Goal: Task Accomplishment & Management: Manage account settings

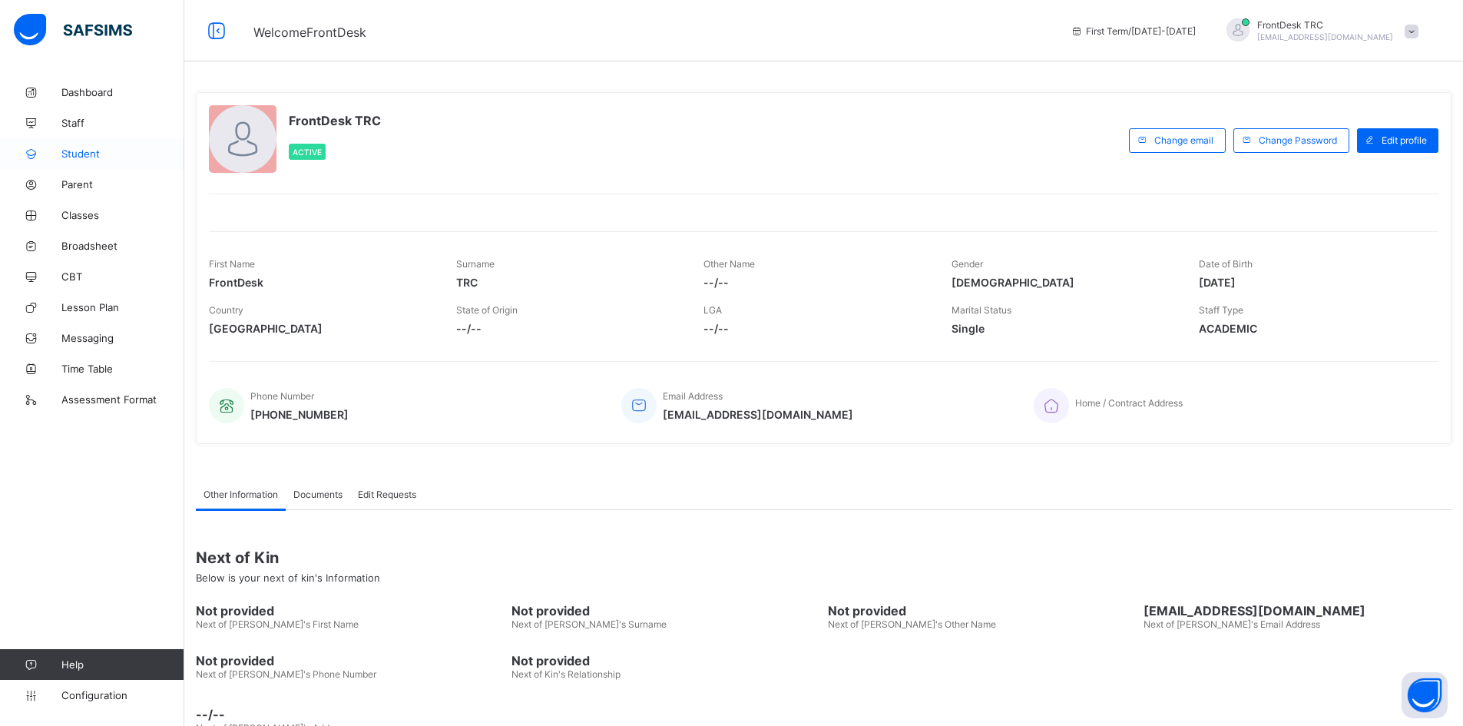
click at [104, 157] on span "Student" at bounding box center [122, 153] width 123 height 12
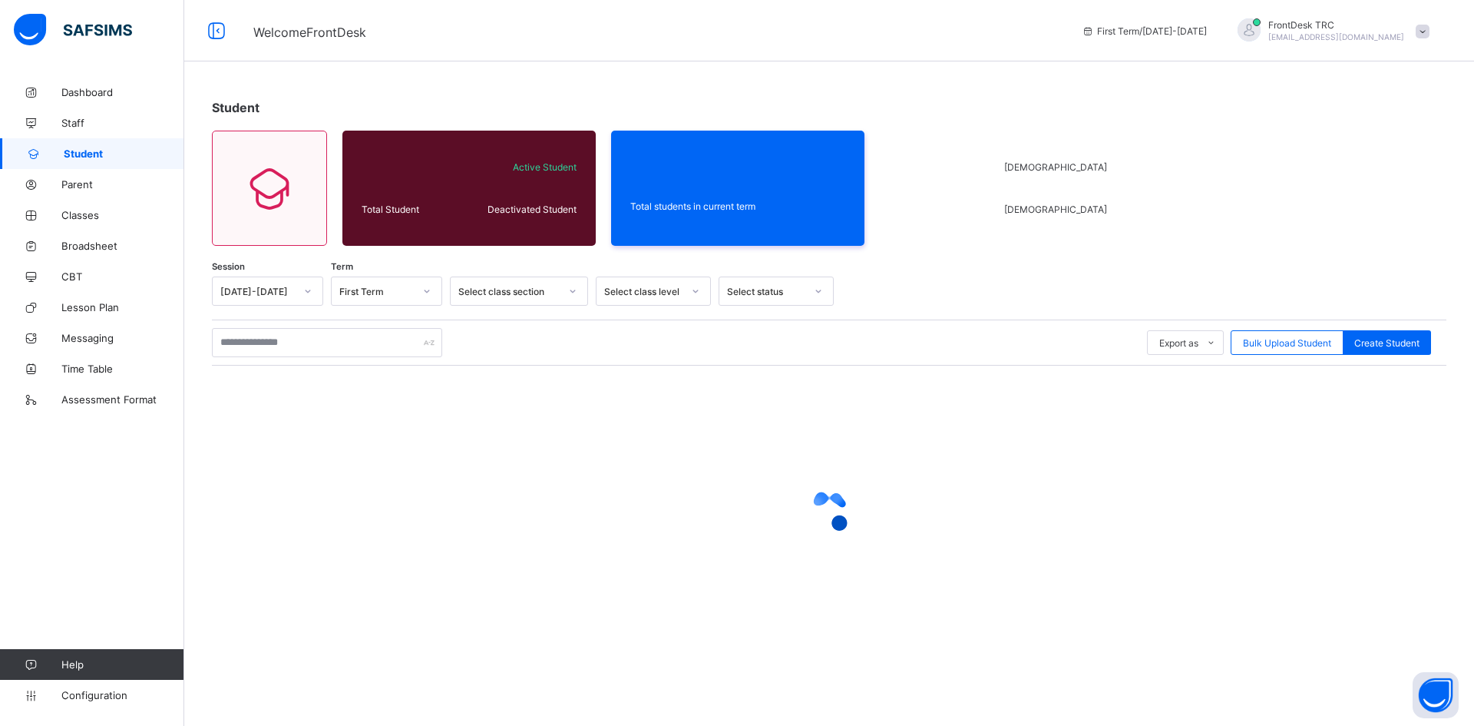
click at [310, 291] on icon at bounding box center [307, 290] width 9 height 15
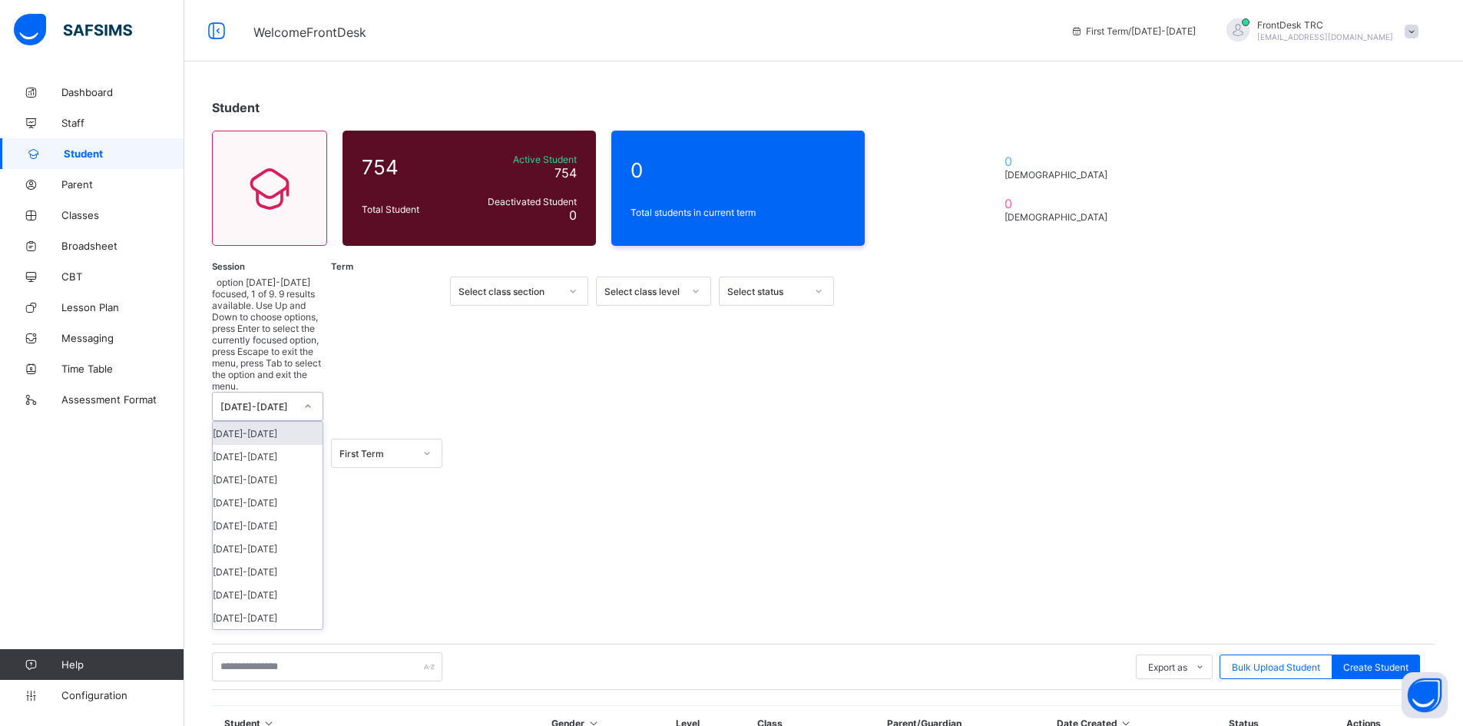
click at [299, 422] on div "[DATE]-[DATE]" at bounding box center [268, 433] width 110 height 23
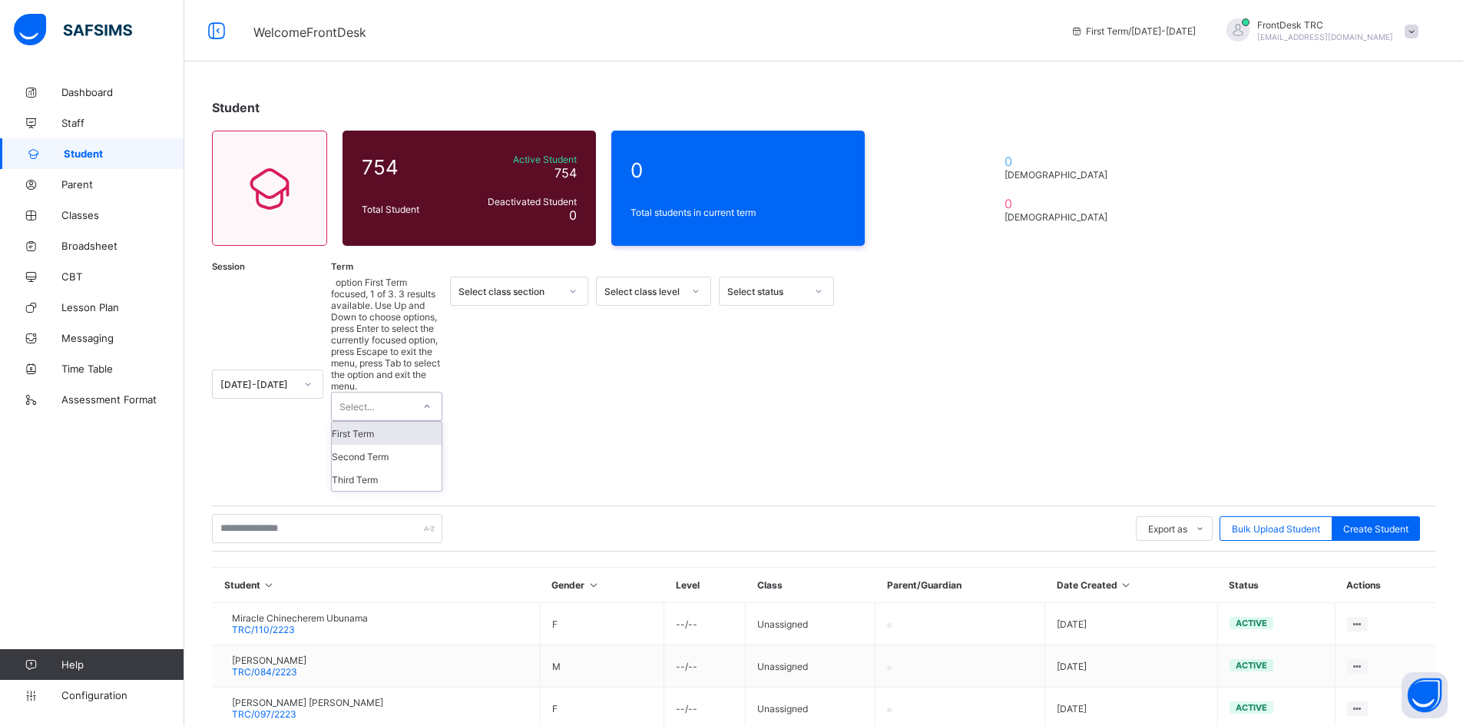
click at [428, 399] on icon at bounding box center [426, 406] width 9 height 15
click at [412, 422] on div "First Term" at bounding box center [387, 433] width 110 height 23
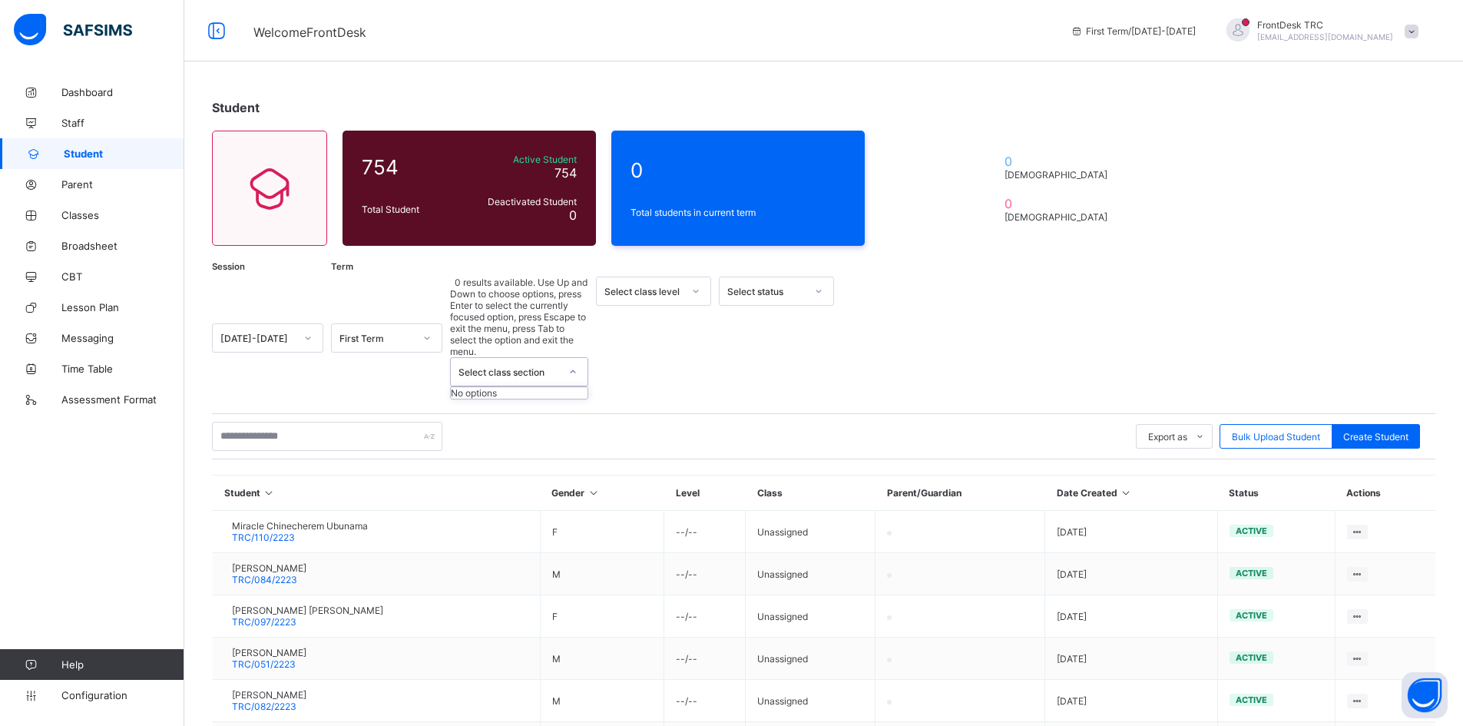
click at [575, 364] on icon at bounding box center [572, 371] width 9 height 15
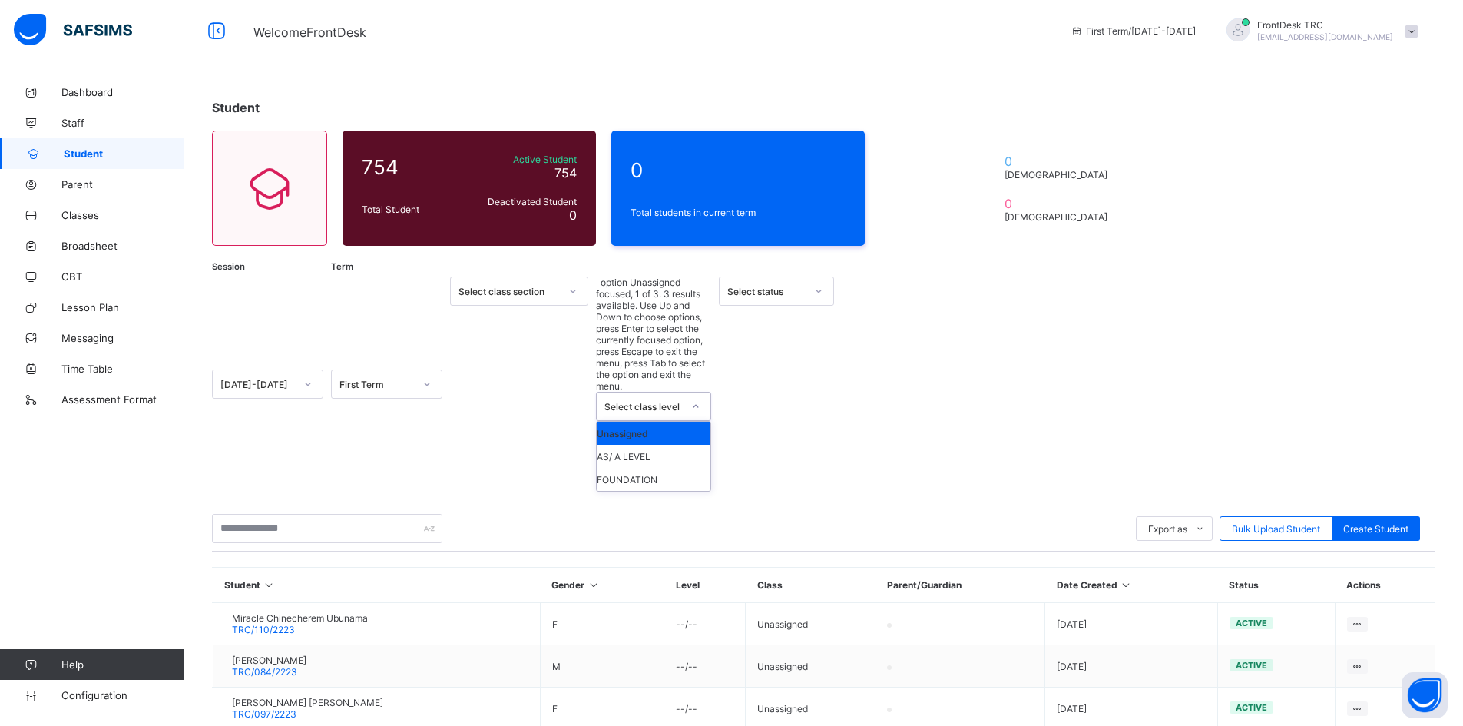
click at [696, 399] on icon at bounding box center [695, 406] width 9 height 15
click at [676, 468] on div "FOUNDATION" at bounding box center [654, 479] width 114 height 23
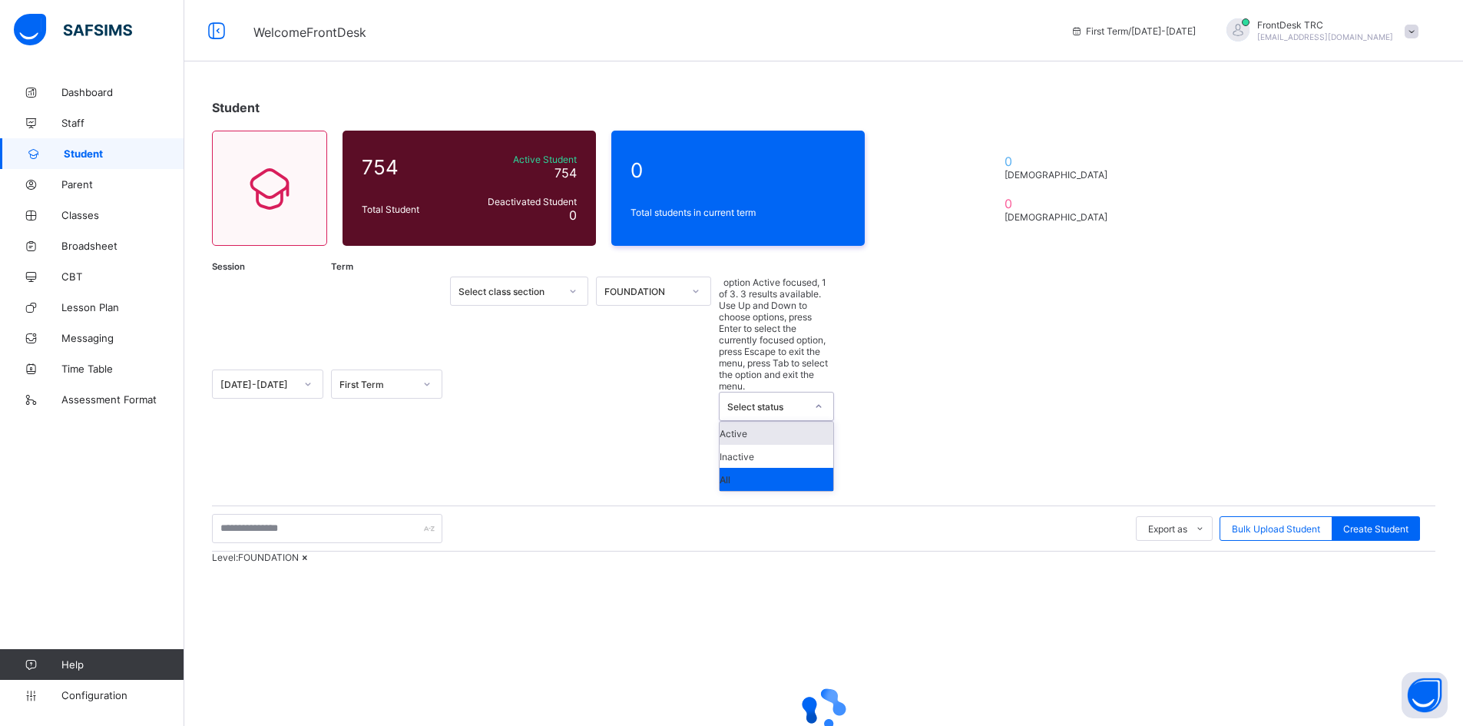
click at [819, 399] on icon at bounding box center [818, 406] width 9 height 15
click at [791, 422] on div "Active" at bounding box center [776, 433] width 114 height 23
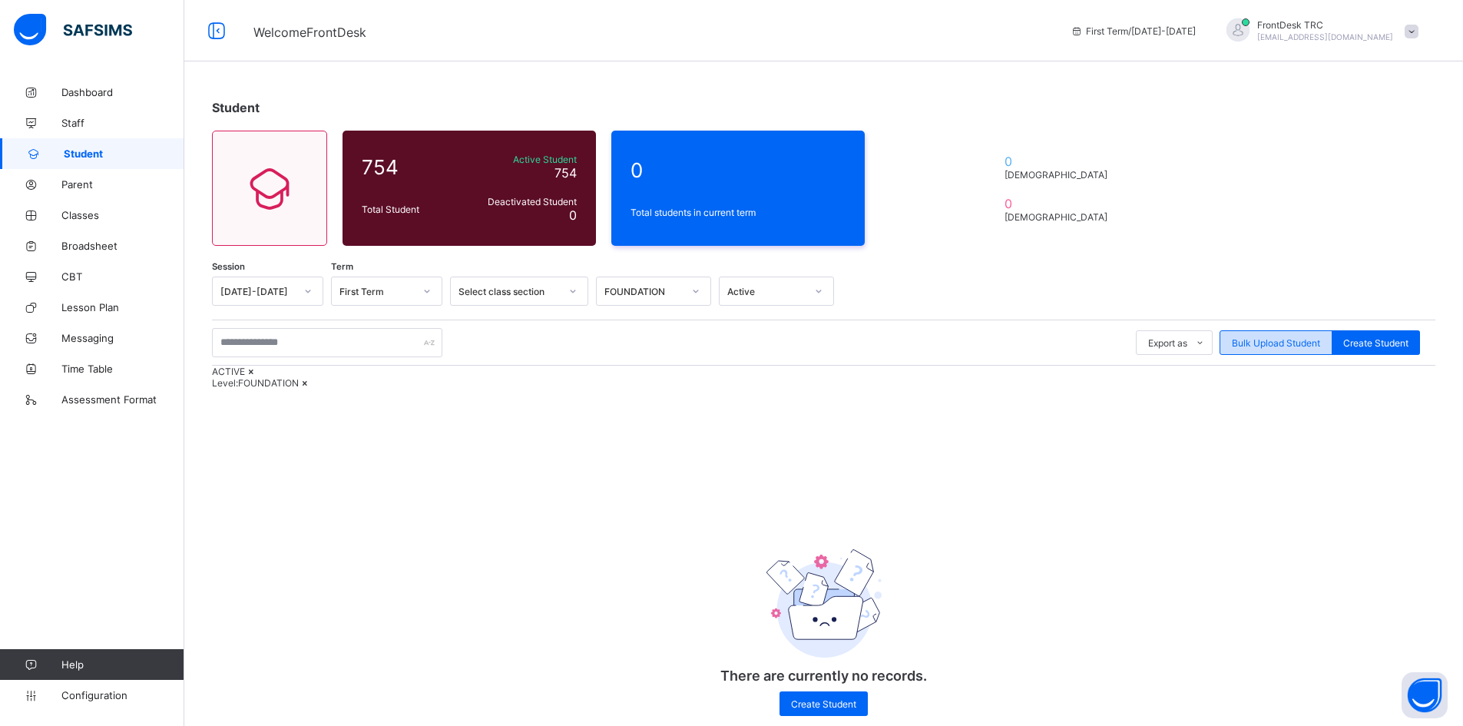
click at [1290, 347] on span "Bulk Upload Student" at bounding box center [1276, 343] width 88 height 12
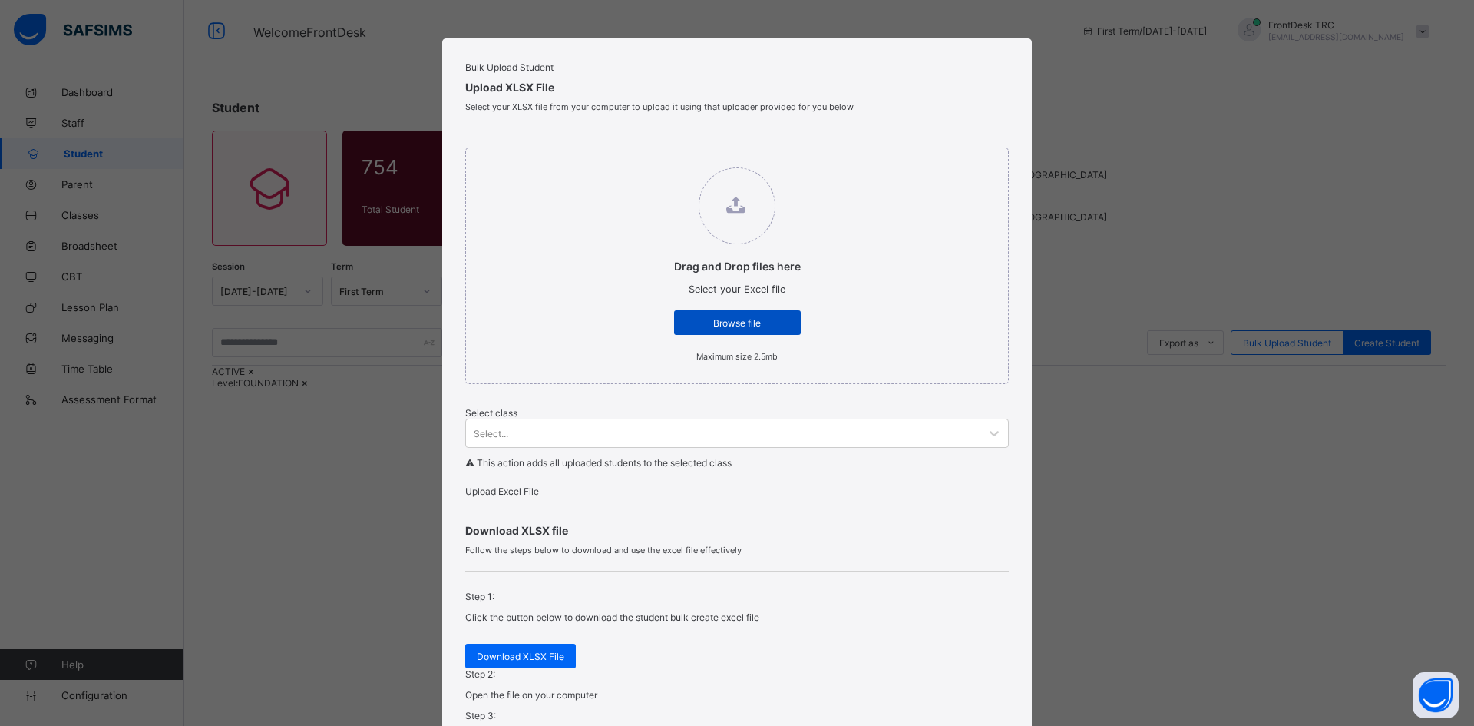
click at [770, 329] on span "Browse file" at bounding box center [738, 323] width 104 height 12
click at [659, 160] on input "Drag and Drop files here Select your Excel file Browse file Maximum size 2.5mb" at bounding box center [659, 160] width 0 height 0
type input "**********"
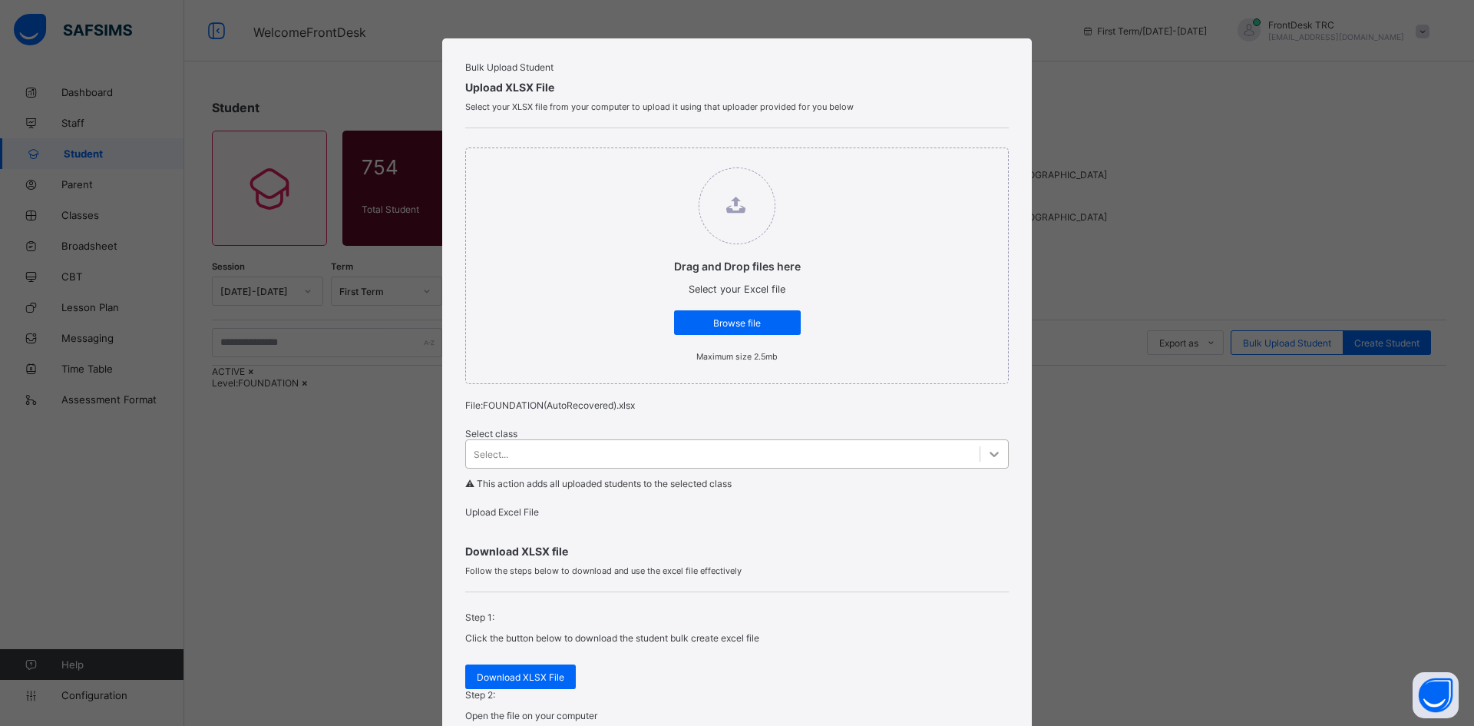
click at [987, 461] on icon at bounding box center [994, 453] width 15 height 15
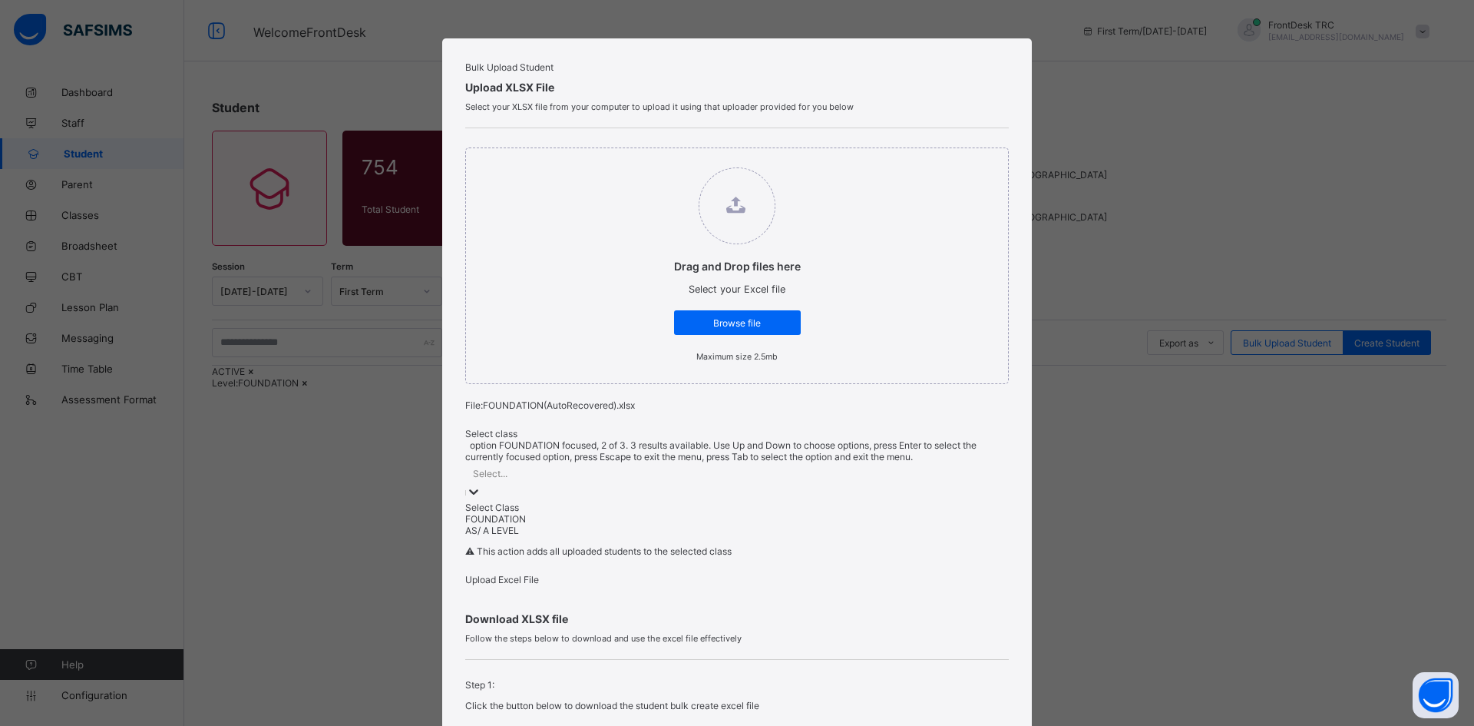
click at [542, 524] on div "FOUNDATION" at bounding box center [737, 519] width 544 height 12
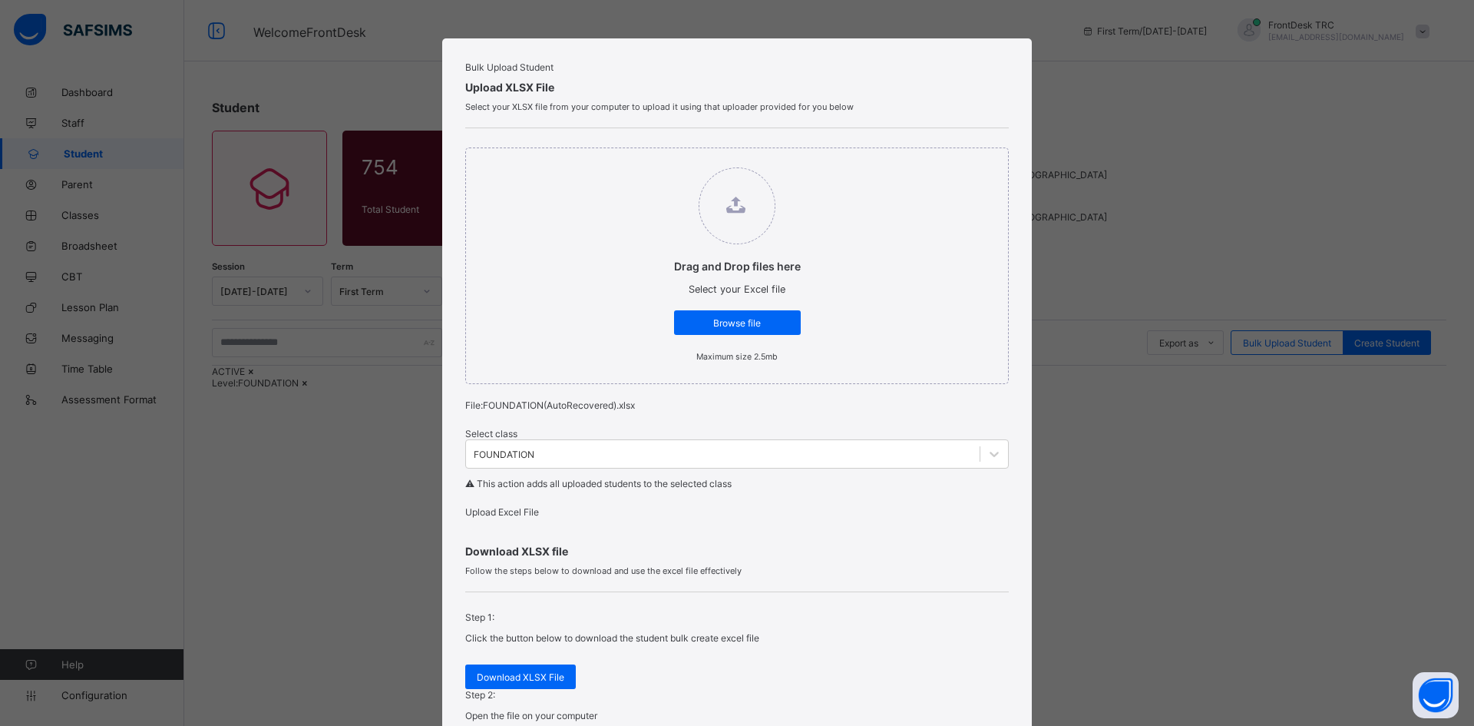
click at [511, 518] on span "Upload Excel File" at bounding box center [502, 512] width 74 height 12
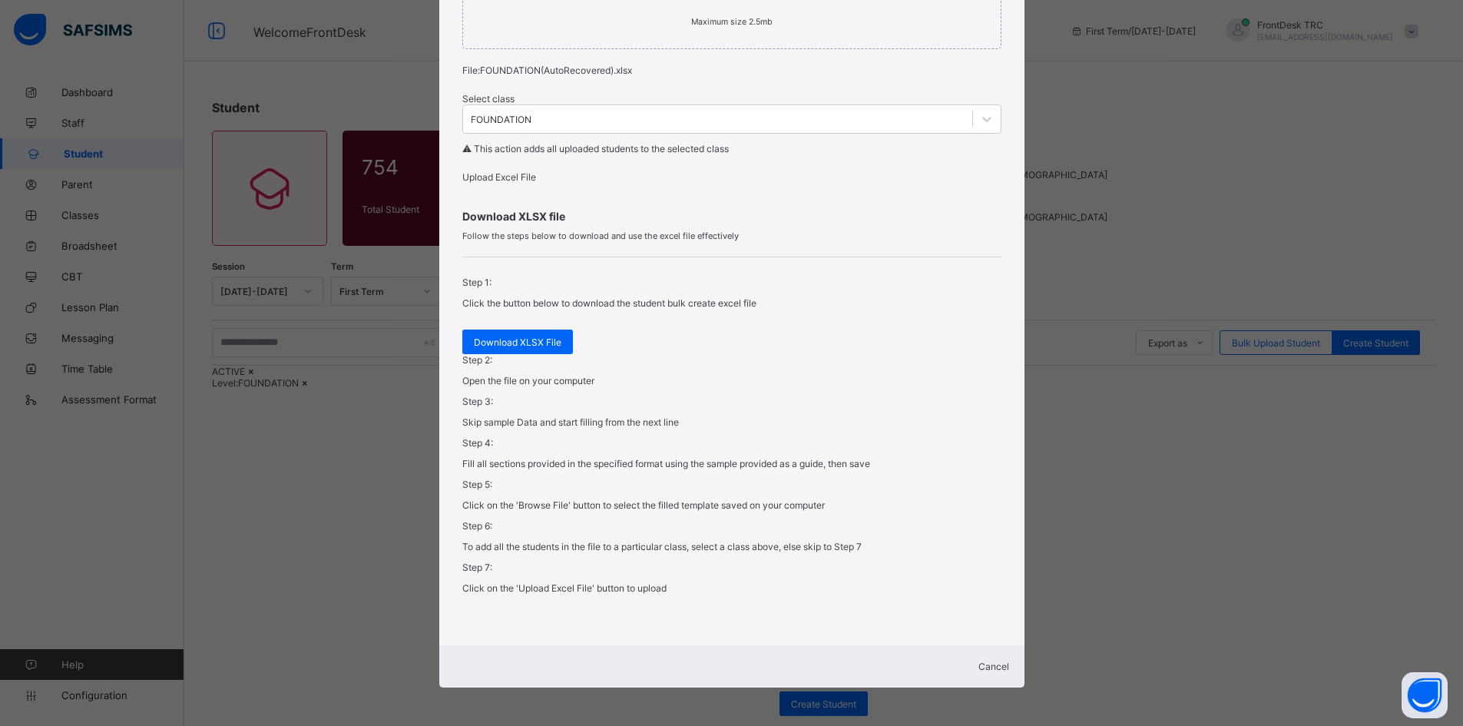
scroll to position [355, 0]
click at [978, 660] on span "Cancel" at bounding box center [993, 666] width 31 height 12
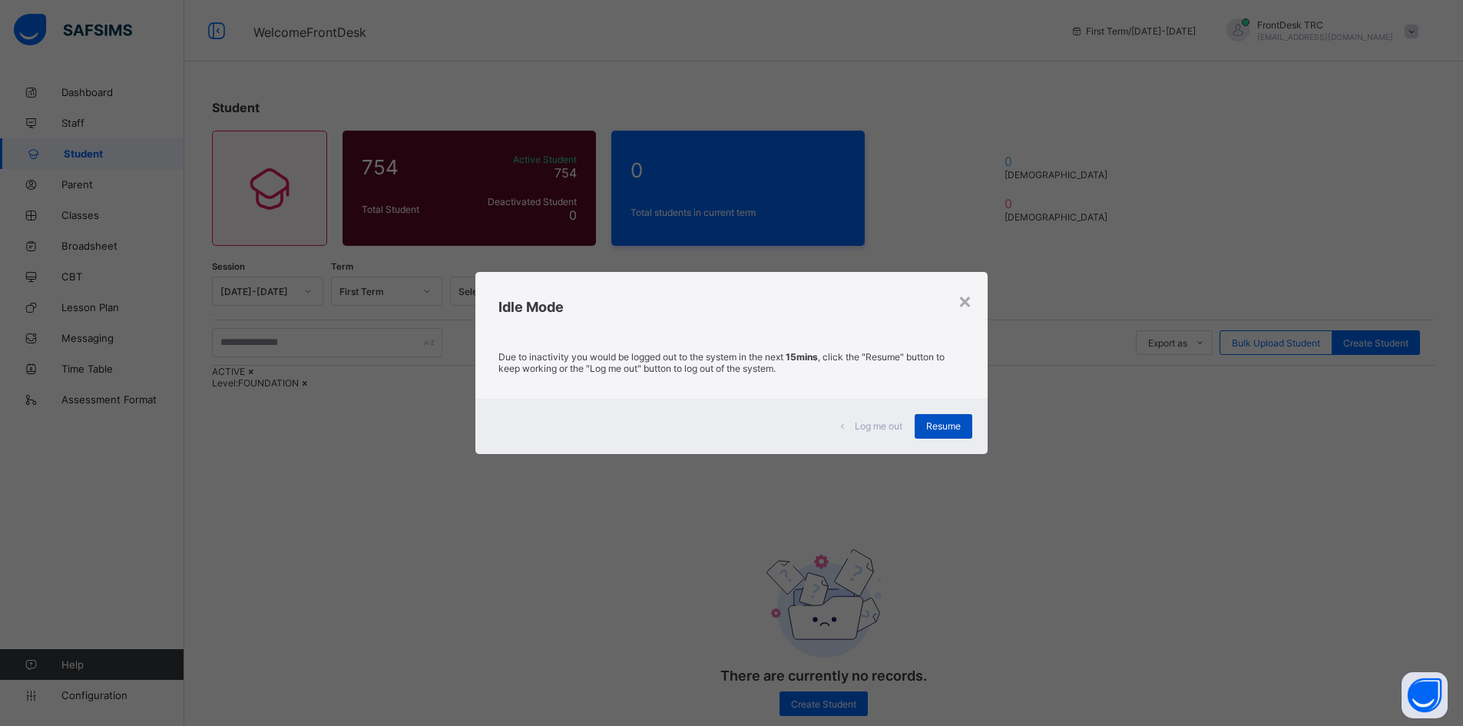
click at [956, 428] on span "Resume" at bounding box center [943, 426] width 35 height 12
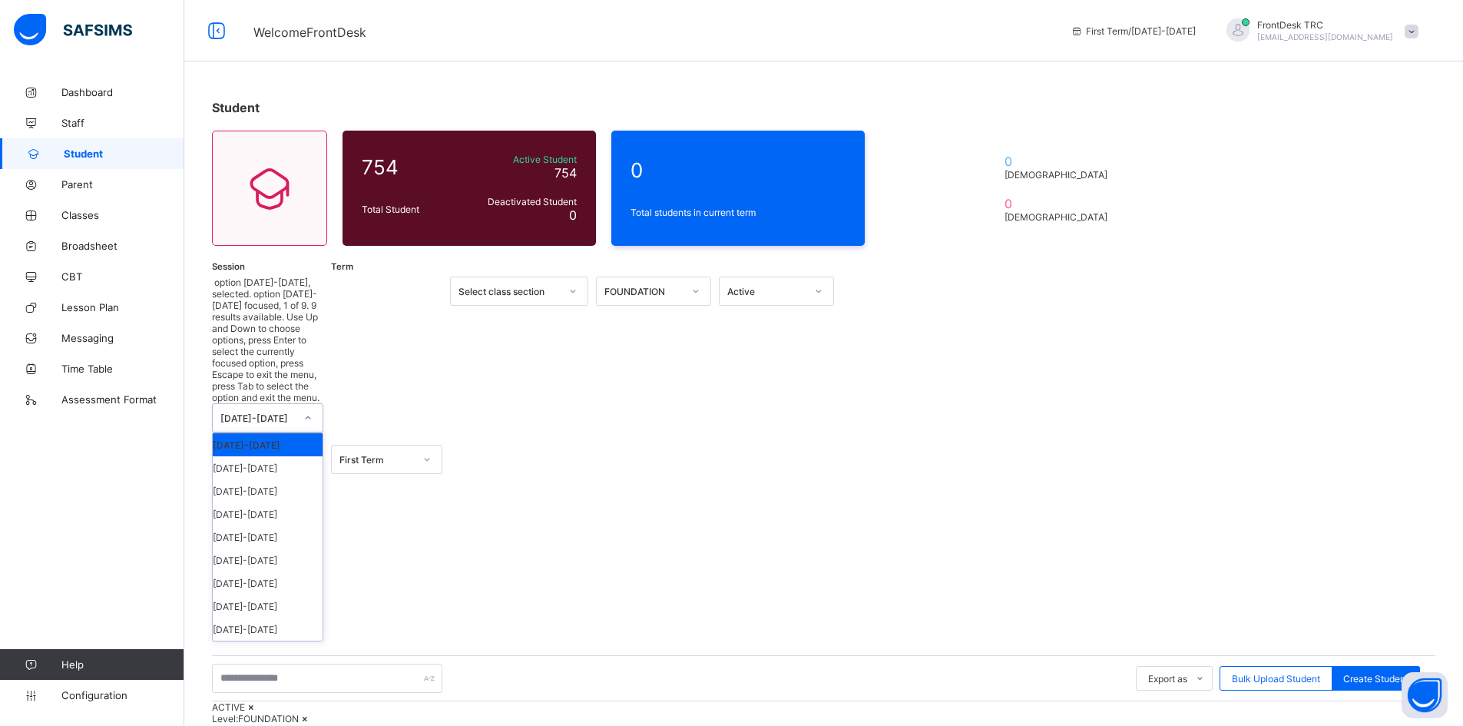
click at [309, 410] on icon at bounding box center [307, 417] width 9 height 15
click at [291, 433] on div "[DATE]-[DATE]" at bounding box center [268, 444] width 110 height 23
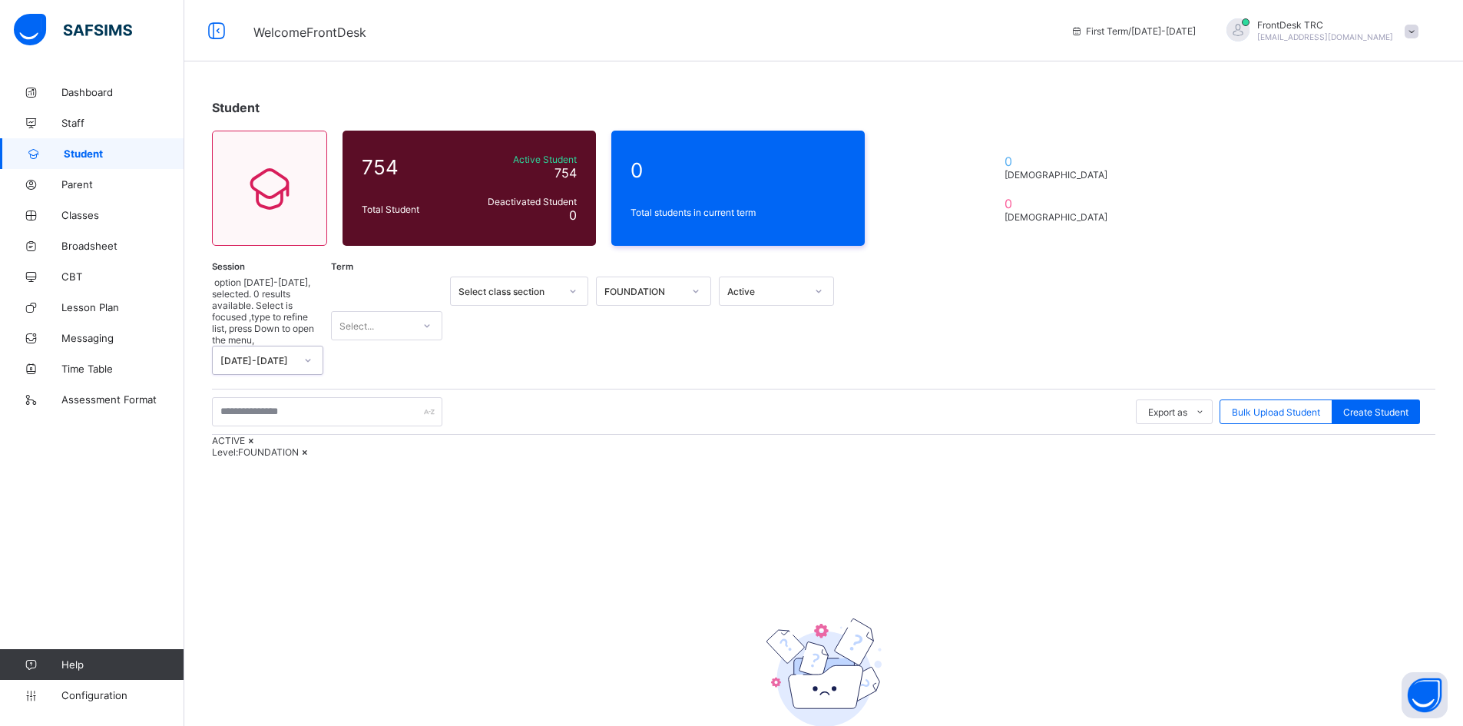
click at [425, 318] on icon at bounding box center [426, 325] width 9 height 15
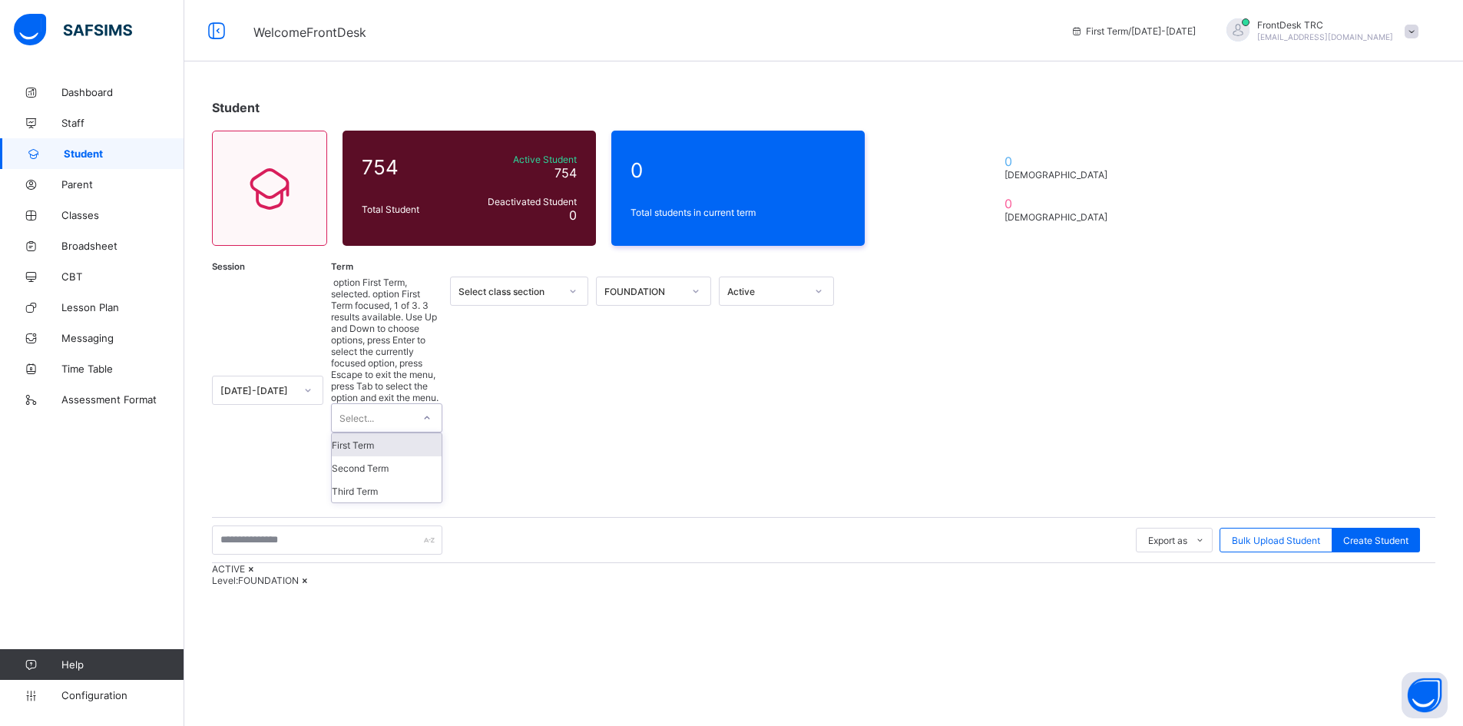
click at [411, 433] on div "First Term" at bounding box center [387, 444] width 110 height 23
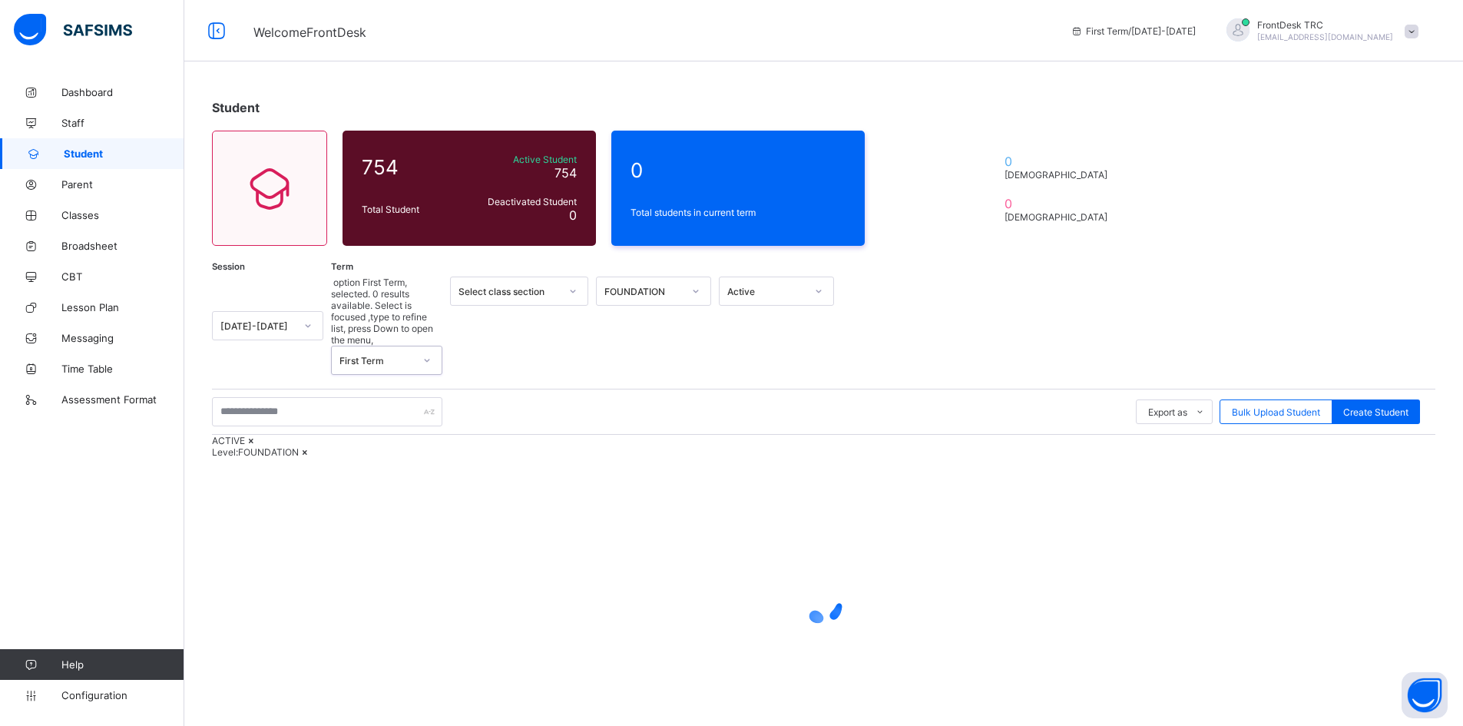
click at [695, 289] on icon at bounding box center [695, 290] width 9 height 15
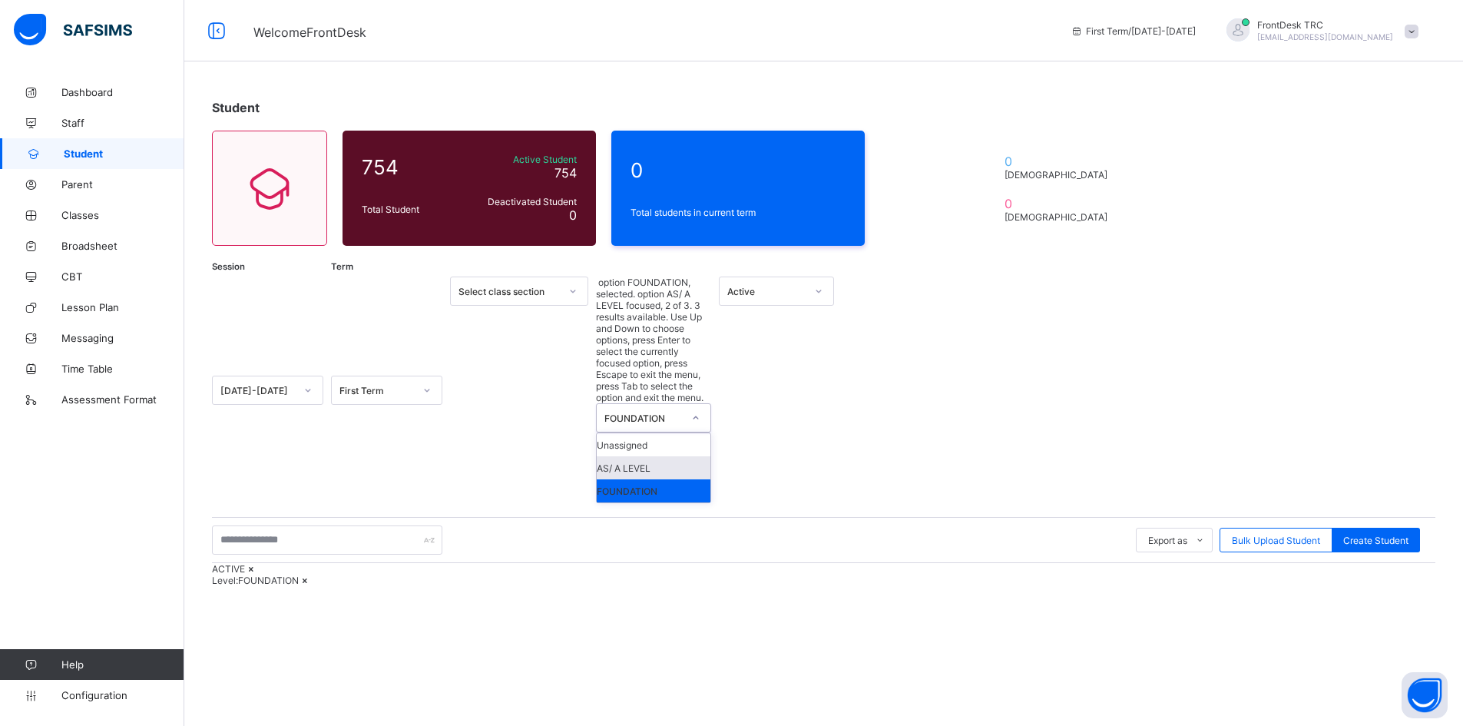
click at [673, 456] on div "AS/ A LEVEL" at bounding box center [654, 467] width 114 height 23
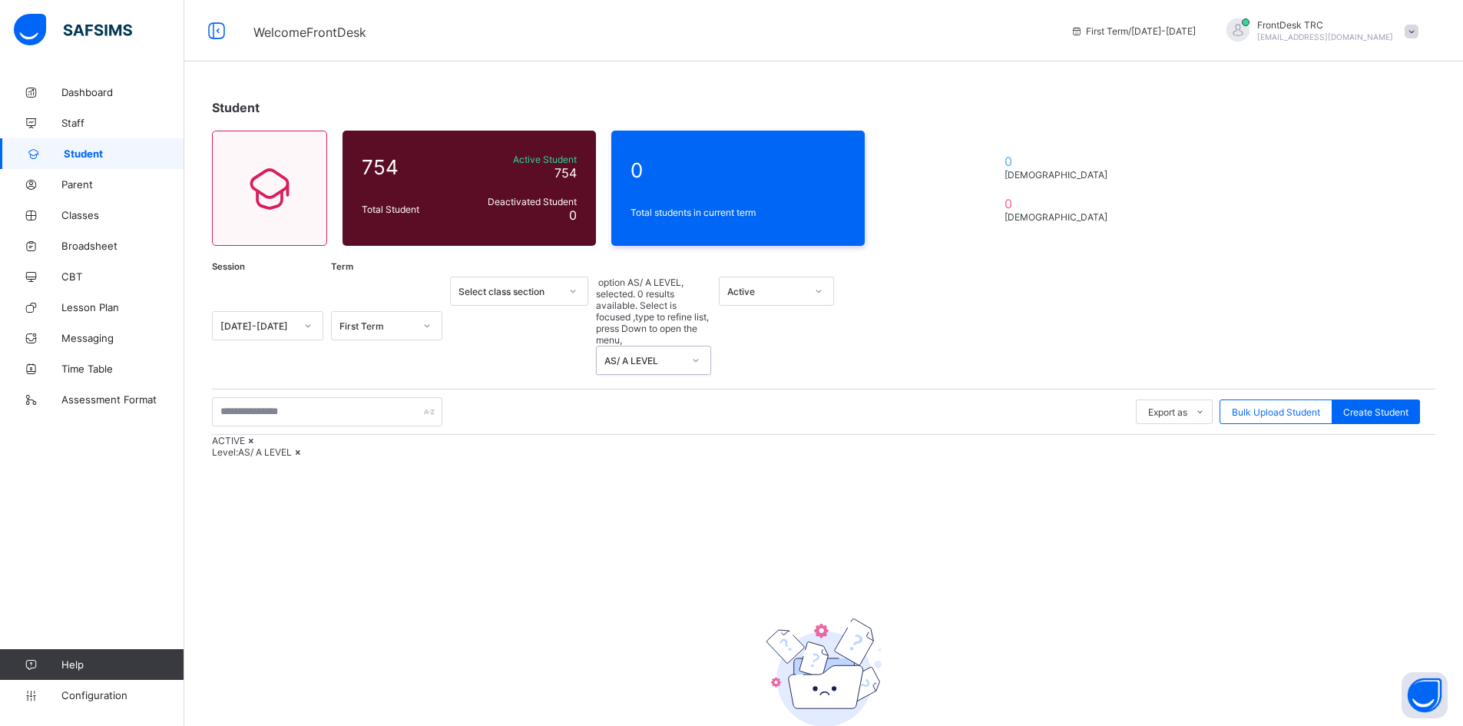
click at [822, 291] on icon at bounding box center [818, 290] width 9 height 15
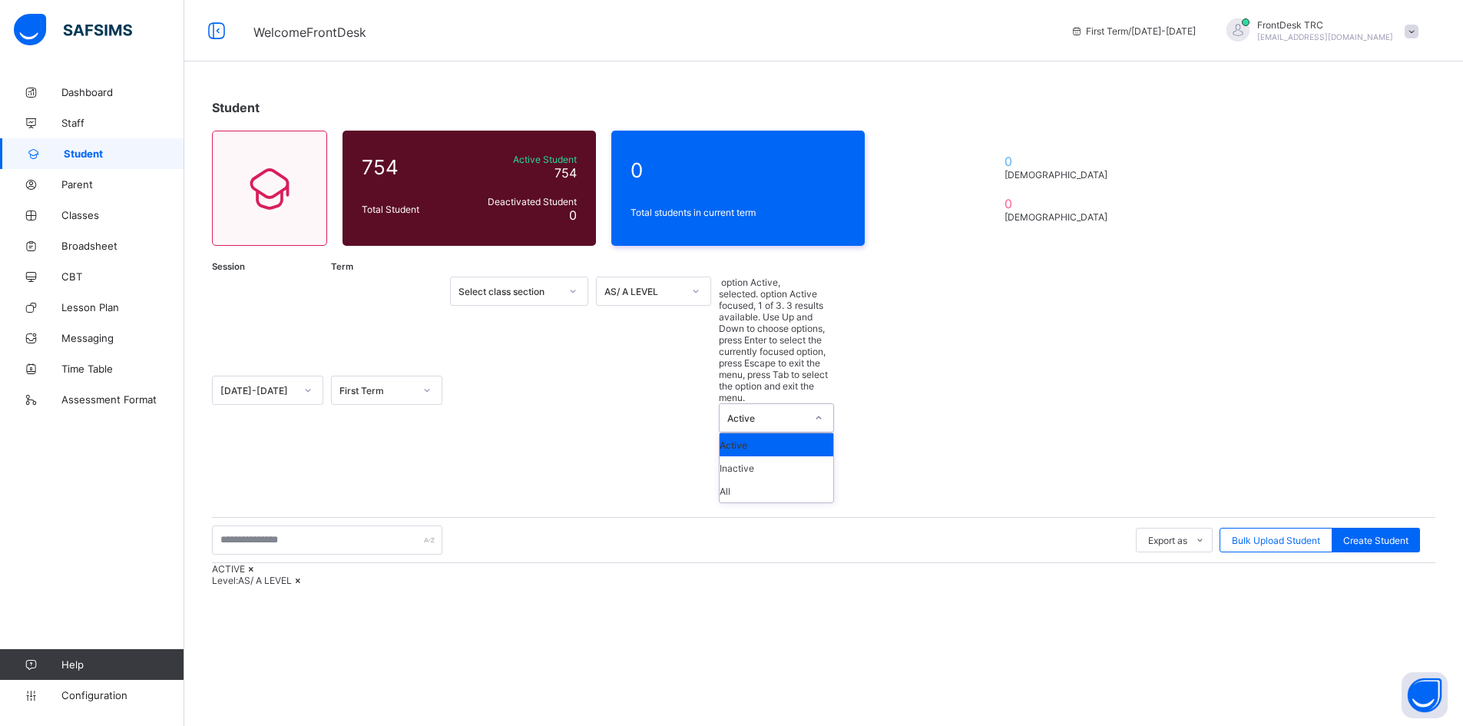
click at [822, 410] on icon at bounding box center [818, 417] width 9 height 15
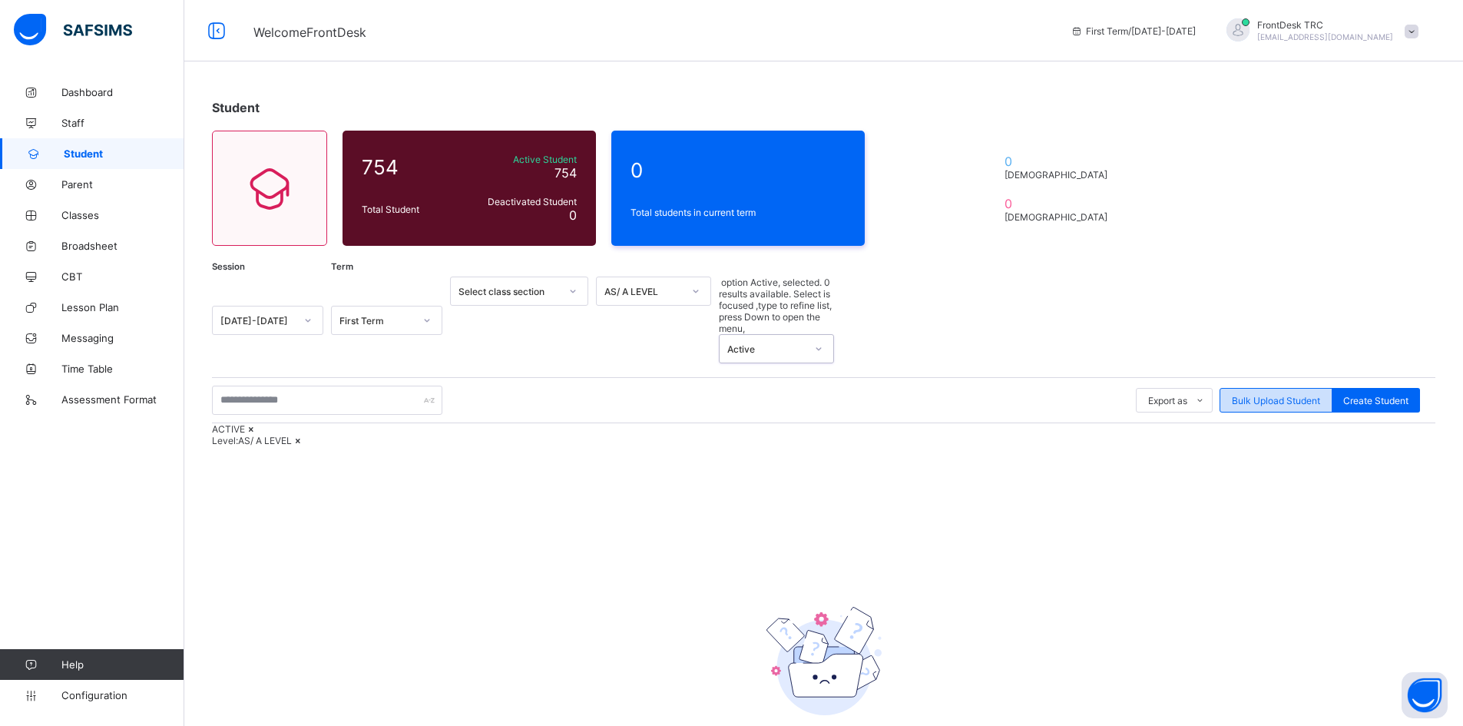
click at [1289, 395] on span "Bulk Upload Student" at bounding box center [1276, 401] width 88 height 12
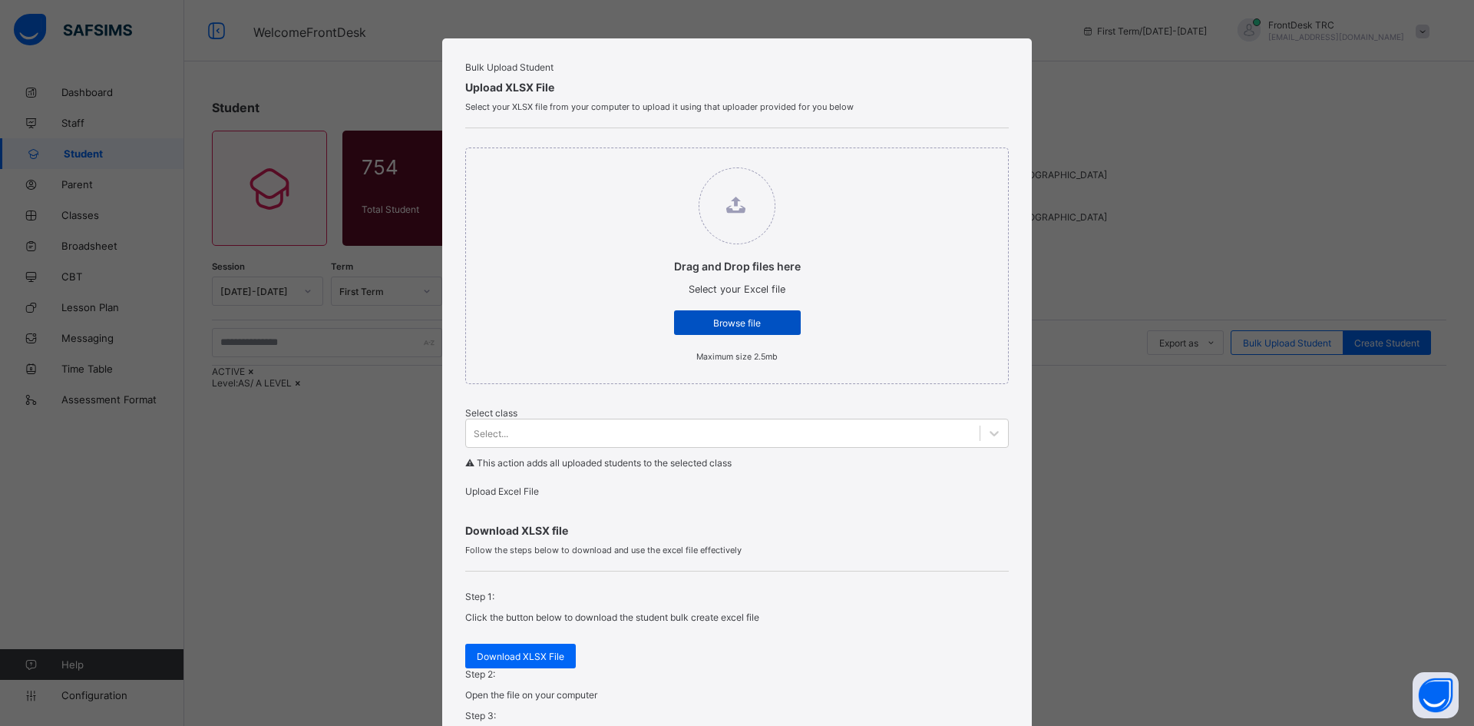
click at [748, 329] on span "Browse file" at bounding box center [738, 323] width 104 height 12
click at [659, 160] on input "Drag and Drop files here Select your Excel file Browse file Maximum size 2.5mb" at bounding box center [659, 160] width 0 height 0
type input "**********"
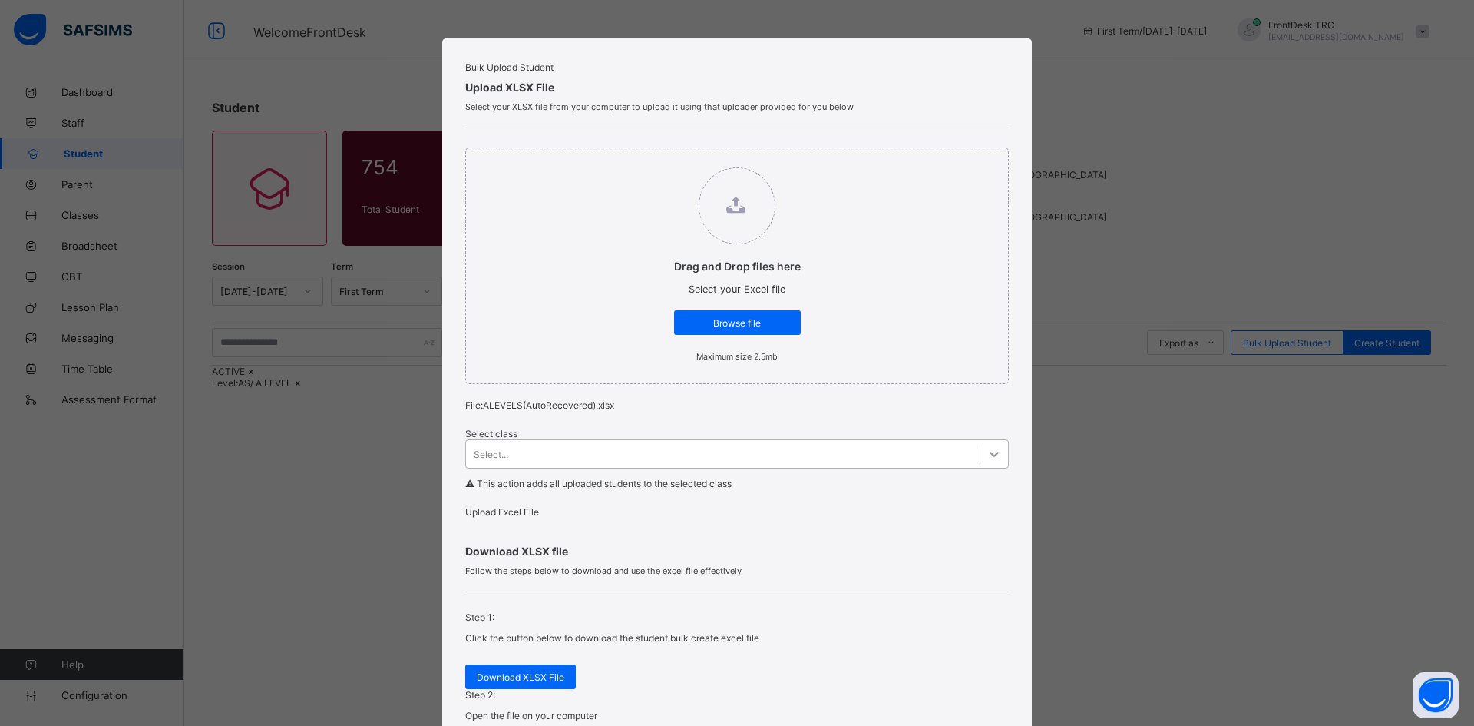
click at [987, 461] on icon at bounding box center [994, 453] width 15 height 15
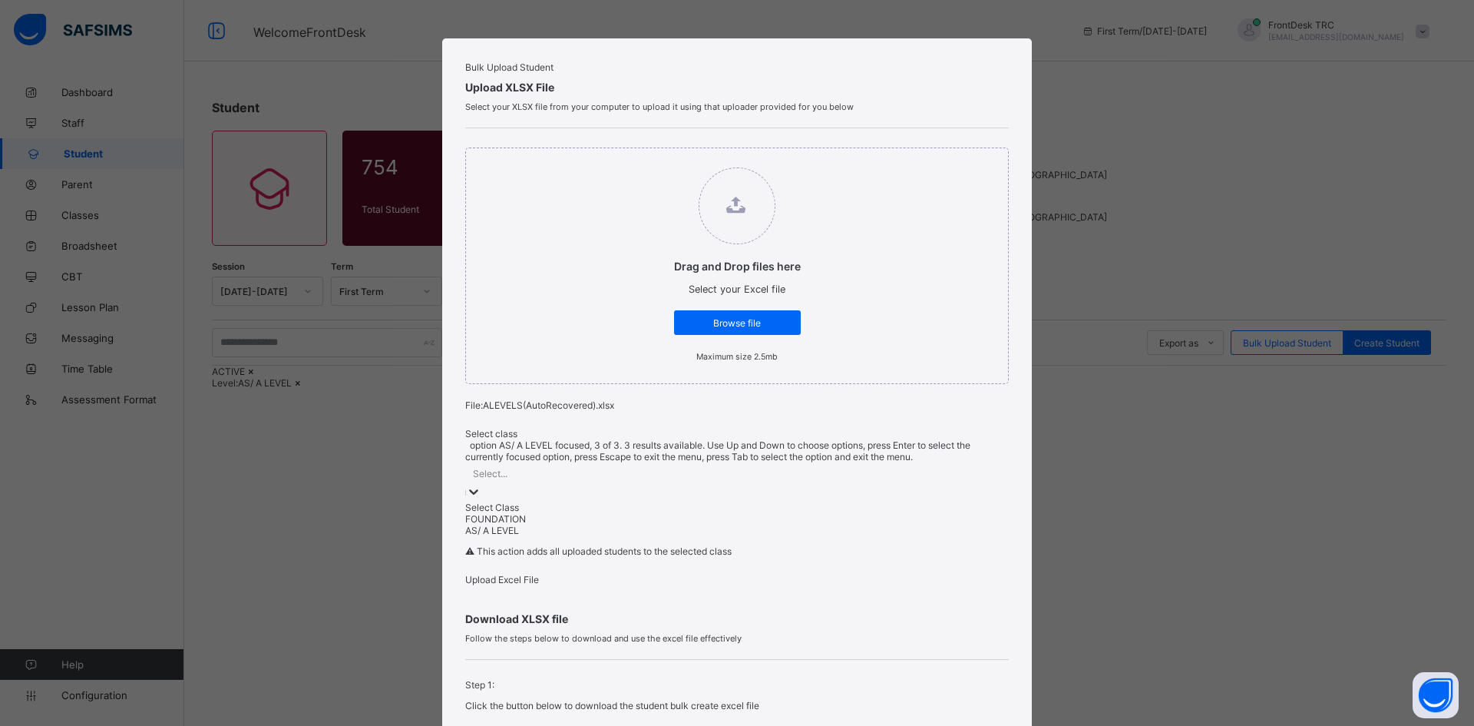
click at [545, 536] on div "AS/ A LEVEL" at bounding box center [737, 530] width 544 height 12
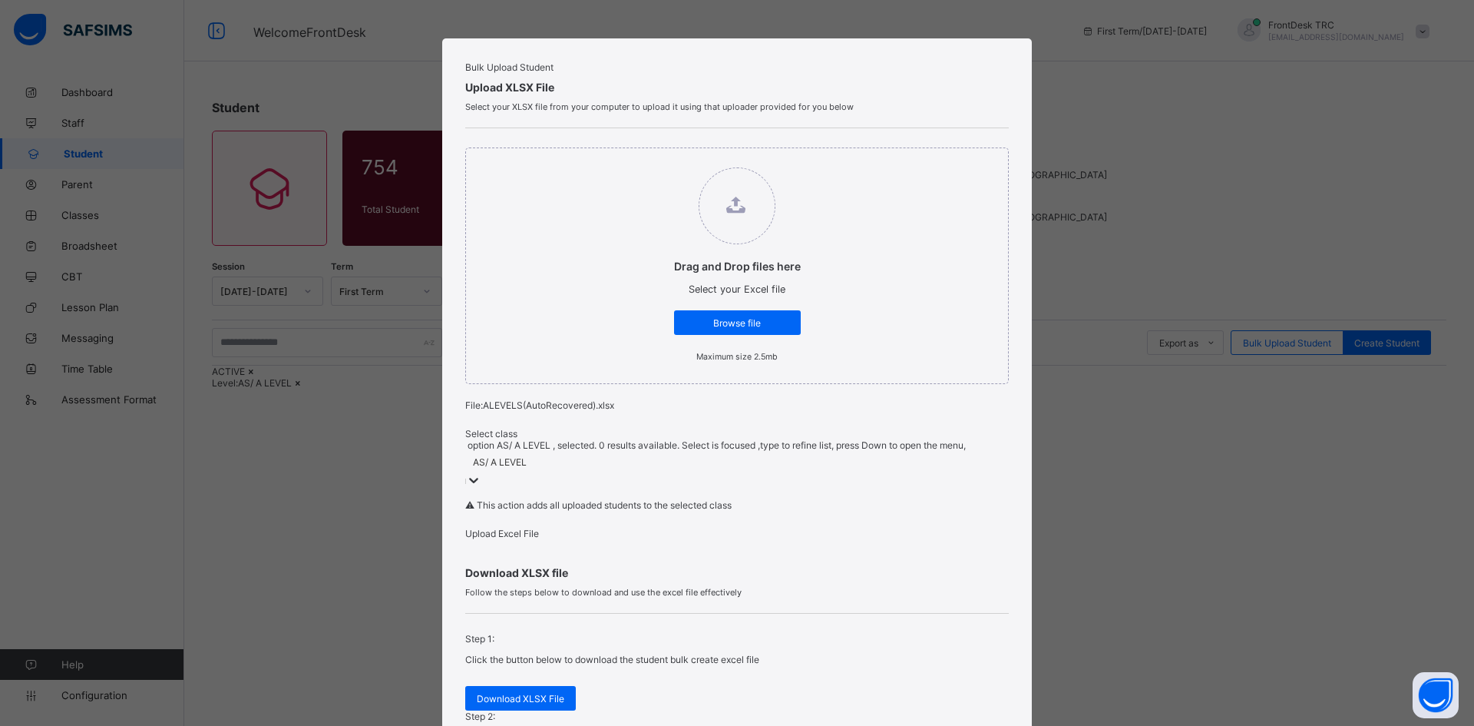
click at [539, 539] on span "Upload Excel File" at bounding box center [502, 534] width 74 height 12
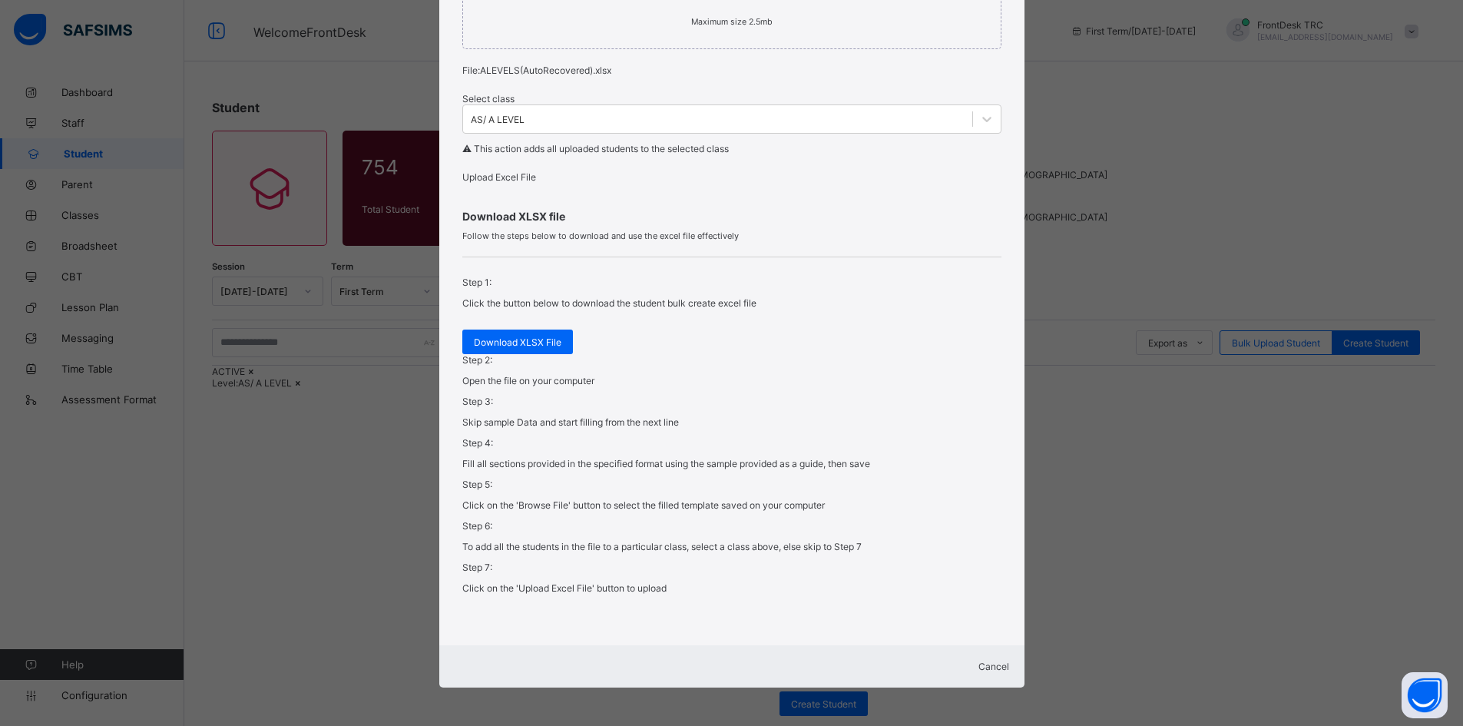
click at [978, 661] on span "Cancel" at bounding box center [993, 666] width 31 height 12
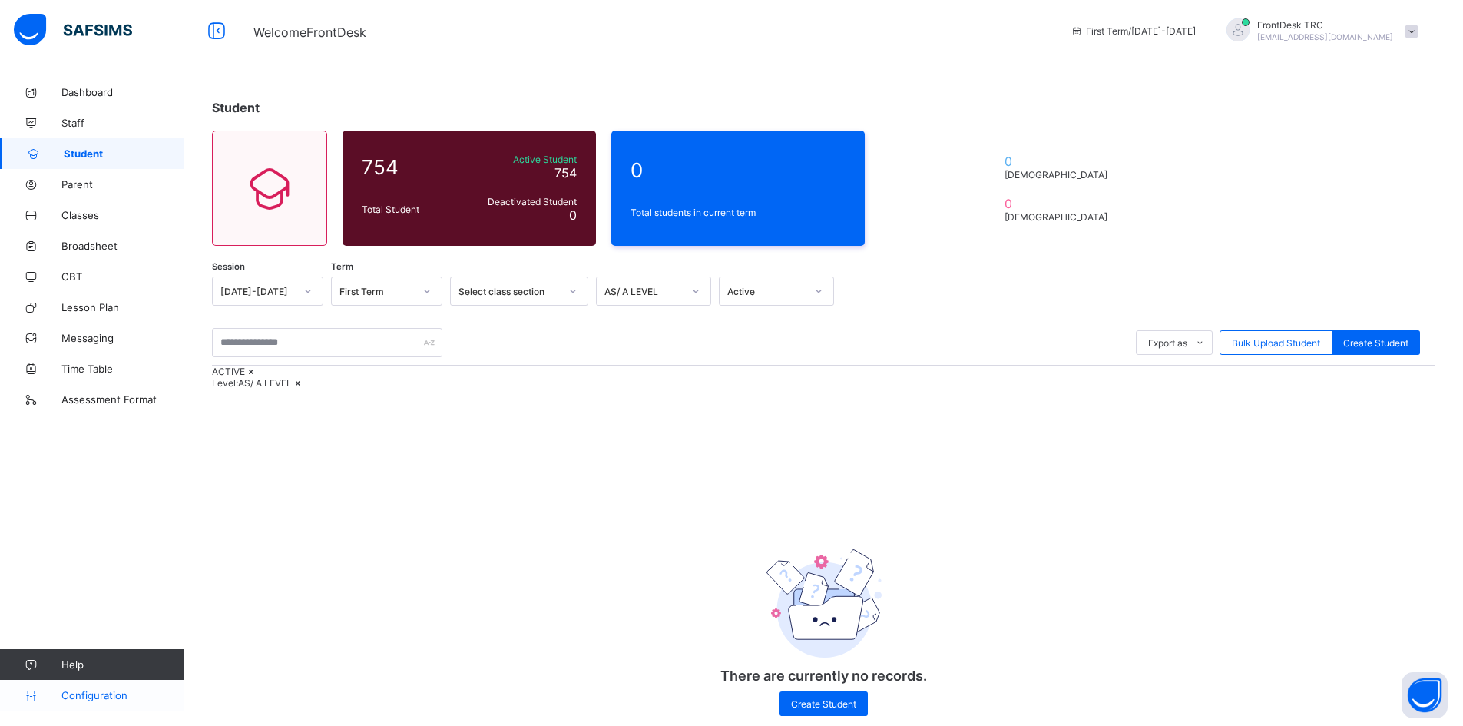
click at [134, 692] on span "Configuration" at bounding box center [122, 695] width 122 height 12
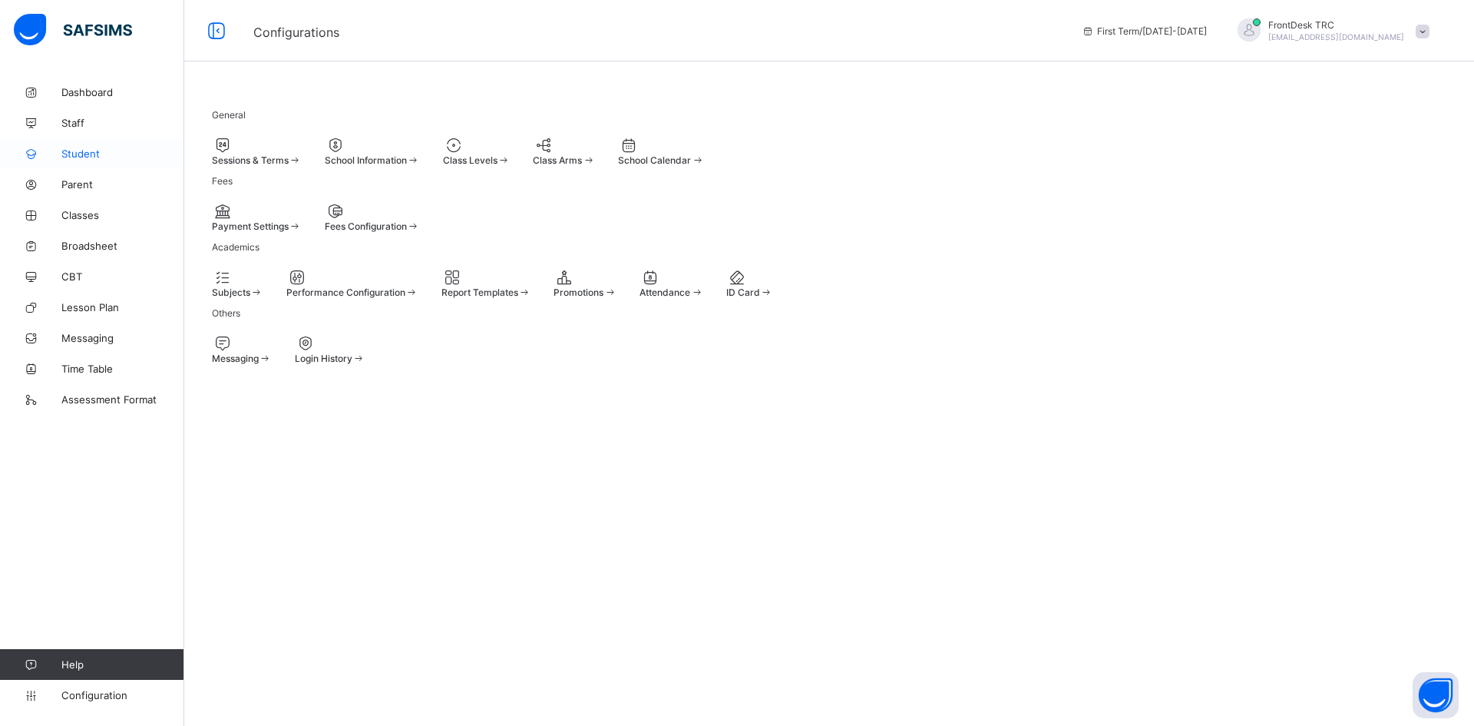
click at [105, 151] on span "Student" at bounding box center [122, 153] width 123 height 12
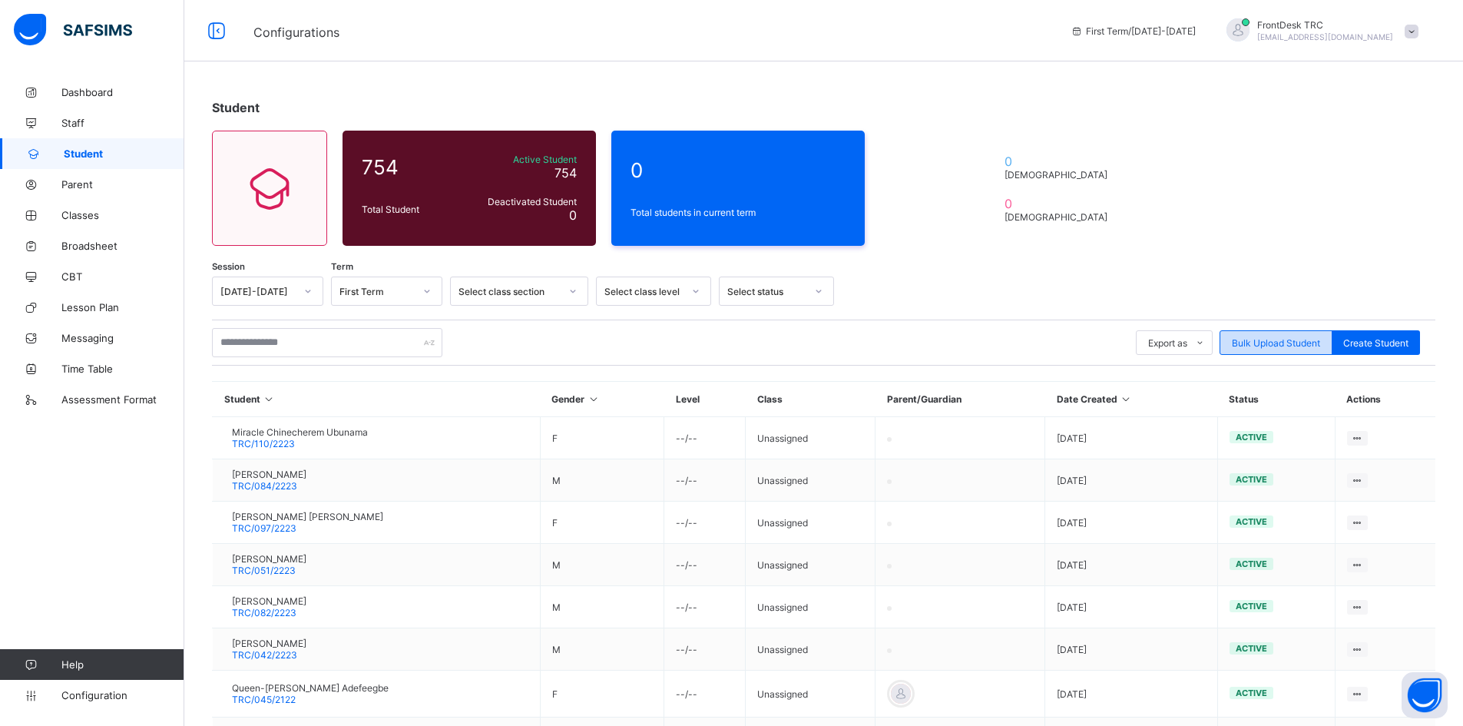
click at [1263, 344] on span "Bulk Upload Student" at bounding box center [1276, 343] width 88 height 12
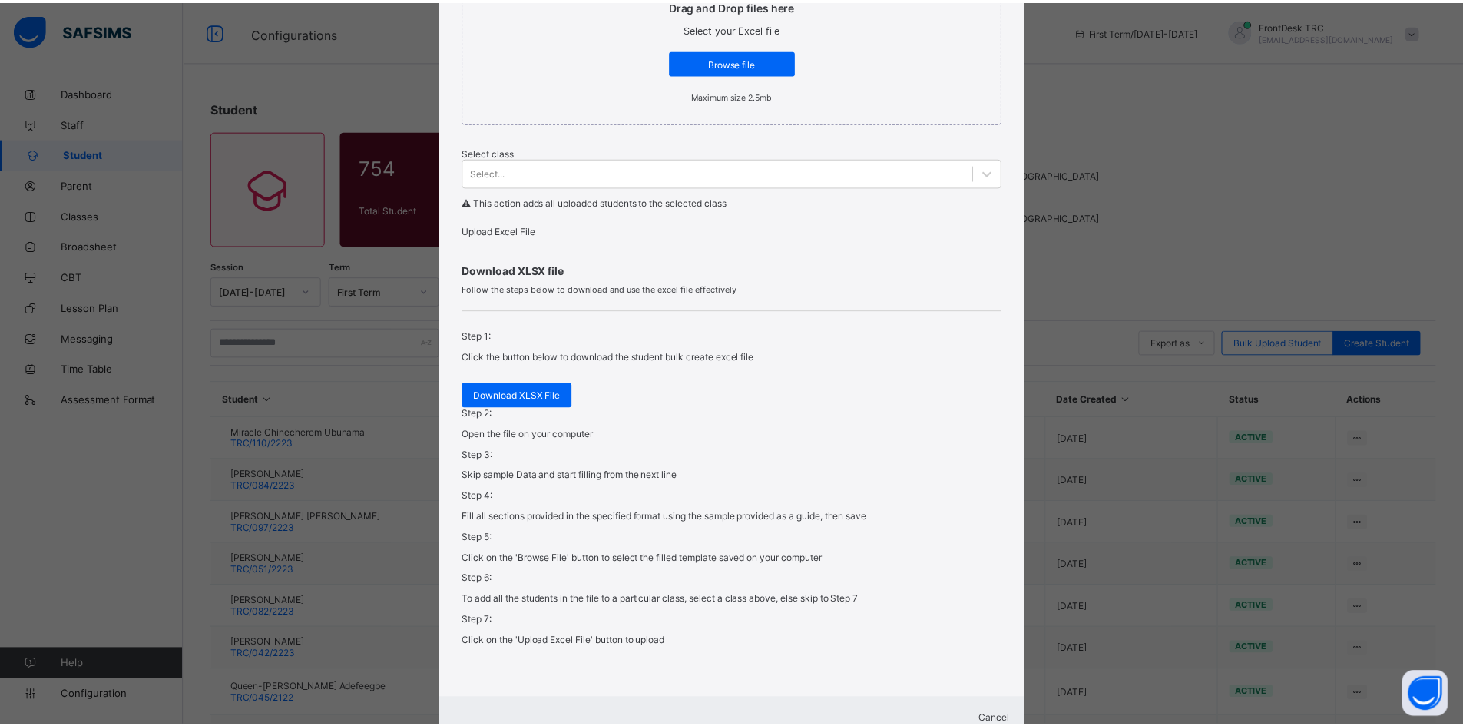
scroll to position [307, 0]
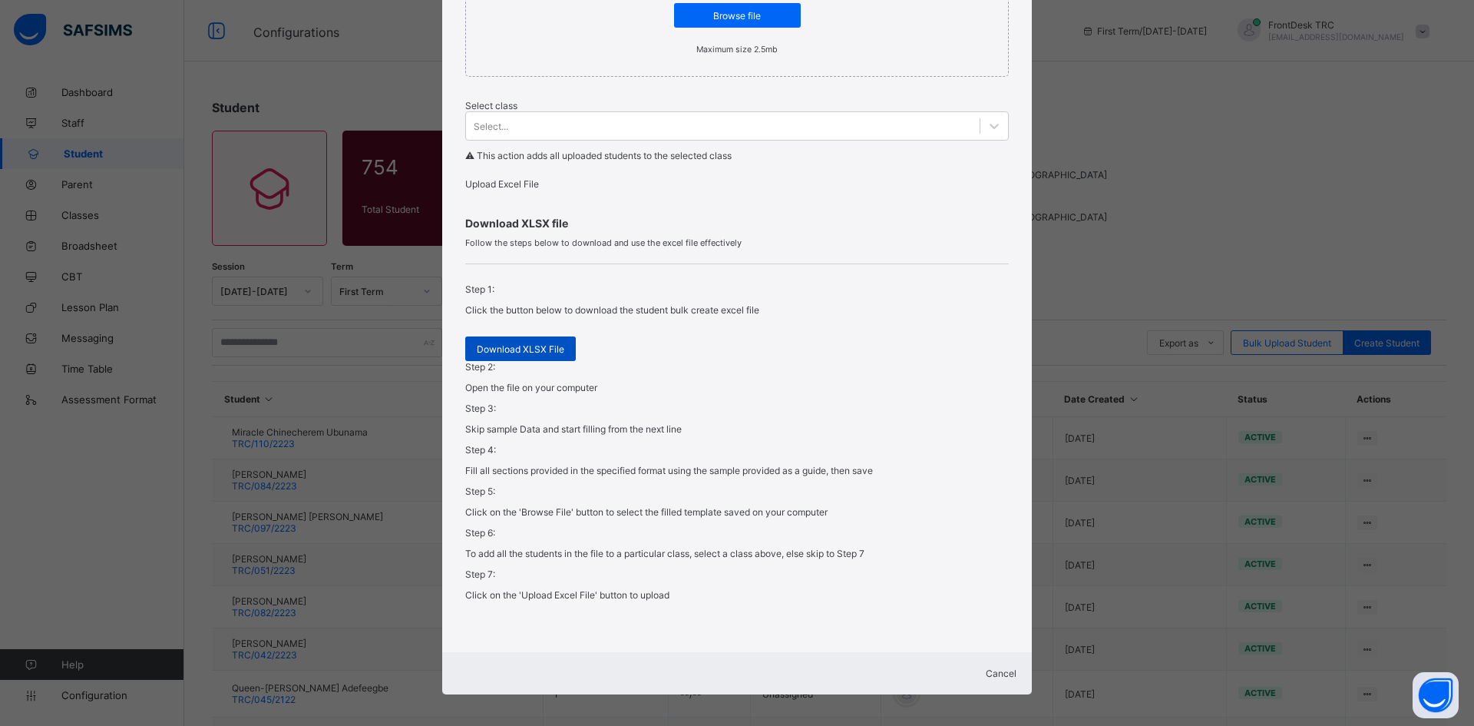
click at [542, 355] on span "Download XLSX File" at bounding box center [521, 349] width 88 height 12
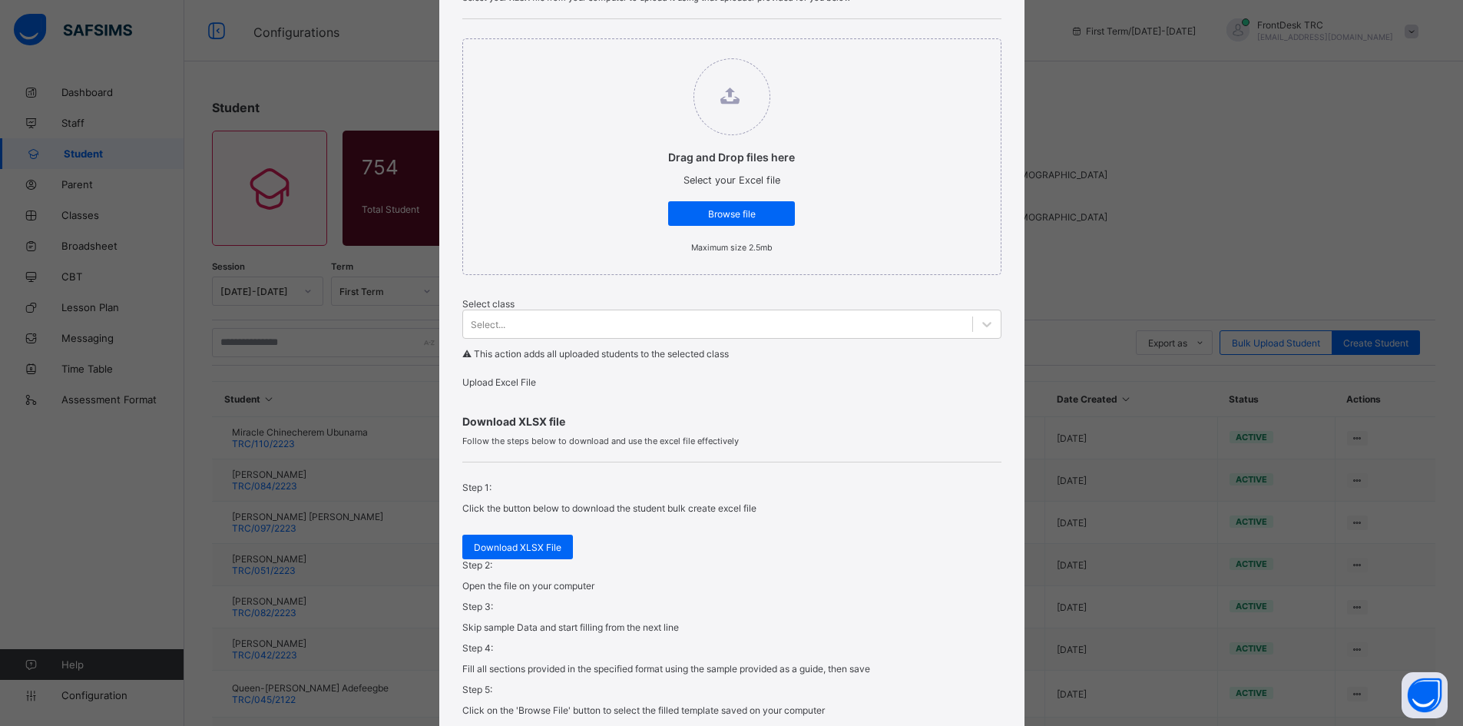
scroll to position [334, 0]
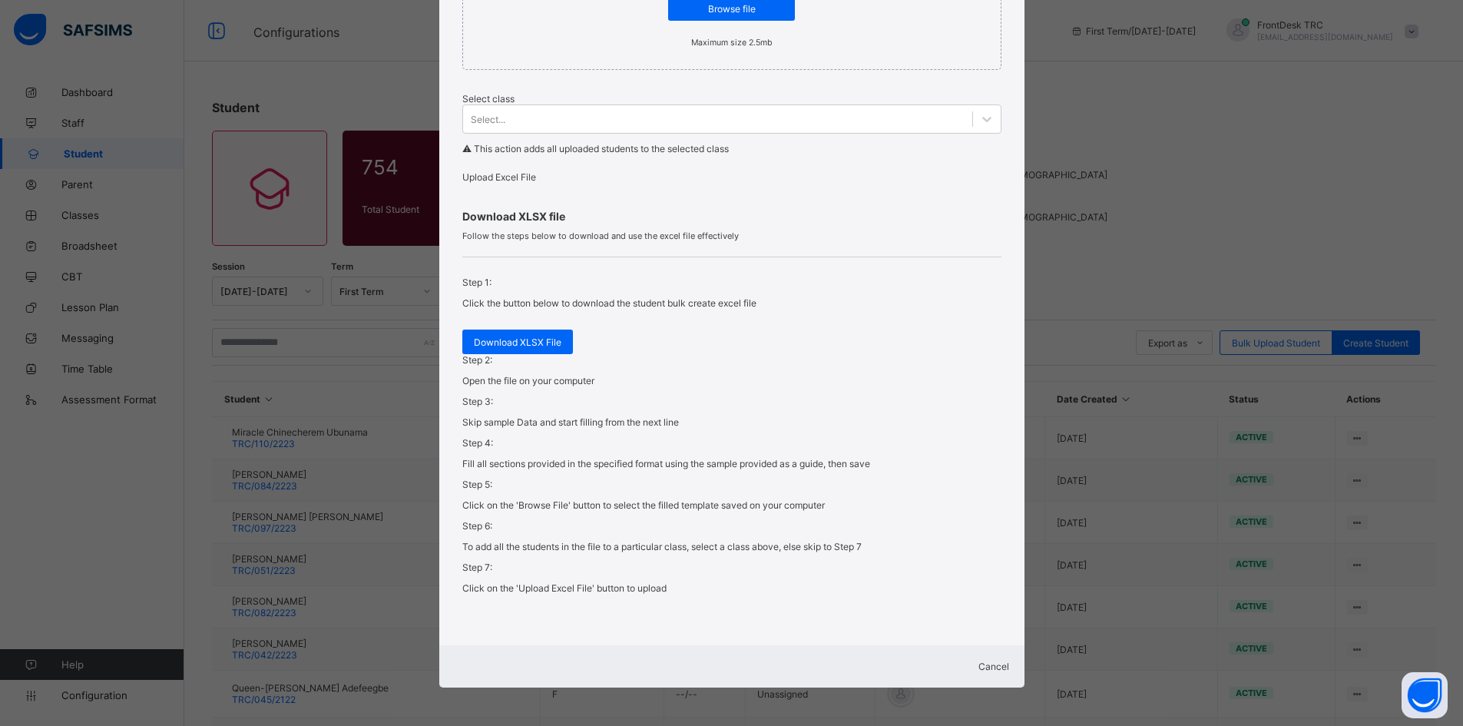
click at [978, 660] on span "Cancel" at bounding box center [993, 666] width 31 height 12
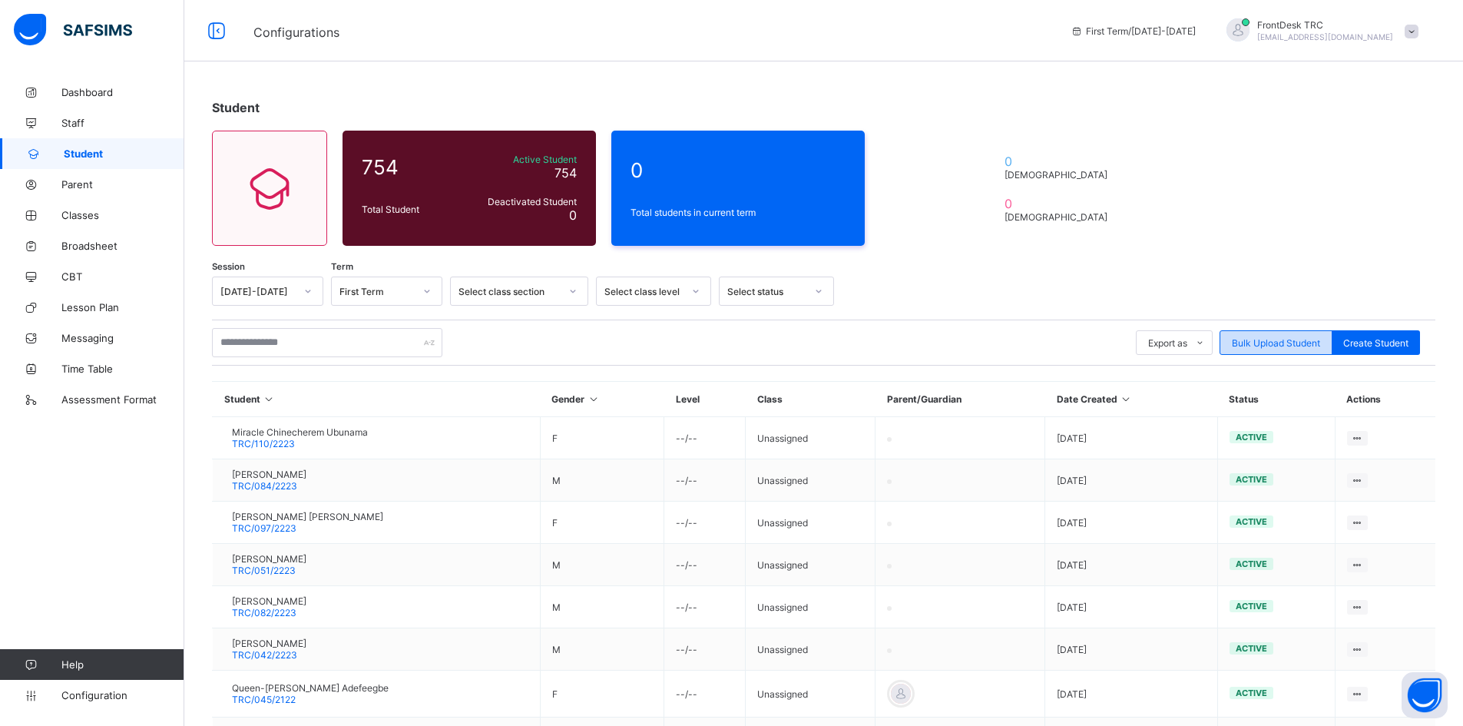
click at [1304, 347] on span "Bulk Upload Student" at bounding box center [1276, 343] width 88 height 12
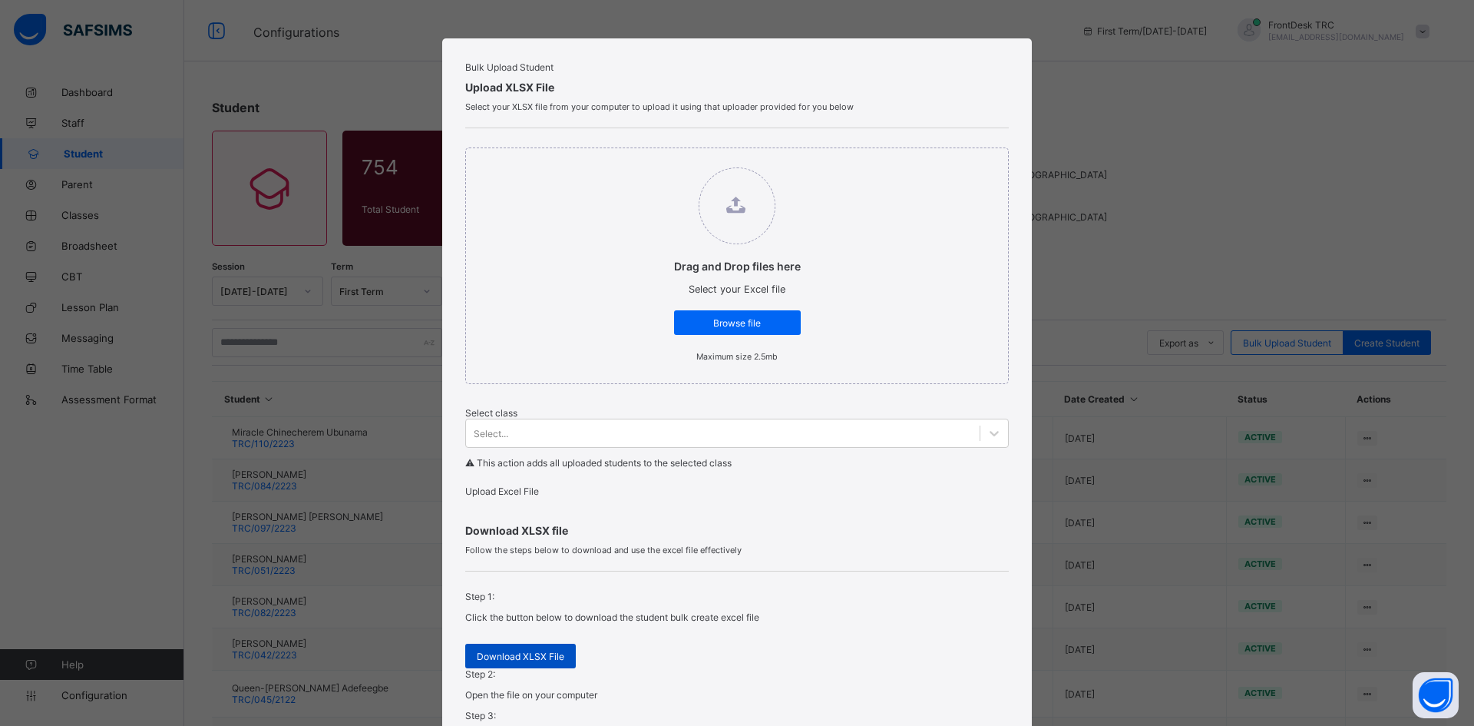
click at [539, 662] on span "Download XLSX File" at bounding box center [521, 656] width 88 height 12
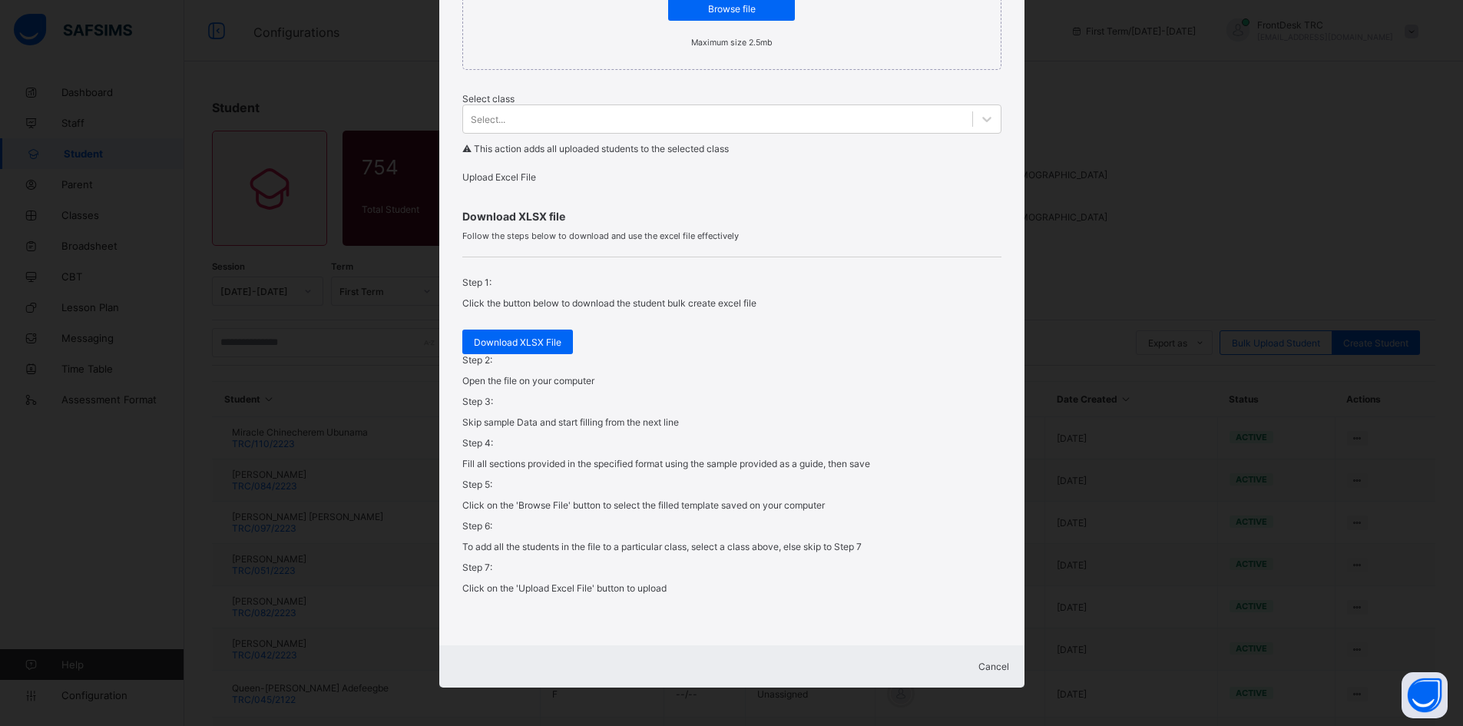
click at [984, 660] on span "Cancel" at bounding box center [993, 666] width 31 height 12
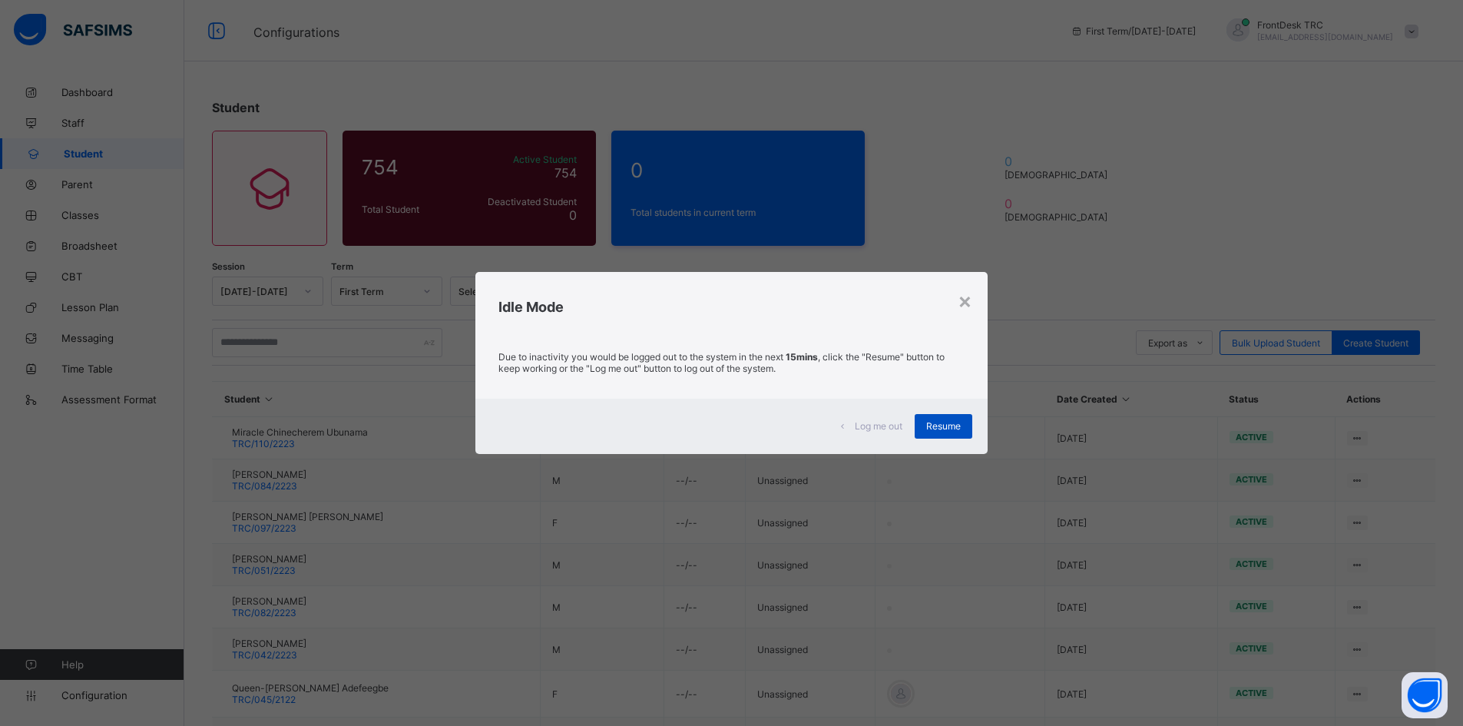
click at [944, 421] on span "Resume" at bounding box center [943, 426] width 35 height 12
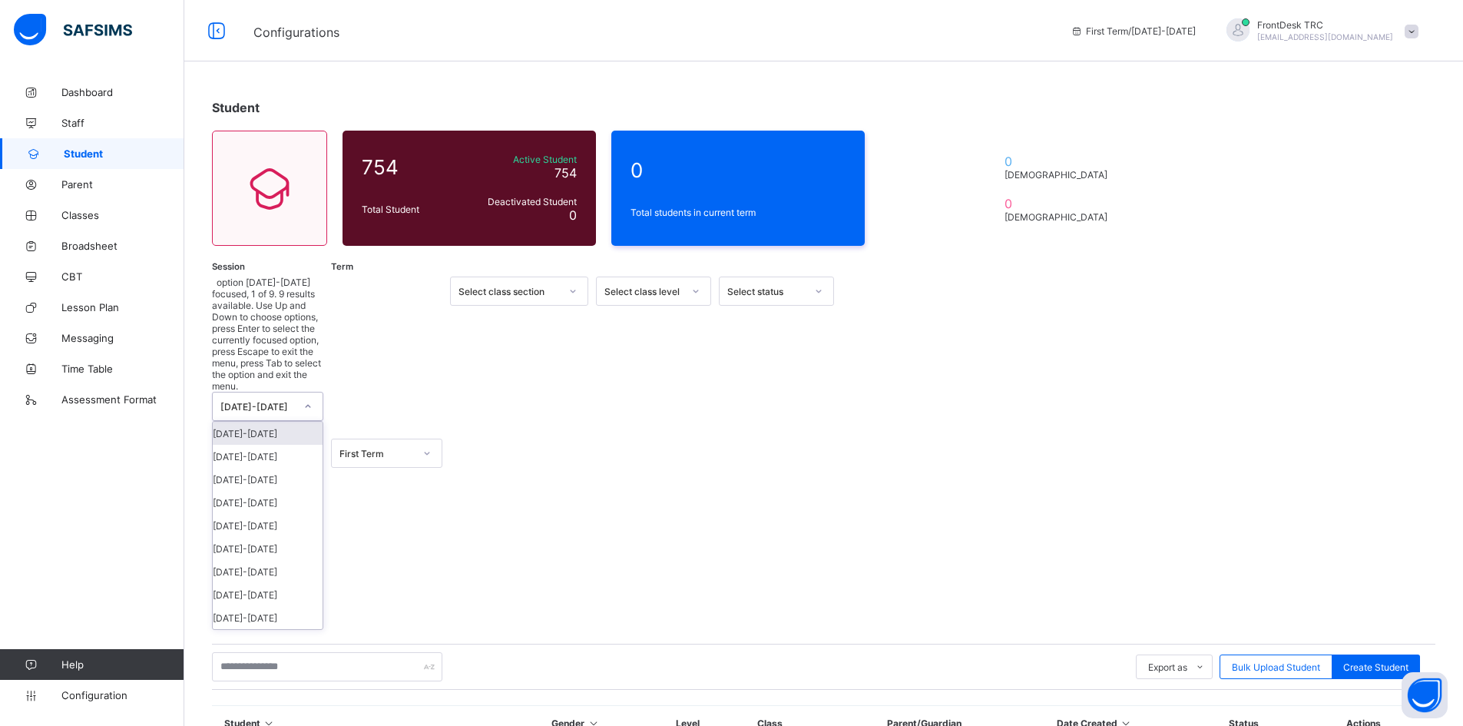
click at [306, 399] on icon at bounding box center [307, 406] width 9 height 15
click at [289, 422] on div "[DATE]-[DATE]" at bounding box center [268, 433] width 110 height 23
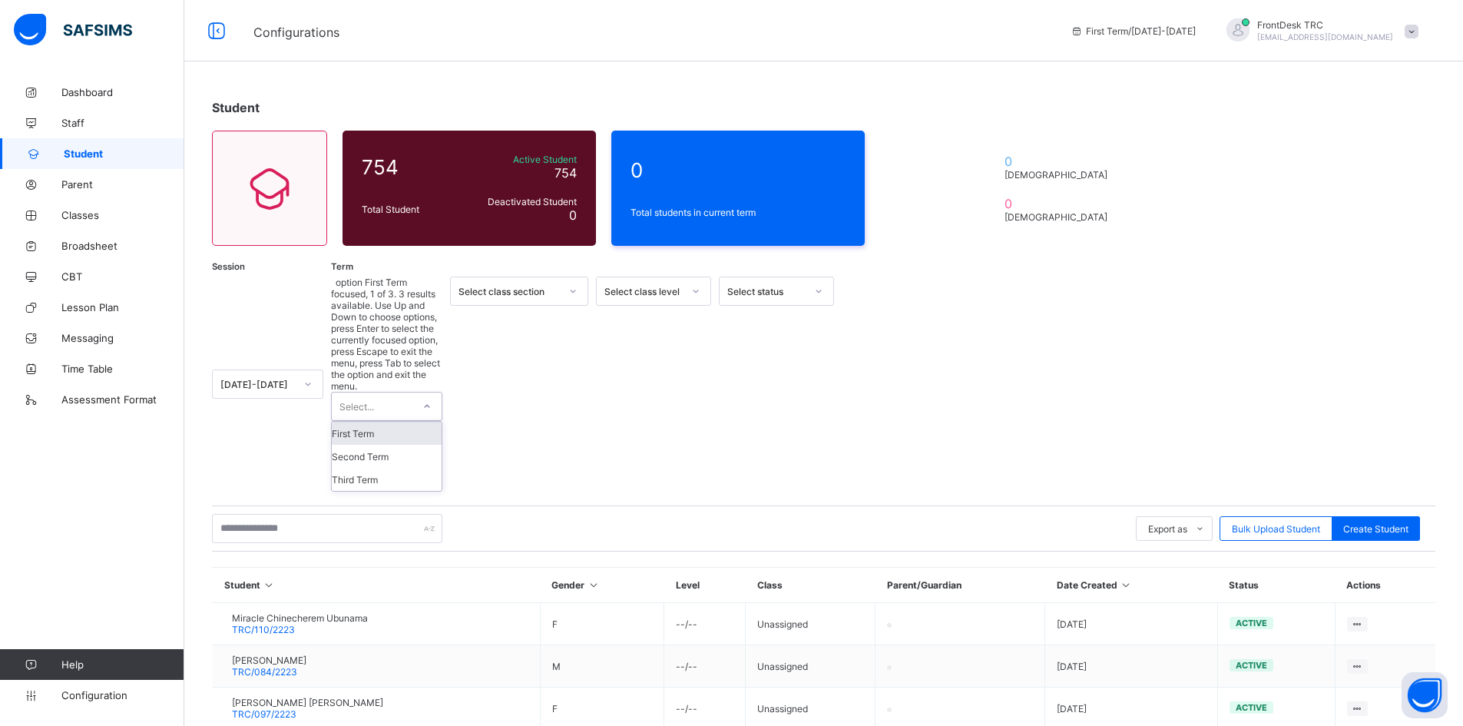
click at [425, 399] on icon at bounding box center [426, 406] width 9 height 15
click at [405, 422] on div "First Term" at bounding box center [387, 433] width 110 height 23
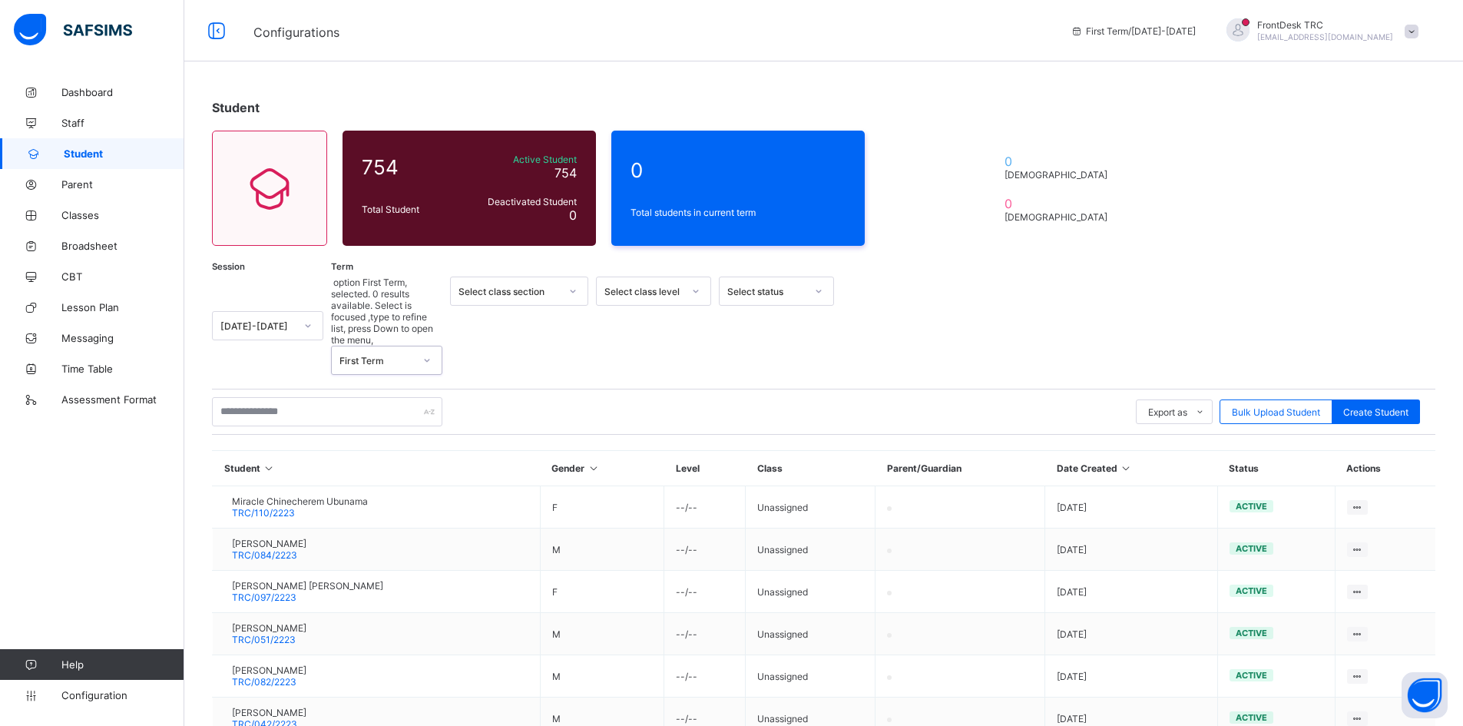
click at [692, 291] on icon at bounding box center [695, 290] width 9 height 15
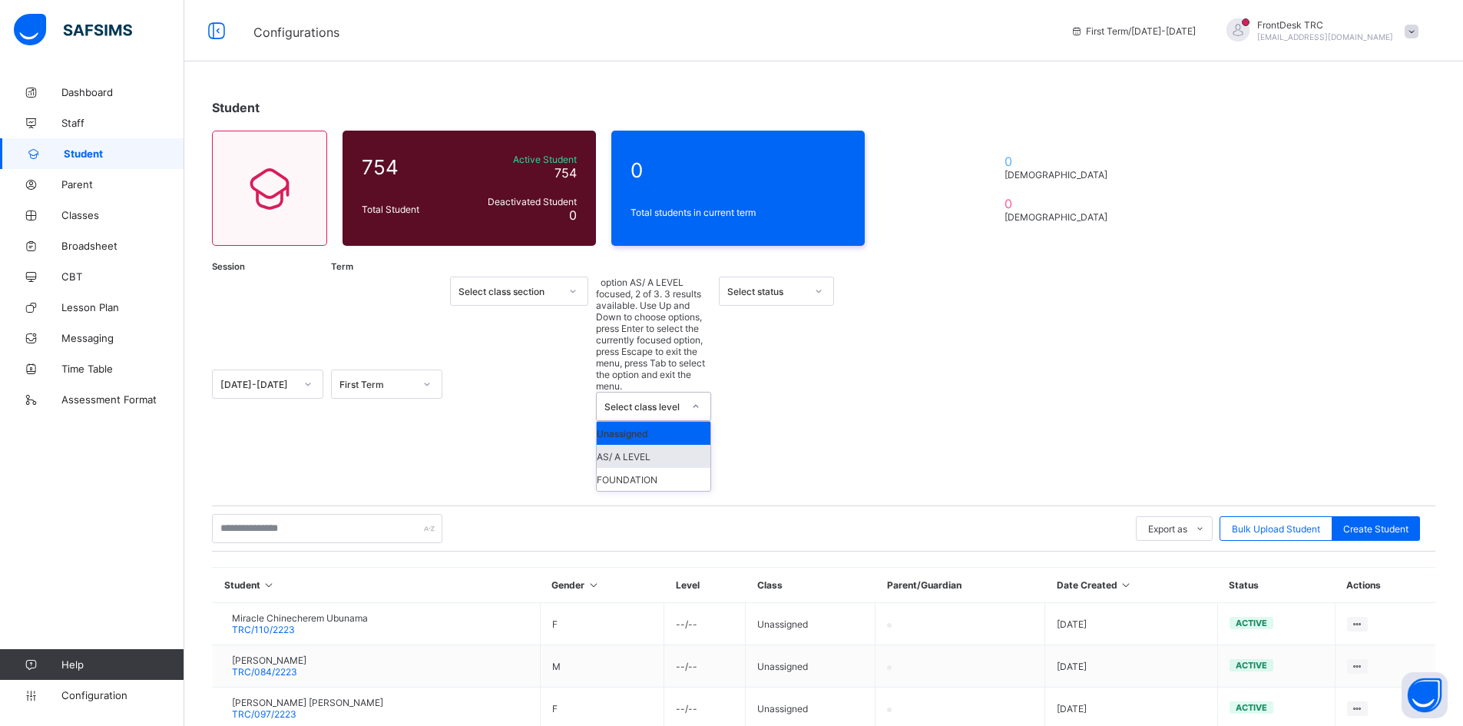
click at [662, 445] on div "AS/ A LEVEL" at bounding box center [654, 456] width 114 height 23
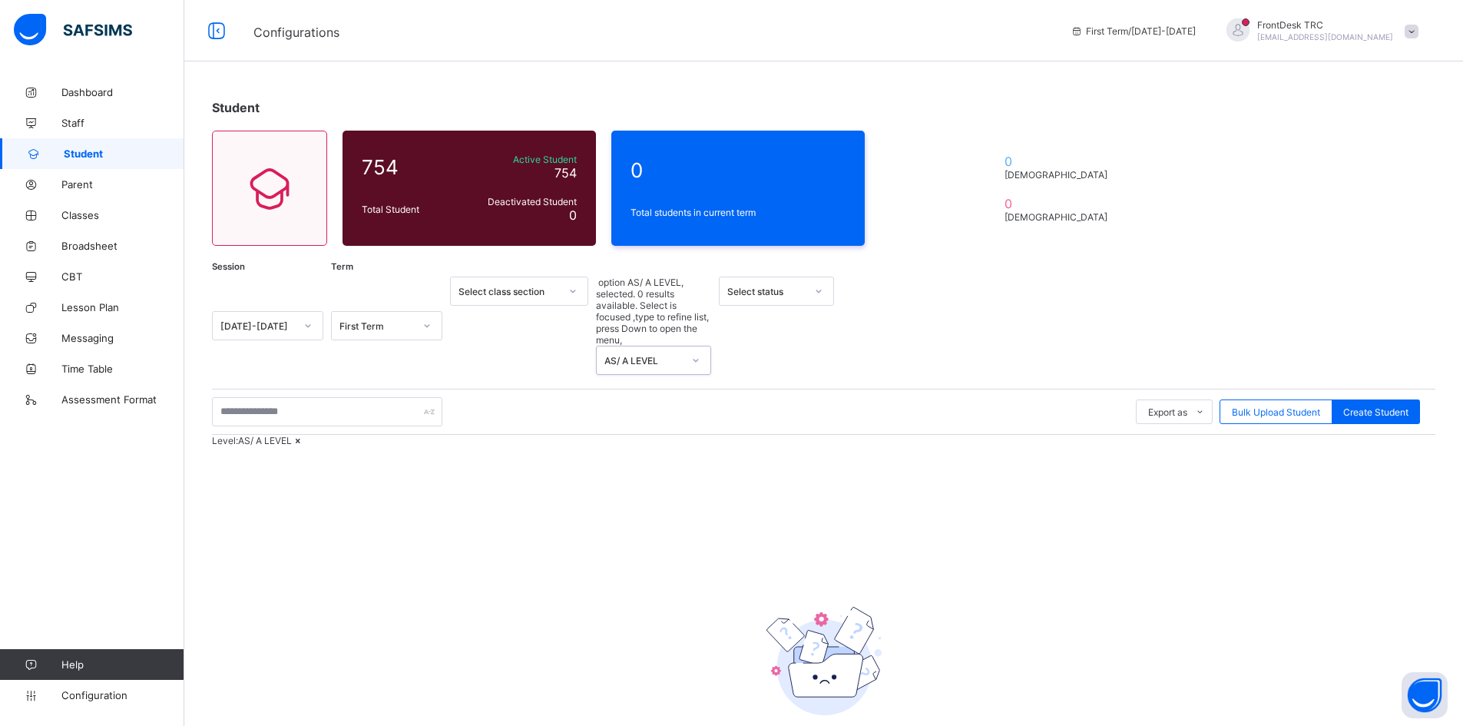
click at [822, 290] on icon at bounding box center [818, 290] width 9 height 15
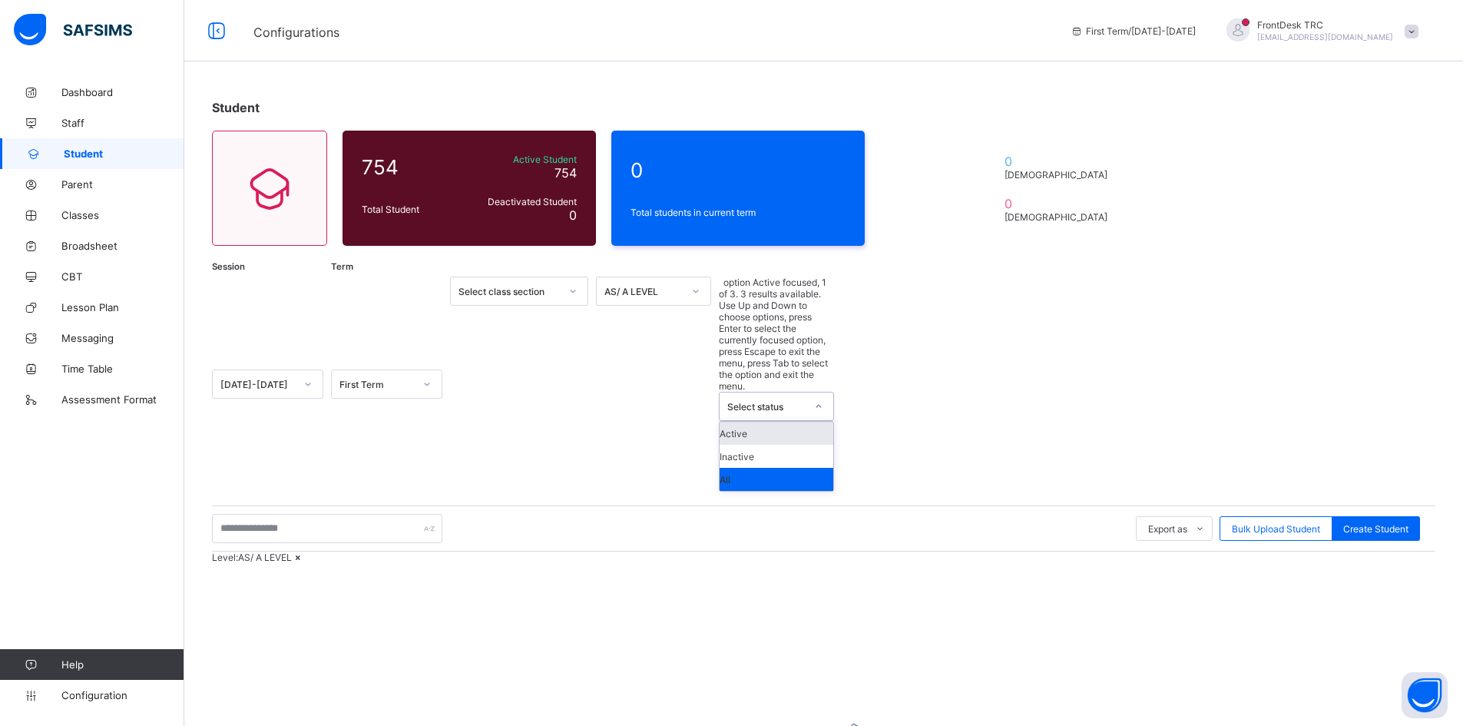
click at [798, 422] on div "Active" at bounding box center [776, 433] width 114 height 23
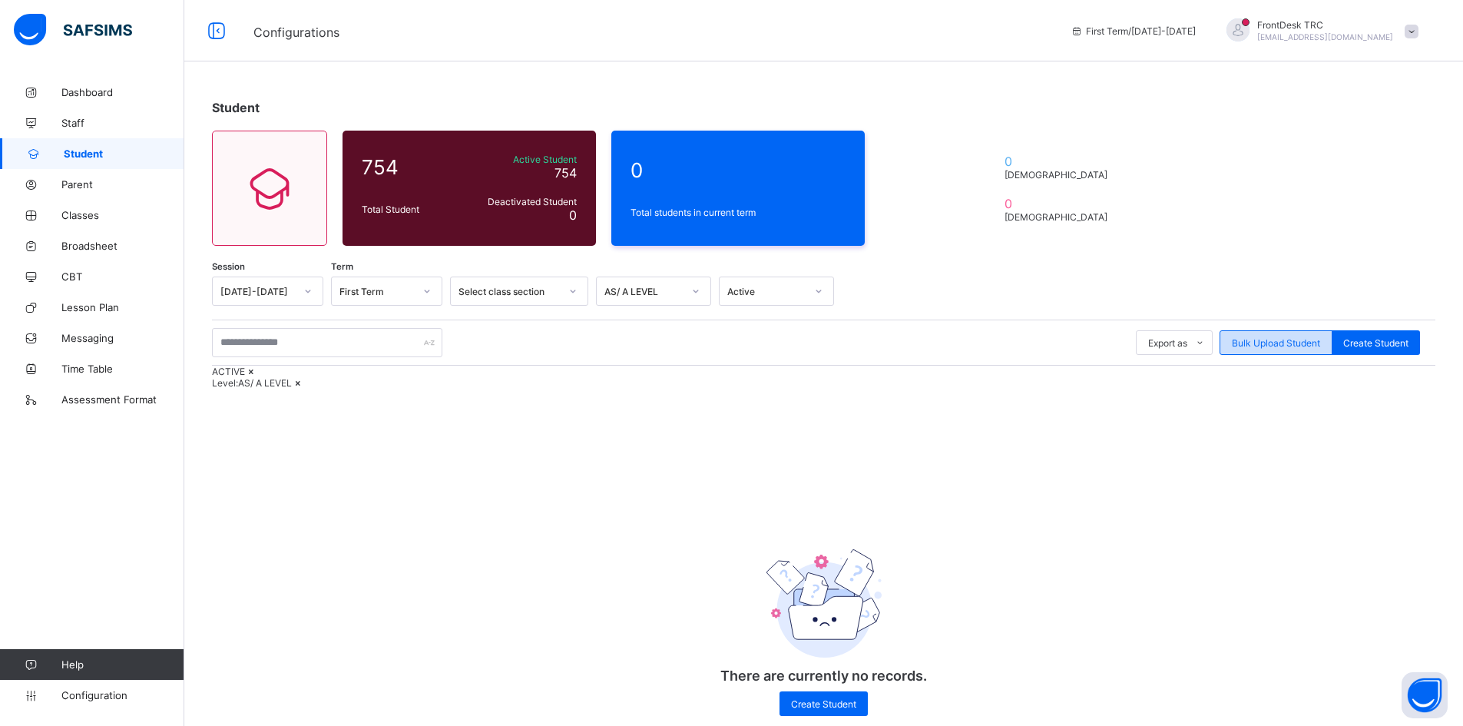
click at [1278, 342] on span "Bulk Upload Student" at bounding box center [1276, 343] width 88 height 12
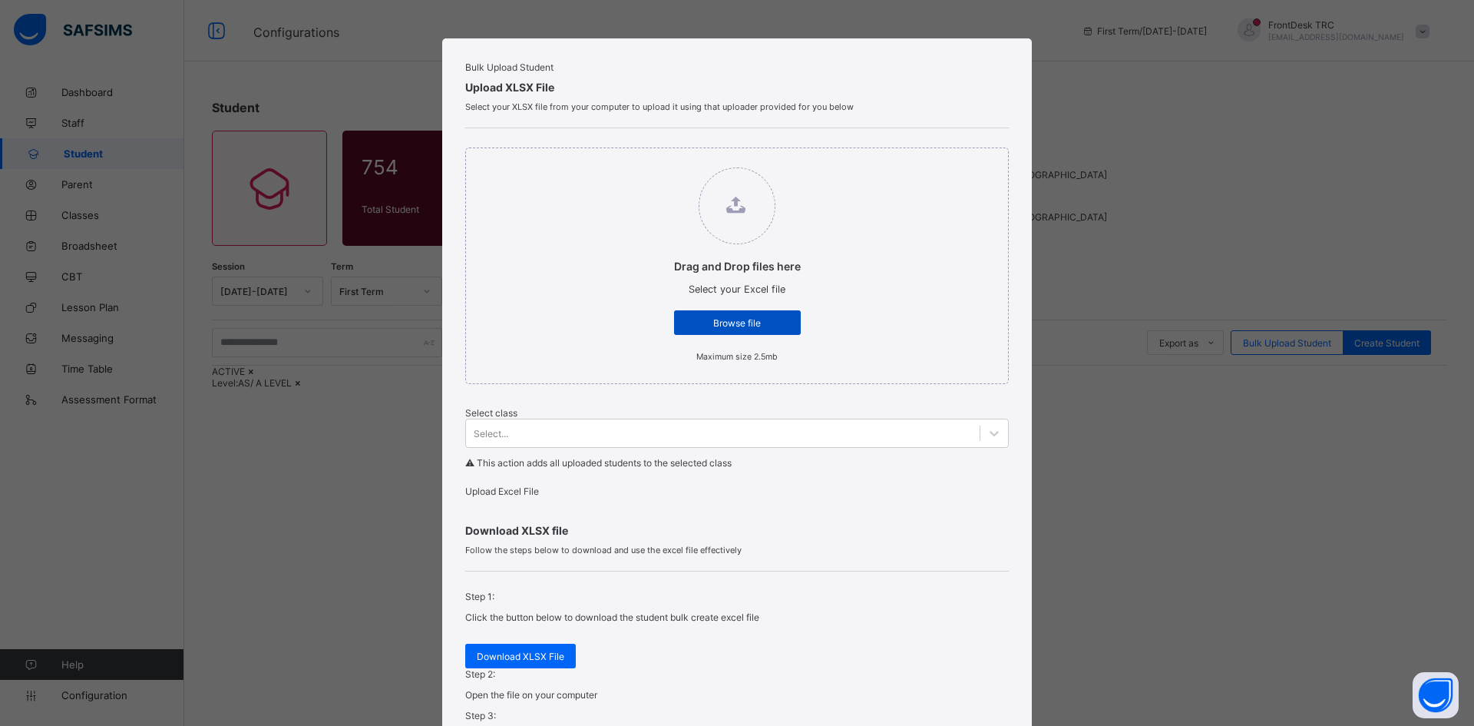
click at [751, 329] on span "Browse file" at bounding box center [738, 323] width 104 height 12
click at [659, 160] on input "Drag and Drop files here Select your Excel file Browse file Maximum size 2.5mb" at bounding box center [659, 160] width 0 height 0
type input "**********"
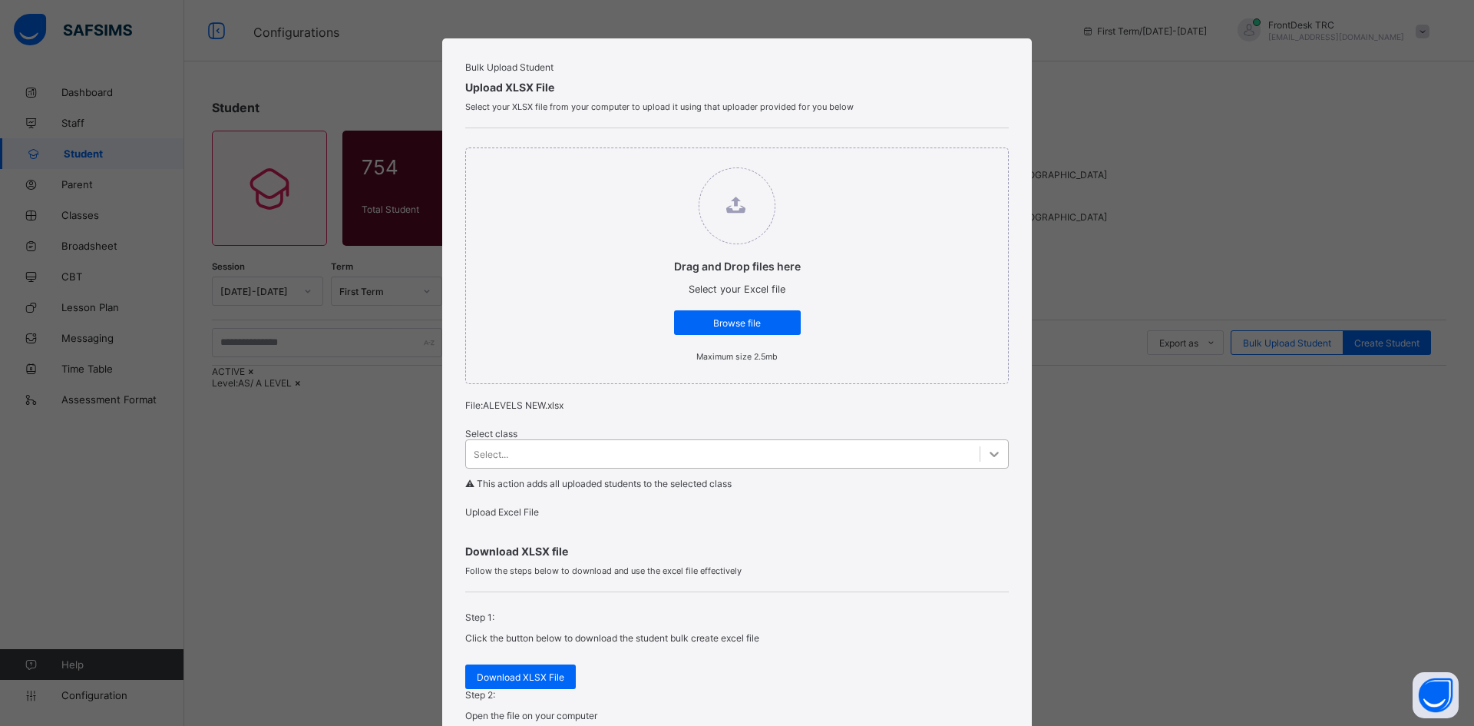
click at [987, 461] on icon at bounding box center [994, 453] width 15 height 15
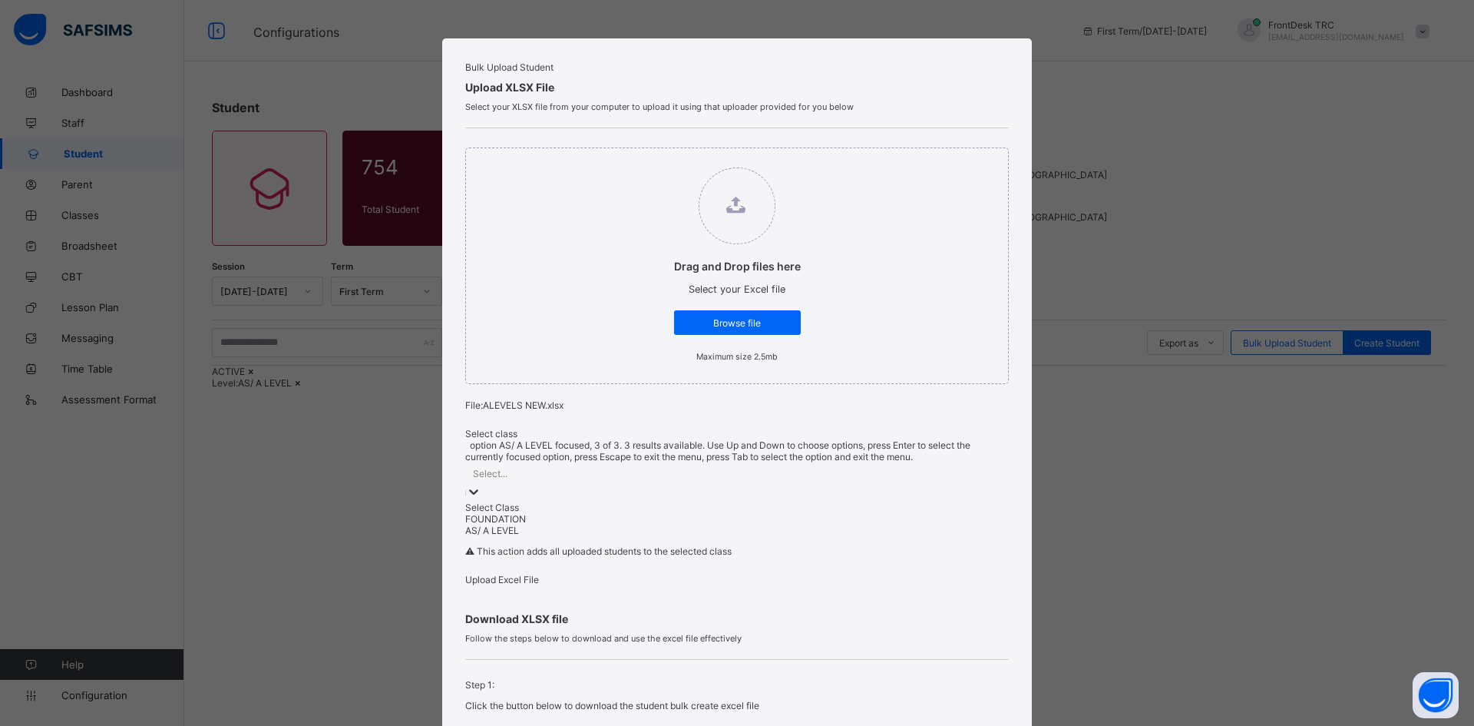
click at [518, 536] on div "AS/ A LEVEL" at bounding box center [737, 530] width 544 height 12
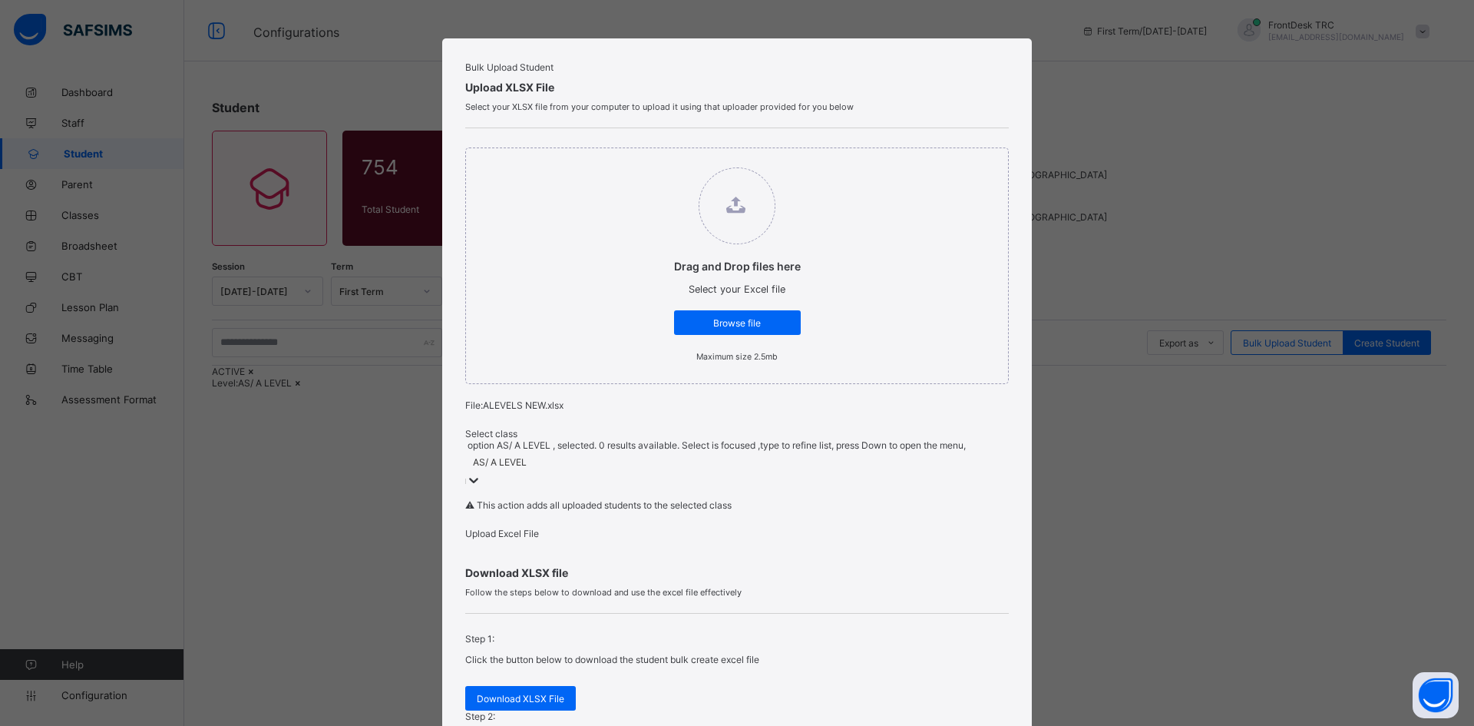
click at [530, 539] on span "Upload Excel File" at bounding box center [502, 534] width 74 height 12
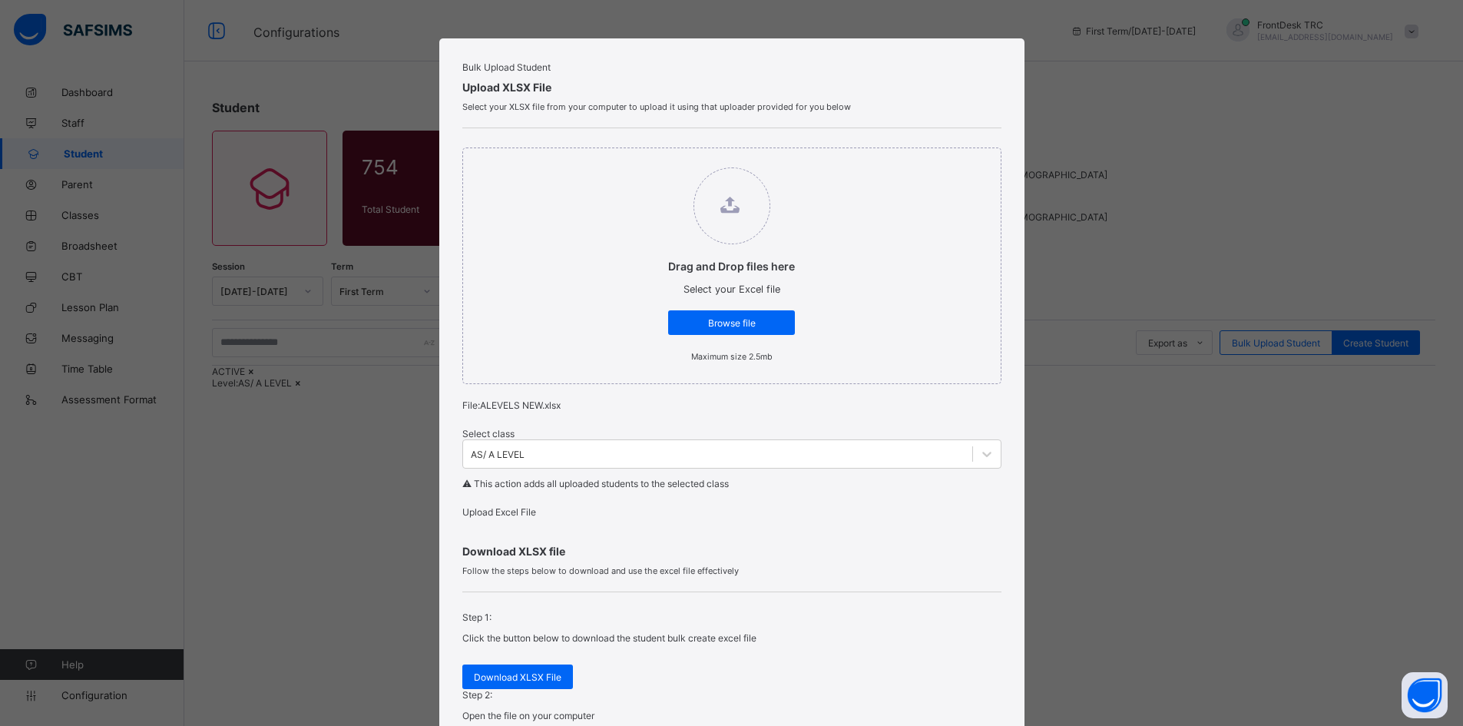
click at [508, 518] on span "Upload Excel File" at bounding box center [499, 512] width 74 height 12
click at [536, 518] on span "Upload Excel File" at bounding box center [499, 512] width 74 height 12
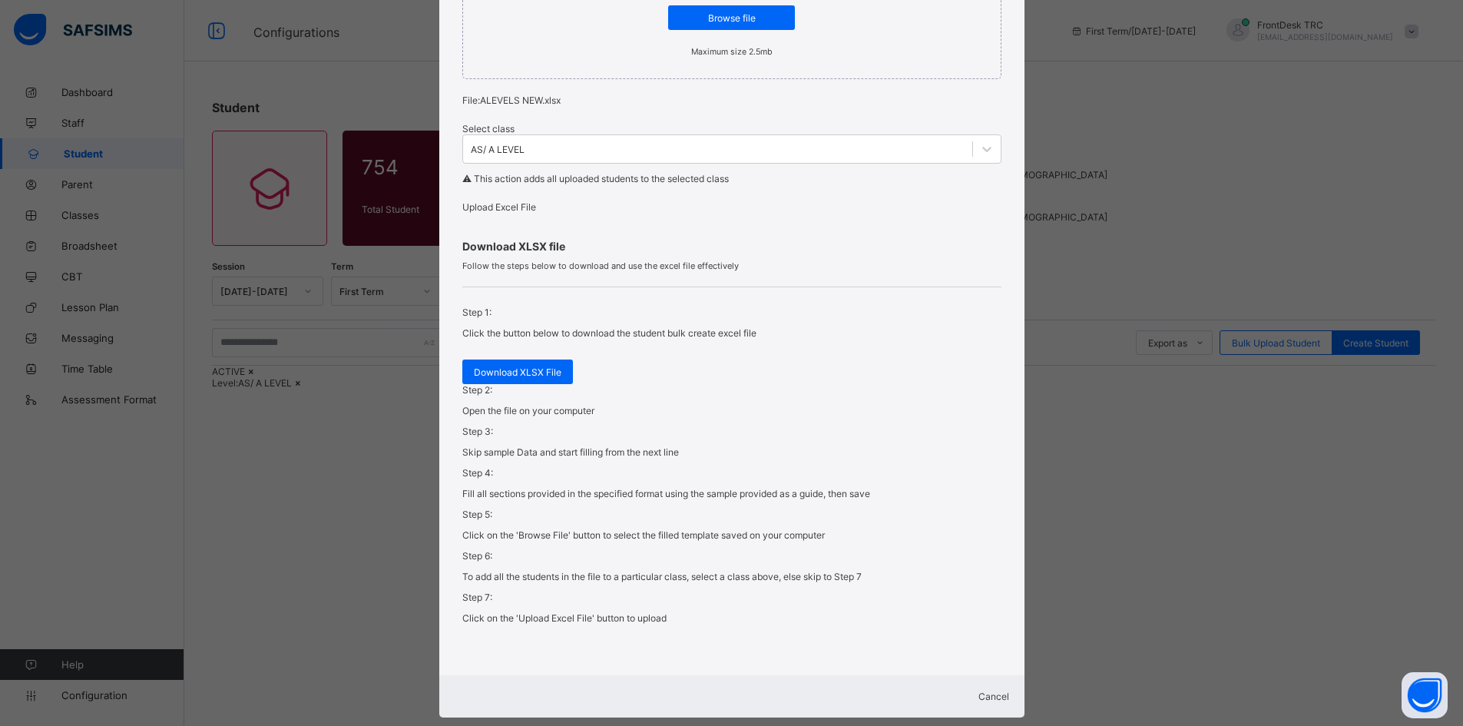
scroll to position [307, 0]
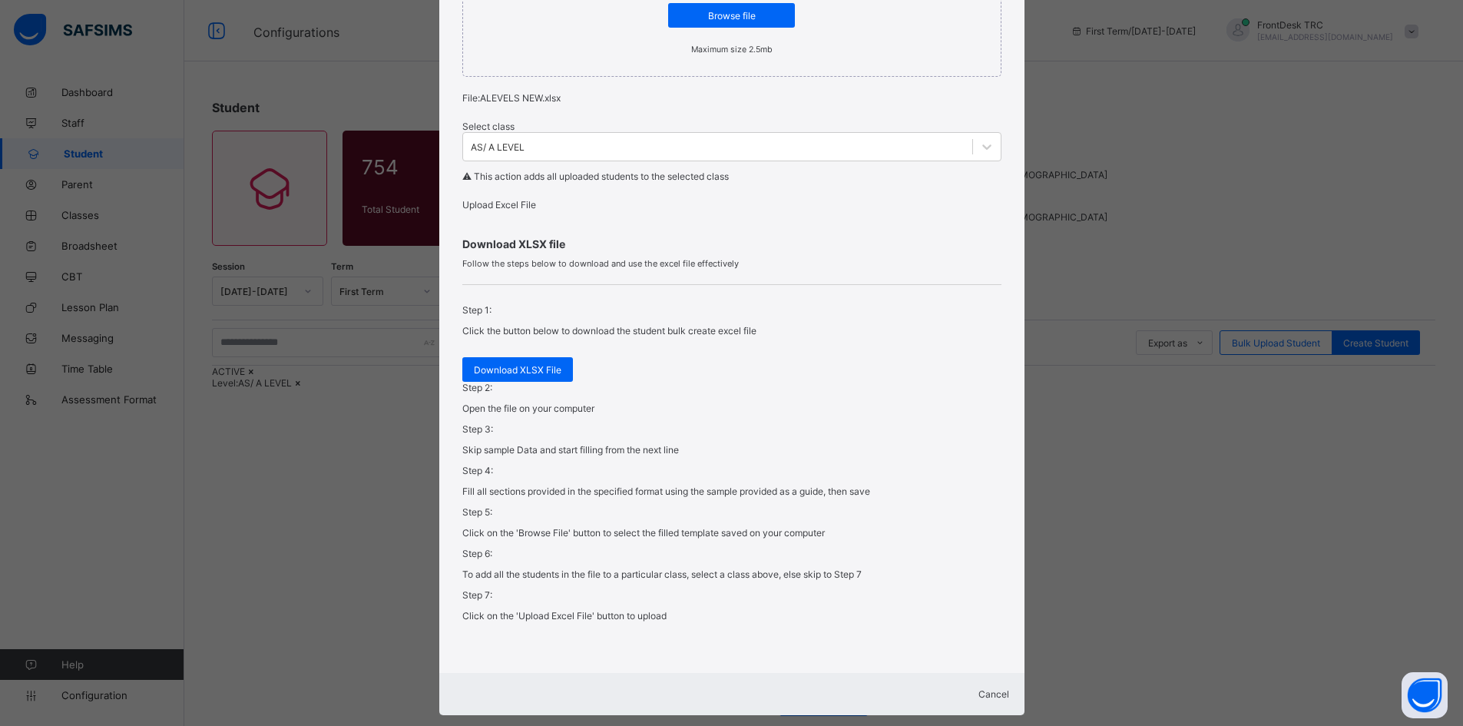
click at [981, 700] on span "Cancel" at bounding box center [993, 694] width 31 height 12
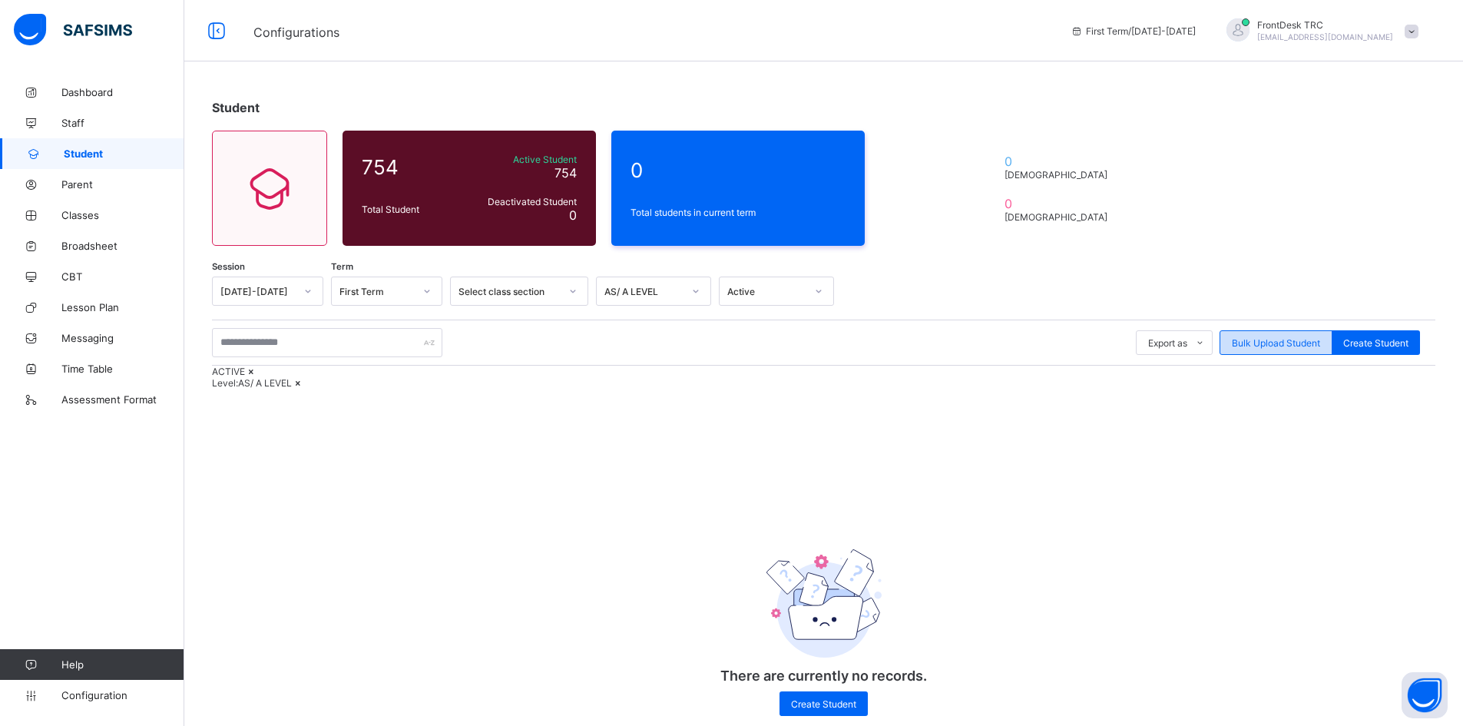
click at [1308, 346] on span "Bulk Upload Student" at bounding box center [1276, 343] width 88 height 12
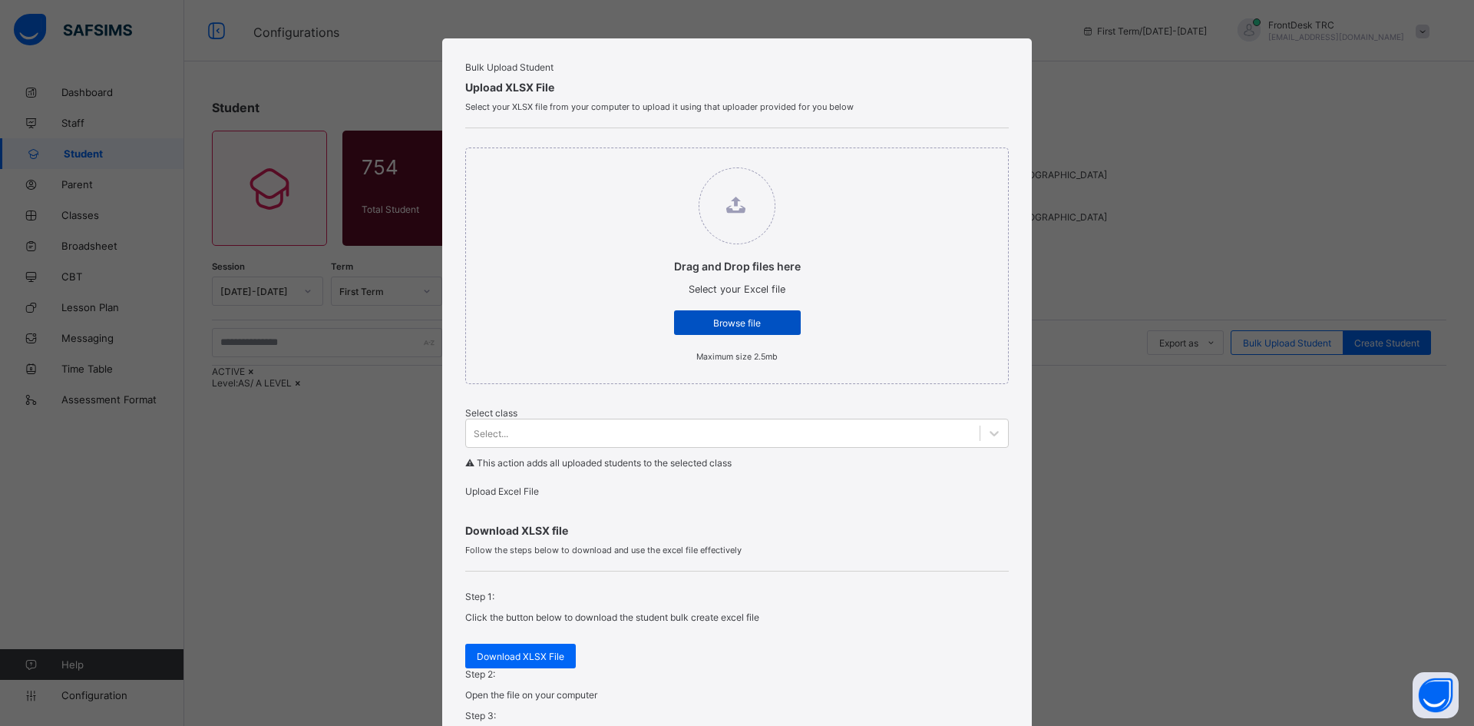
click at [713, 329] on span "Browse file" at bounding box center [738, 323] width 104 height 12
click at [659, 160] on input "Drag and Drop files here Select your Excel file Browse file Maximum size 2.5mb" at bounding box center [659, 160] width 0 height 0
type input "**********"
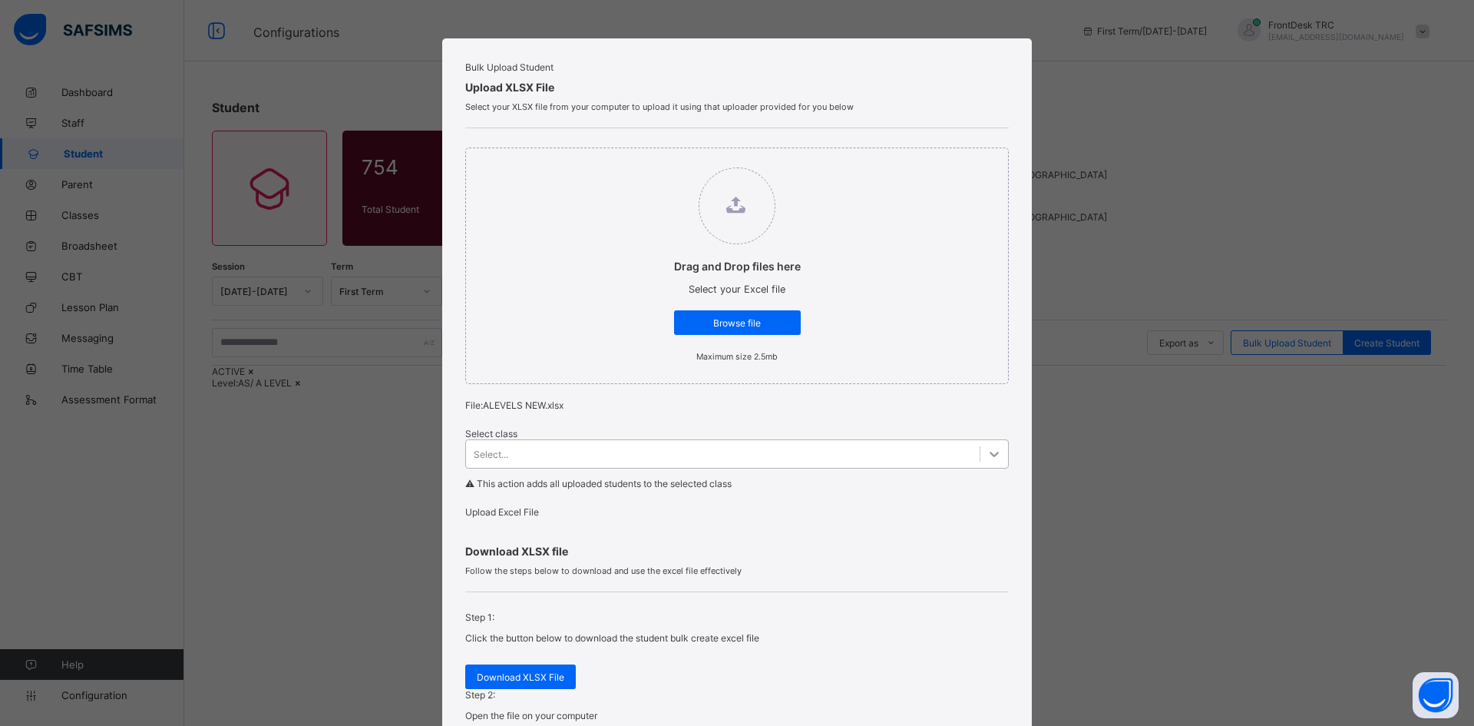
click at [987, 461] on icon at bounding box center [994, 453] width 15 height 15
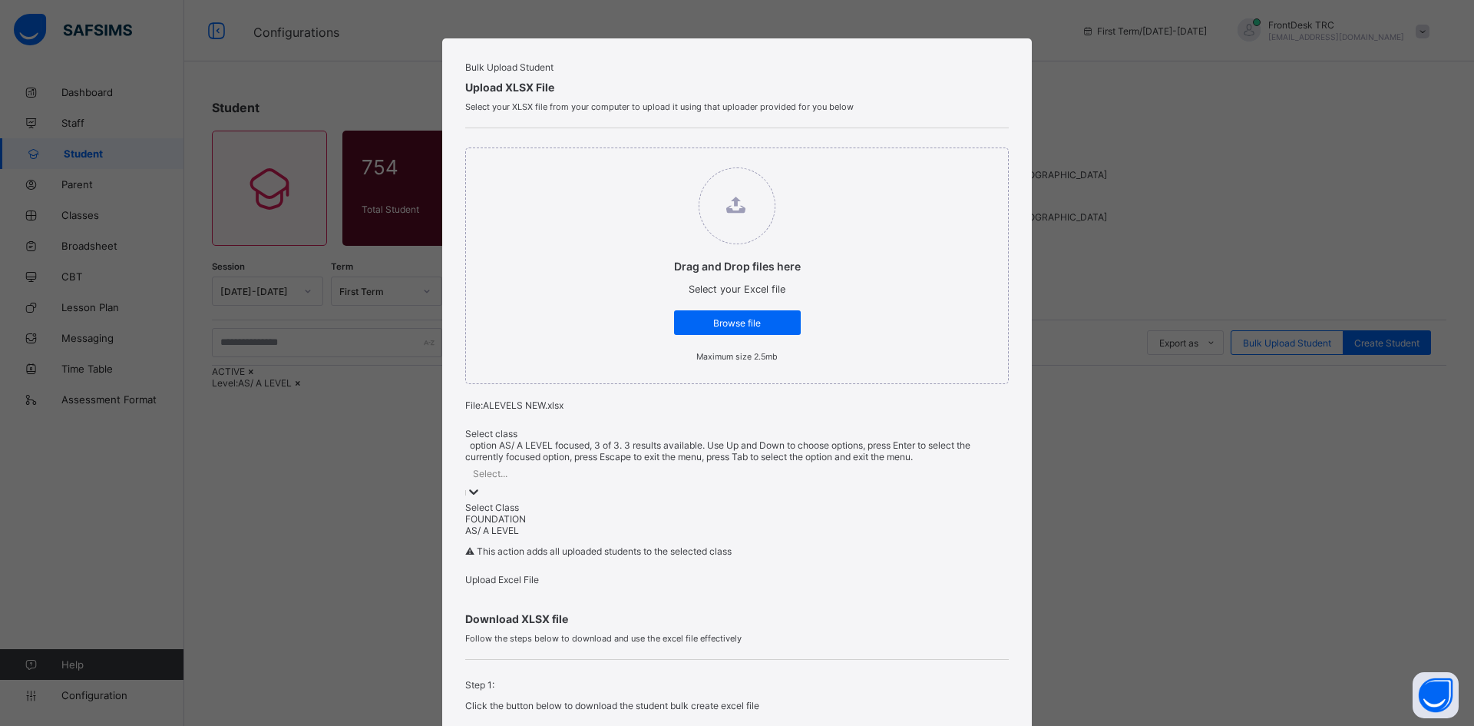
click at [538, 536] on div "AS/ A LEVEL" at bounding box center [737, 530] width 544 height 12
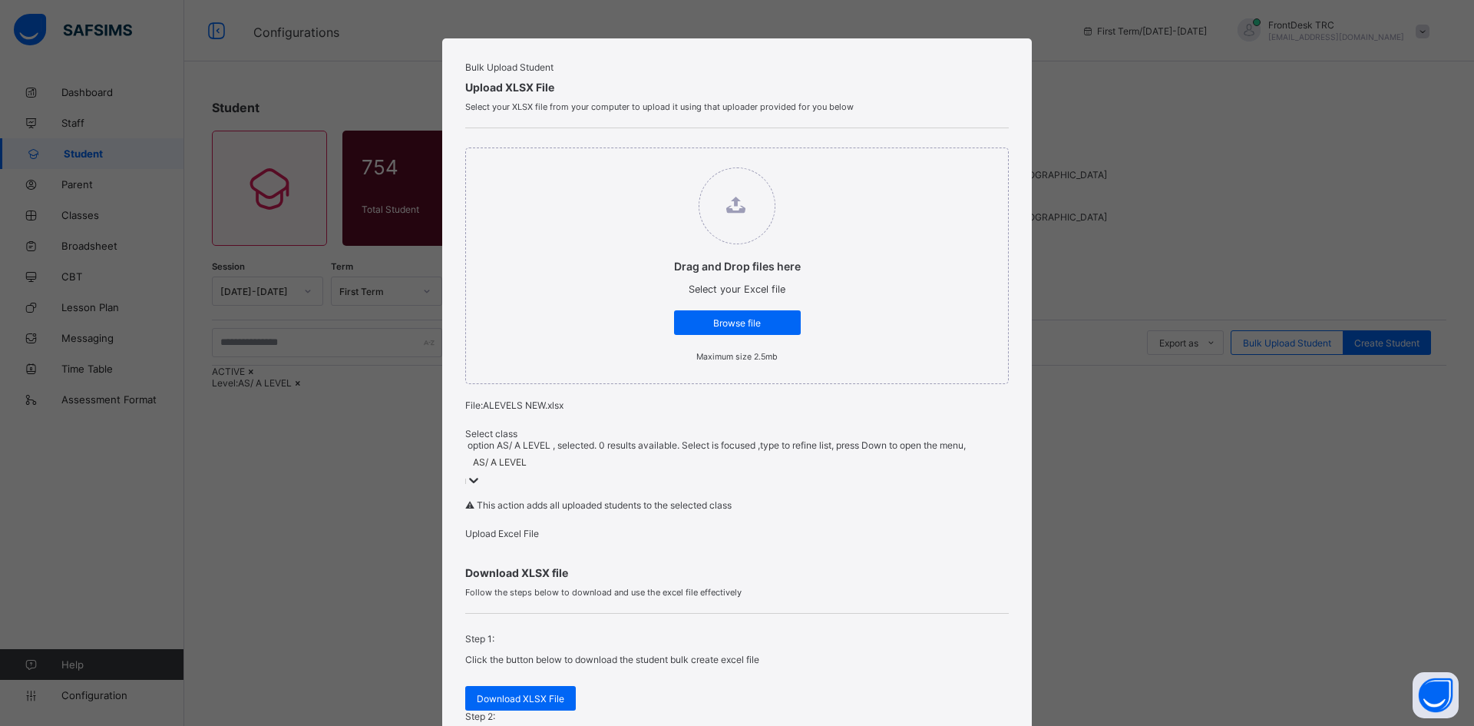
click at [539, 539] on span "Upload Excel File" at bounding box center [502, 534] width 74 height 12
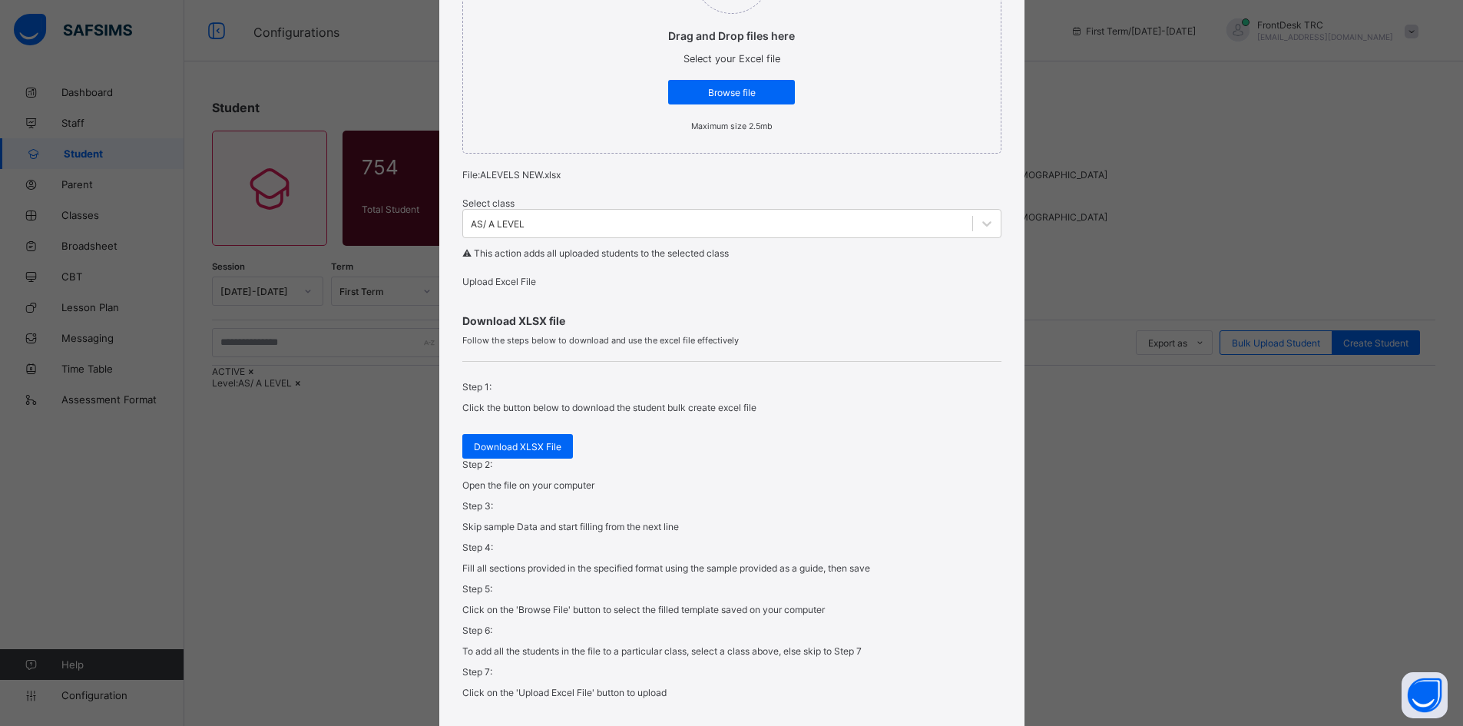
scroll to position [355, 0]
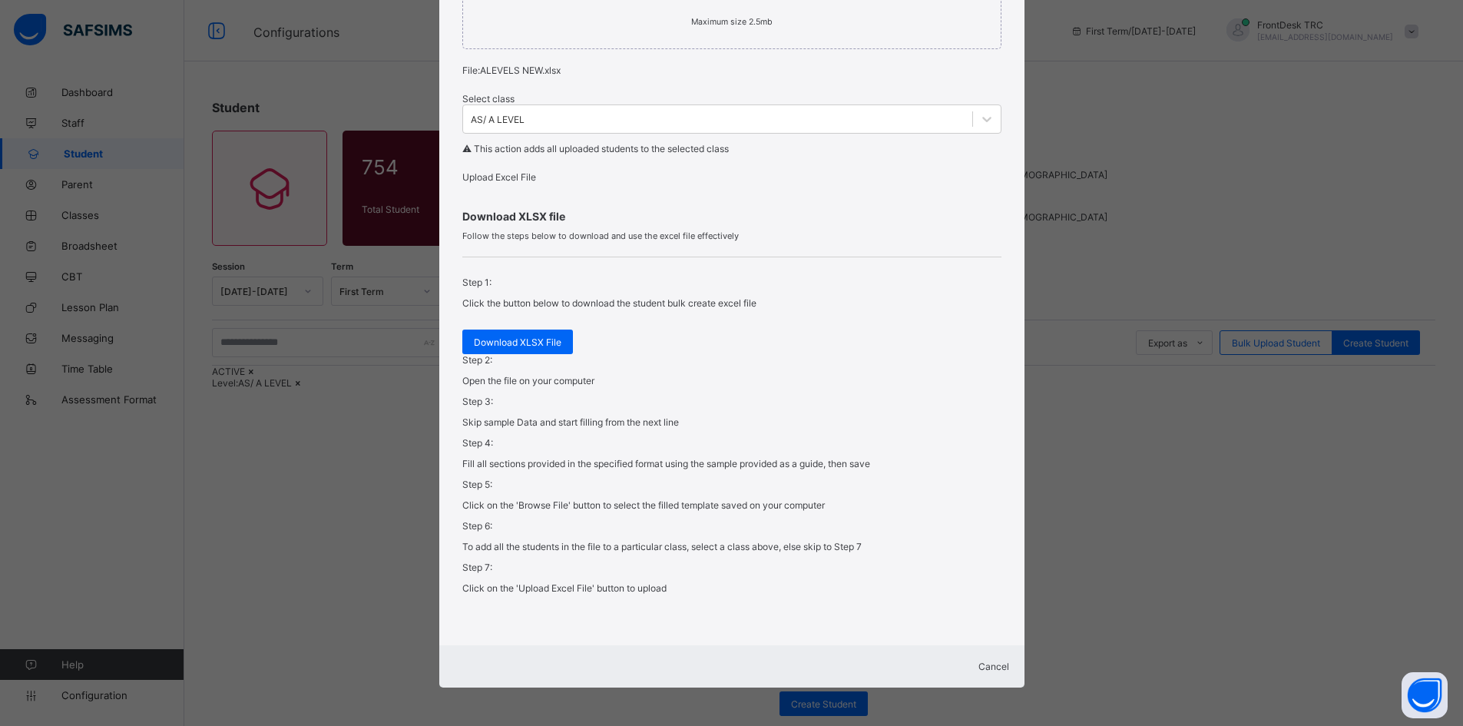
click at [979, 662] on span "Cancel" at bounding box center [993, 666] width 31 height 12
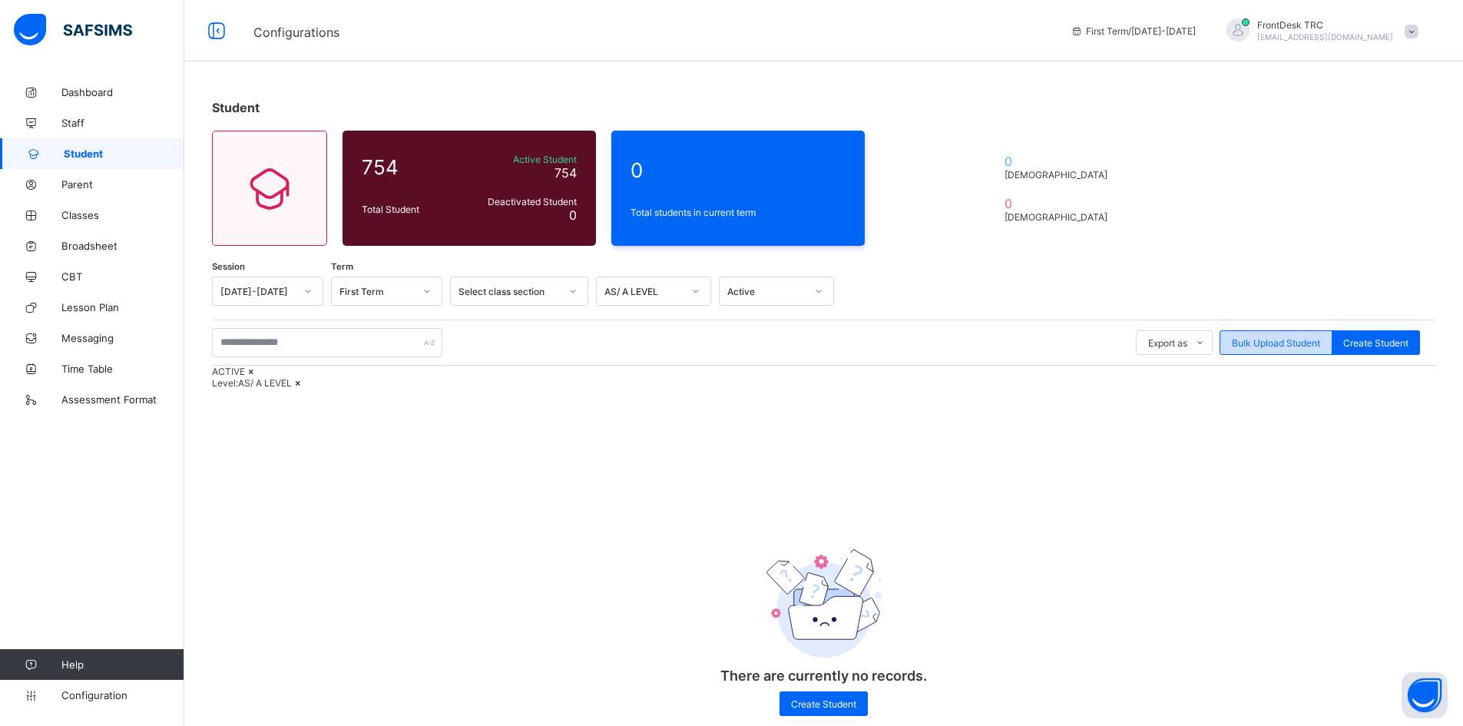
click at [1267, 341] on span "Bulk Upload Student" at bounding box center [1276, 343] width 88 height 12
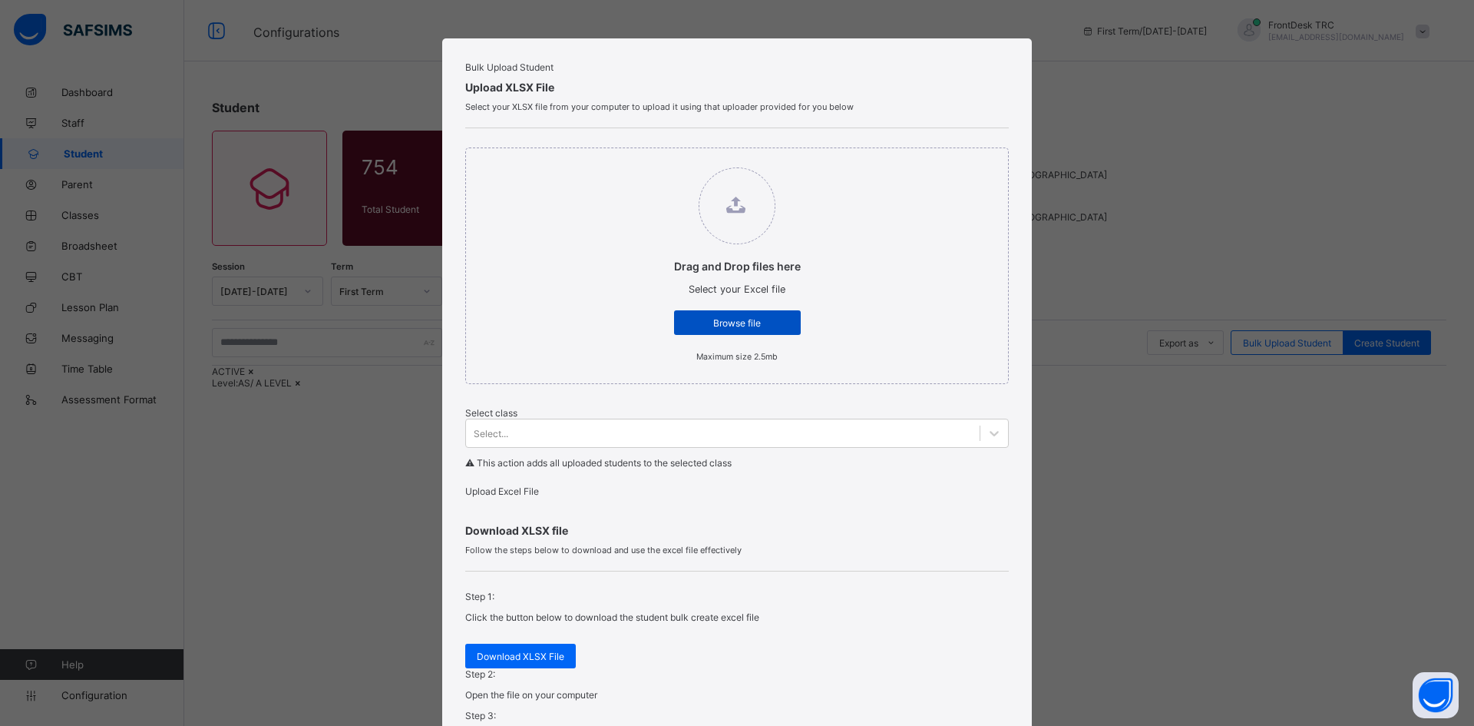
click at [777, 329] on span "Browse file" at bounding box center [738, 323] width 104 height 12
click at [659, 160] on input "Drag and Drop files here Select your Excel file Browse file Maximum size 2.5mb" at bounding box center [659, 160] width 0 height 0
type input "**********"
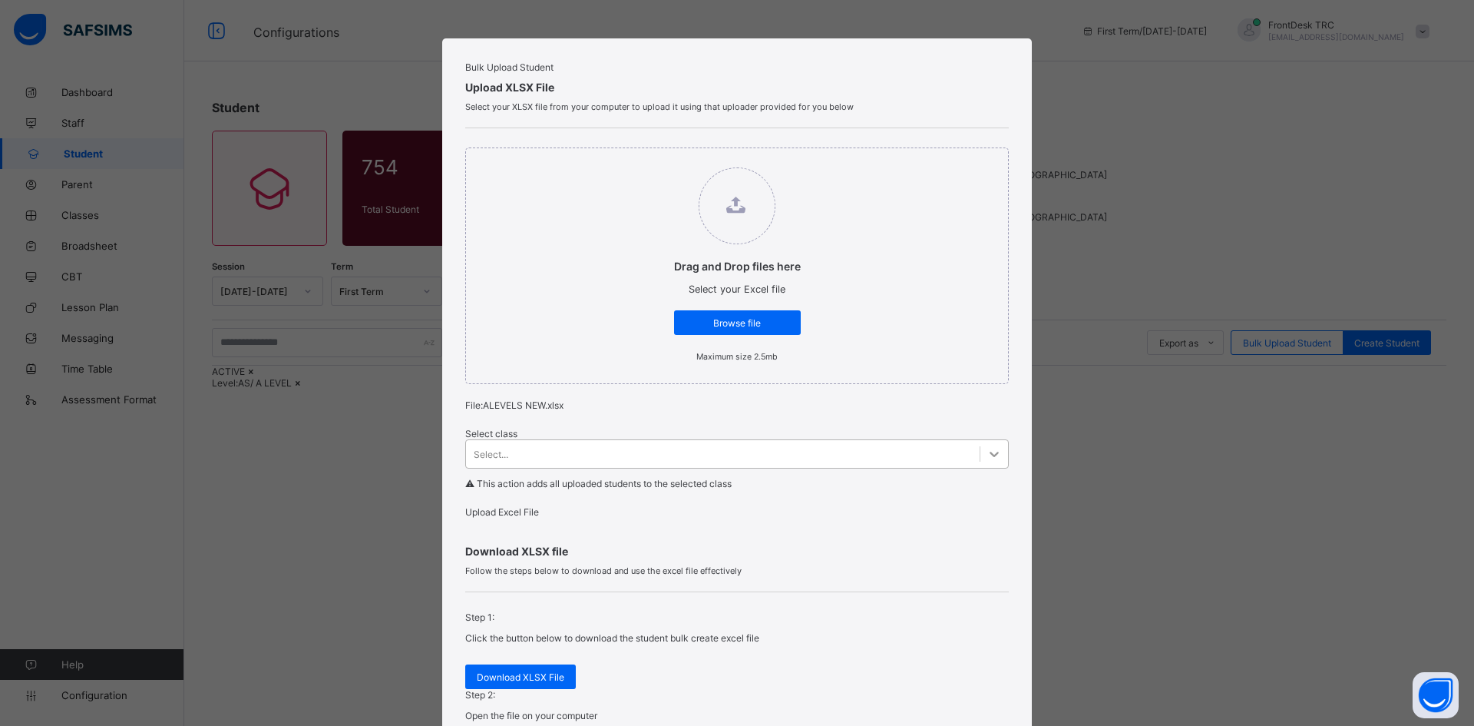
click at [987, 461] on icon at bounding box center [994, 453] width 15 height 15
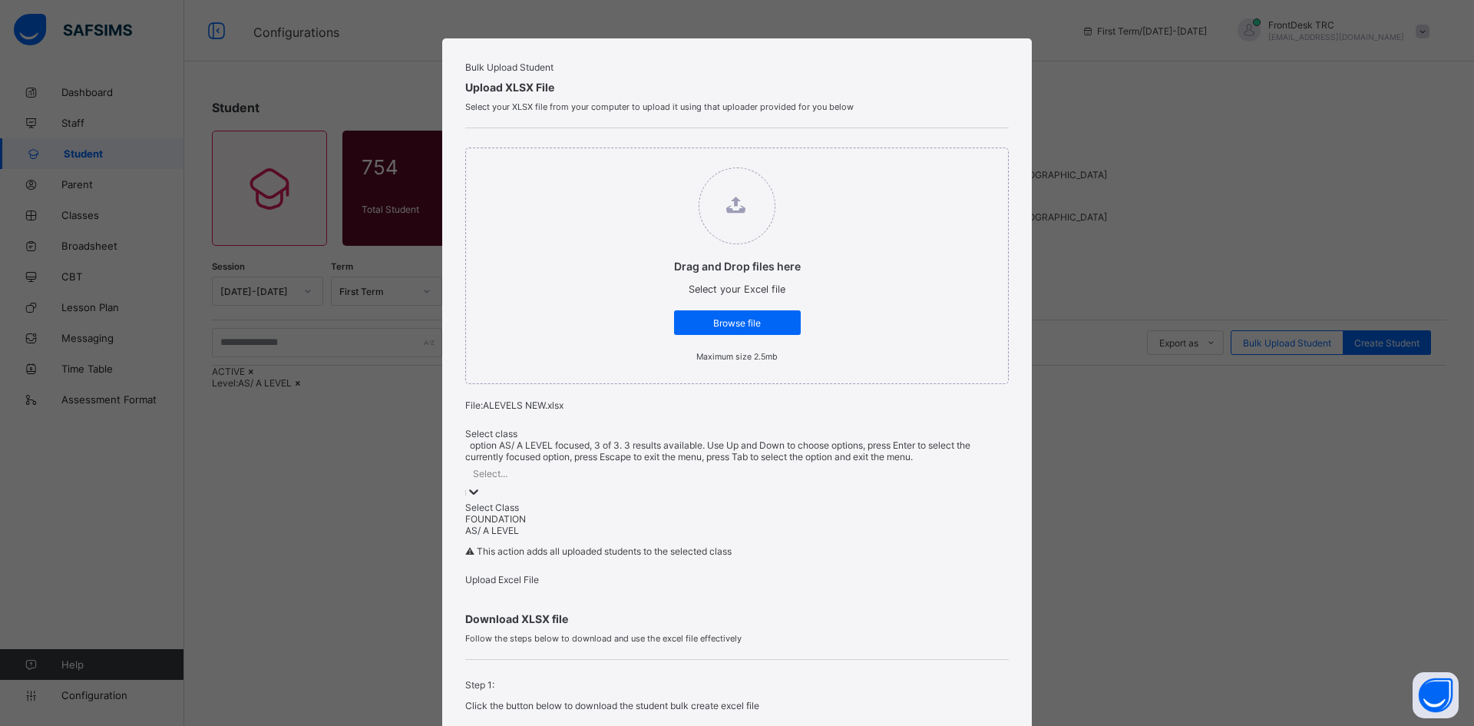
click at [526, 536] on div "AS/ A LEVEL" at bounding box center [737, 530] width 544 height 12
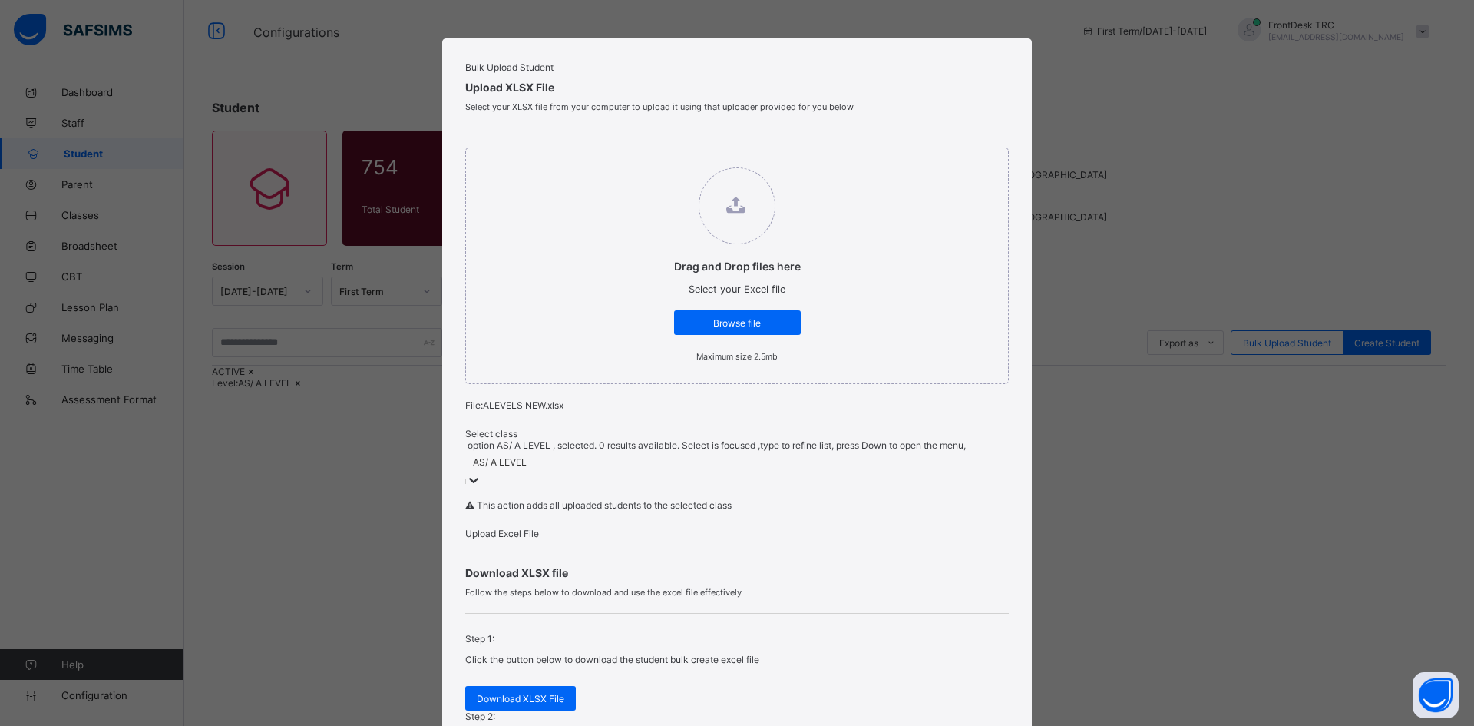
click at [528, 539] on span "Upload Excel File" at bounding box center [502, 534] width 74 height 12
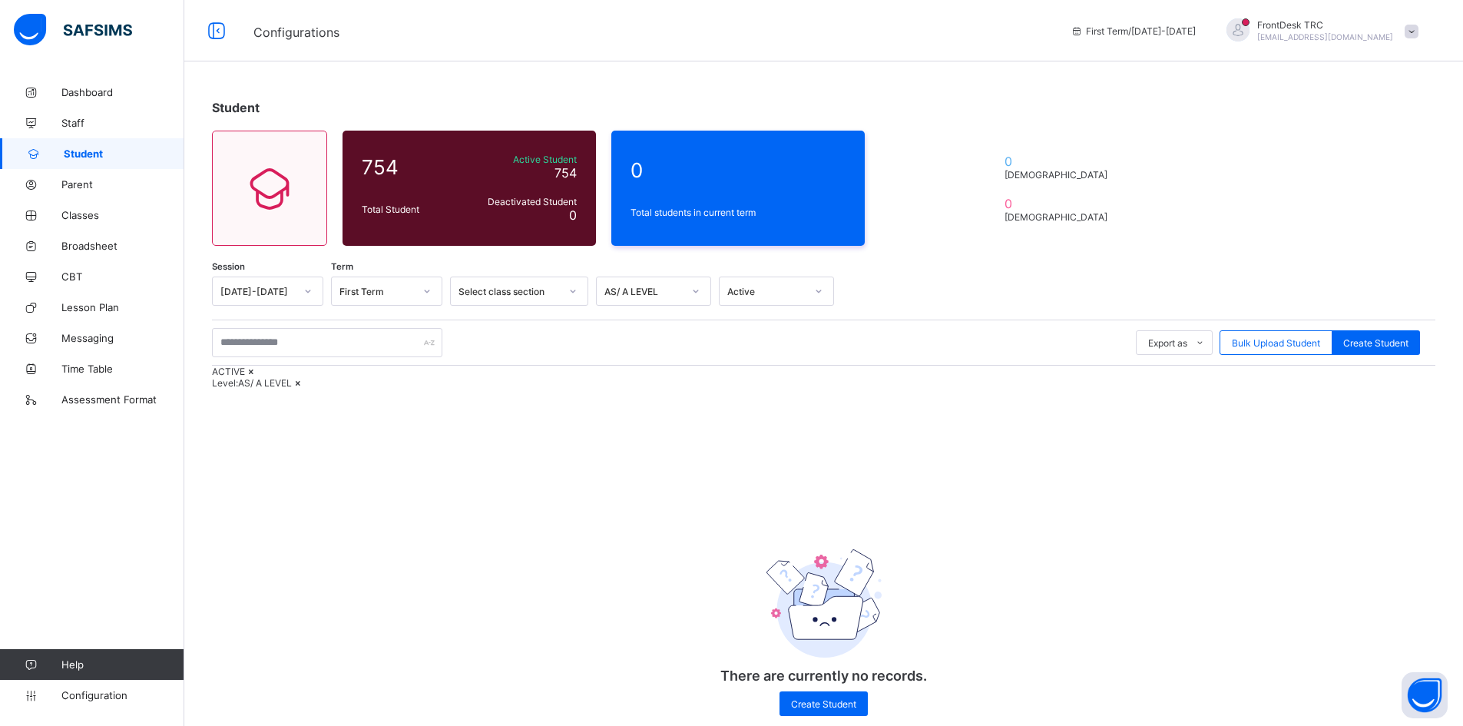
click at [95, 159] on span "Student" at bounding box center [124, 153] width 121 height 12
click at [697, 295] on icon at bounding box center [695, 290] width 9 height 15
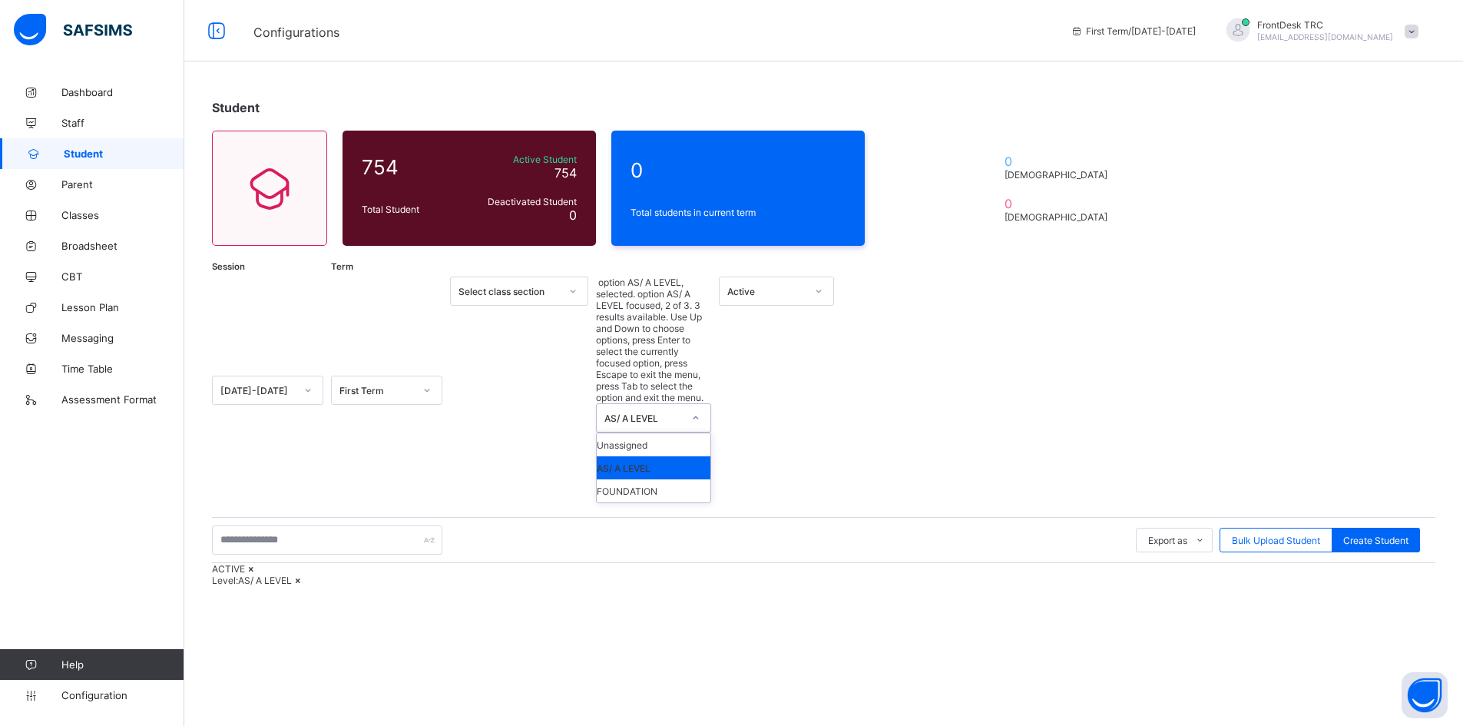
click at [674, 456] on div "AS/ A LEVEL" at bounding box center [654, 467] width 114 height 23
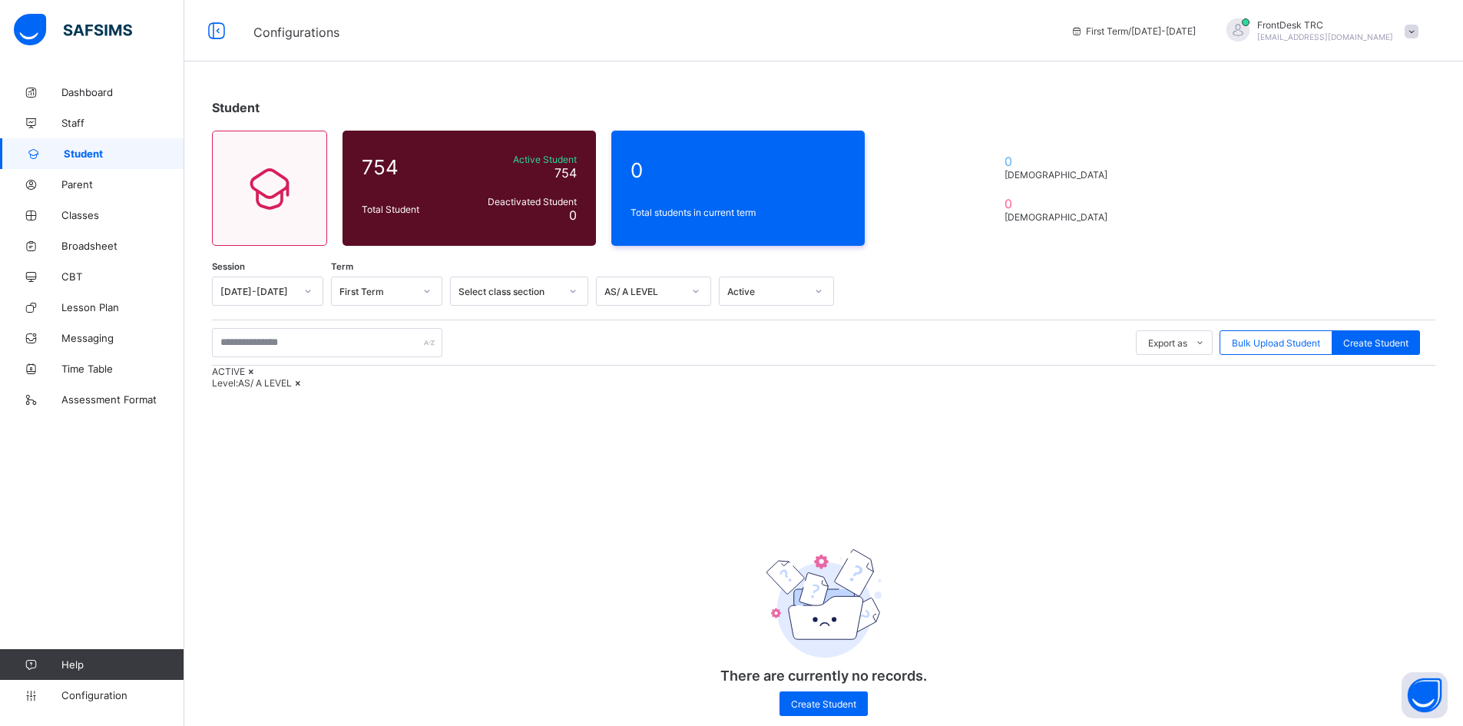
click at [99, 151] on span "Student" at bounding box center [124, 153] width 121 height 12
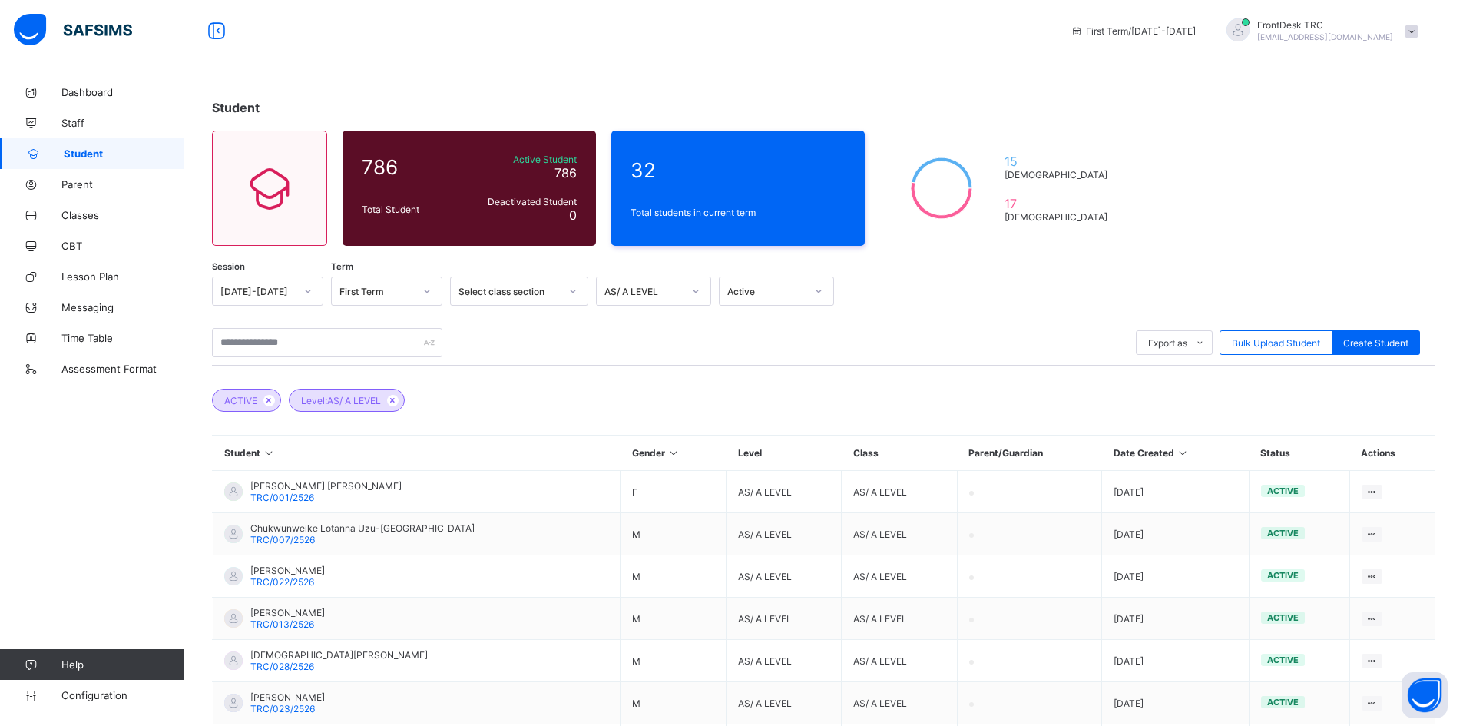
click at [121, 152] on span "Student" at bounding box center [124, 153] width 121 height 12
click at [304, 286] on icon at bounding box center [307, 290] width 9 height 15
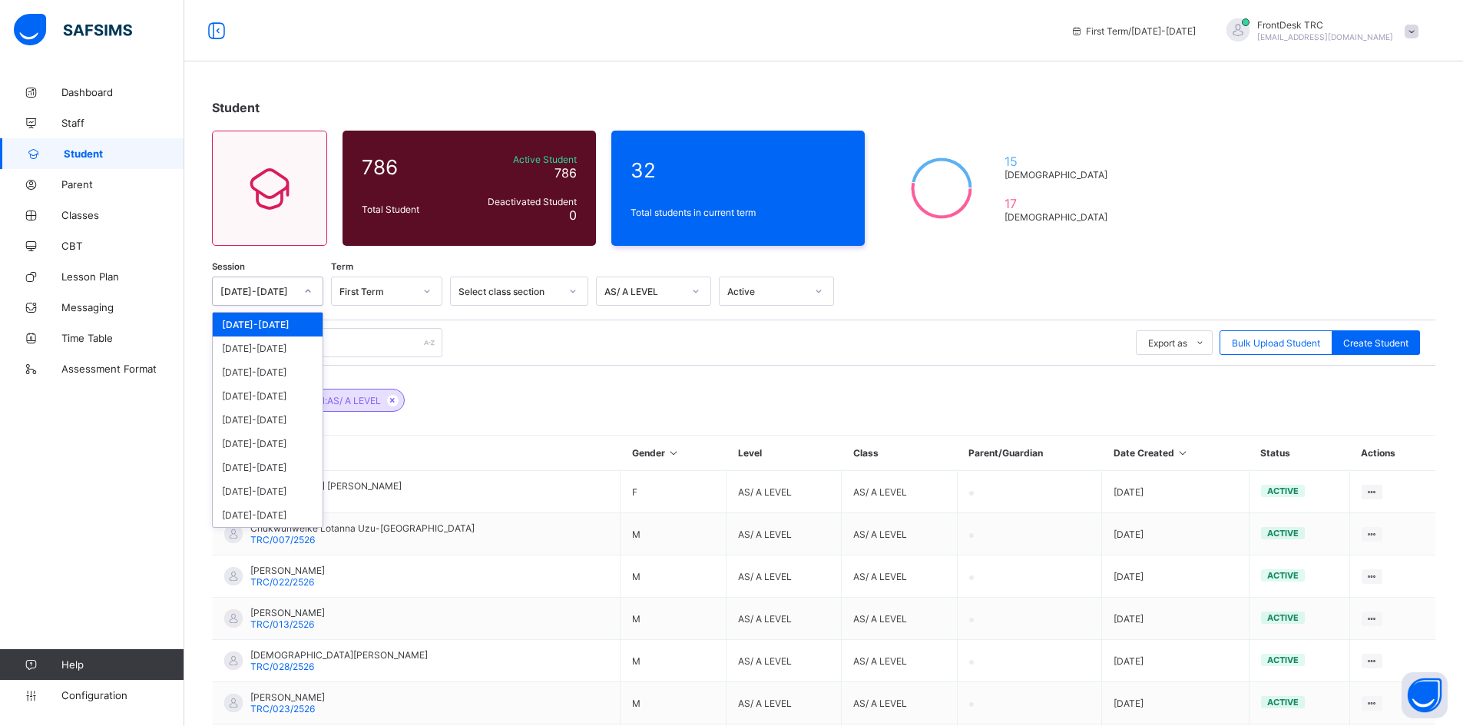
click at [287, 327] on div "[DATE]-[DATE]" at bounding box center [268, 325] width 110 height 24
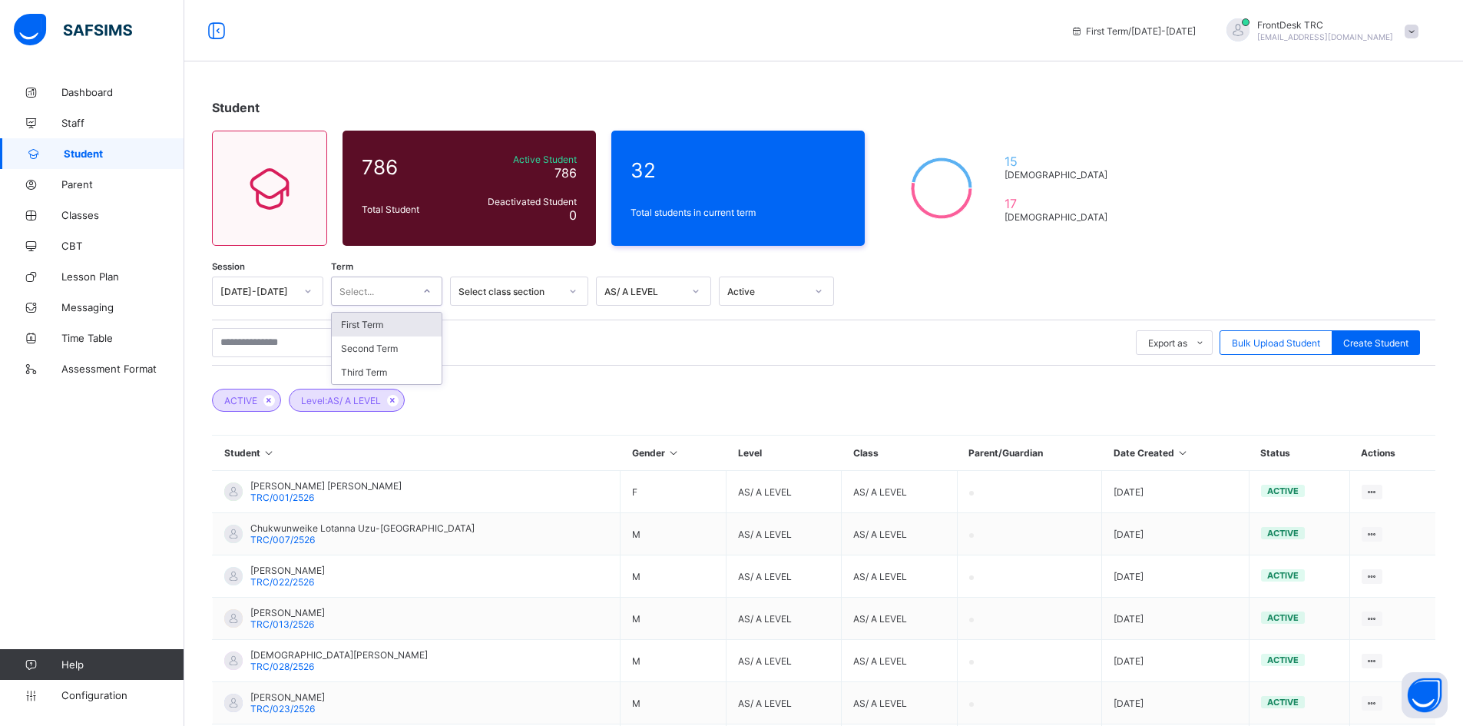
click at [425, 289] on icon at bounding box center [426, 290] width 9 height 15
click at [394, 326] on div "First Term" at bounding box center [387, 325] width 110 height 24
click at [575, 289] on icon at bounding box center [572, 290] width 9 height 15
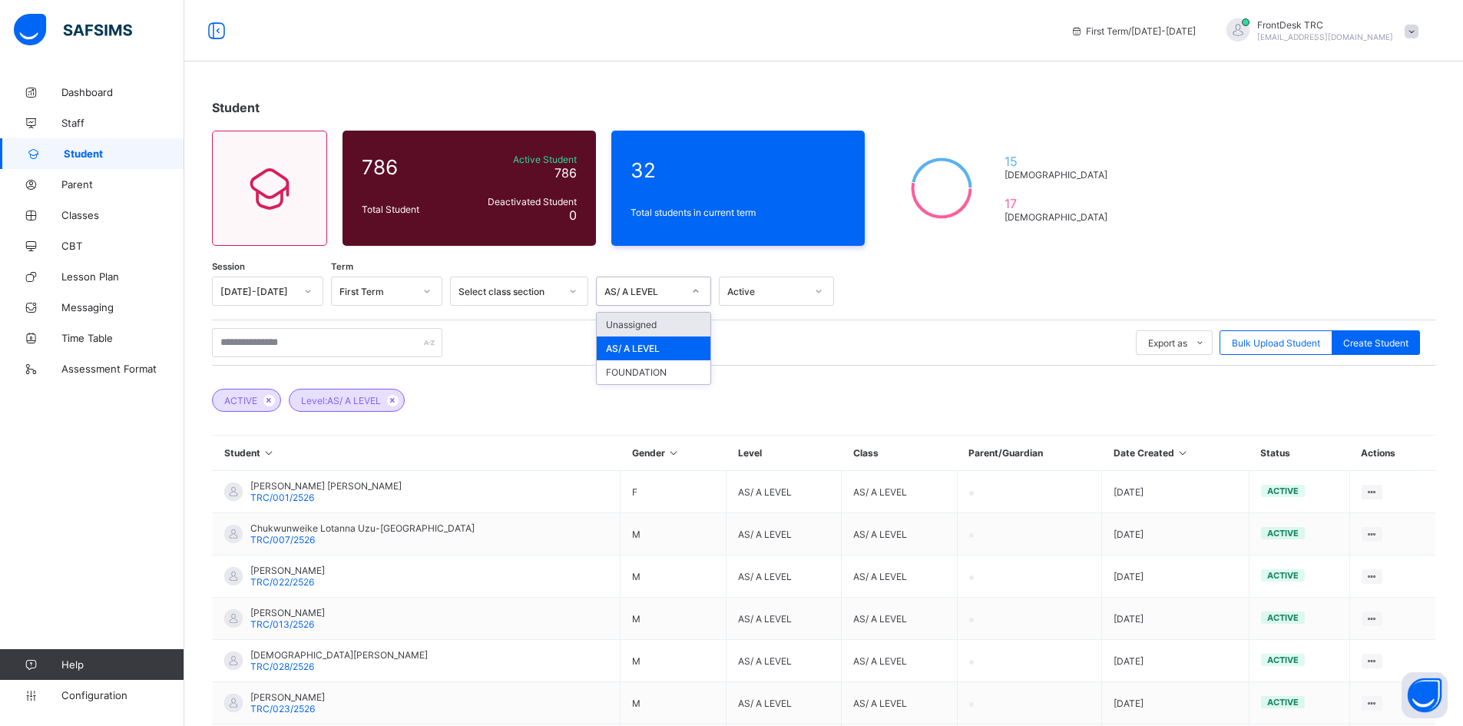
click at [696, 289] on icon at bounding box center [695, 290] width 9 height 15
click at [658, 367] on div "FOUNDATION" at bounding box center [654, 372] width 114 height 24
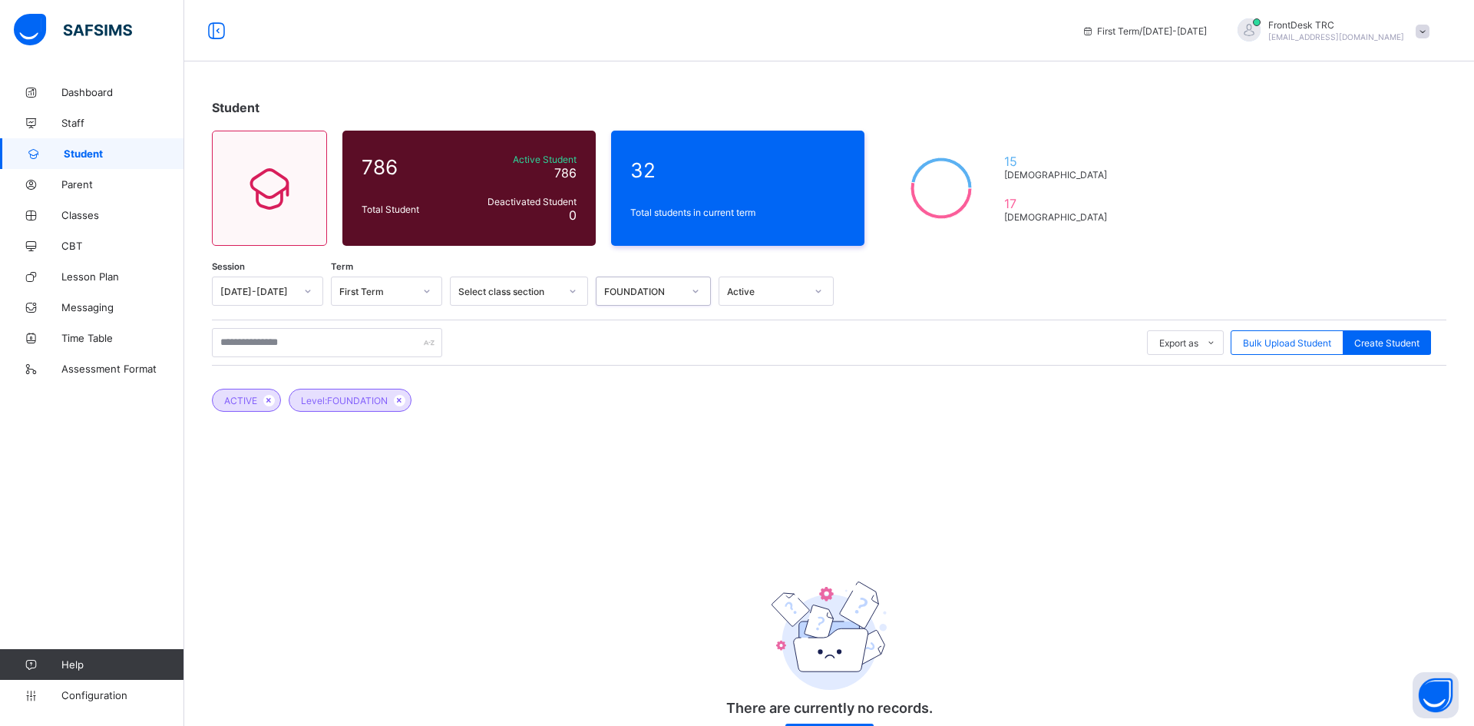
click at [819, 290] on icon at bounding box center [818, 290] width 9 height 15
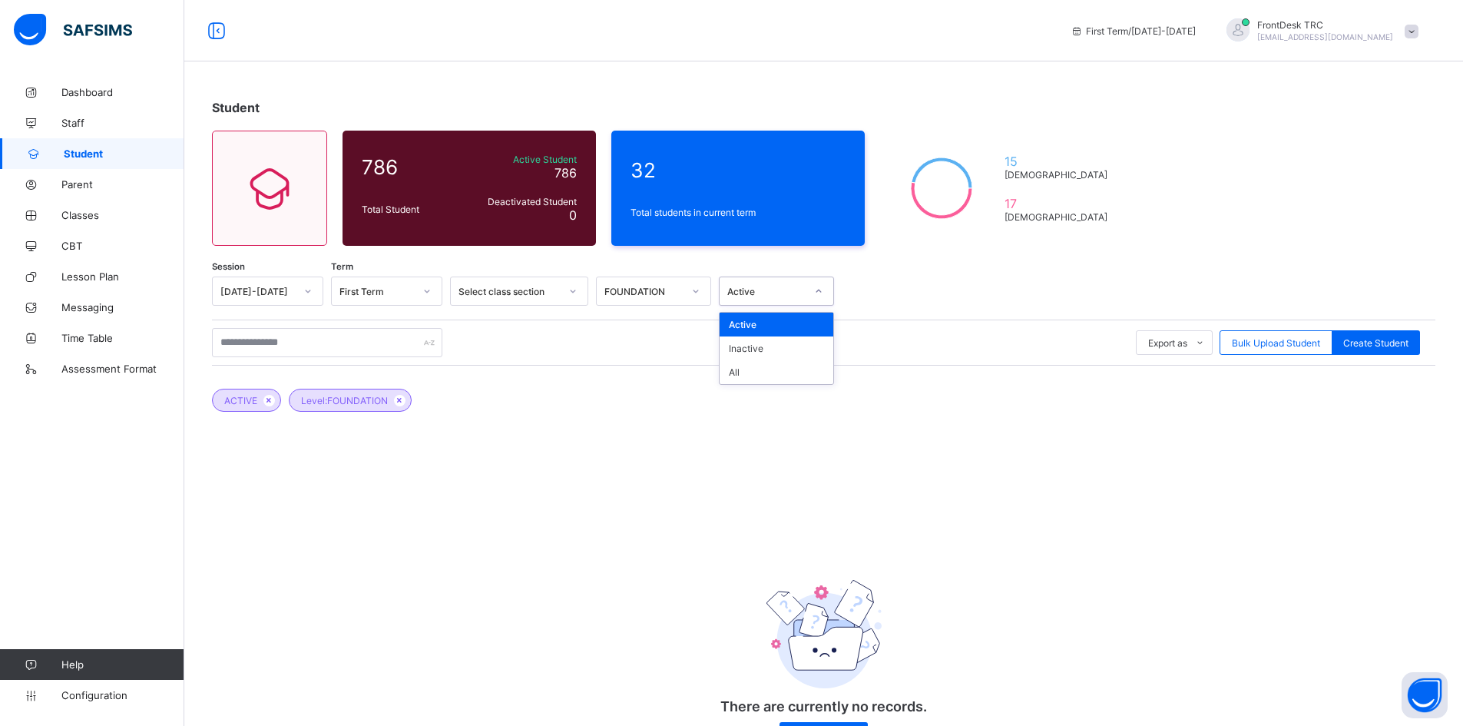
click at [776, 325] on div "Active" at bounding box center [776, 325] width 114 height 24
click at [1309, 345] on span "Bulk Upload Student" at bounding box center [1276, 343] width 88 height 12
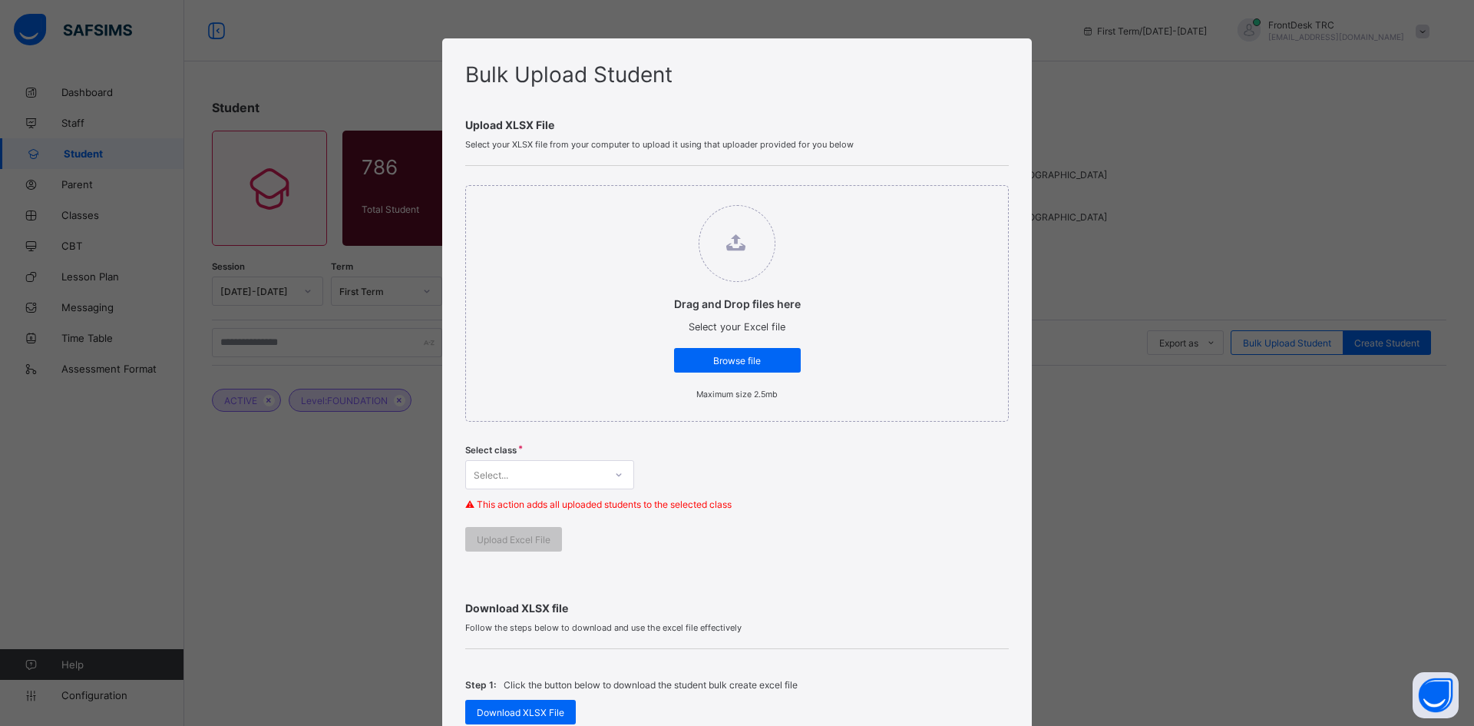
drag, startPoint x: 1009, startPoint y: 518, endPoint x: 981, endPoint y: 566, distance: 55.1
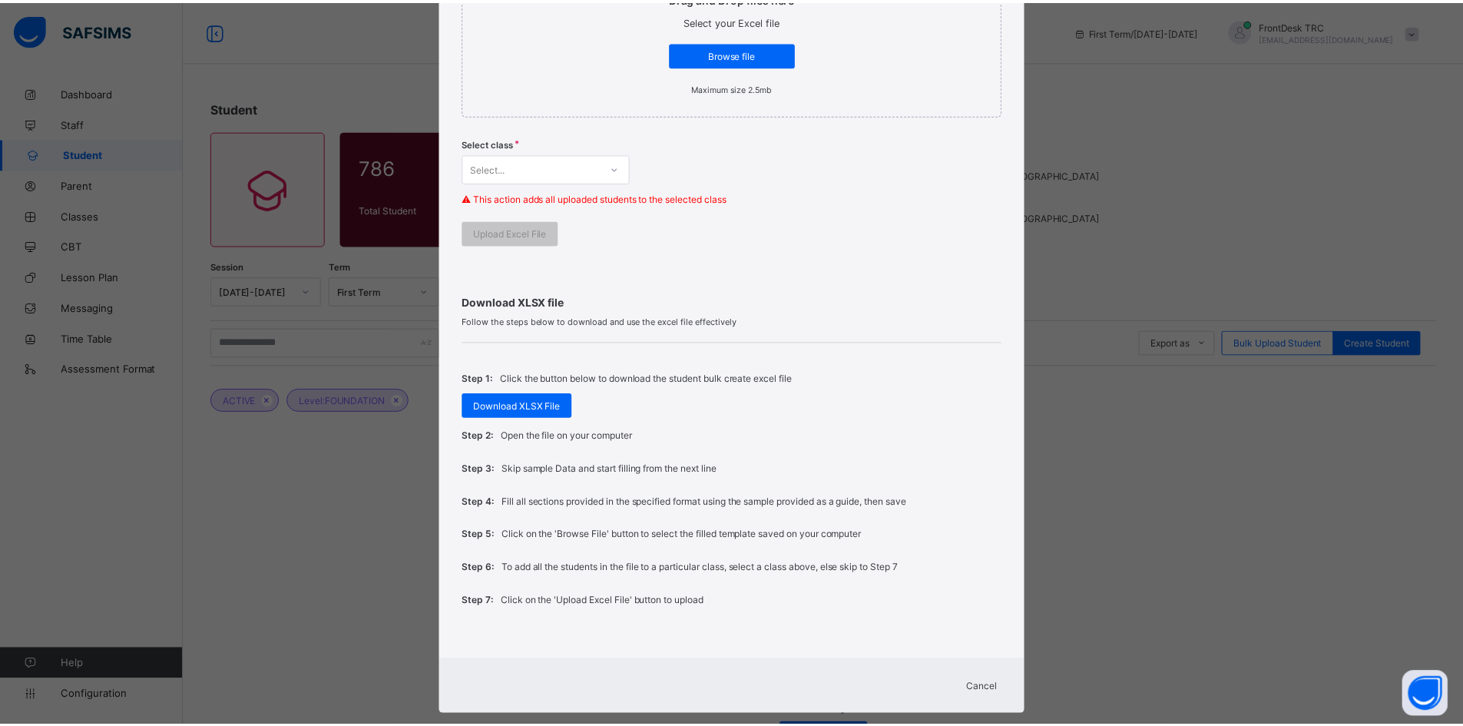
scroll to position [307, 0]
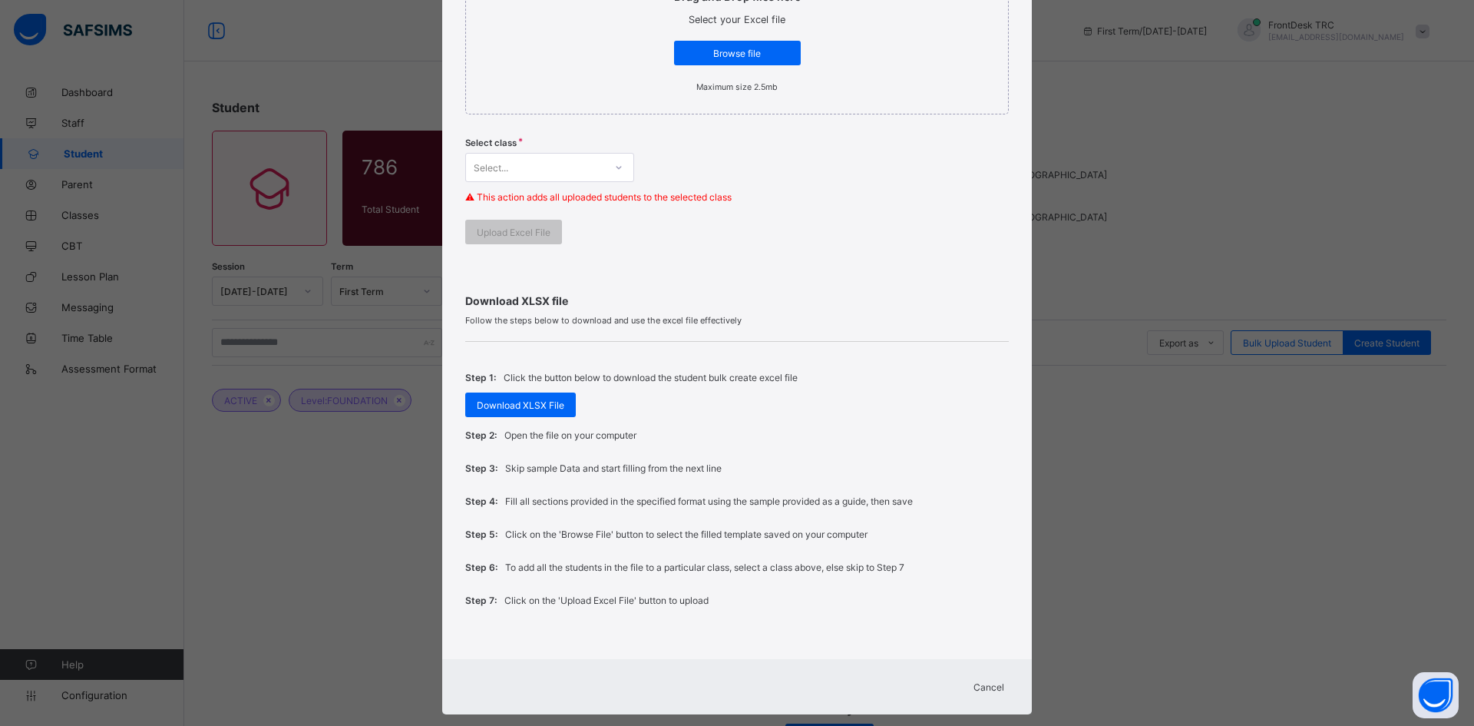
click at [975, 686] on span "Cancel" at bounding box center [989, 687] width 31 height 12
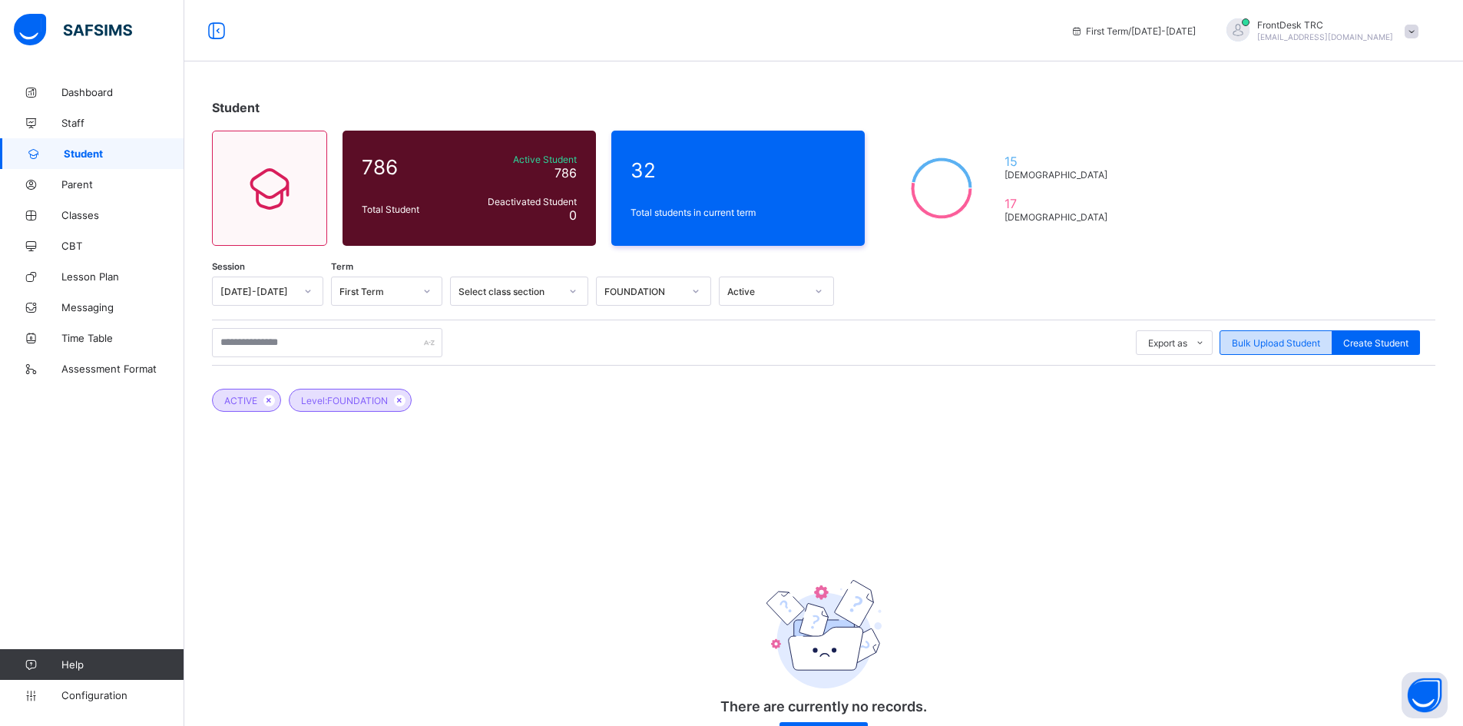
click at [1299, 341] on span "Bulk Upload Student" at bounding box center [1276, 343] width 88 height 12
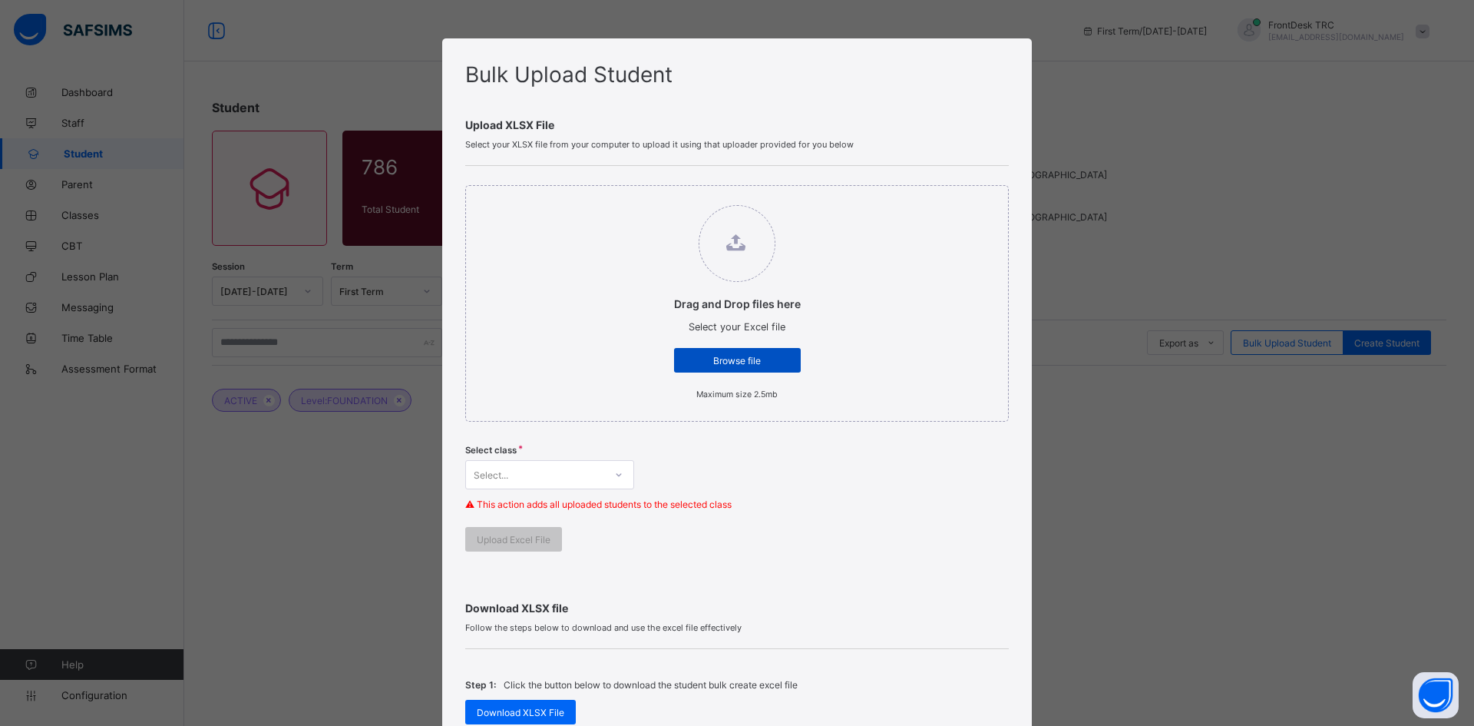
click at [733, 359] on span "Browse file" at bounding box center [738, 361] width 104 height 12
click at [659, 197] on input "Drag and Drop files here Select your Excel file Browse file Maximum size 2.5mb" at bounding box center [659, 197] width 0 height 0
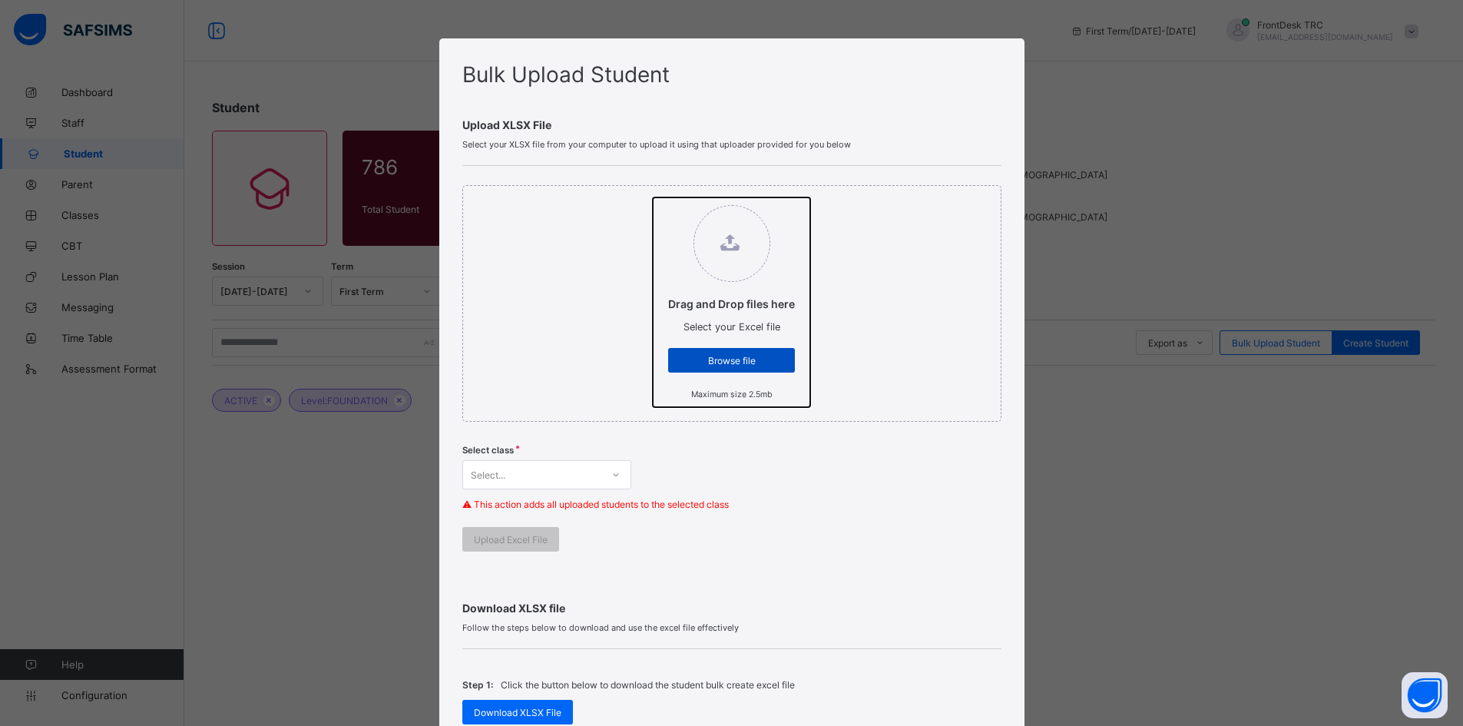
type input "**********"
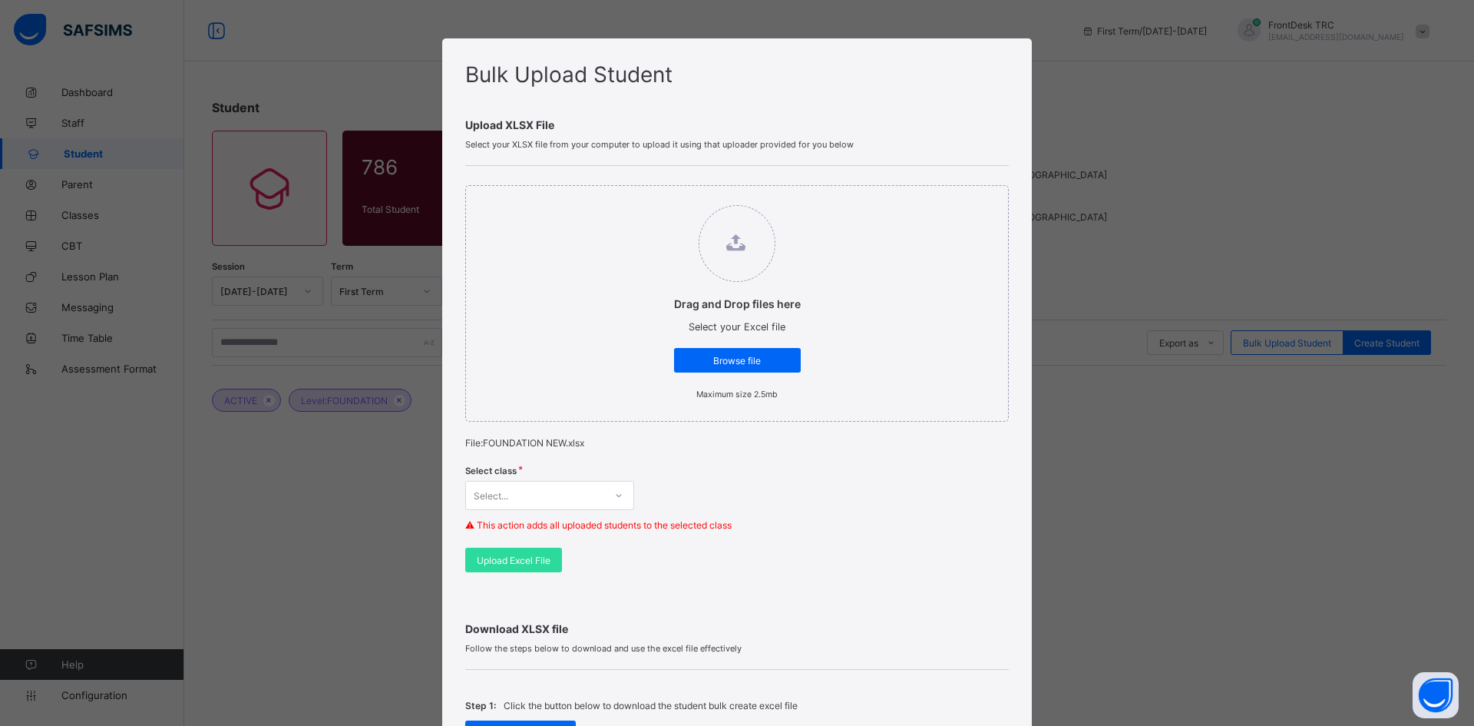
click at [616, 493] on icon at bounding box center [618, 495] width 9 height 15
click at [534, 554] on div "FOUNDATION" at bounding box center [549, 553] width 167 height 24
click at [534, 557] on span "Upload Excel File" at bounding box center [514, 560] width 74 height 12
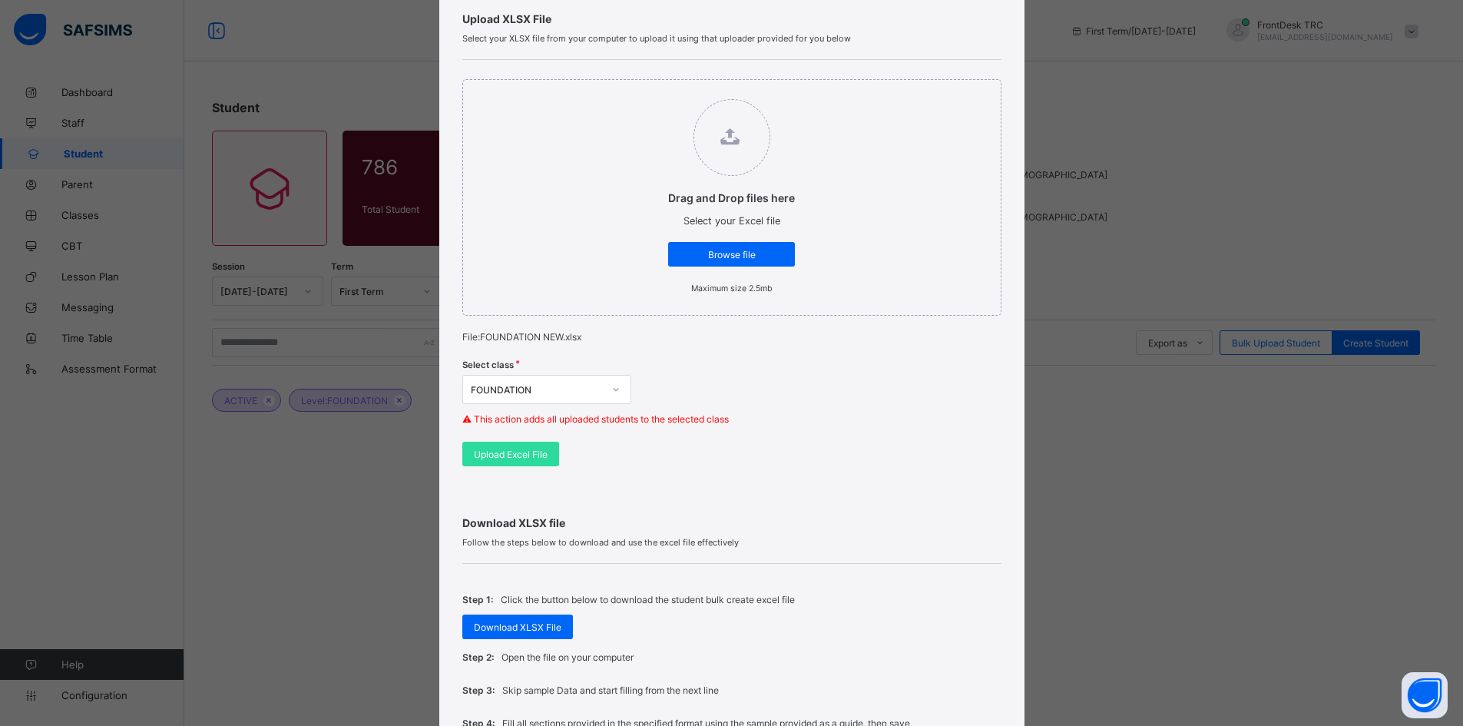
scroll to position [355, 0]
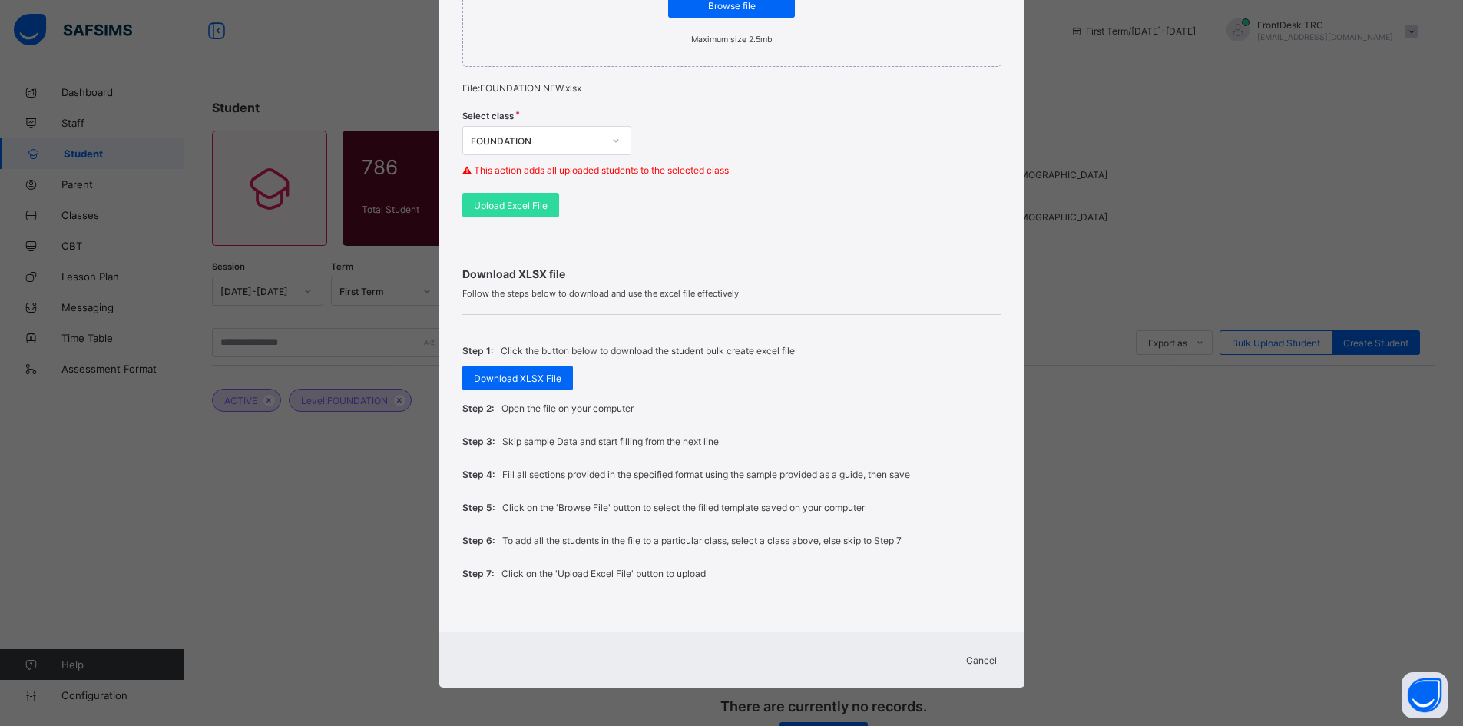
click at [977, 661] on span "Cancel" at bounding box center [981, 660] width 31 height 12
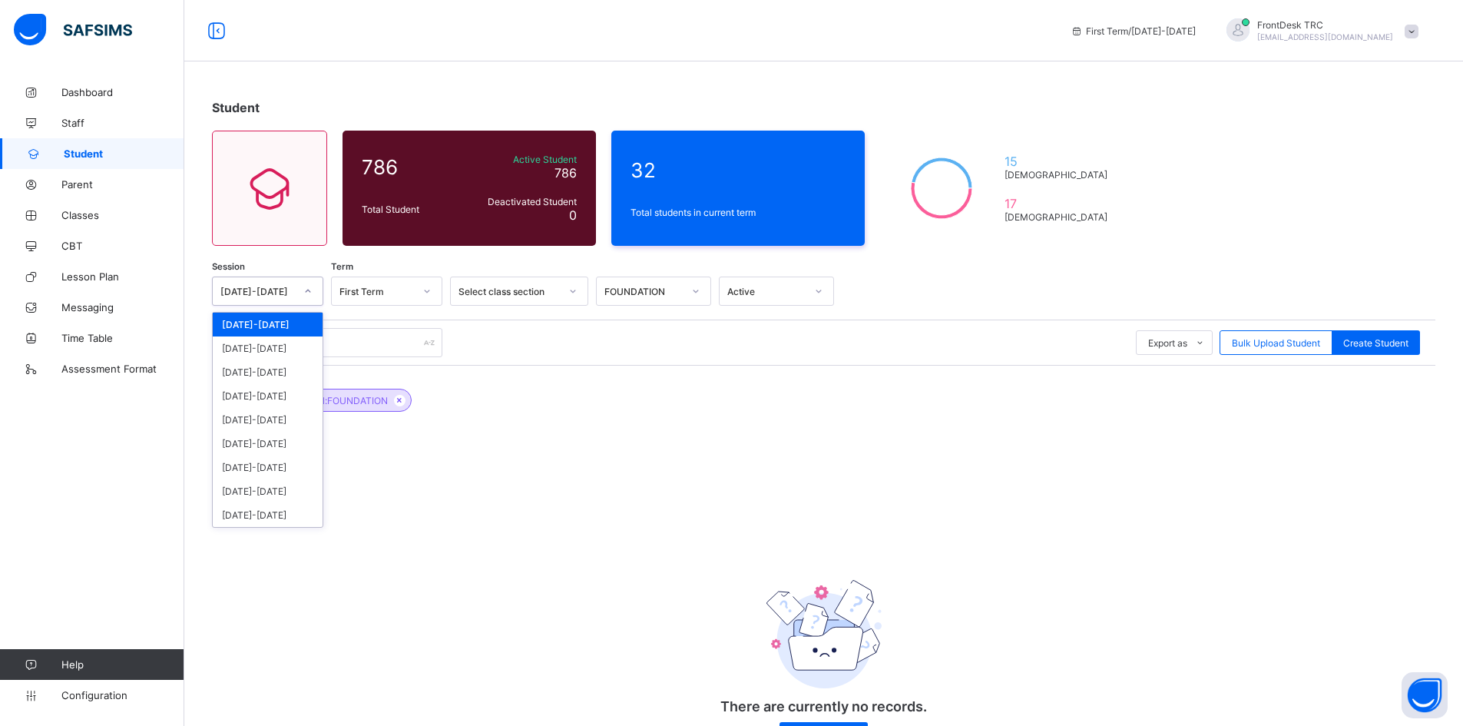
click at [308, 286] on icon at bounding box center [307, 290] width 9 height 15
click at [290, 327] on div "[DATE]-[DATE]" at bounding box center [268, 325] width 110 height 24
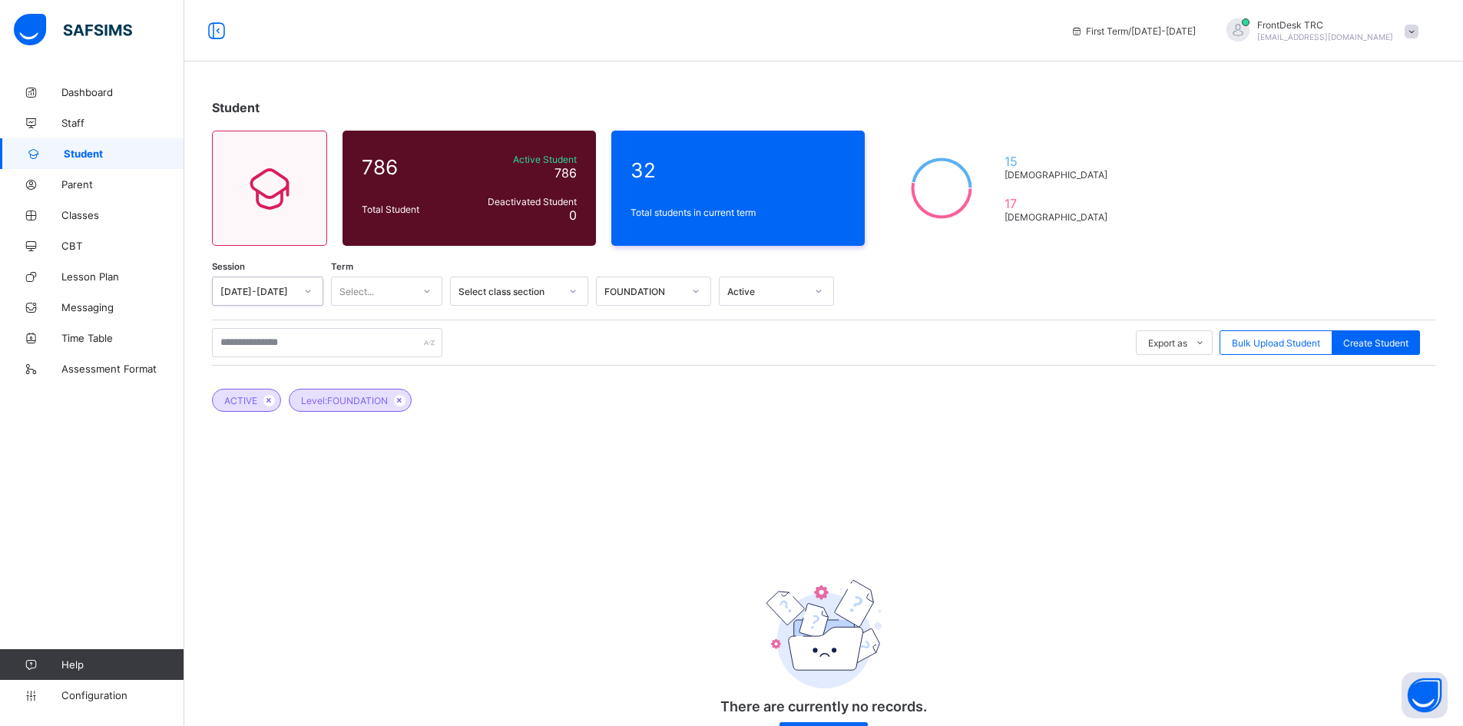
click at [425, 290] on icon at bounding box center [426, 290] width 9 height 15
click at [411, 326] on div "First Term" at bounding box center [387, 325] width 110 height 24
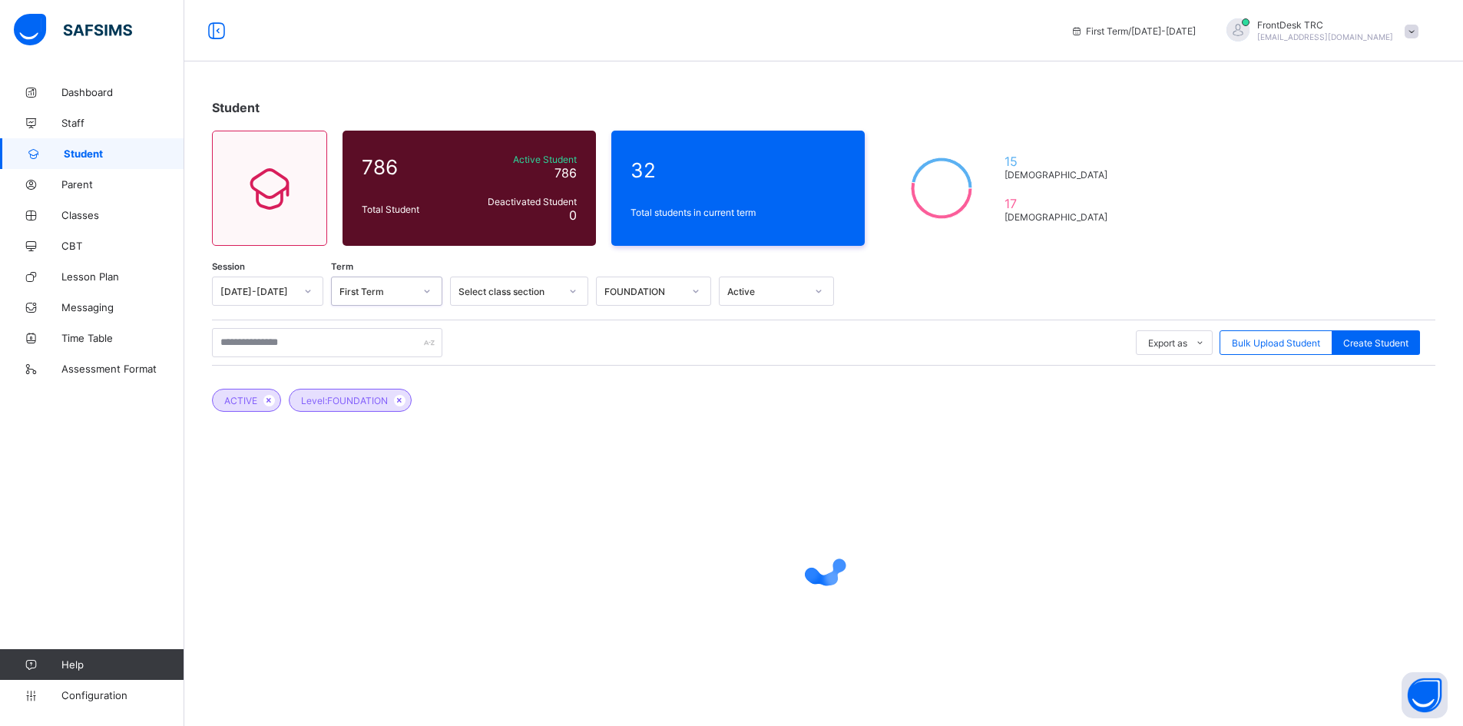
click at [573, 289] on icon at bounding box center [572, 290] width 9 height 15
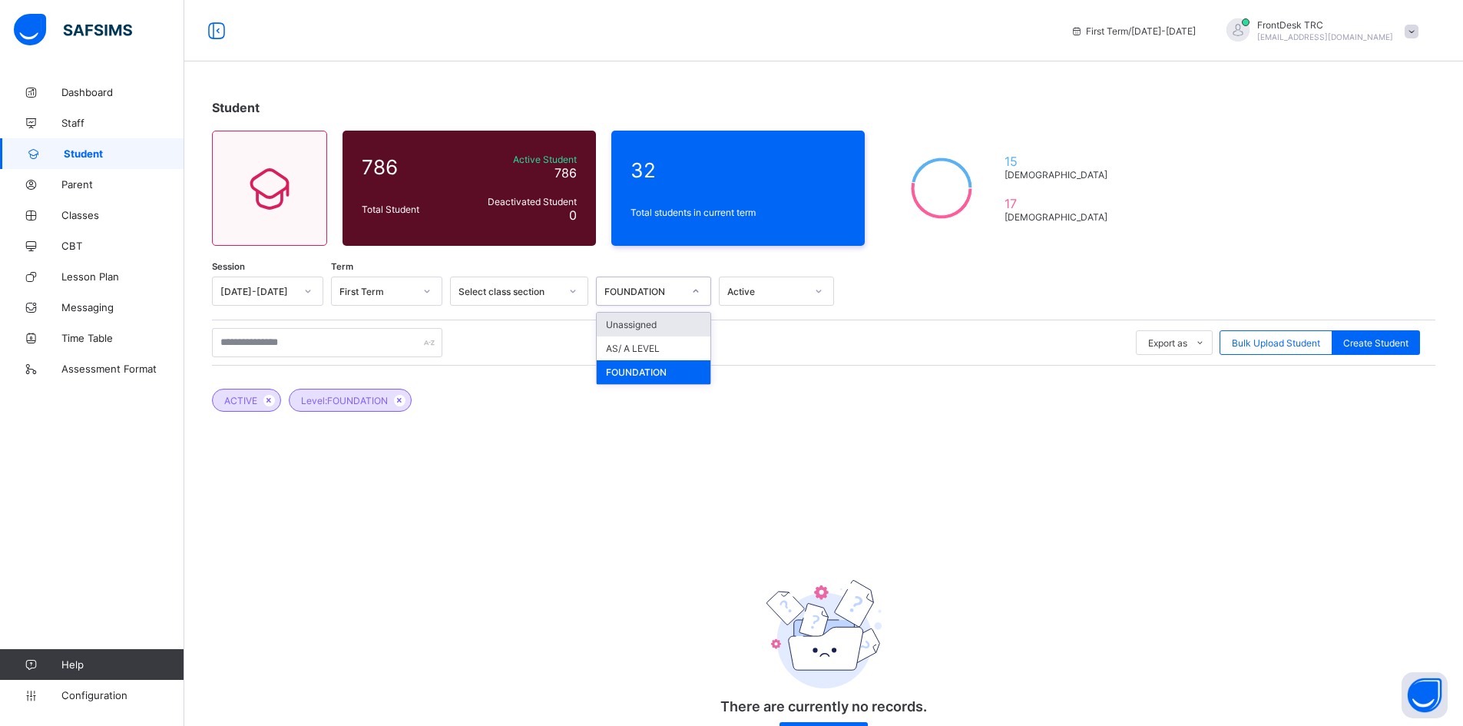
click at [693, 289] on icon at bounding box center [695, 290] width 9 height 15
click at [668, 373] on div "FOUNDATION" at bounding box center [654, 372] width 114 height 24
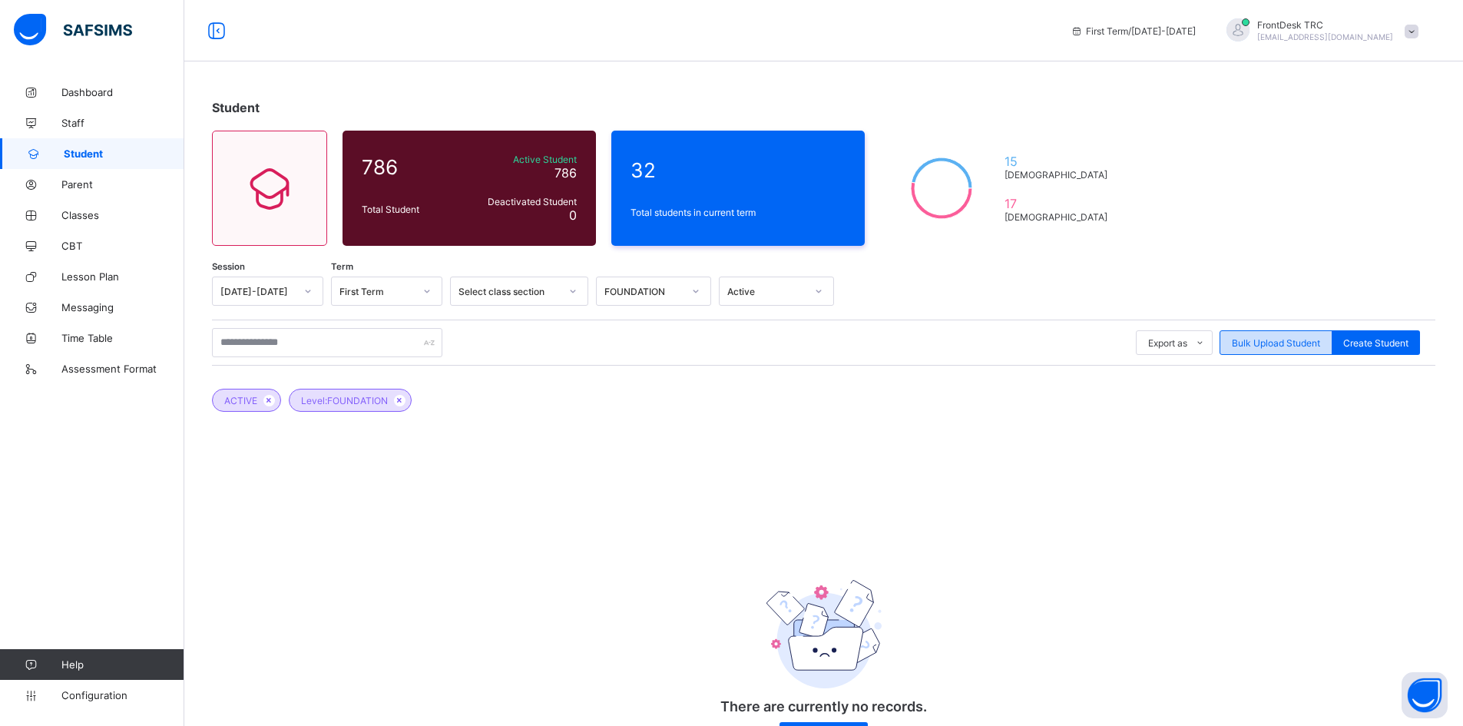
click at [1301, 342] on span "Bulk Upload Student" at bounding box center [1276, 343] width 88 height 12
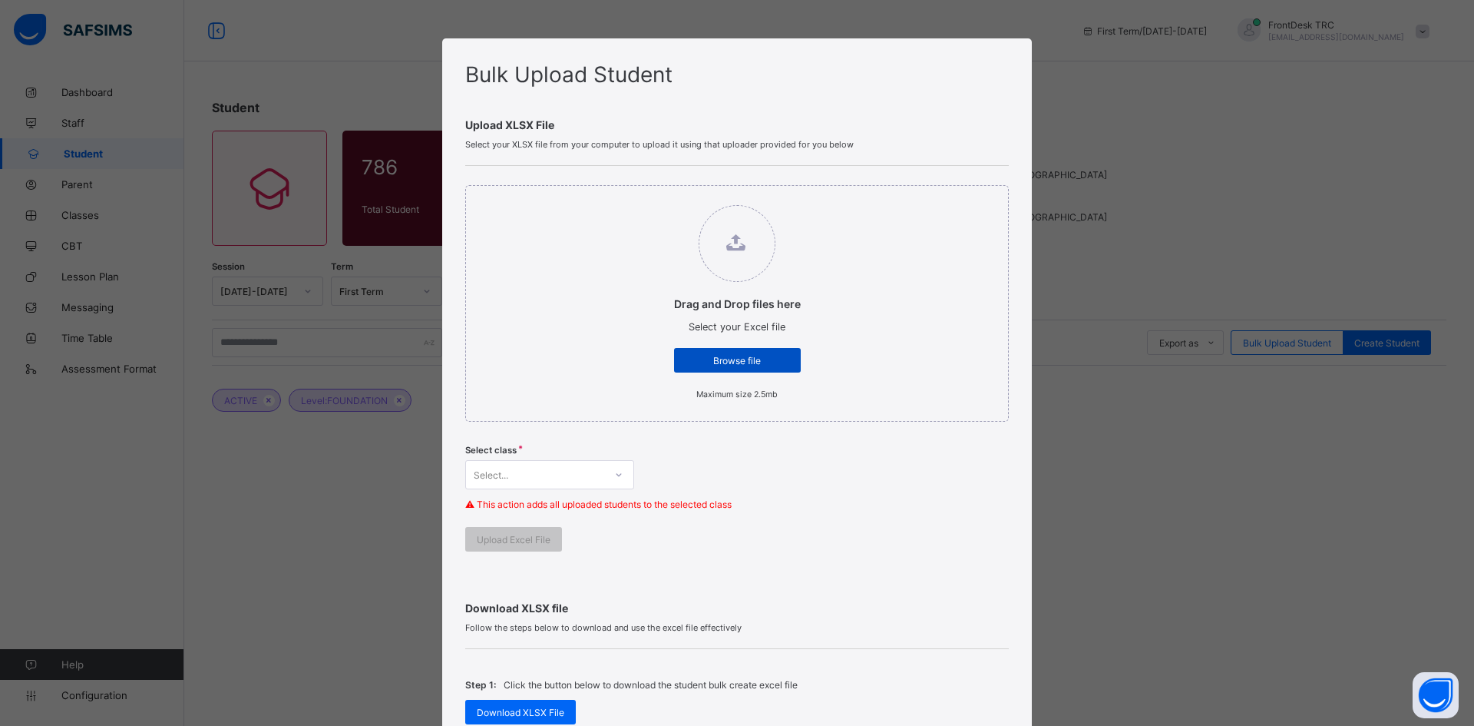
click at [736, 362] on span "Browse file" at bounding box center [738, 361] width 104 height 12
click at [659, 197] on input "Drag and Drop files here Select your Excel file Browse file Maximum size 2.5mb" at bounding box center [659, 197] width 0 height 0
type input "**********"
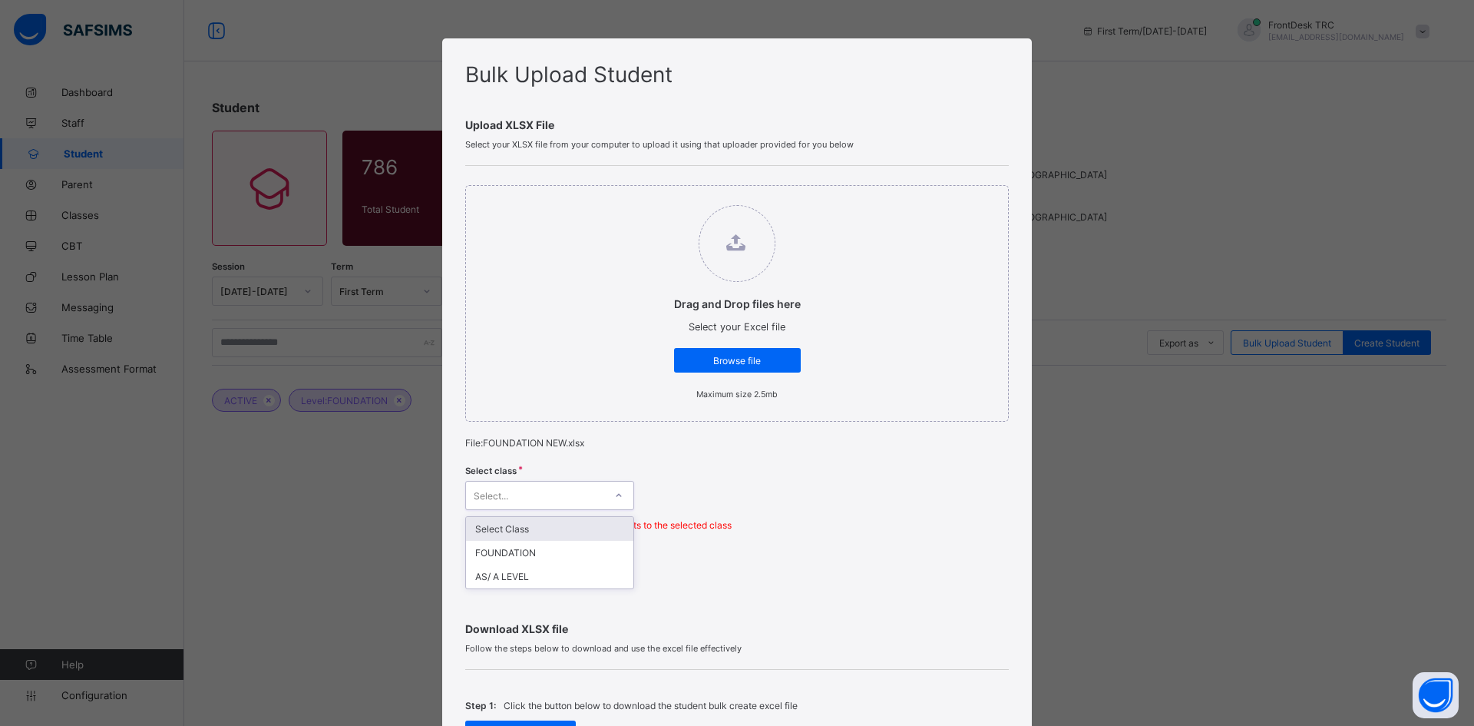
click at [617, 494] on icon at bounding box center [618, 495] width 9 height 15
click at [554, 551] on div "FOUNDATION" at bounding box center [549, 553] width 167 height 24
click at [511, 556] on span "Upload Excel File" at bounding box center [514, 560] width 74 height 12
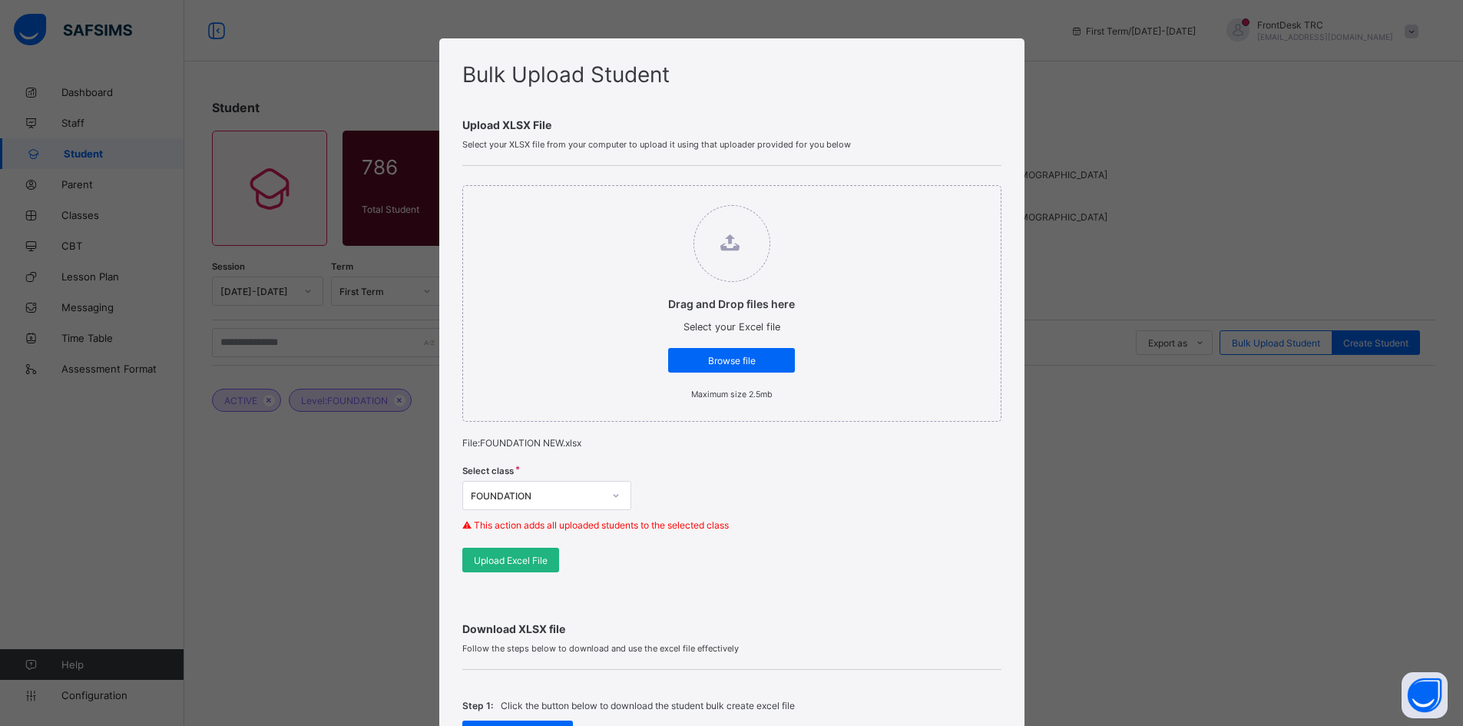
click at [504, 562] on span "Upload Excel File" at bounding box center [511, 560] width 74 height 12
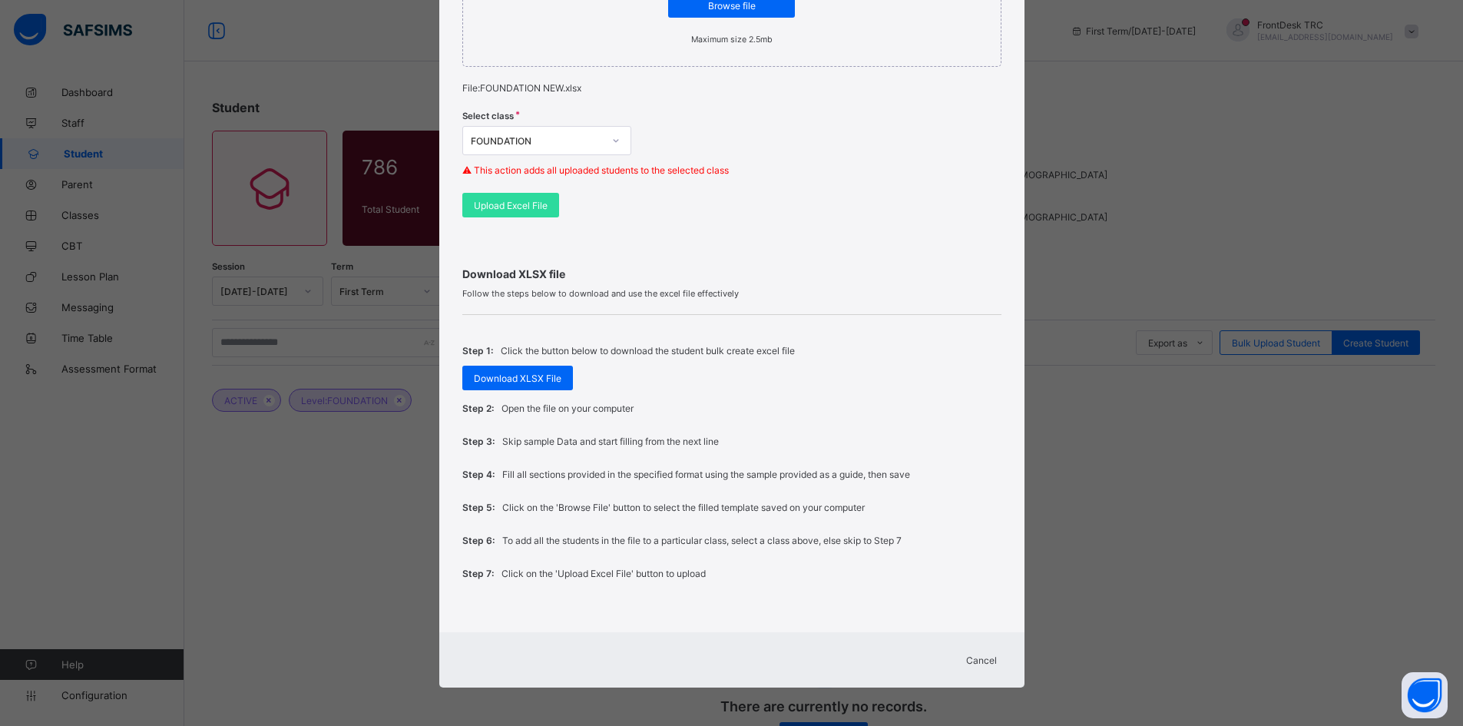
click at [969, 659] on span "Cancel" at bounding box center [981, 660] width 31 height 12
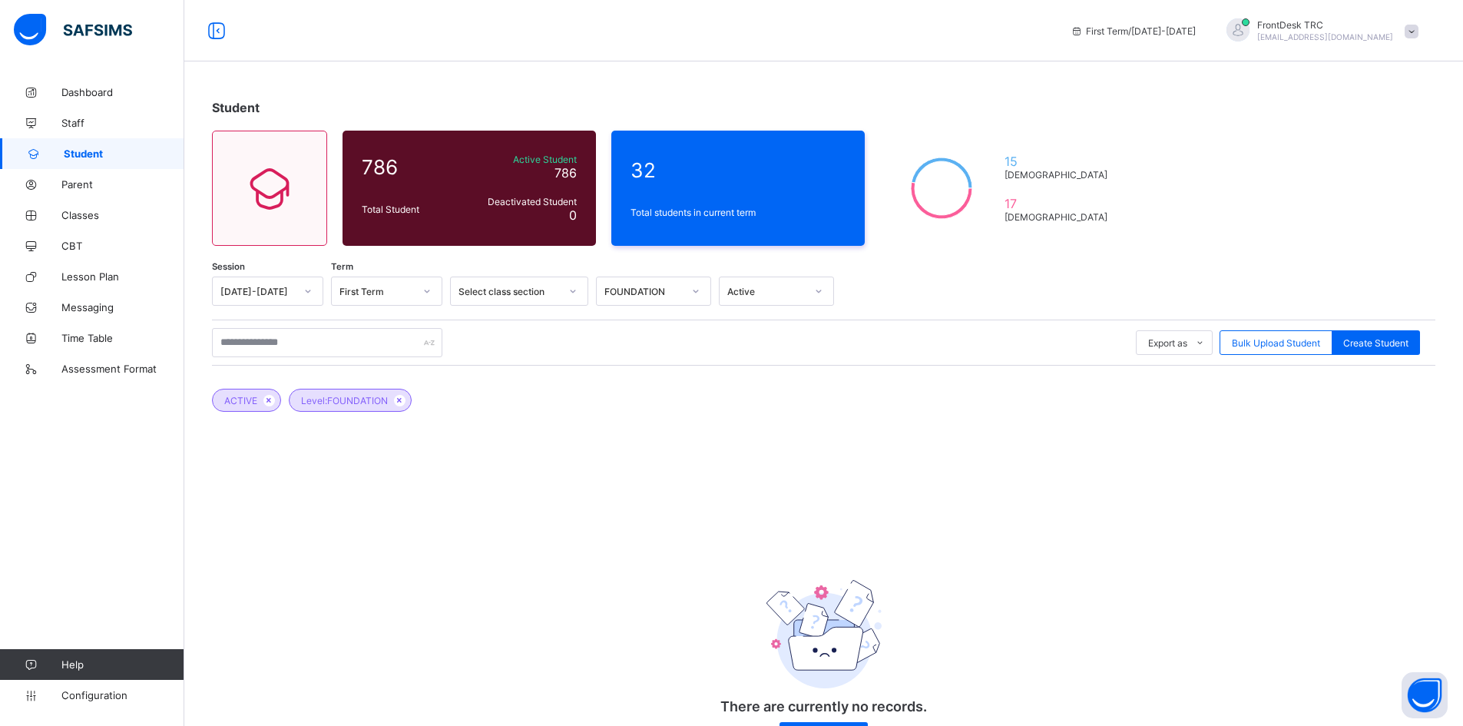
click at [696, 290] on icon at bounding box center [695, 290] width 9 height 15
click at [676, 344] on div "AS/ A LEVEL" at bounding box center [654, 348] width 114 height 24
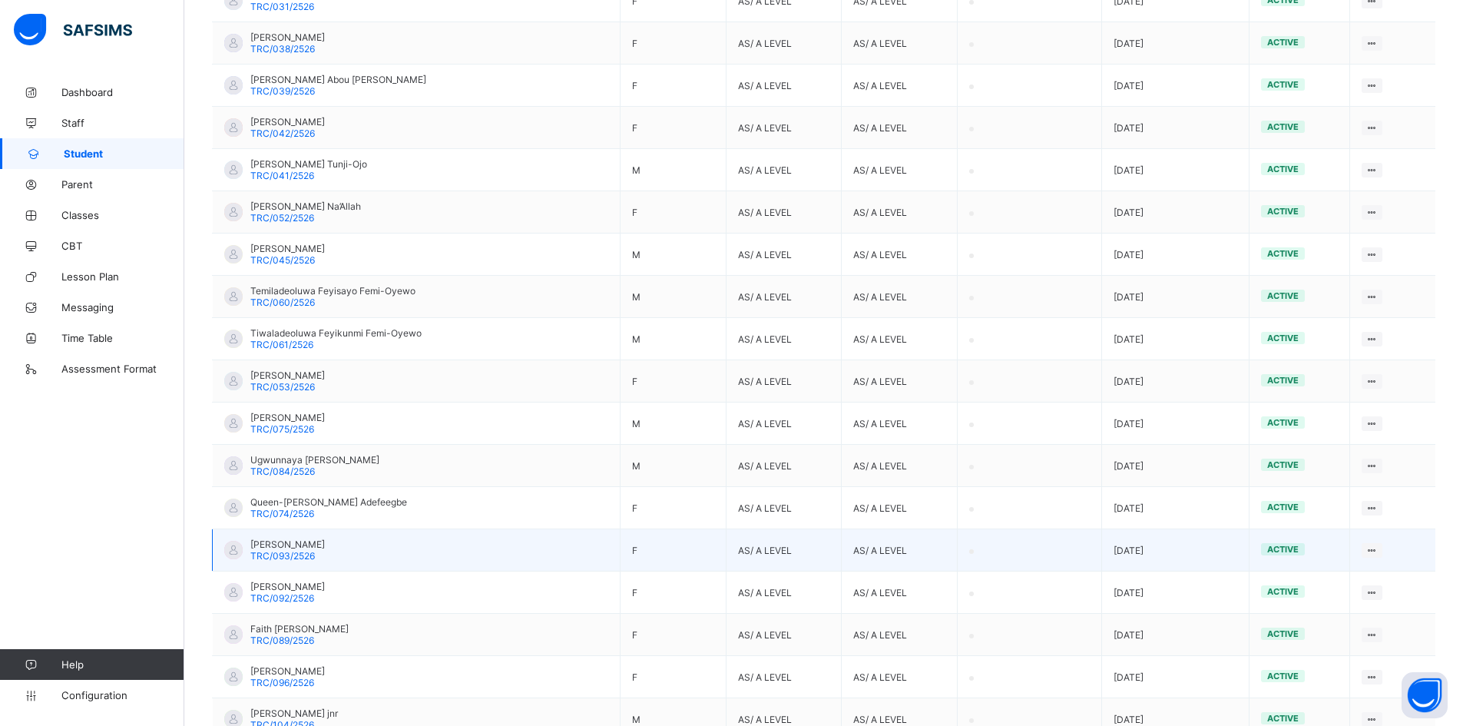
scroll to position [728, 0]
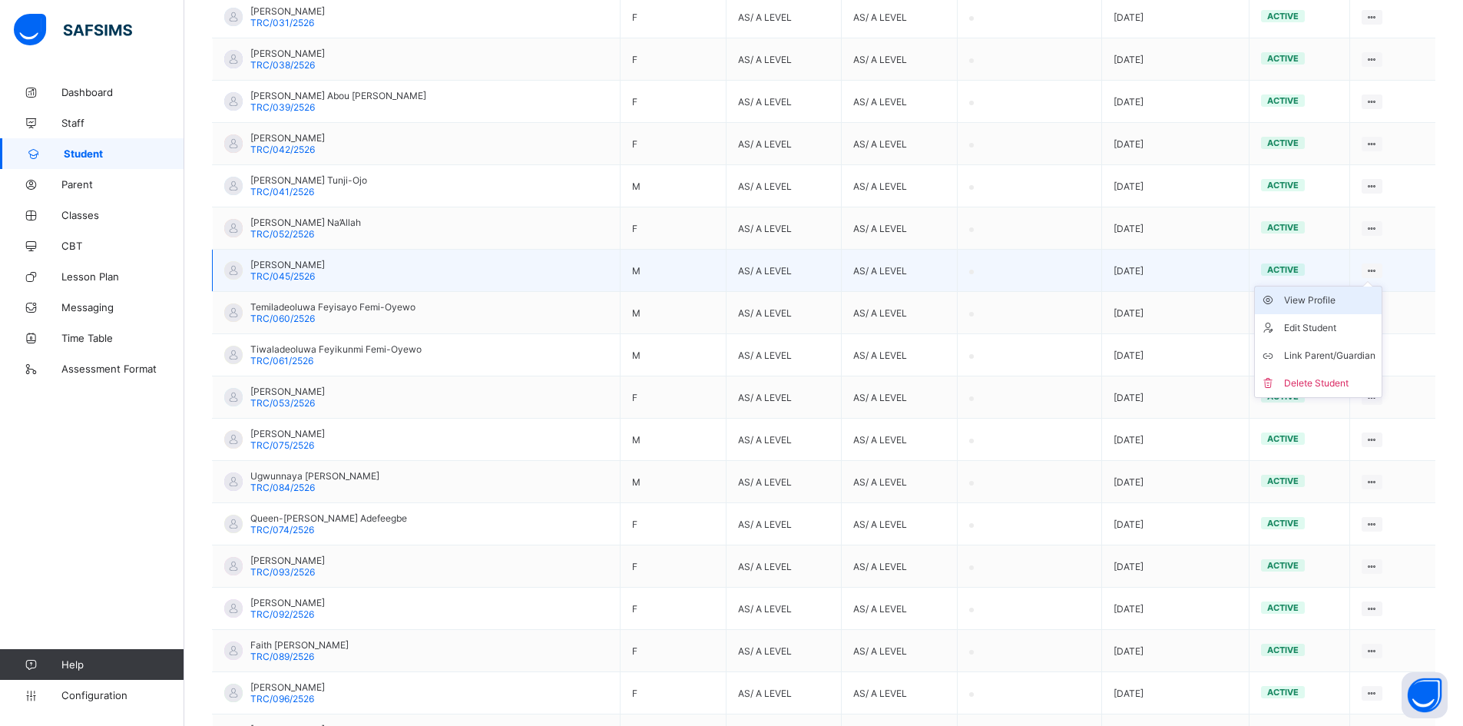
click at [1338, 304] on div "View Profile" at bounding box center [1329, 300] width 91 height 15
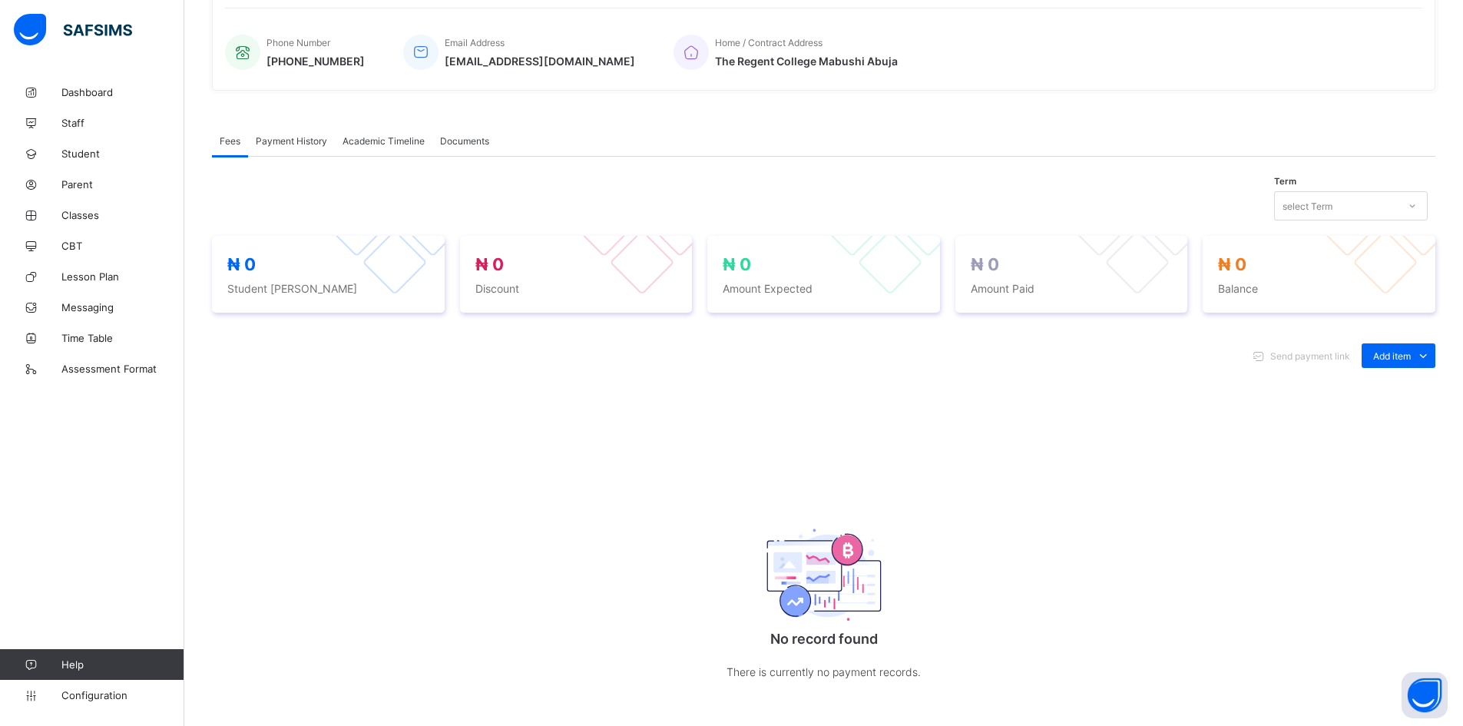
scroll to position [111, 0]
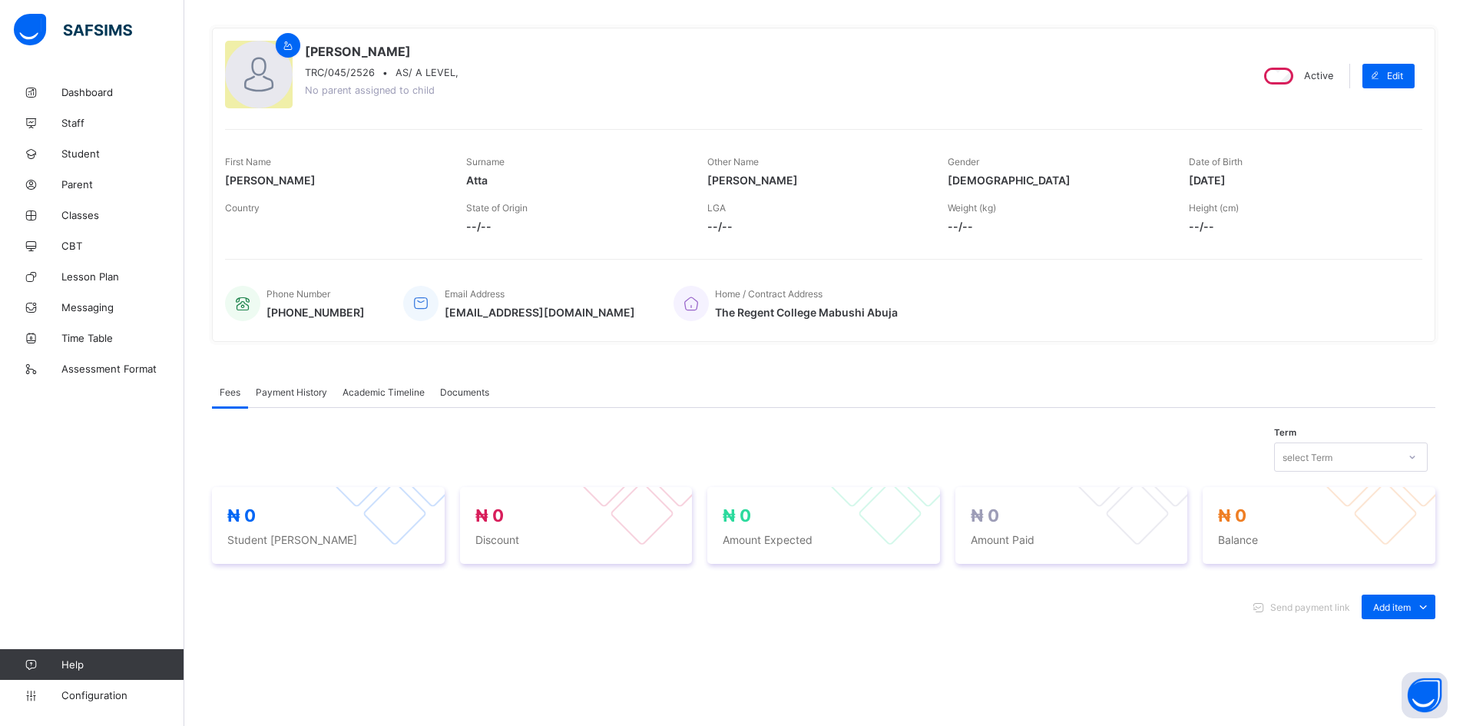
click at [345, 74] on span "TRC/045/2526" at bounding box center [340, 73] width 70 height 12
click at [347, 71] on span "TRC/045/2526" at bounding box center [340, 73] width 70 height 12
click at [344, 75] on span "TRC/045/2526" at bounding box center [340, 73] width 70 height 12
click at [346, 72] on span "TRC/045/2526" at bounding box center [340, 73] width 70 height 12
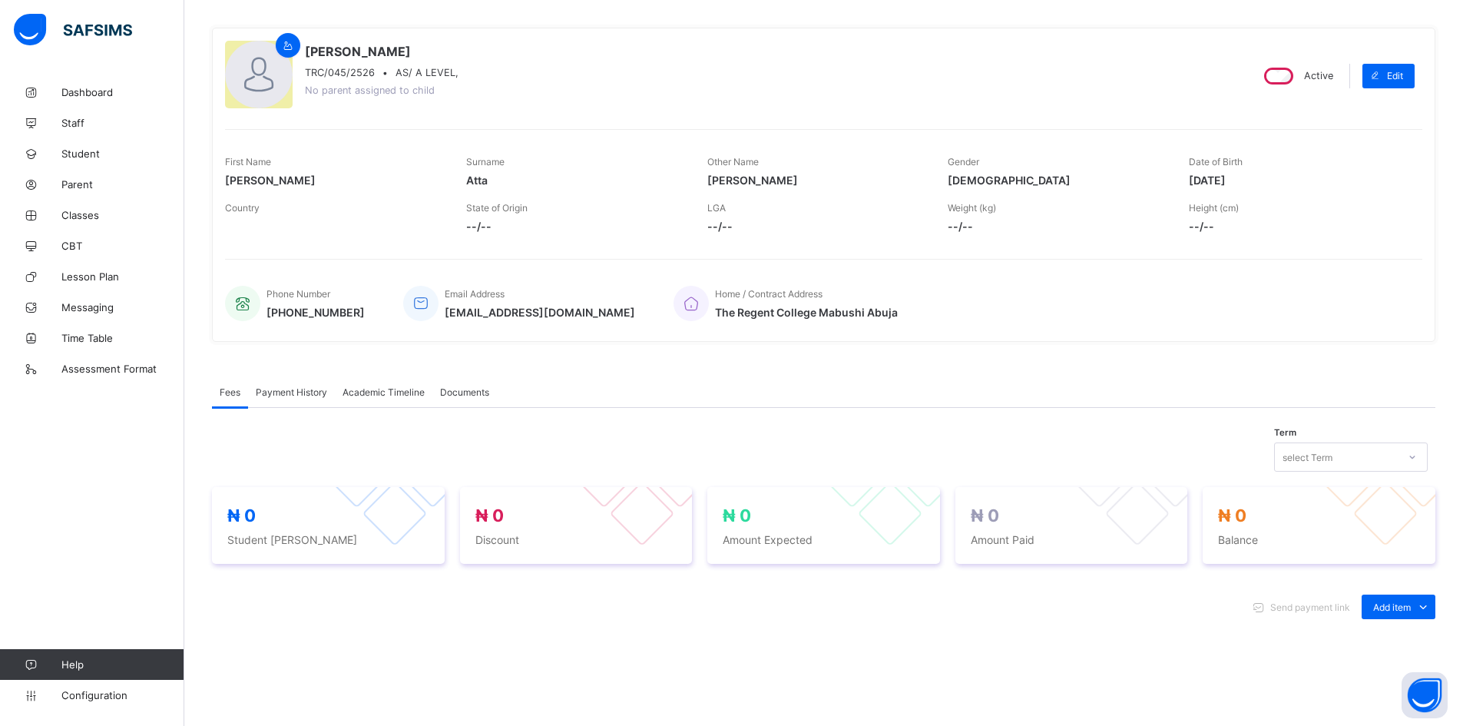
click at [346, 72] on span "TRC/045/2526" at bounding box center [340, 73] width 70 height 12
click at [349, 71] on span "TRC/045/2526" at bounding box center [340, 73] width 70 height 12
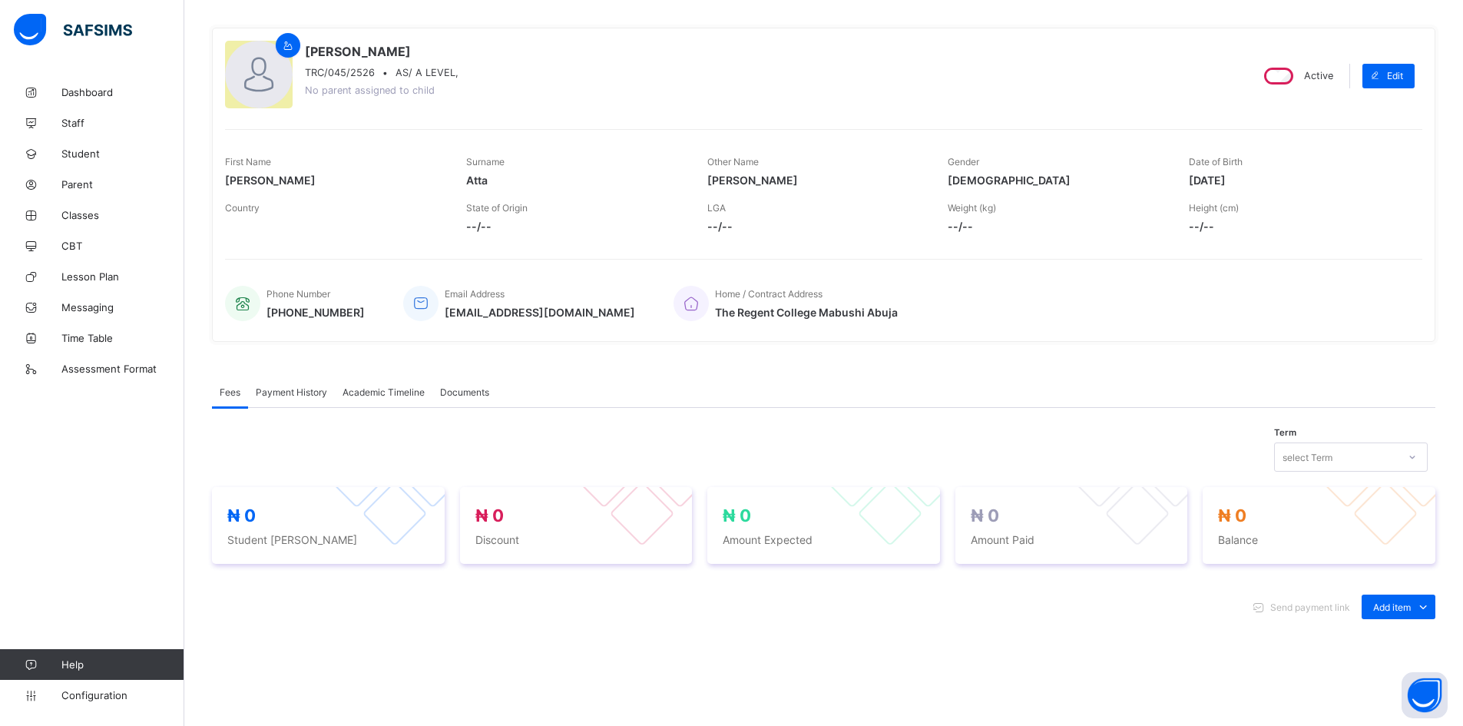
click at [342, 73] on span "TRC/045/2526" at bounding box center [340, 73] width 70 height 12
click at [520, 71] on div "[PERSON_NAME] TRC/045/2526 • AS/ A LEVEL, No parent assigned to child" at bounding box center [731, 76] width 1012 height 70
click at [344, 69] on span "TRC/045/2526" at bounding box center [340, 73] width 70 height 12
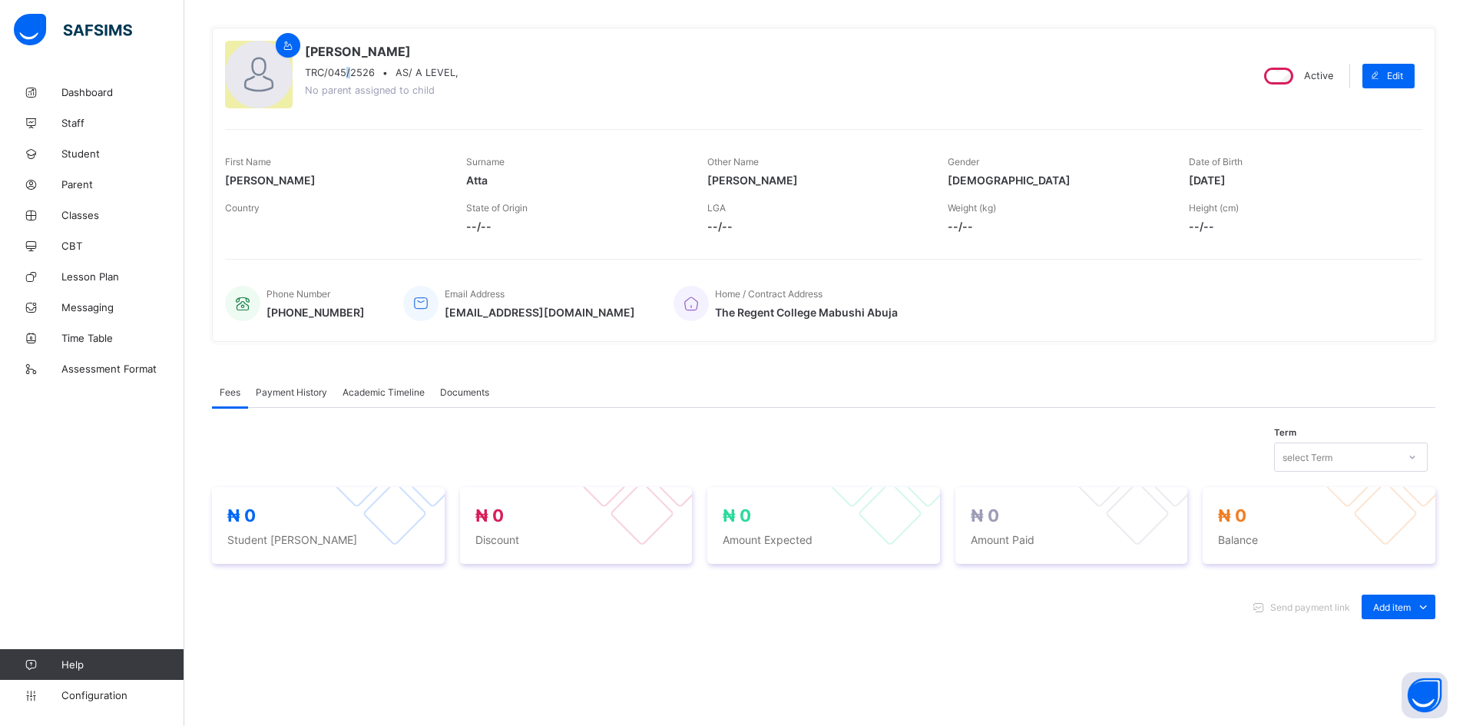
click at [344, 69] on span "TRC/045/2526" at bounding box center [340, 73] width 70 height 12
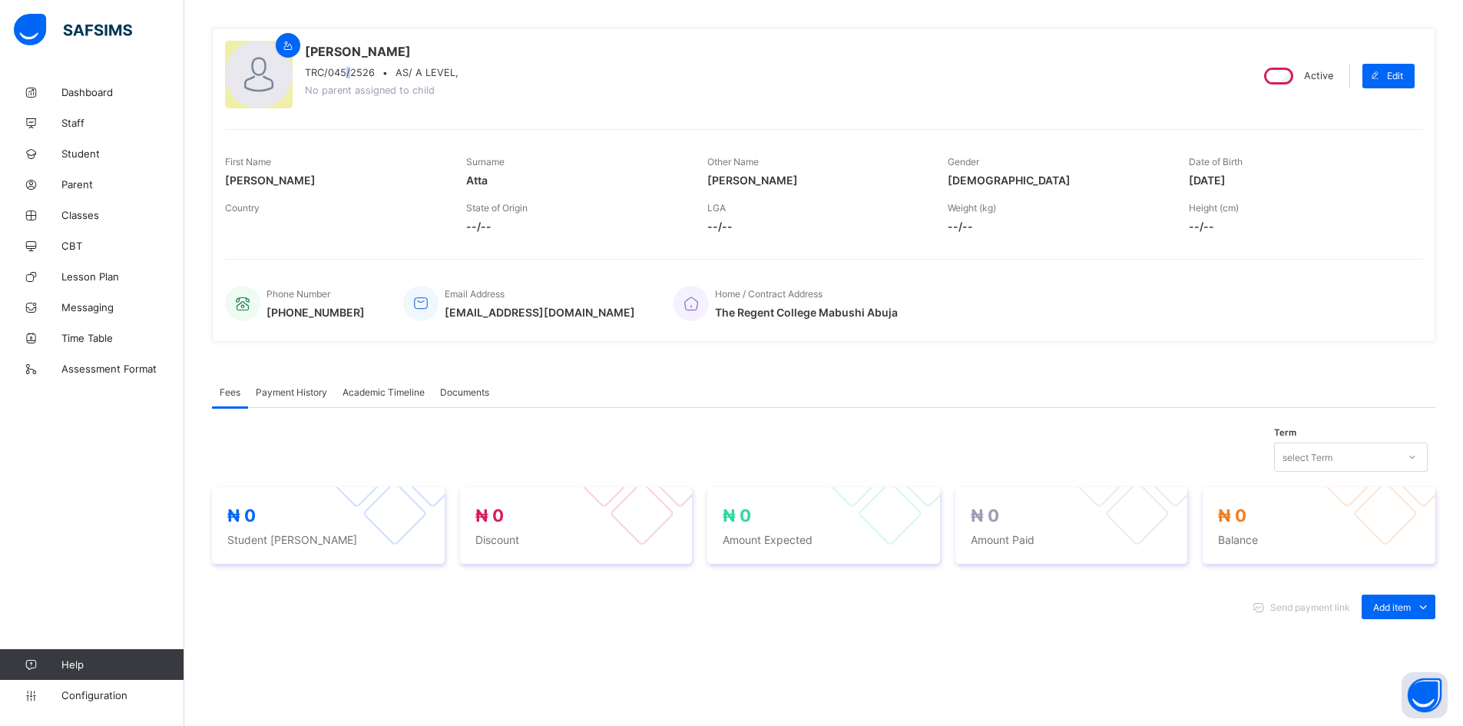
click at [344, 69] on span "TRC/045/2526" at bounding box center [340, 73] width 70 height 12
click at [337, 72] on span "TRC/045/2526" at bounding box center [340, 73] width 70 height 12
click at [338, 72] on span "TRC/045/2526" at bounding box center [340, 73] width 70 height 12
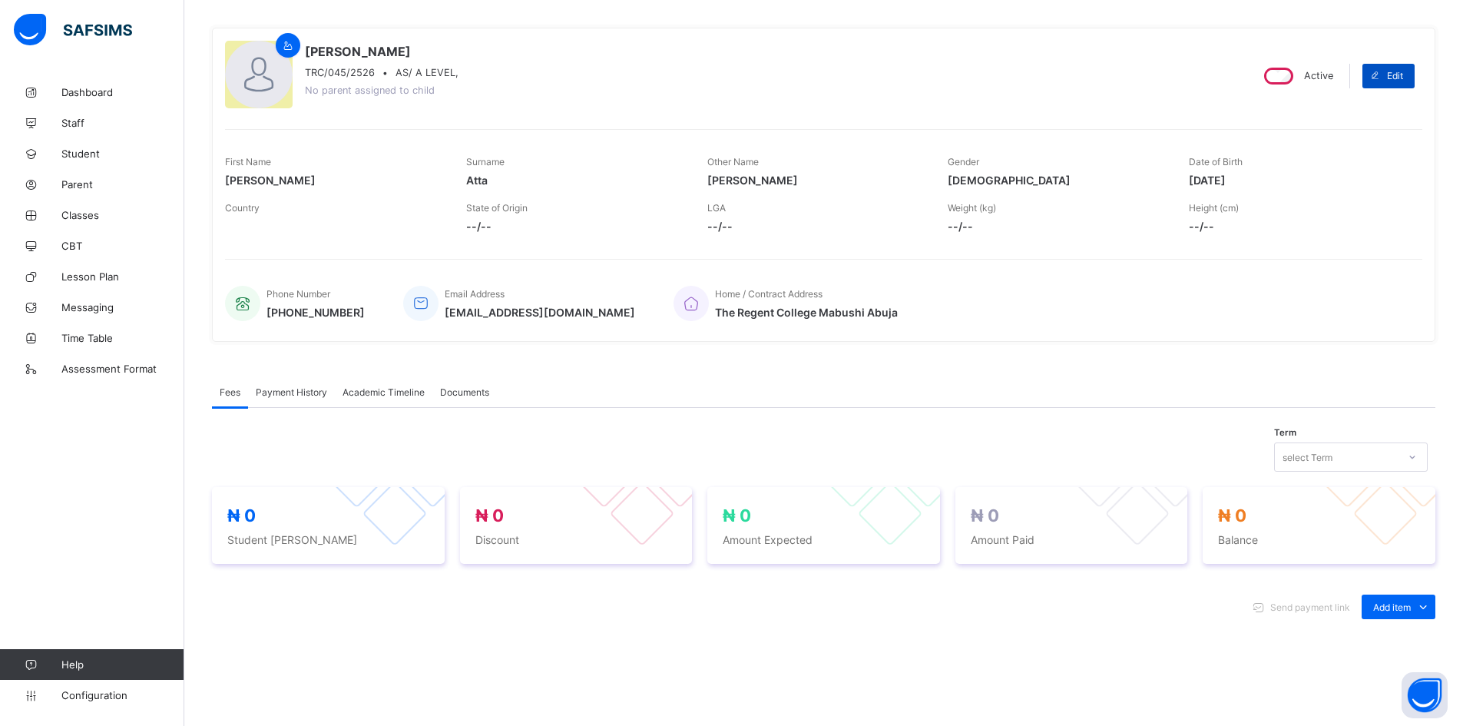
click at [1381, 73] on icon at bounding box center [1375, 76] width 12 height 10
select select "**"
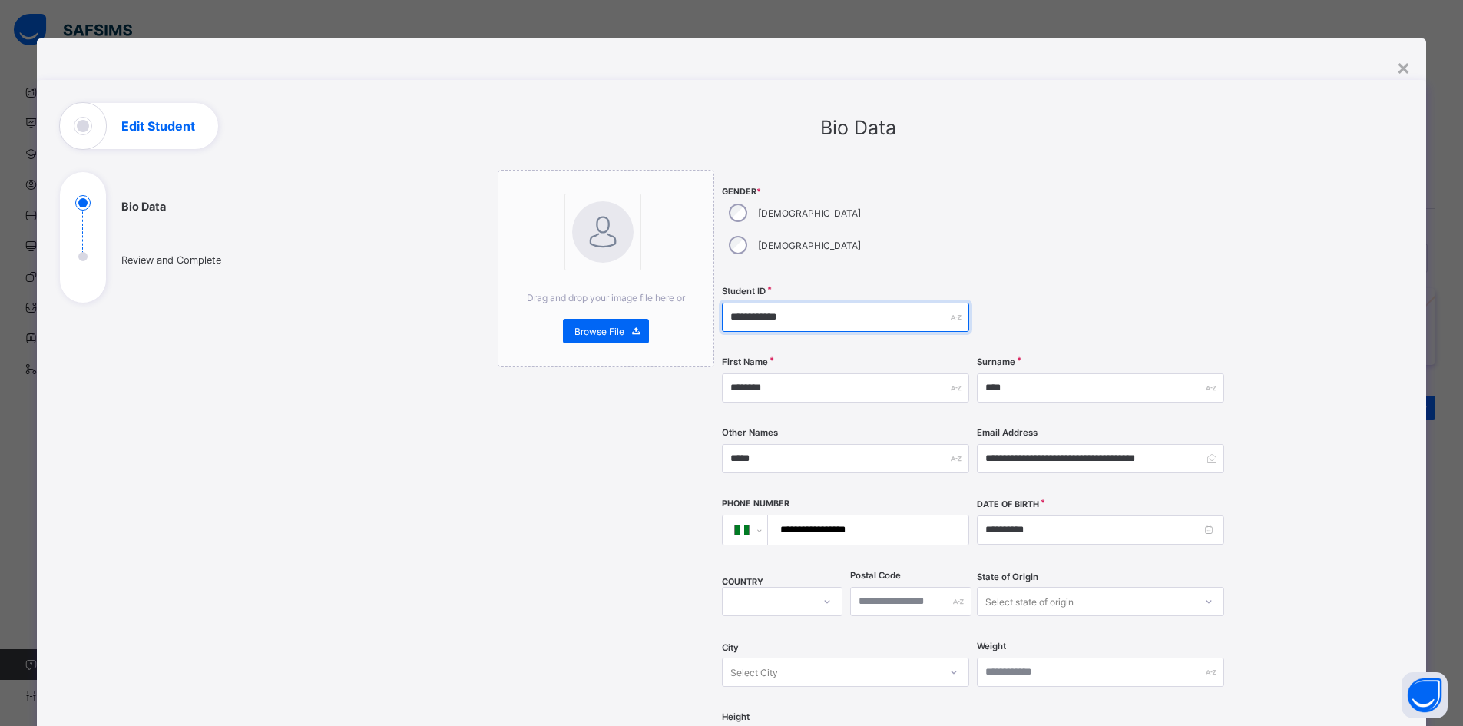
click at [767, 303] on input "**********" at bounding box center [845, 317] width 247 height 29
type input "**********"
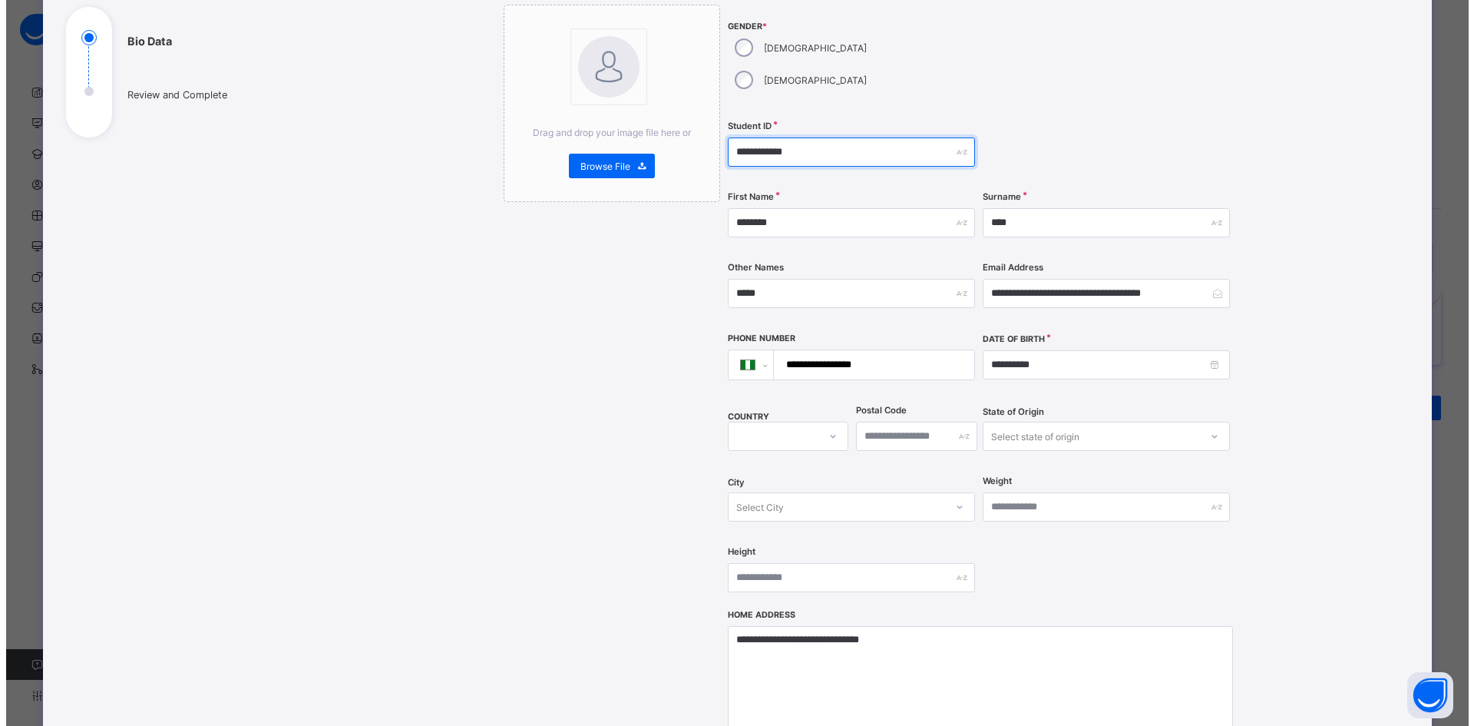
scroll to position [307, 0]
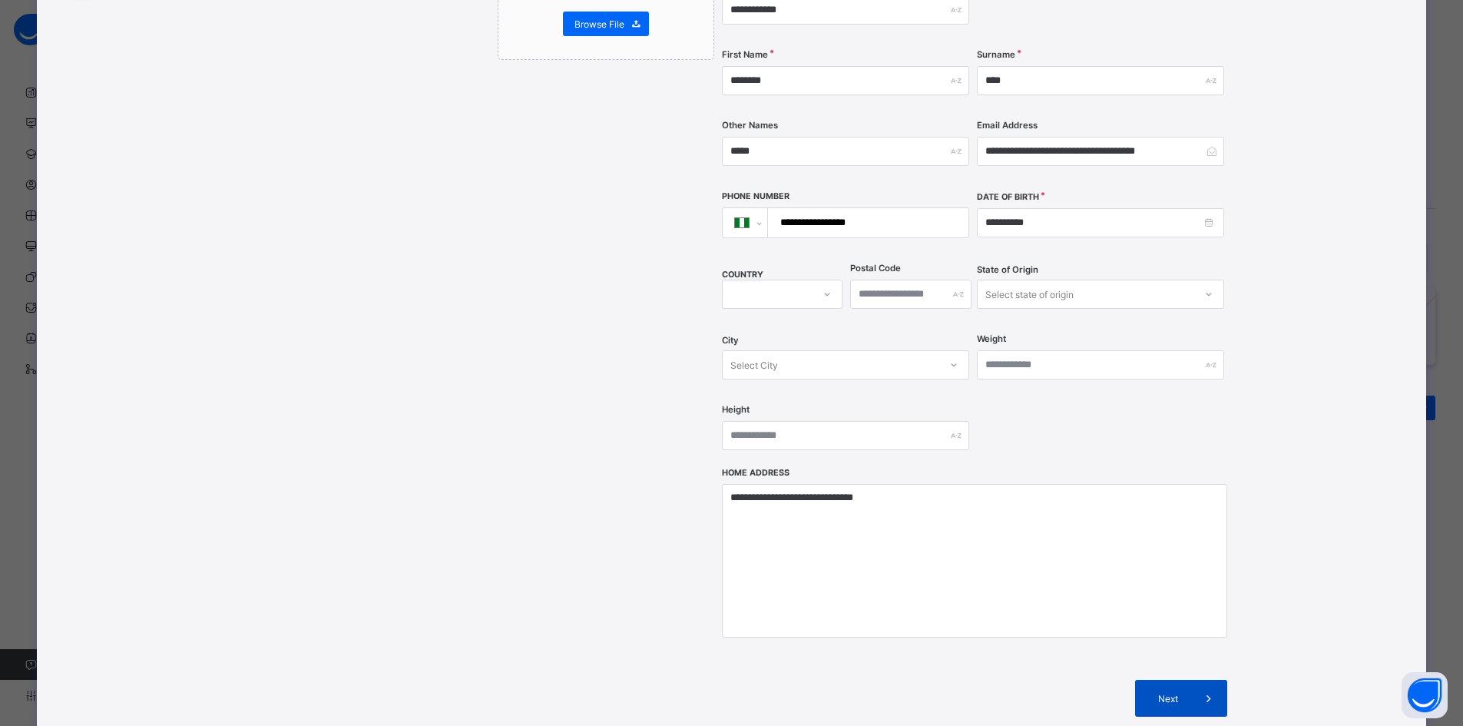
click at [1171, 680] on div "Next" at bounding box center [1181, 698] width 92 height 37
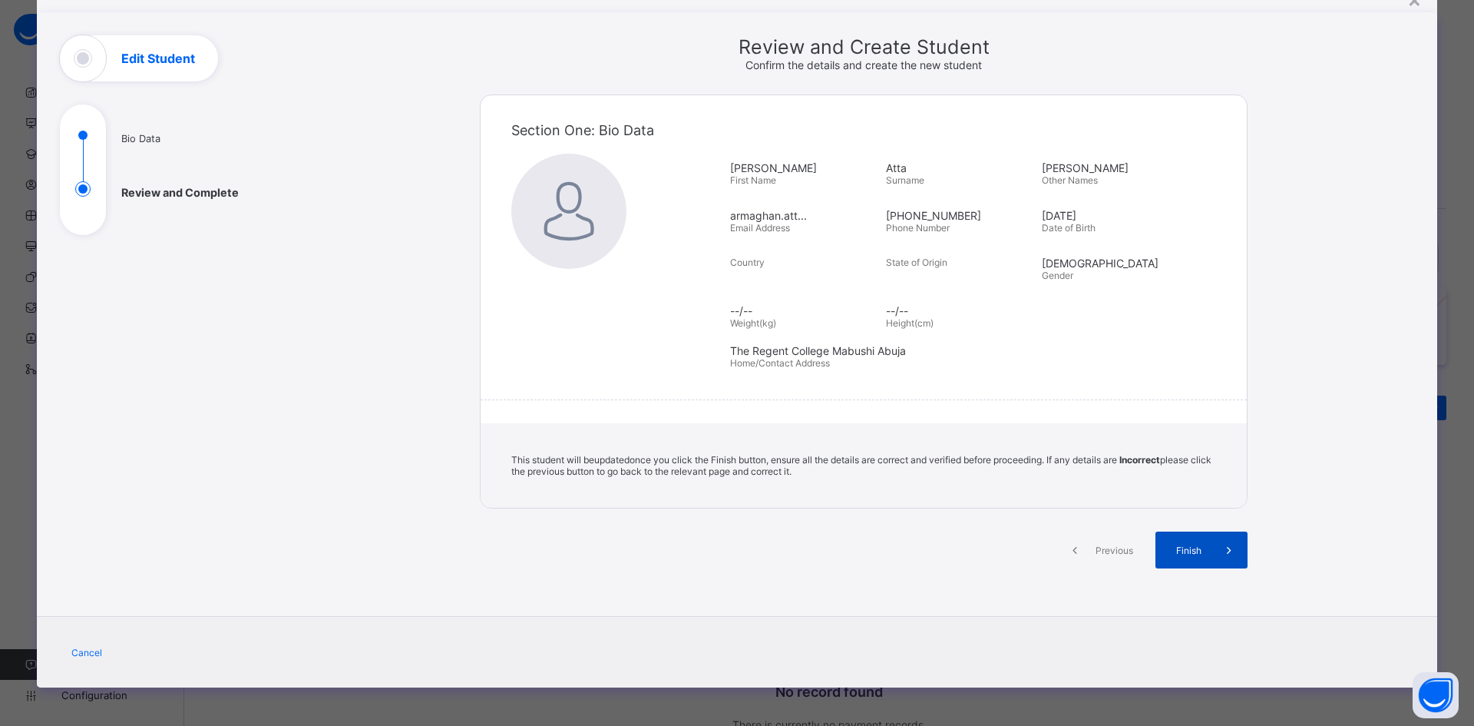
click at [1187, 552] on span "Finish" at bounding box center [1189, 550] width 44 height 12
click at [1192, 550] on span "Finish" at bounding box center [1189, 550] width 44 height 12
click at [1188, 552] on span "Finish" at bounding box center [1189, 550] width 44 height 12
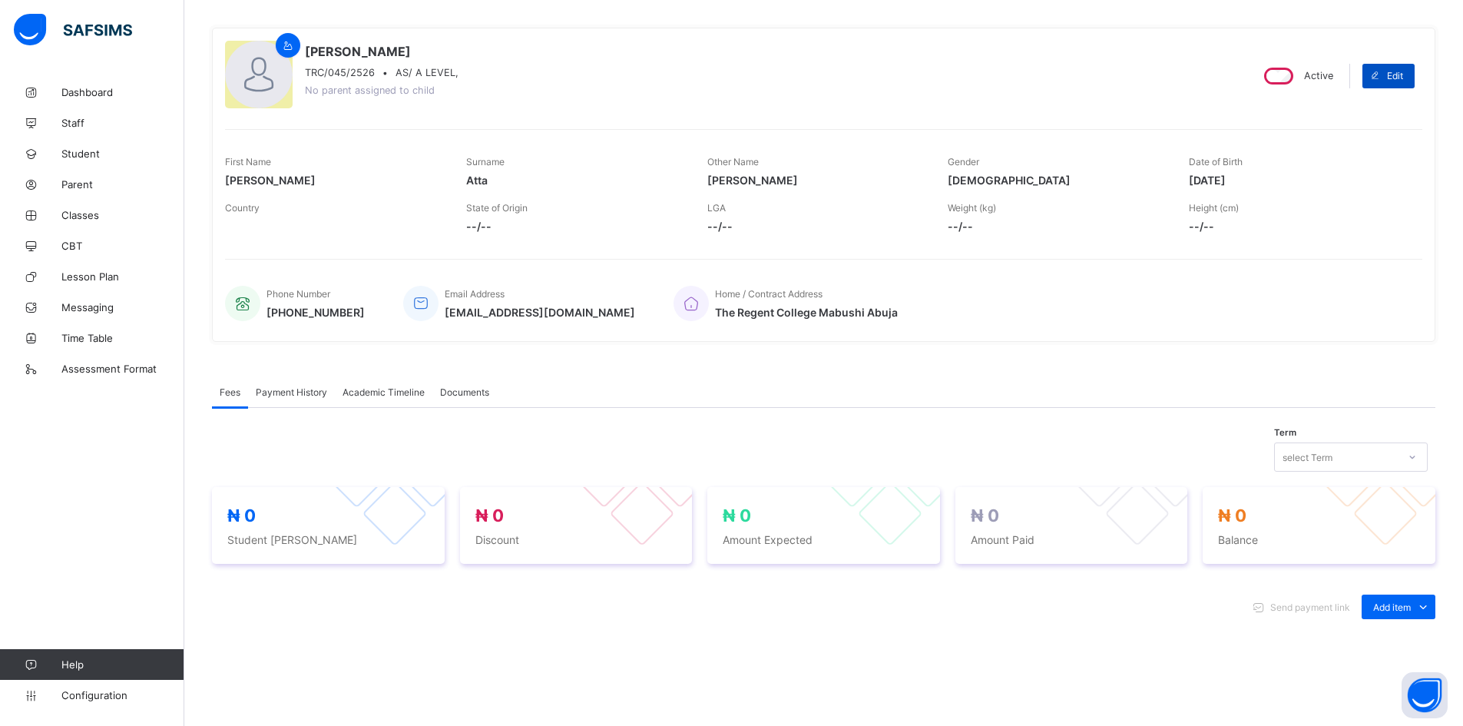
click at [1381, 72] on icon at bounding box center [1375, 76] width 12 height 10
select select "**"
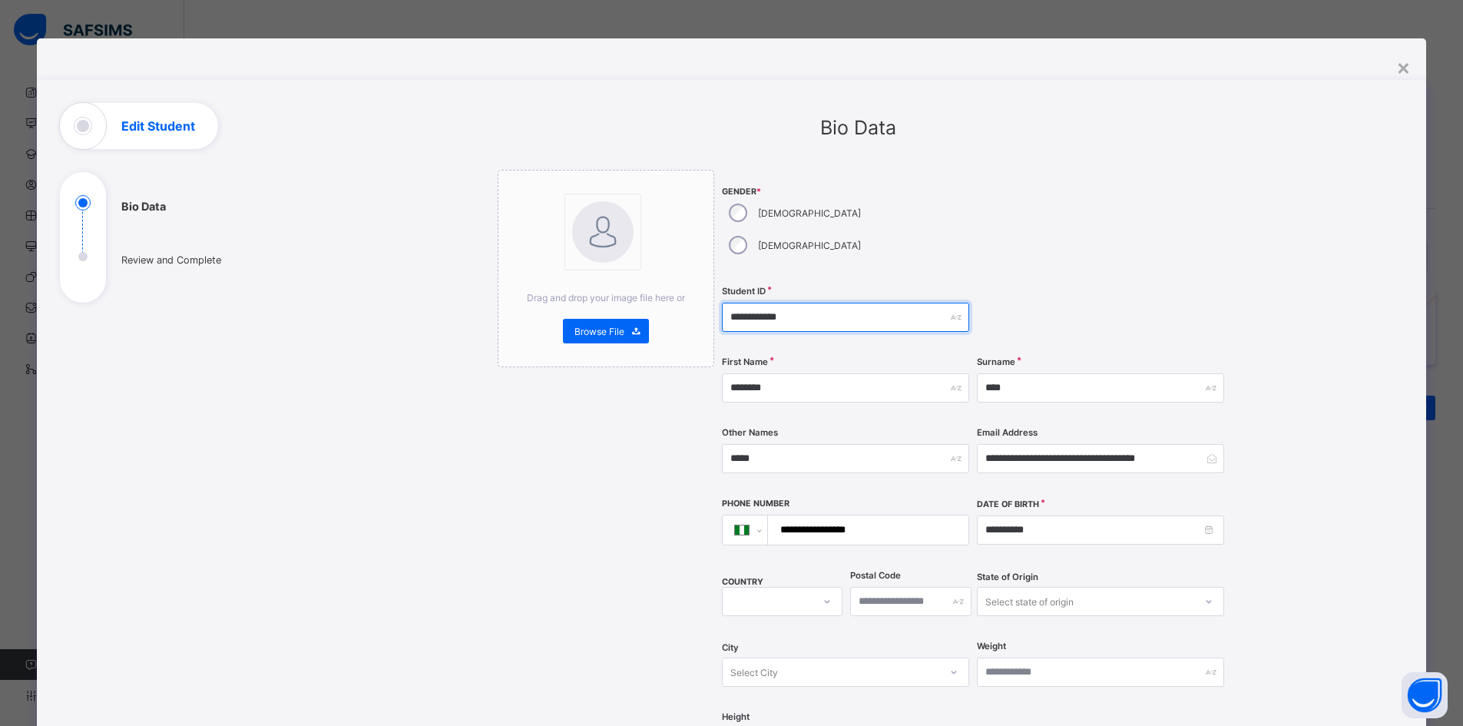
click at [766, 303] on input "**********" at bounding box center [845, 317] width 247 height 29
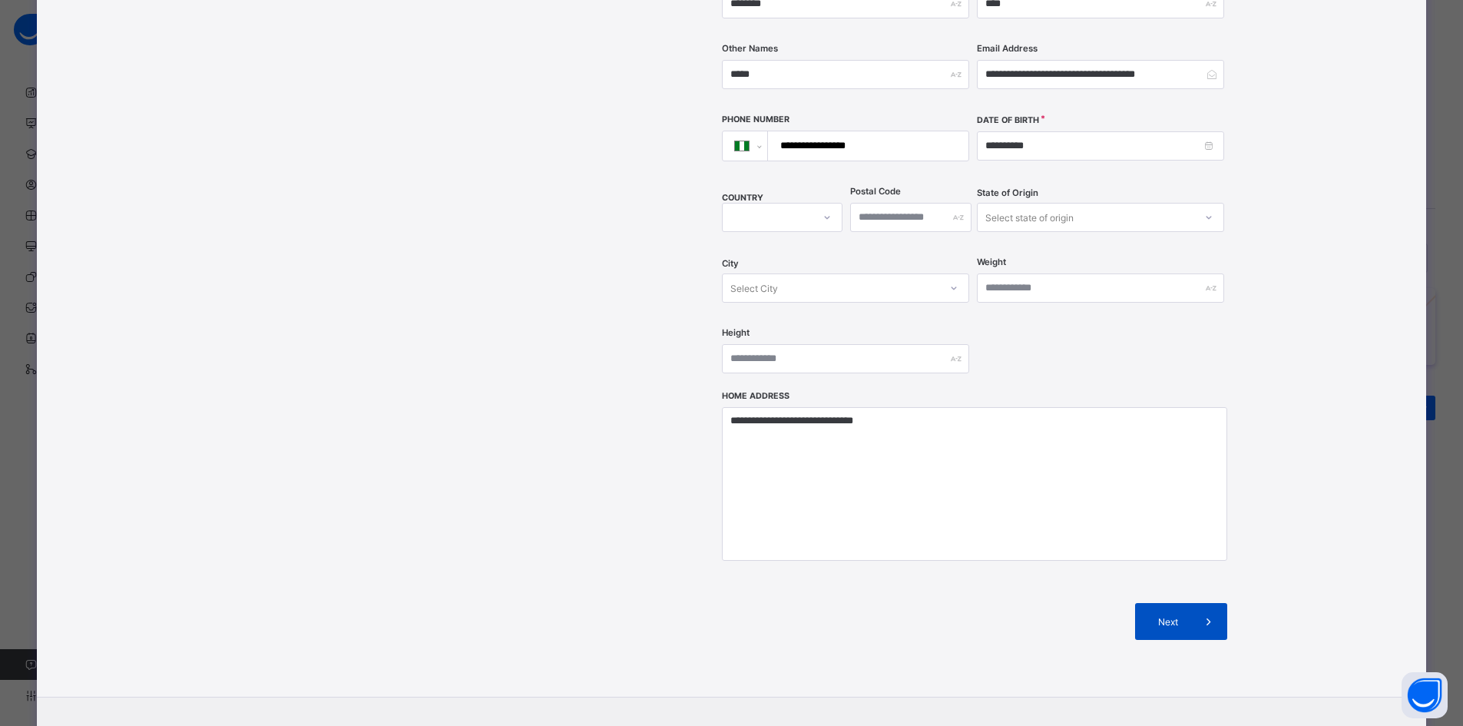
type input "**********"
click at [1172, 616] on span "Next" at bounding box center [1168, 622] width 44 height 12
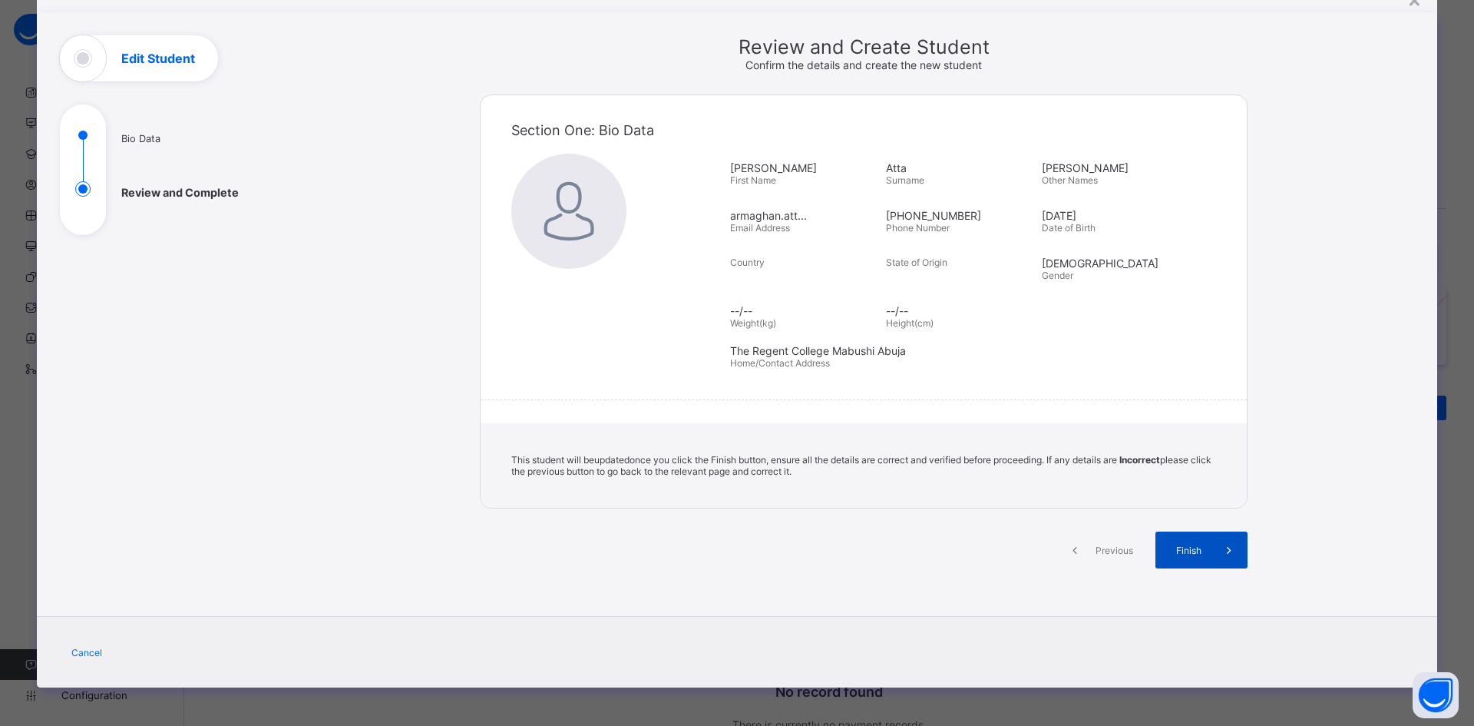
click at [1196, 552] on span "Finish" at bounding box center [1189, 550] width 44 height 12
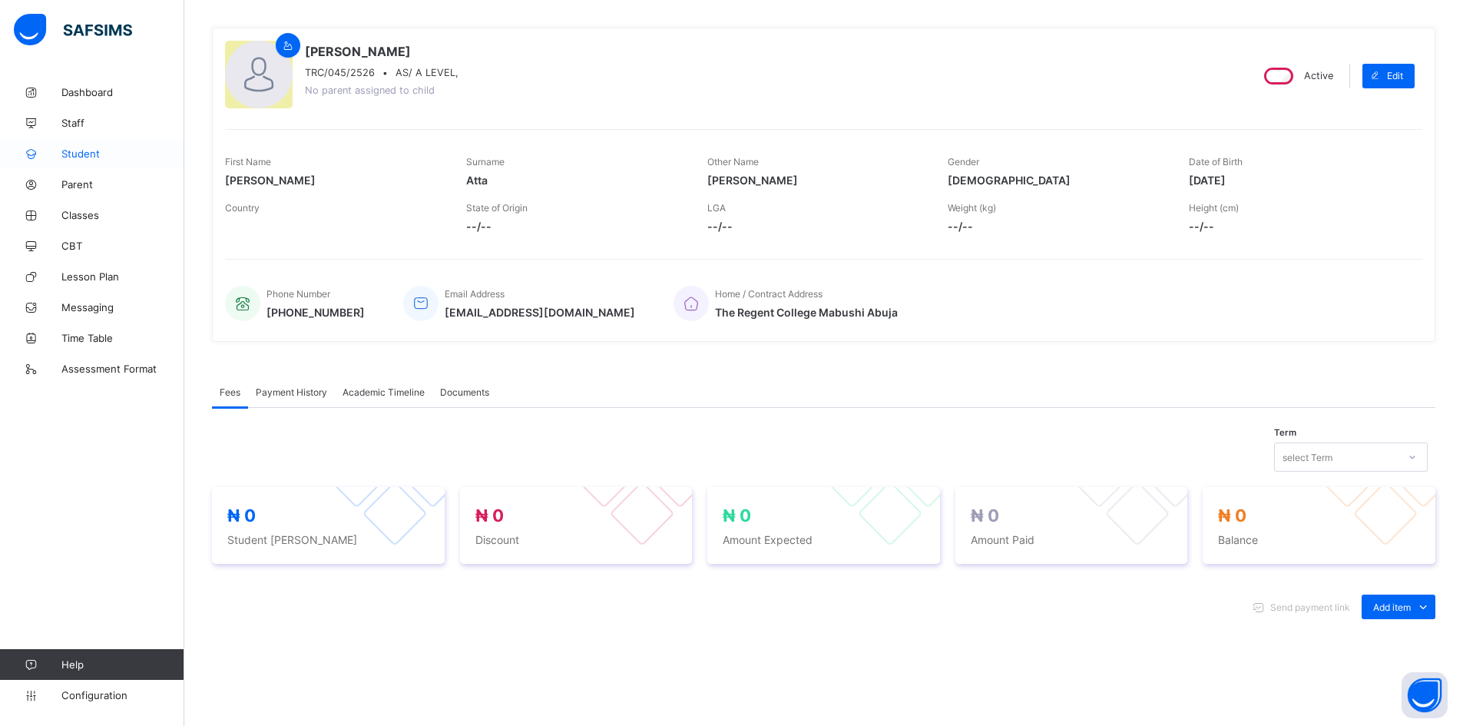
click at [88, 152] on span "Student" at bounding box center [122, 153] width 123 height 12
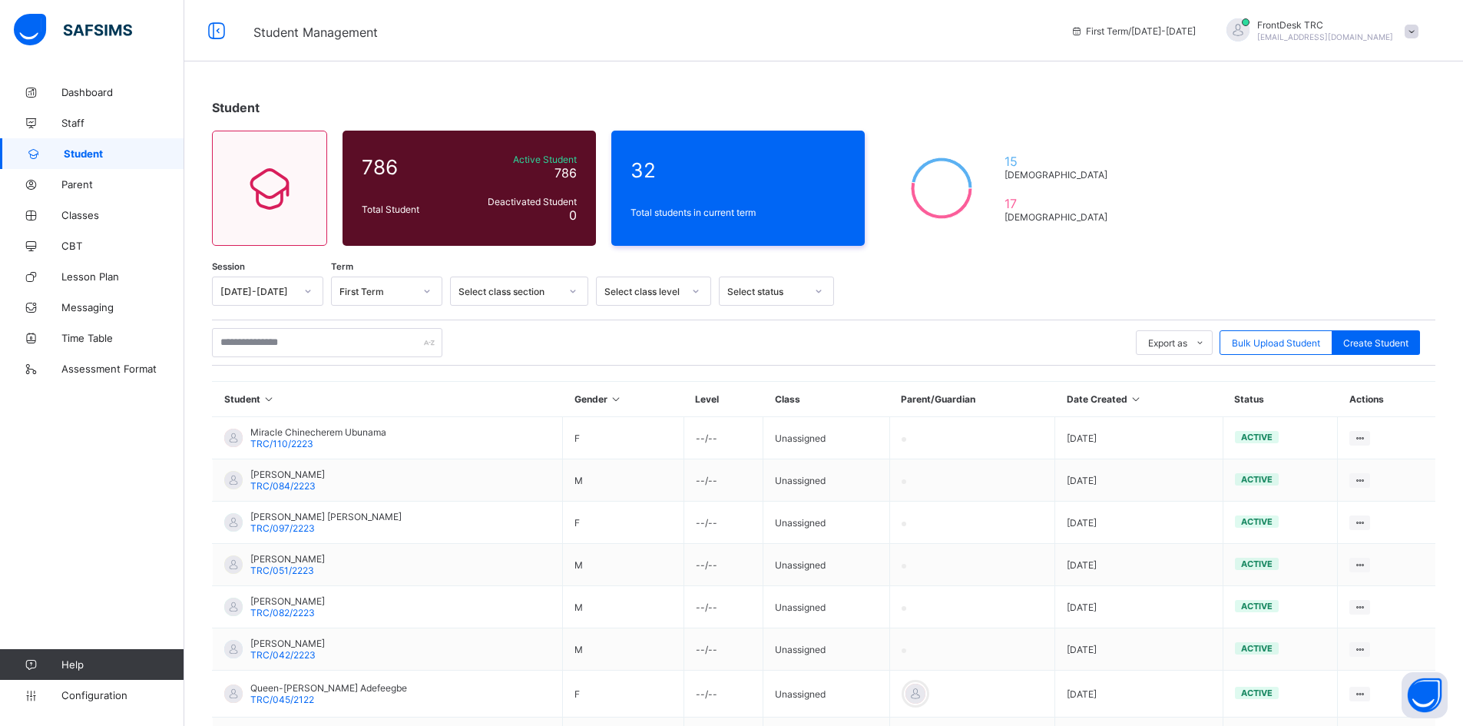
click at [696, 288] on icon at bounding box center [695, 290] width 9 height 15
click at [683, 347] on div "AS/ A LEVEL" at bounding box center [654, 348] width 114 height 24
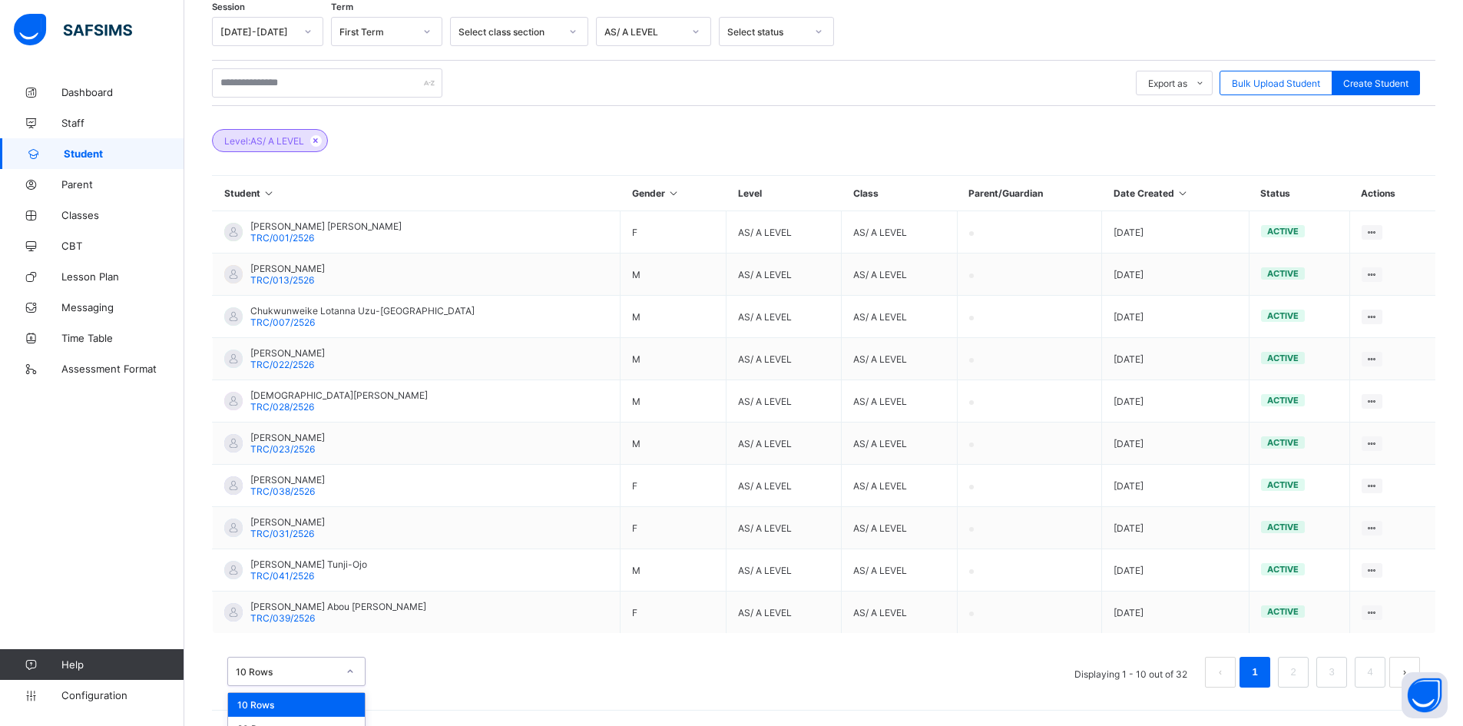
scroll to position [299, 0]
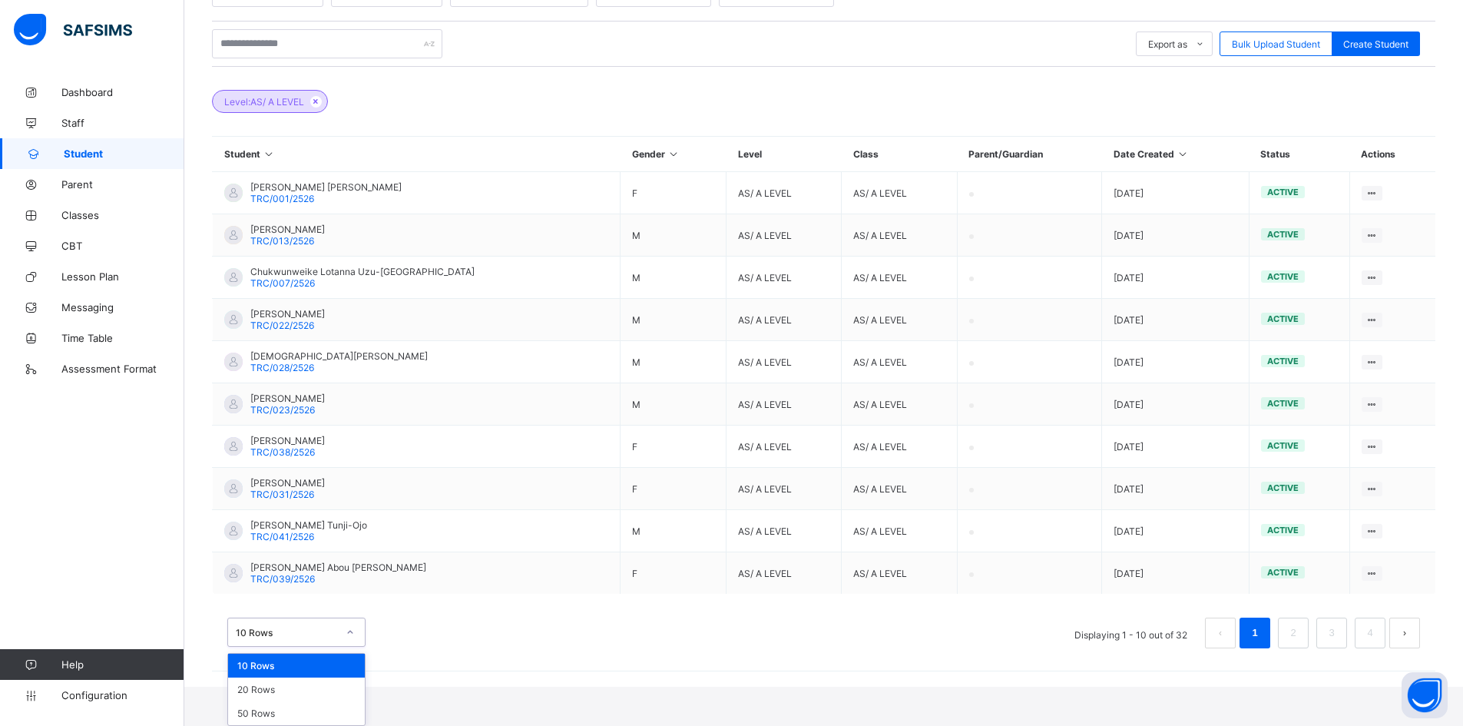
click at [349, 647] on div "option 10 Rows focused, 1 of 3. 3 results available. Use Up and Down to choose …" at bounding box center [296, 631] width 138 height 29
click at [326, 713] on div "50 Rows" at bounding box center [296, 713] width 137 height 24
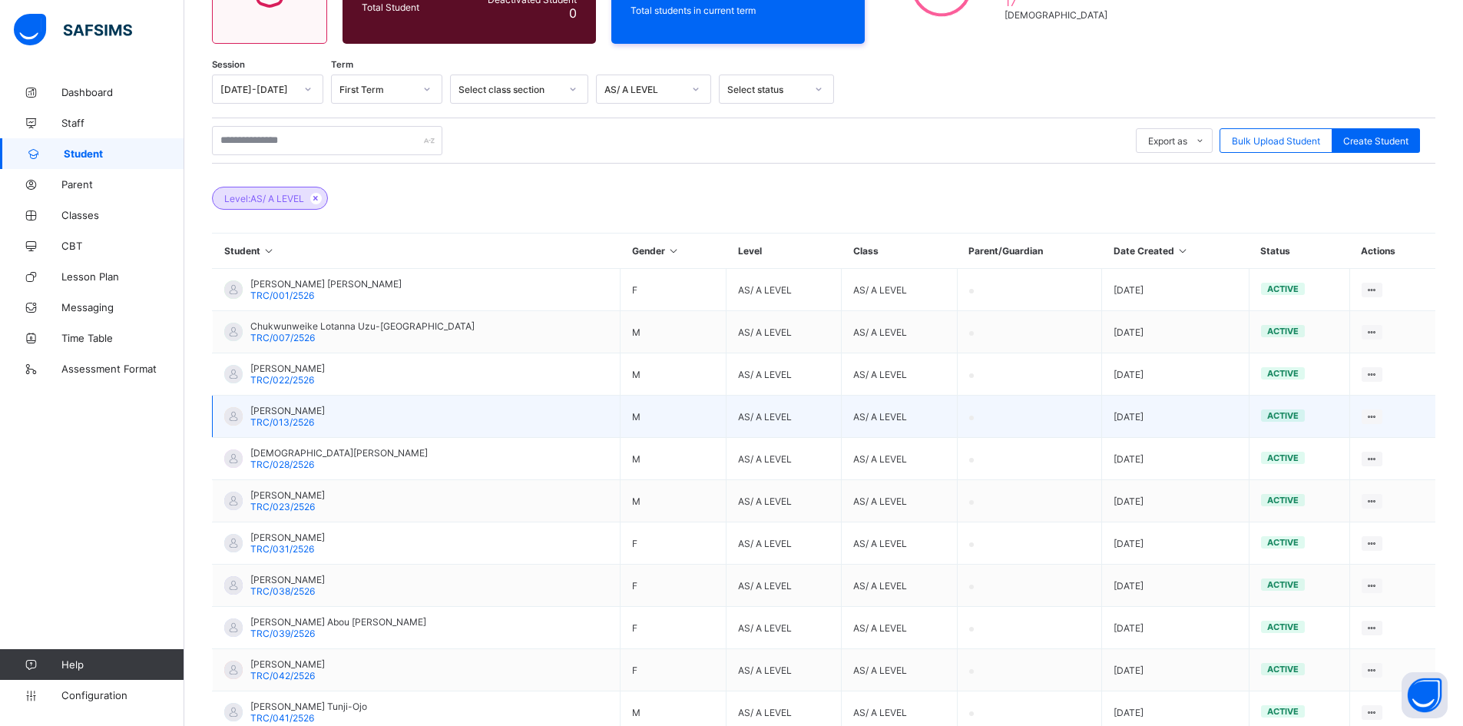
scroll to position [0, 0]
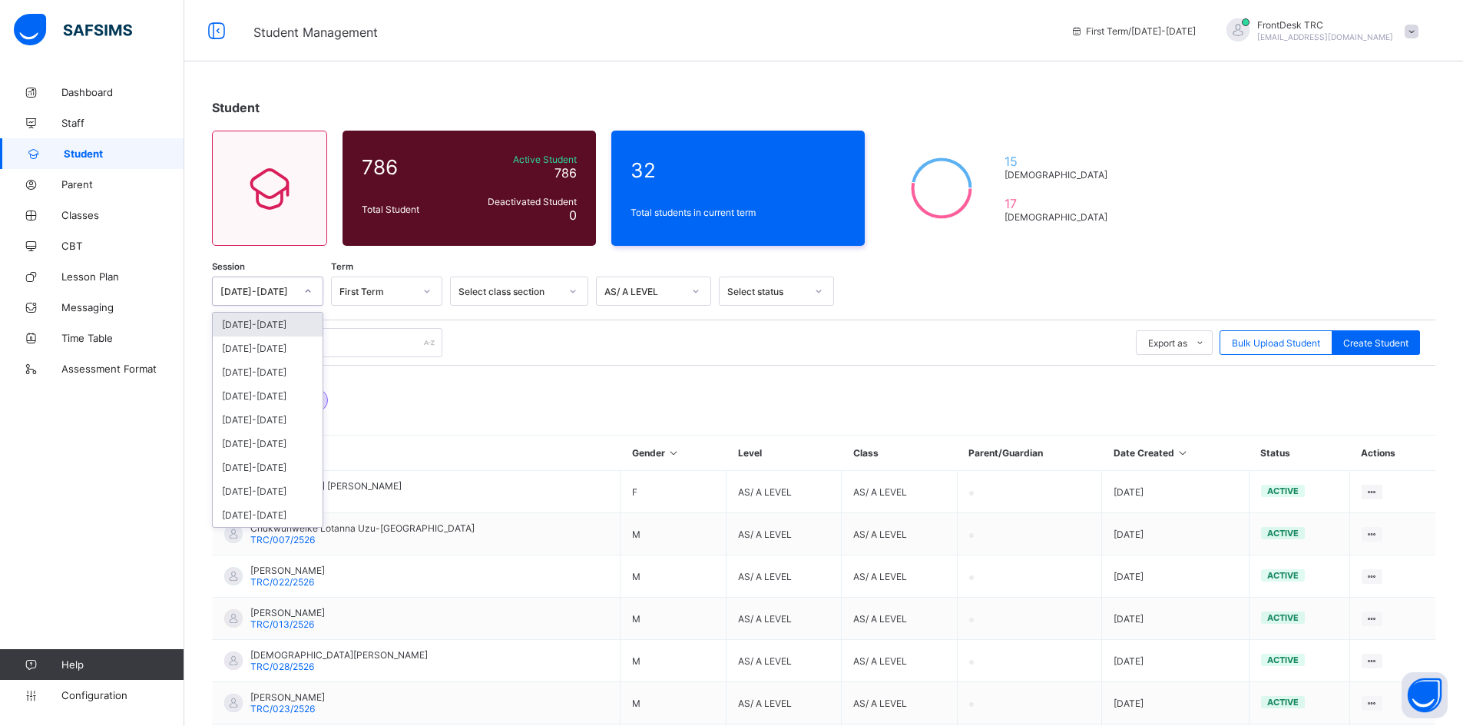
click at [307, 289] on icon at bounding box center [307, 290] width 9 height 15
click at [296, 323] on div "[DATE]-[DATE]" at bounding box center [268, 325] width 110 height 24
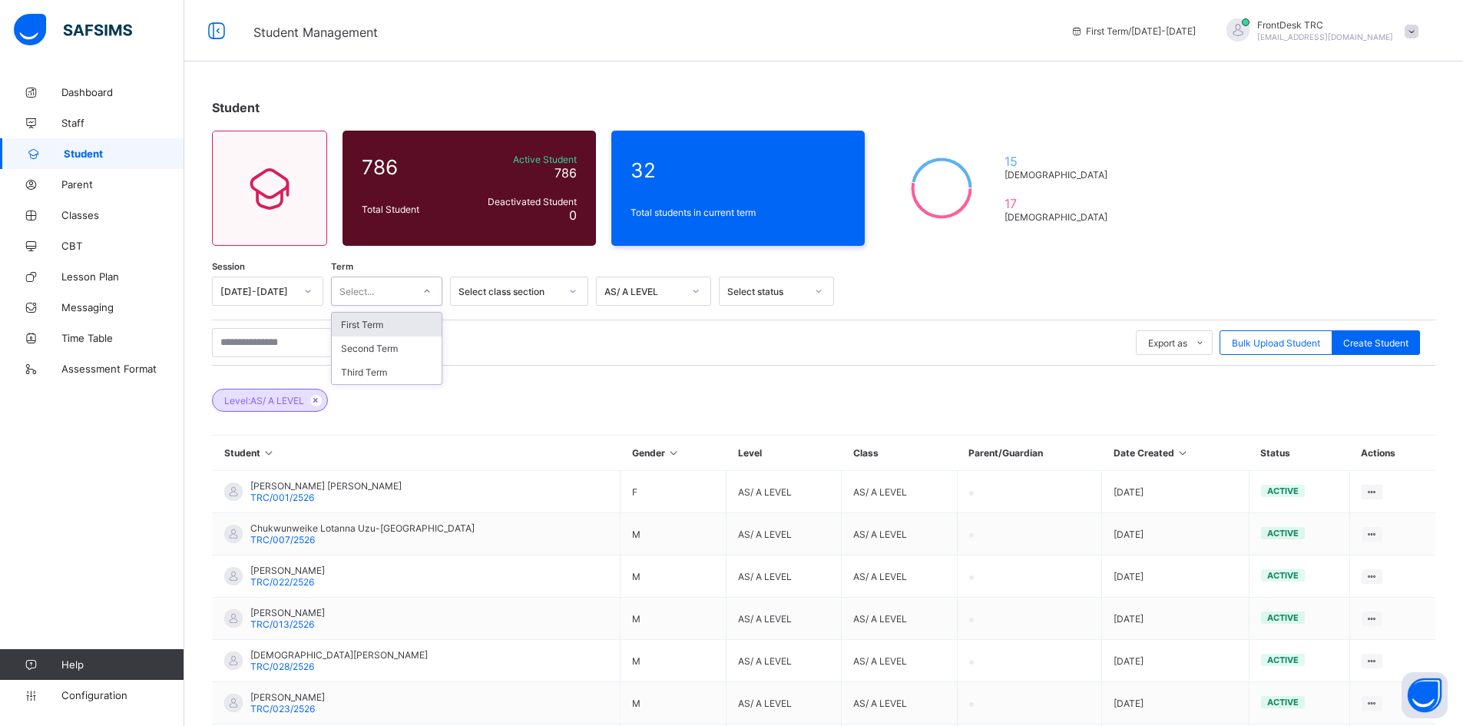
click at [425, 289] on icon at bounding box center [426, 290] width 9 height 15
click at [404, 327] on div "First Term" at bounding box center [387, 325] width 110 height 24
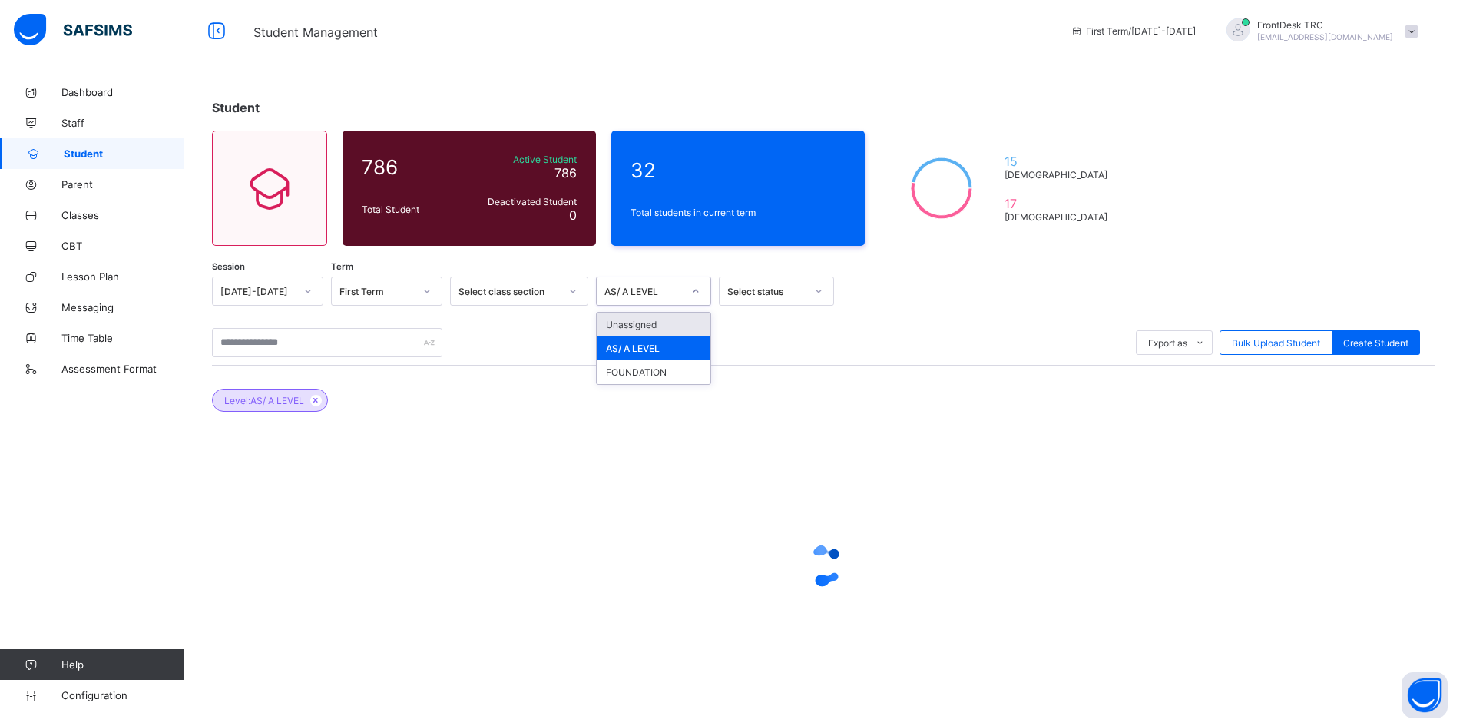
click at [692, 288] on icon at bounding box center [695, 290] width 9 height 15
click at [662, 370] on div "FOUNDATION" at bounding box center [654, 372] width 114 height 24
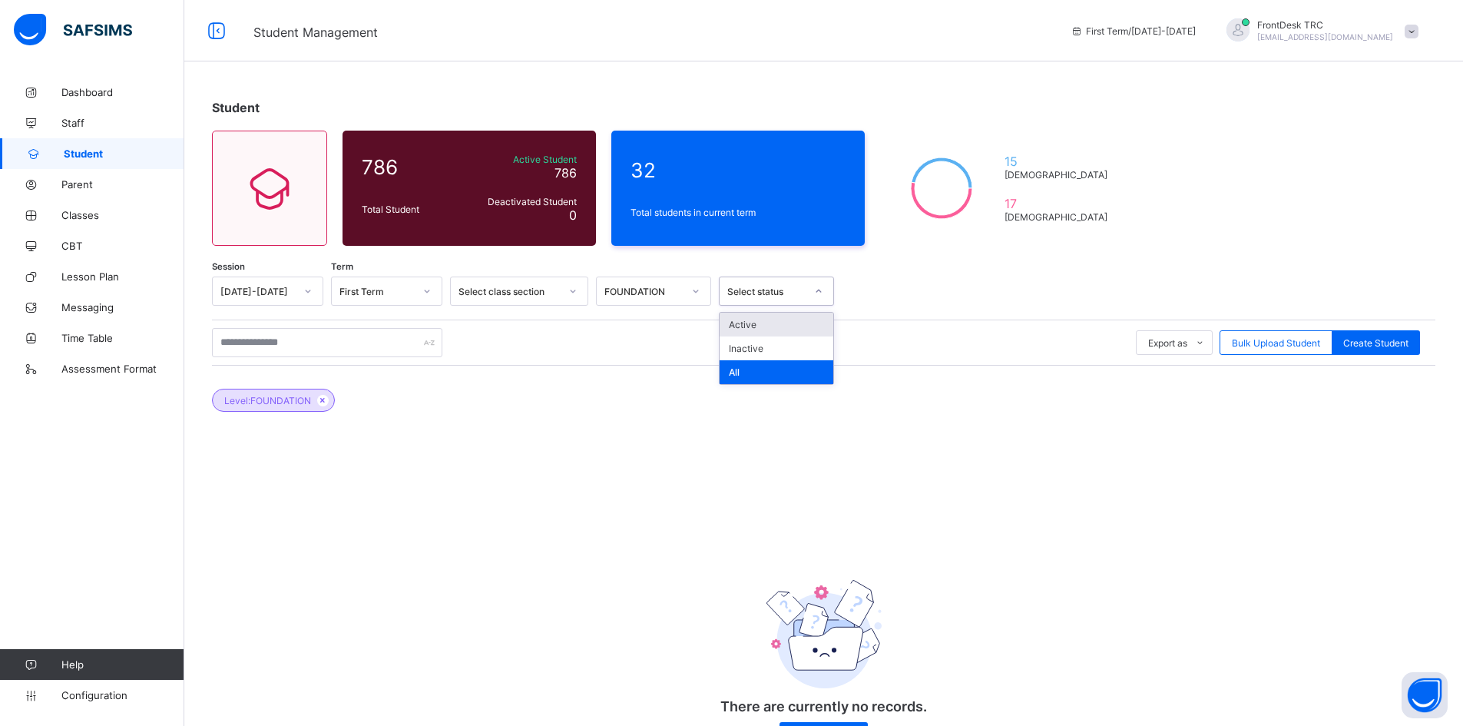
click at [817, 290] on icon at bounding box center [818, 290] width 9 height 15
click at [786, 326] on div "Active" at bounding box center [776, 325] width 114 height 24
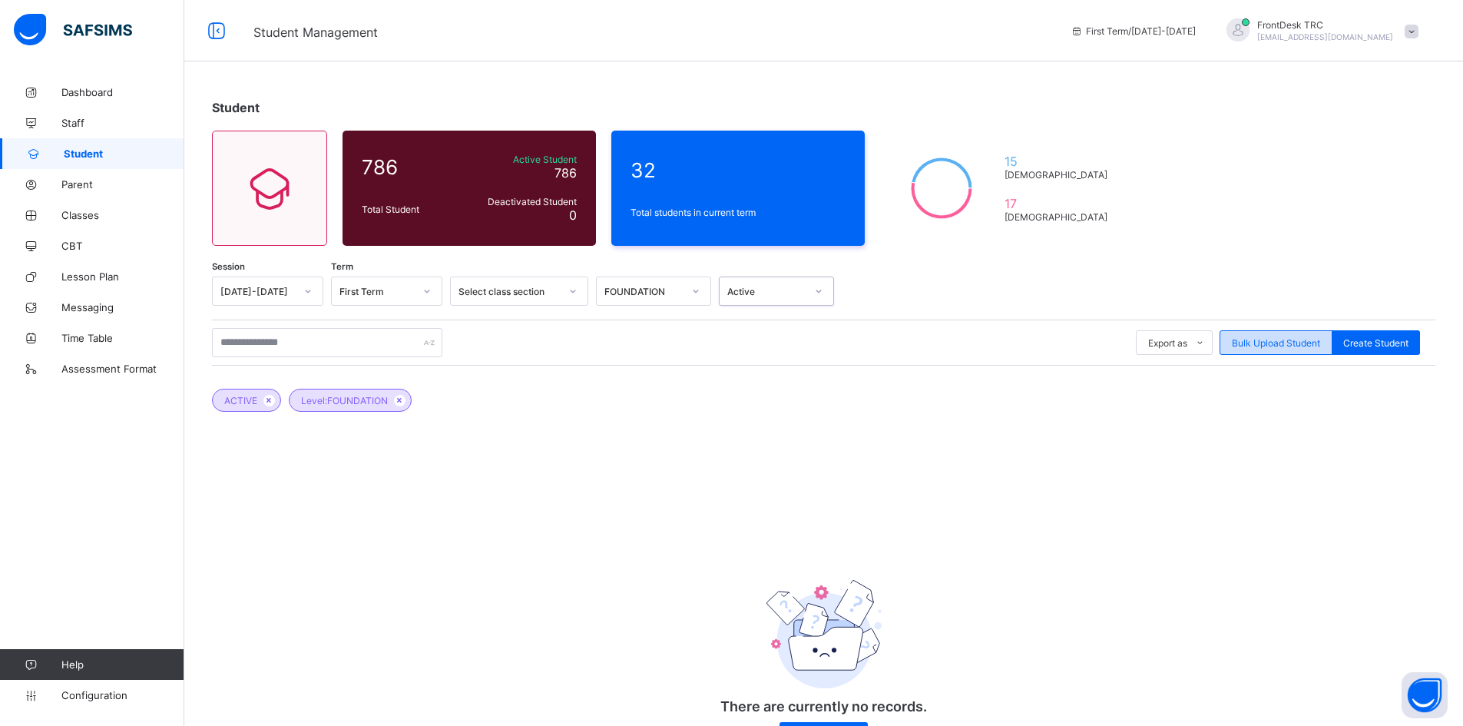
click at [1282, 344] on span "Bulk Upload Student" at bounding box center [1276, 343] width 88 height 12
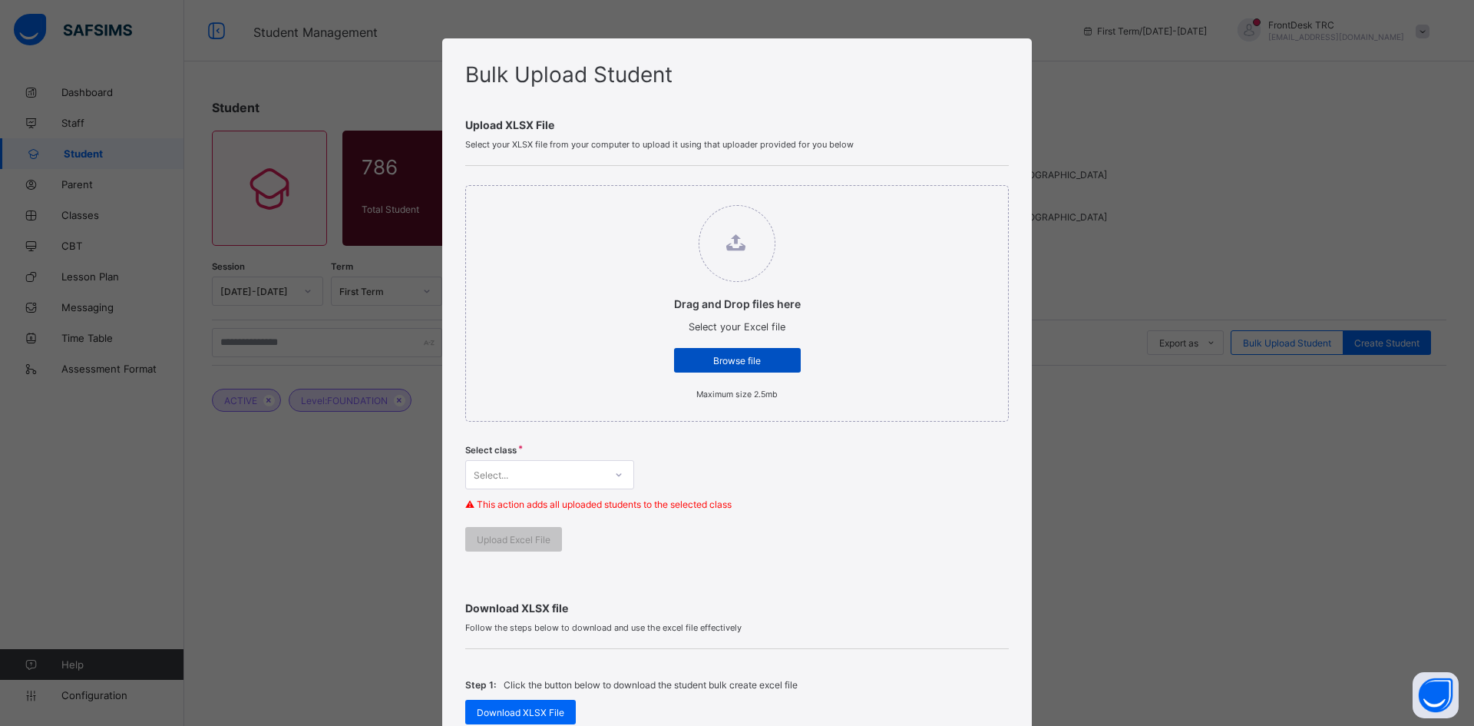
click at [702, 360] on span "Browse file" at bounding box center [738, 361] width 104 height 12
click at [659, 197] on input "Drag and Drop files here Select your Excel file Browse file Maximum size 2.5mb" at bounding box center [659, 197] width 0 height 0
type input "**********"
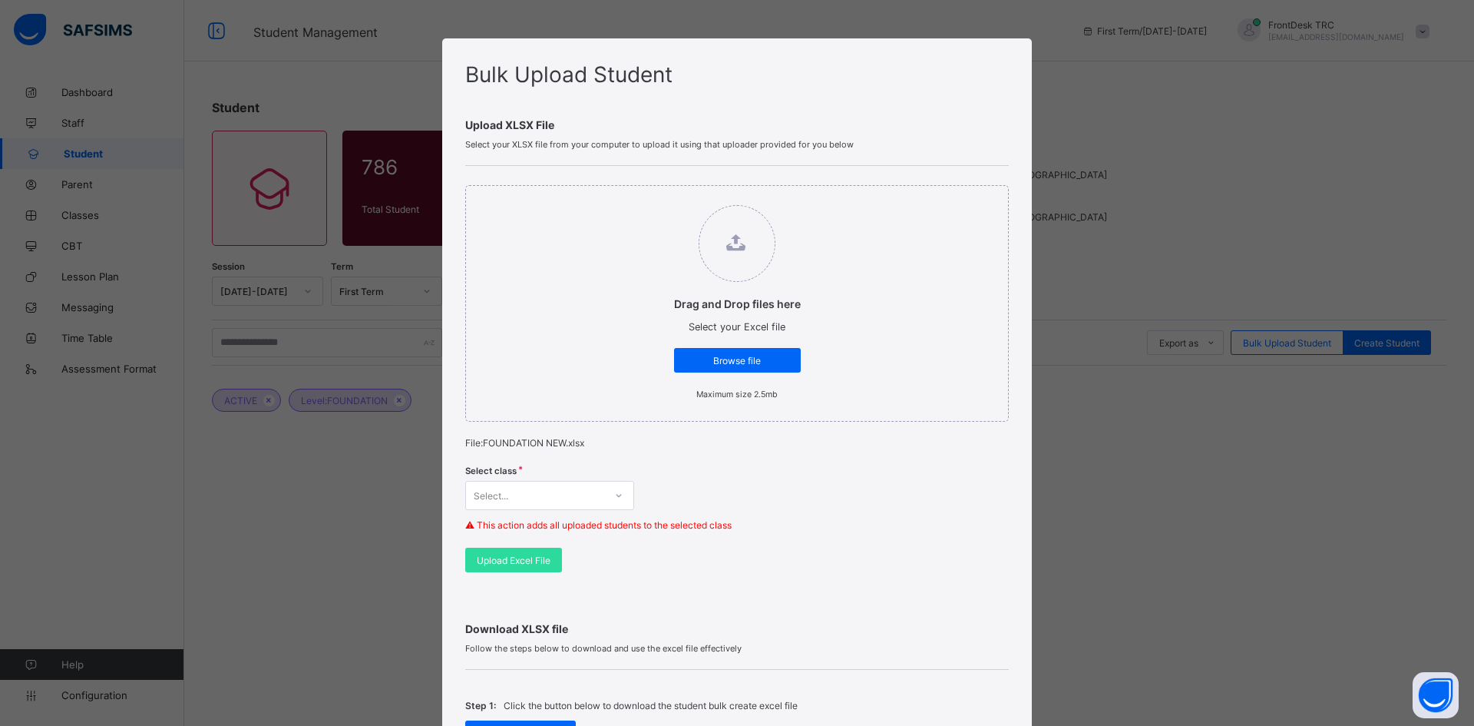
click at [615, 495] on icon at bounding box center [618, 495] width 9 height 15
click at [543, 553] on div "FOUNDATION" at bounding box center [549, 553] width 167 height 24
click at [538, 560] on span "Upload Excel File" at bounding box center [514, 560] width 74 height 12
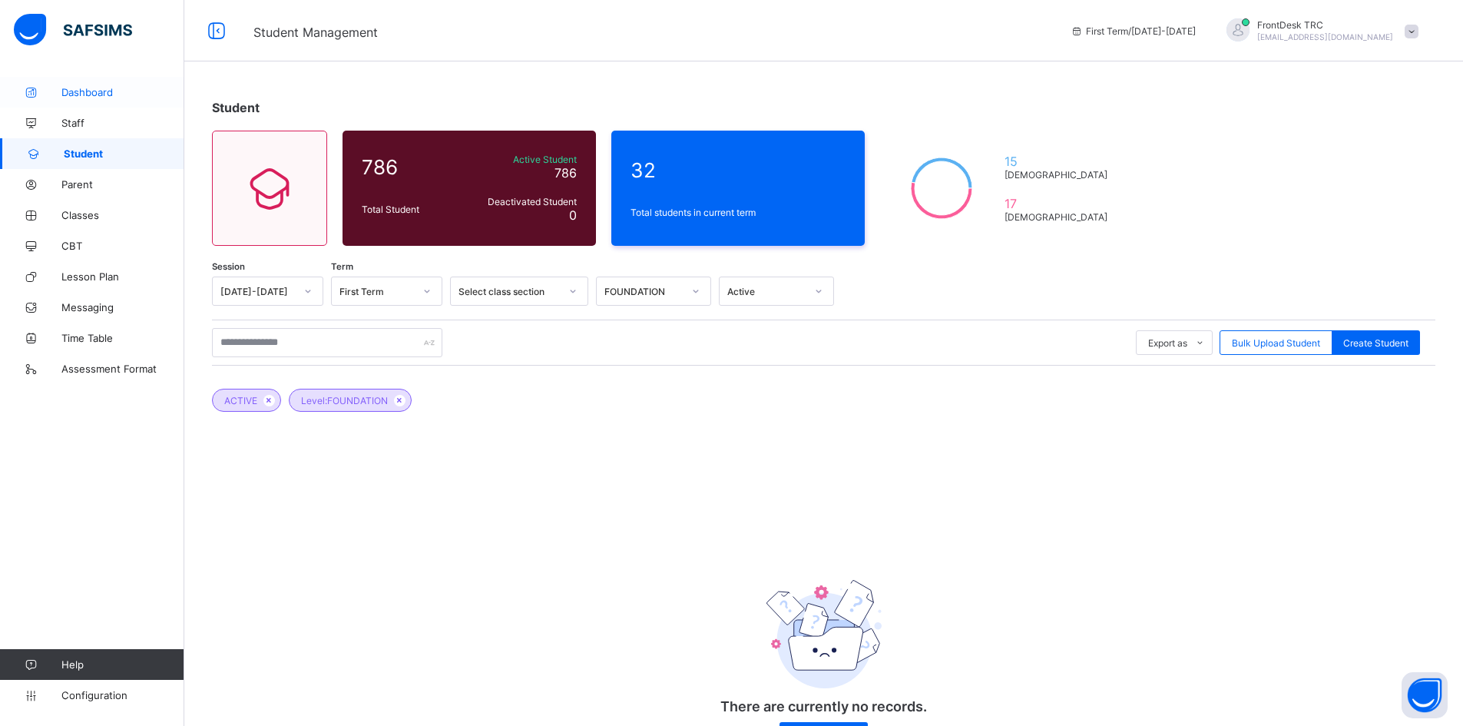
click at [107, 92] on span "Dashboard" at bounding box center [122, 92] width 123 height 12
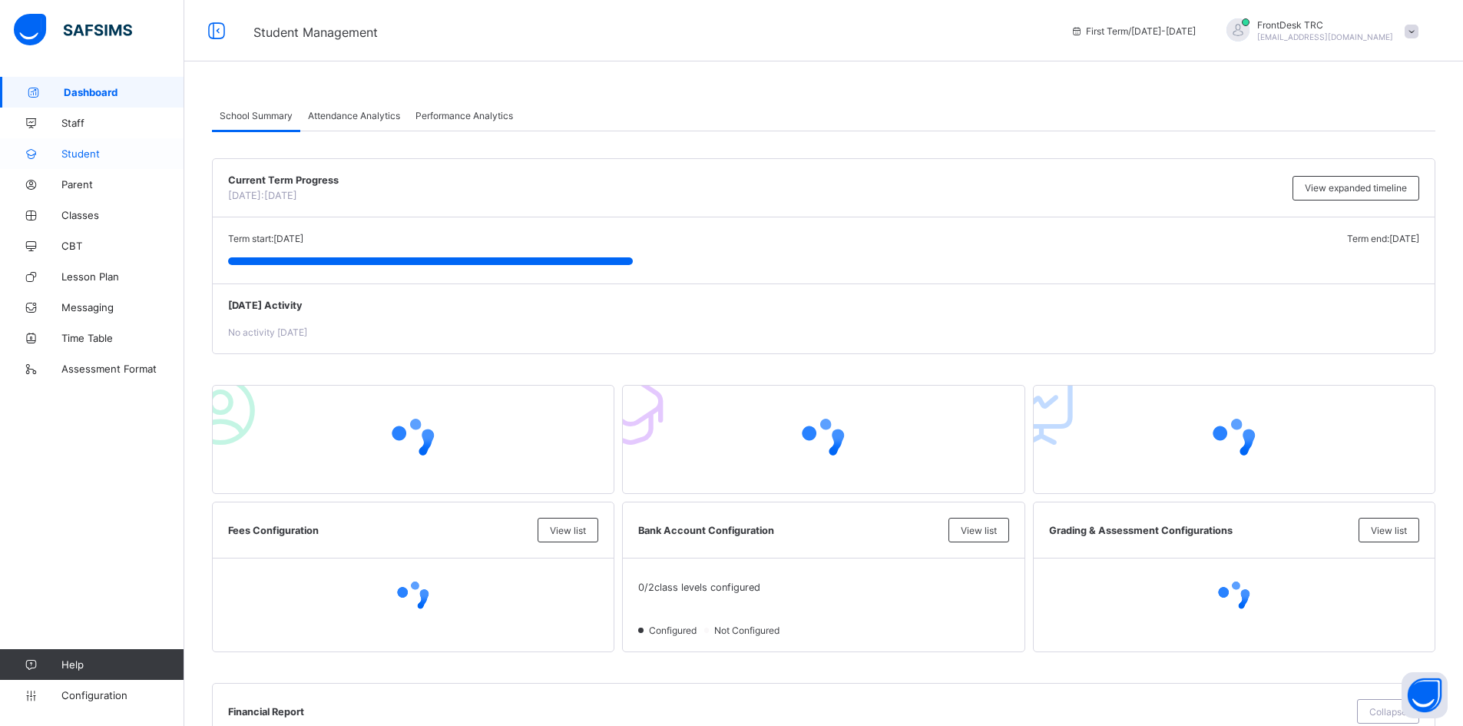
click at [96, 154] on span "Student" at bounding box center [122, 153] width 123 height 12
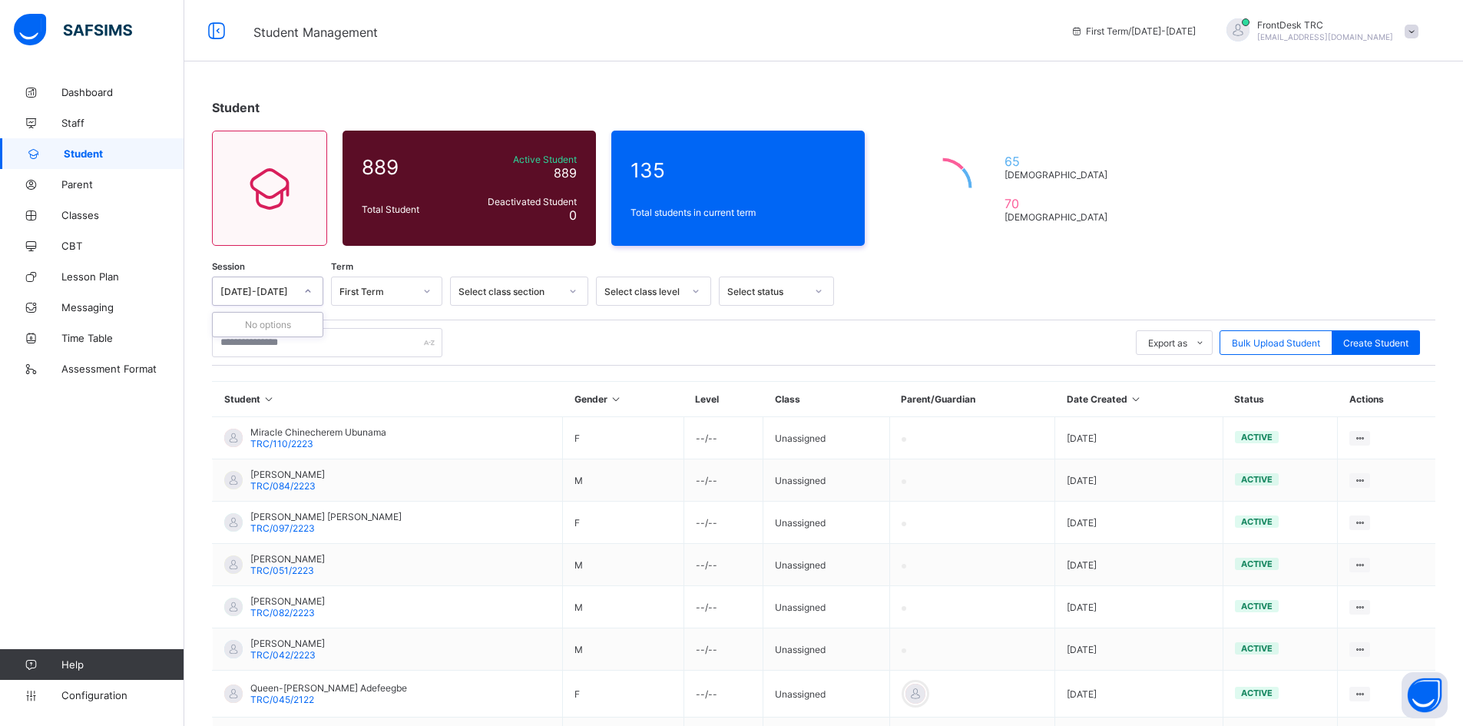
click at [308, 293] on icon at bounding box center [307, 290] width 9 height 15
click at [305, 290] on icon at bounding box center [307, 290] width 9 height 15
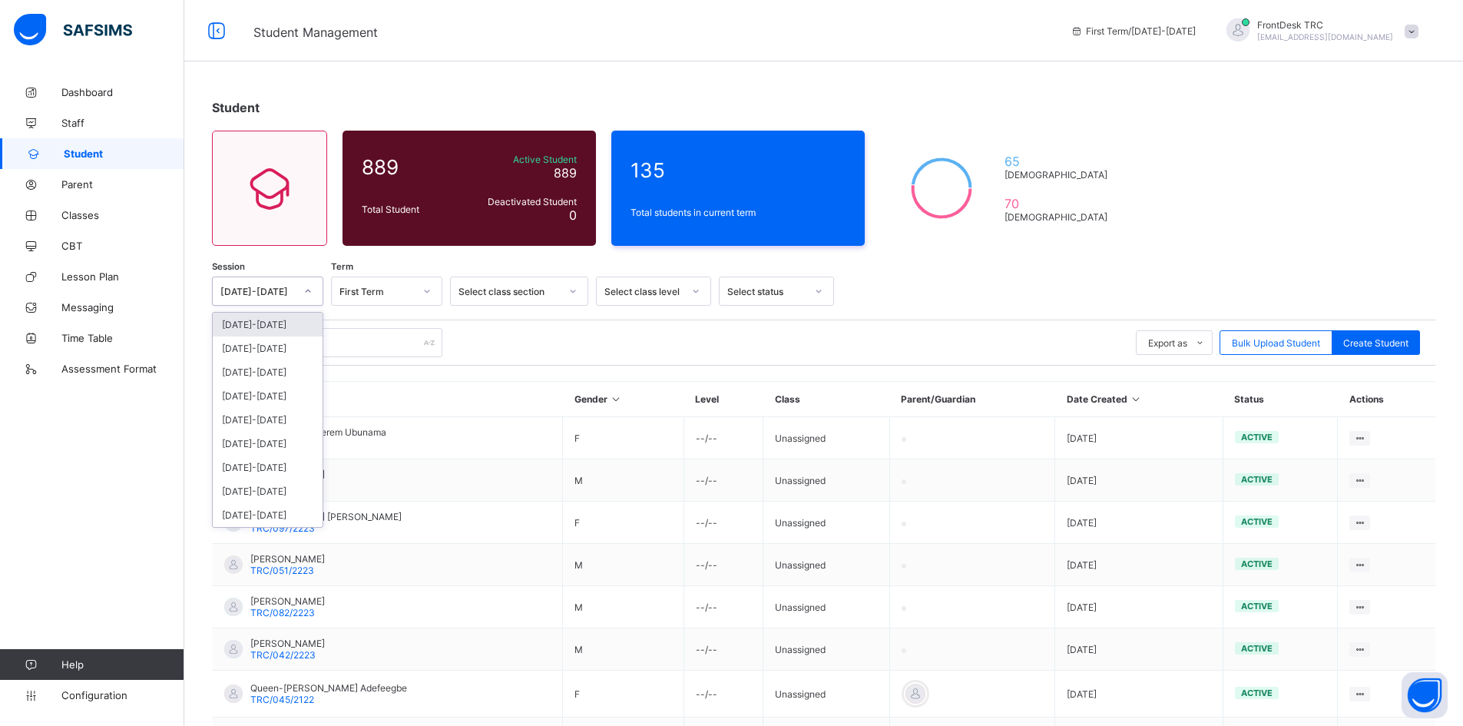
click at [309, 289] on icon at bounding box center [307, 290] width 9 height 15
click at [288, 325] on div "[DATE]-[DATE]" at bounding box center [268, 325] width 110 height 24
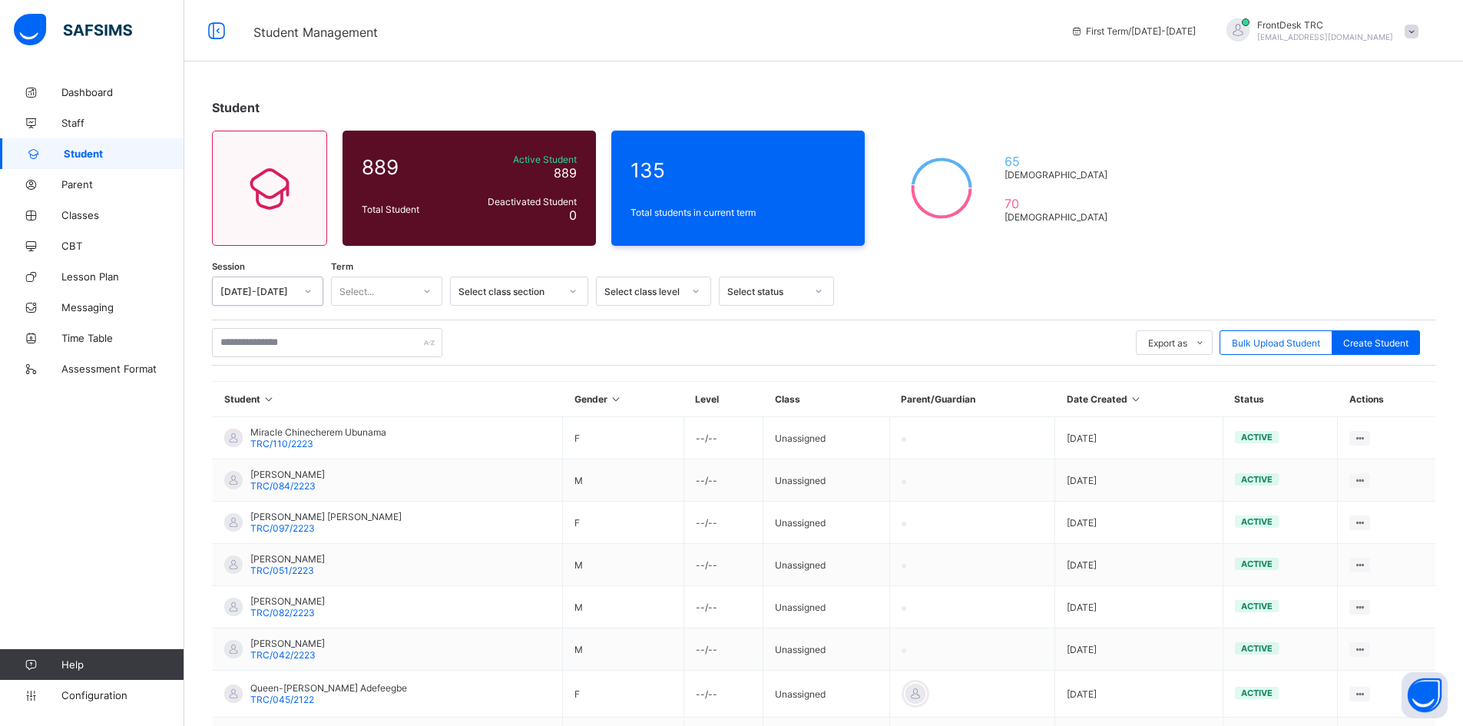
click at [428, 288] on icon at bounding box center [426, 290] width 9 height 15
click at [401, 325] on div "First Term" at bounding box center [387, 325] width 110 height 24
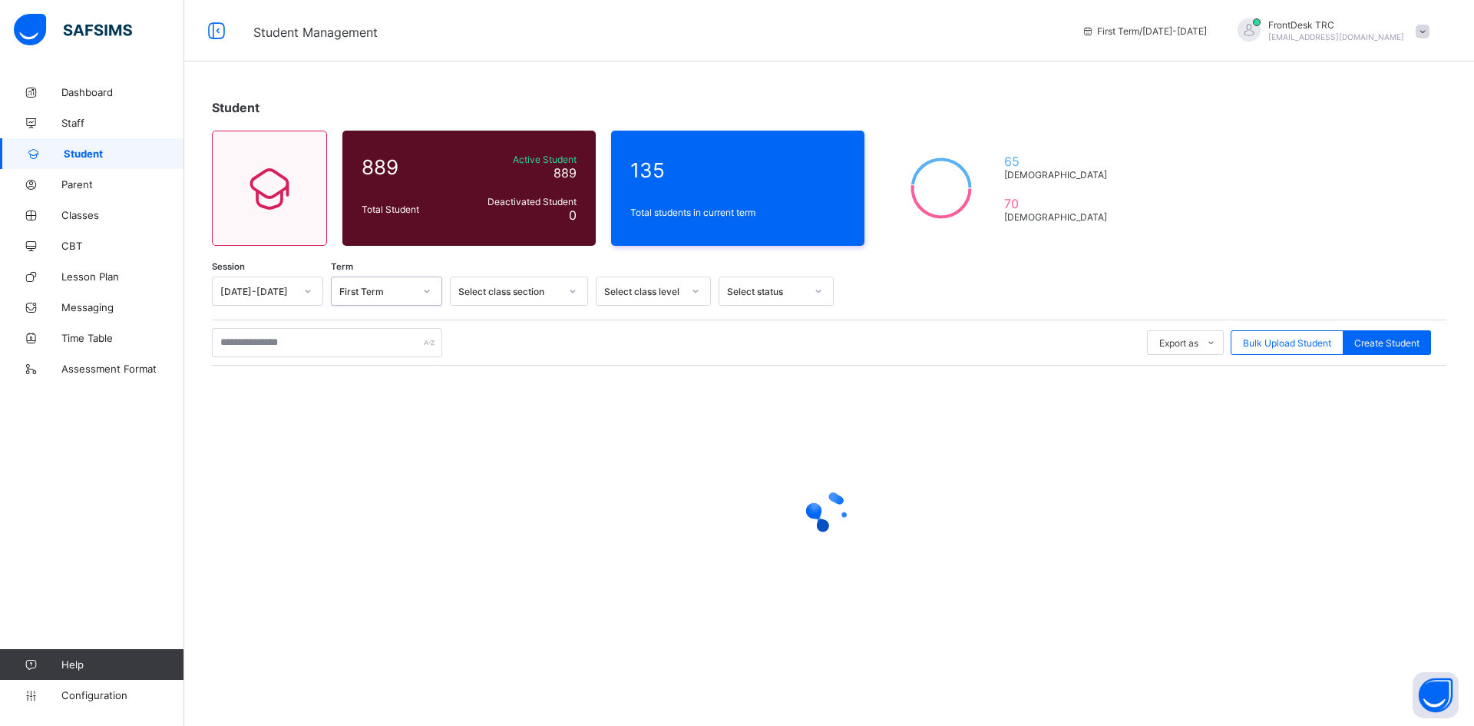
click at [695, 290] on icon at bounding box center [695, 290] width 9 height 15
click at [571, 292] on icon at bounding box center [572, 290] width 9 height 15
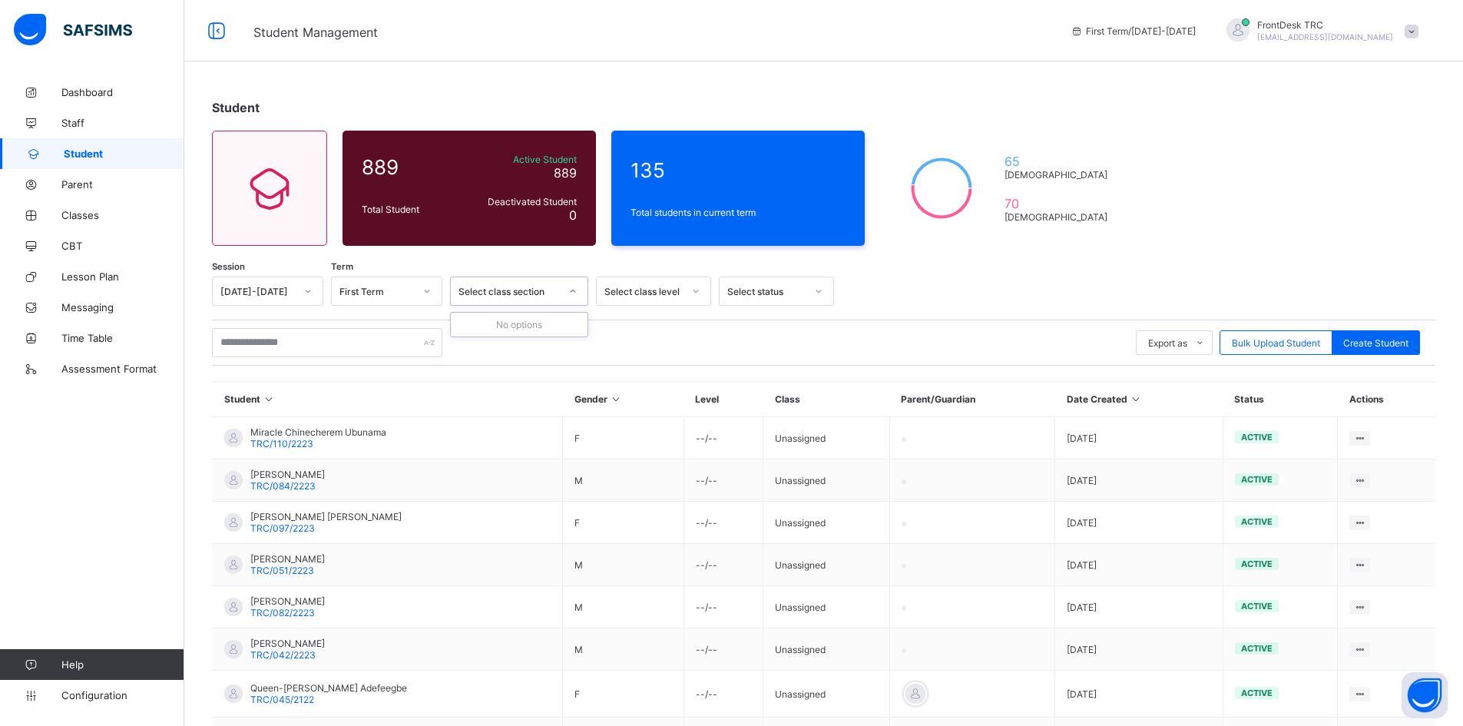
click at [694, 289] on icon at bounding box center [695, 290] width 9 height 15
click at [673, 373] on div "FOUNDATION" at bounding box center [654, 372] width 114 height 24
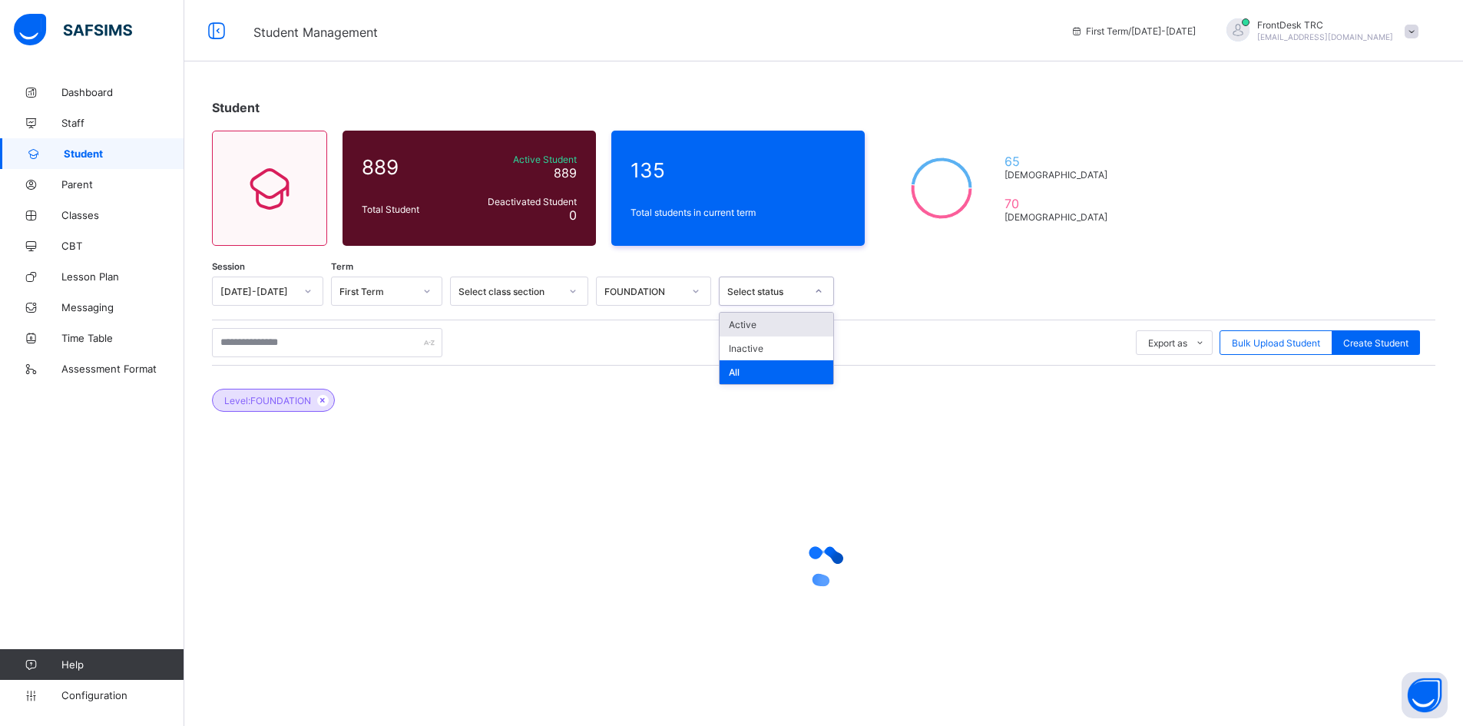
click at [819, 289] on icon at bounding box center [818, 290] width 9 height 15
click at [776, 325] on div "Active" at bounding box center [776, 325] width 114 height 24
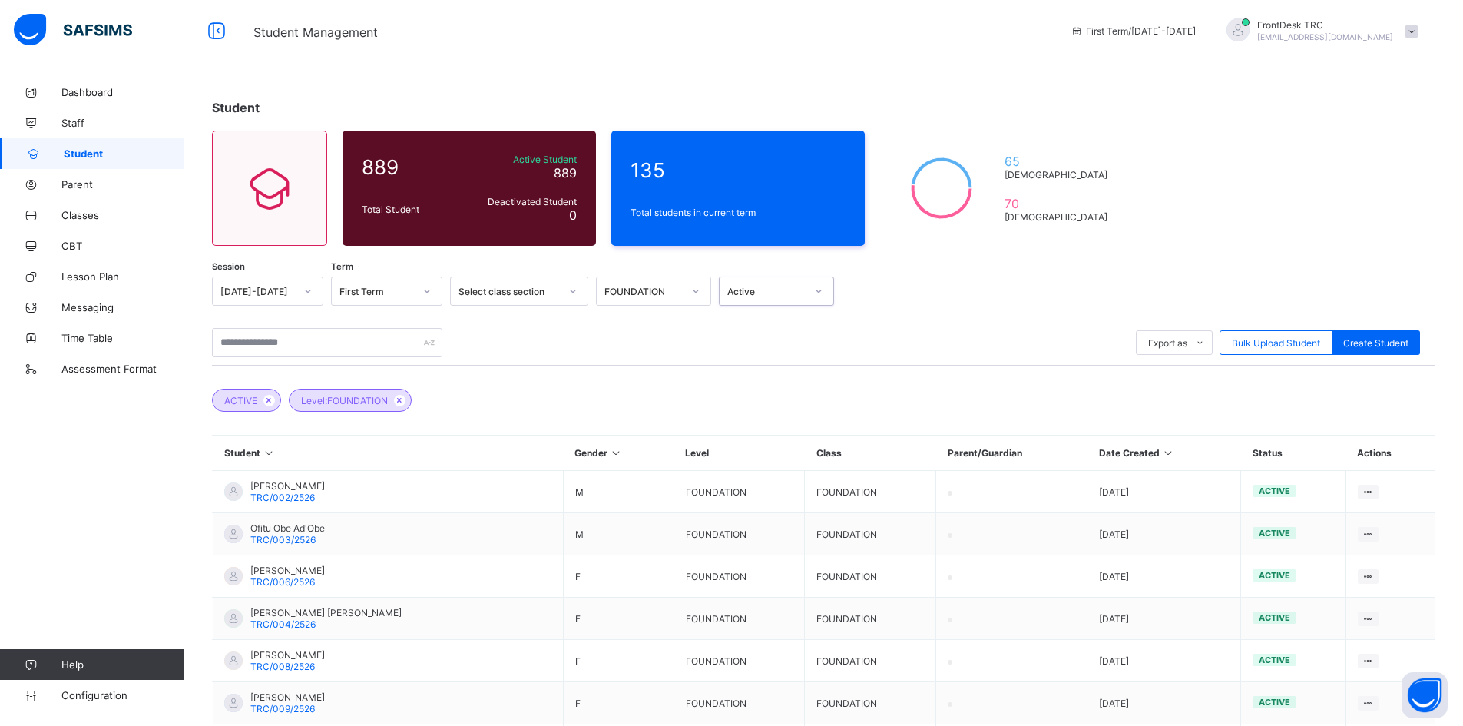
click at [694, 291] on icon at bounding box center [695, 290] width 5 height 3
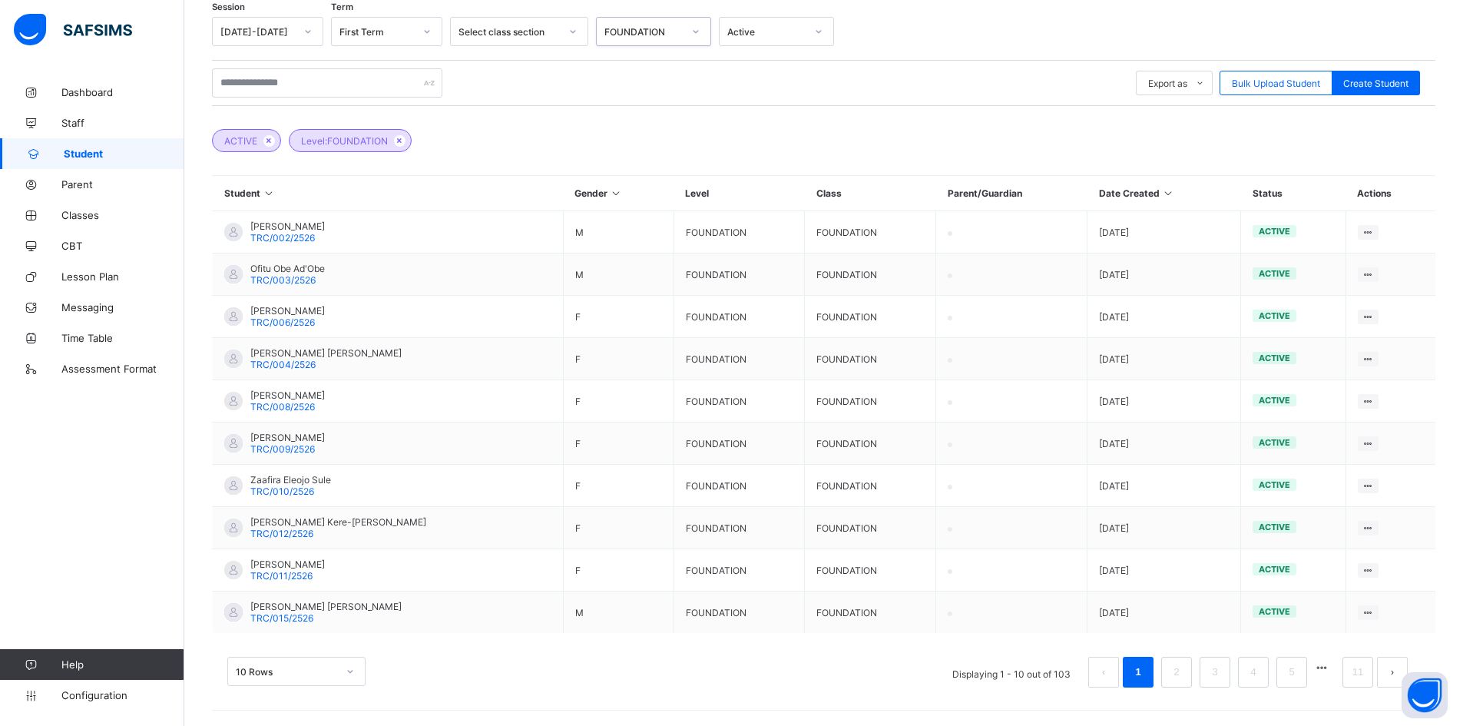
scroll to position [299, 0]
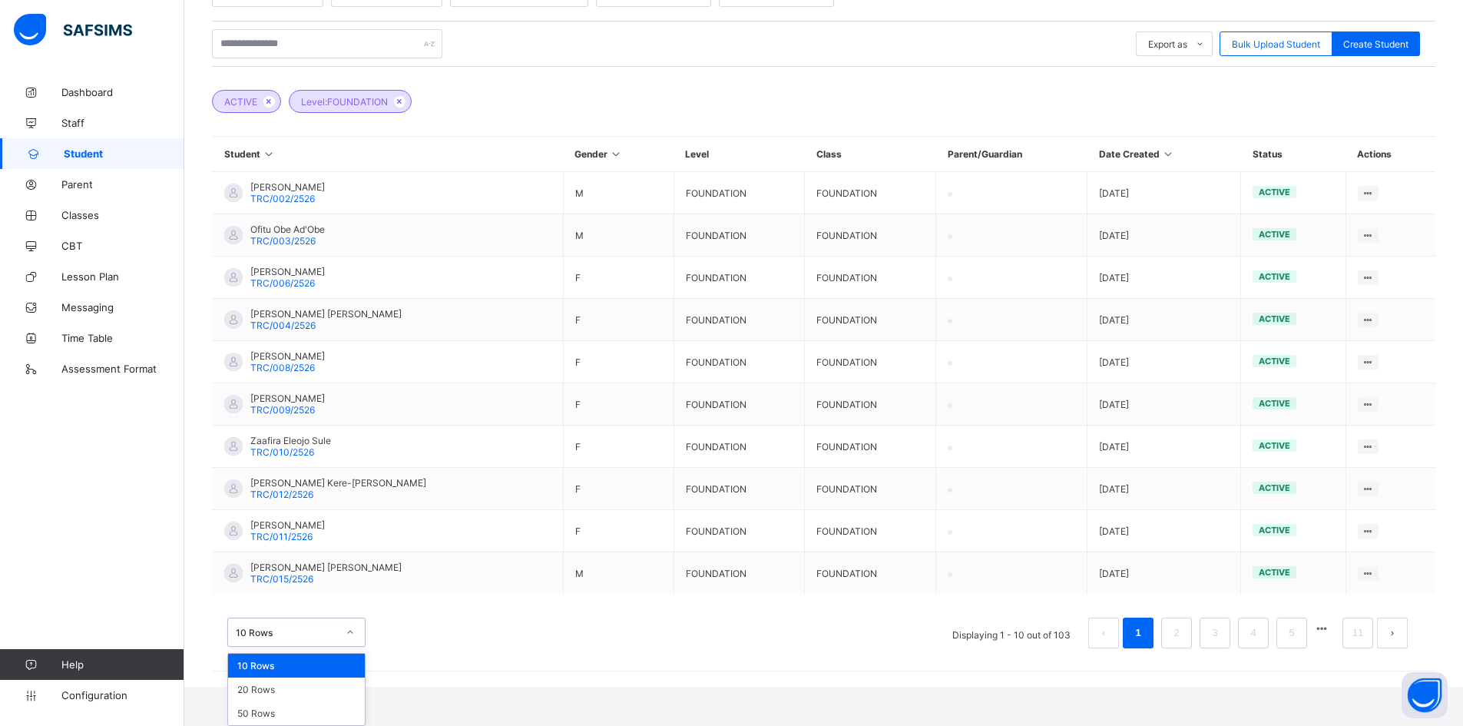
click at [350, 647] on div "option 10 Rows focused, 1 of 3. 3 results available. Use Up and Down to choose …" at bounding box center [296, 631] width 138 height 29
click at [296, 714] on div "50 Rows" at bounding box center [296, 713] width 137 height 24
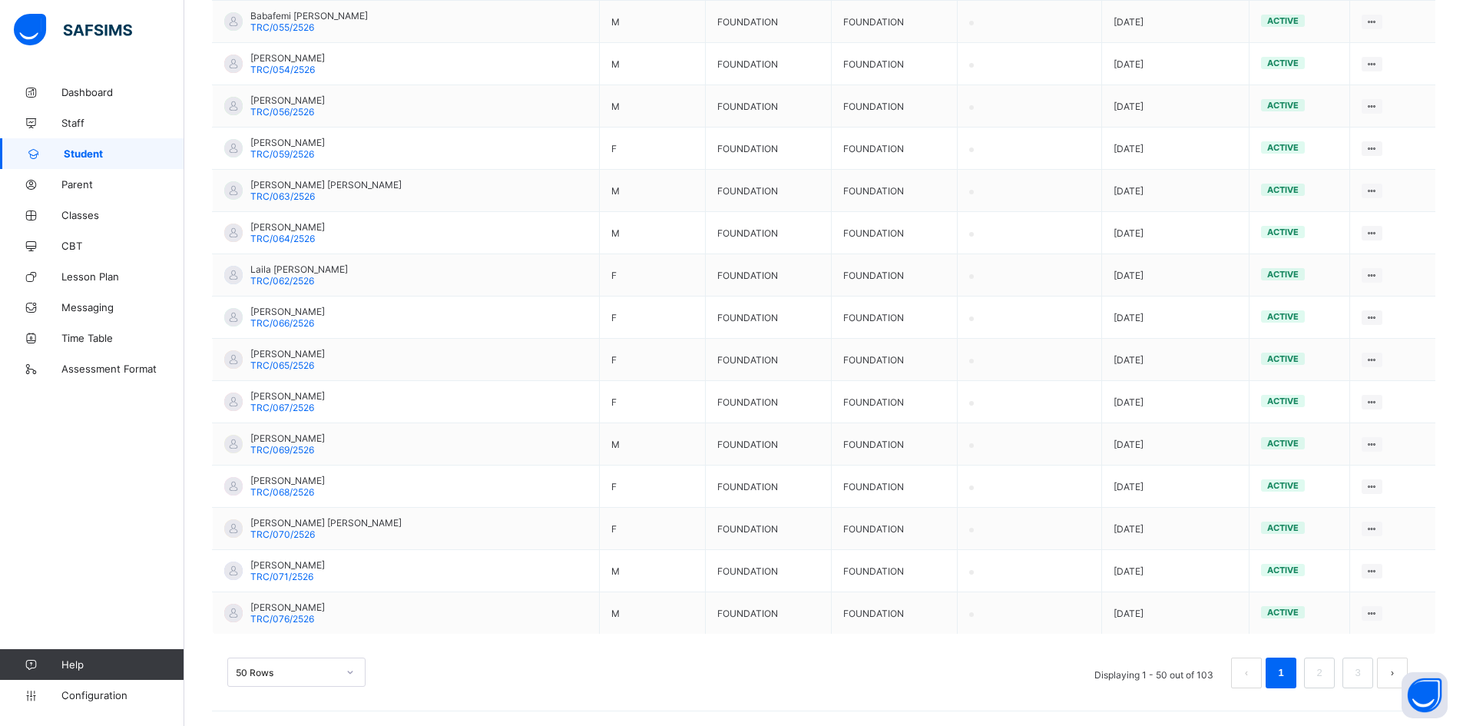
scroll to position [1949, 0]
click at [1326, 670] on link "2" at bounding box center [1319, 672] width 15 height 20
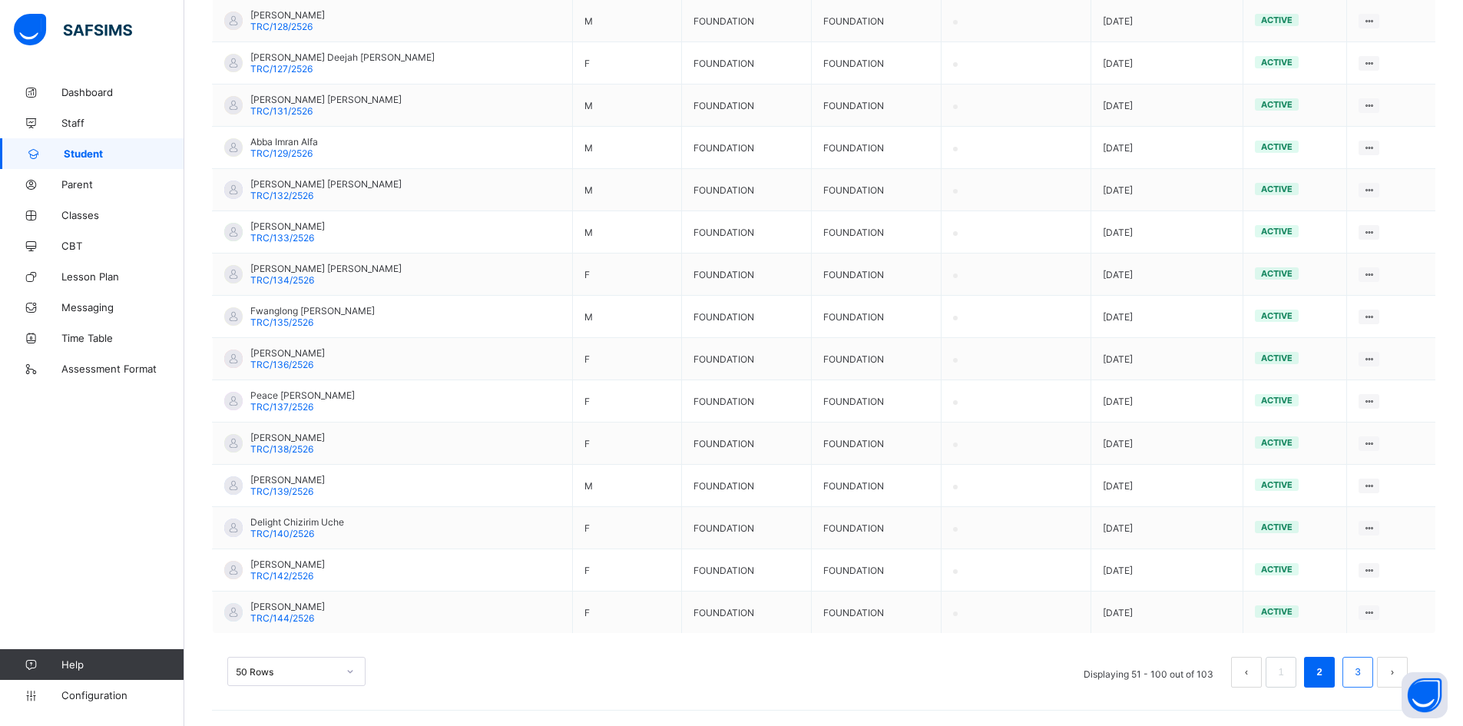
click at [1364, 674] on link "3" at bounding box center [1357, 672] width 15 height 20
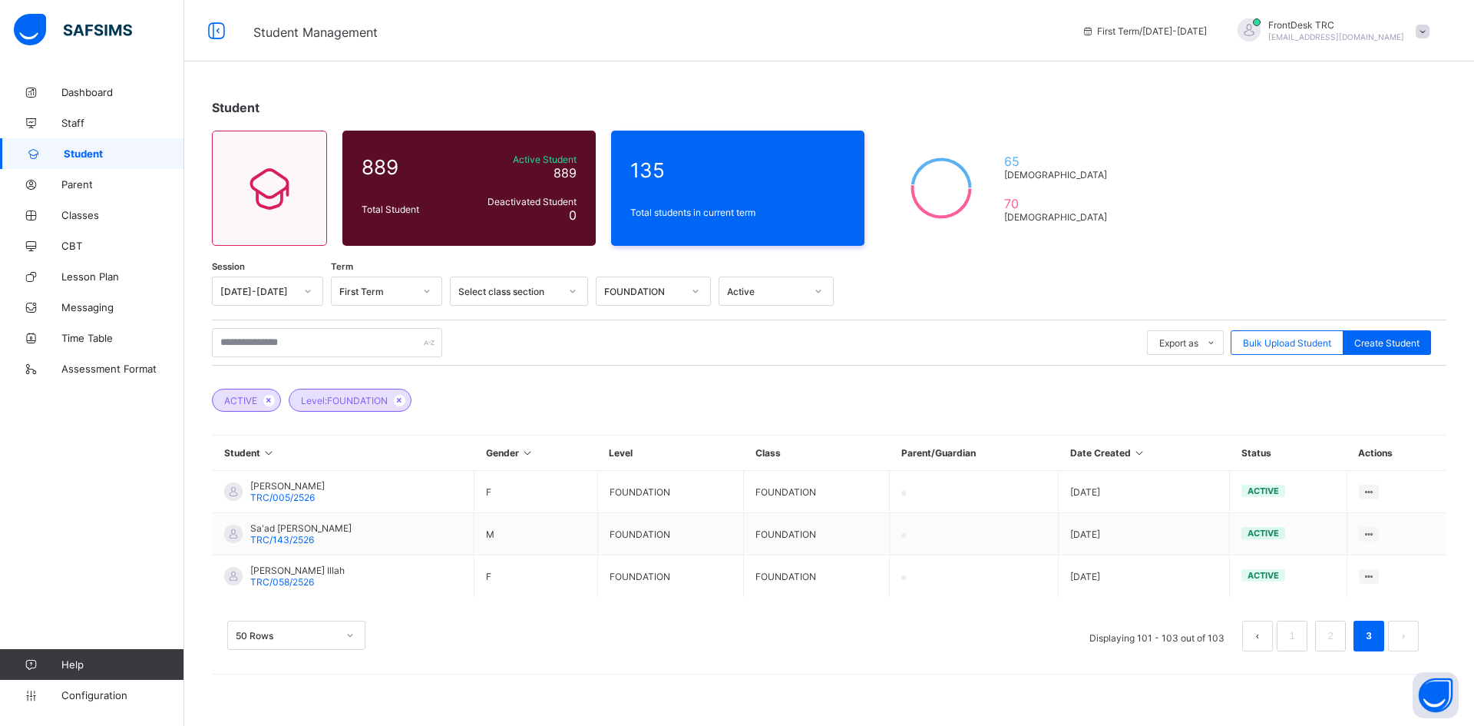
click at [1256, 637] on button "prev page" at bounding box center [1257, 635] width 31 height 31
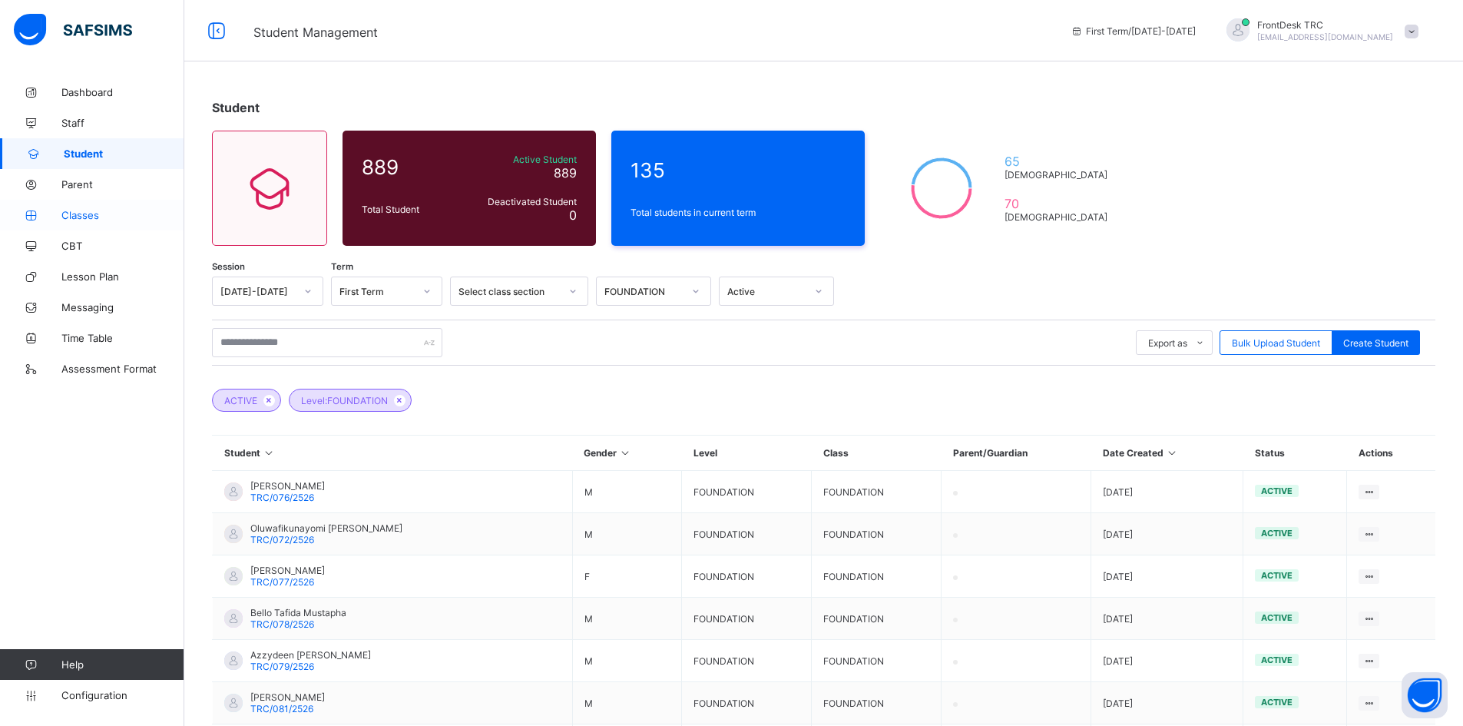
click at [98, 211] on span "Classes" at bounding box center [122, 215] width 123 height 12
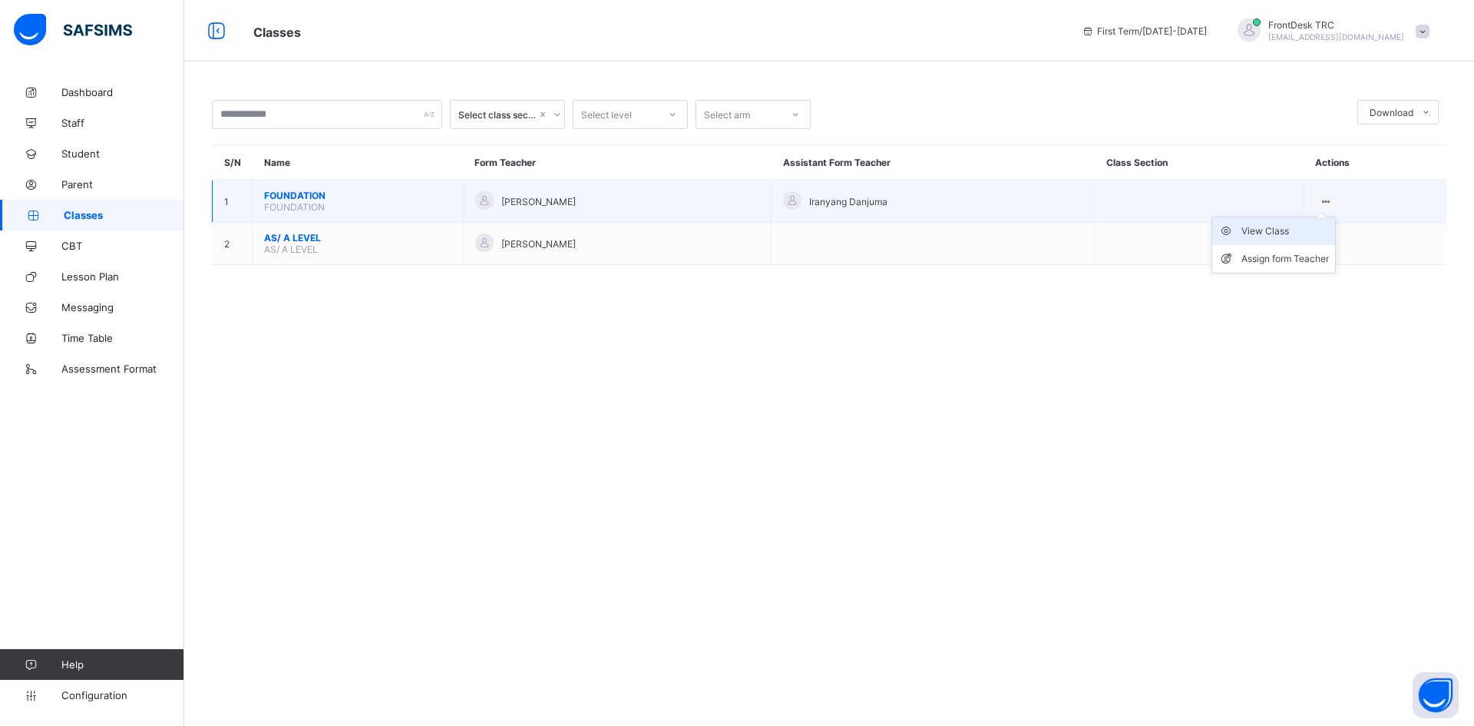
click at [1308, 230] on div "View Class" at bounding box center [1286, 230] width 88 height 15
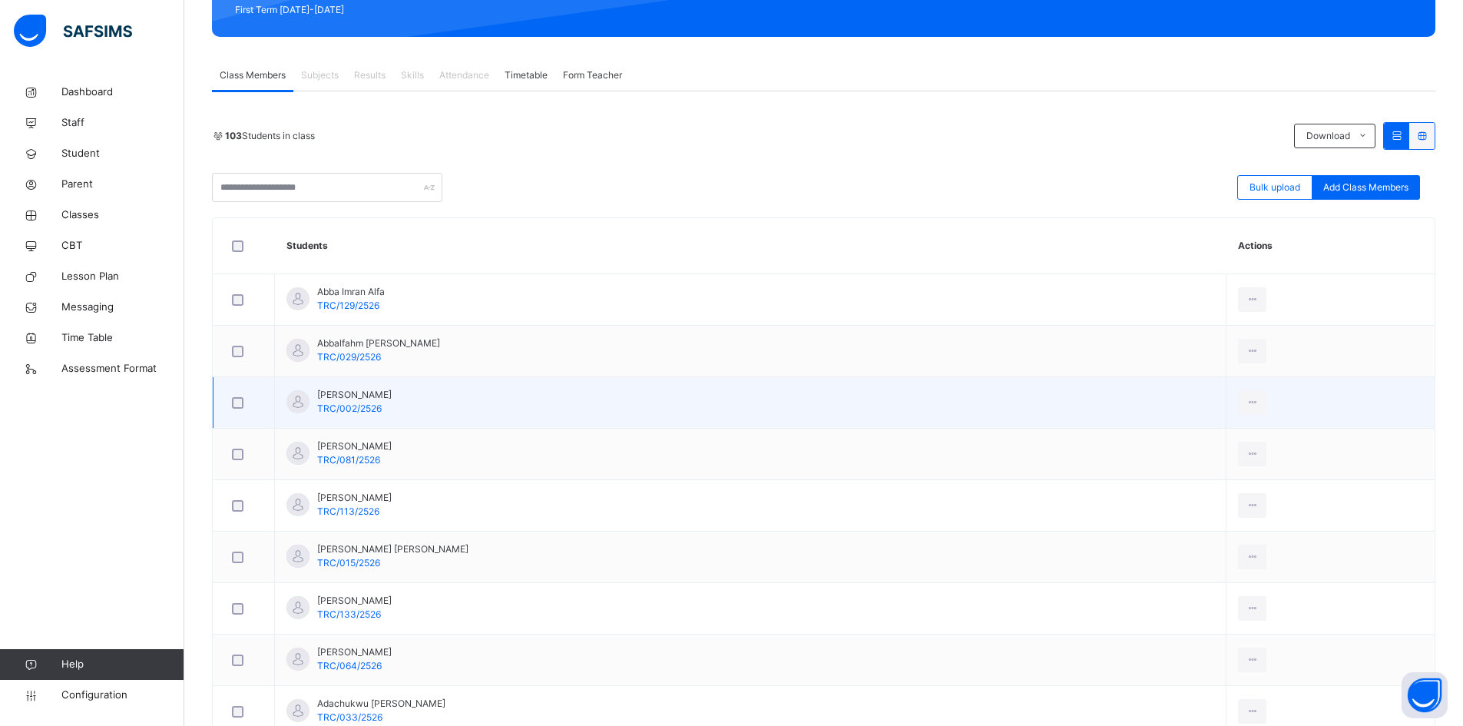
scroll to position [230, 0]
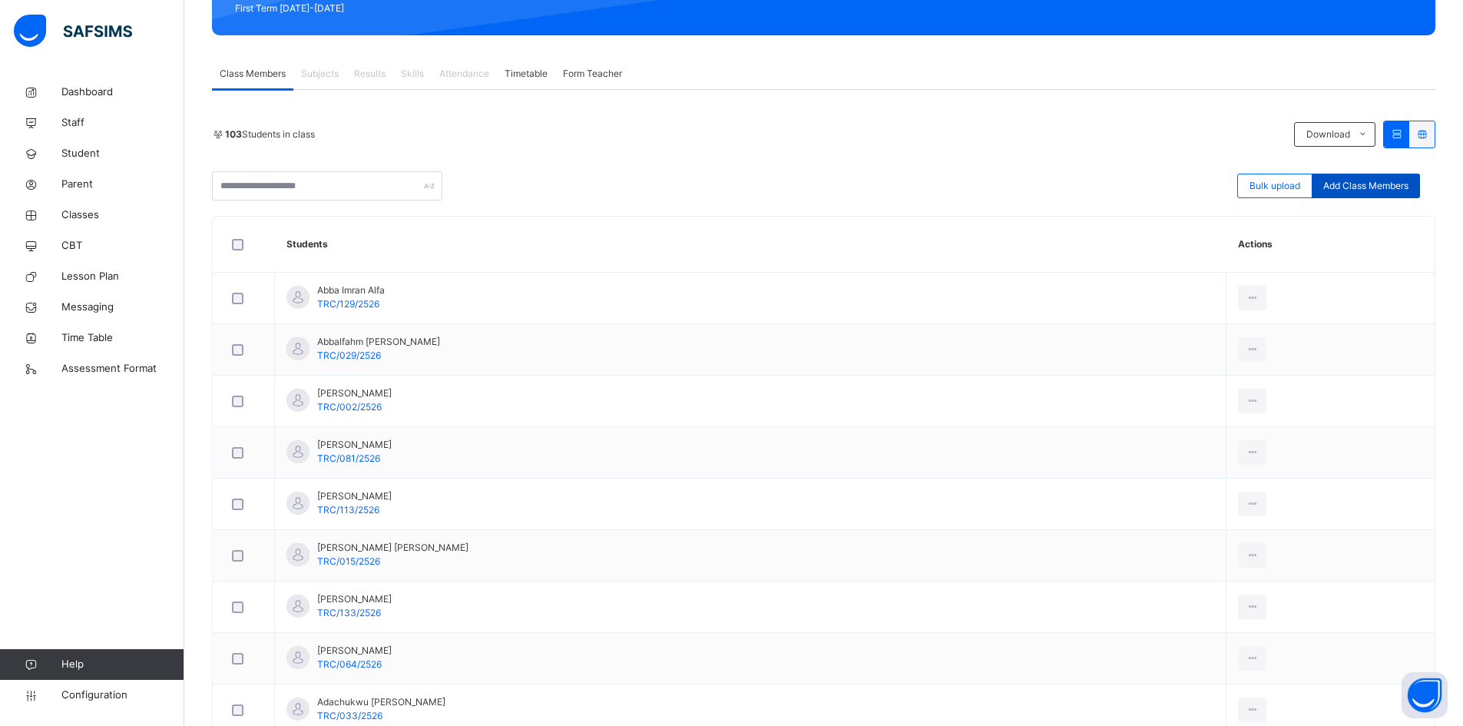
click at [1380, 187] on span "Add Class Members" at bounding box center [1365, 186] width 85 height 14
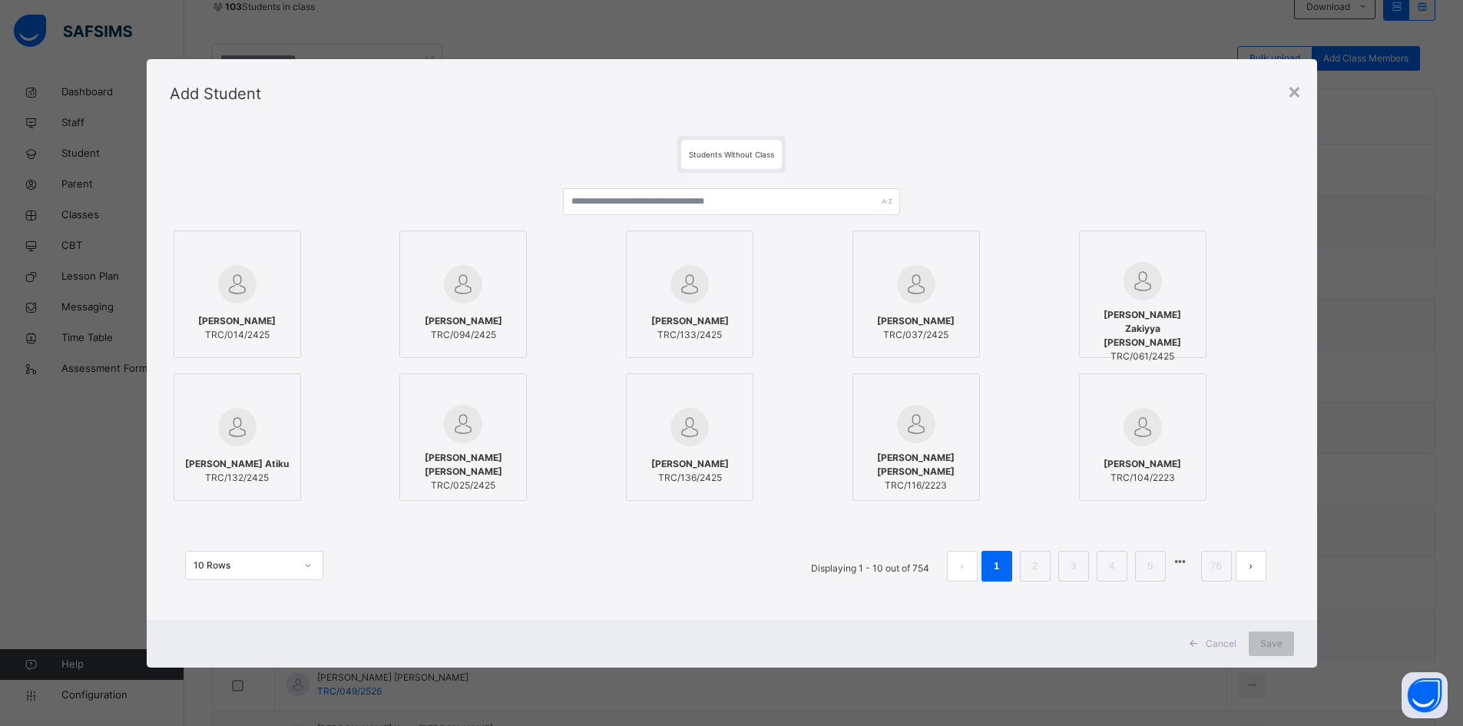
scroll to position [384, 0]
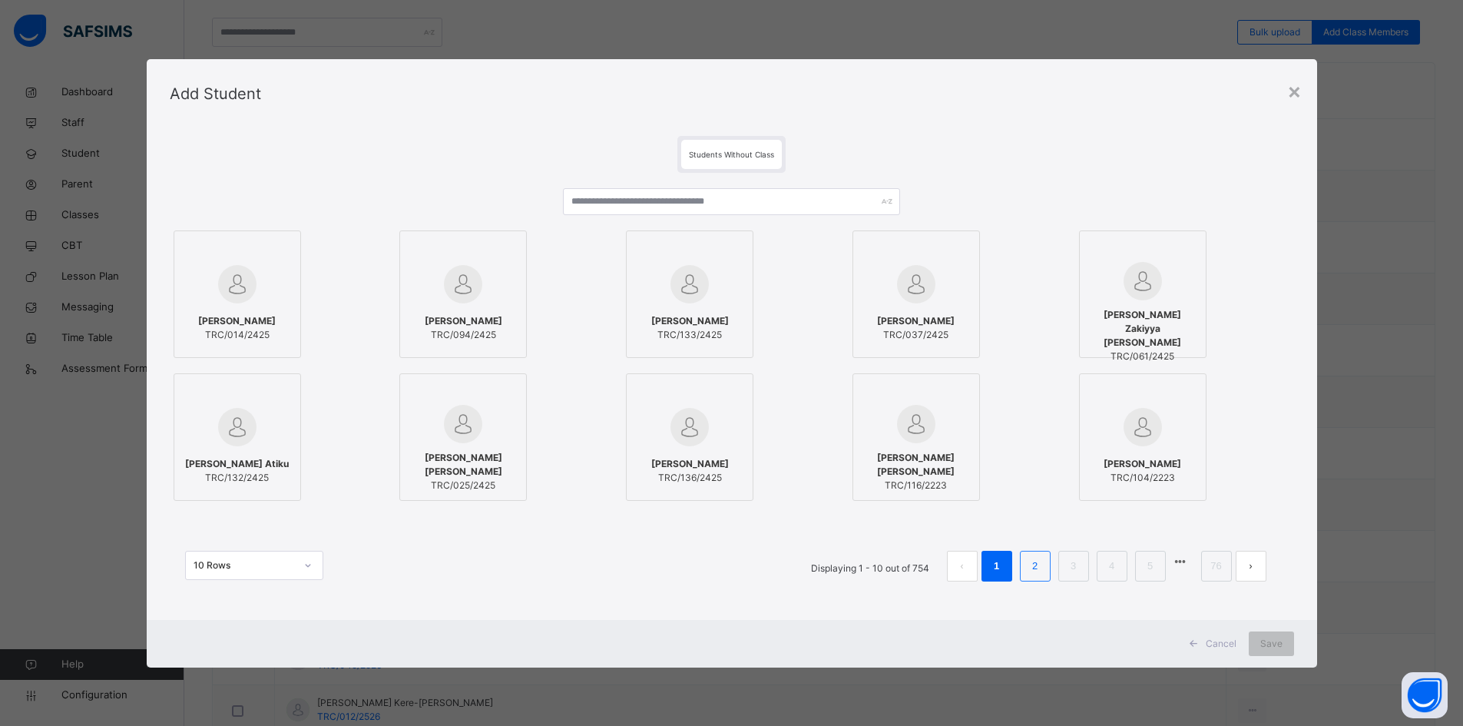
click at [1042, 571] on link "2" at bounding box center [1034, 566] width 15 height 20
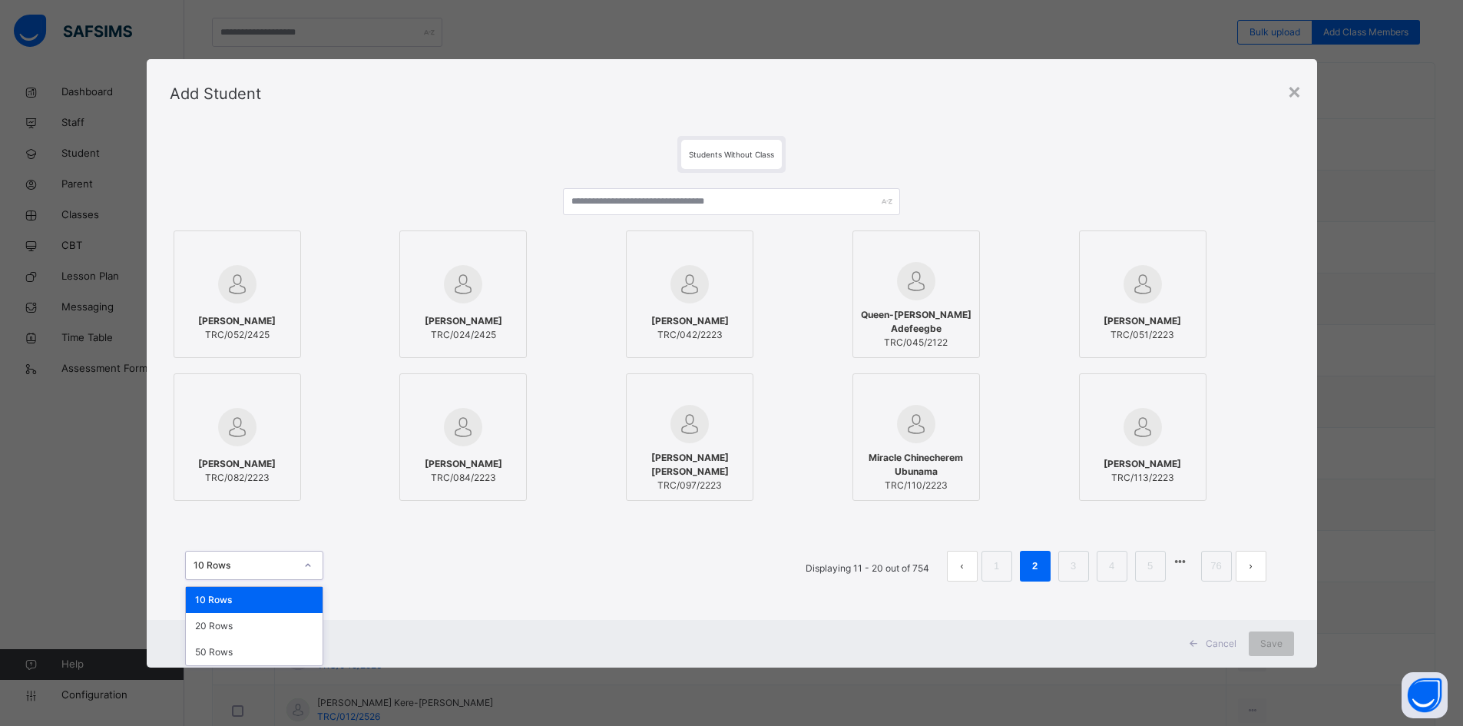
click at [307, 563] on icon at bounding box center [307, 564] width 9 height 15
click at [237, 653] on div "50 Rows" at bounding box center [254, 652] width 137 height 26
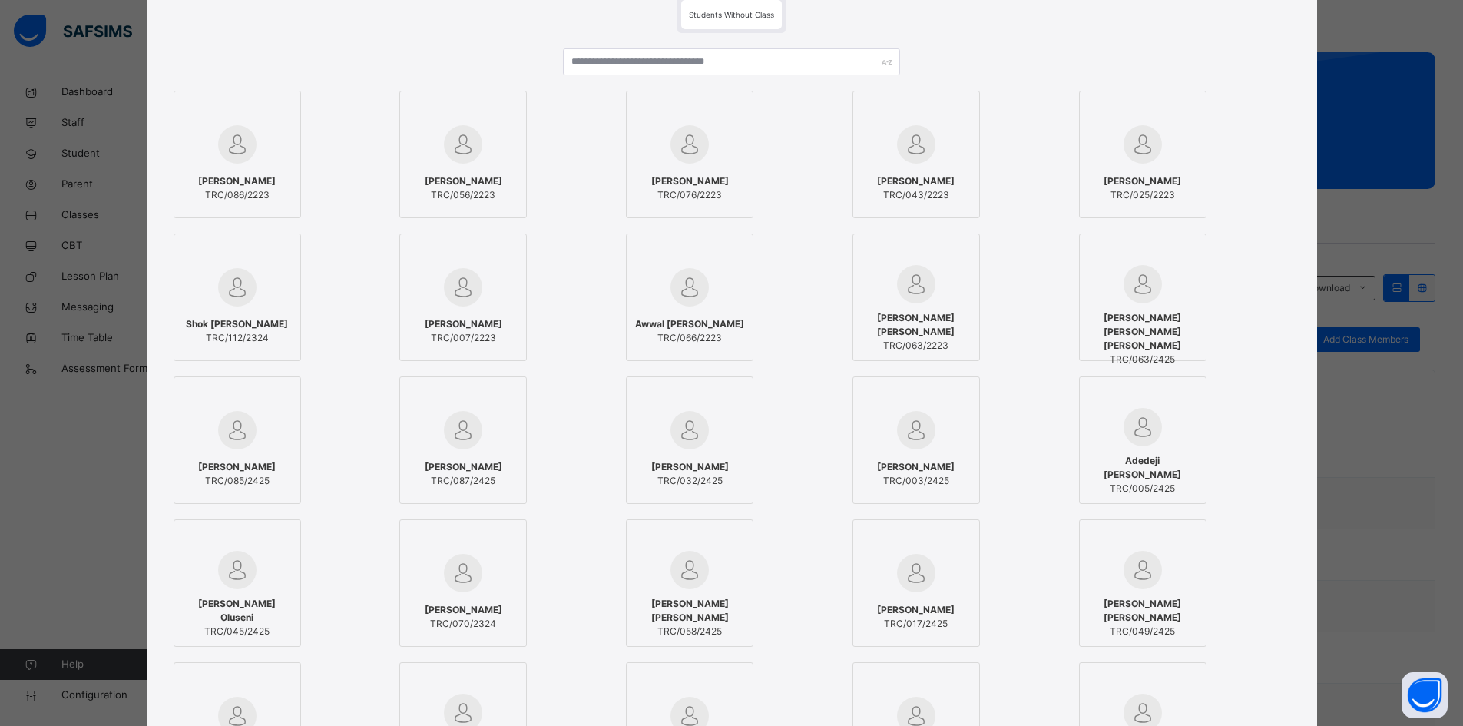
scroll to position [0, 0]
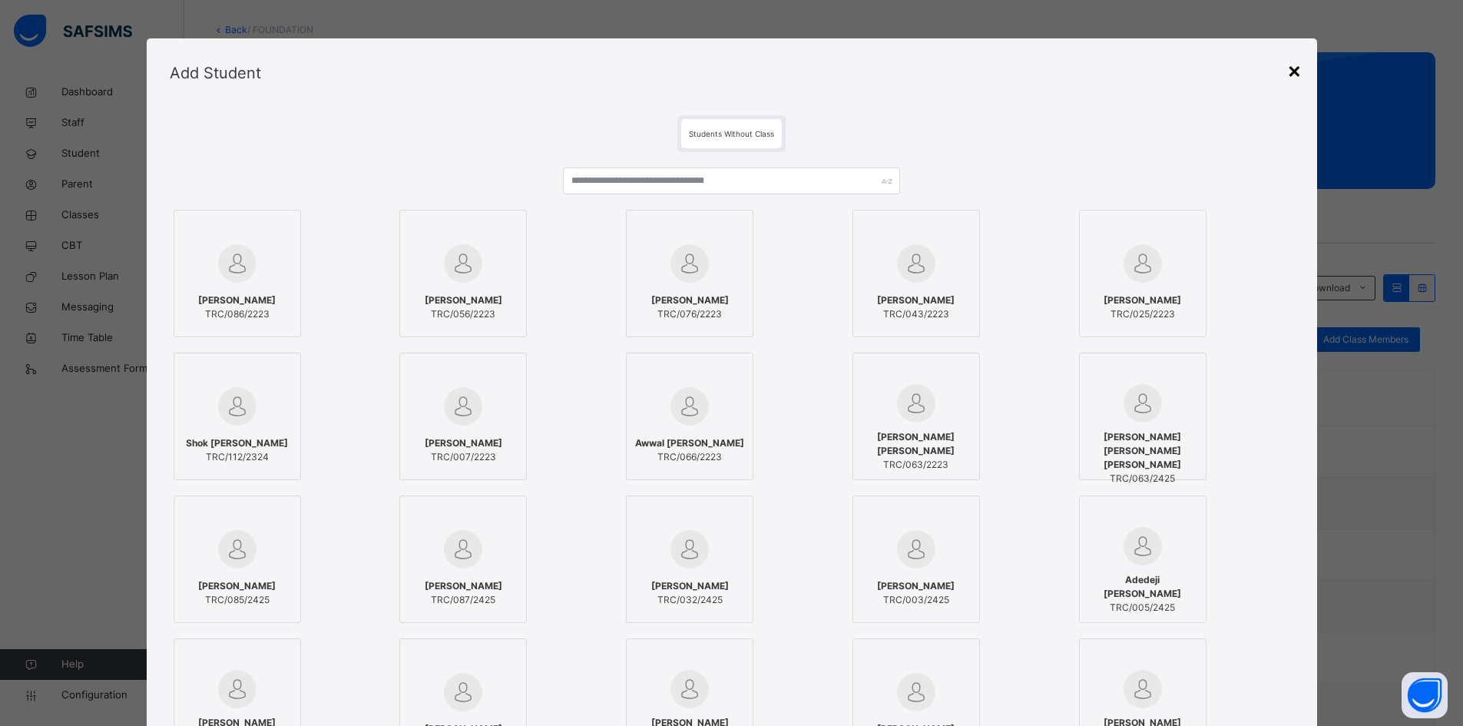
click at [1292, 72] on div "×" at bounding box center [1294, 70] width 15 height 32
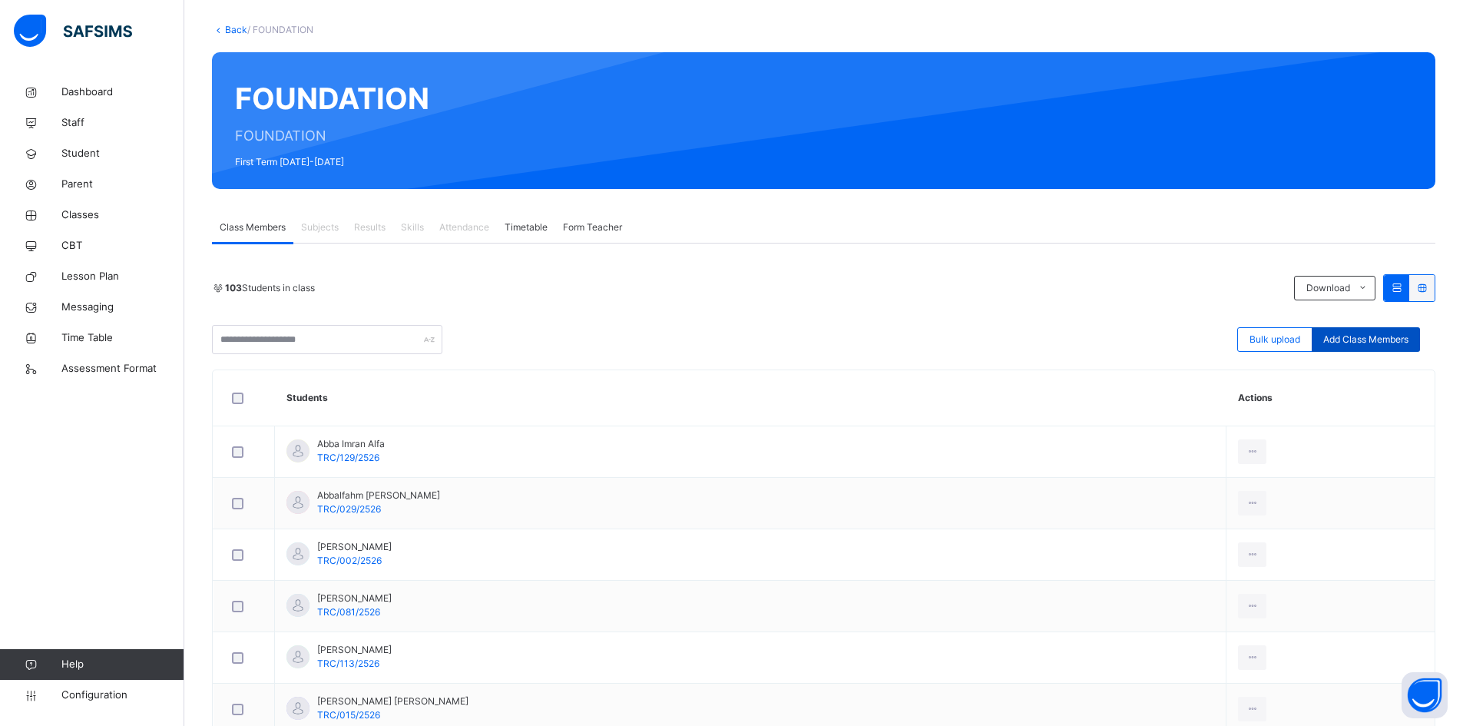
click at [1379, 340] on span "Add Class Members" at bounding box center [1365, 339] width 85 height 14
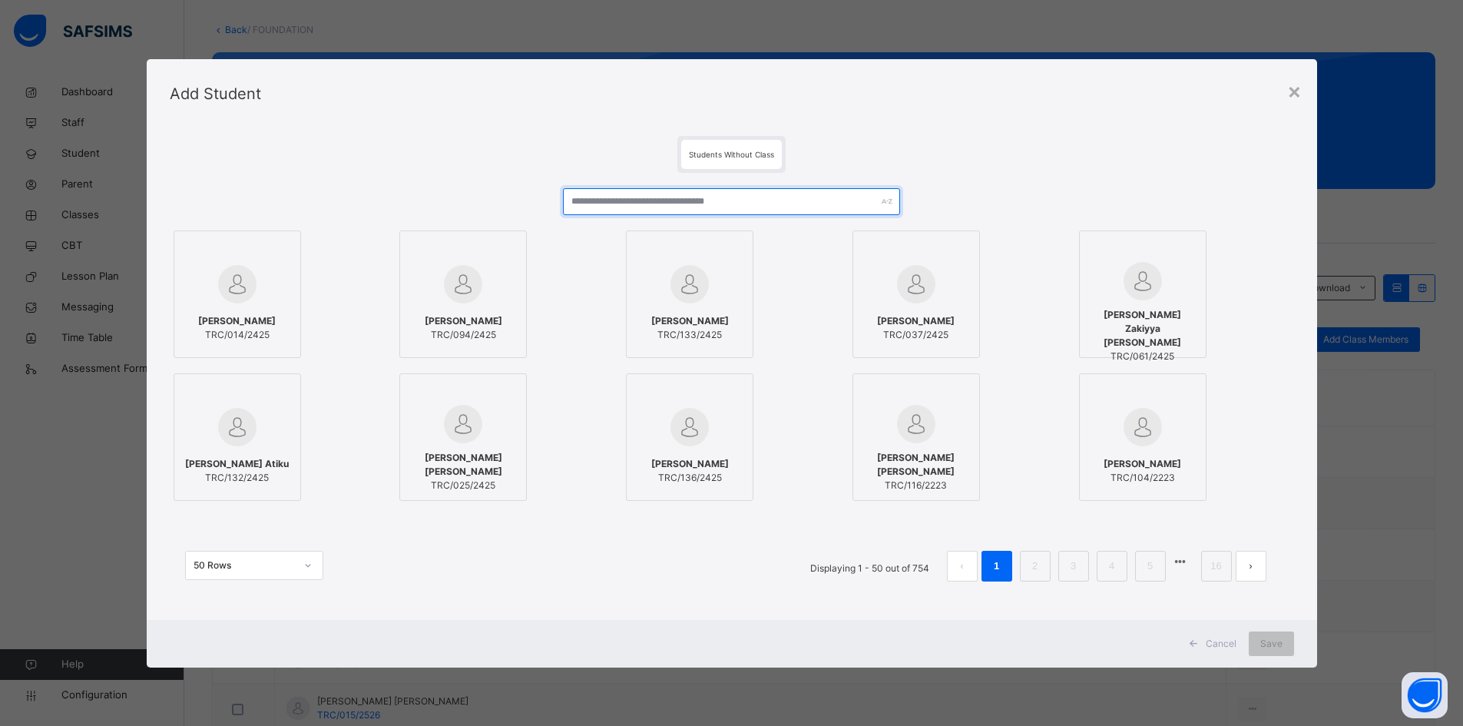
click at [640, 203] on input "text" at bounding box center [731, 201] width 337 height 27
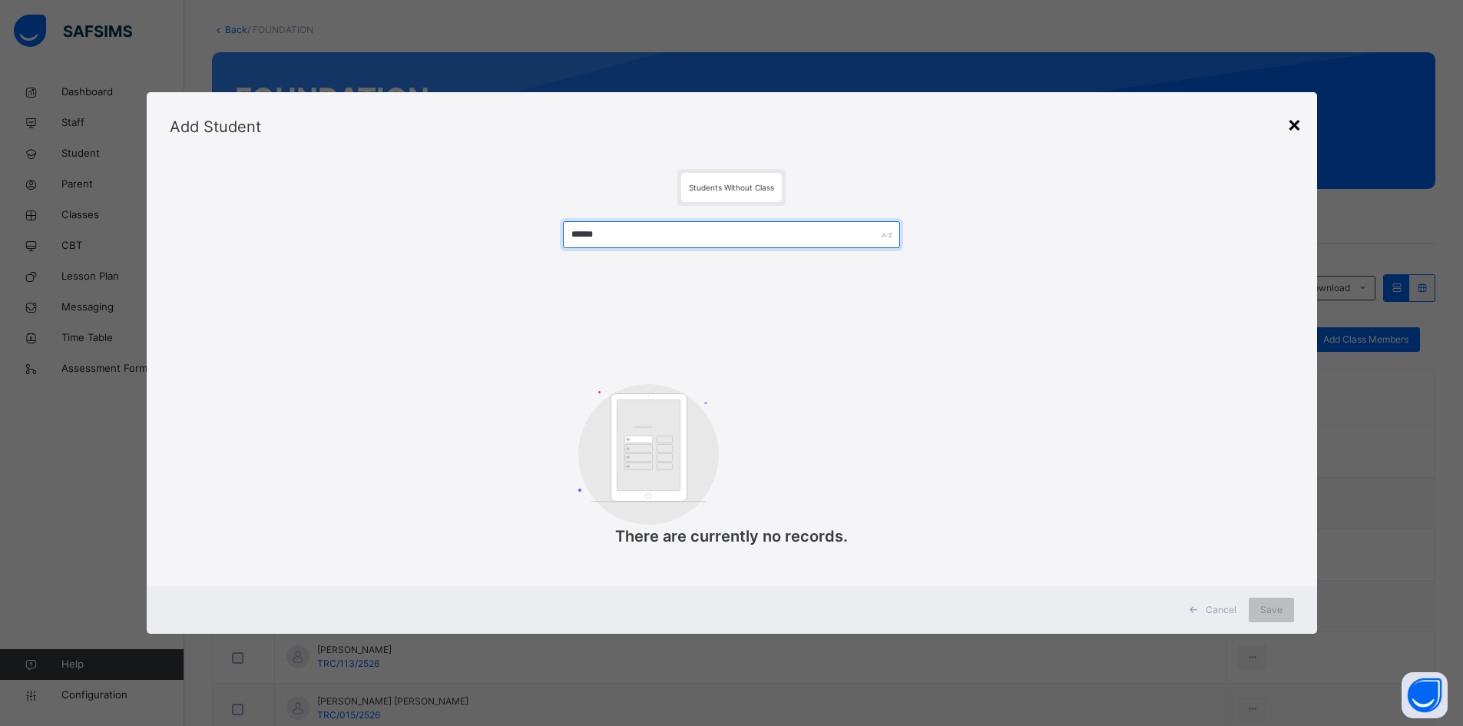
type input "******"
click at [1299, 121] on div "×" at bounding box center [1294, 124] width 15 height 32
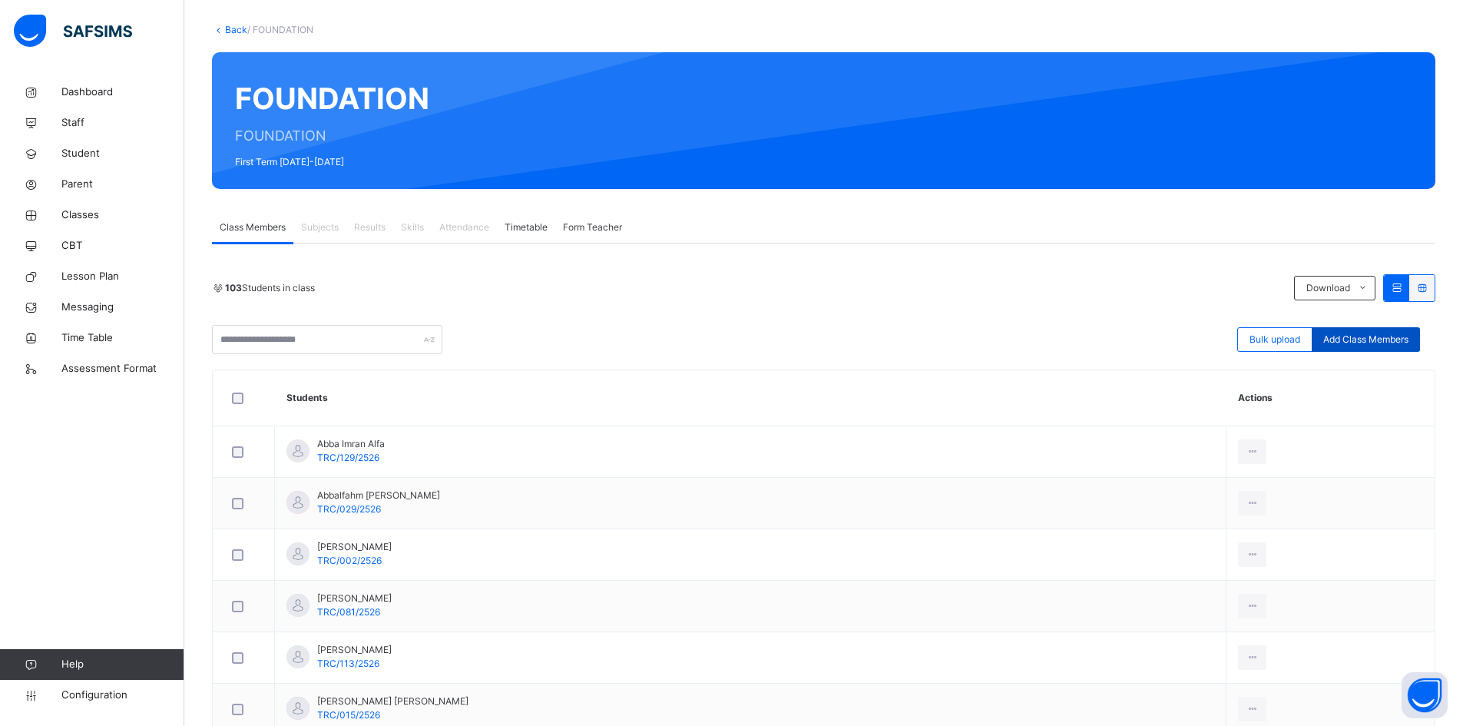
click at [1351, 342] on span "Add Class Members" at bounding box center [1365, 339] width 85 height 14
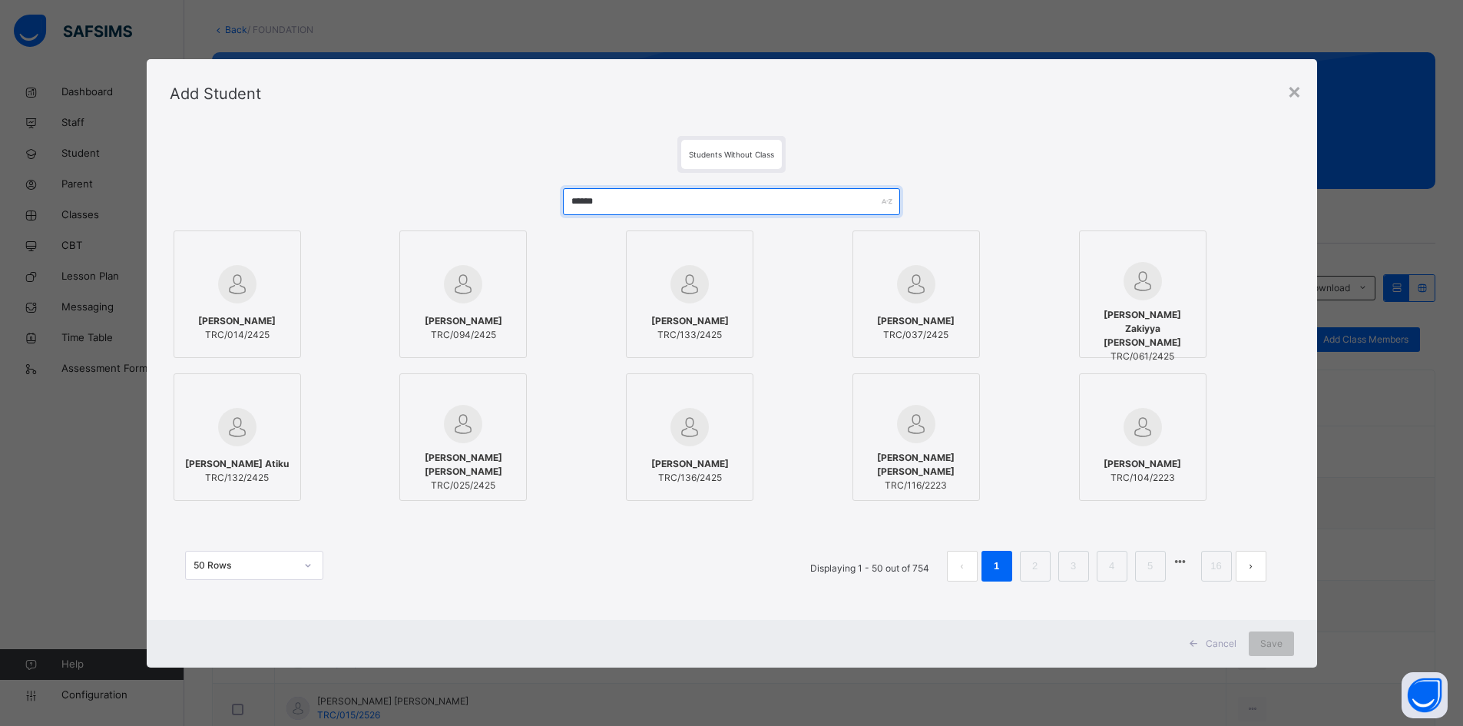
click at [620, 203] on input "******" at bounding box center [731, 201] width 337 height 27
drag, startPoint x: 620, startPoint y: 203, endPoint x: 567, endPoint y: 202, distance: 53.8
click at [567, 202] on input "******" at bounding box center [731, 201] width 337 height 27
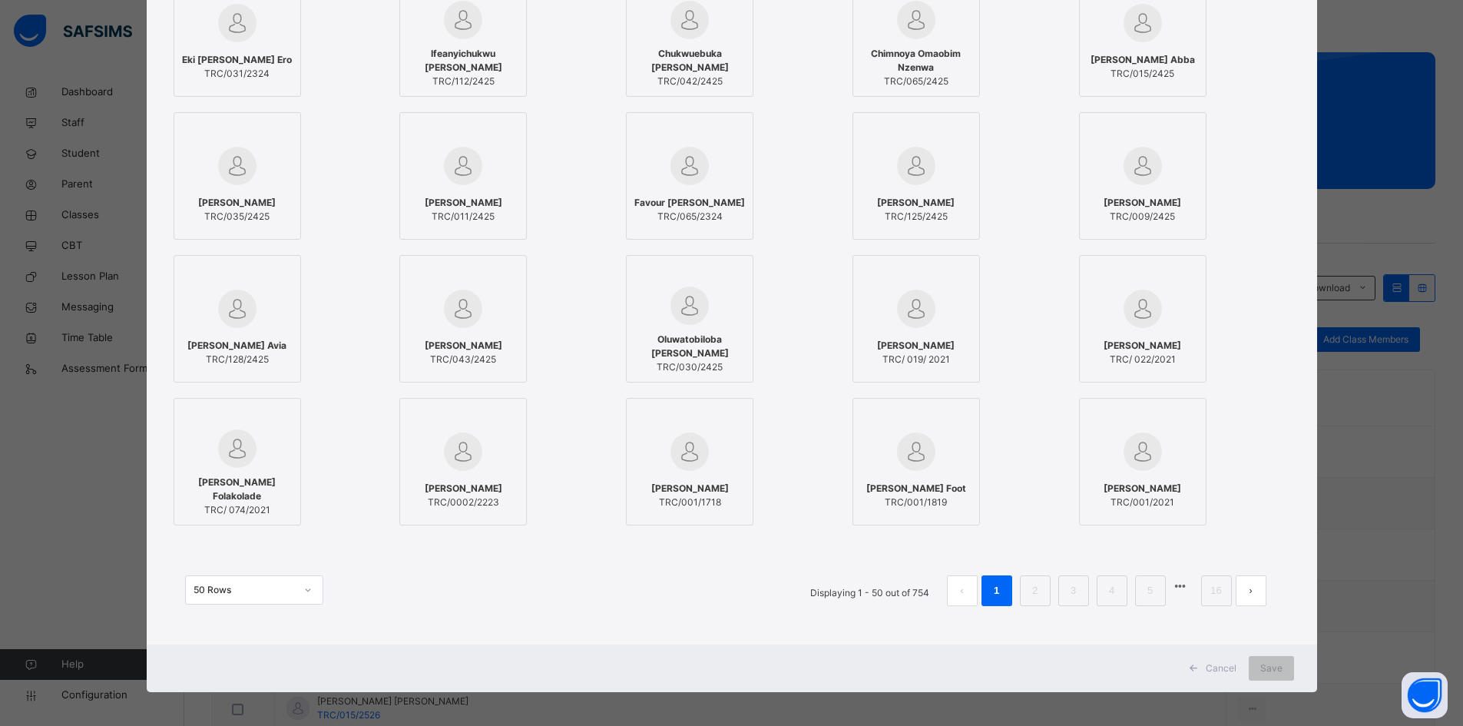
scroll to position [1102, 0]
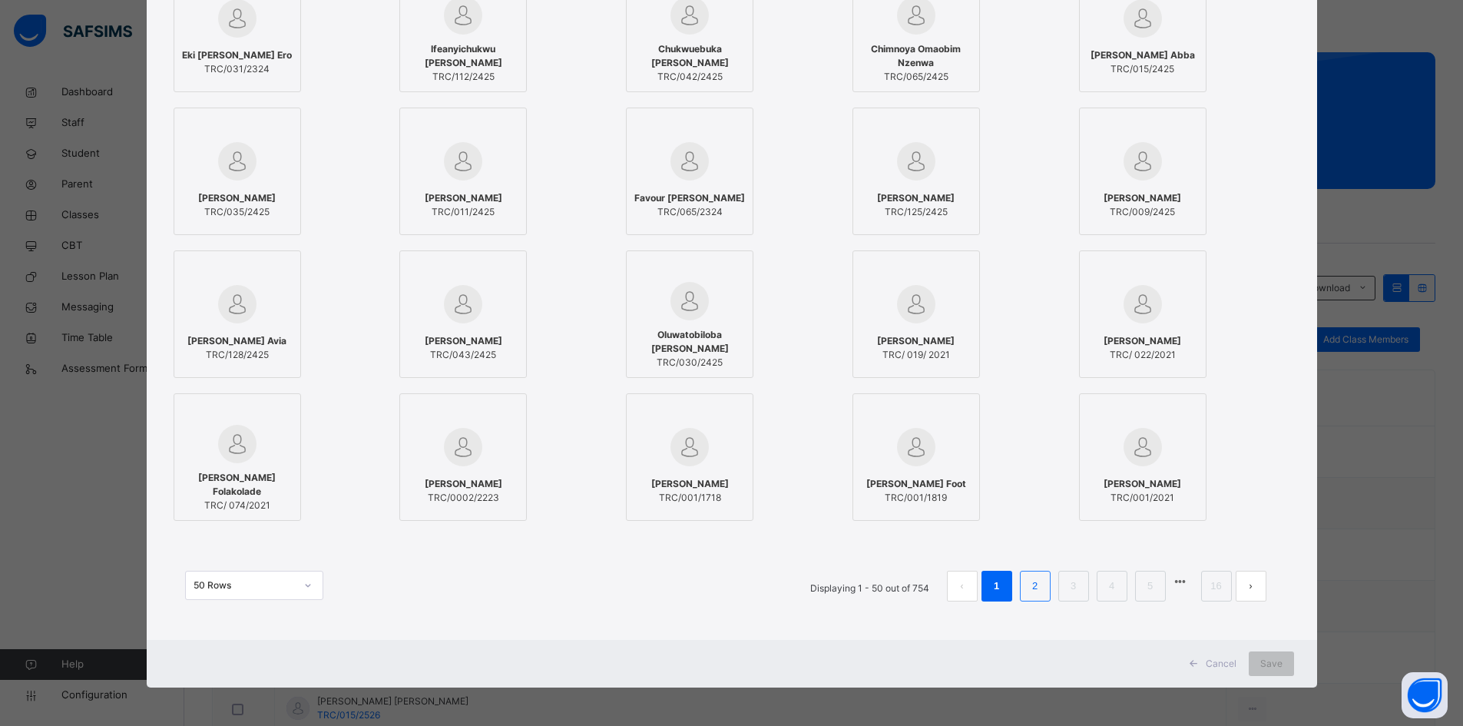
click at [1035, 588] on link "2" at bounding box center [1034, 586] width 15 height 20
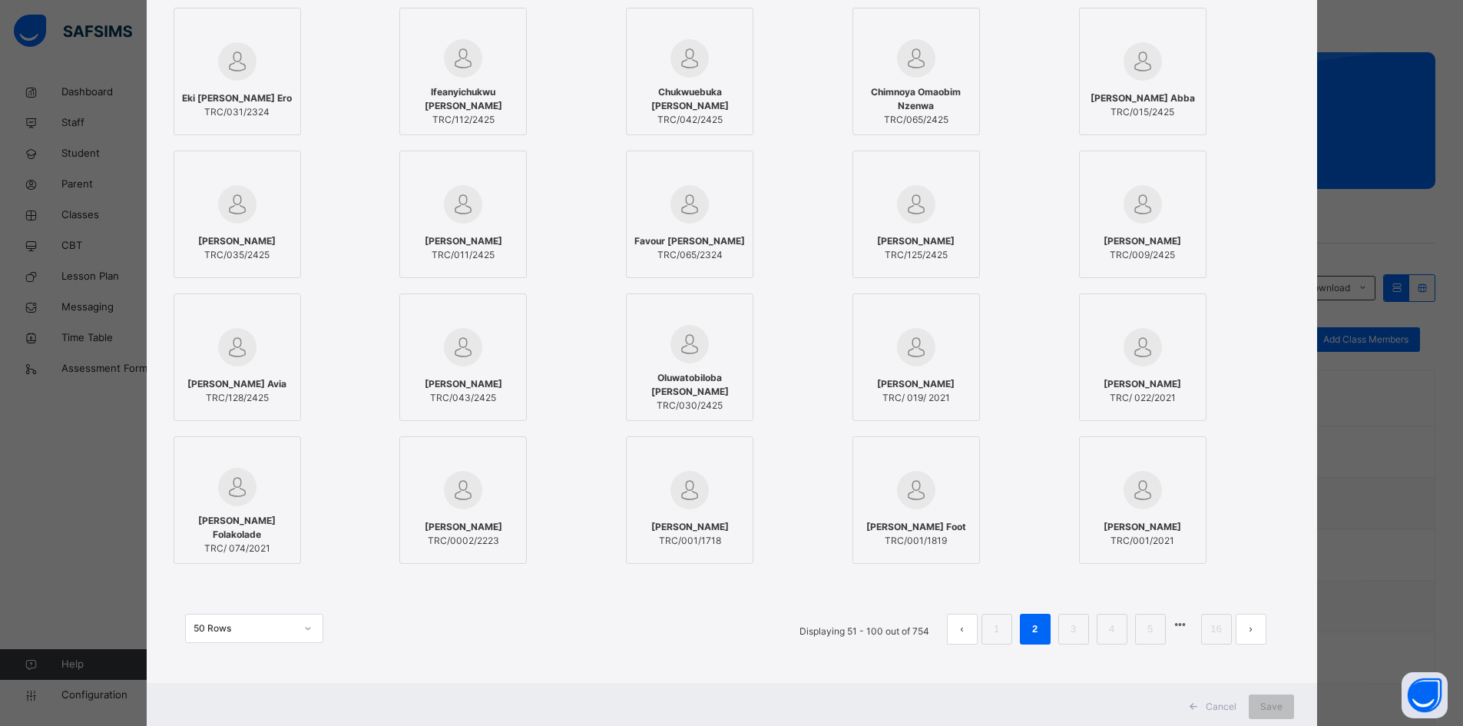
scroll to position [1075, 0]
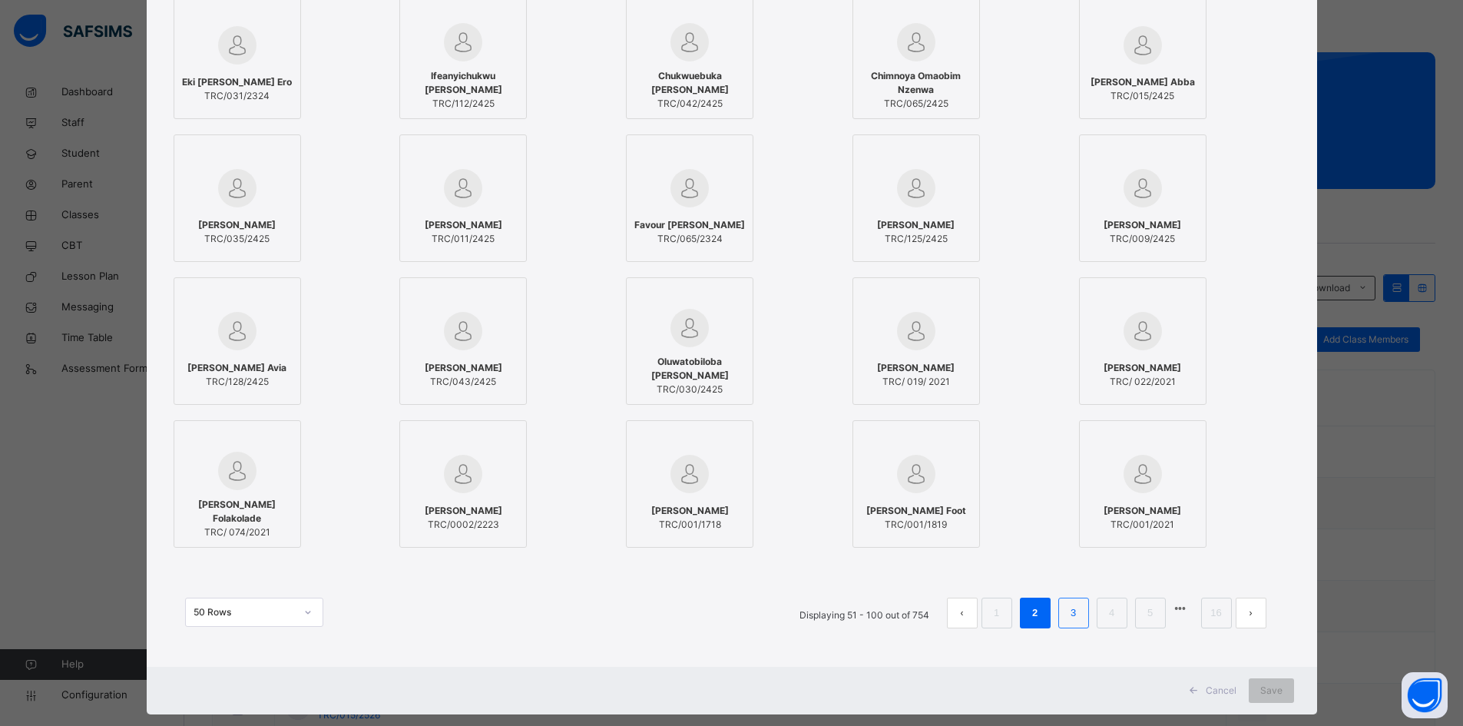
click at [1077, 611] on link "3" at bounding box center [1073, 613] width 15 height 20
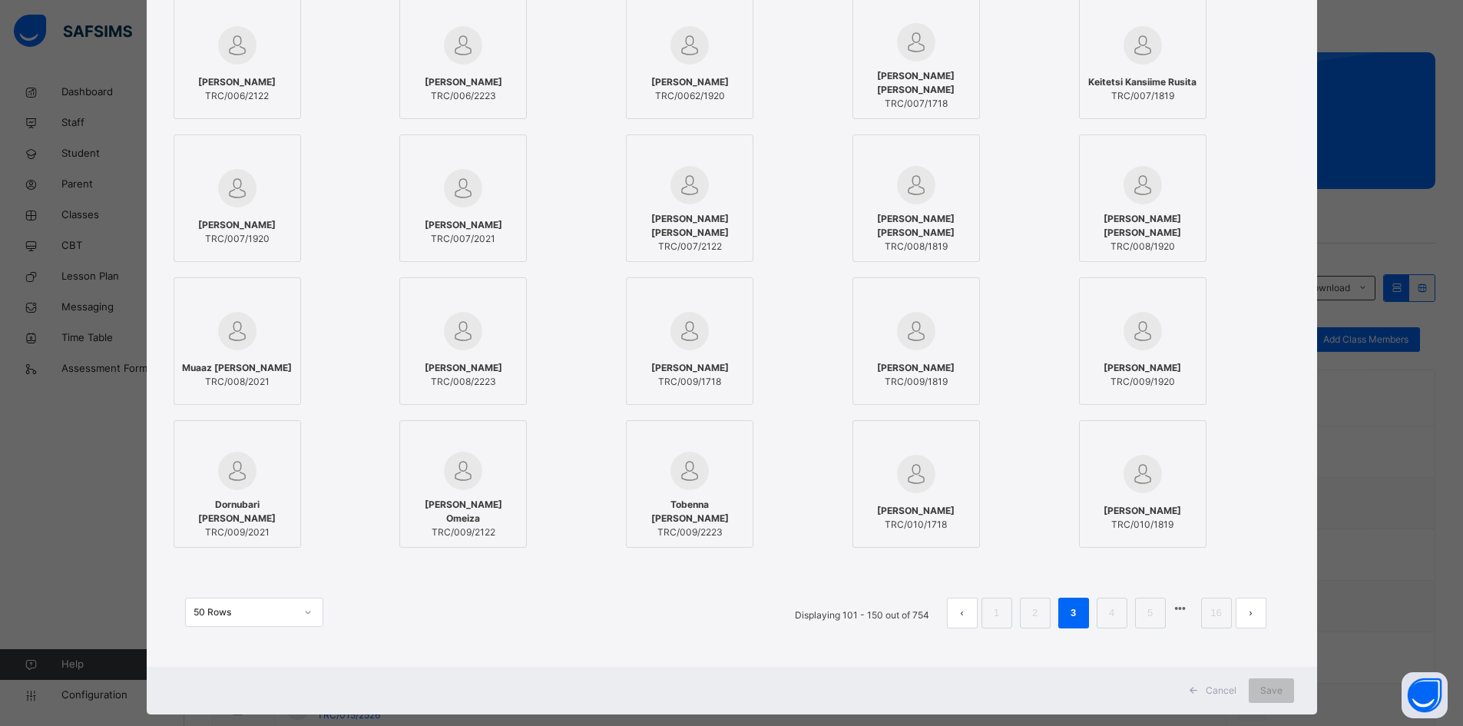
scroll to position [1102, 0]
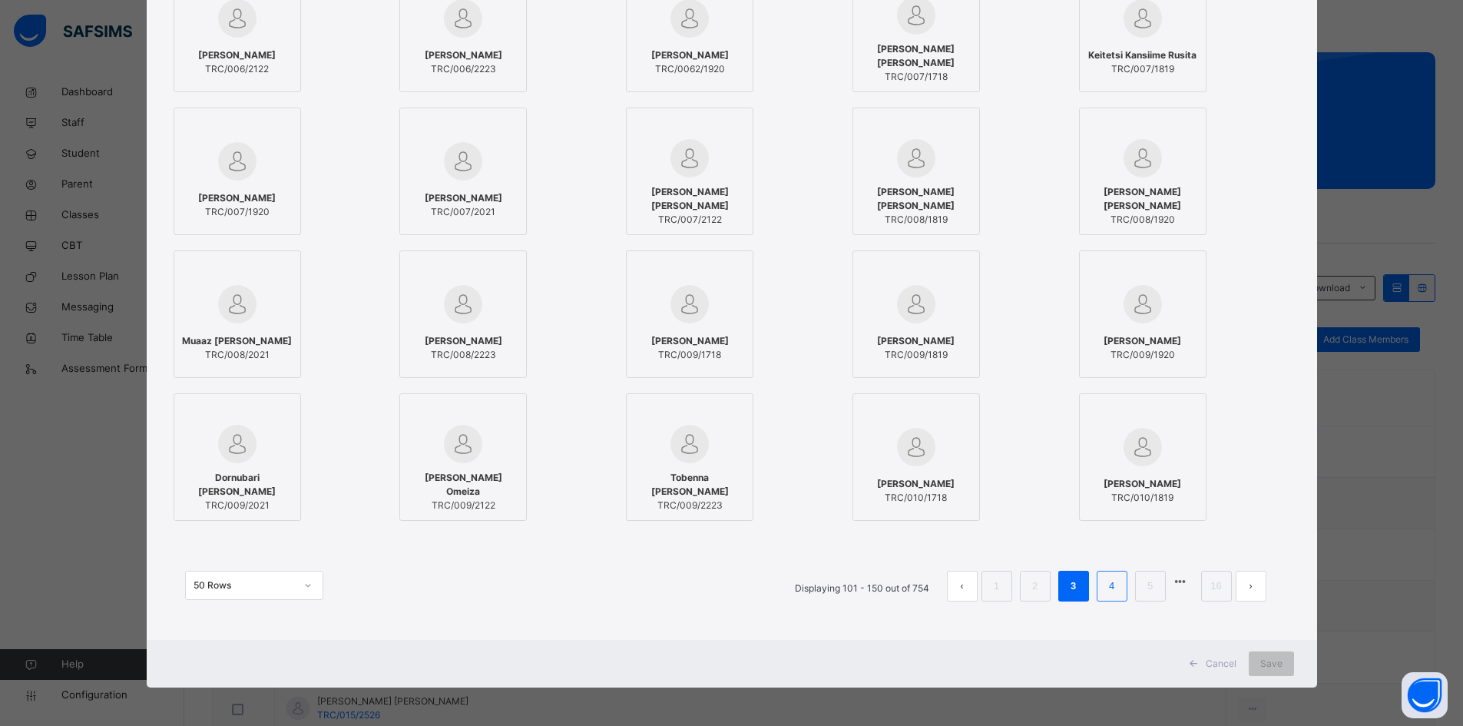
click at [1104, 590] on link "4" at bounding box center [1111, 586] width 15 height 20
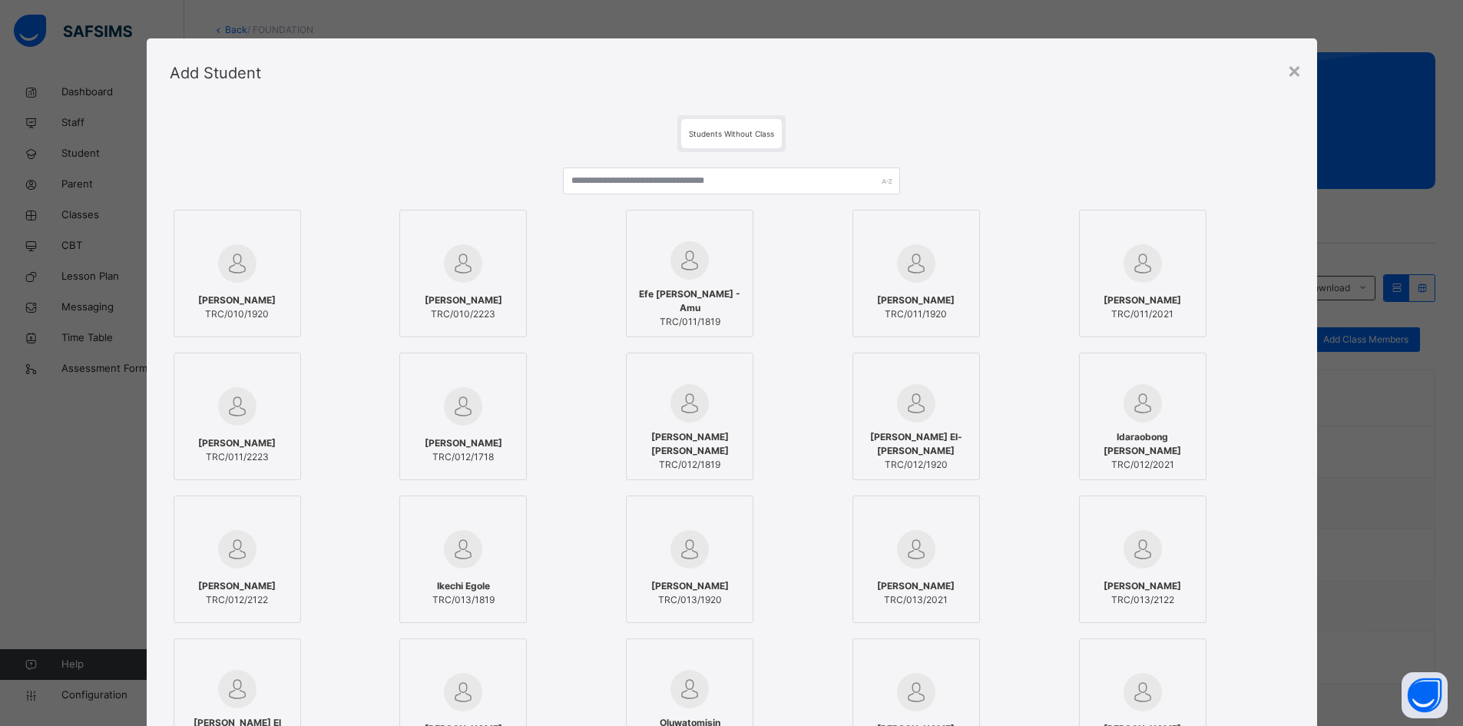
scroll to position [0, 0]
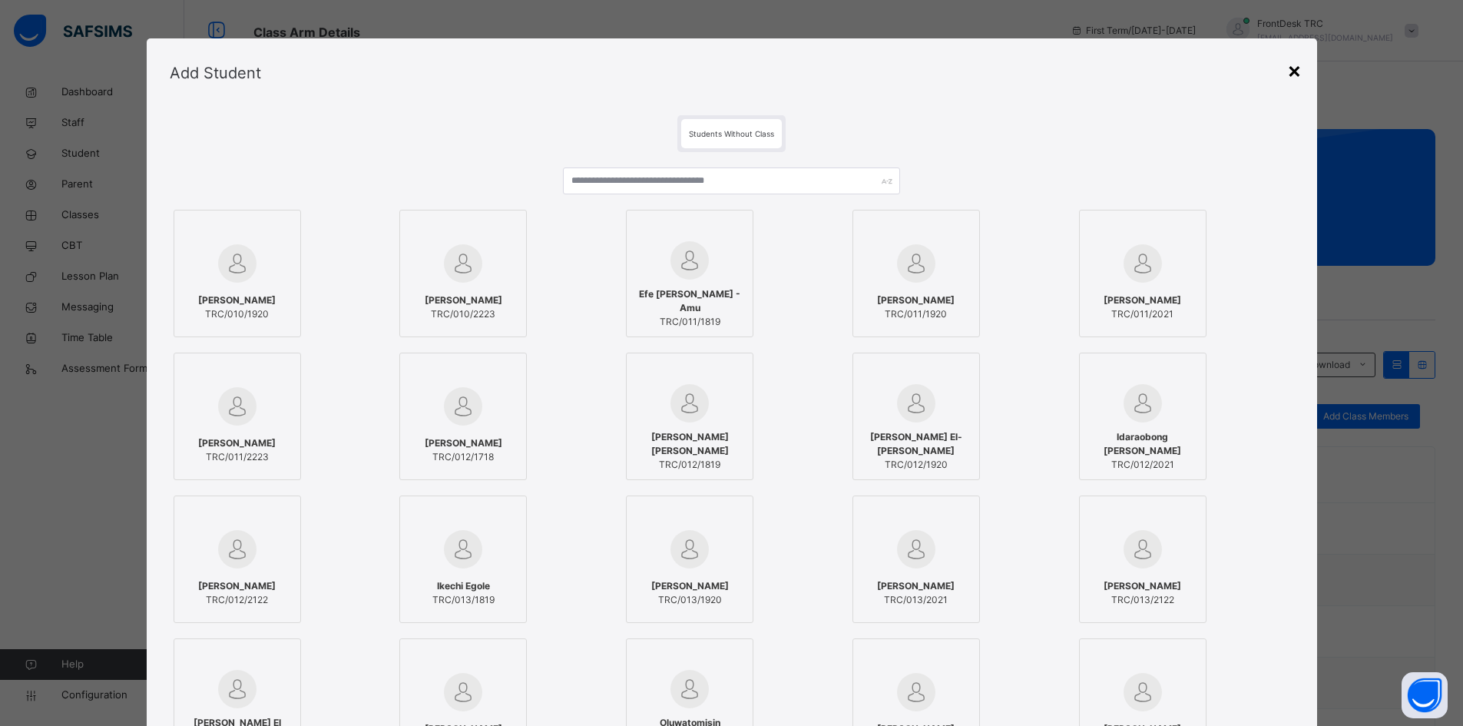
click at [1298, 74] on div "×" at bounding box center [1294, 70] width 15 height 32
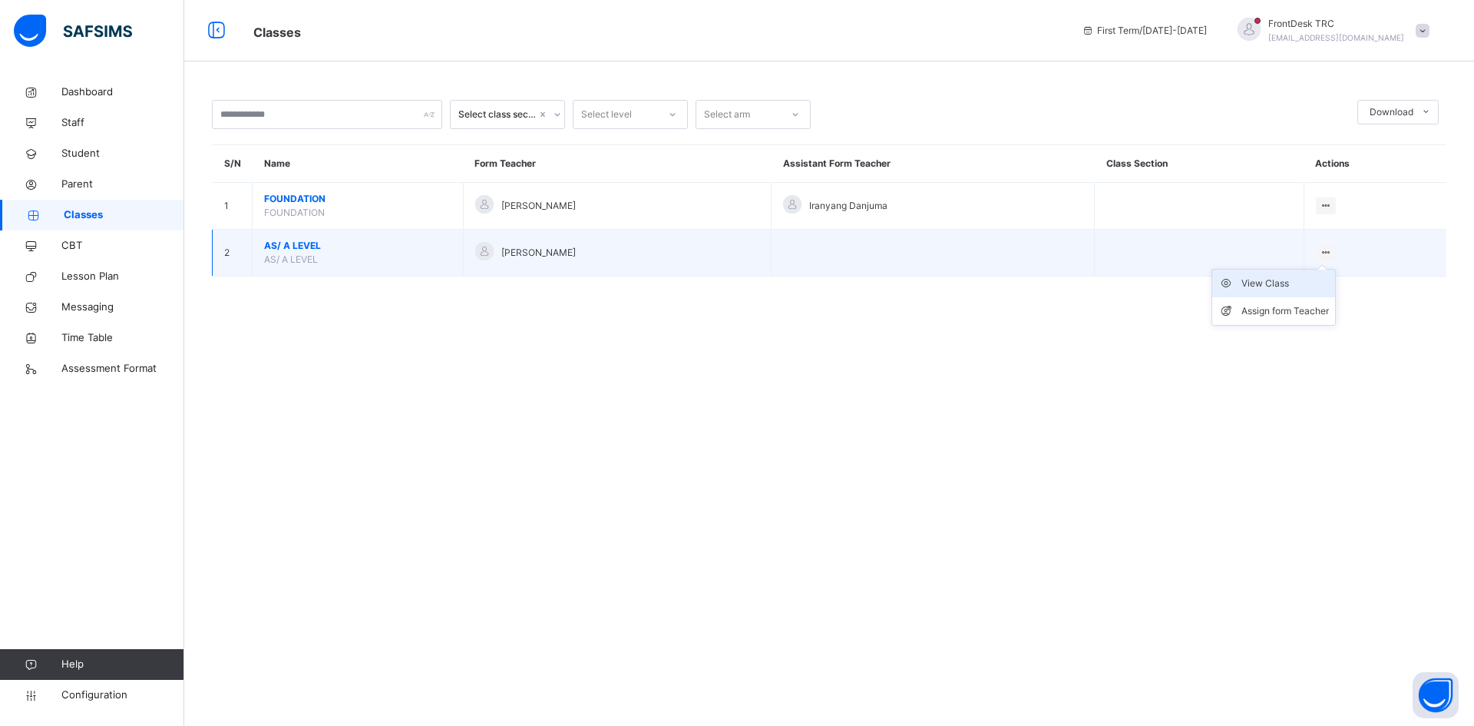
click at [1295, 285] on div "View Class" at bounding box center [1286, 283] width 88 height 15
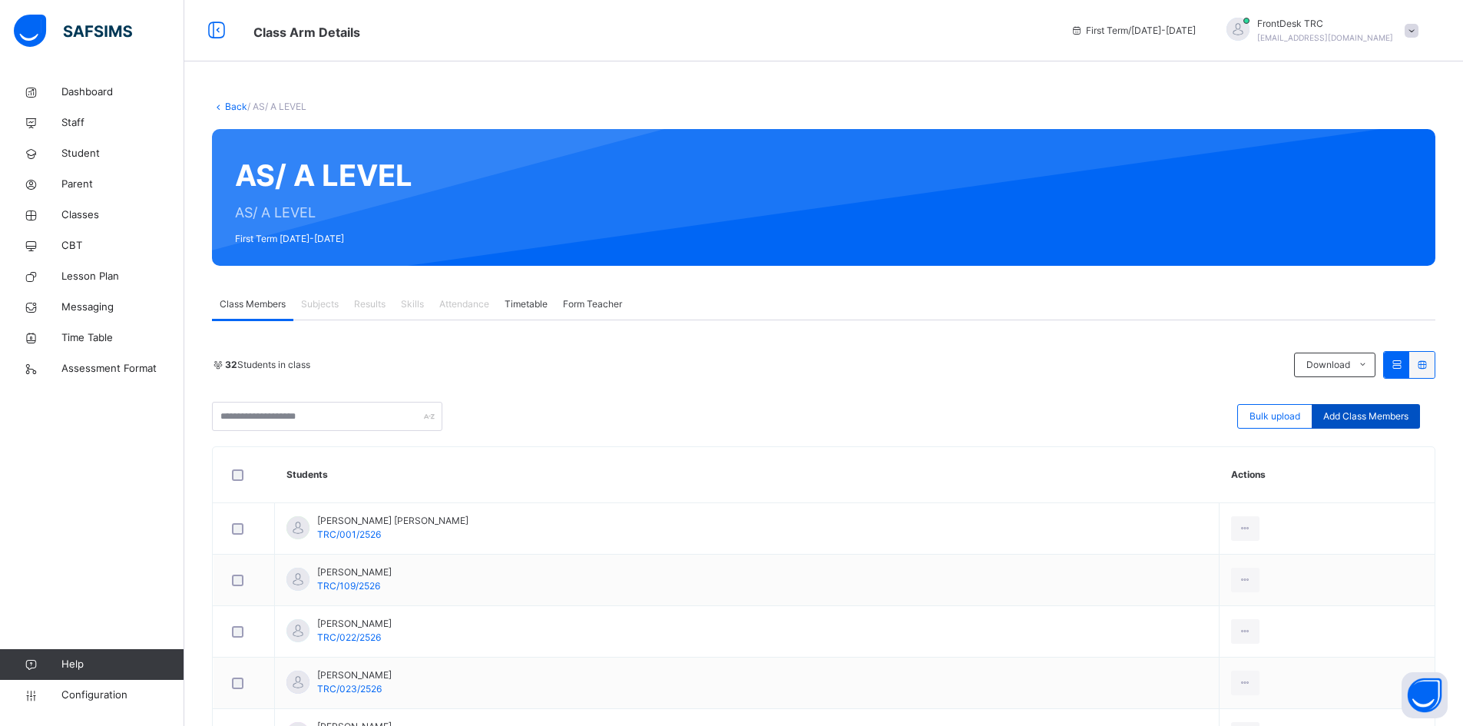
click at [1402, 418] on span "Add Class Members" at bounding box center [1365, 416] width 85 height 14
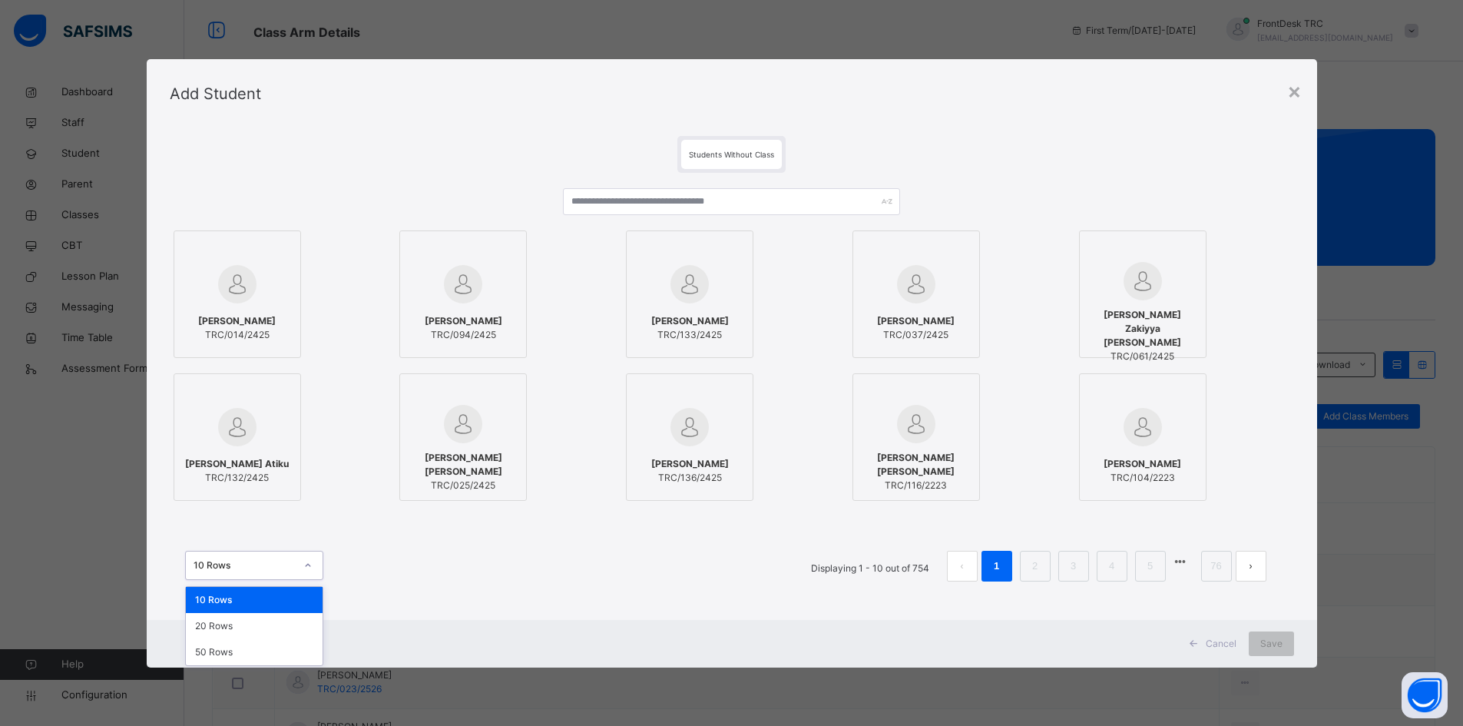
click at [304, 567] on icon at bounding box center [307, 564] width 9 height 15
click at [264, 654] on div "50 Rows" at bounding box center [254, 652] width 137 height 26
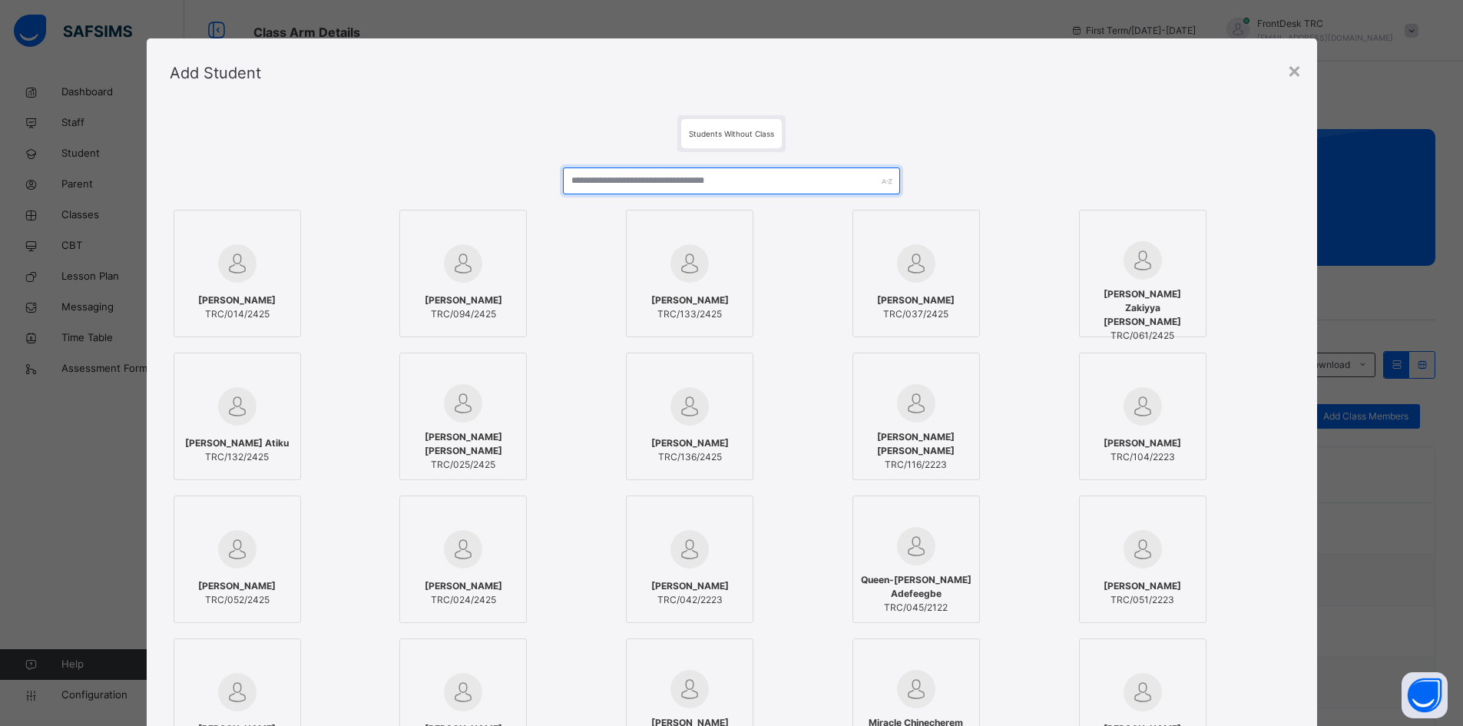
click at [603, 184] on input "text" at bounding box center [731, 180] width 337 height 27
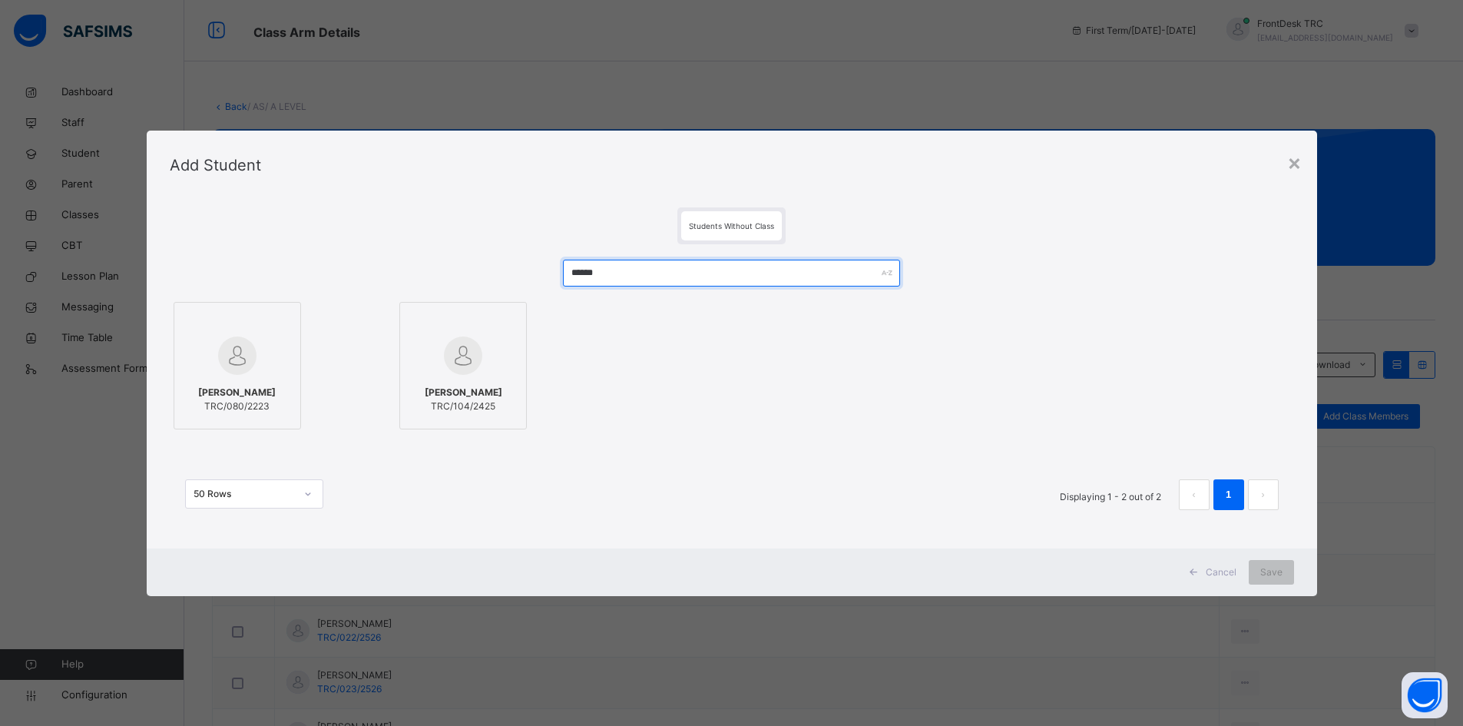
type input "******"
click at [483, 382] on div "[PERSON_NAME] TRC/104/2425" at bounding box center [463, 399] width 111 height 43
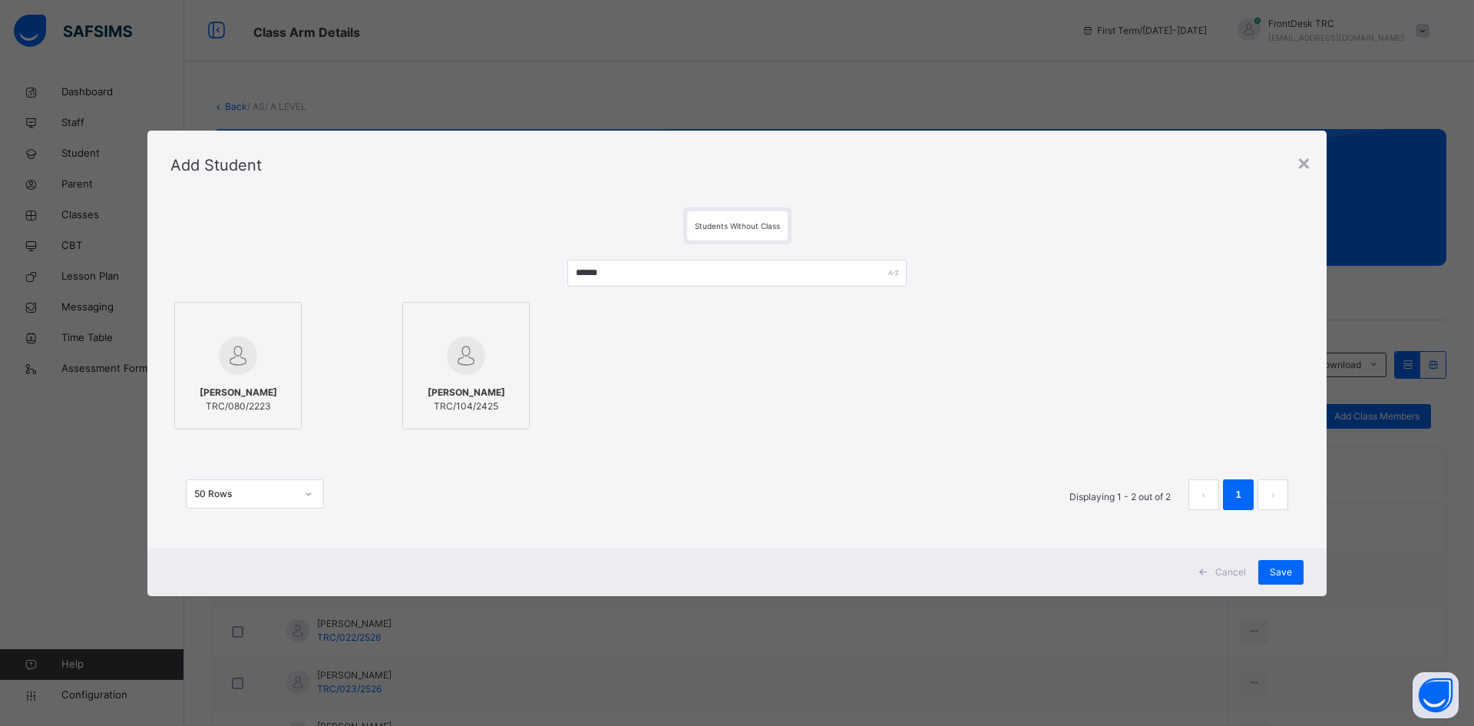
drag, startPoint x: 504, startPoint y: 376, endPoint x: 583, endPoint y: 427, distance: 93.9
click at [583, 427] on div "[PERSON_NAME] TRC/104/2425" at bounding box center [508, 365] width 213 height 127
click at [743, 395] on div "[PERSON_NAME] Tumsah TRC/080/2223 [PERSON_NAME] TRC/104/2425" at bounding box center [736, 365] width 1133 height 135
click at [1302, 163] on div "×" at bounding box center [1304, 162] width 15 height 32
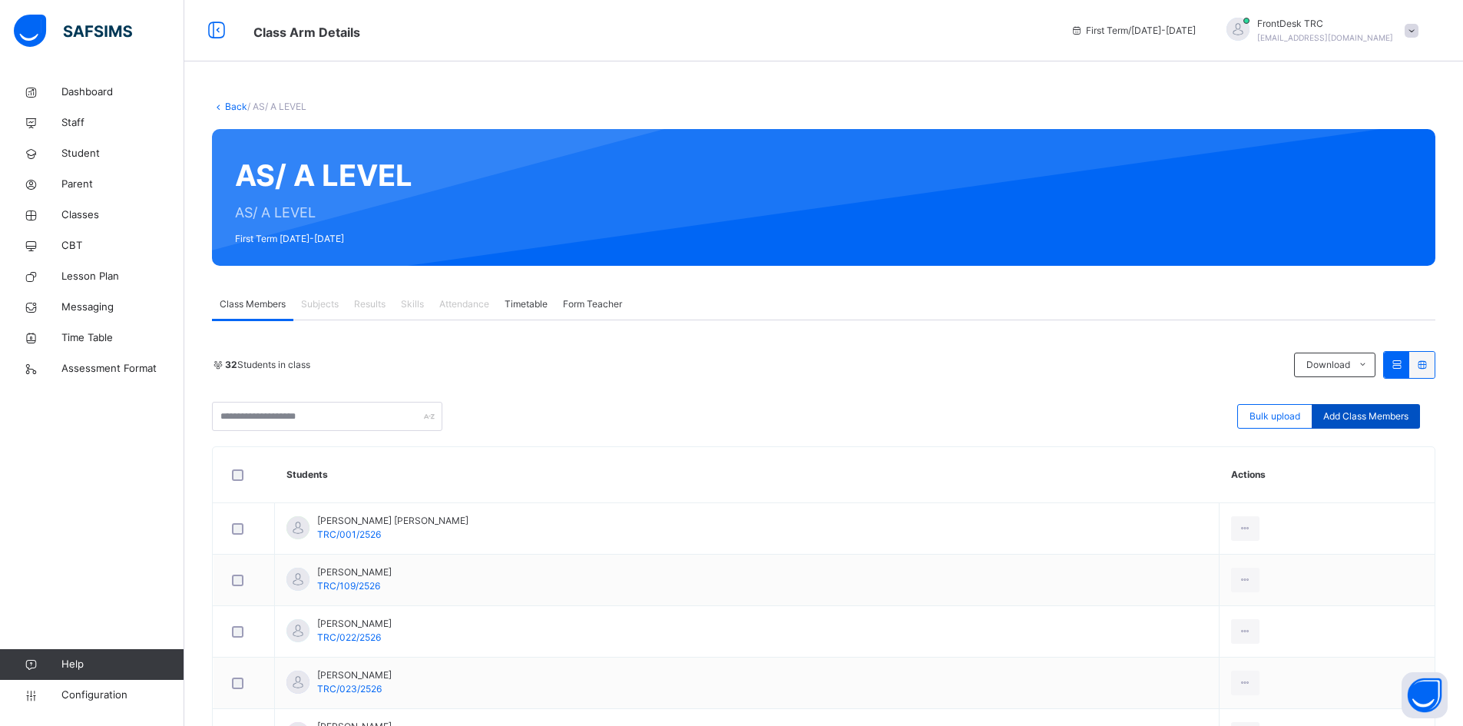
click at [1355, 418] on span "Add Class Members" at bounding box center [1365, 416] width 85 height 14
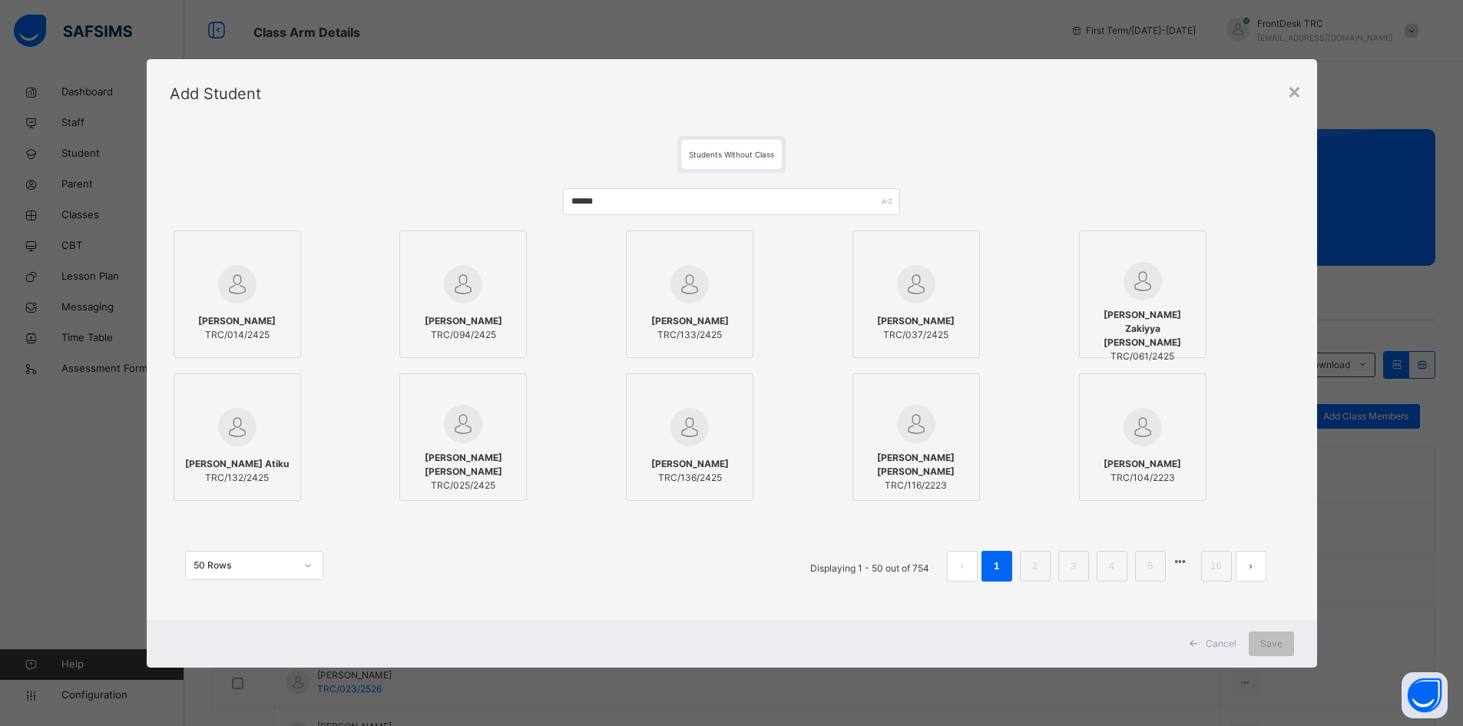
click at [934, 424] on img at bounding box center [916, 424] width 38 height 38
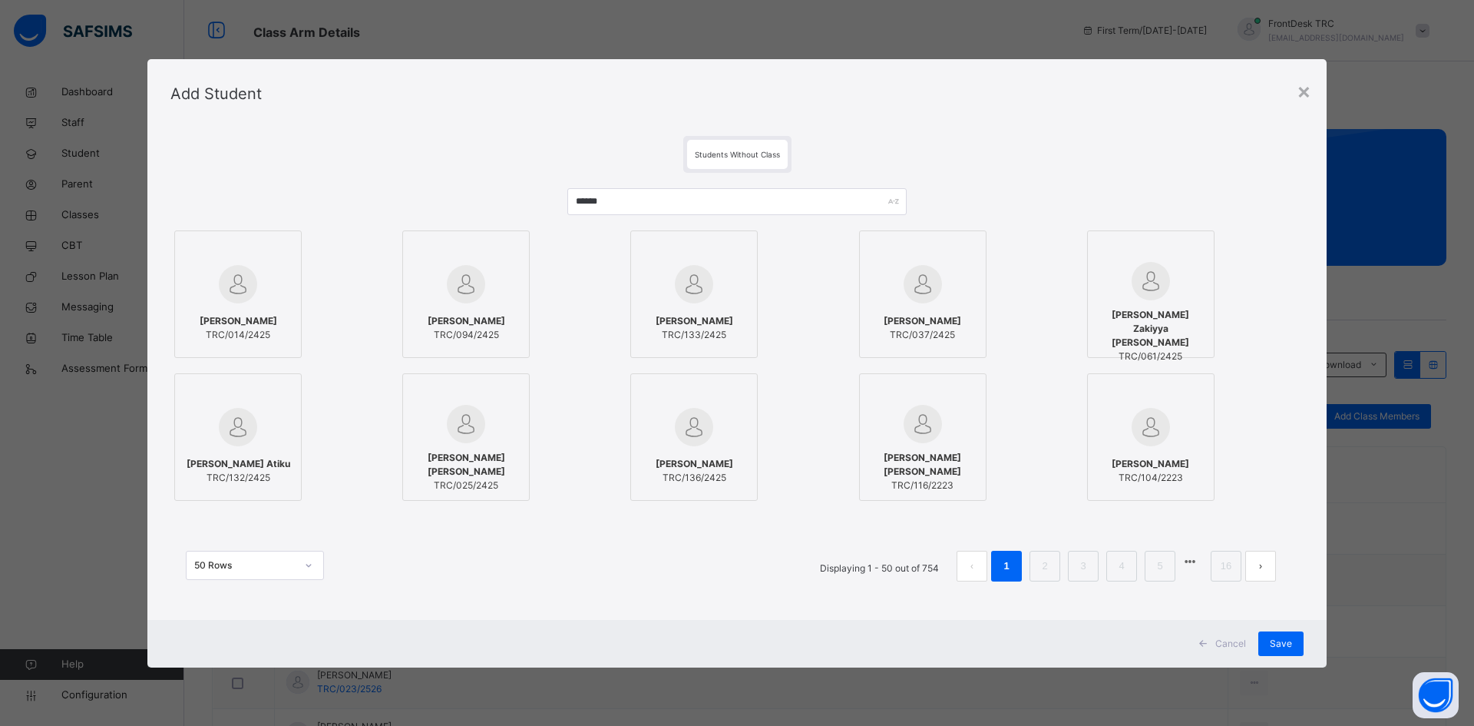
click at [969, 391] on icon at bounding box center [969, 391] width 0 height 0
click at [1305, 91] on div "×" at bounding box center [1304, 90] width 15 height 32
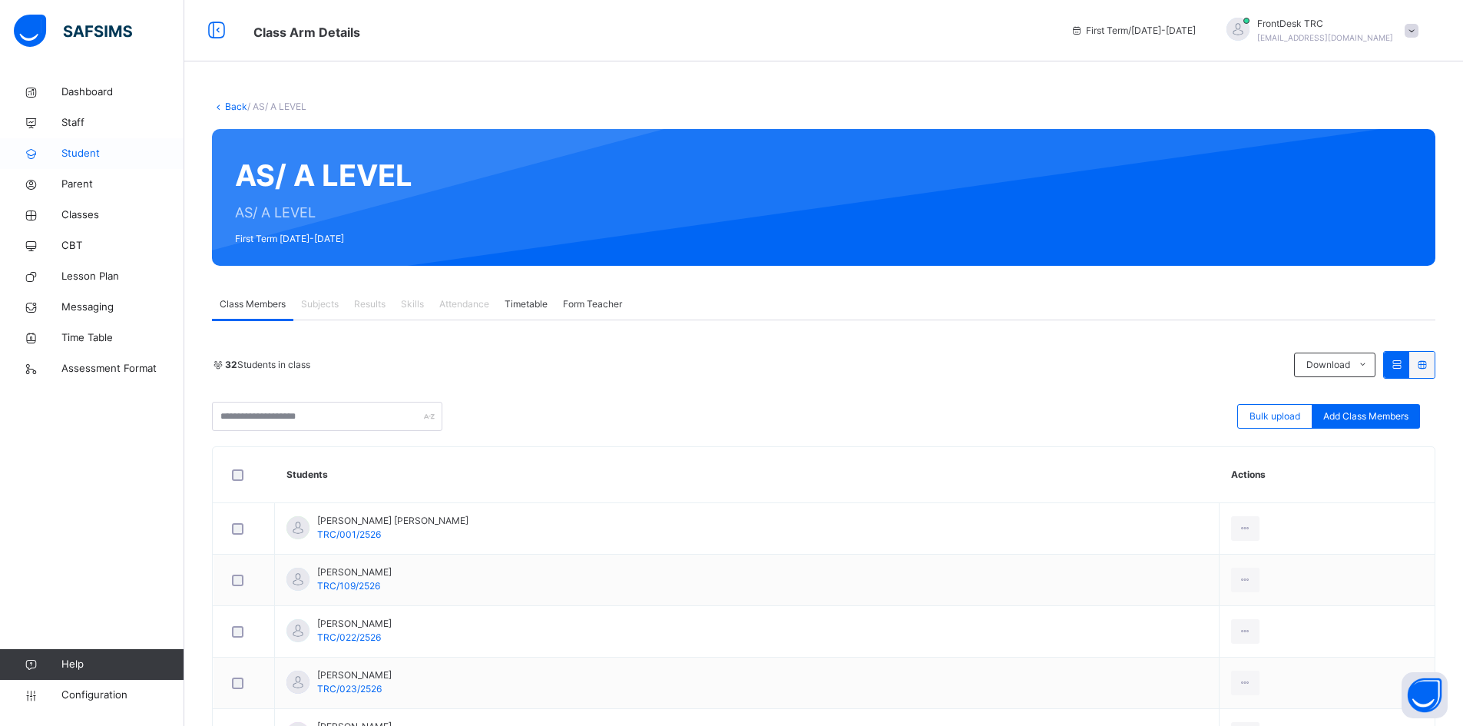
click at [102, 157] on span "Student" at bounding box center [122, 153] width 123 height 15
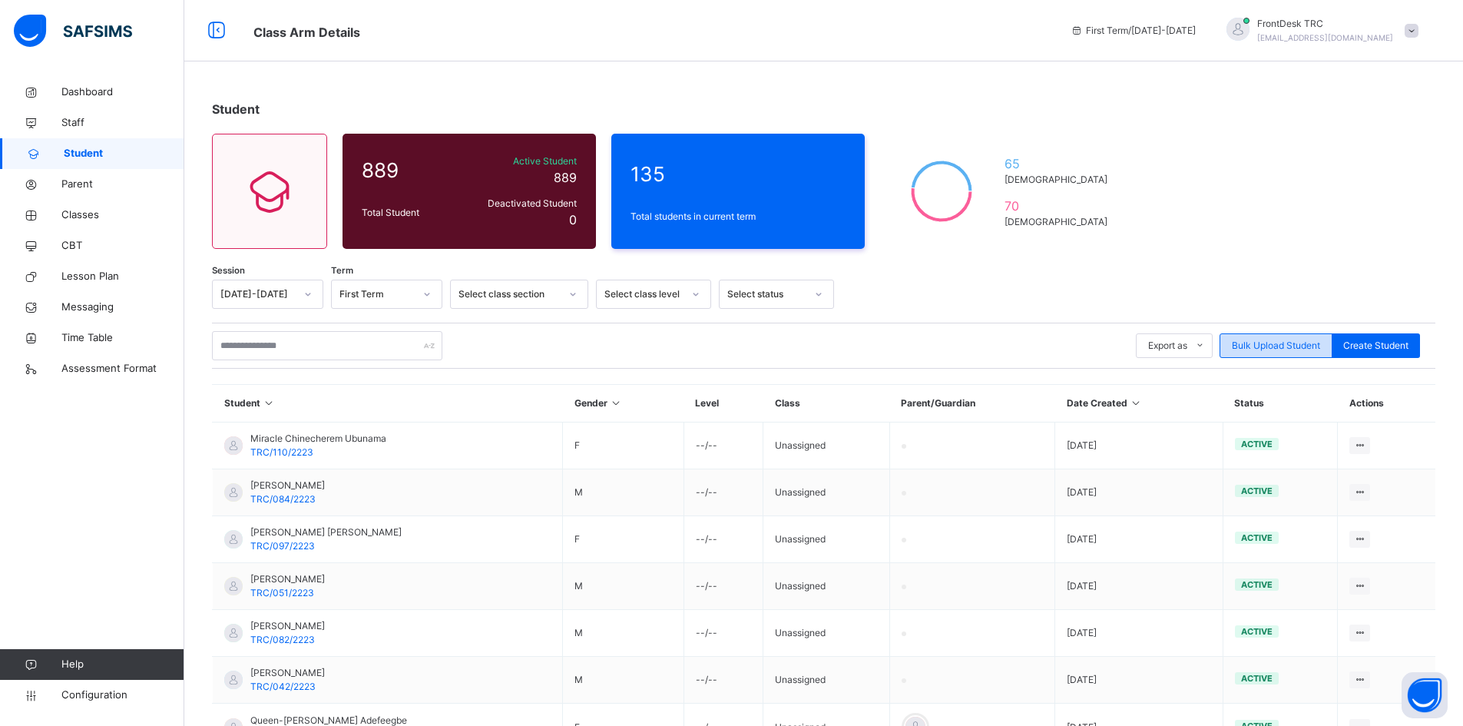
click at [1292, 344] on span "Bulk Upload Student" at bounding box center [1276, 346] width 88 height 14
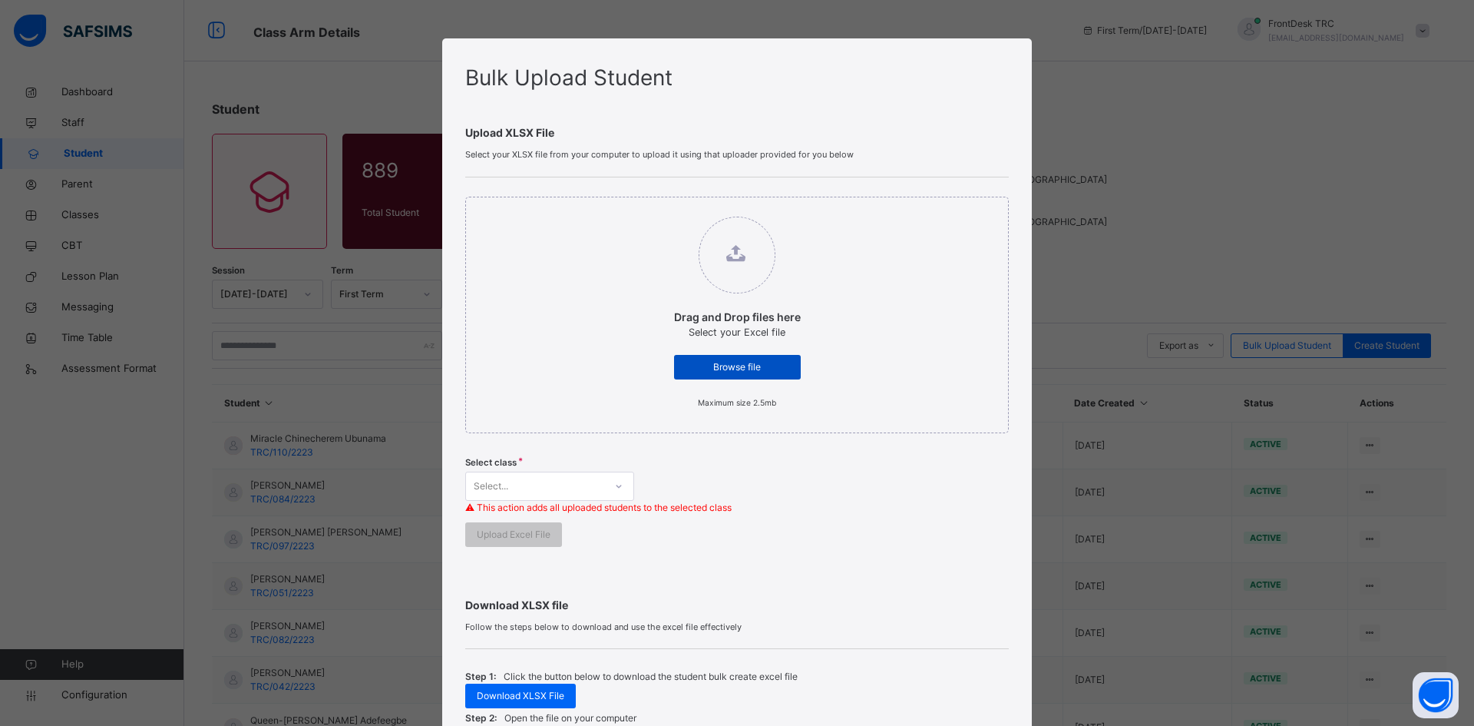
click at [771, 371] on span "Browse file" at bounding box center [738, 367] width 104 height 14
click at [659, 209] on input "Drag and Drop files here Select your Excel file Browse file Maximum size 2.5mb" at bounding box center [659, 209] width 0 height 0
click at [544, 696] on span "Download XLSX File" at bounding box center [521, 696] width 88 height 14
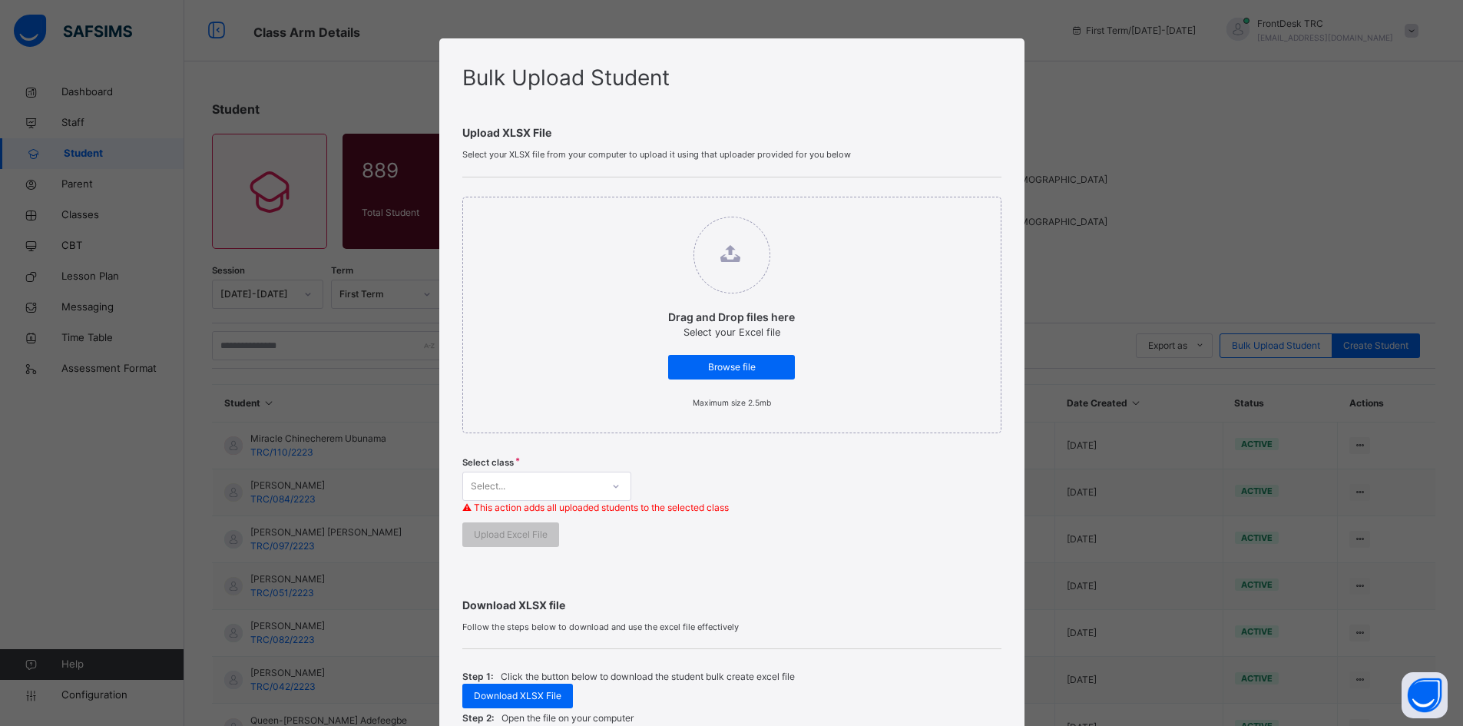
scroll to position [221, 0]
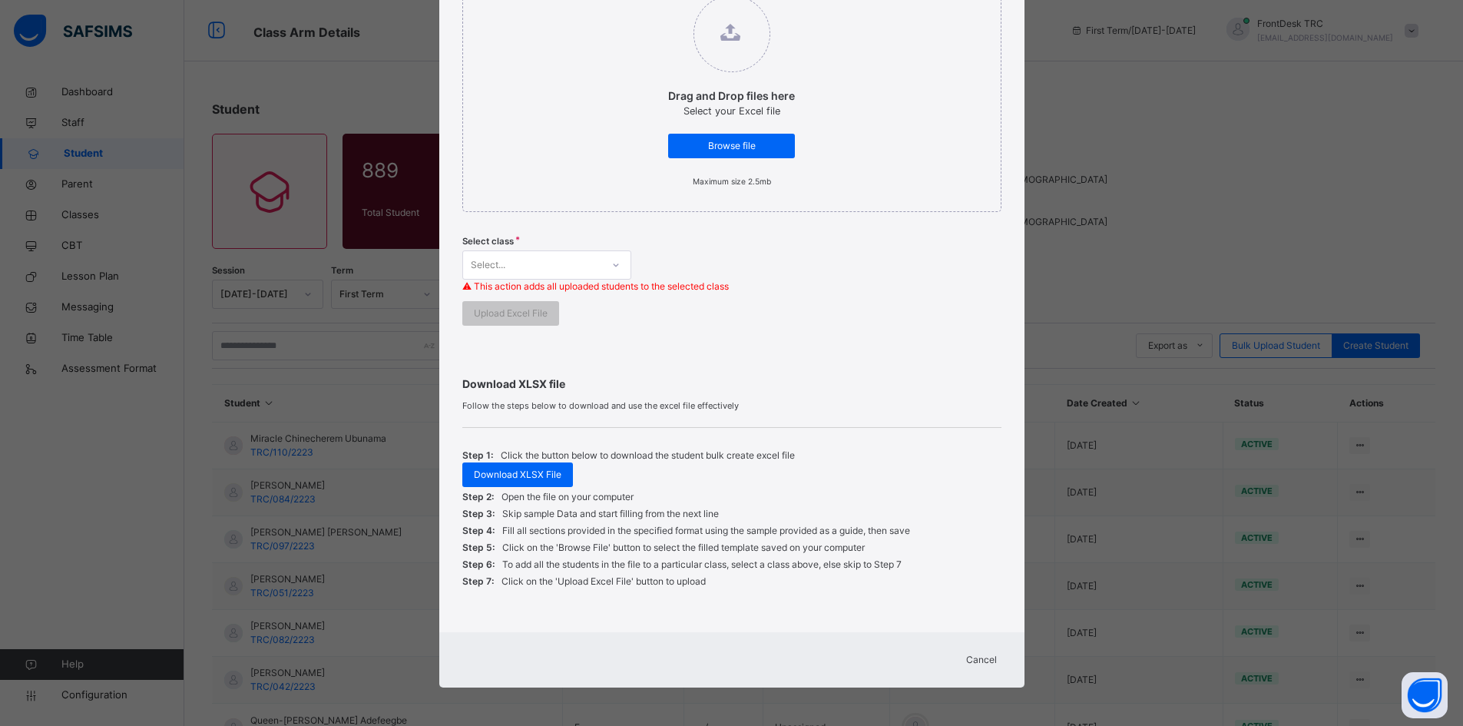
click at [980, 659] on span "Cancel" at bounding box center [981, 660] width 31 height 14
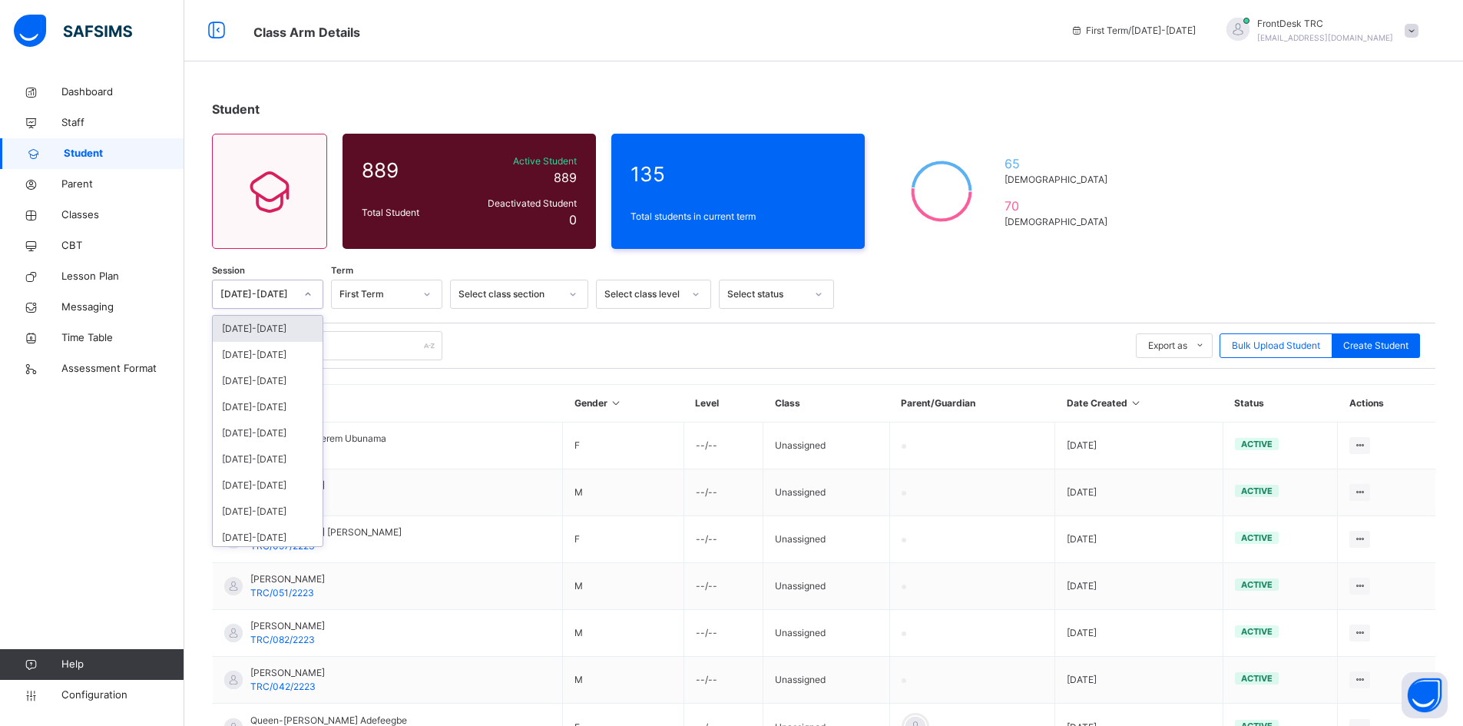
click at [311, 295] on icon at bounding box center [307, 293] width 9 height 15
click at [286, 329] on div "[DATE]-[DATE]" at bounding box center [268, 329] width 110 height 26
click at [427, 290] on icon at bounding box center [426, 293] width 9 height 15
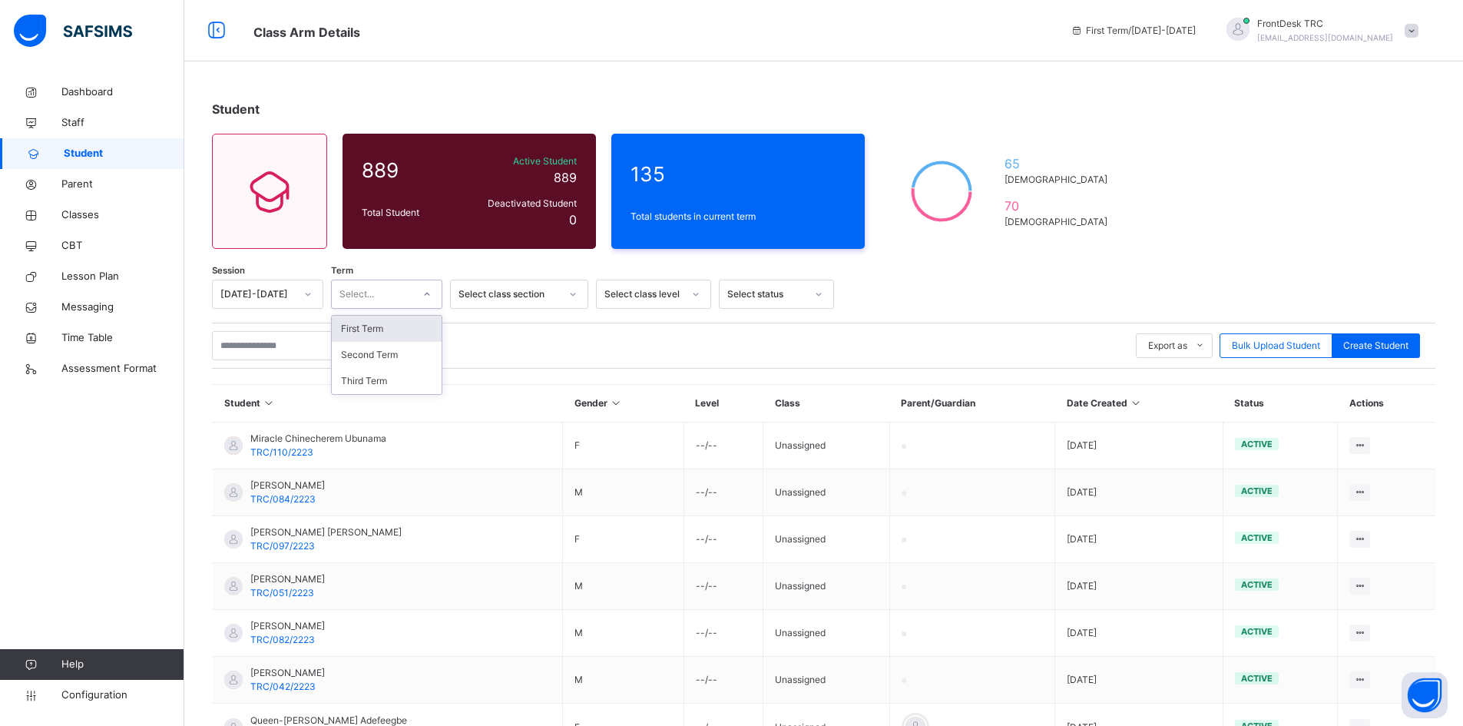
click at [393, 329] on div "First Term" at bounding box center [387, 329] width 110 height 26
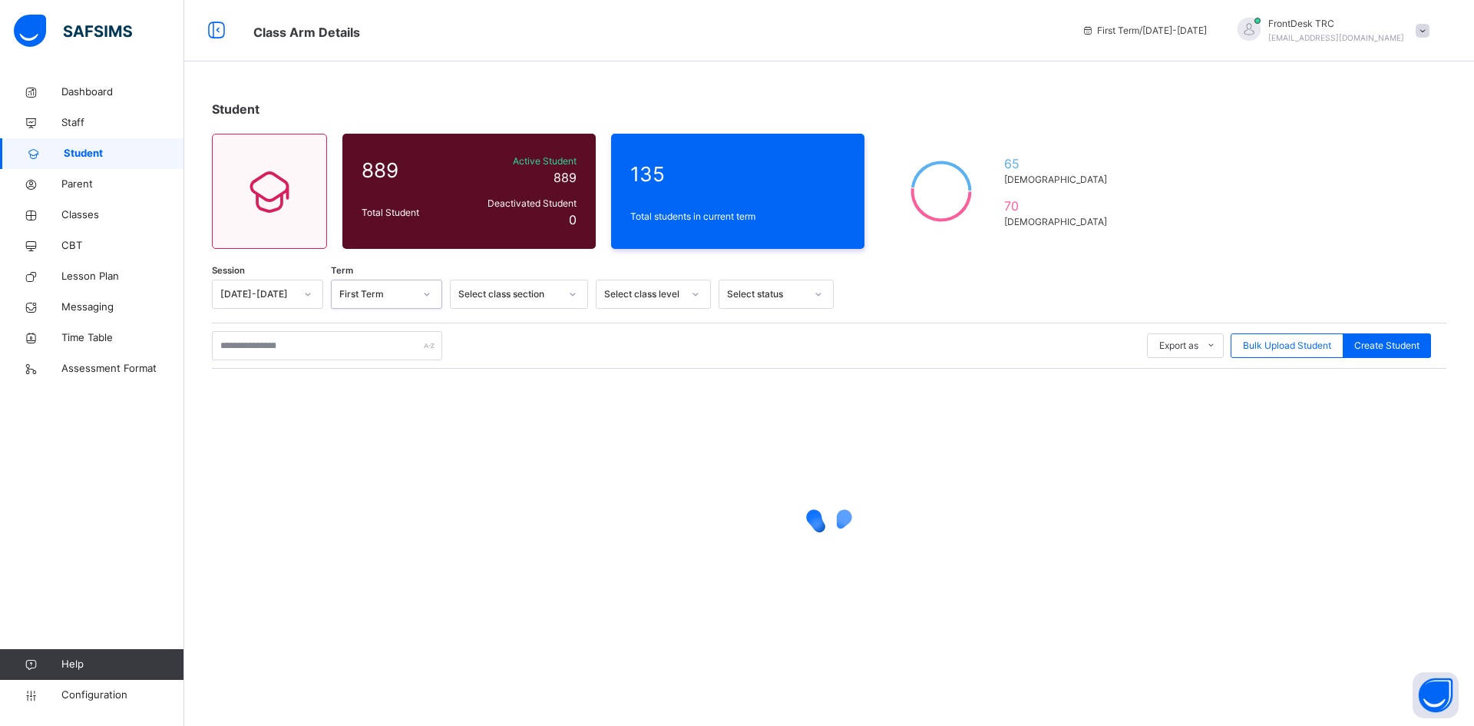
click at [574, 292] on icon at bounding box center [572, 293] width 9 height 15
click at [700, 293] on icon at bounding box center [695, 293] width 9 height 15
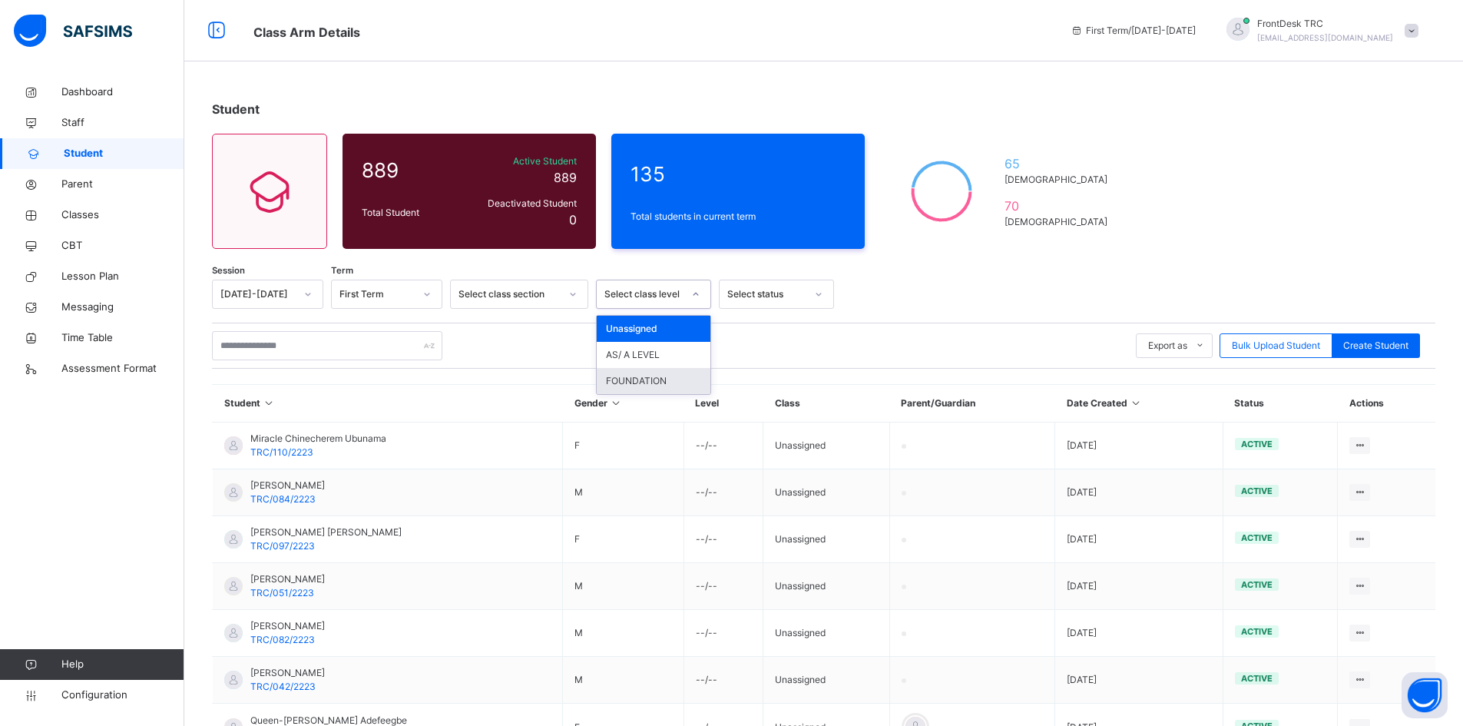
click at [667, 379] on div "FOUNDATION" at bounding box center [654, 381] width 114 height 26
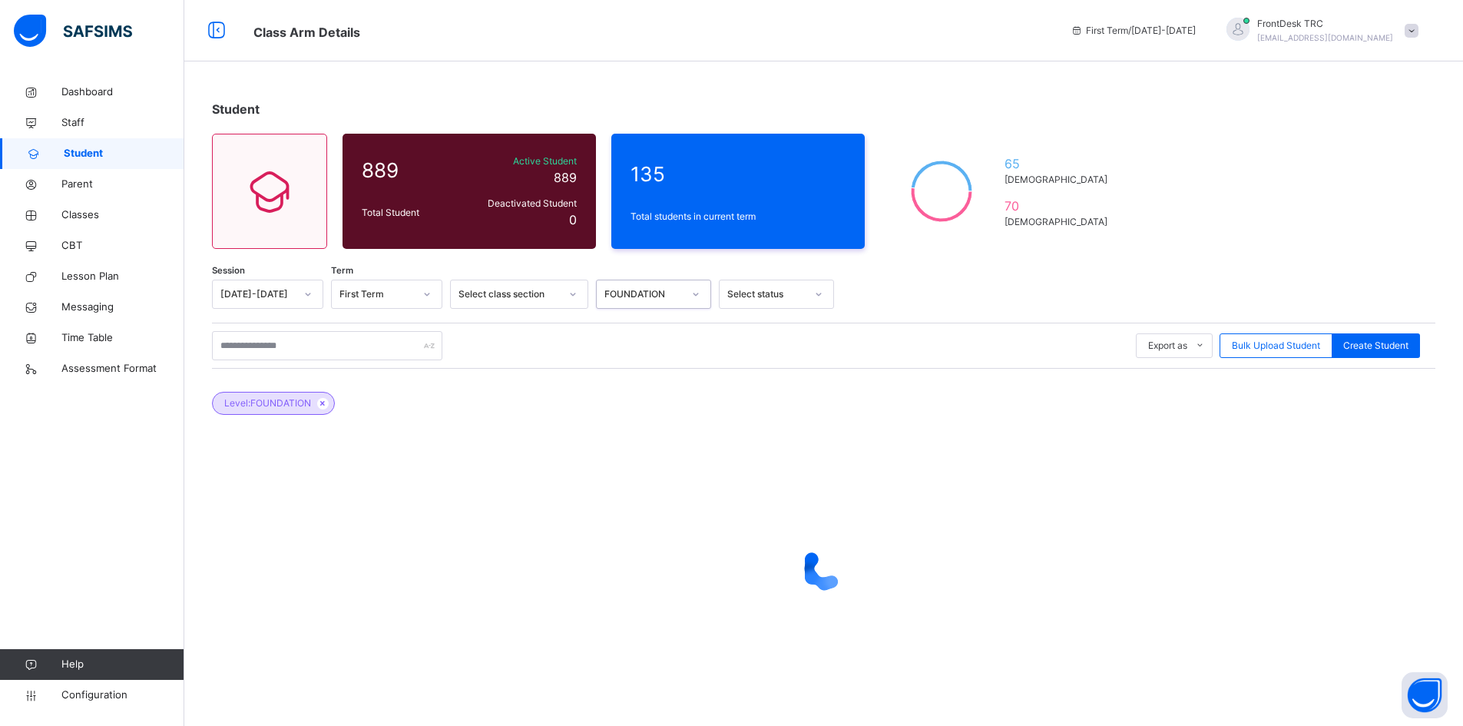
click at [819, 296] on icon at bounding box center [818, 294] width 5 height 3
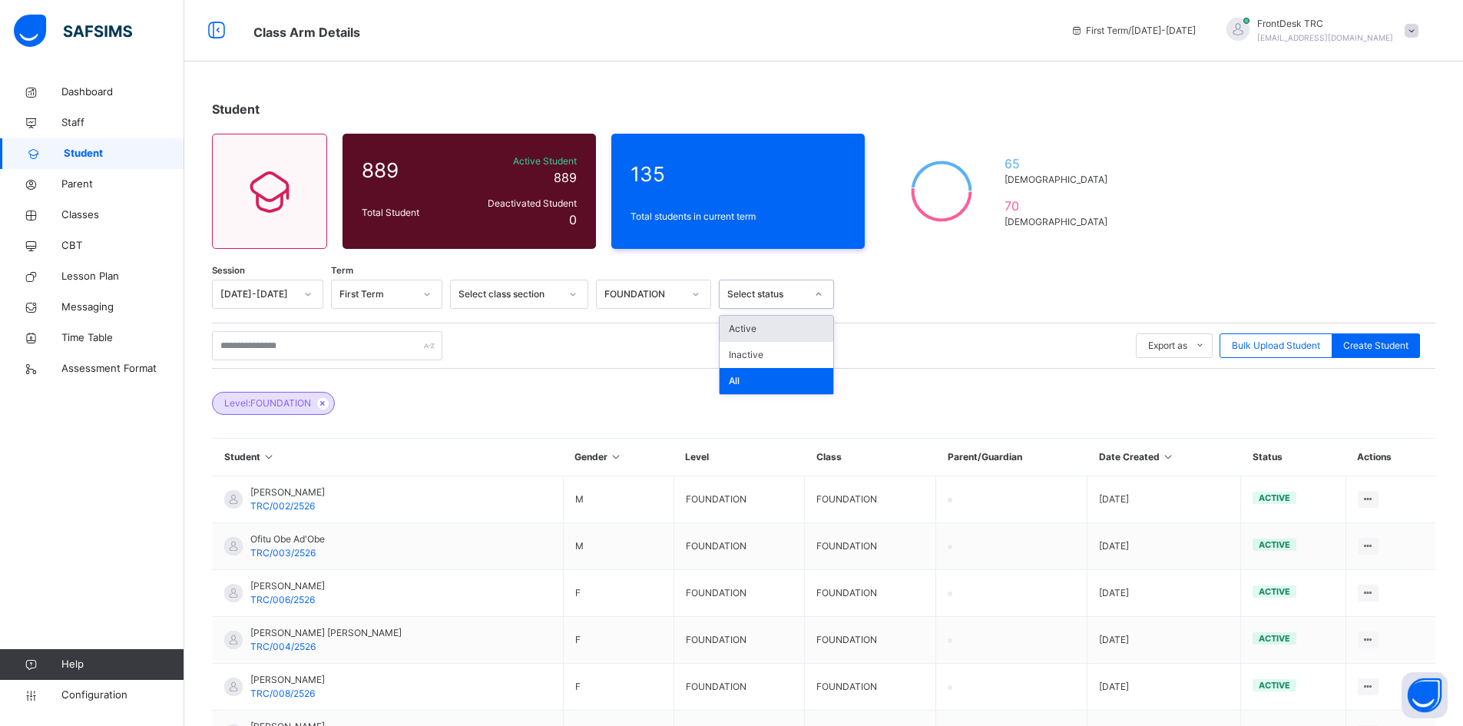
click at [774, 332] on div "Active" at bounding box center [776, 329] width 114 height 26
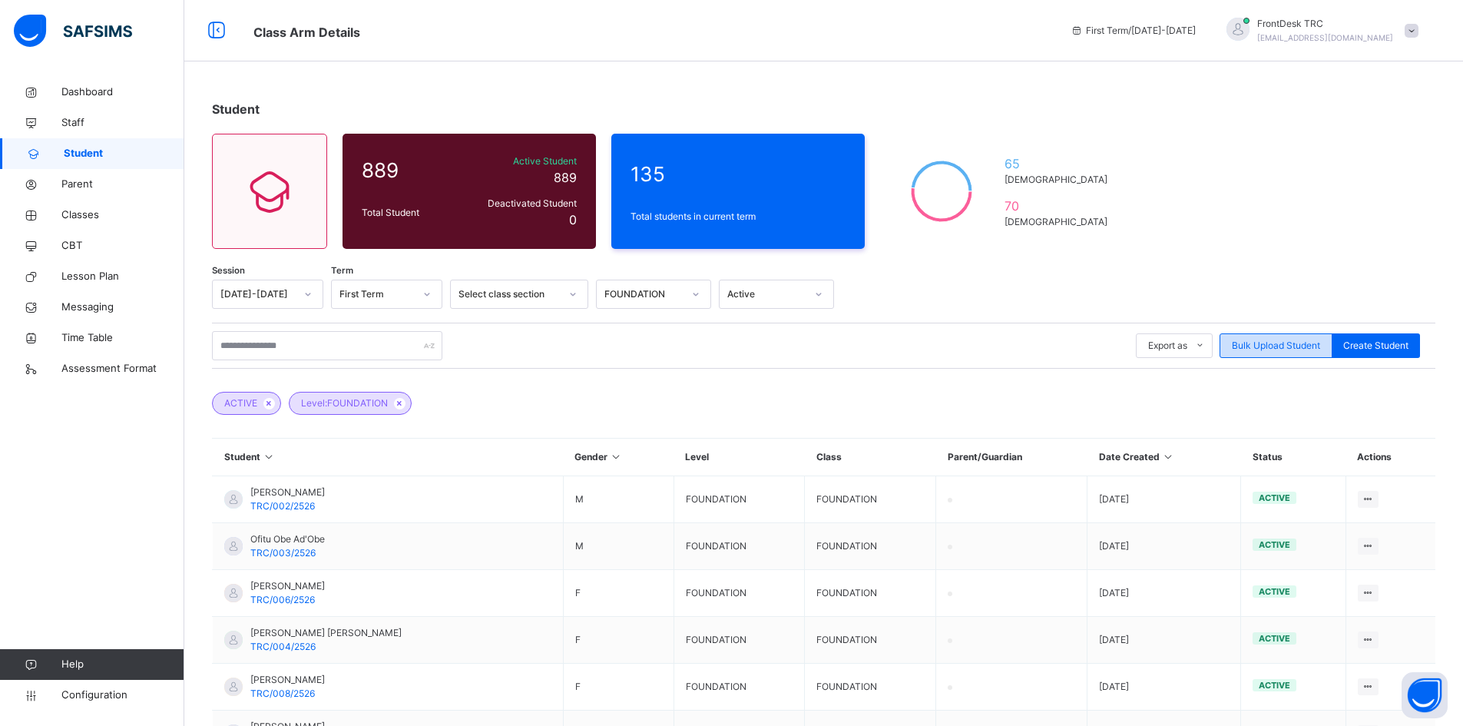
click at [1270, 344] on span "Bulk Upload Student" at bounding box center [1276, 346] width 88 height 14
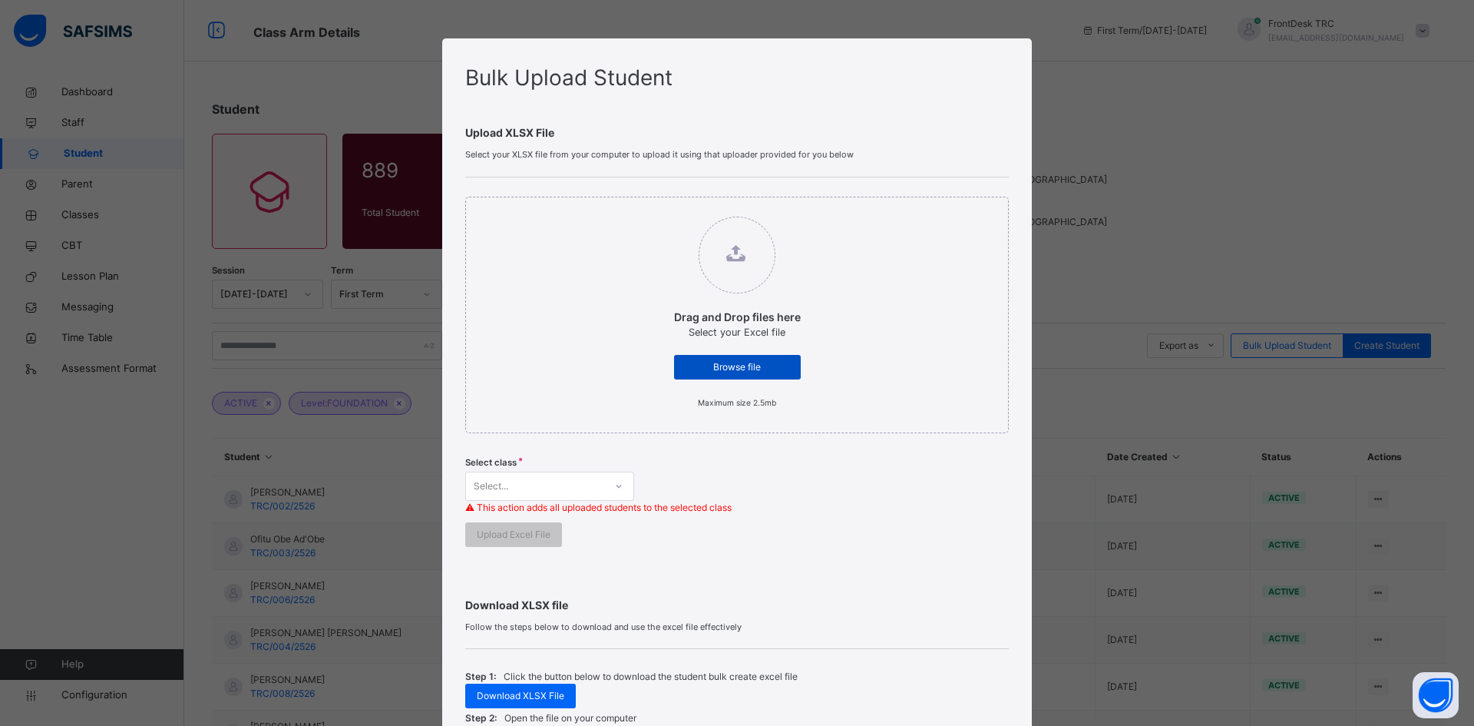
click at [739, 365] on span "Browse file" at bounding box center [738, 367] width 104 height 14
click at [659, 209] on input "Drag and Drop files here Select your Excel file Browse file Maximum size 2.5mb" at bounding box center [659, 209] width 0 height 0
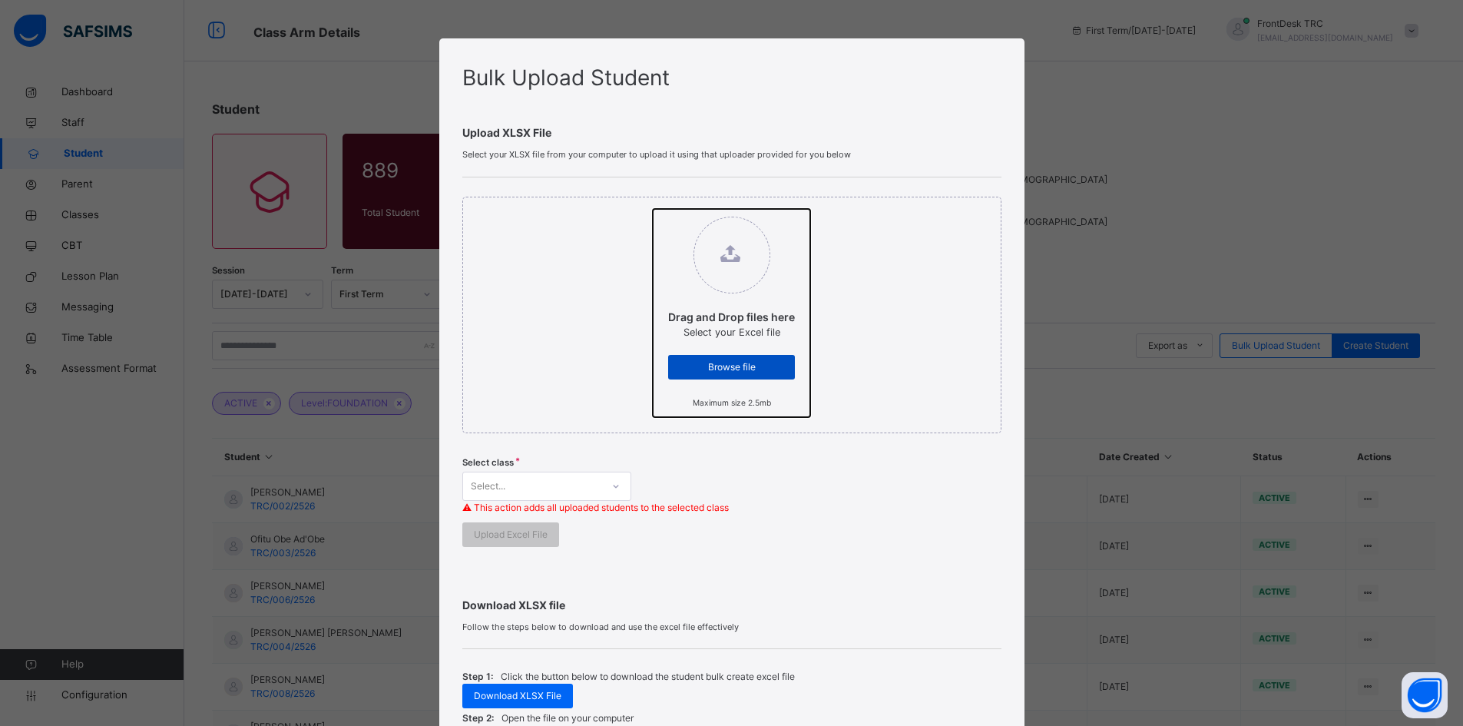
type input "**********"
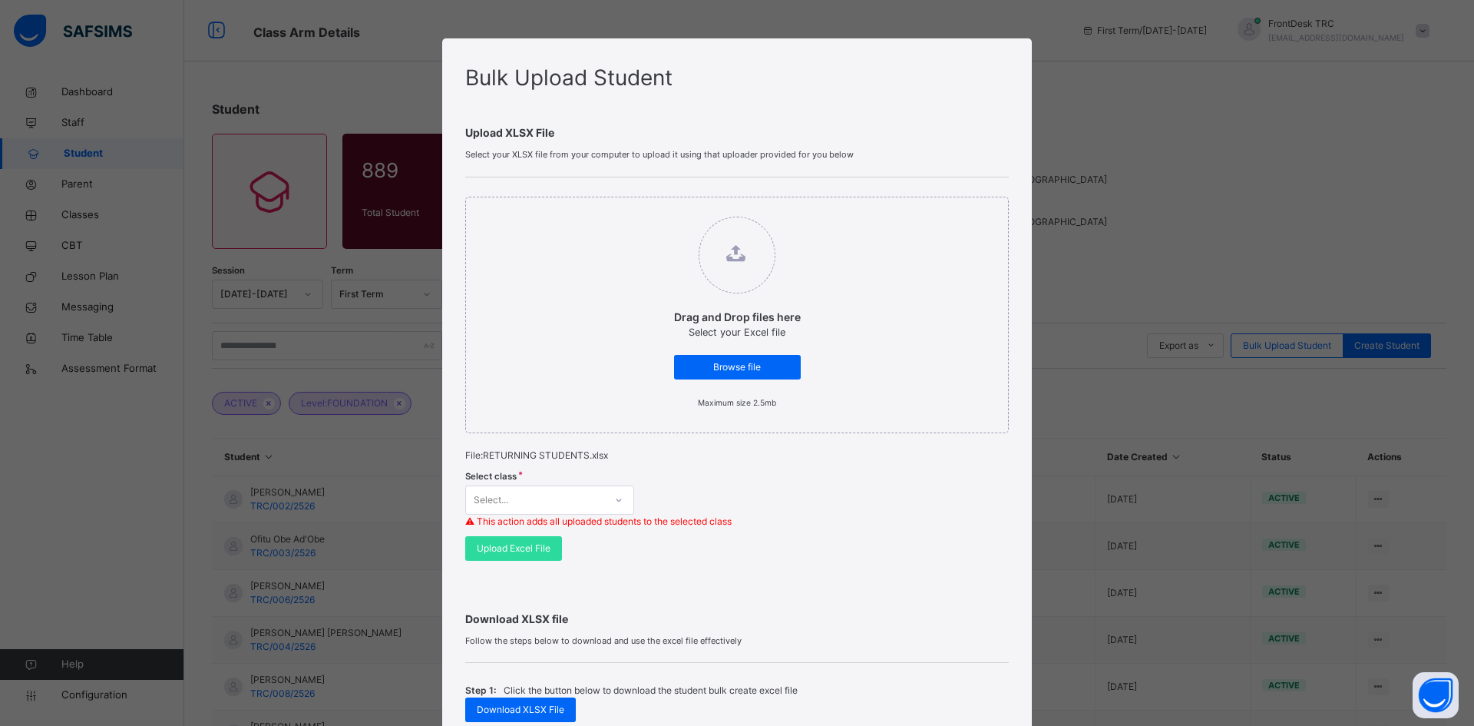
click at [616, 498] on icon at bounding box center [618, 499] width 9 height 15
click at [529, 562] on div "FOUNDATION" at bounding box center [549, 560] width 167 height 26
click at [534, 549] on span "Upload Excel File" at bounding box center [514, 548] width 74 height 14
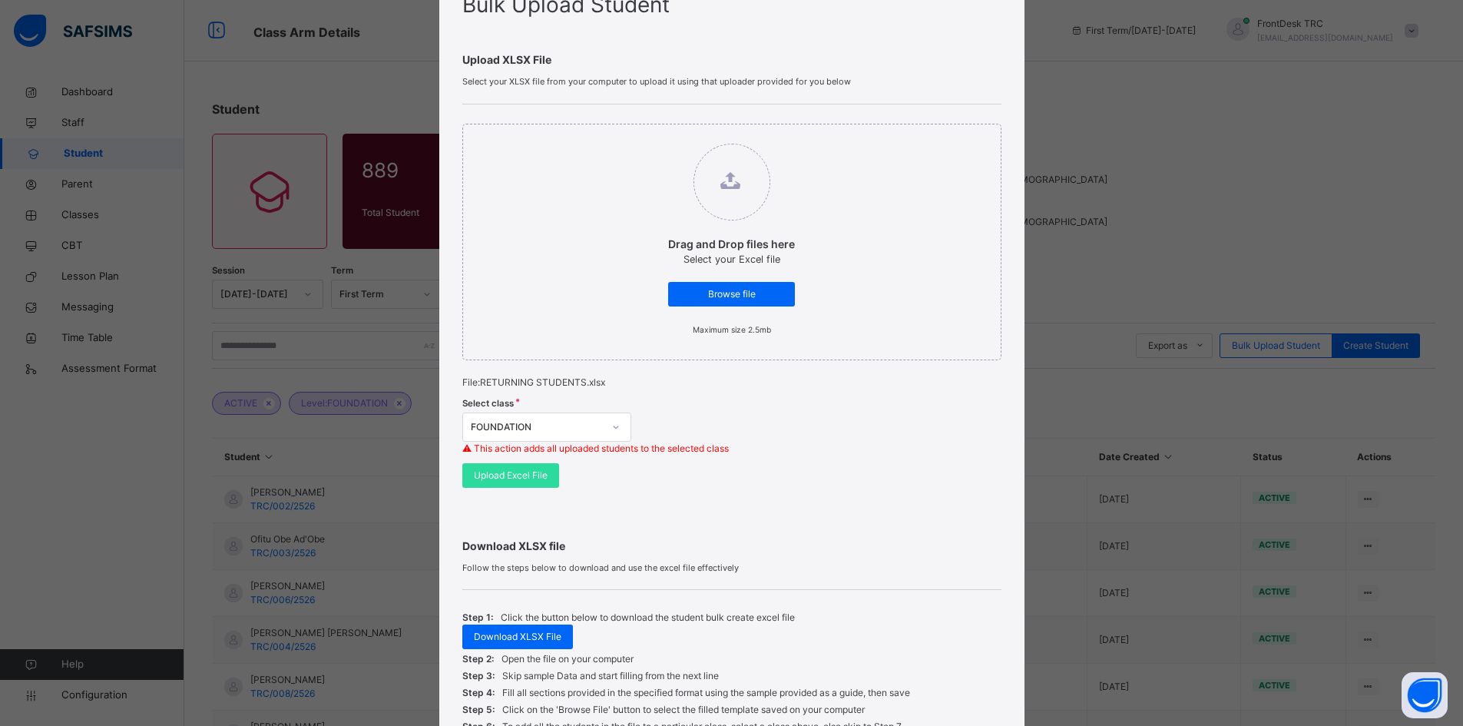
scroll to position [230, 0]
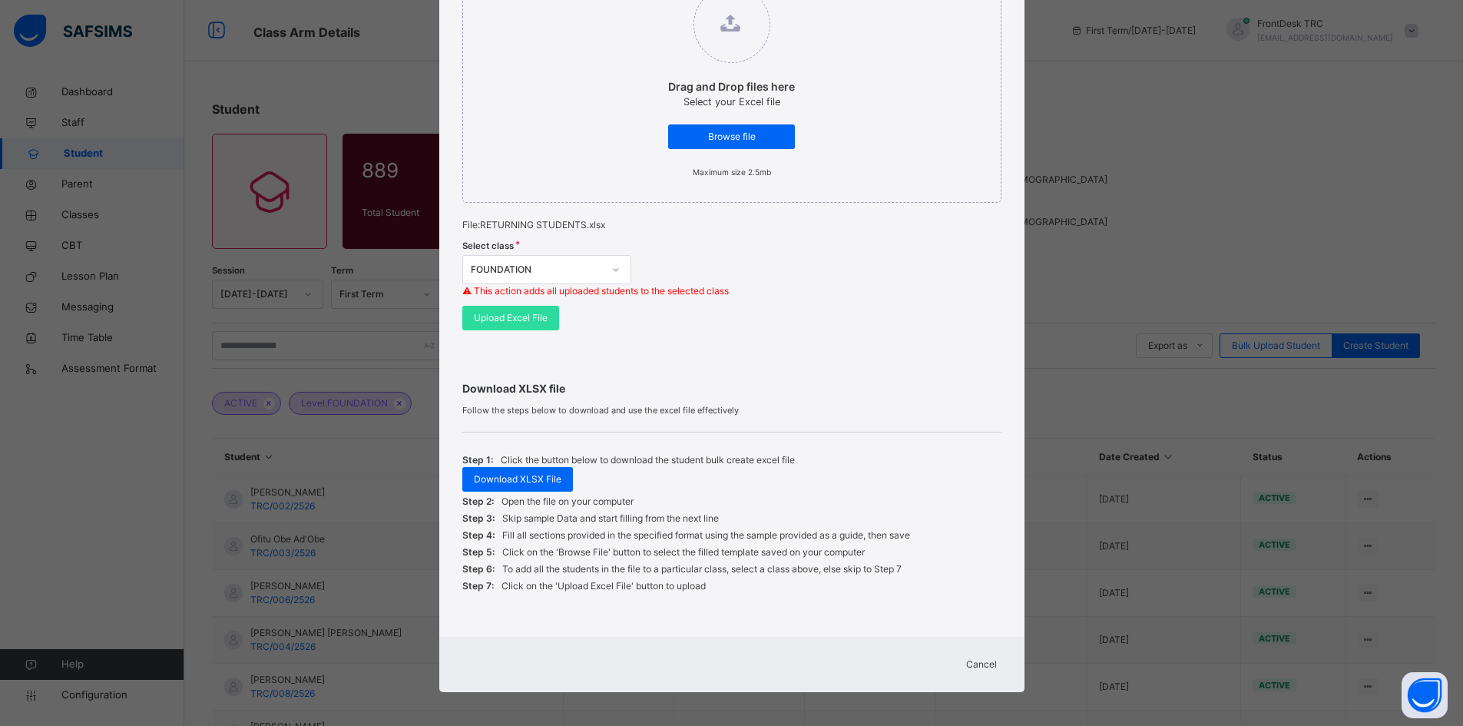
click at [984, 664] on span "Cancel" at bounding box center [981, 664] width 31 height 14
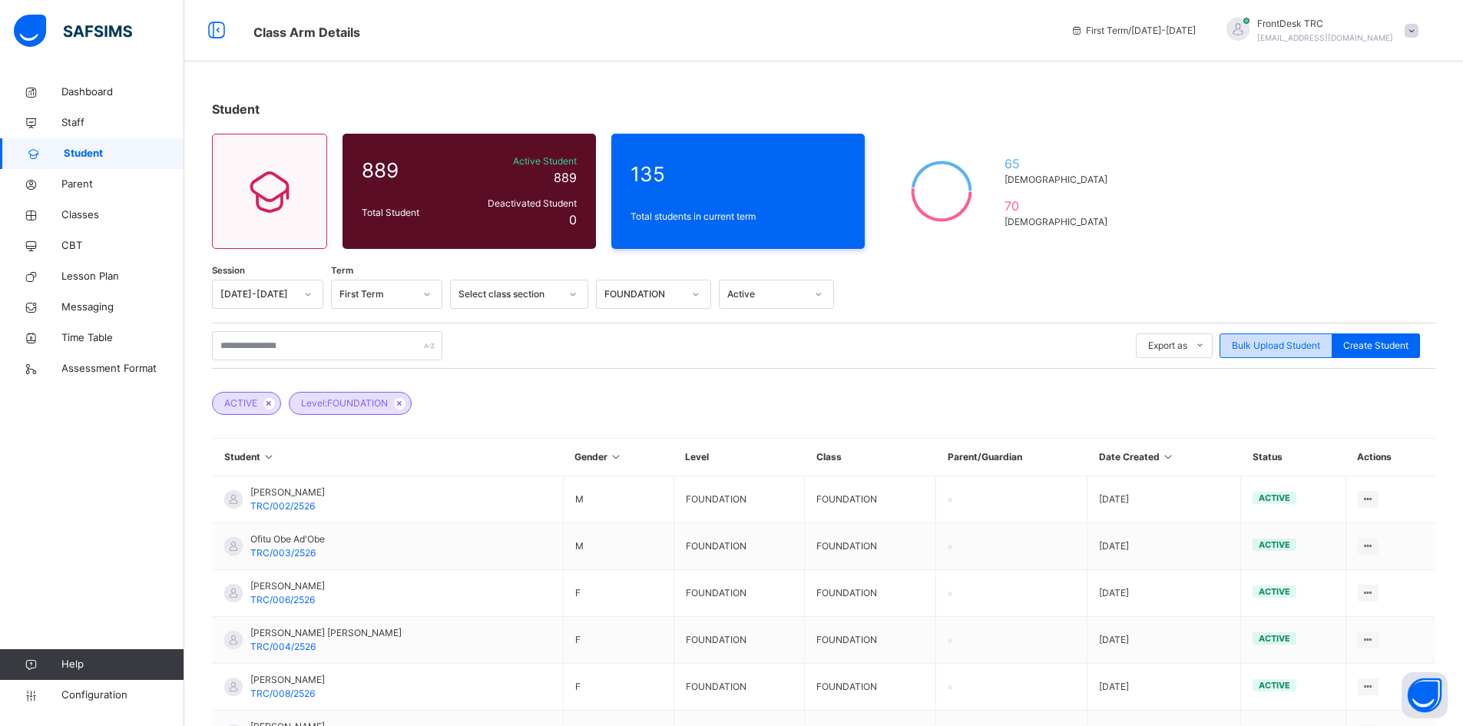
click at [1298, 346] on span "Bulk Upload Student" at bounding box center [1276, 346] width 88 height 14
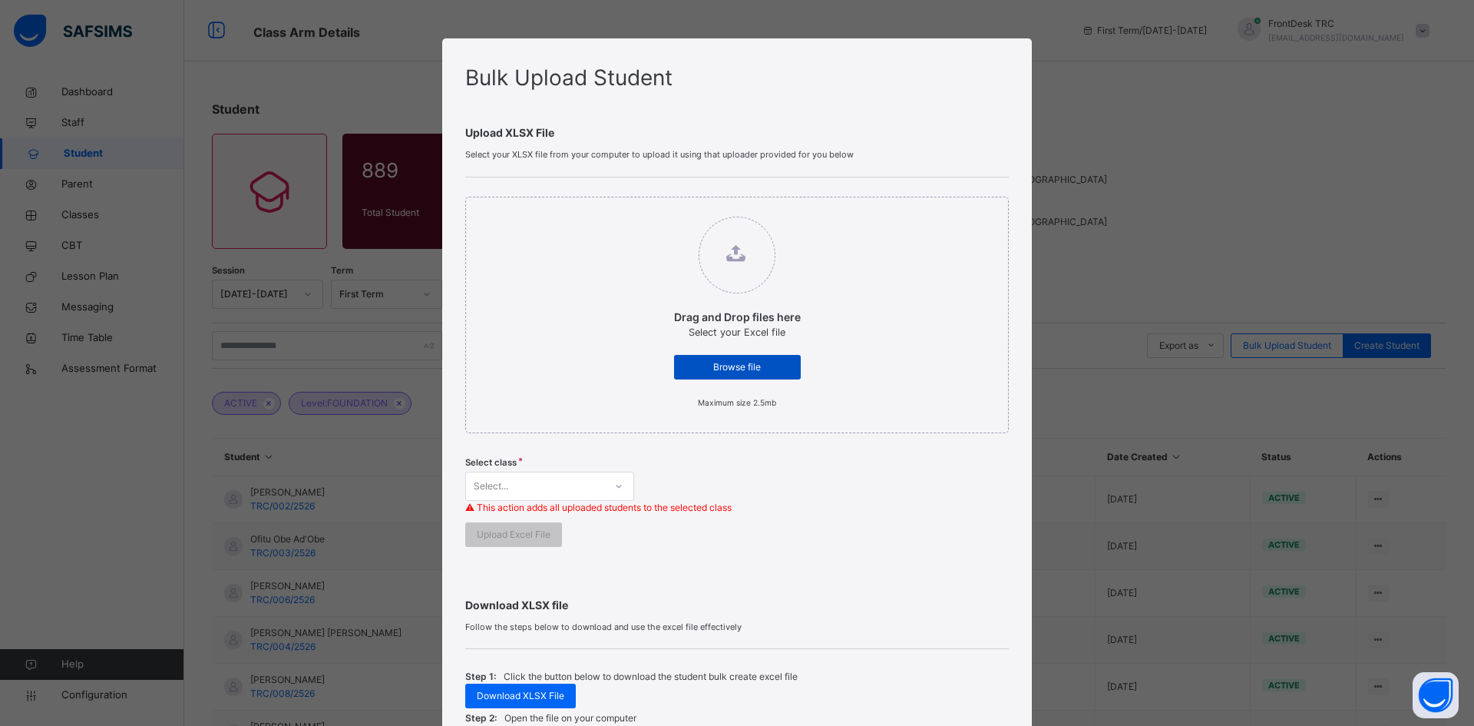
click at [760, 369] on span "Browse file" at bounding box center [738, 367] width 104 height 14
click at [659, 209] on input "Drag and Drop files here Select your Excel file Browse file Maximum size 2.5mb" at bounding box center [659, 209] width 0 height 0
type input "**********"
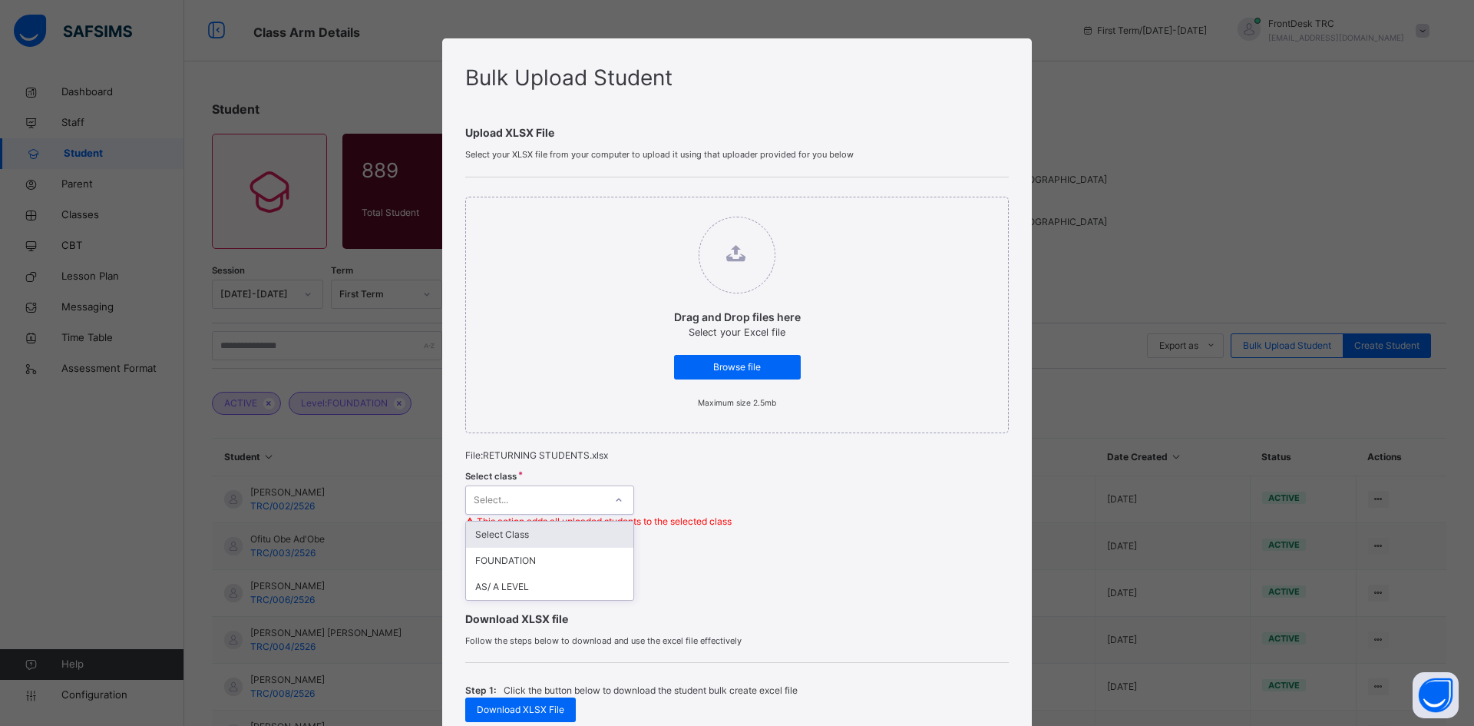
click at [615, 498] on icon at bounding box center [618, 499] width 9 height 15
click at [537, 561] on div "FOUNDATION" at bounding box center [549, 560] width 167 height 26
click at [536, 708] on span "Download XLSX File" at bounding box center [521, 710] width 88 height 14
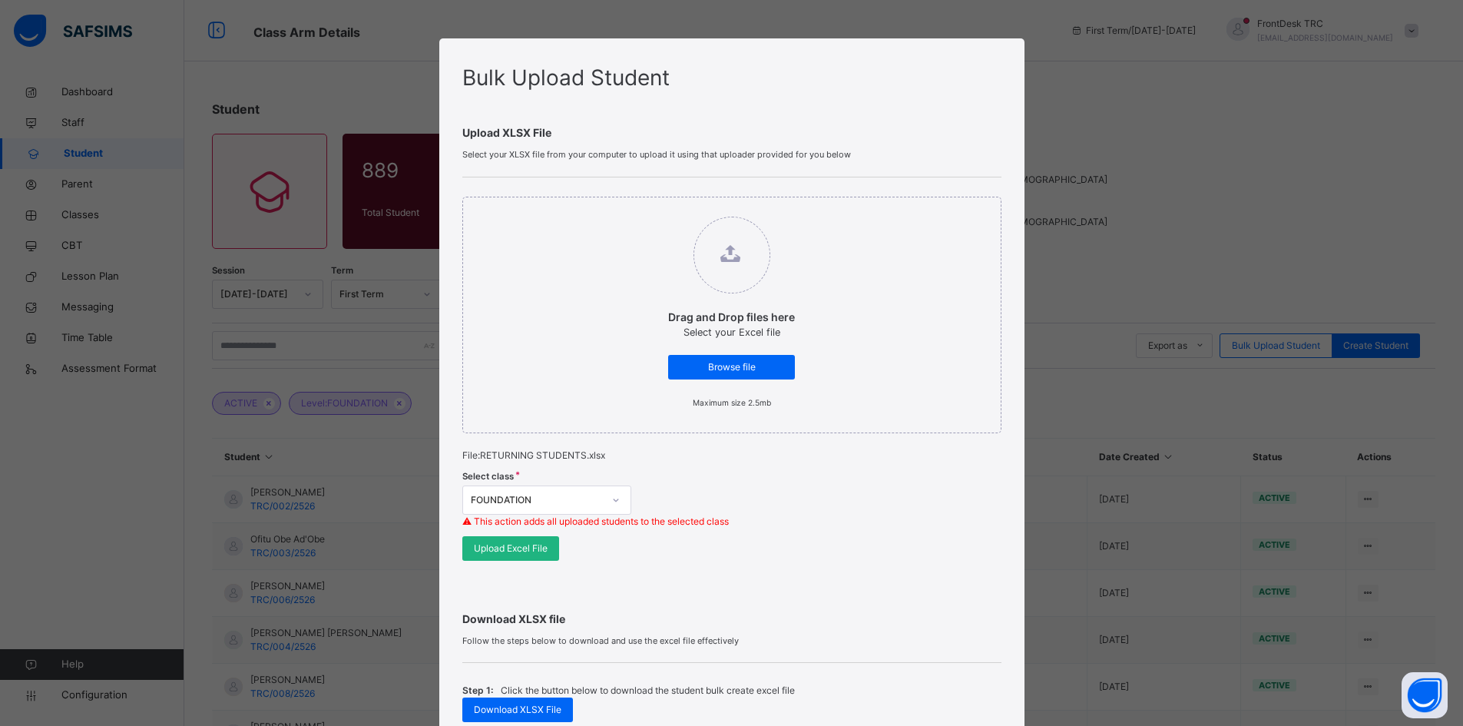
click at [519, 544] on span "Upload Excel File" at bounding box center [511, 548] width 74 height 14
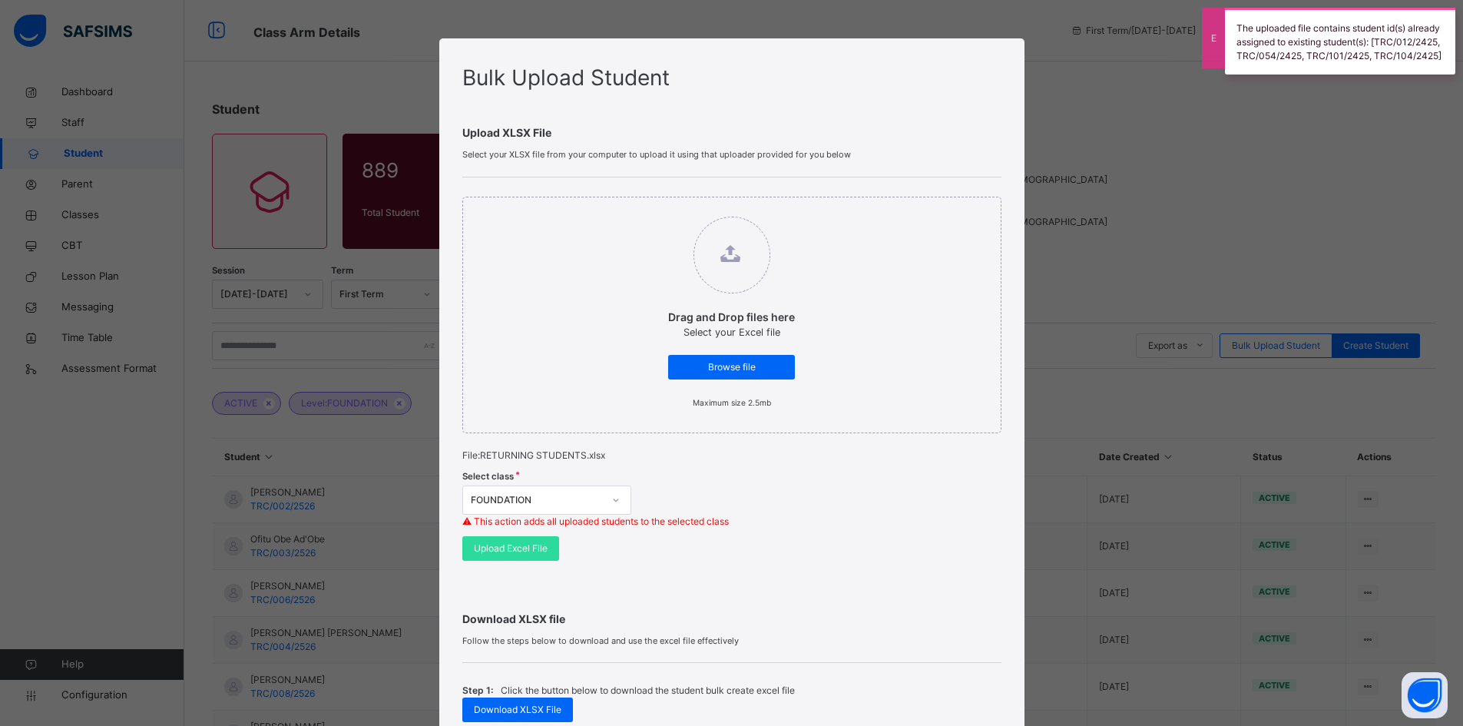
click at [1349, 141] on div "Bulk Upload Student Upload XLSX File Select your XLSX file from your computer t…" at bounding box center [731, 363] width 1463 height 726
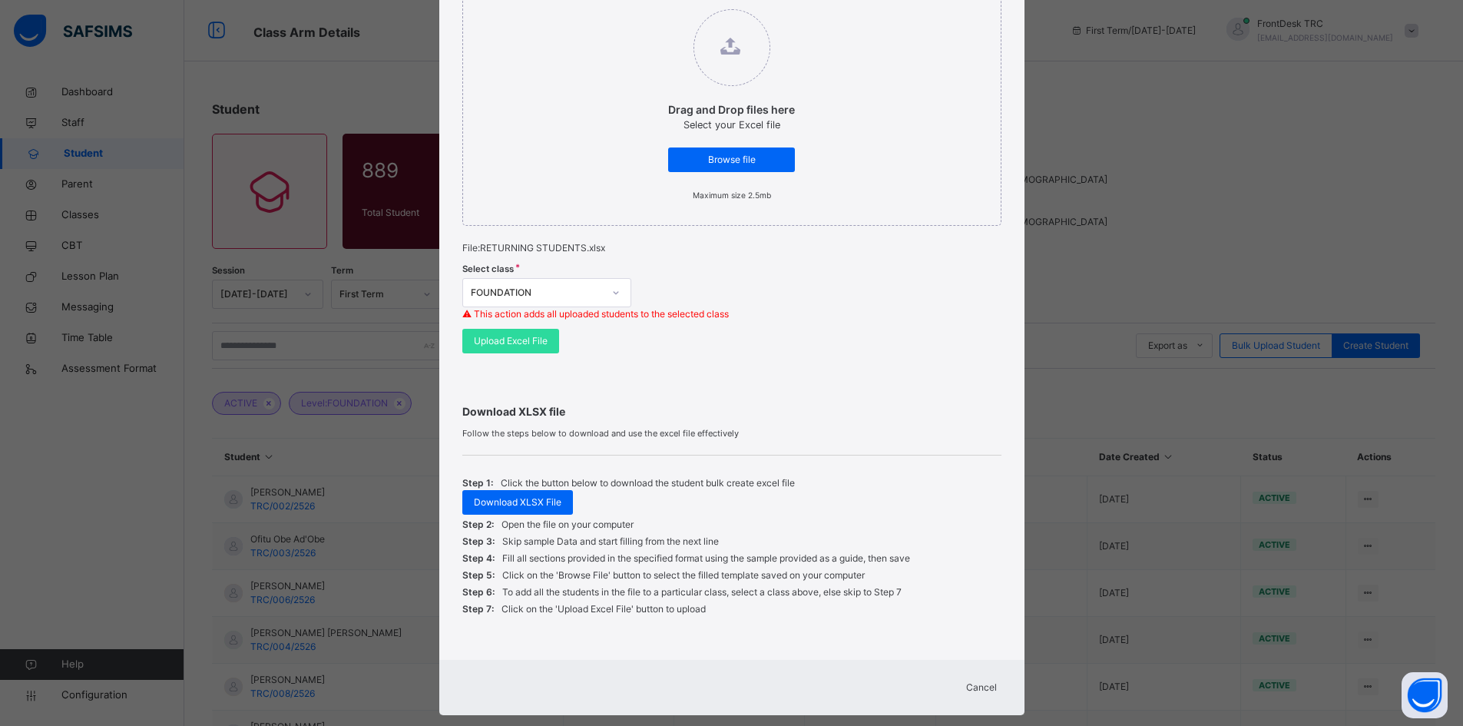
scroll to position [235, 0]
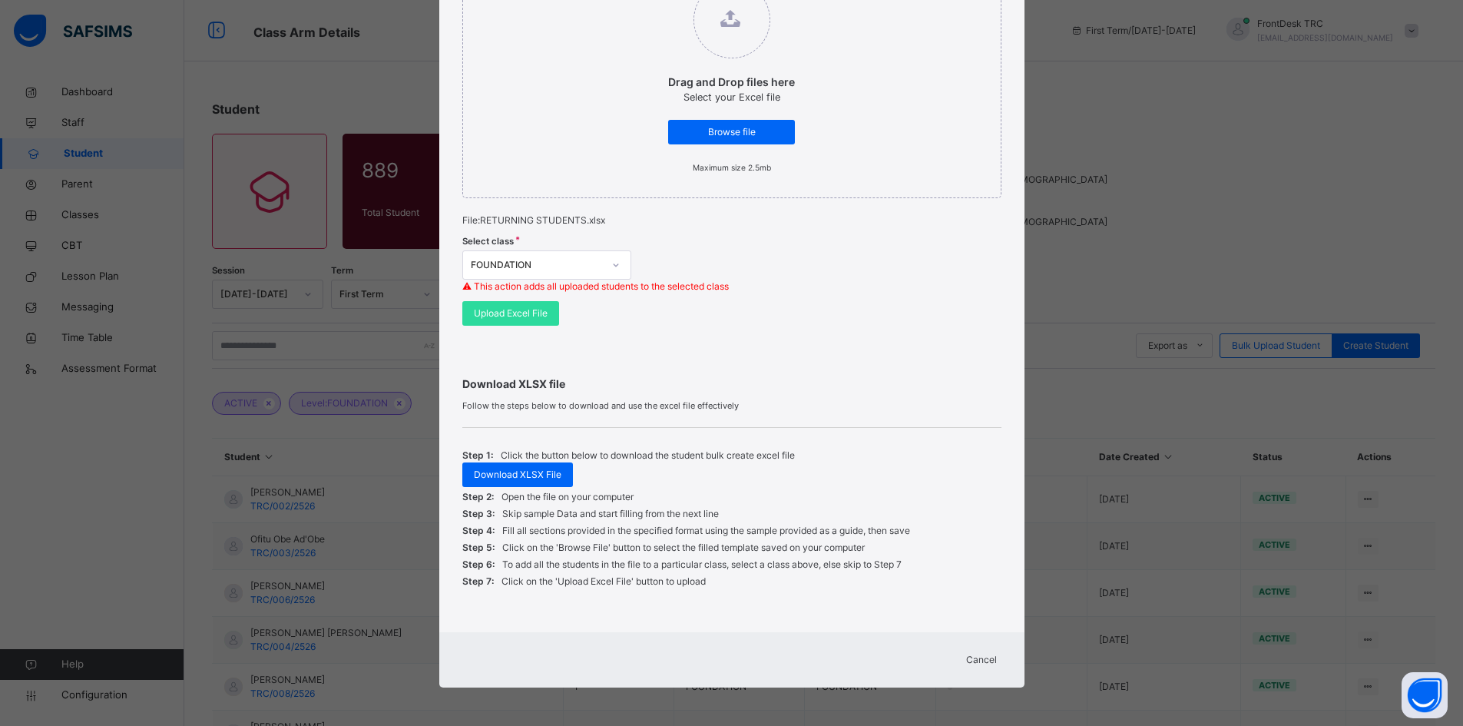
click at [969, 660] on span "Cancel" at bounding box center [981, 660] width 31 height 14
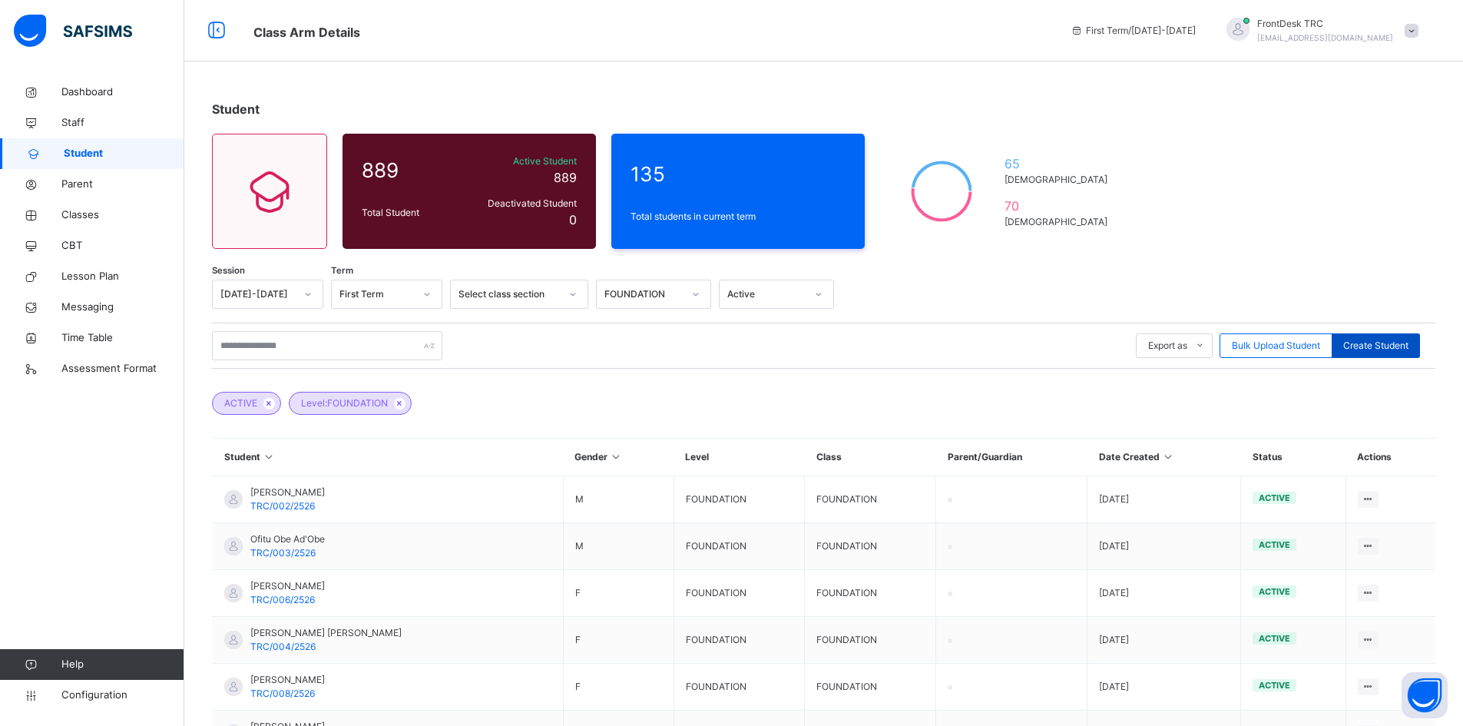
click at [1368, 349] on span "Create Student" at bounding box center [1375, 346] width 65 height 14
select select "**"
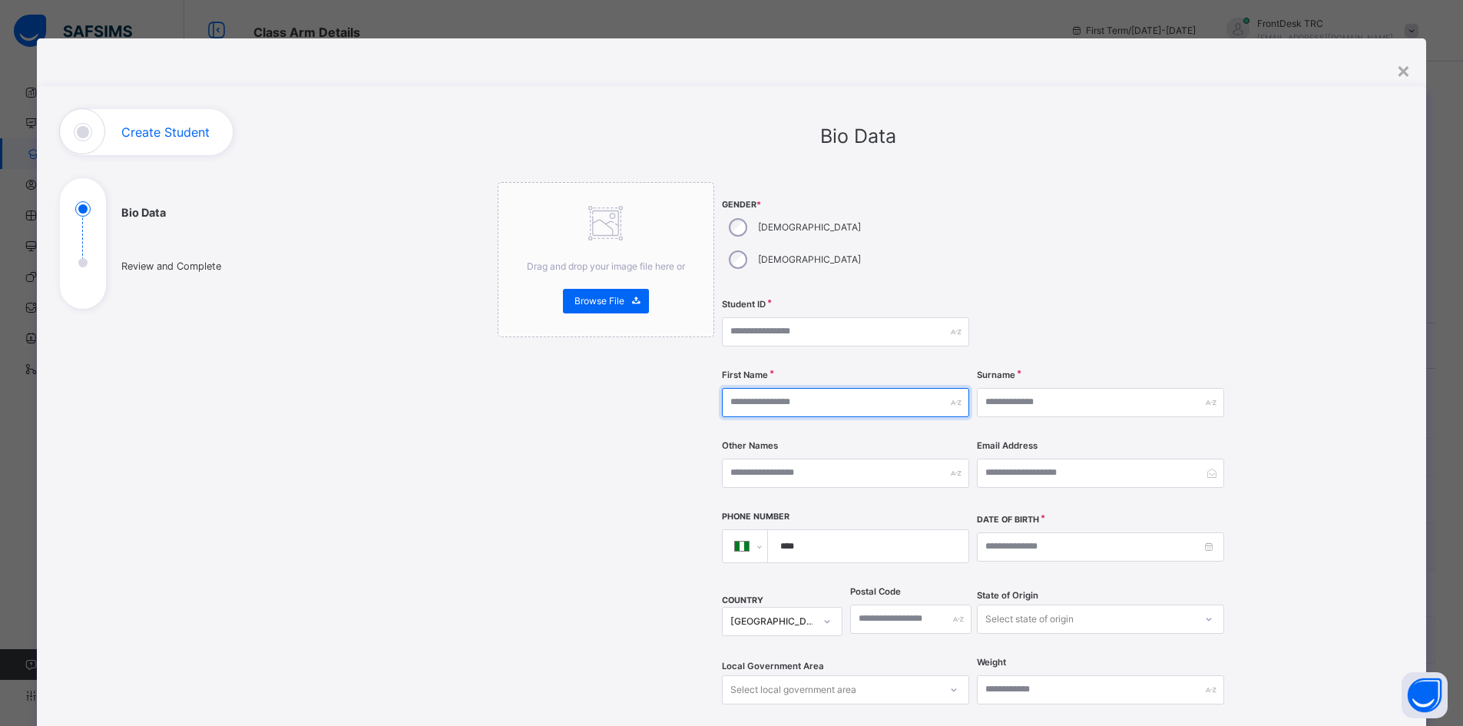
click at [882, 388] on input "text" at bounding box center [845, 402] width 247 height 29
paste input "******"
type input "******"
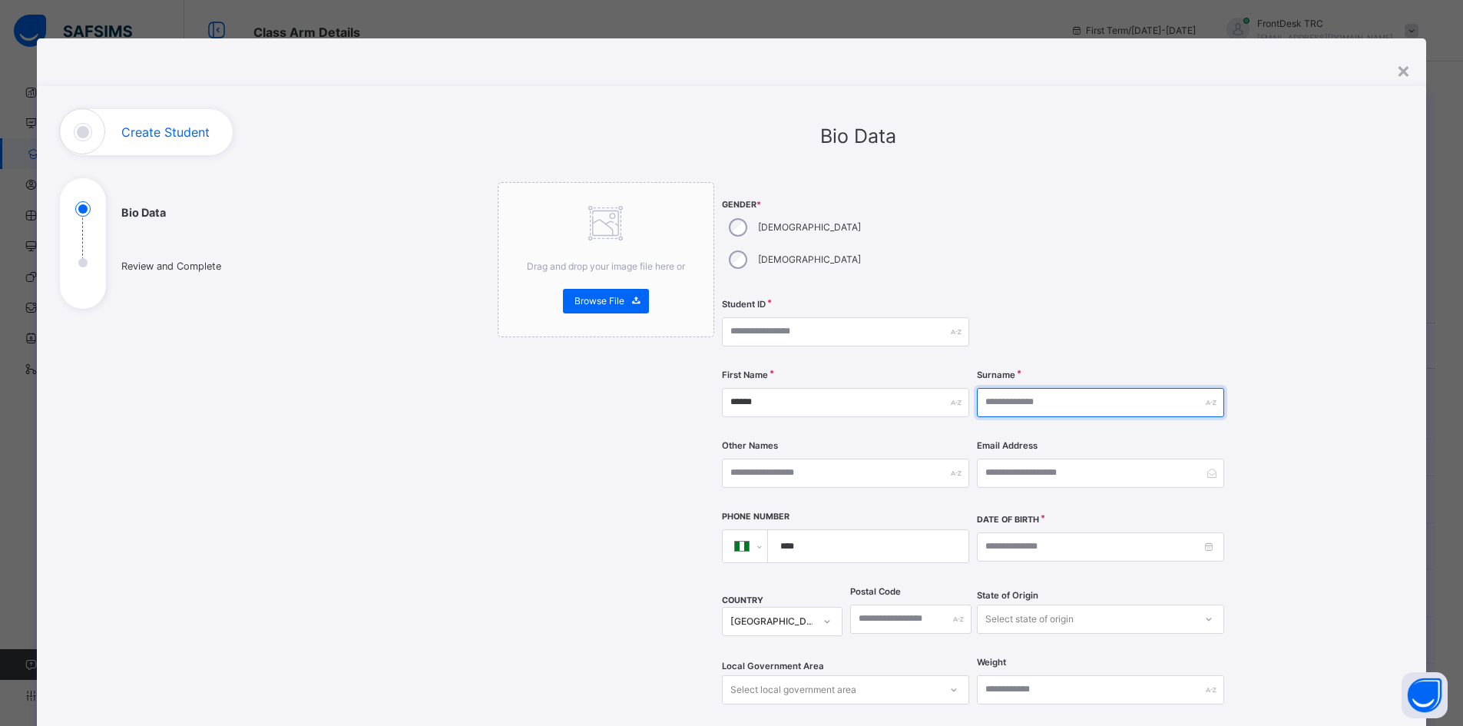
click at [992, 388] on input "text" at bounding box center [1100, 402] width 247 height 29
paste input "*******"
type input "*******"
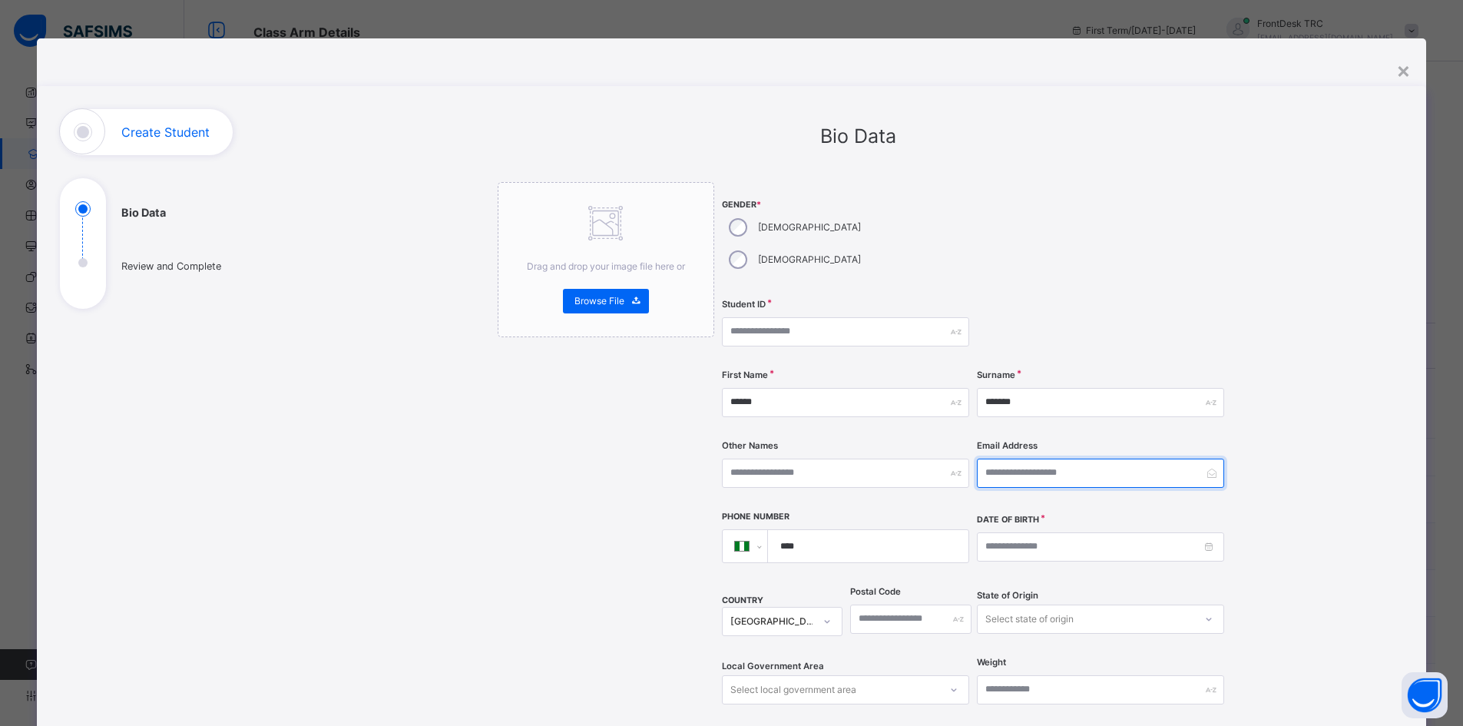
click at [1034, 458] on input "email" at bounding box center [1100, 472] width 247 height 29
paste input "**********"
type input "**********"
click at [838, 530] on input "****" at bounding box center [865, 546] width 188 height 32
click at [832, 530] on input "****" at bounding box center [865, 546] width 188 height 32
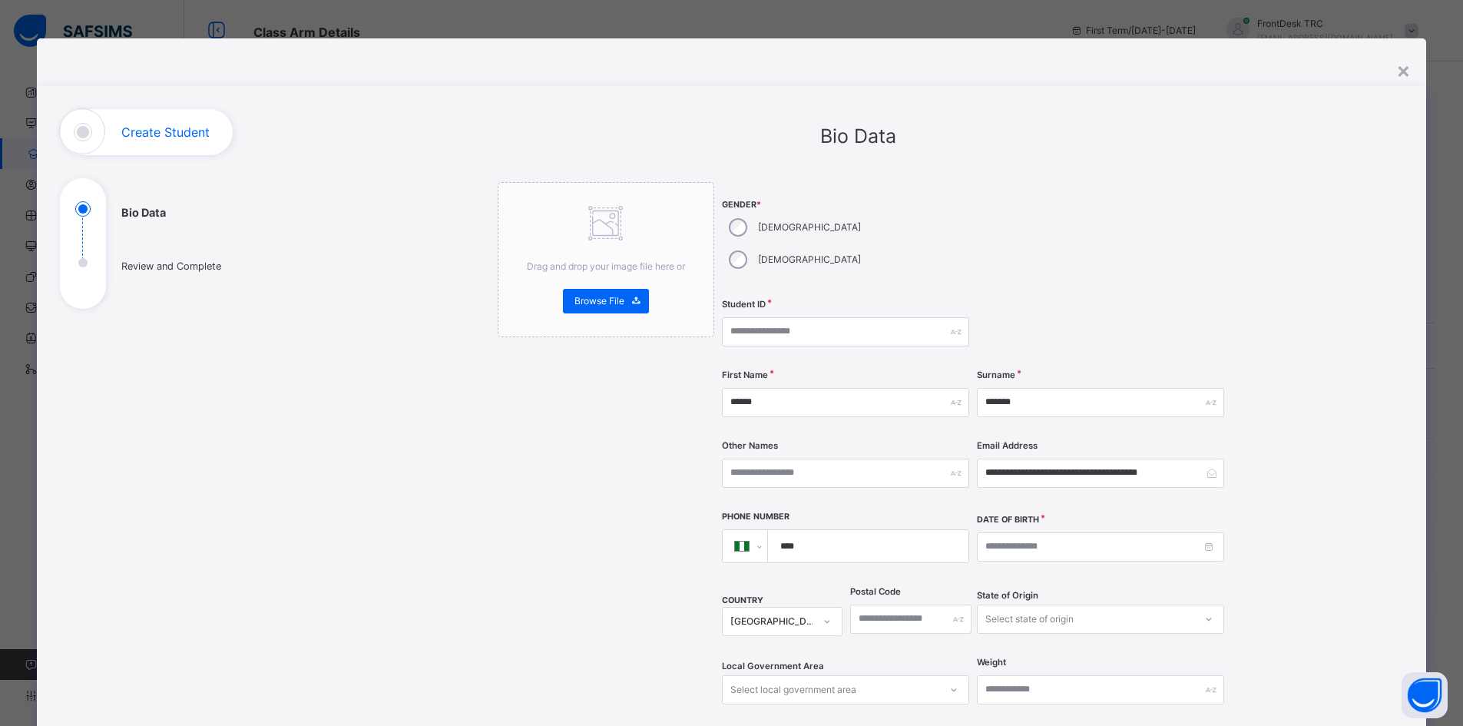
paste input "**********"
type input "**********"
click at [1040, 532] on input at bounding box center [1100, 546] width 247 height 29
click at [1056, 388] on input "*******" at bounding box center [1100, 402] width 247 height 29
paste input "**********"
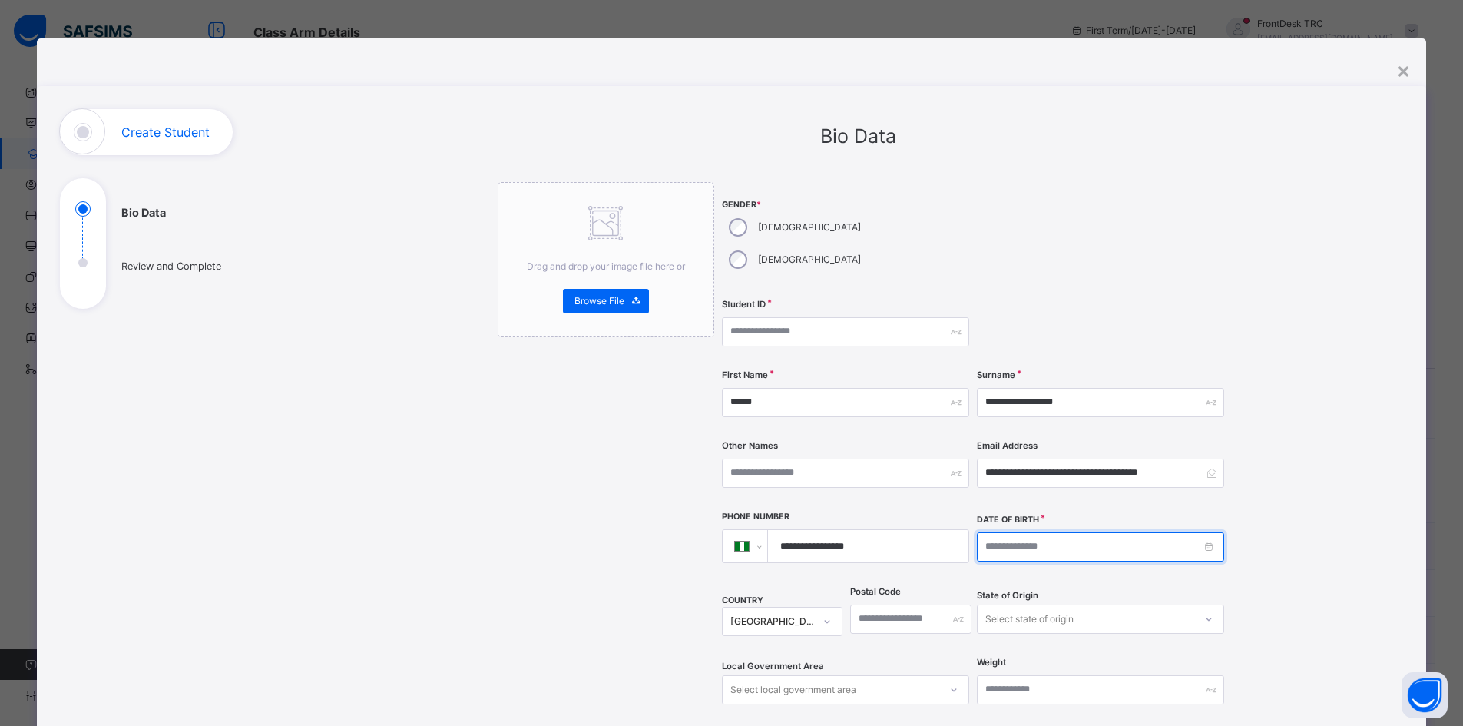
click at [1203, 532] on input at bounding box center [1100, 546] width 247 height 29
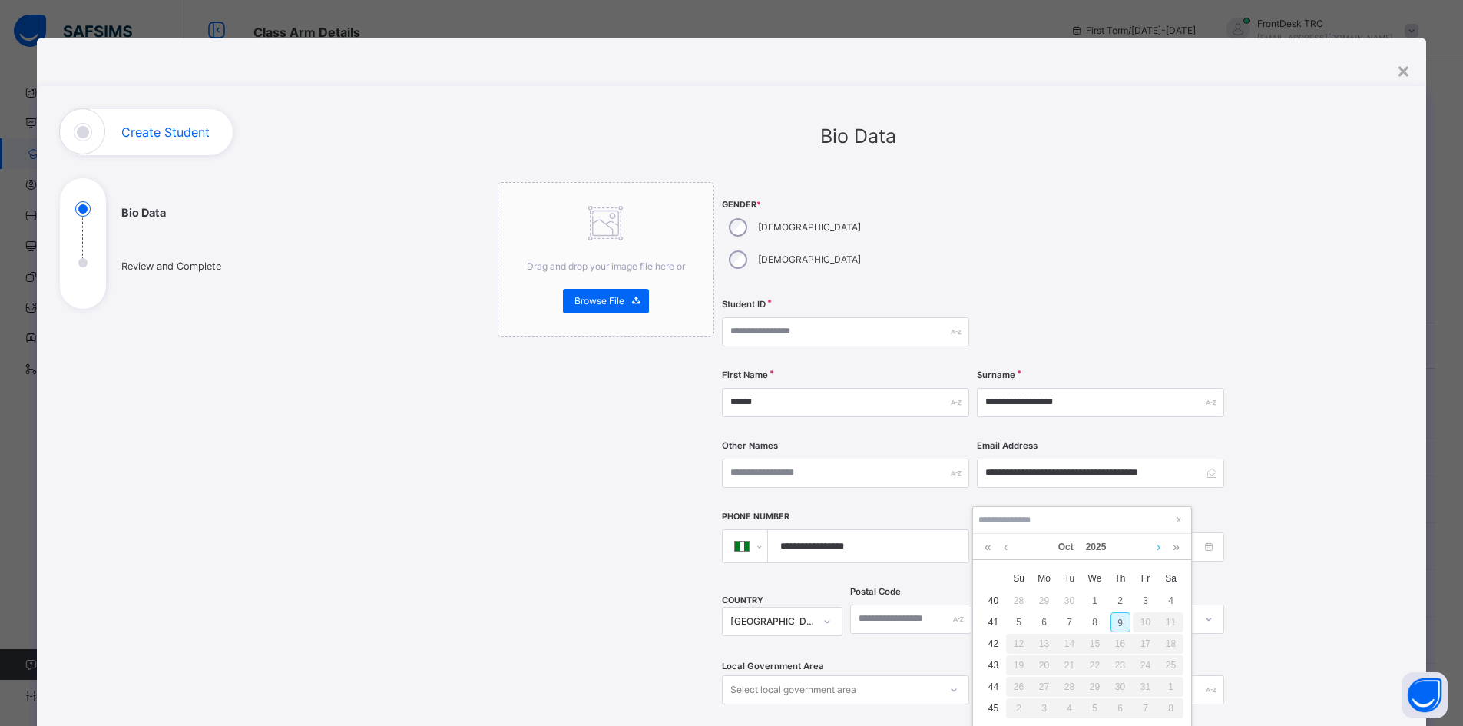
click at [1159, 544] on link at bounding box center [1159, 547] width 12 height 26
click at [1158, 547] on link at bounding box center [1159, 547] width 12 height 26
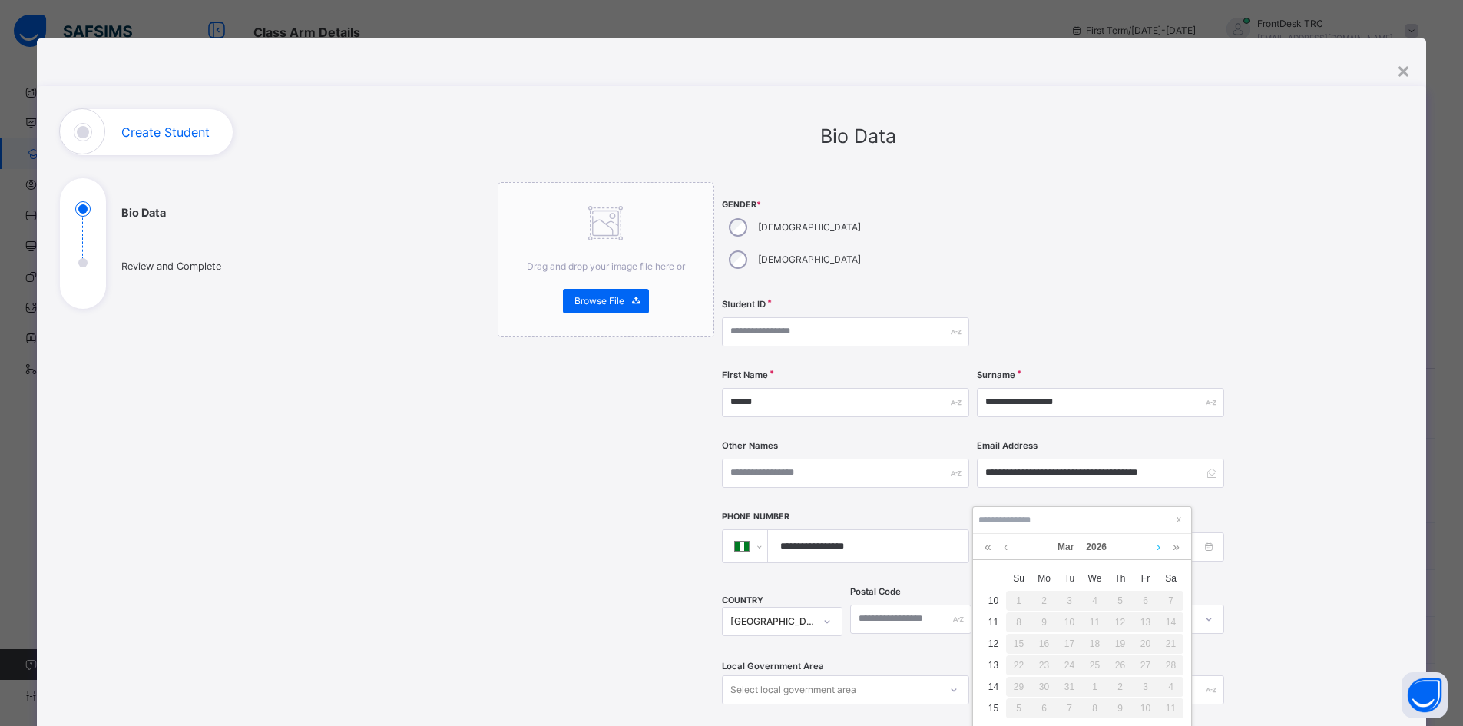
click at [1158, 547] on link at bounding box center [1159, 547] width 12 height 26
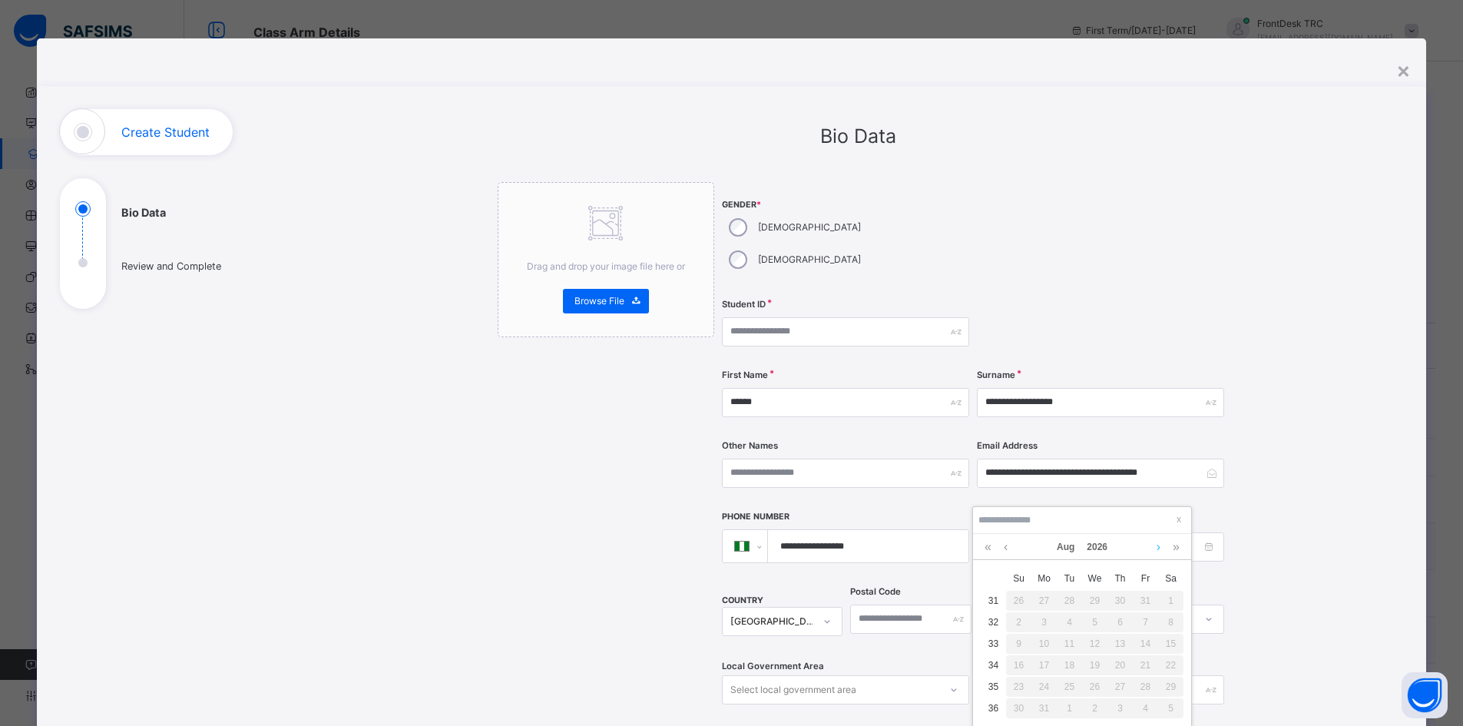
click at [1158, 547] on link at bounding box center [1159, 547] width 12 height 26
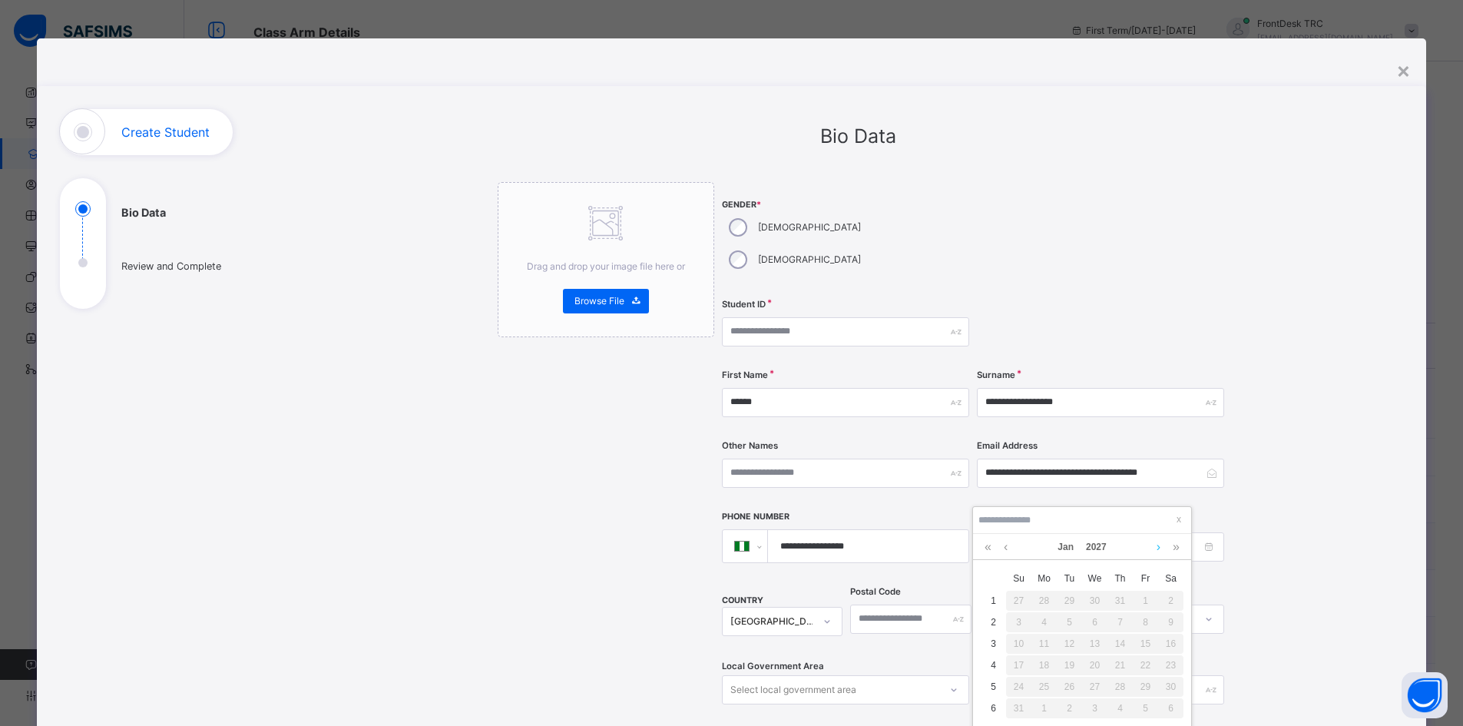
click at [1158, 547] on link at bounding box center [1159, 547] width 12 height 26
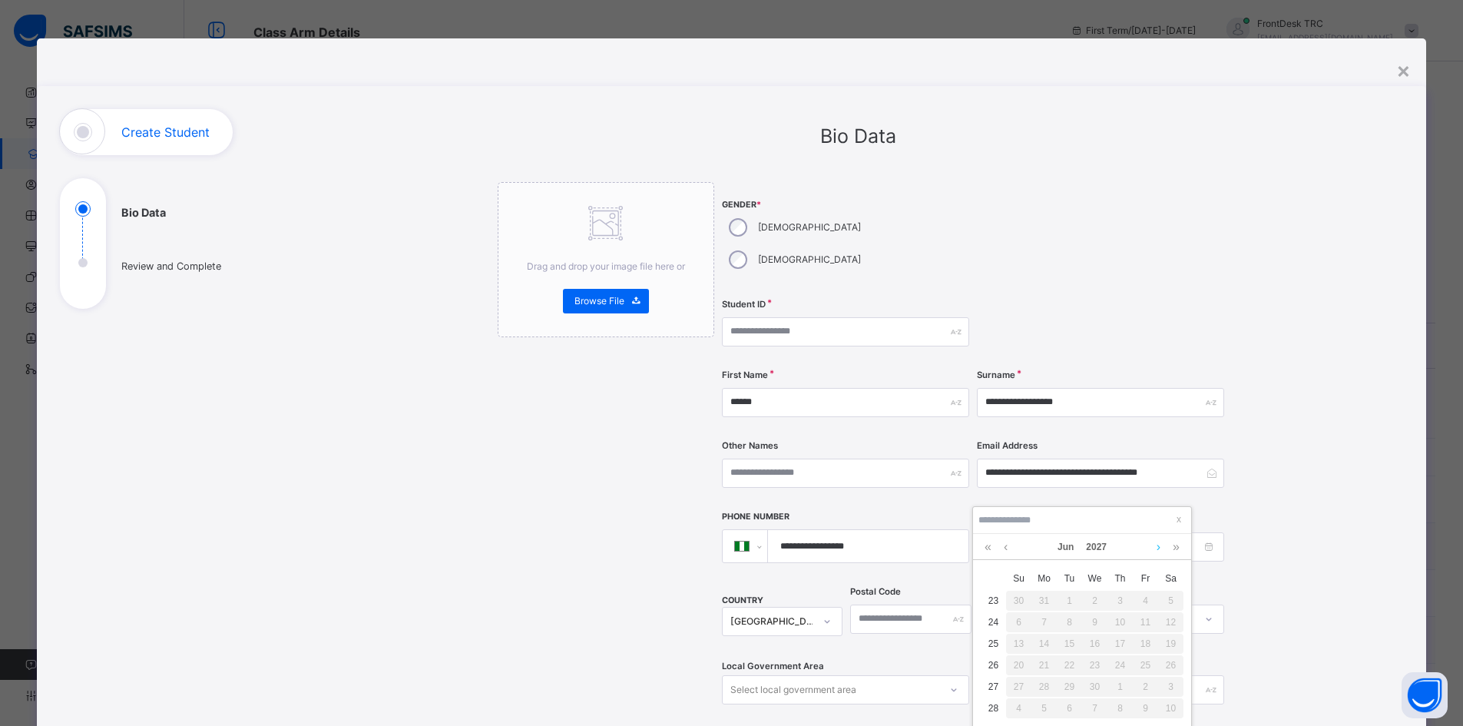
click at [1158, 547] on link at bounding box center [1159, 547] width 12 height 26
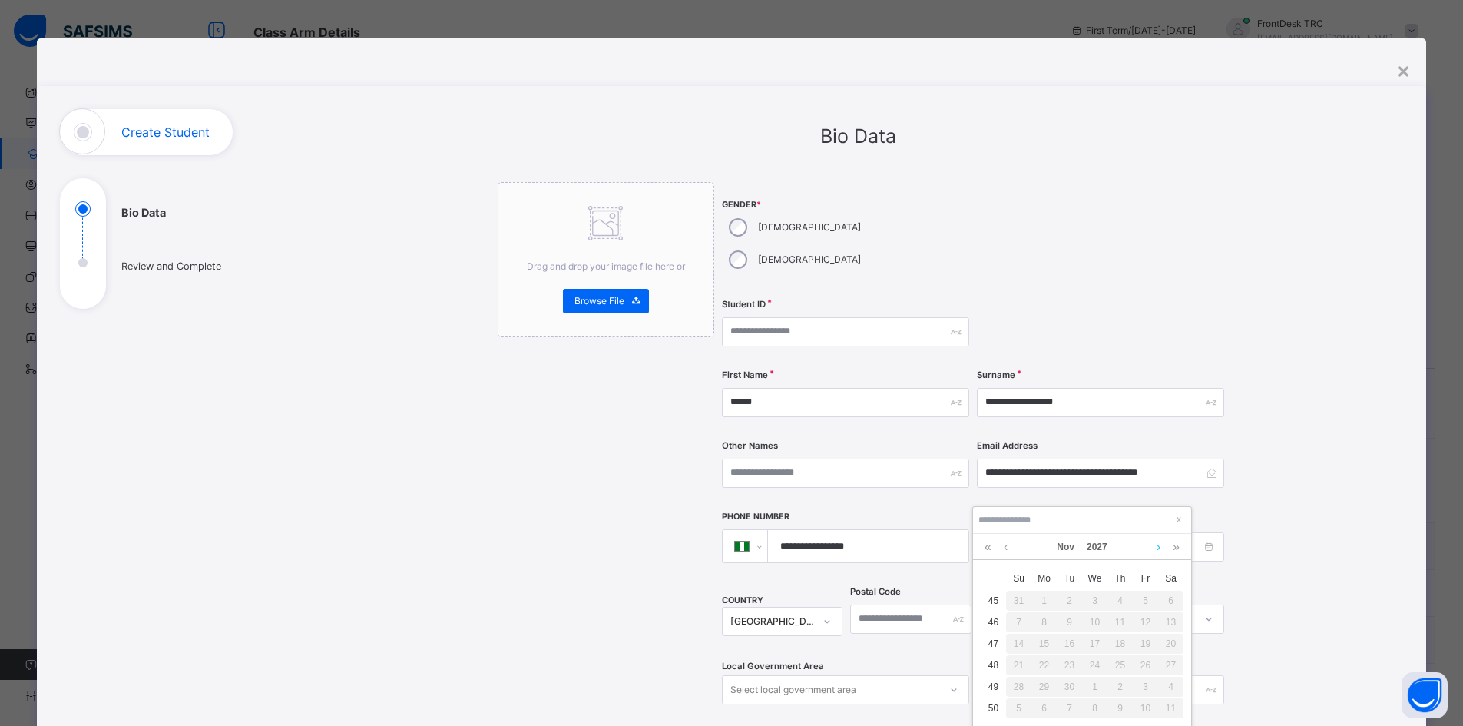
click at [1158, 547] on link at bounding box center [1159, 547] width 12 height 26
click at [1158, 546] on link at bounding box center [1159, 547] width 12 height 26
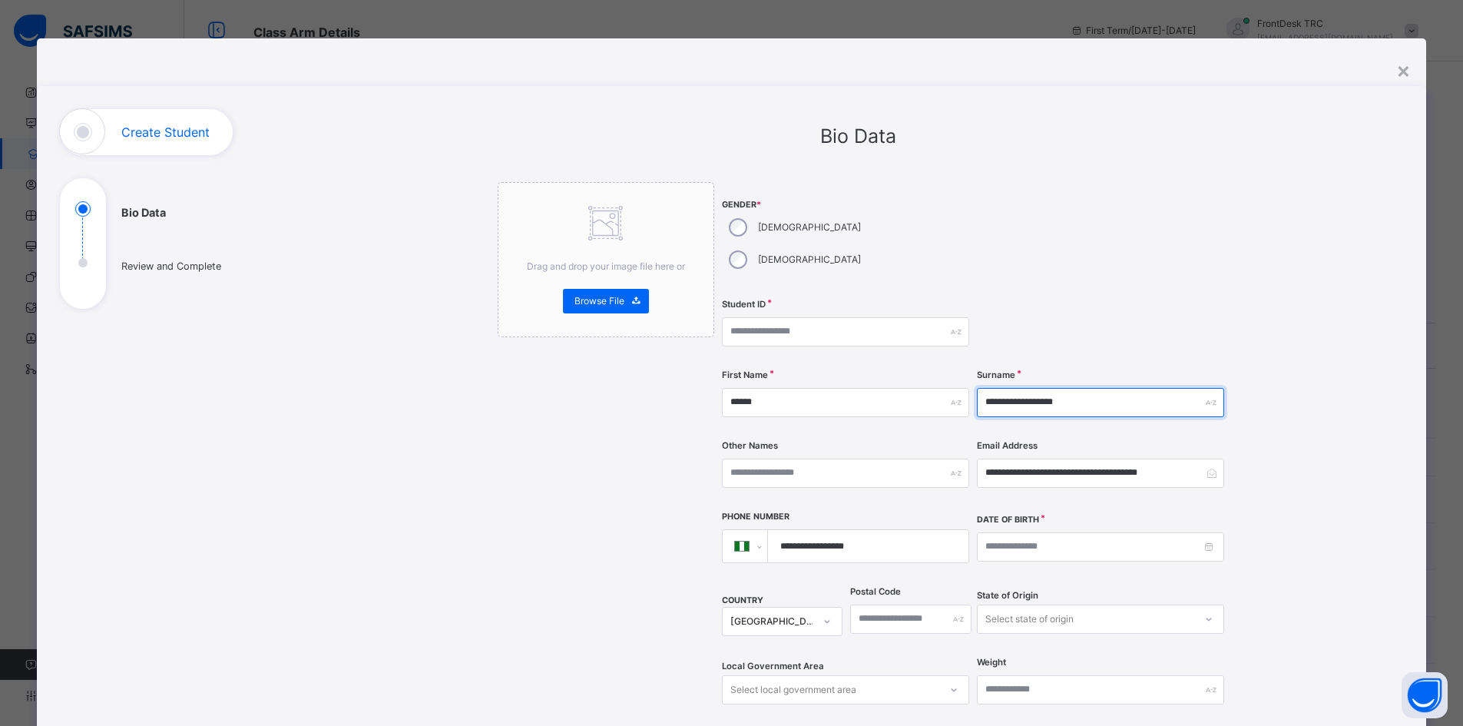
drag, startPoint x: 1083, startPoint y: 372, endPoint x: 1017, endPoint y: 372, distance: 66.0
click at [1017, 388] on input "**********" at bounding box center [1100, 402] width 247 height 29
type input "*******"
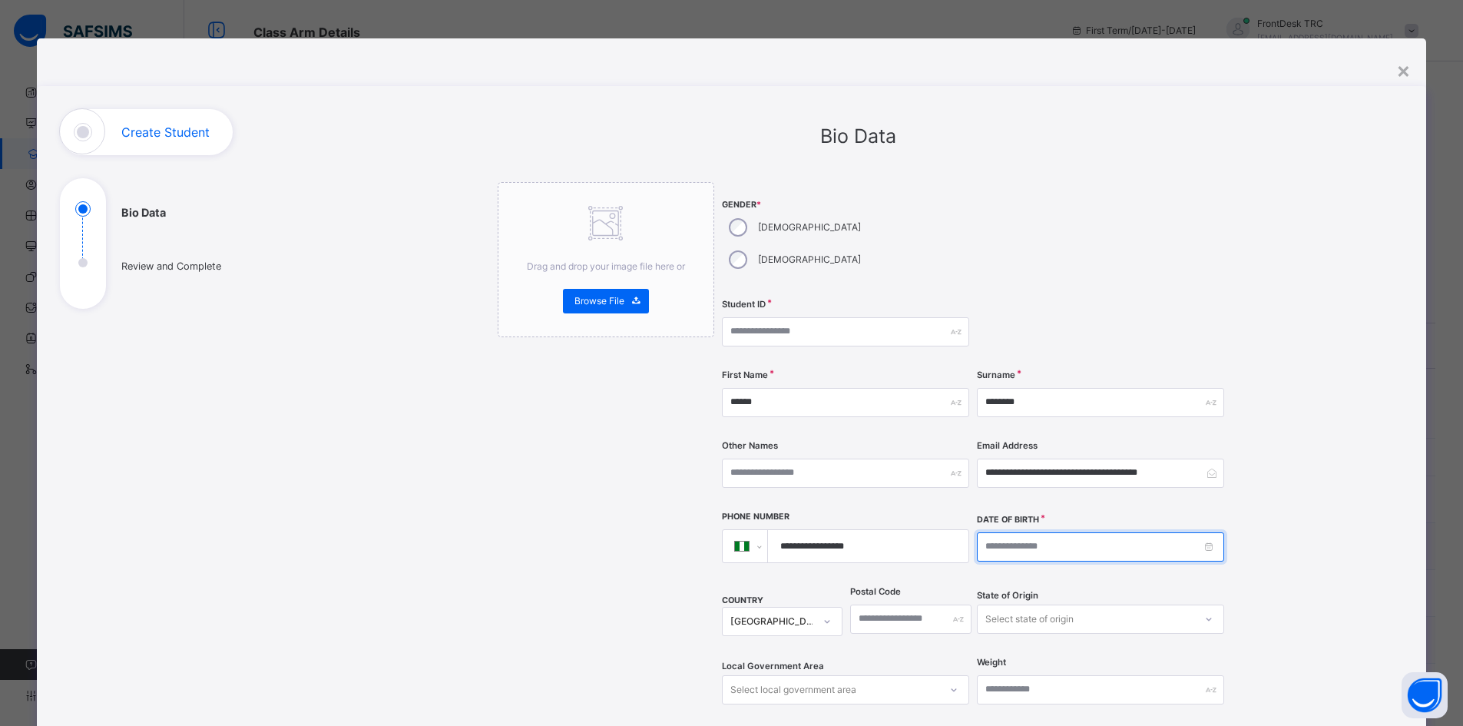
click at [1206, 532] on input at bounding box center [1100, 546] width 247 height 29
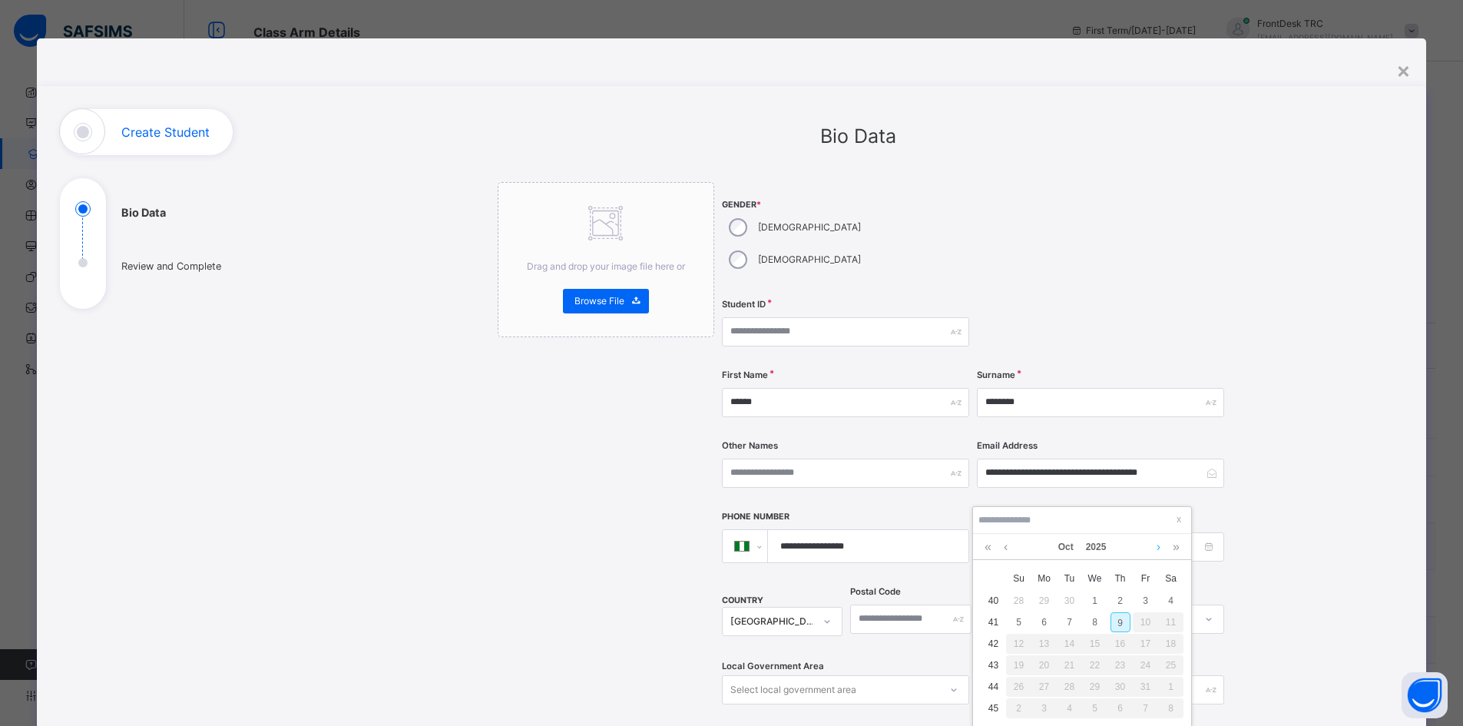
click at [1159, 547] on link at bounding box center [1159, 547] width 12 height 26
click at [1007, 545] on link at bounding box center [1006, 547] width 12 height 26
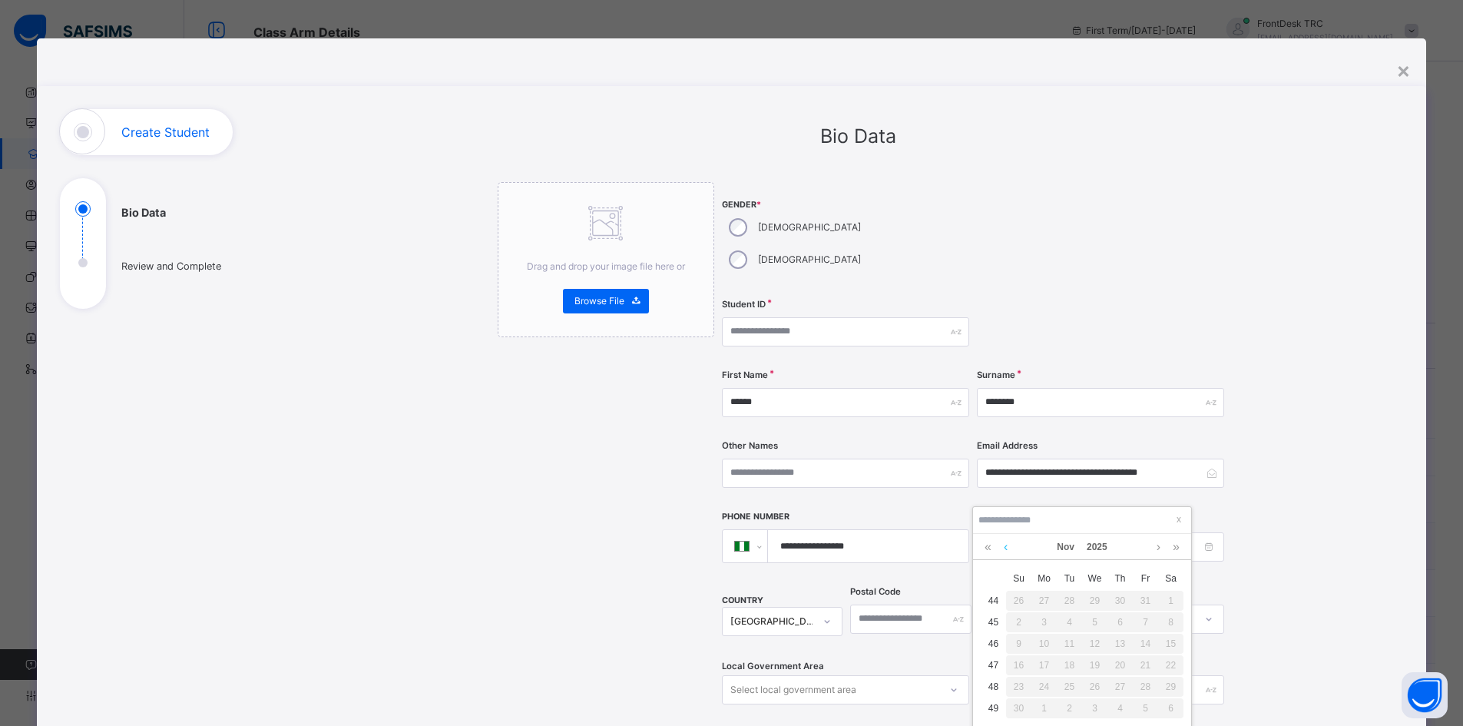
click at [1007, 545] on link at bounding box center [1006, 547] width 12 height 26
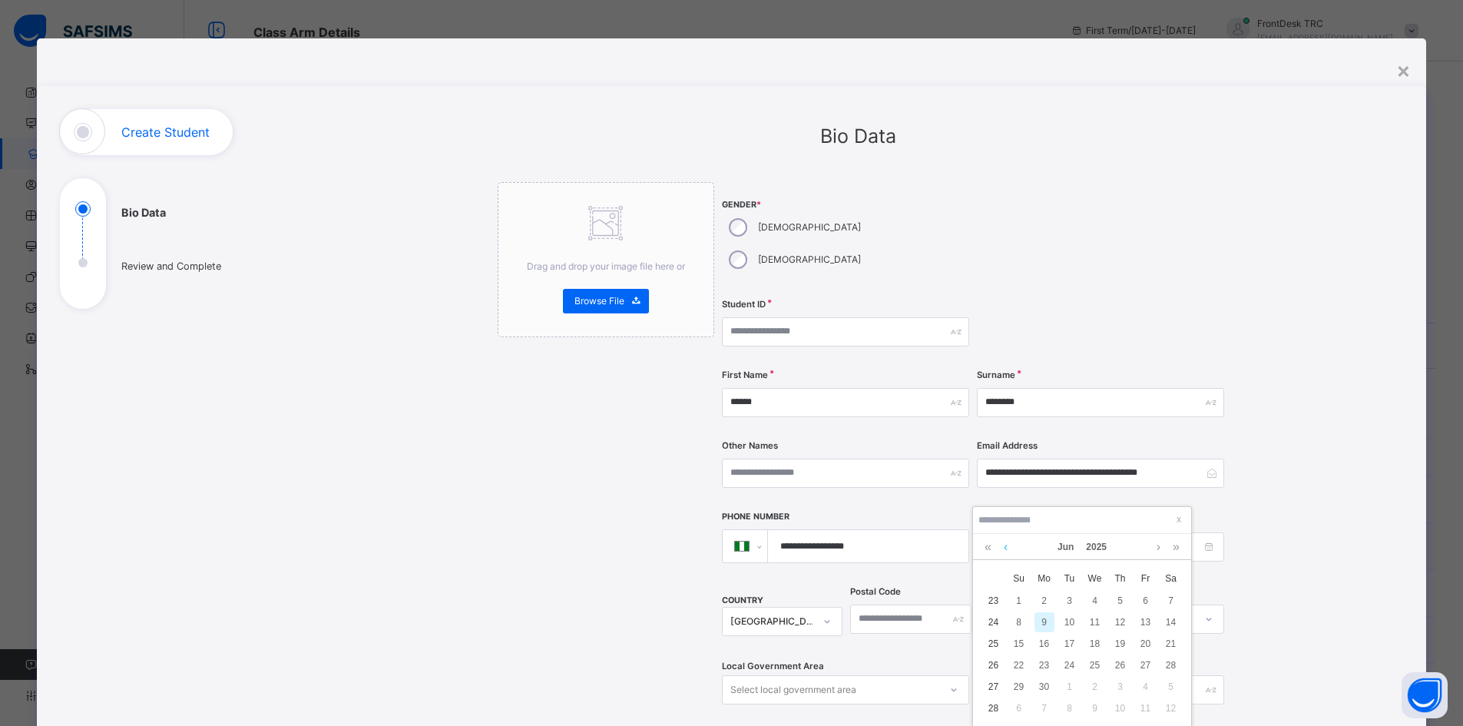
click at [1007, 545] on link at bounding box center [1006, 547] width 12 height 26
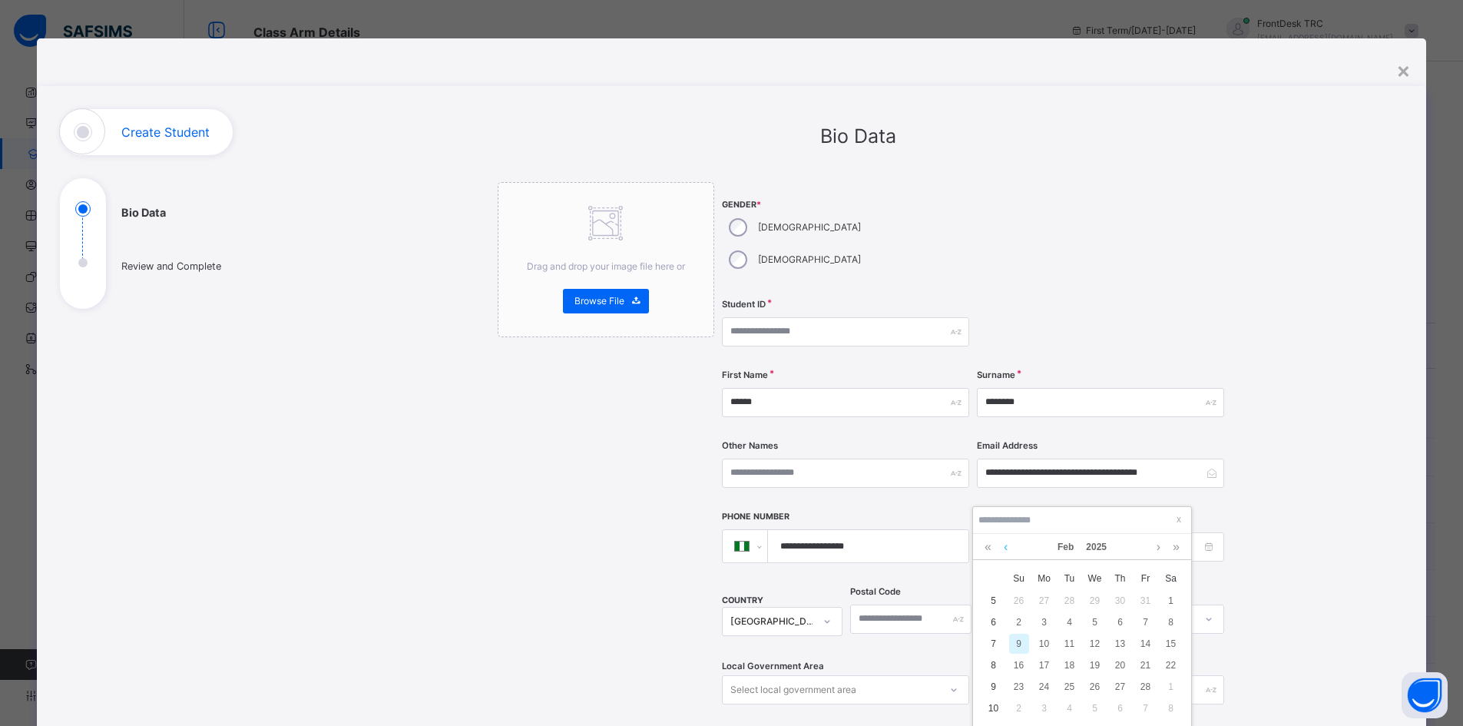
click at [1007, 545] on link at bounding box center [1006, 547] width 12 height 26
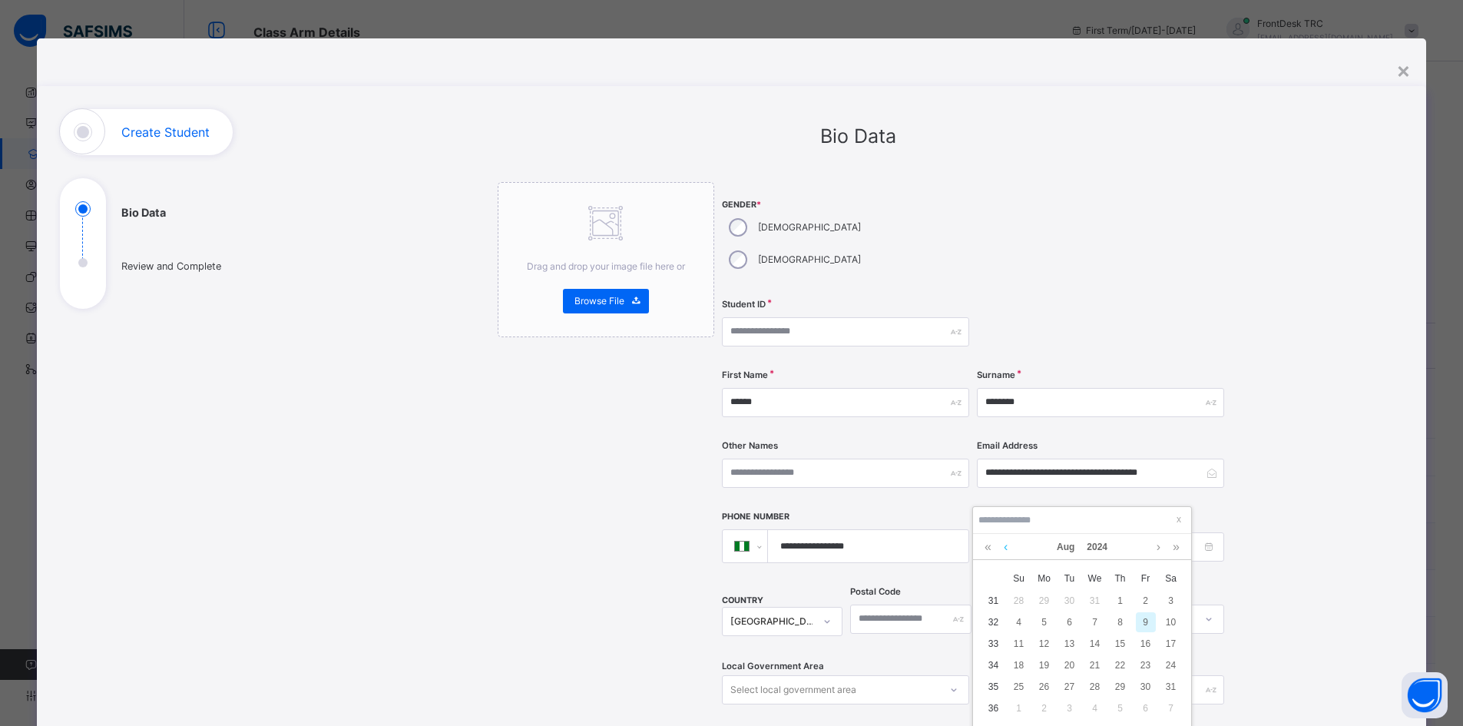
click at [1007, 545] on link at bounding box center [1006, 547] width 12 height 26
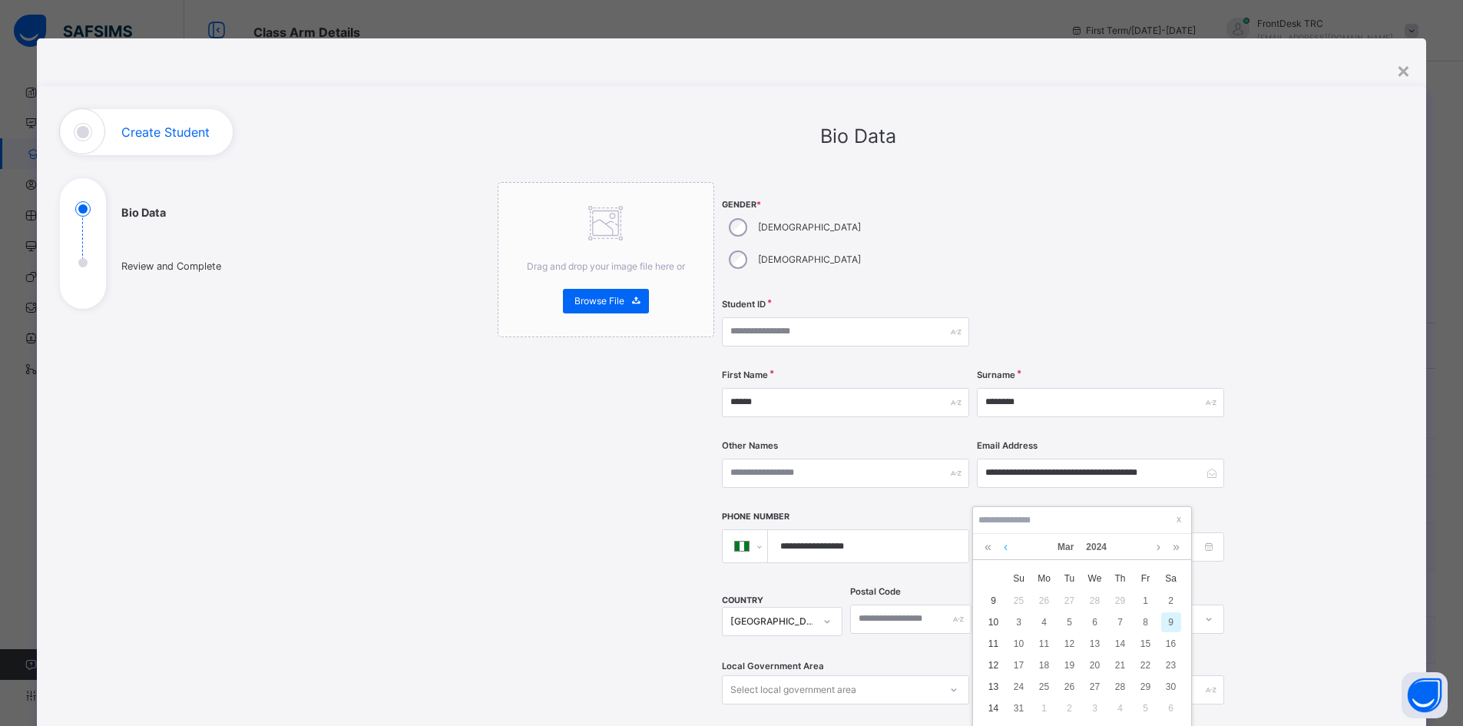
click at [1007, 545] on link at bounding box center [1006, 547] width 12 height 26
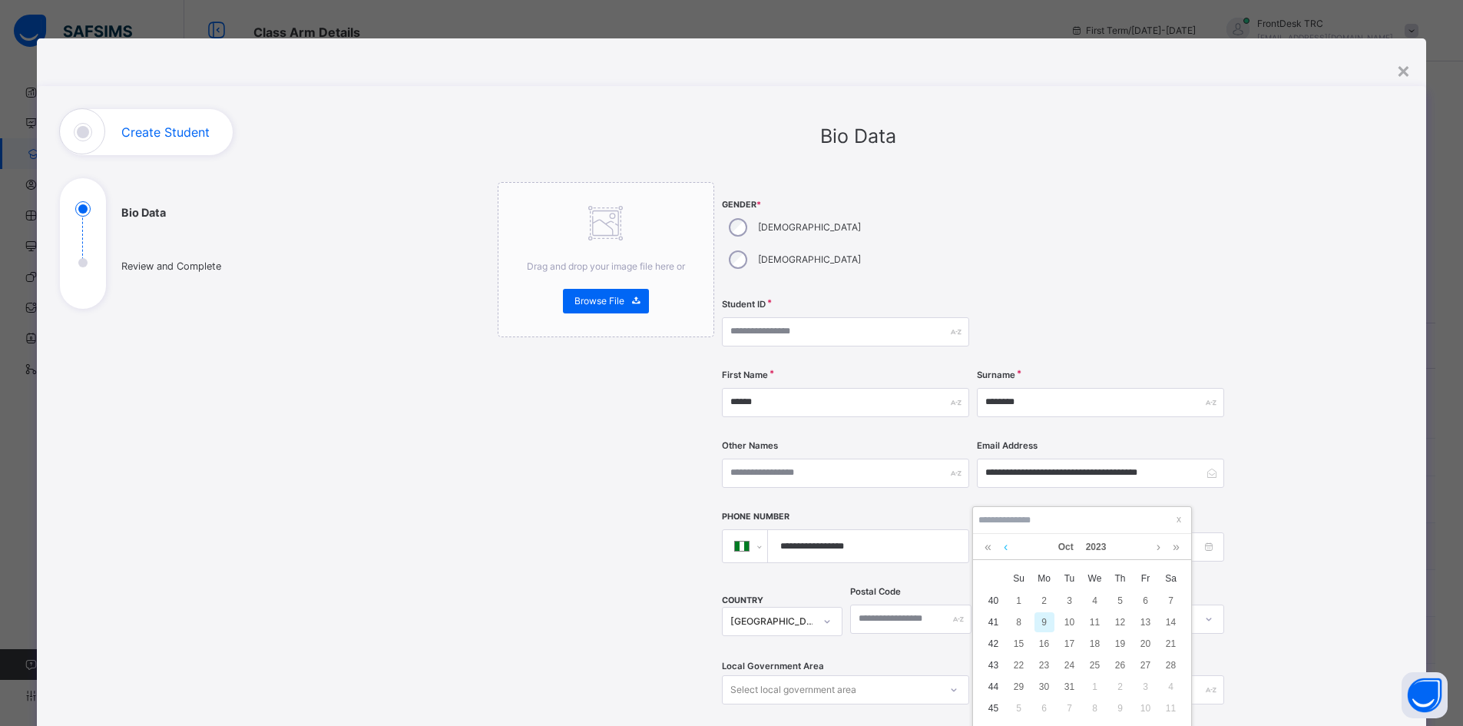
click at [1007, 545] on link at bounding box center [1006, 547] width 12 height 26
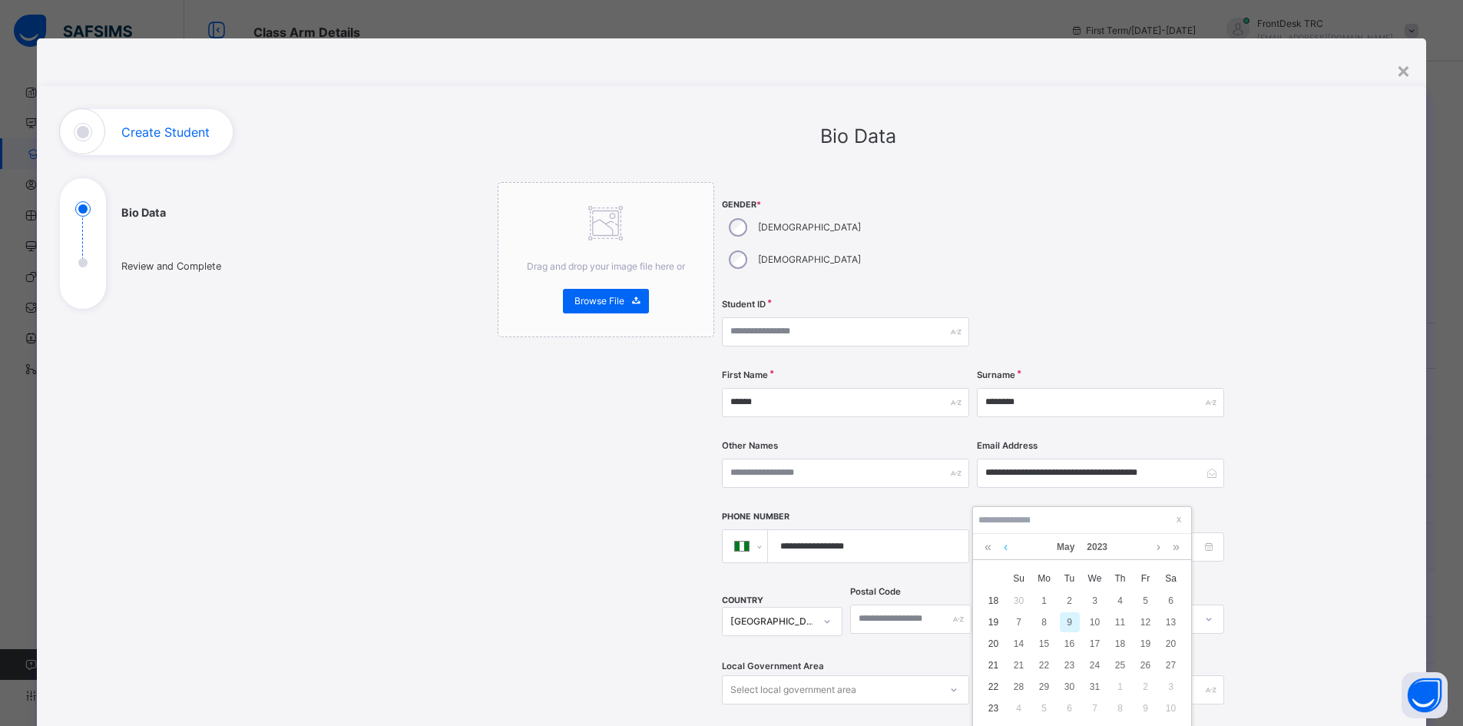
click at [1007, 545] on link at bounding box center [1006, 547] width 12 height 26
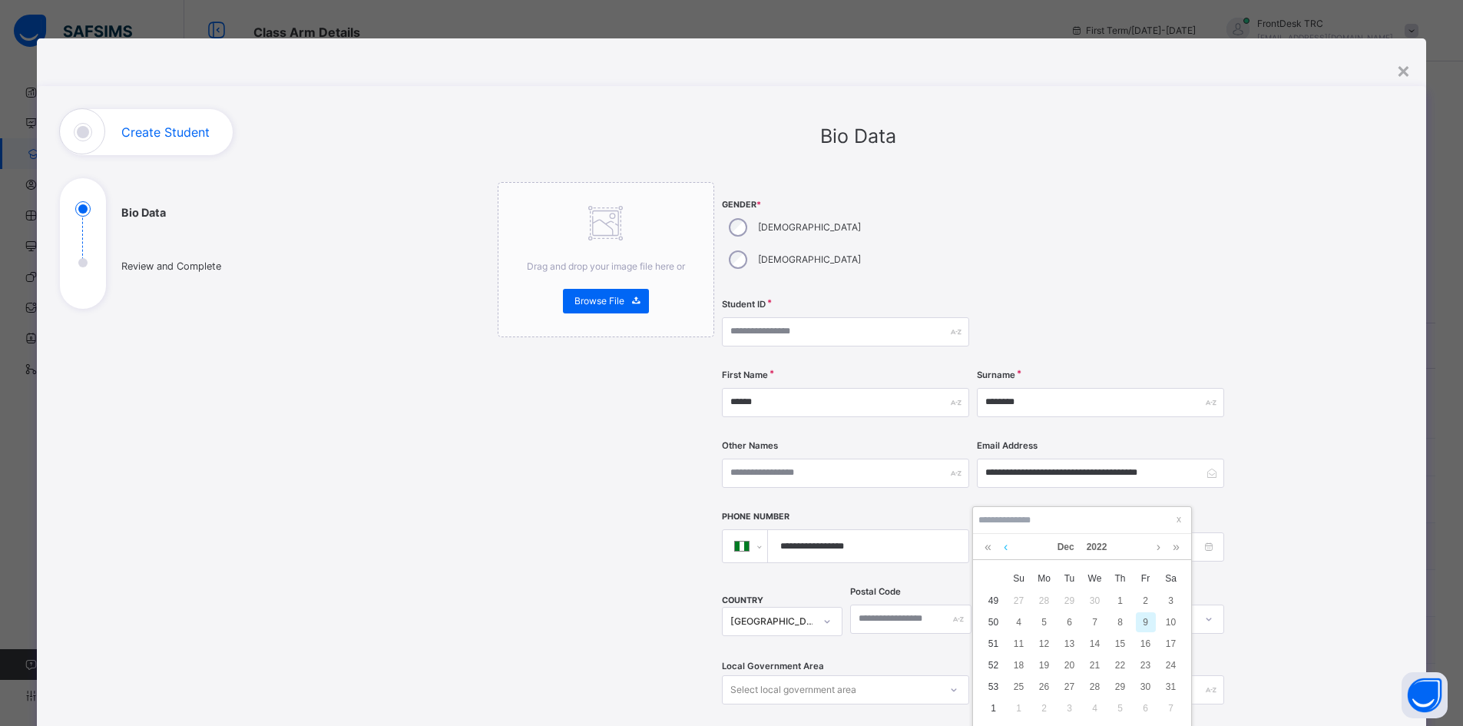
click at [1007, 545] on link at bounding box center [1006, 547] width 12 height 26
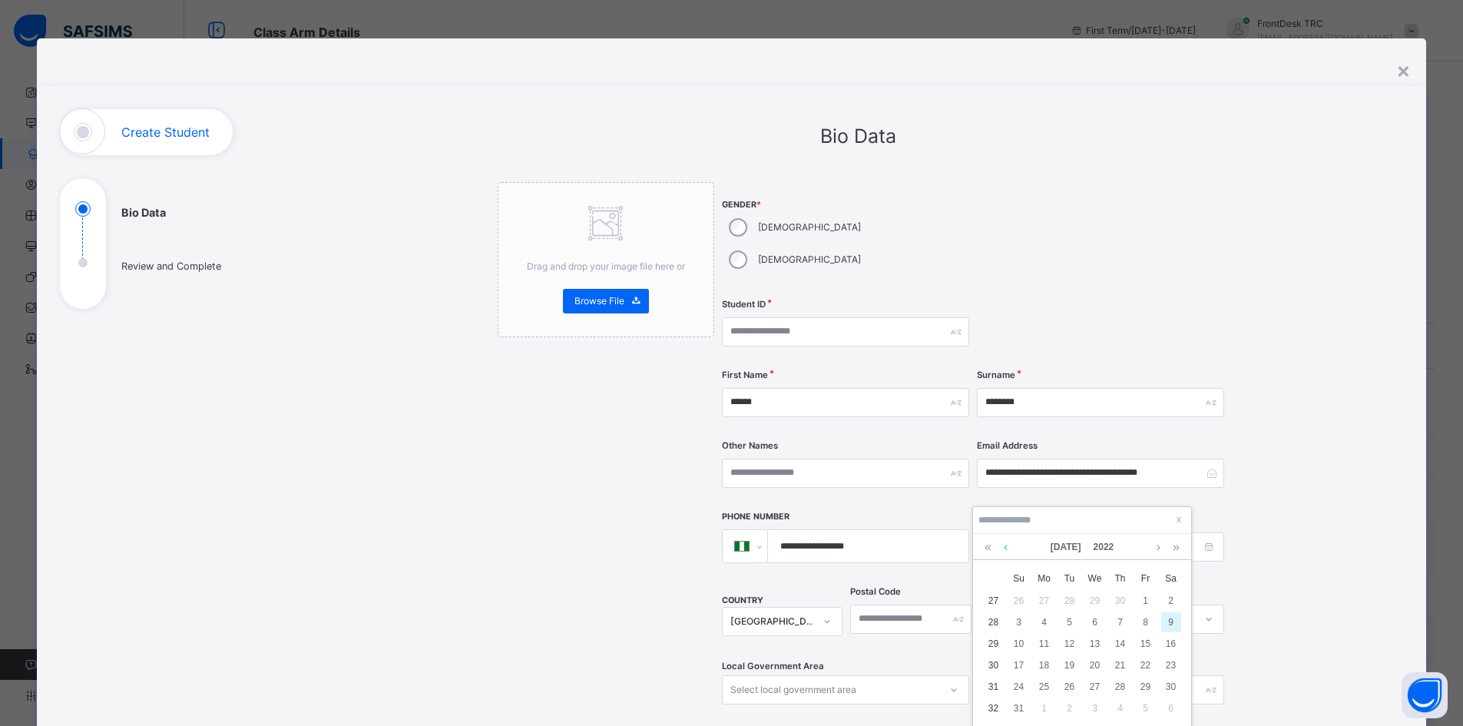
click at [1007, 545] on link at bounding box center [1006, 547] width 12 height 26
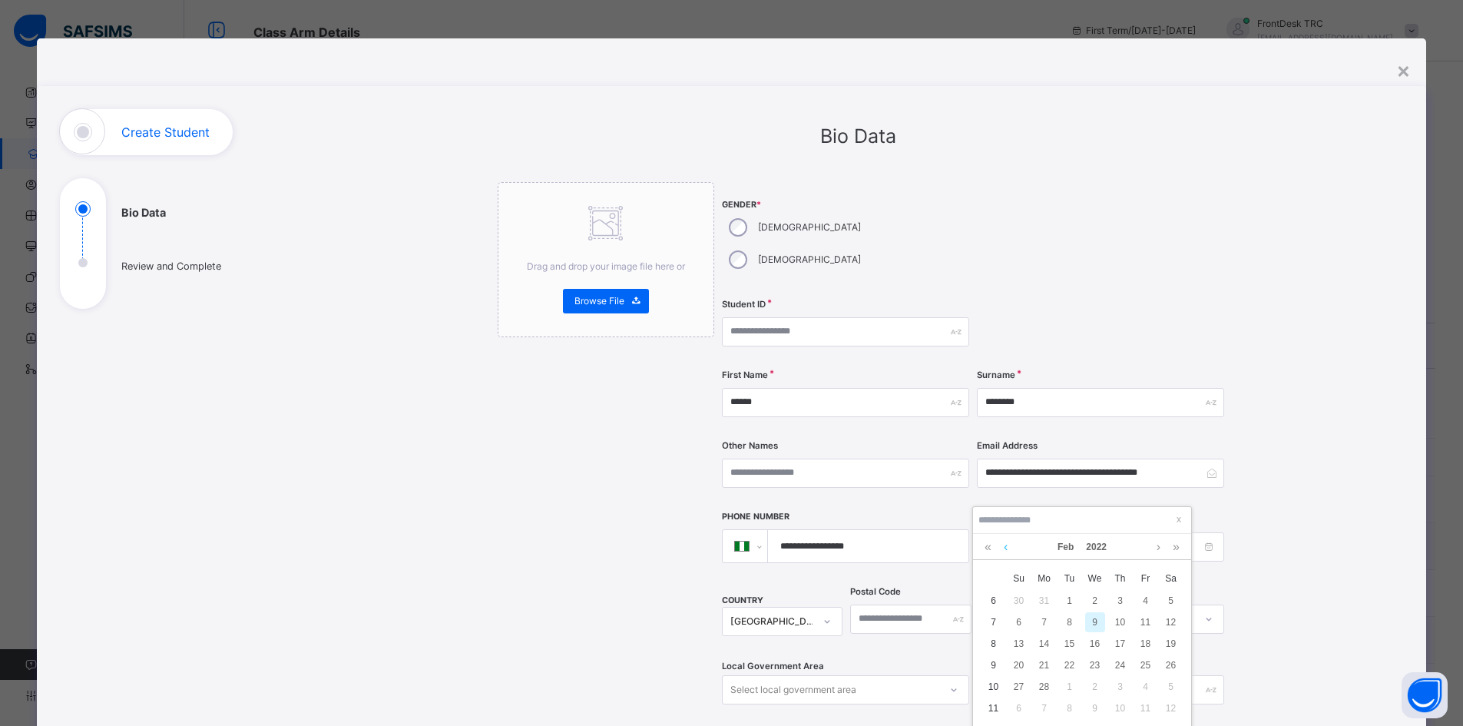
click at [1007, 545] on link at bounding box center [1006, 547] width 12 height 26
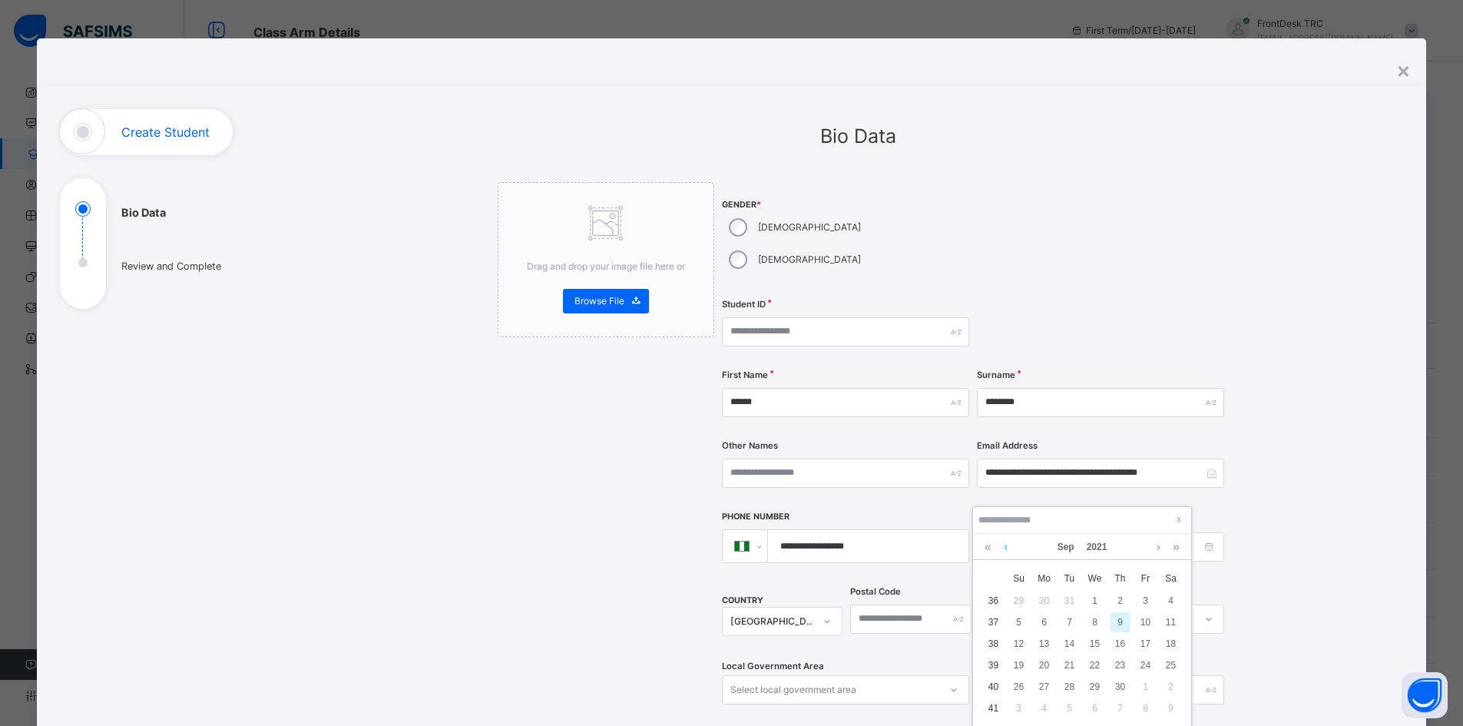
click at [1007, 545] on link at bounding box center [1006, 547] width 12 height 26
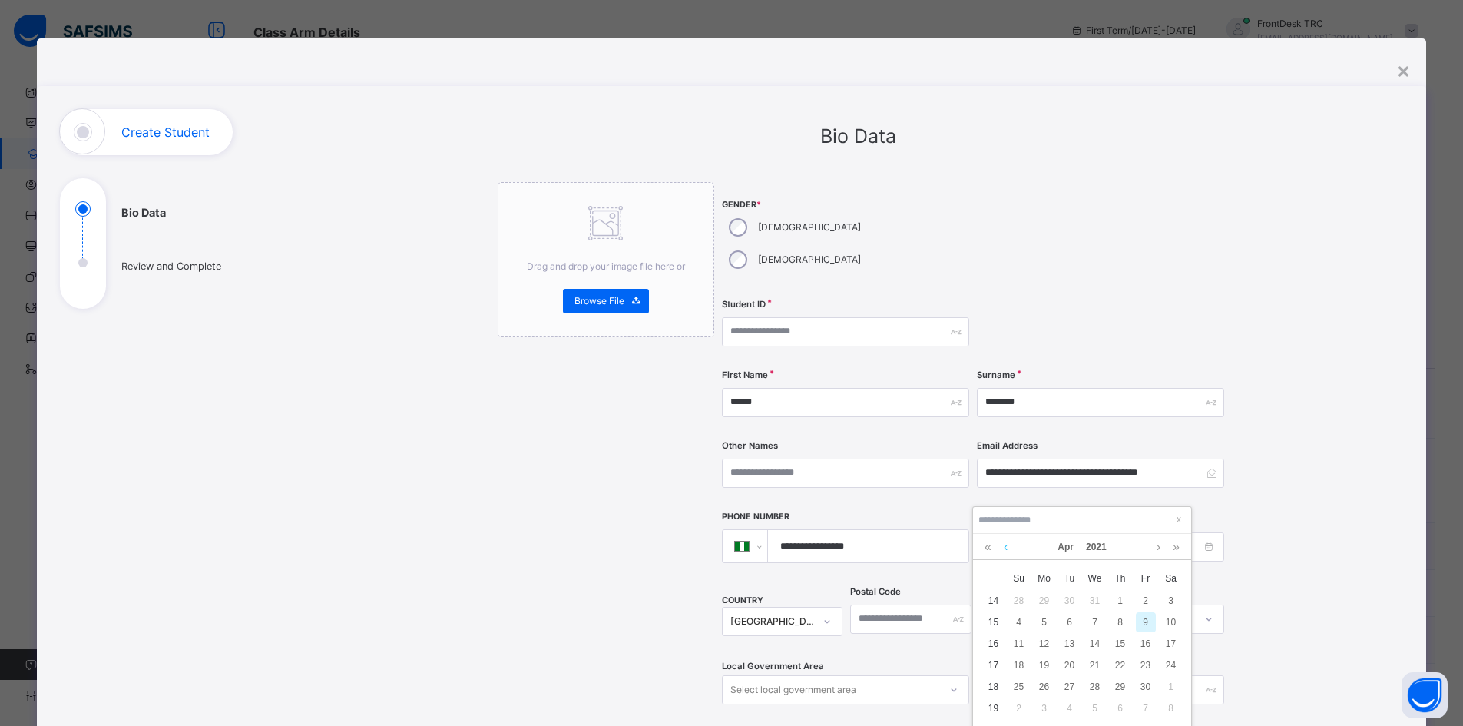
click at [1007, 545] on link at bounding box center [1006, 547] width 12 height 26
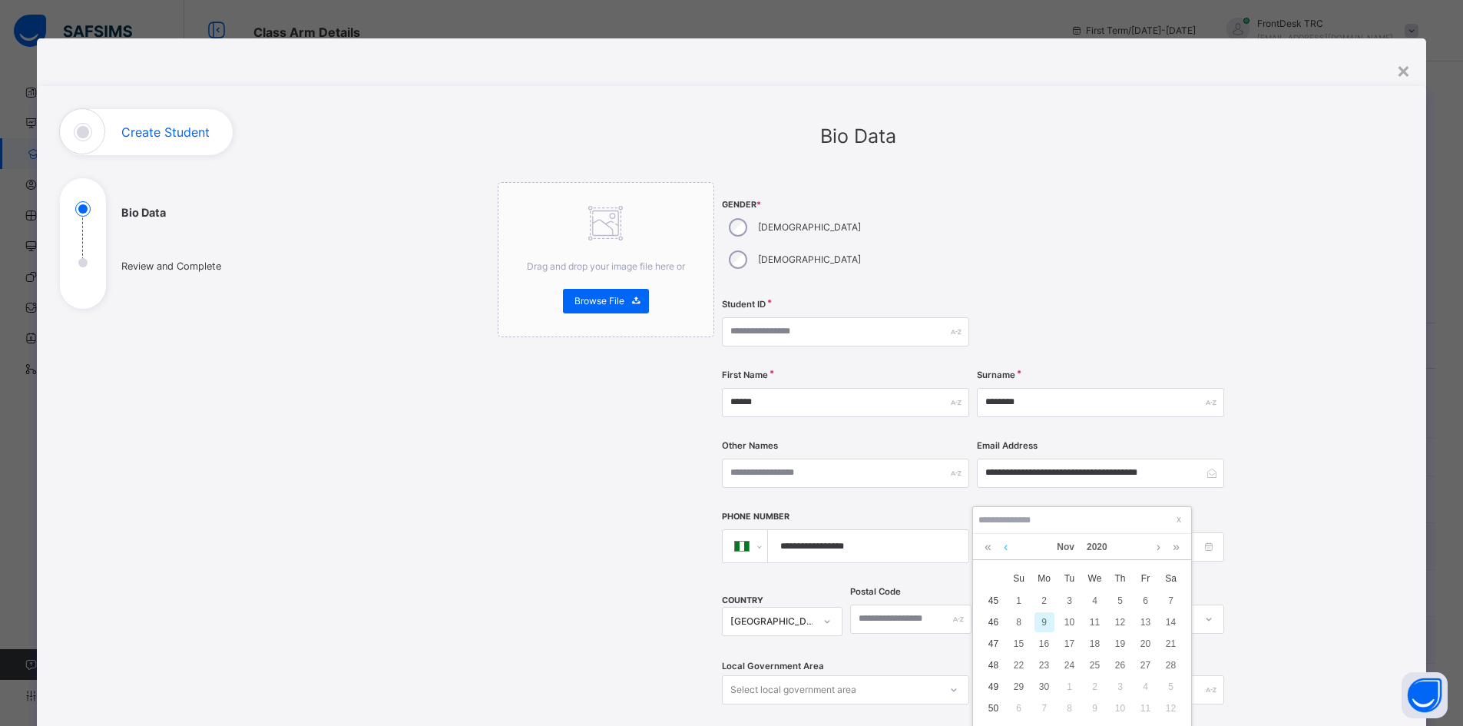
click at [1007, 545] on link at bounding box center [1006, 547] width 12 height 26
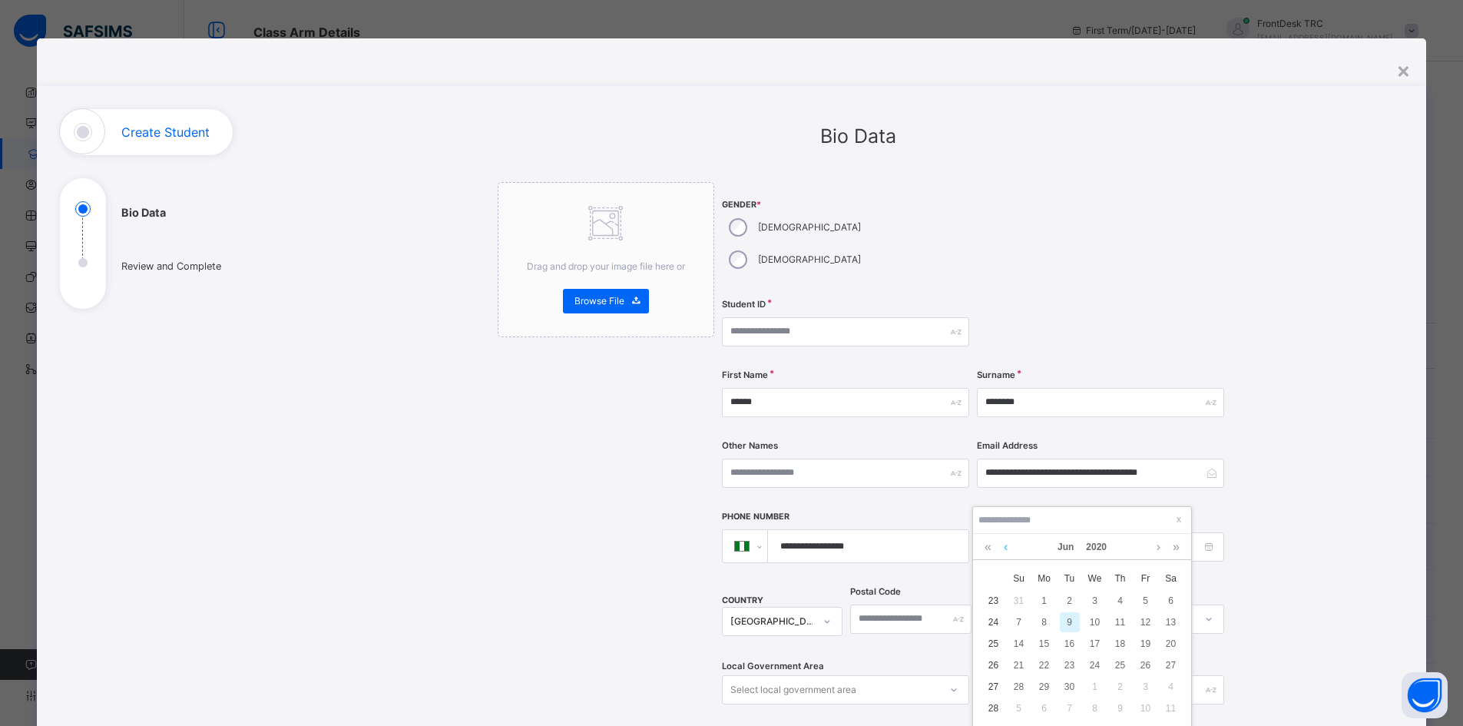
click at [1007, 545] on link at bounding box center [1006, 547] width 12 height 26
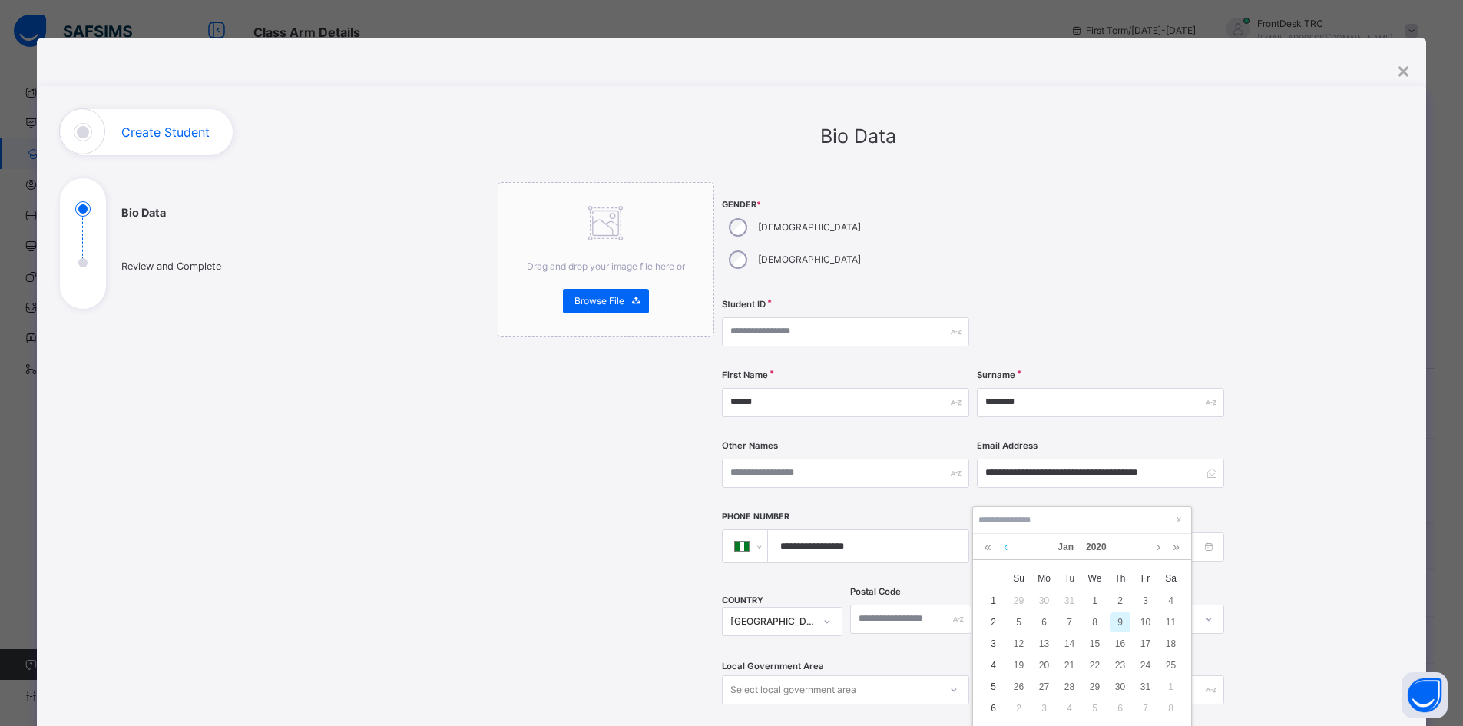
click at [1007, 545] on link at bounding box center [1006, 547] width 12 height 26
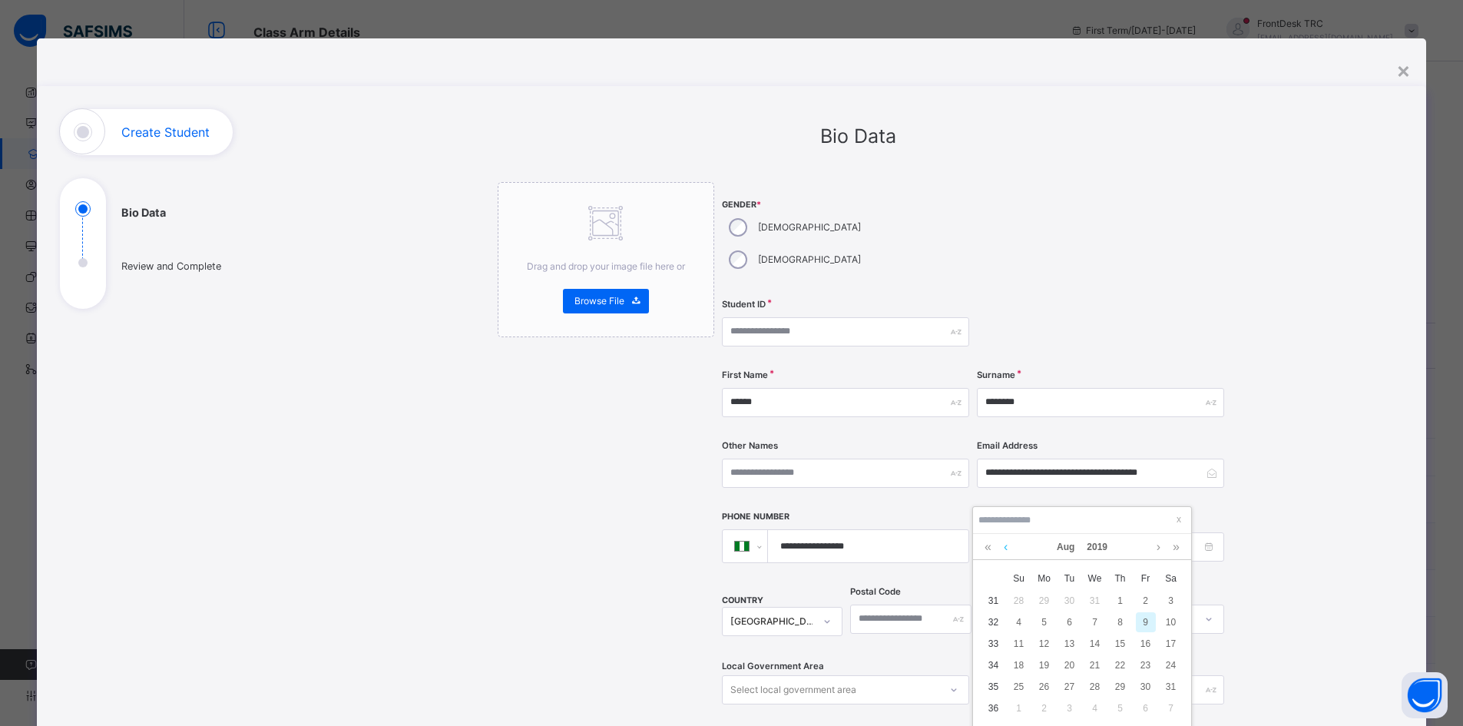
click at [1007, 545] on link at bounding box center [1006, 547] width 12 height 26
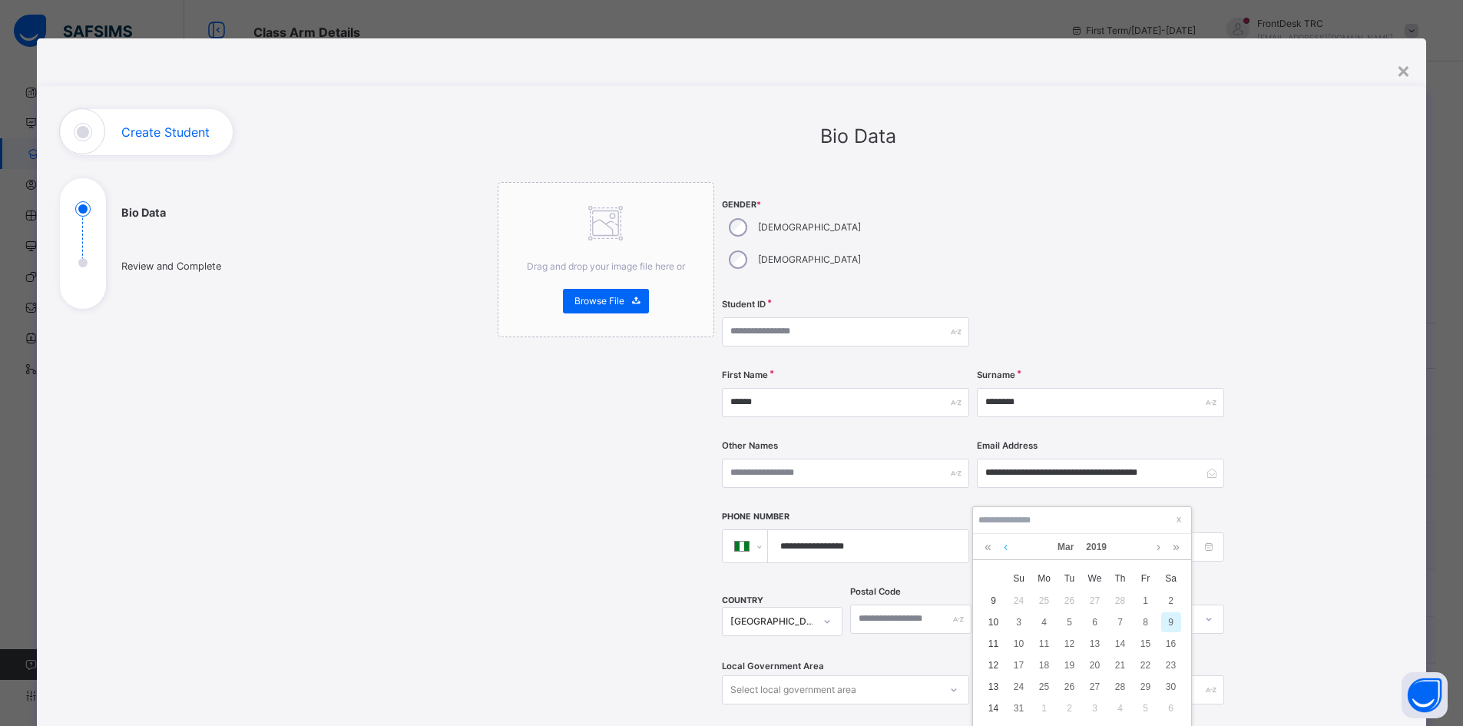
click at [1007, 545] on link at bounding box center [1006, 547] width 12 height 26
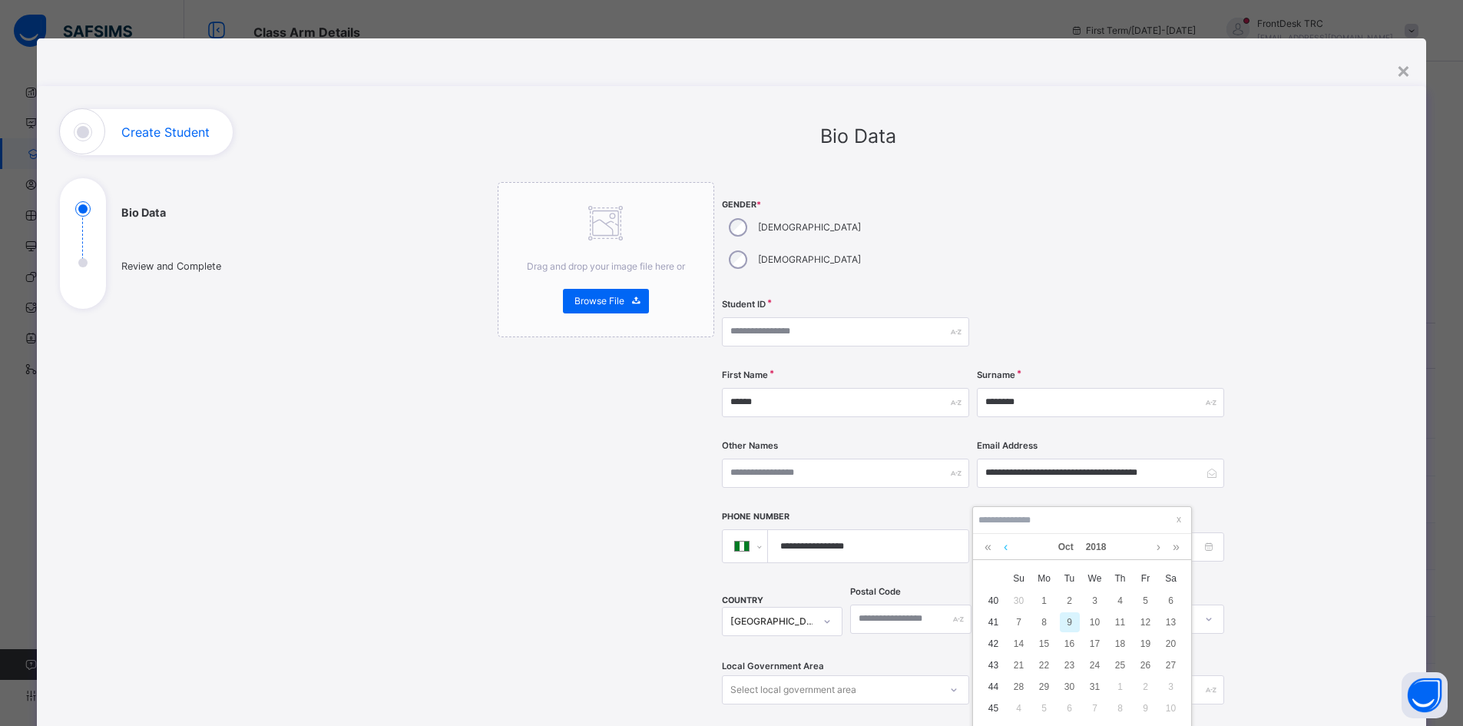
click at [1007, 545] on link at bounding box center [1006, 547] width 12 height 26
click at [1007, 544] on link at bounding box center [1006, 547] width 12 height 26
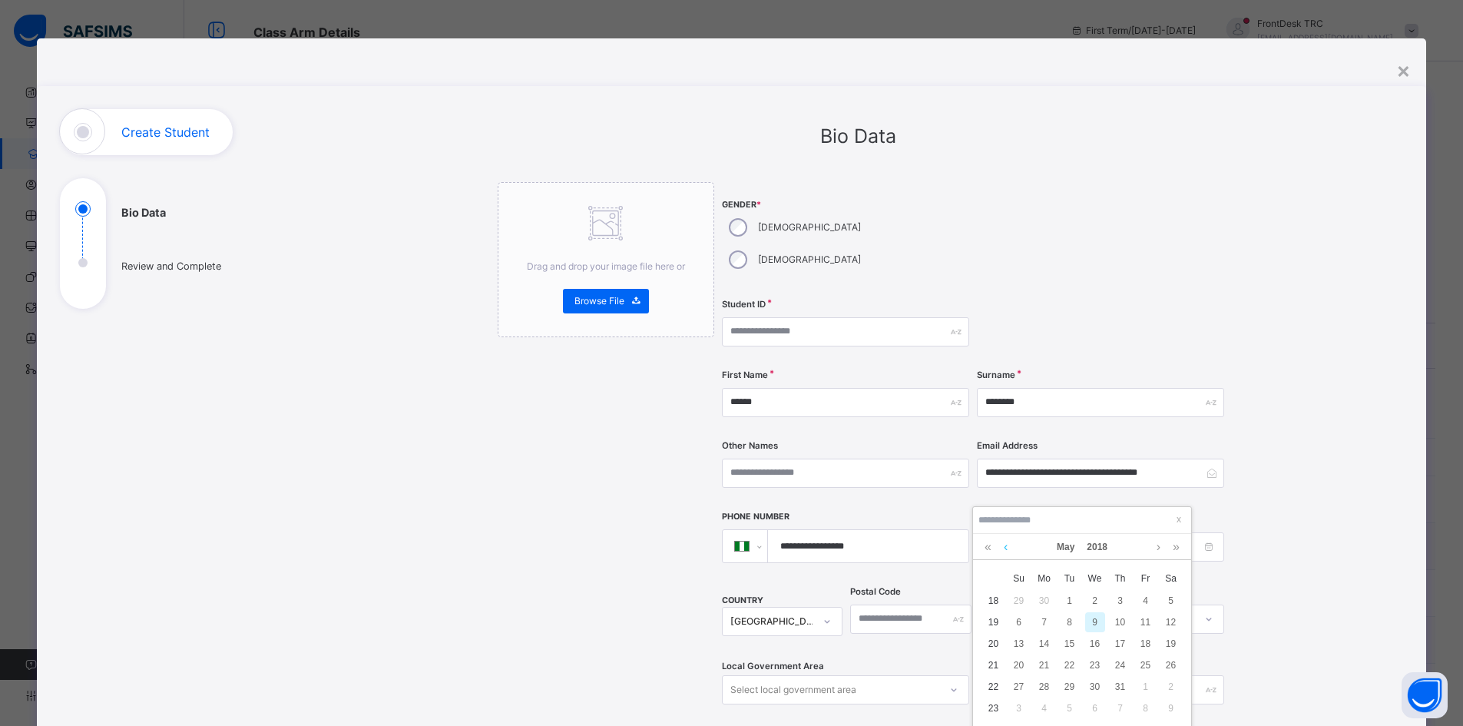
click at [1007, 544] on link at bounding box center [1006, 547] width 12 height 26
click at [1007, 545] on link at bounding box center [1006, 547] width 12 height 26
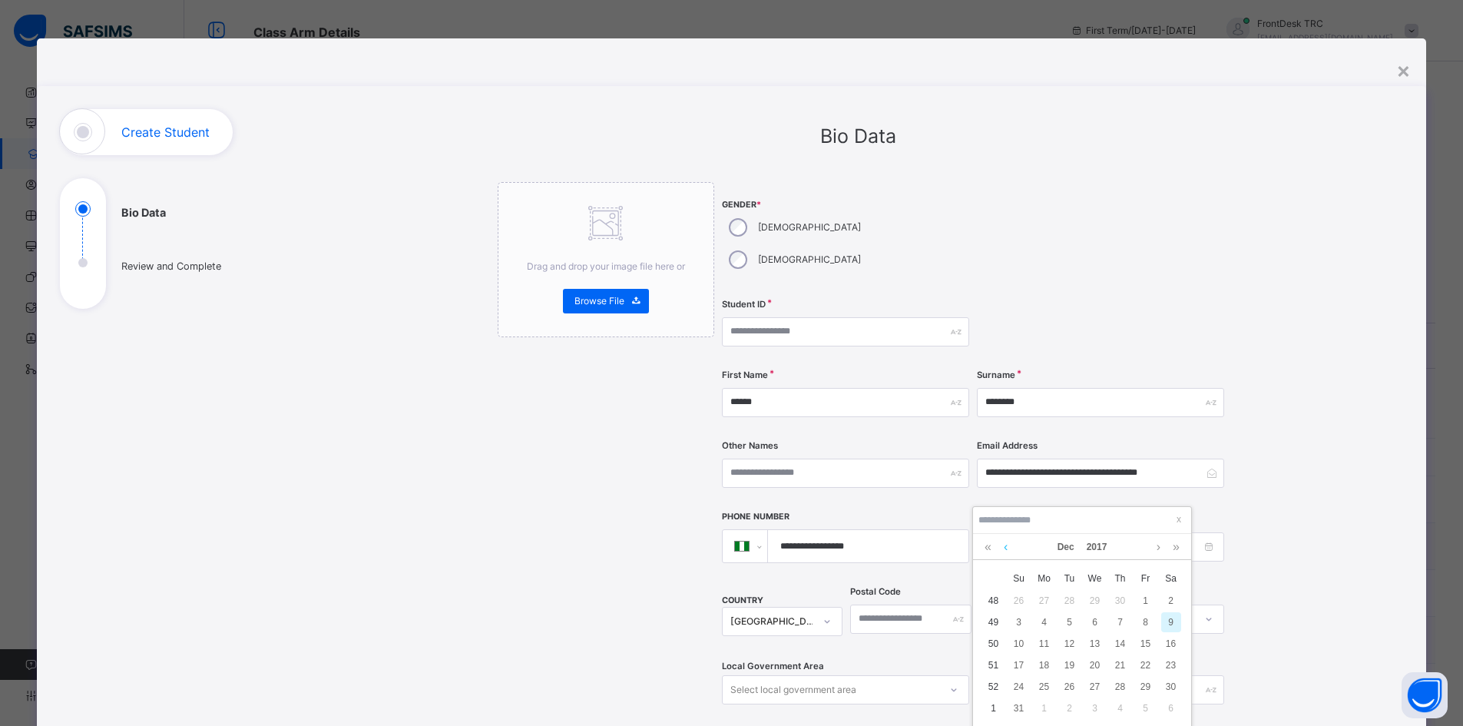
click at [1007, 545] on link at bounding box center [1006, 547] width 12 height 26
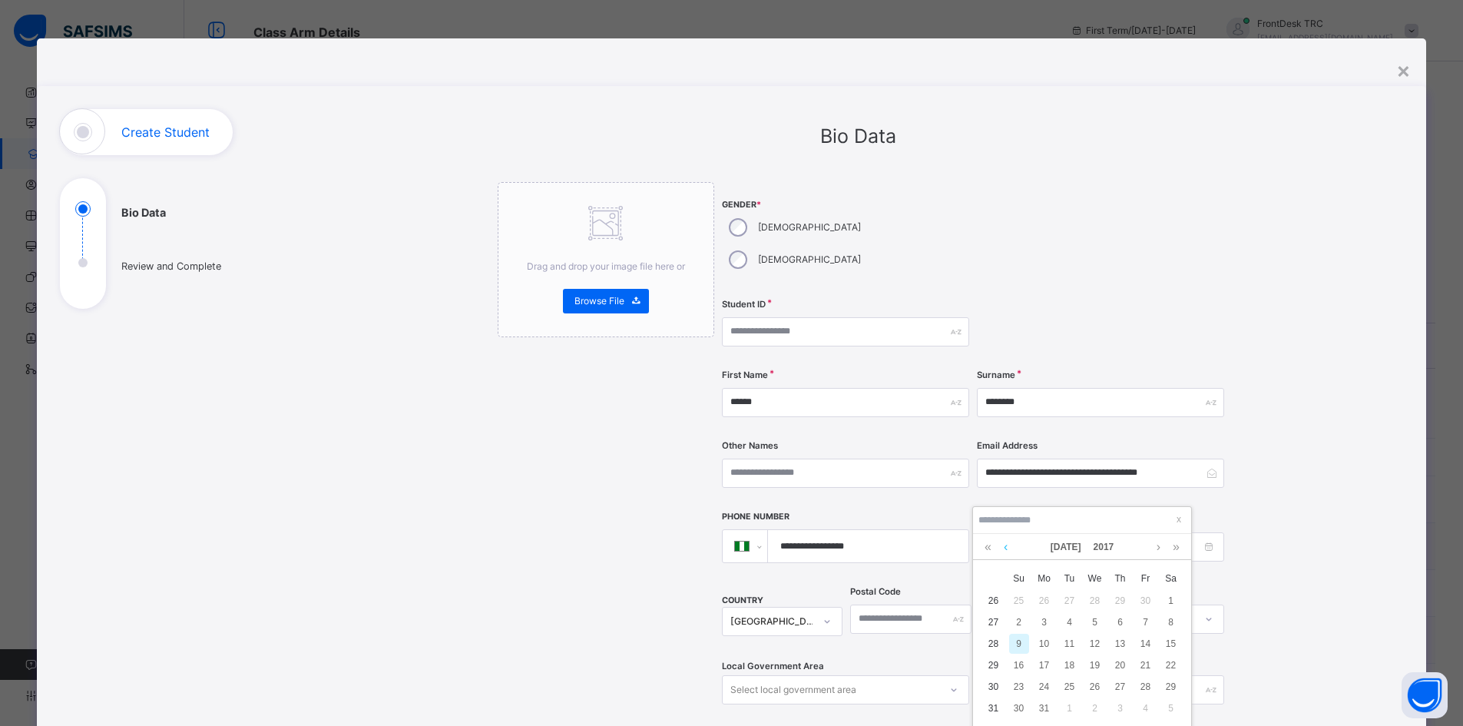
click at [1009, 544] on link at bounding box center [1006, 547] width 12 height 26
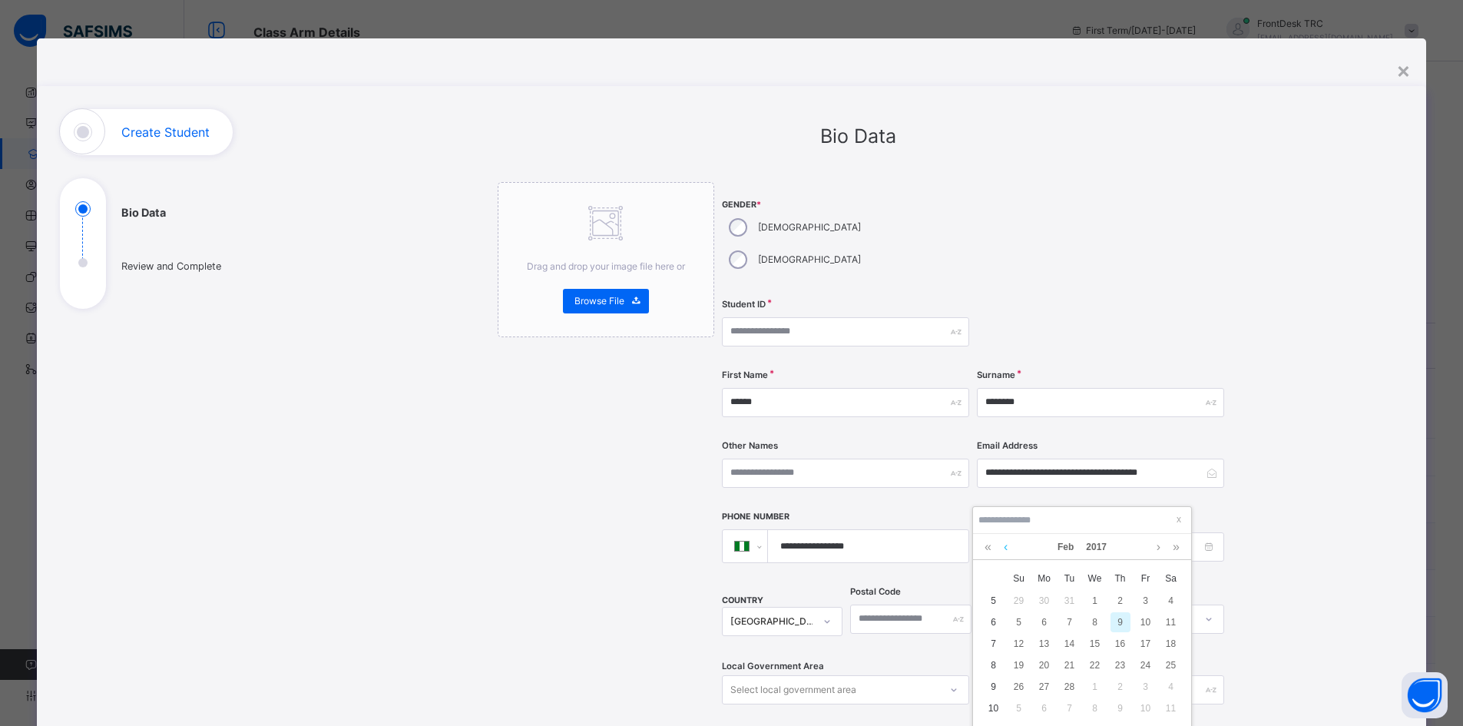
click at [1009, 544] on link at bounding box center [1006, 547] width 12 height 26
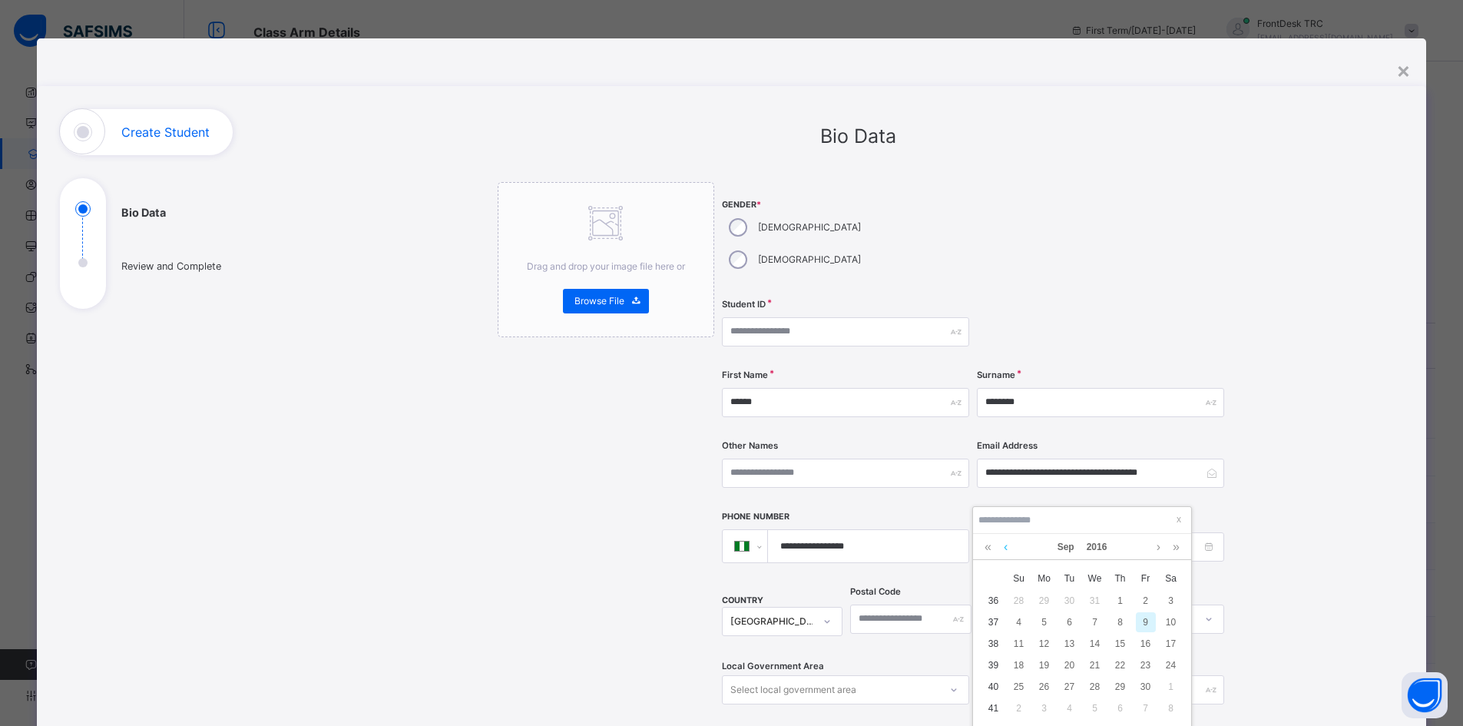
click at [1009, 544] on link at bounding box center [1006, 547] width 12 height 26
click at [1007, 547] on link at bounding box center [1006, 547] width 12 height 26
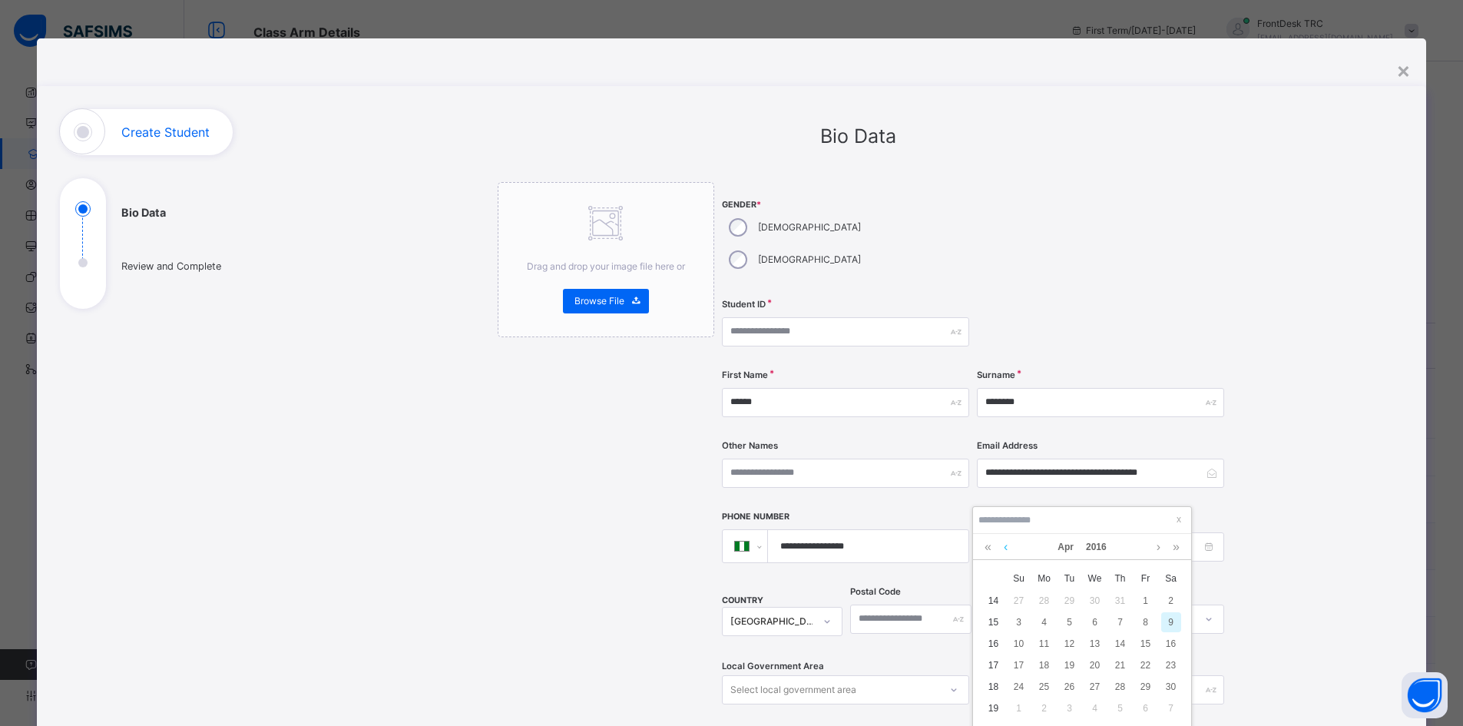
click at [1007, 547] on link at bounding box center [1006, 547] width 12 height 26
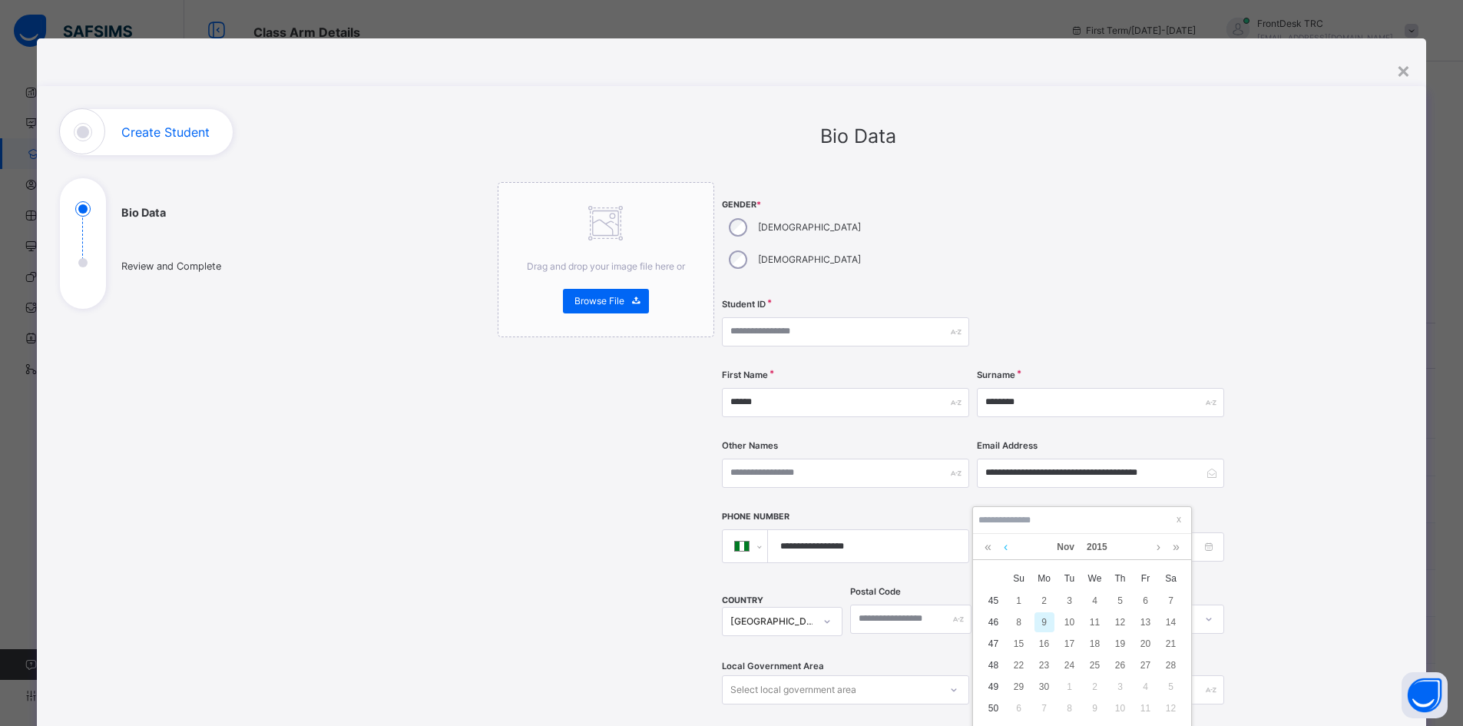
click at [1007, 547] on link at bounding box center [1006, 547] width 12 height 26
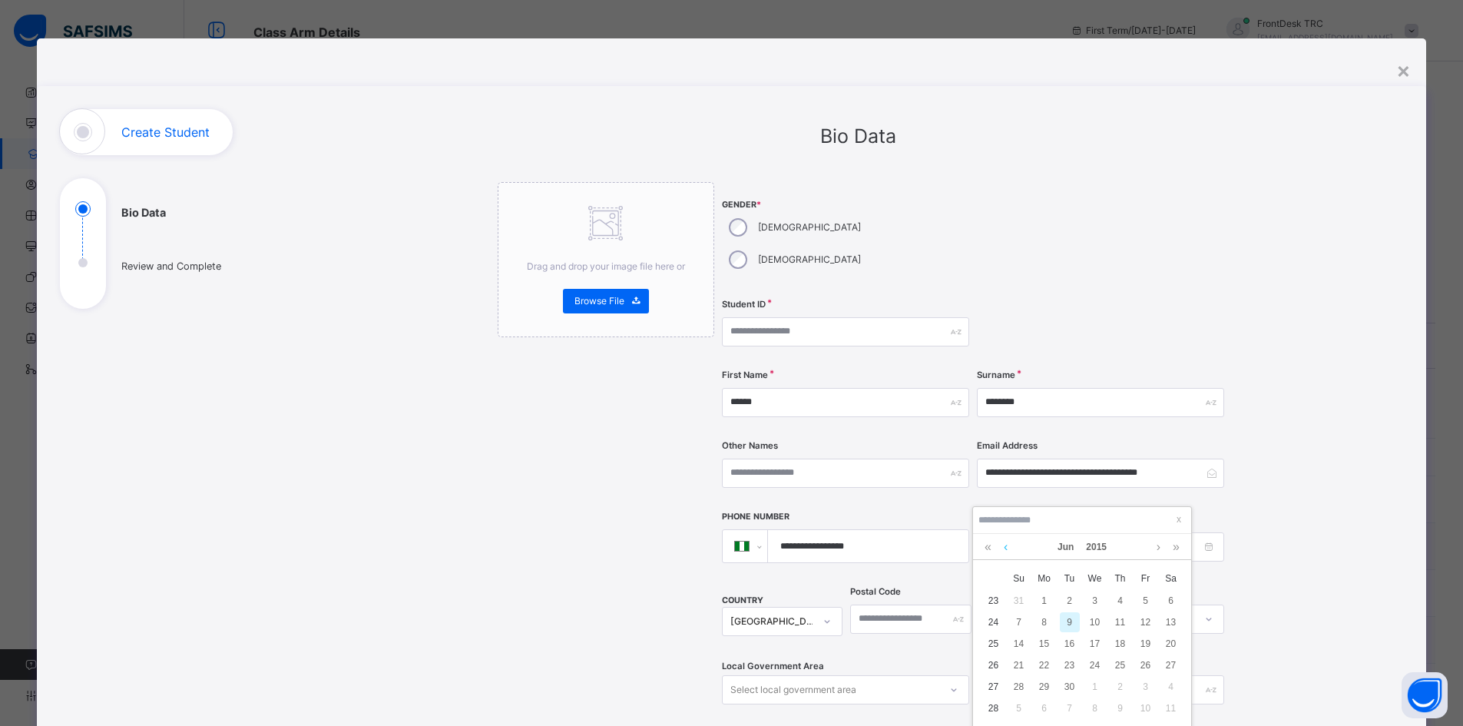
click at [1007, 547] on link at bounding box center [1006, 547] width 12 height 26
click at [1007, 545] on link at bounding box center [1006, 547] width 12 height 26
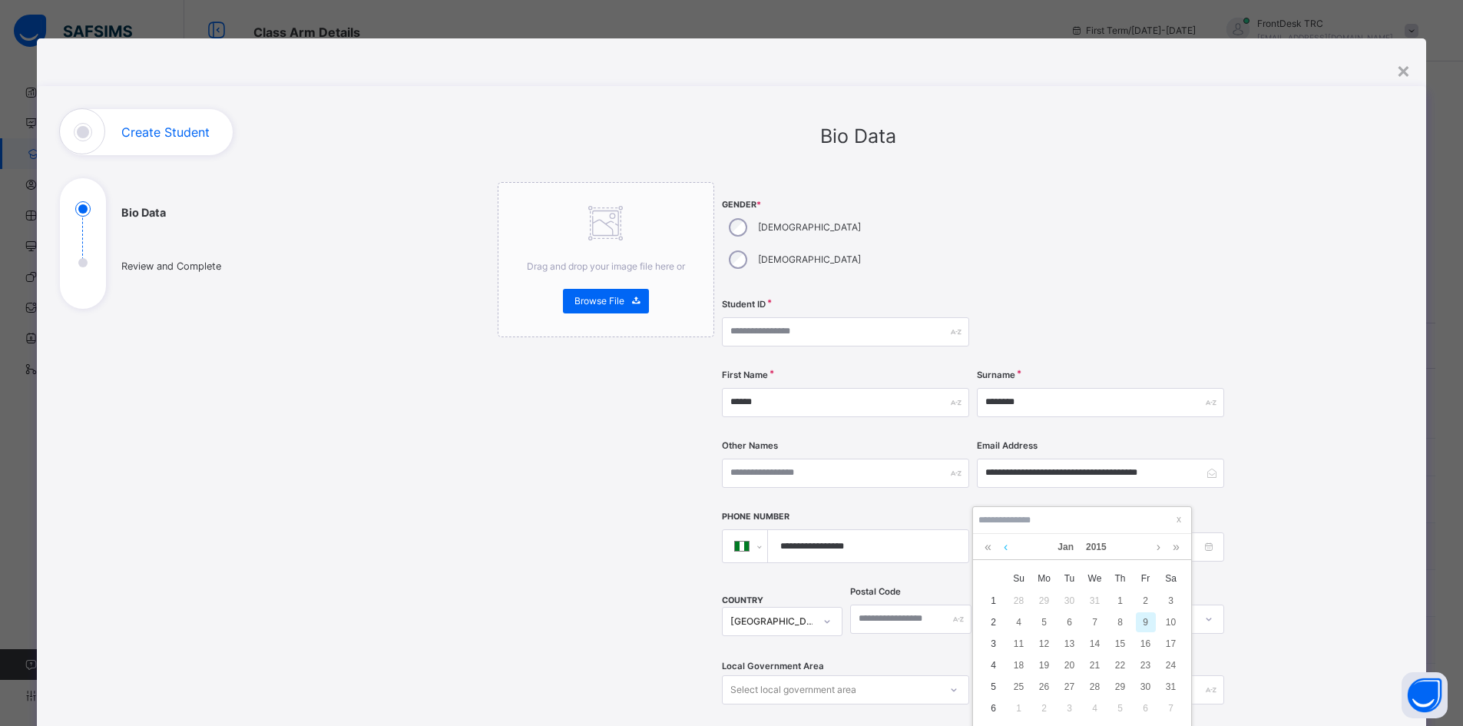
click at [1007, 545] on link at bounding box center [1006, 547] width 12 height 26
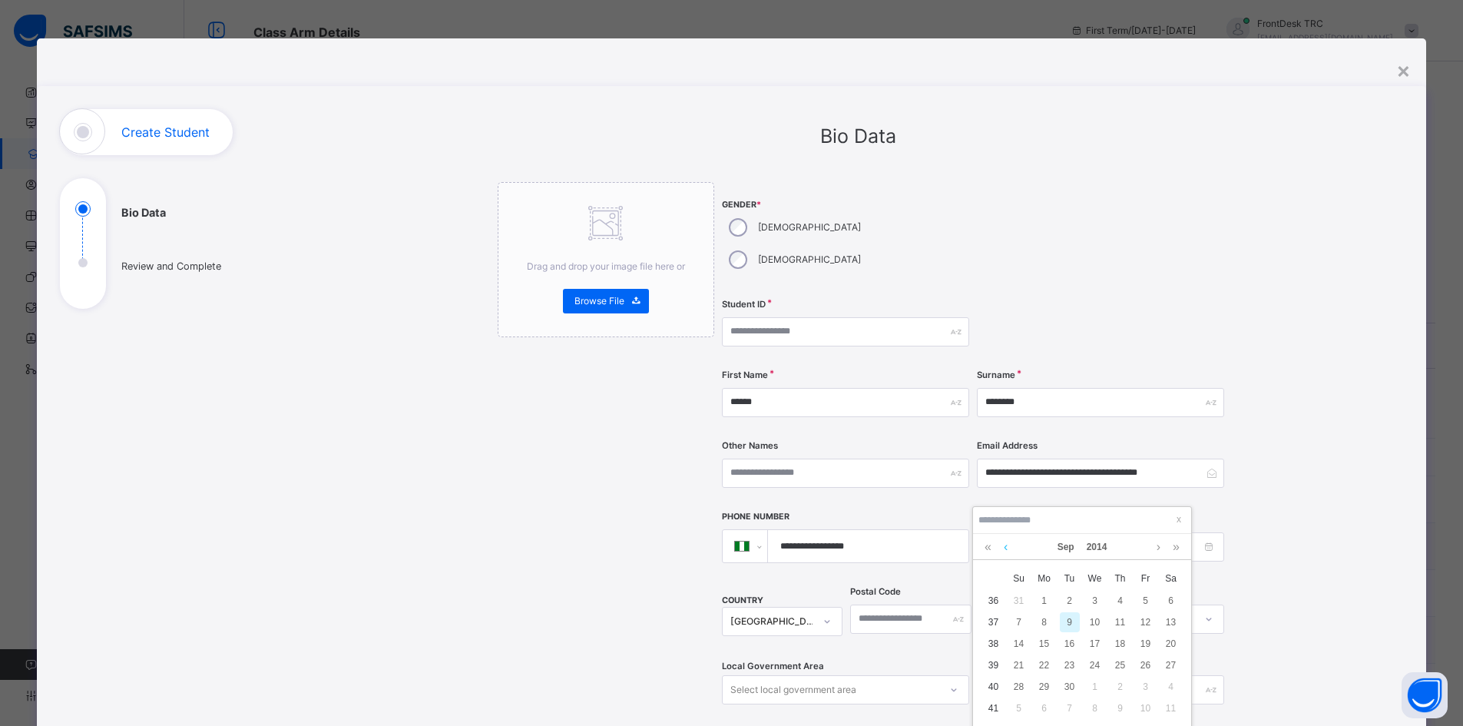
click at [1007, 545] on link at bounding box center [1006, 547] width 12 height 26
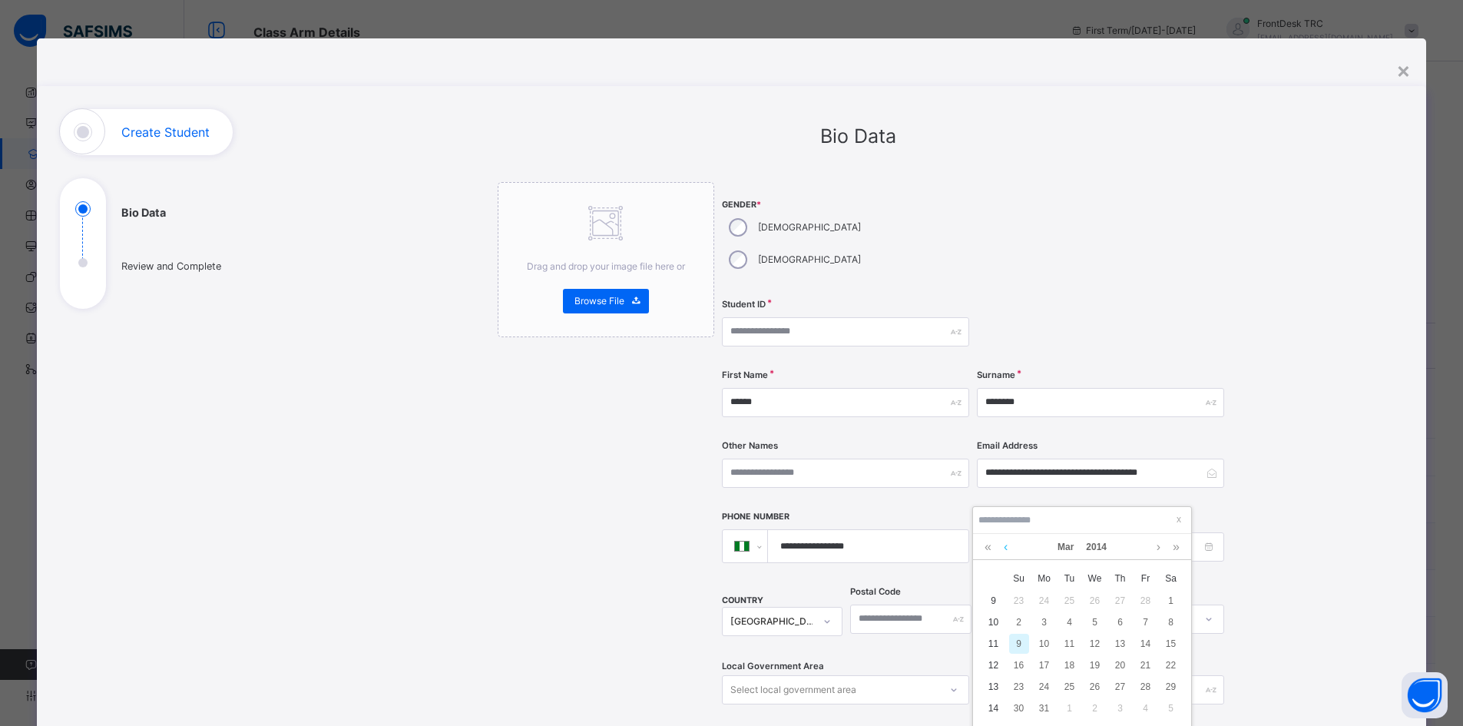
click at [1007, 545] on link at bounding box center [1006, 547] width 12 height 26
click at [1007, 544] on link at bounding box center [1006, 547] width 12 height 26
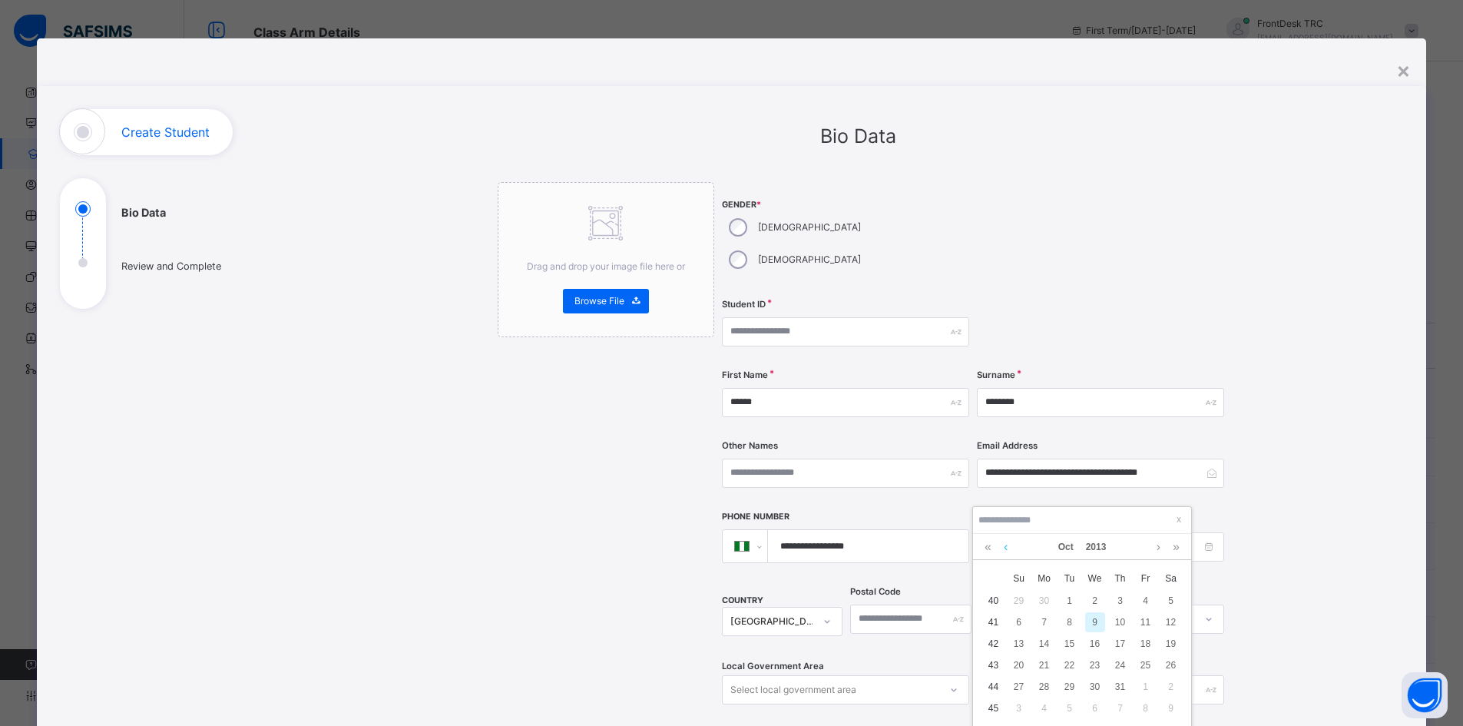
click at [1007, 544] on link at bounding box center [1006, 547] width 12 height 26
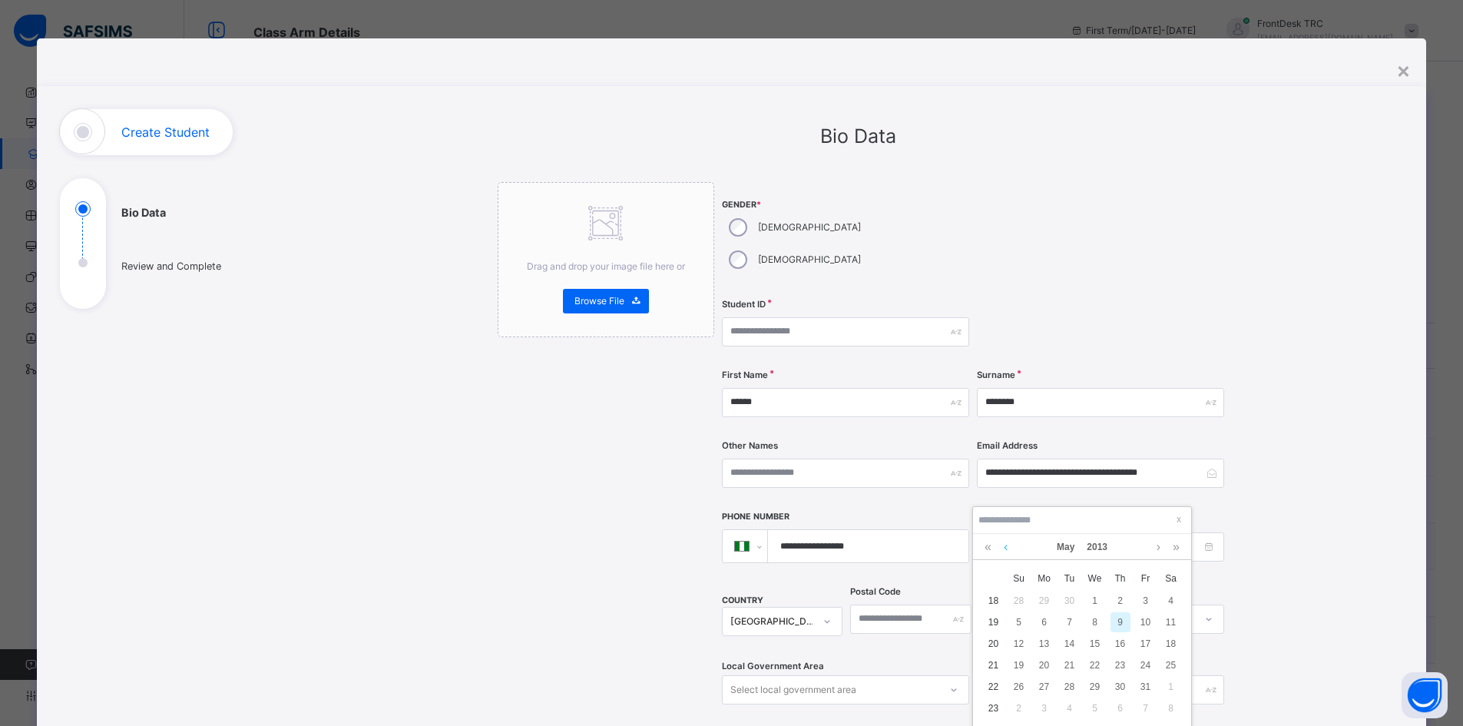
click at [1007, 544] on link at bounding box center [1006, 547] width 12 height 26
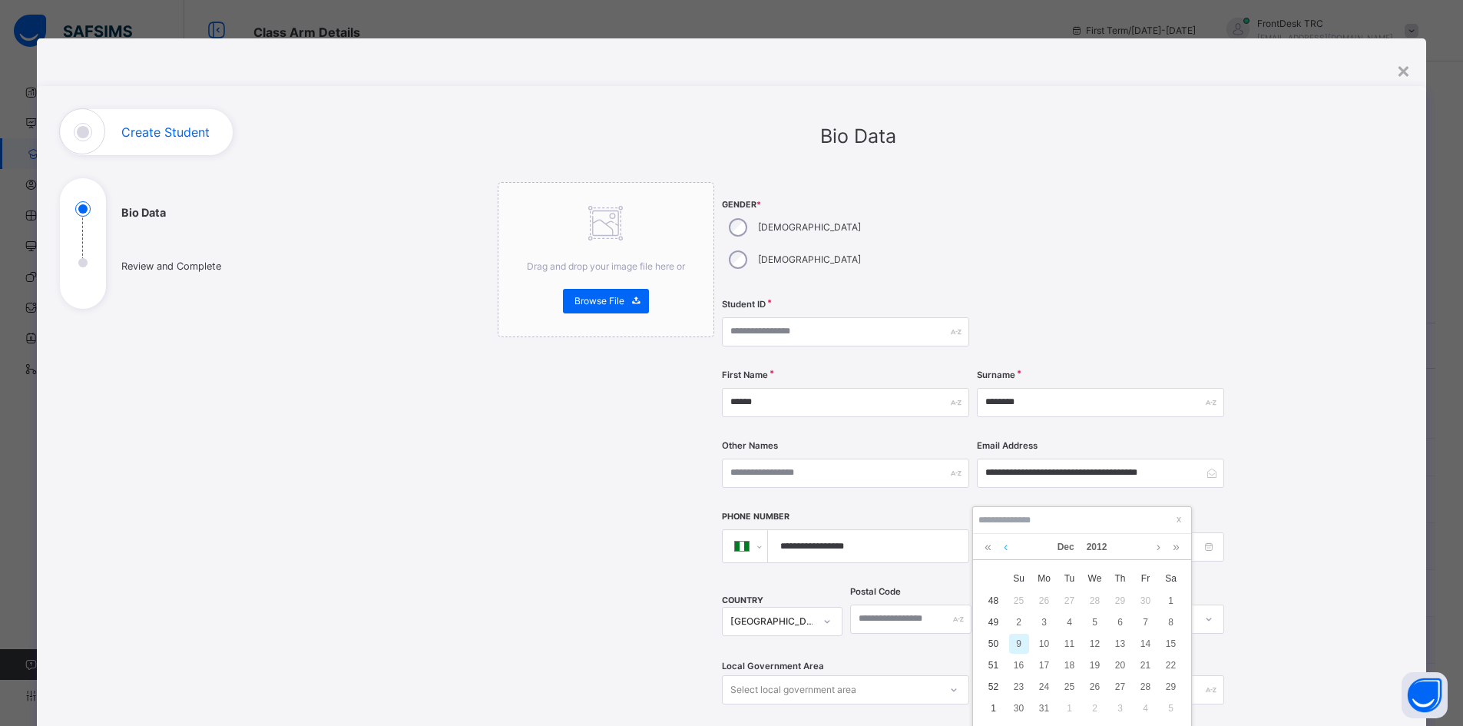
click at [1007, 544] on link at bounding box center [1006, 547] width 12 height 26
click at [1007, 545] on link at bounding box center [1006, 547] width 12 height 26
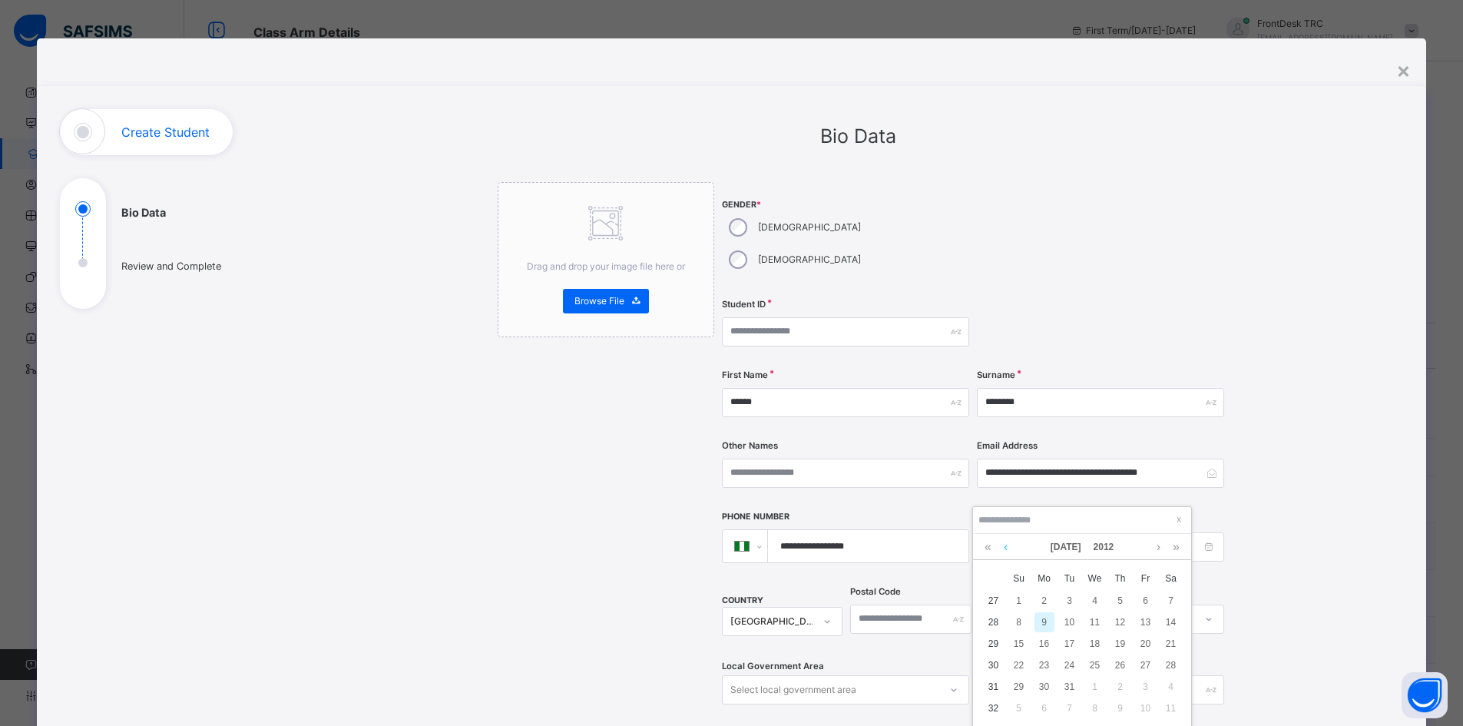
click at [1007, 545] on link at bounding box center [1006, 547] width 12 height 26
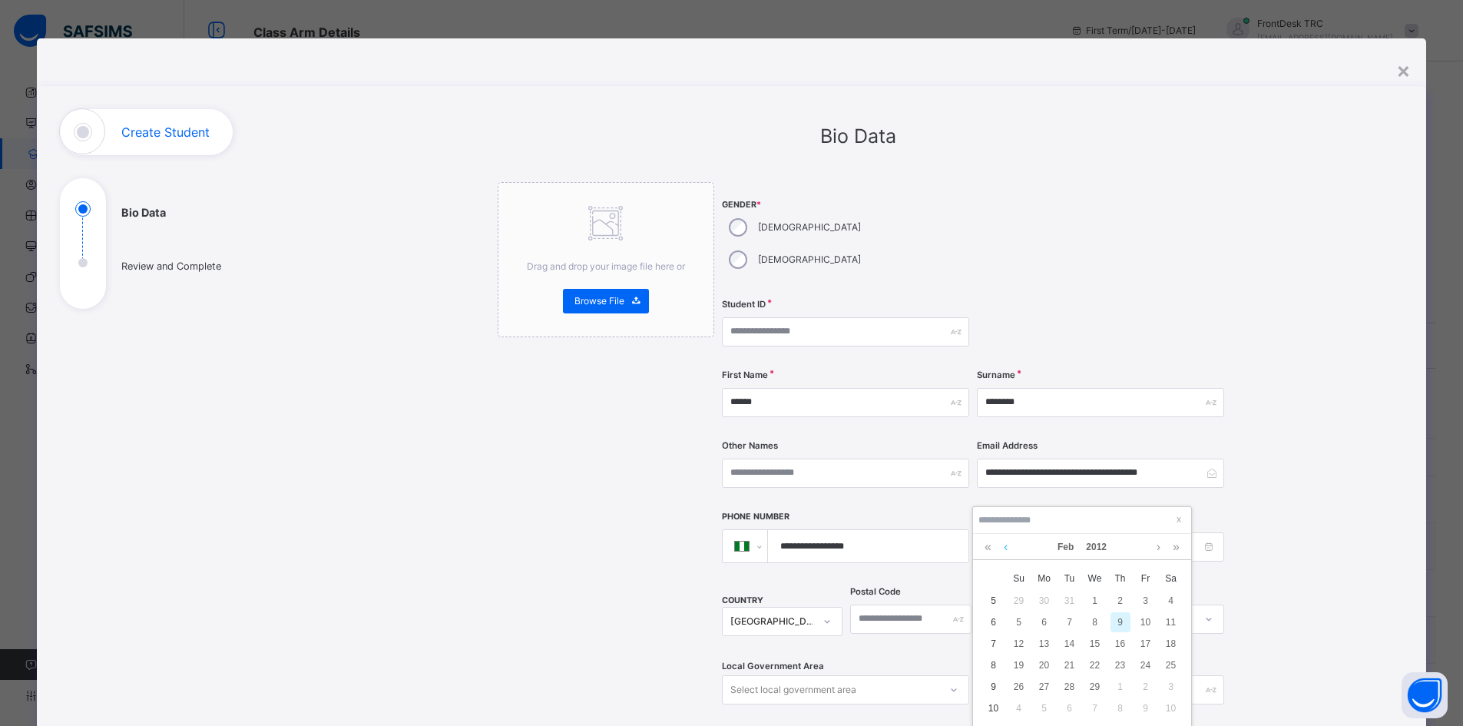
click at [1007, 545] on link at bounding box center [1006, 547] width 12 height 26
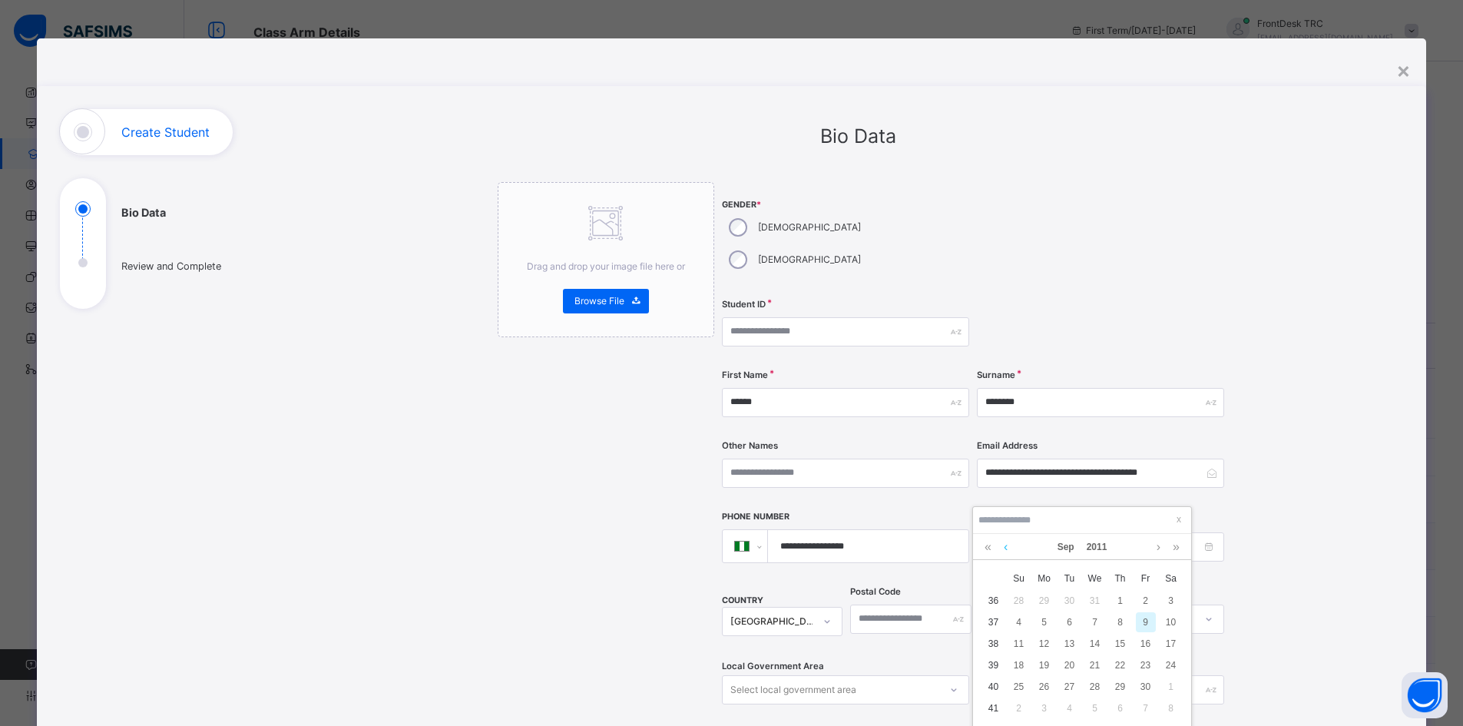
click at [1007, 545] on link at bounding box center [1006, 547] width 12 height 26
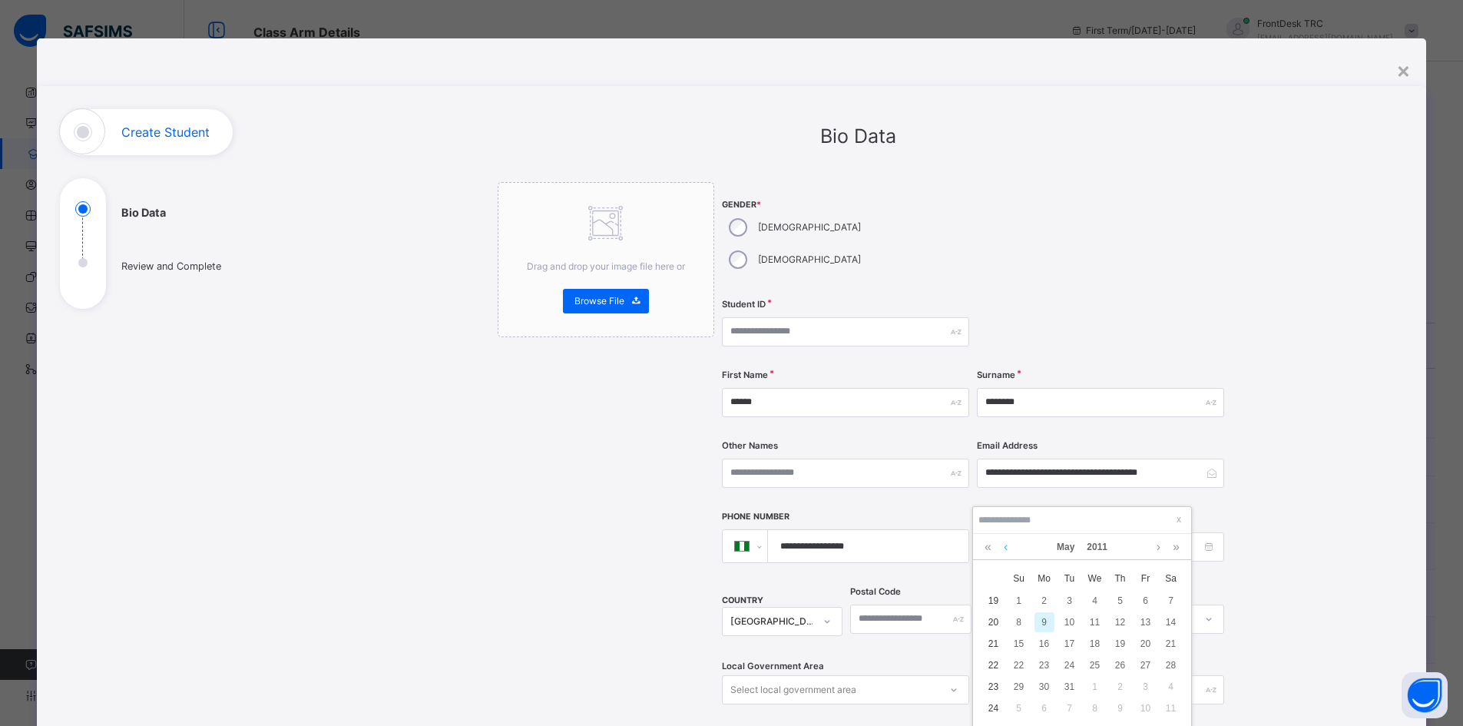
click at [1007, 545] on link at bounding box center [1006, 547] width 12 height 26
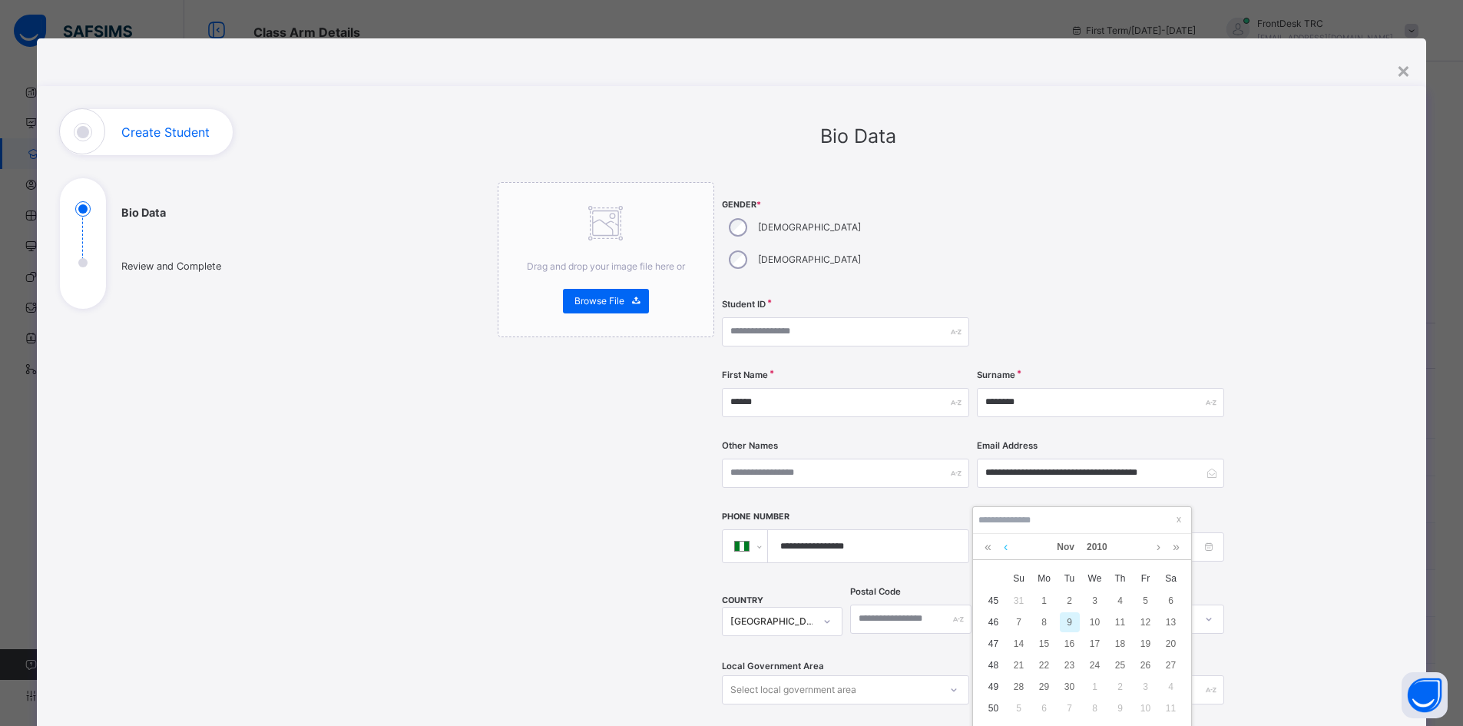
click at [1007, 545] on link at bounding box center [1006, 547] width 12 height 26
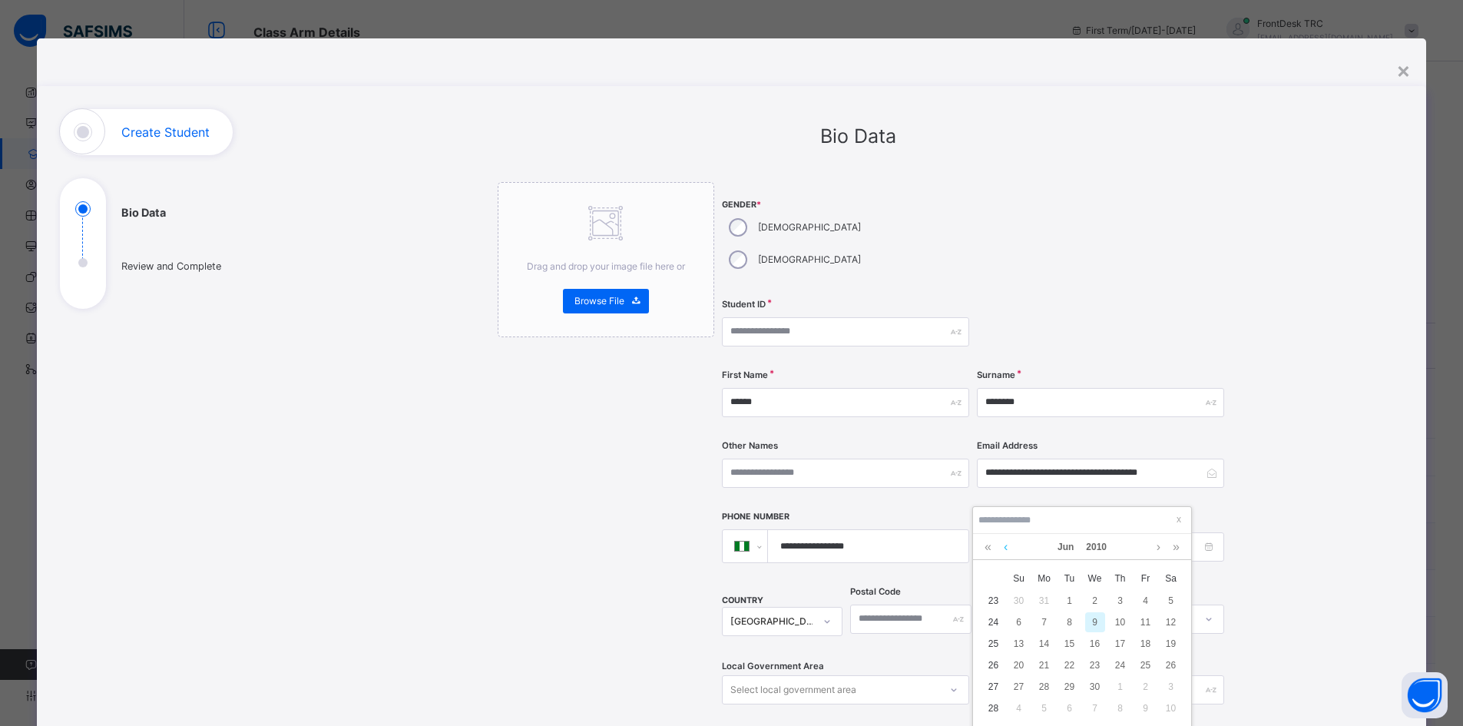
click at [1007, 545] on link at bounding box center [1006, 547] width 12 height 26
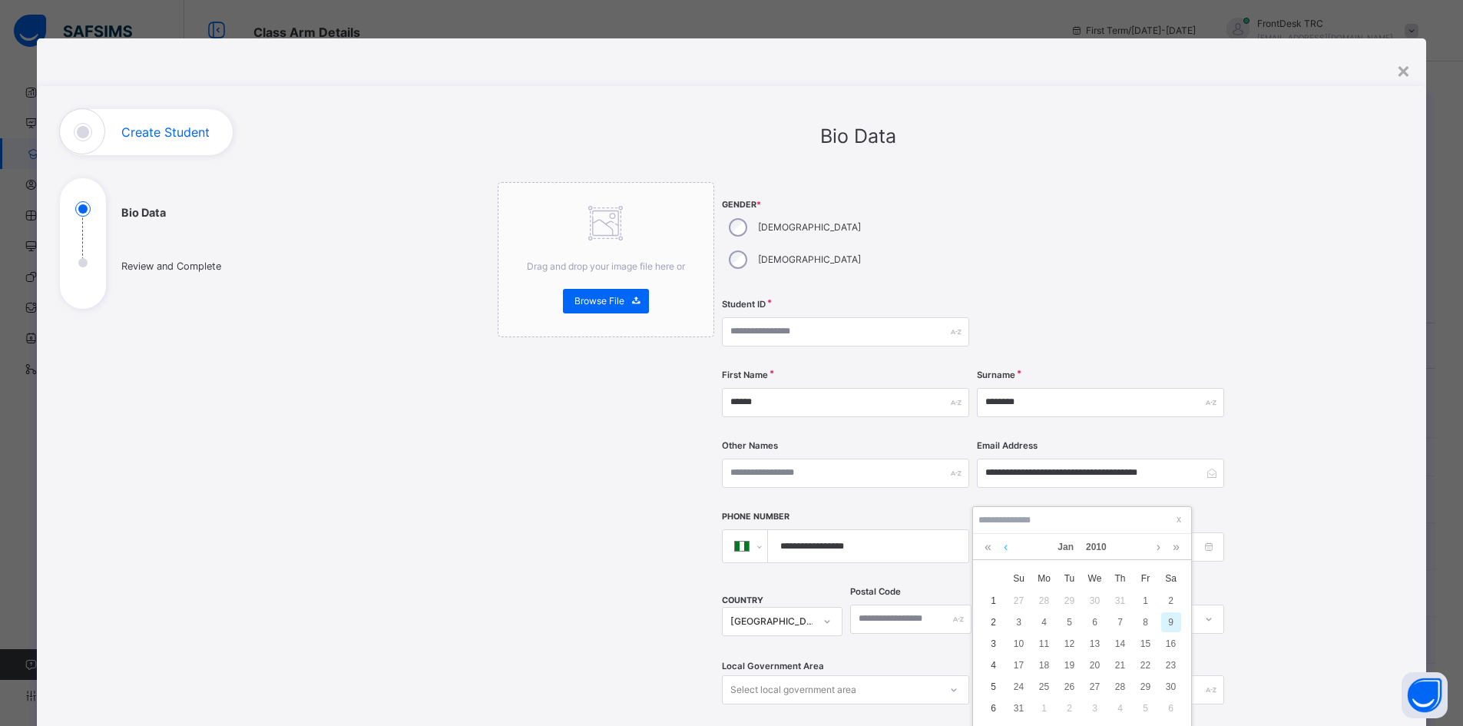
click at [1007, 545] on link at bounding box center [1006, 547] width 12 height 26
click at [1007, 544] on link at bounding box center [1006, 547] width 12 height 26
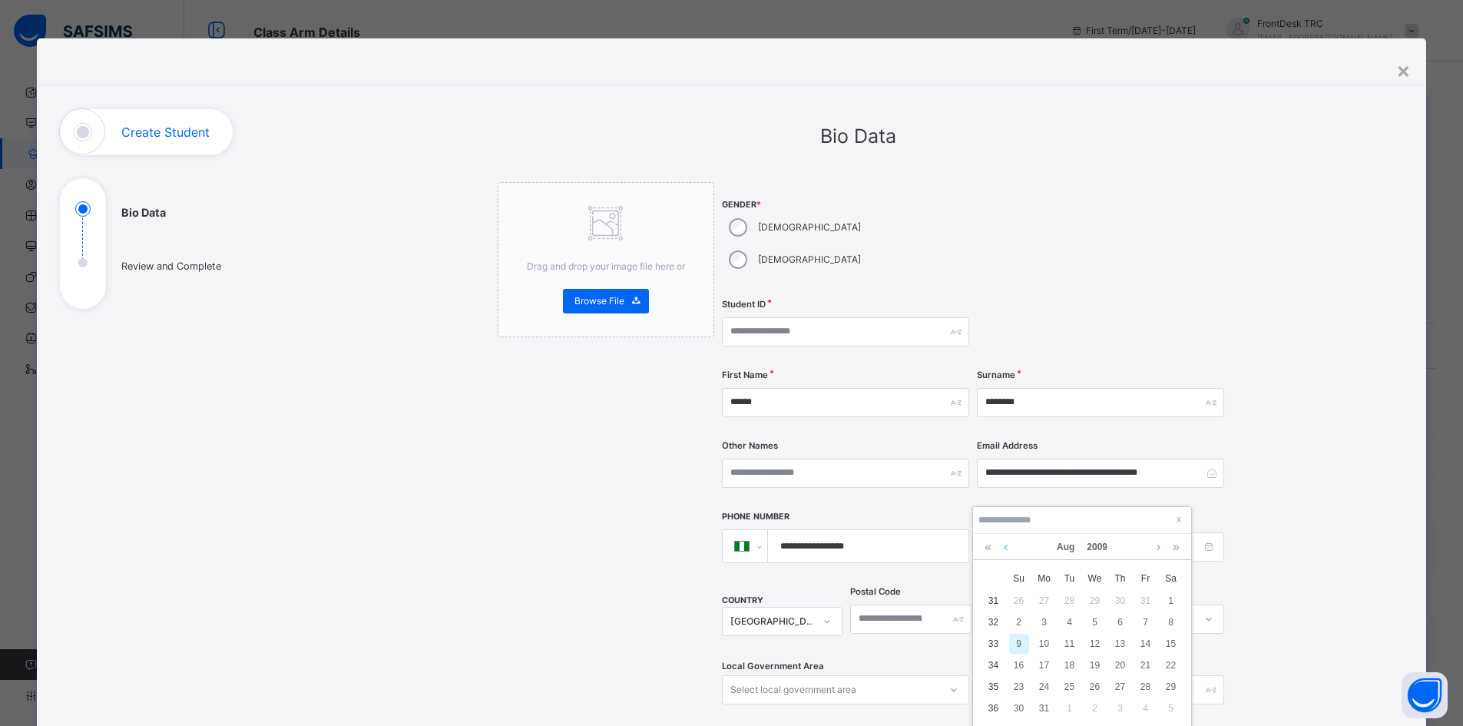
click at [1007, 544] on link at bounding box center [1006, 547] width 12 height 26
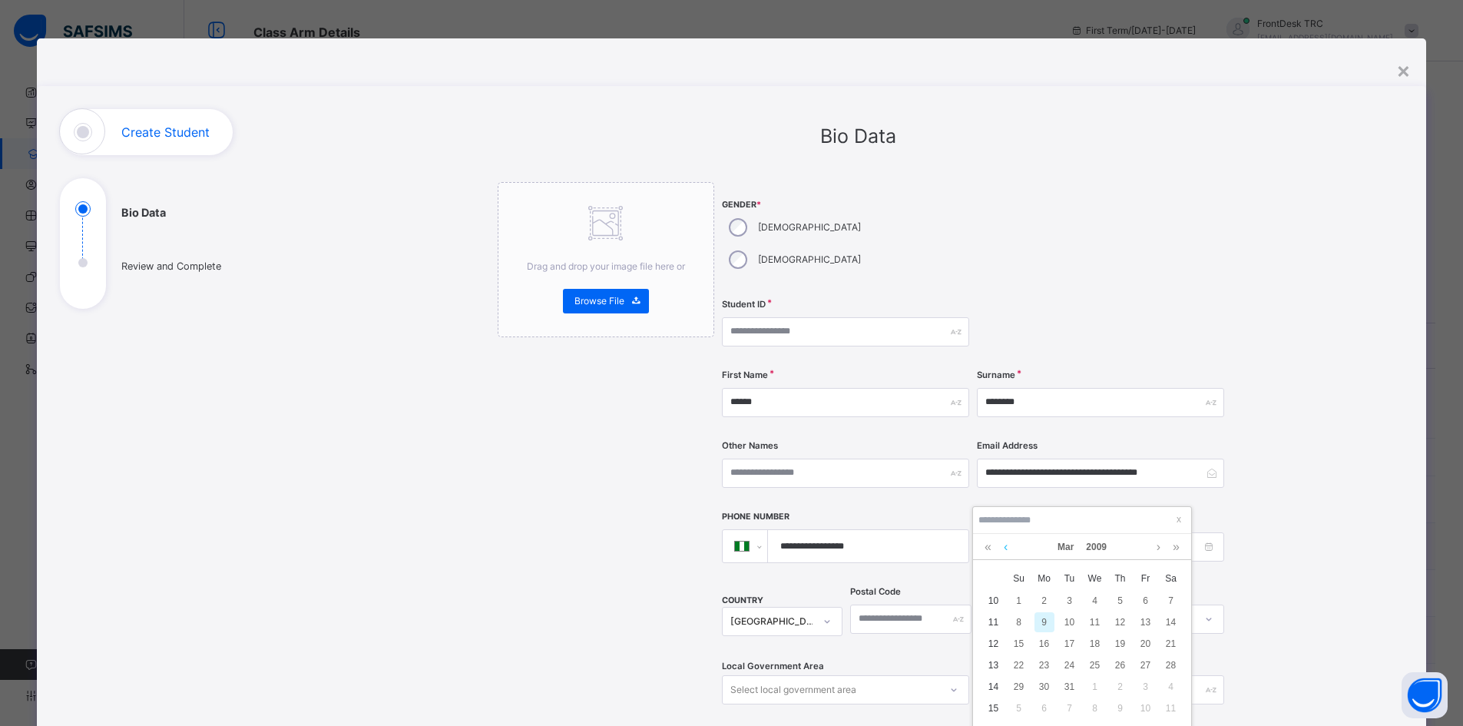
click at [1007, 544] on link at bounding box center [1006, 547] width 12 height 26
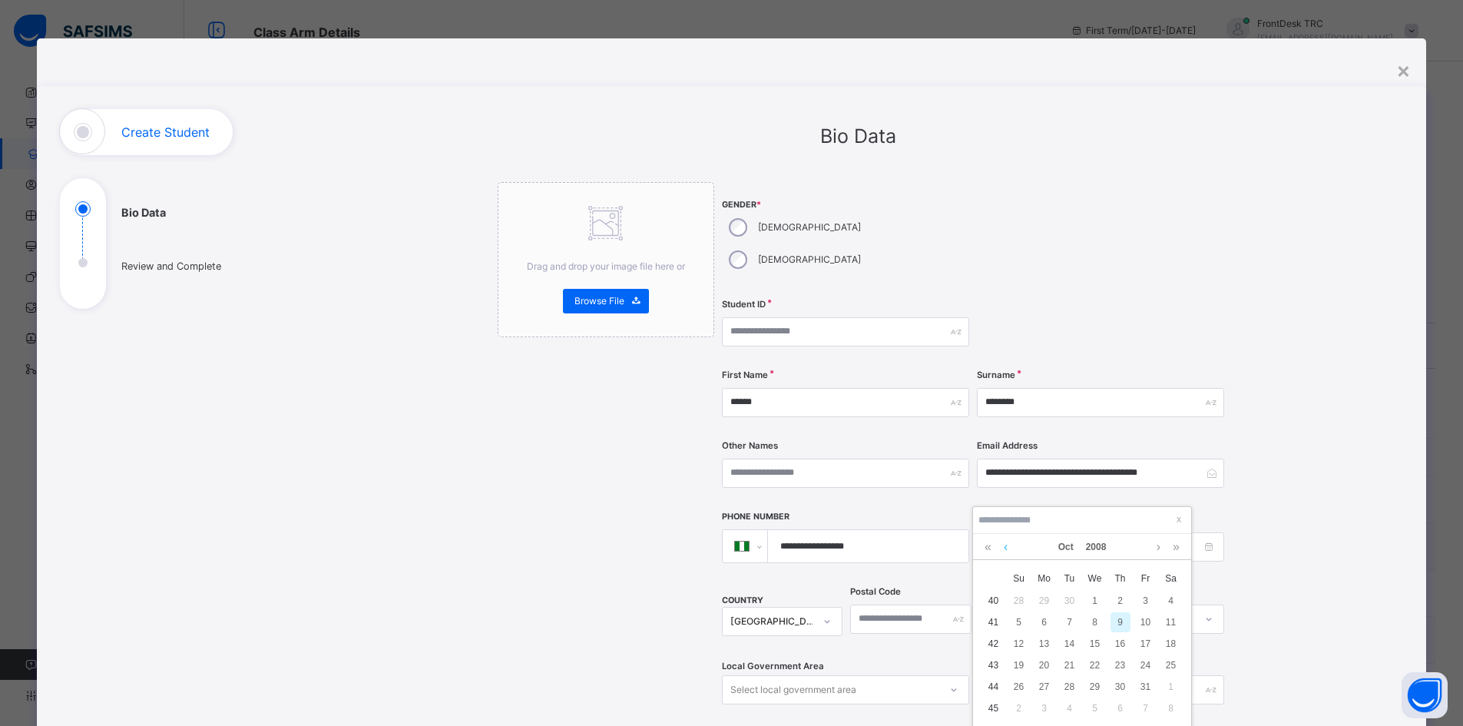
click at [1007, 544] on link at bounding box center [1006, 547] width 12 height 26
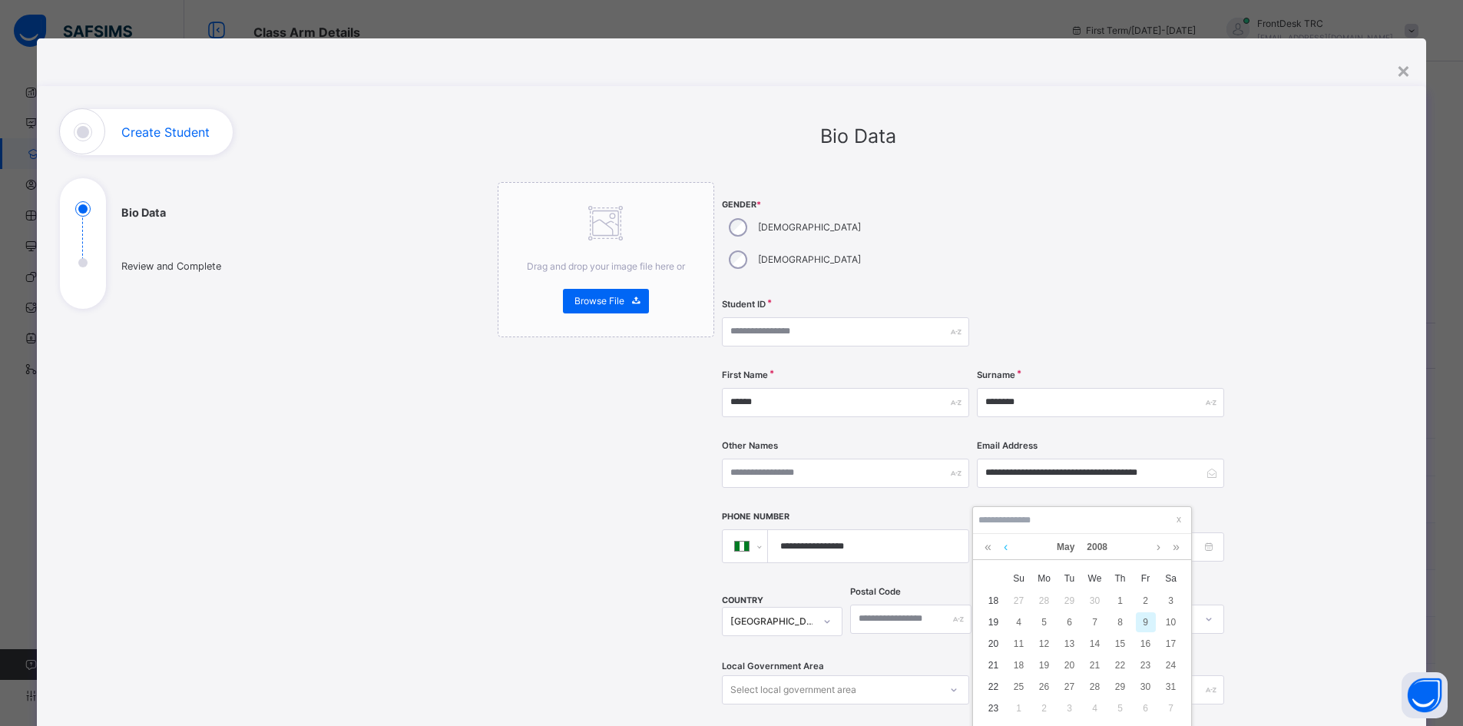
click at [1007, 544] on link at bounding box center [1006, 547] width 12 height 26
click at [1070, 665] on div "18" at bounding box center [1070, 665] width 20 height 20
type input "**********"
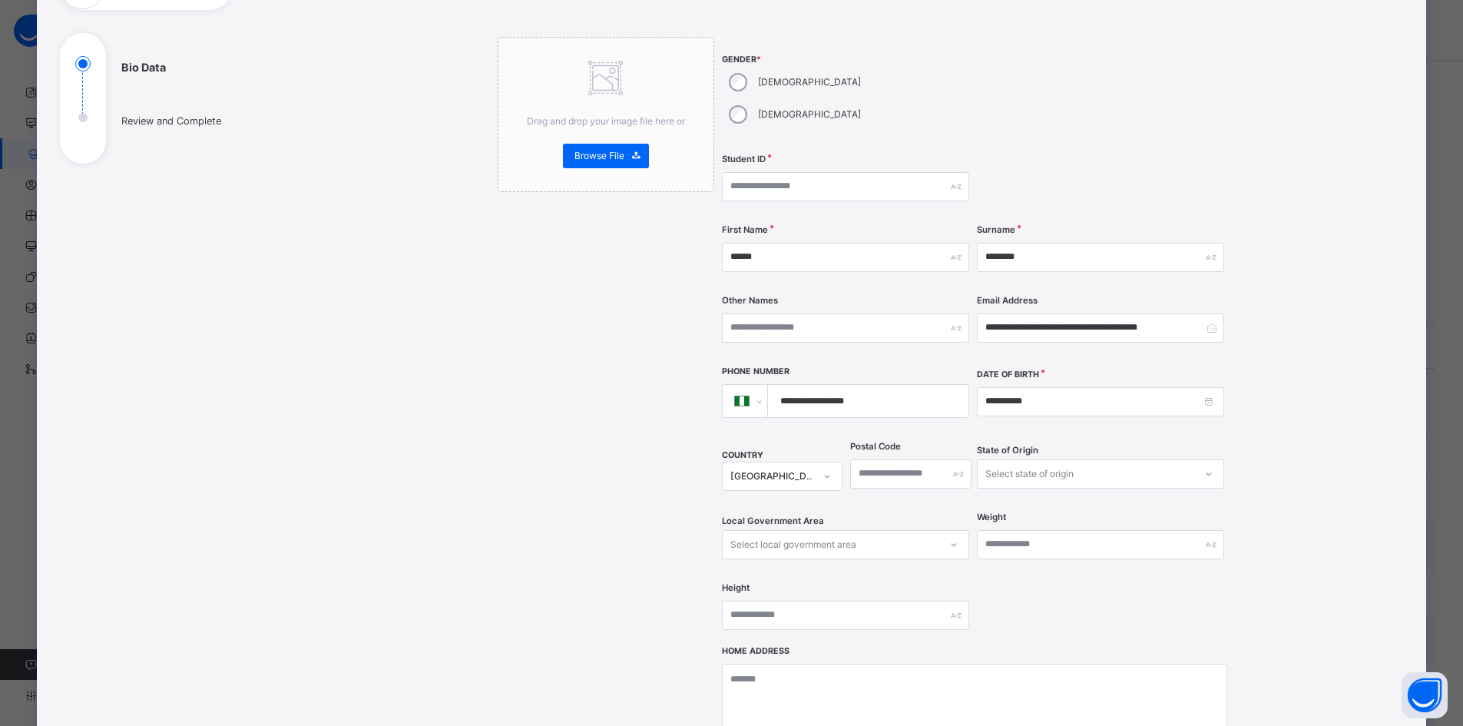
scroll to position [154, 0]
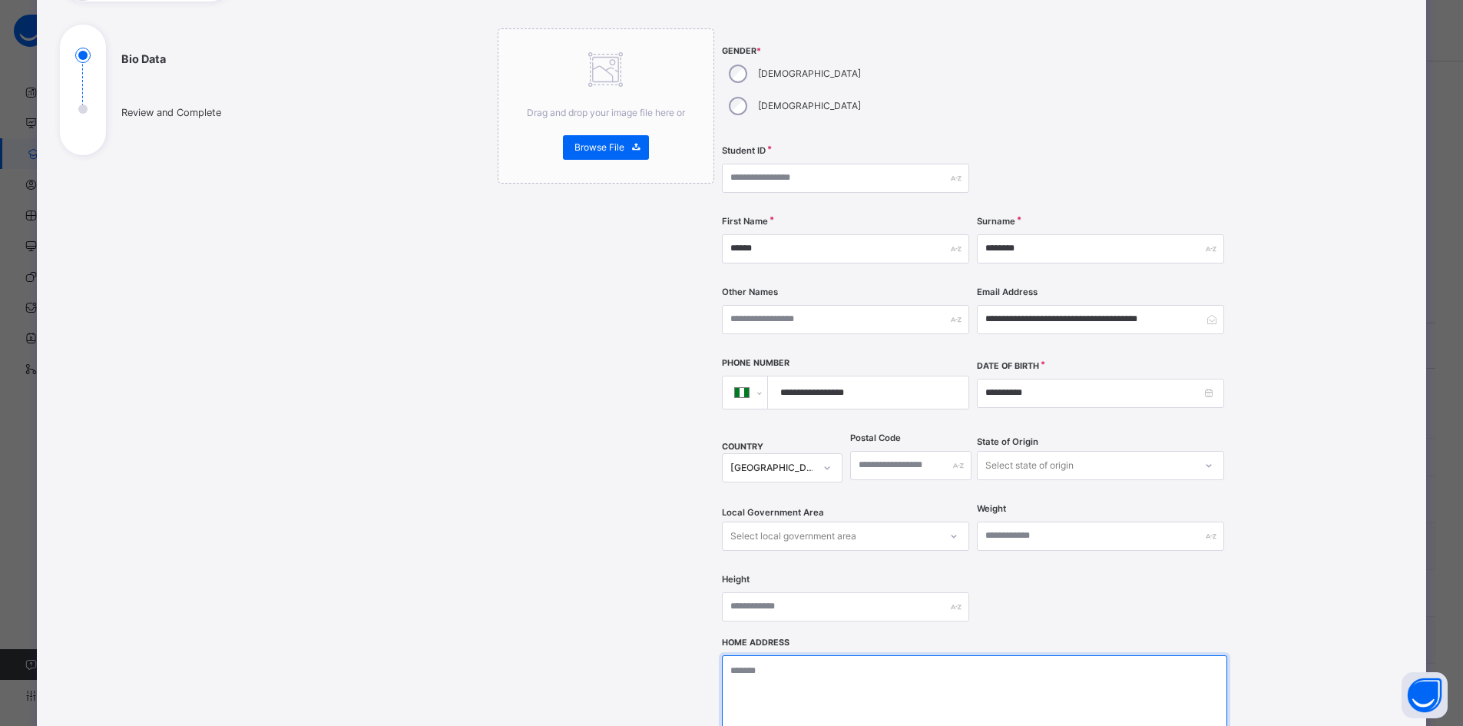
click at [775, 655] on textarea at bounding box center [974, 732] width 505 height 154
paste textarea "**********"
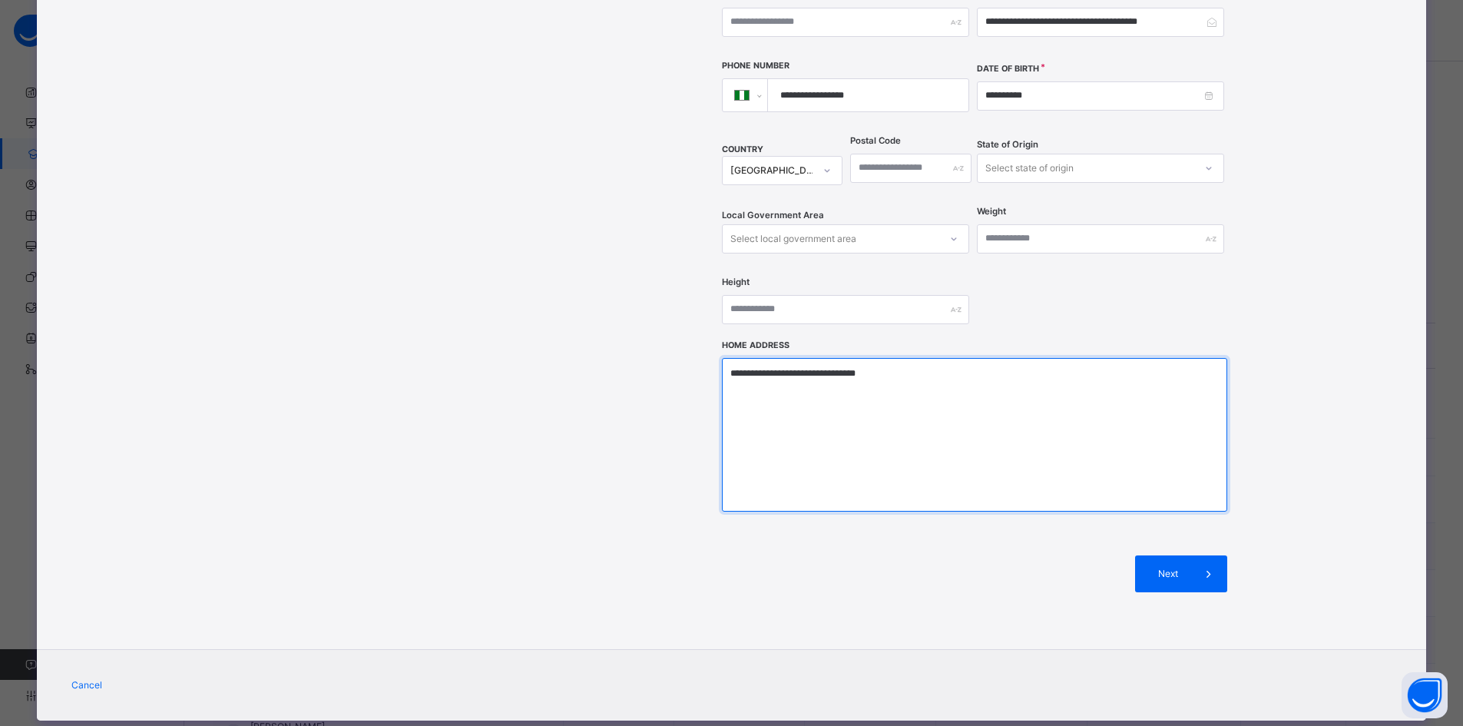
scroll to position [452, 0]
type textarea "**********"
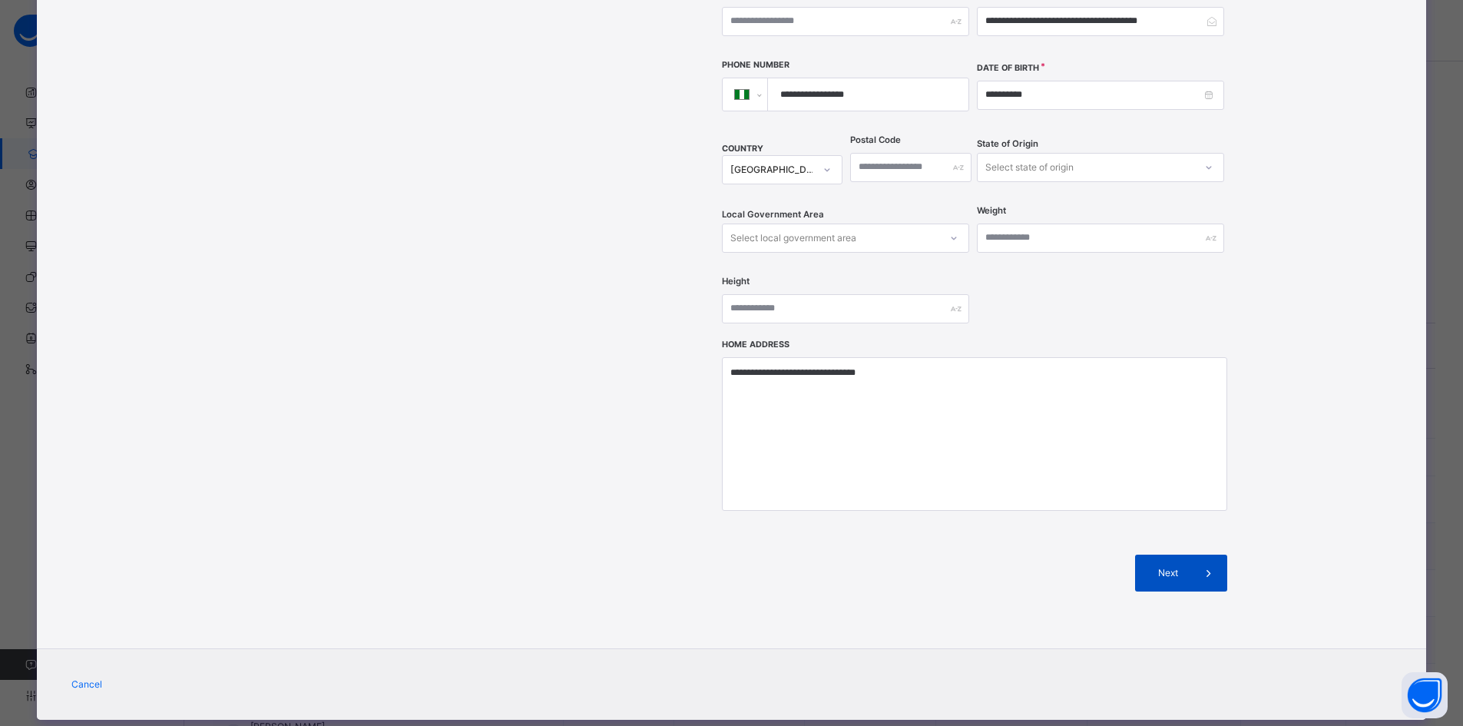
click at [1199, 564] on icon at bounding box center [1207, 573] width 17 height 18
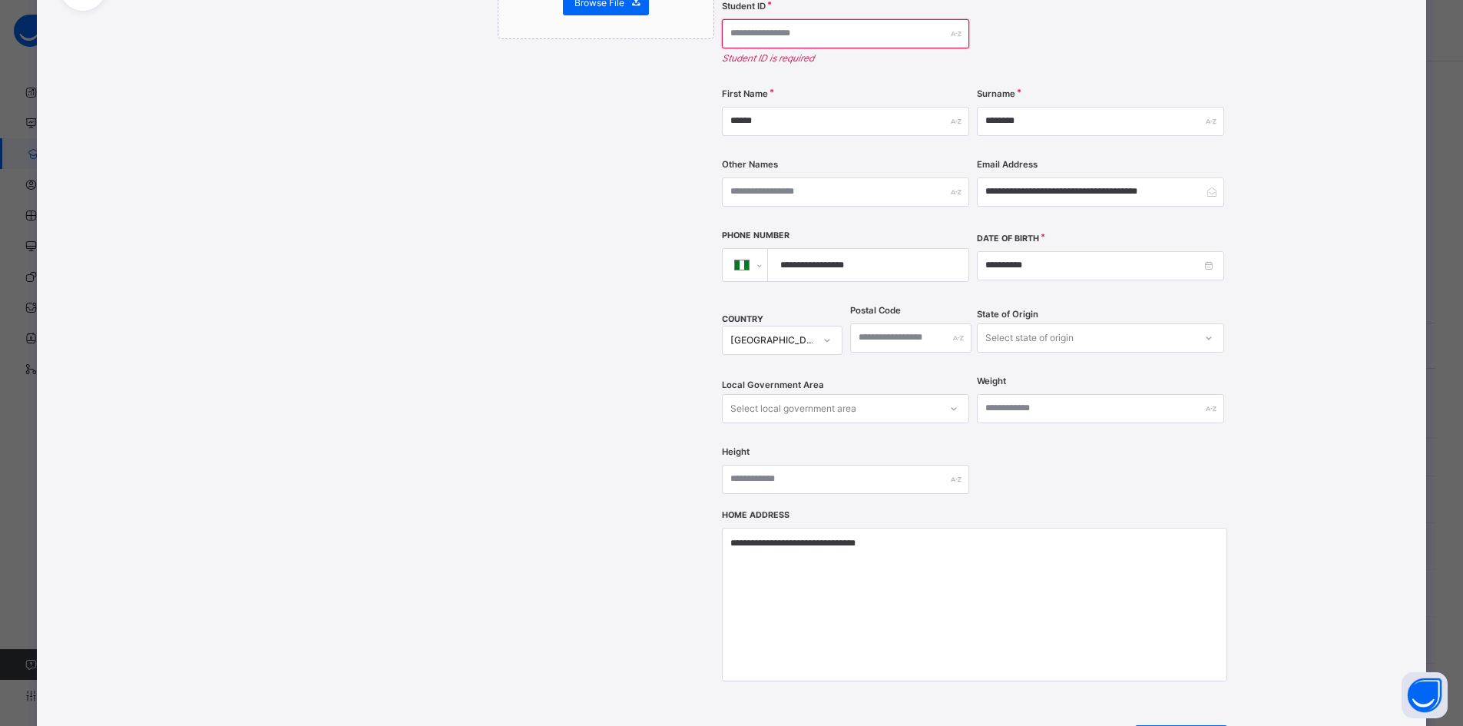
scroll to position [221, 0]
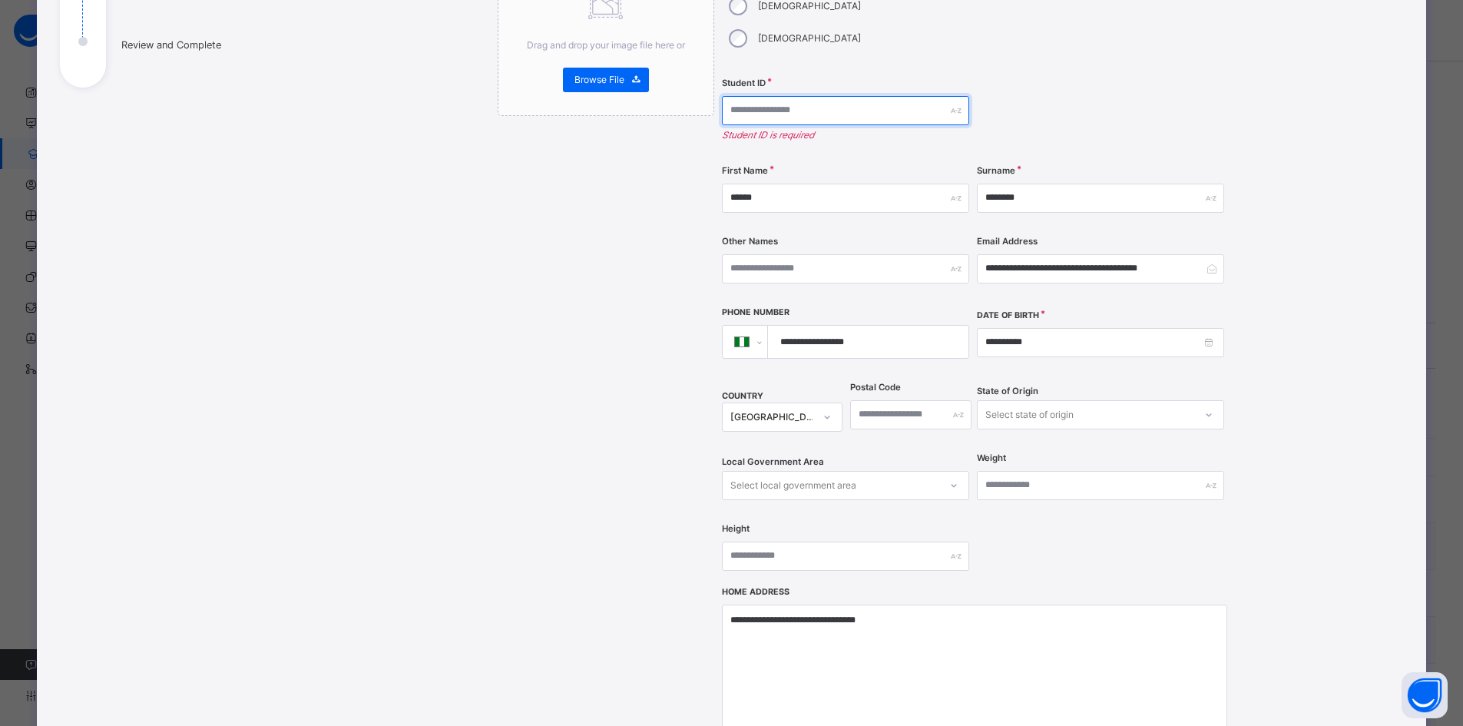
click at [822, 96] on input "text" at bounding box center [845, 110] width 247 height 29
paste input "**********"
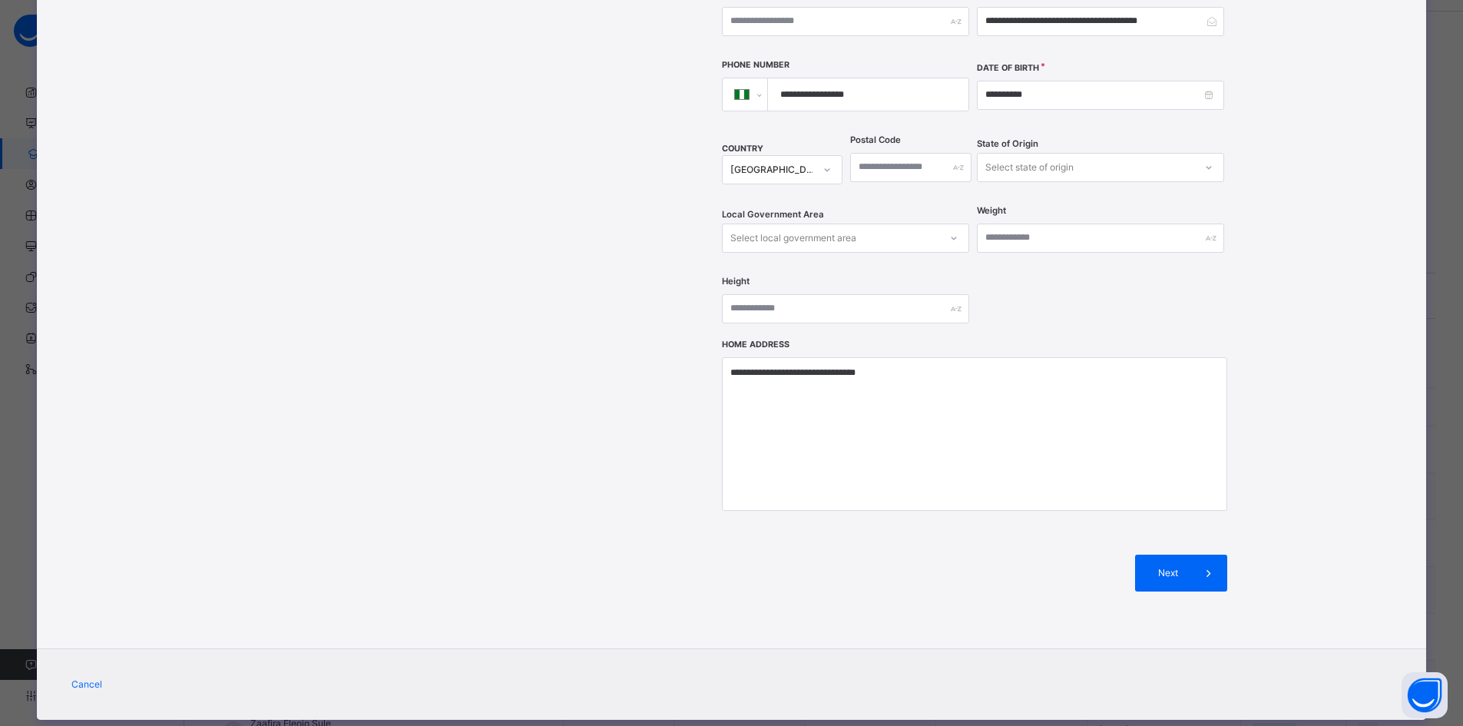
scroll to position [77, 0]
type input "**********"
click at [1202, 564] on icon at bounding box center [1207, 573] width 17 height 18
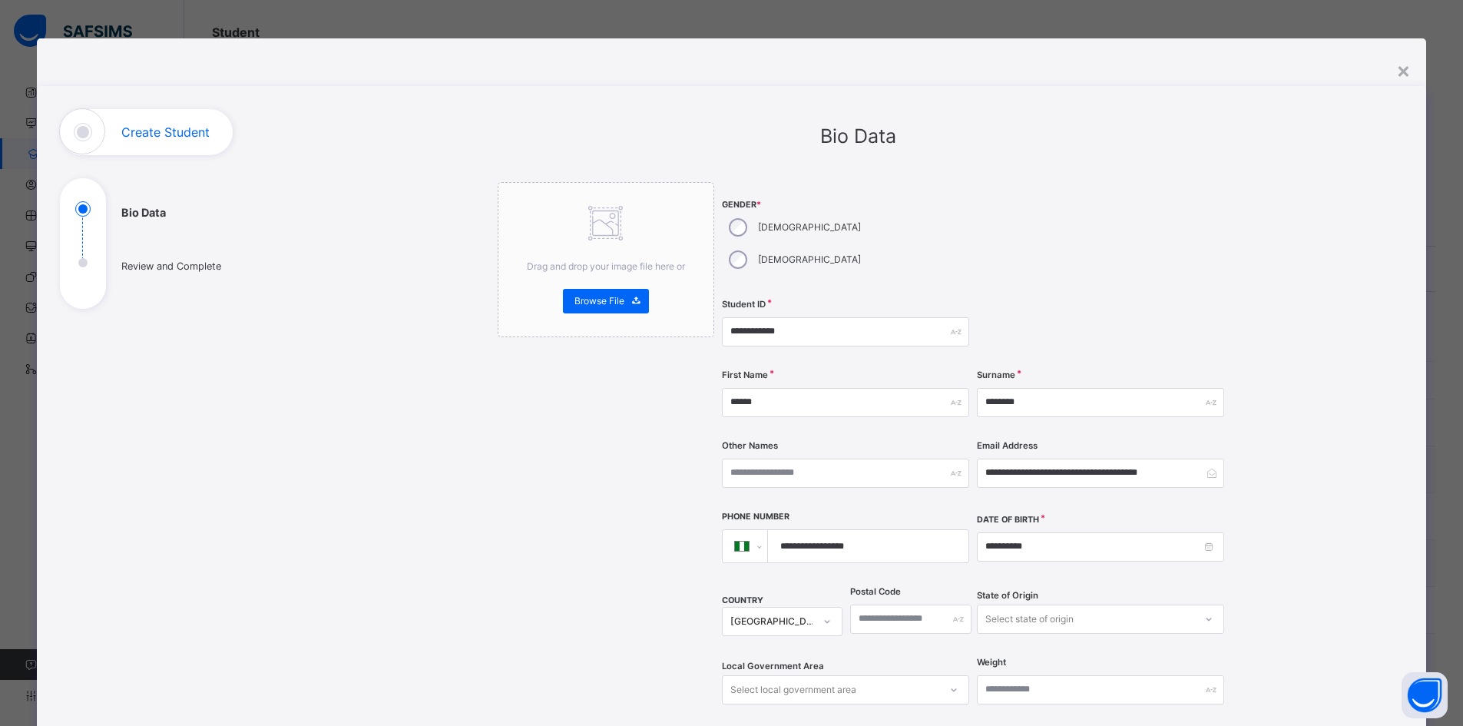
scroll to position [0, 0]
click at [1409, 74] on div "×" at bounding box center [1403, 70] width 15 height 32
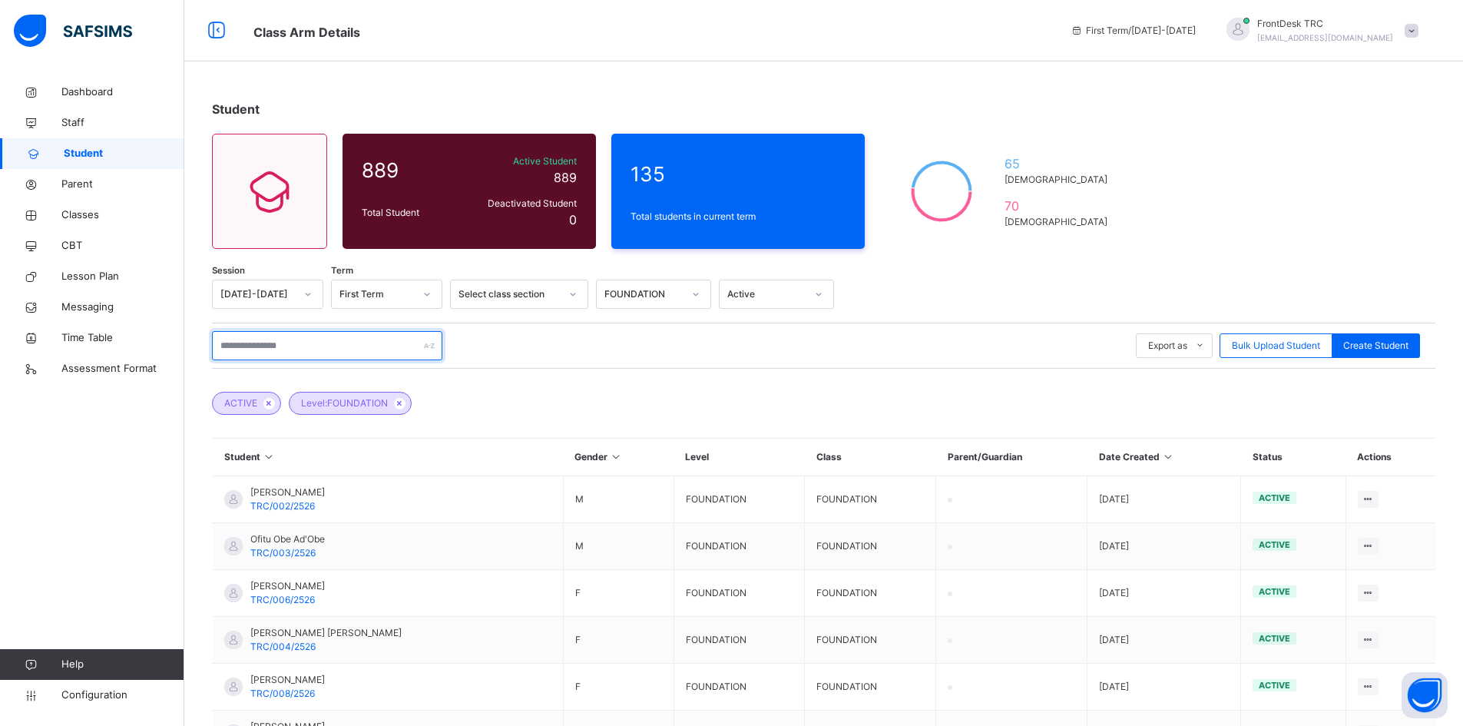
click at [339, 344] on input "text" at bounding box center [327, 345] width 230 height 29
paste input "**********"
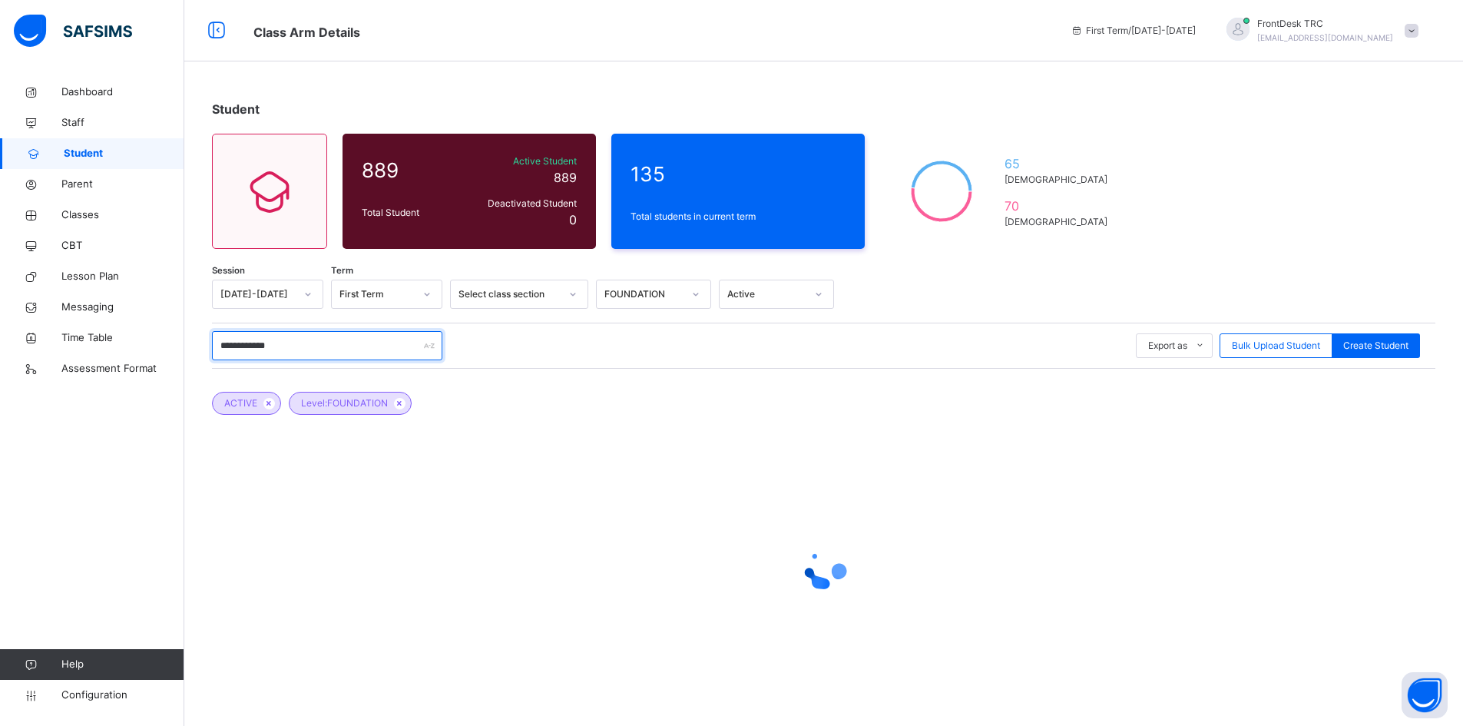
type input "**********"
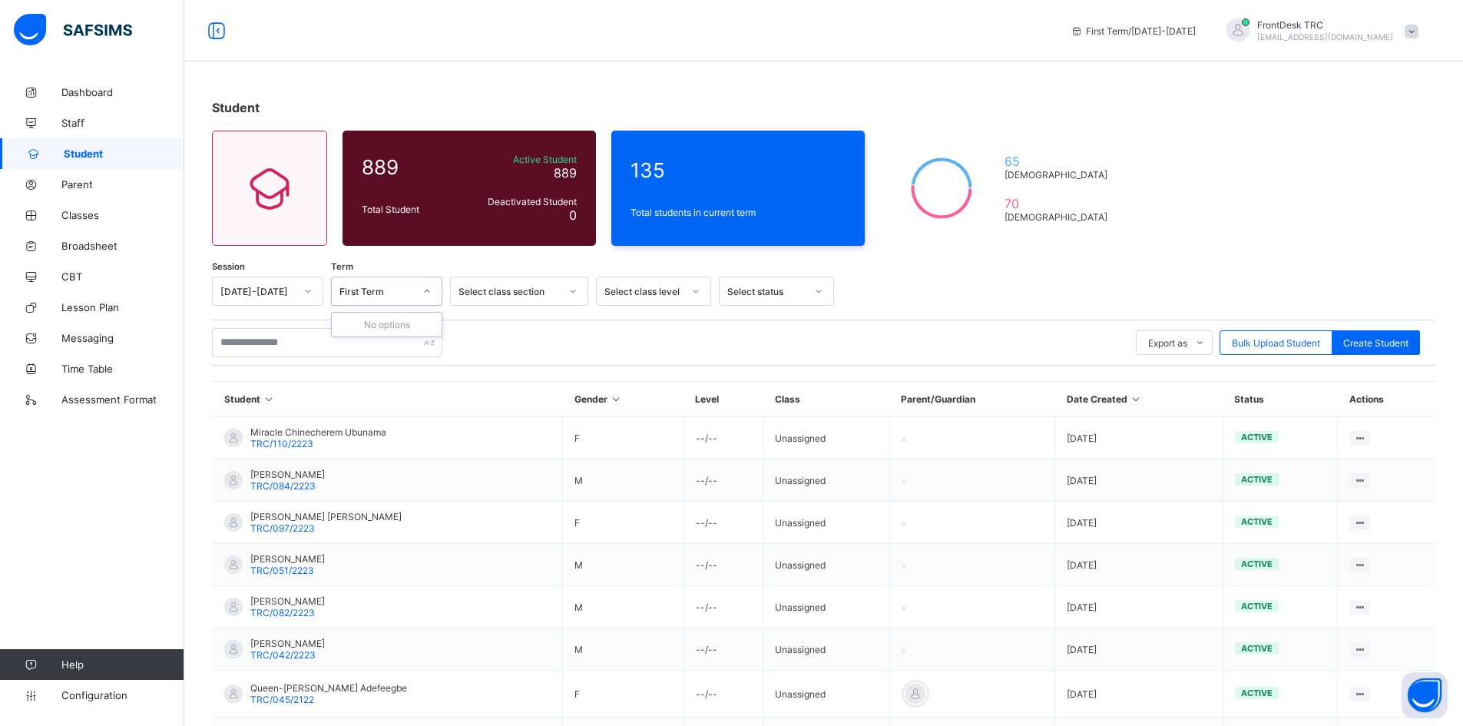
click at [428, 291] on icon at bounding box center [426, 290] width 9 height 15
click at [570, 289] on icon at bounding box center [572, 290] width 9 height 15
click at [694, 289] on icon at bounding box center [695, 290] width 9 height 15
click at [312, 290] on icon at bounding box center [307, 290] width 9 height 15
click at [425, 289] on icon at bounding box center [426, 290] width 9 height 15
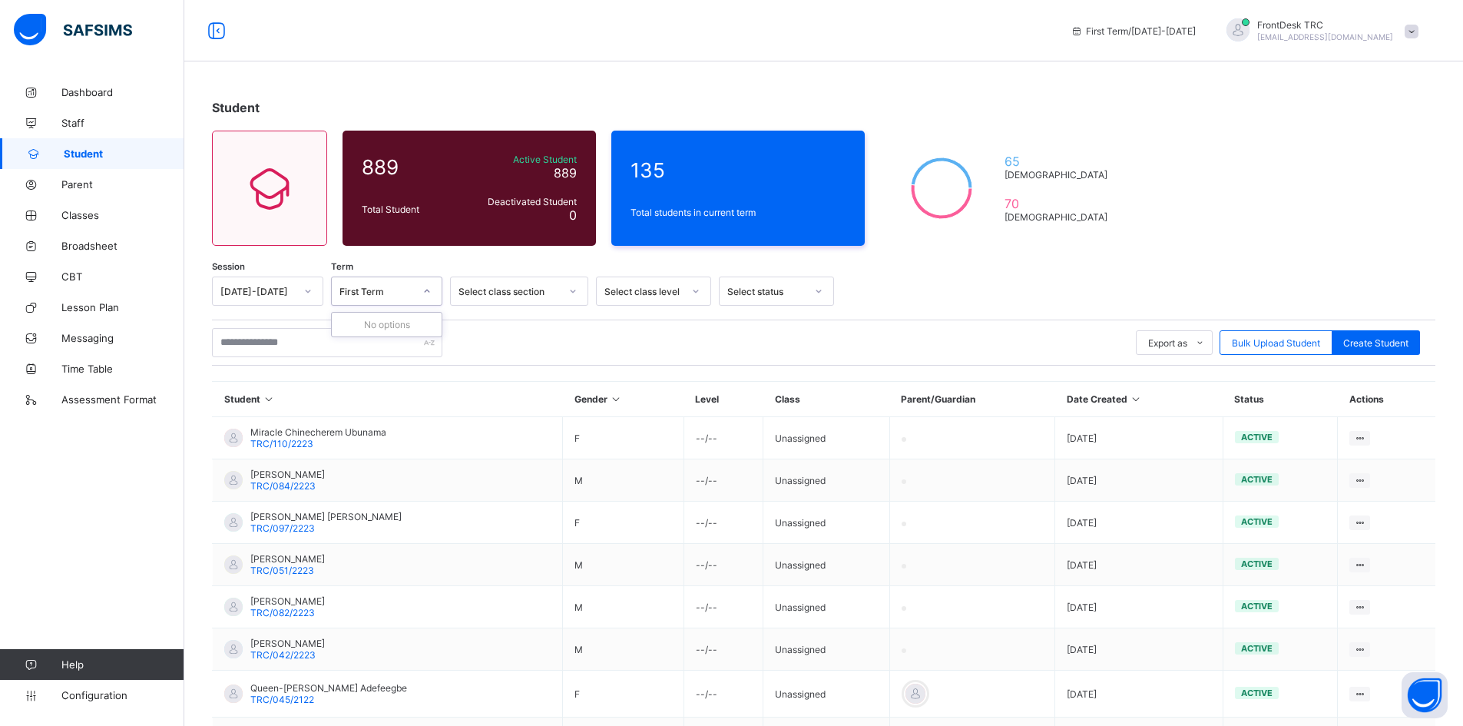
click at [573, 289] on icon at bounding box center [572, 290] width 9 height 15
click at [695, 292] on icon at bounding box center [695, 290] width 5 height 3
click at [660, 346] on div "AS/ A LEVEL" at bounding box center [654, 348] width 114 height 24
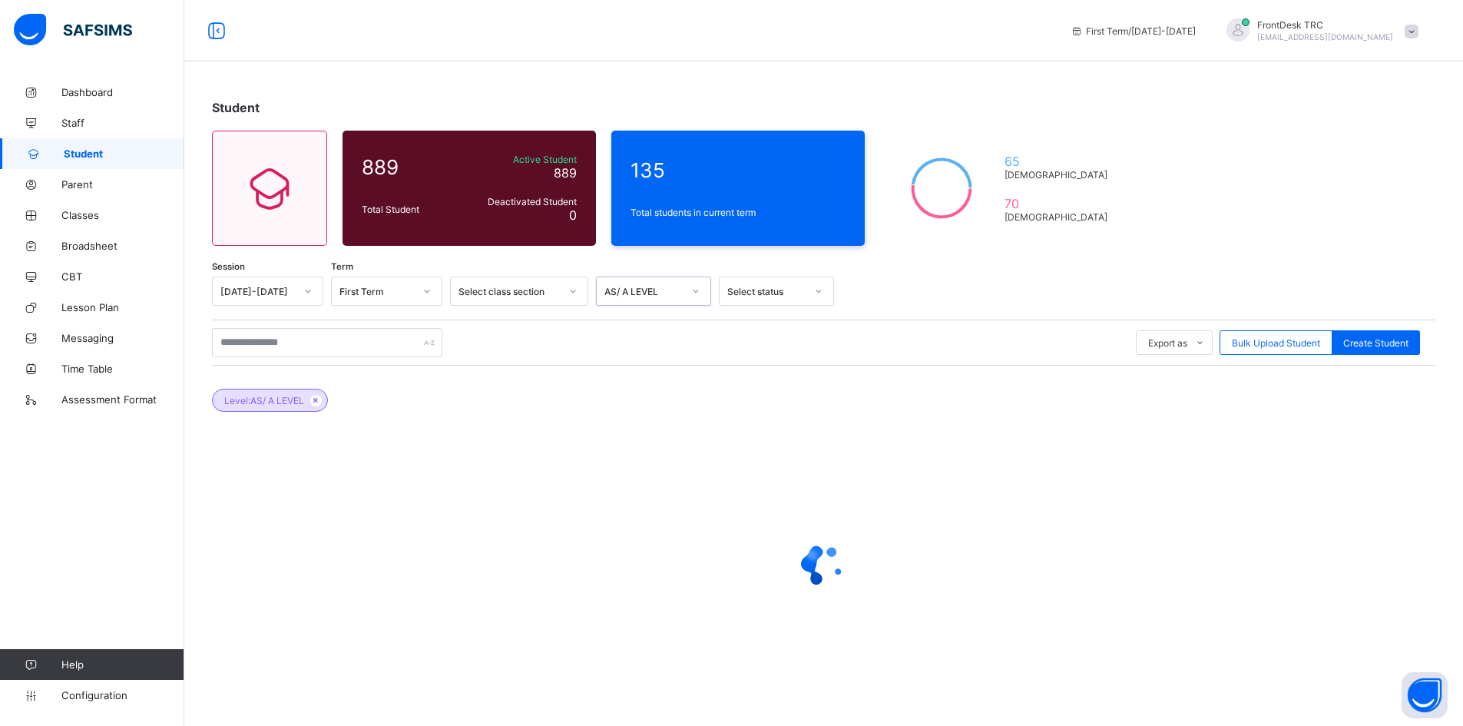
click at [818, 292] on icon at bounding box center [818, 290] width 5 height 3
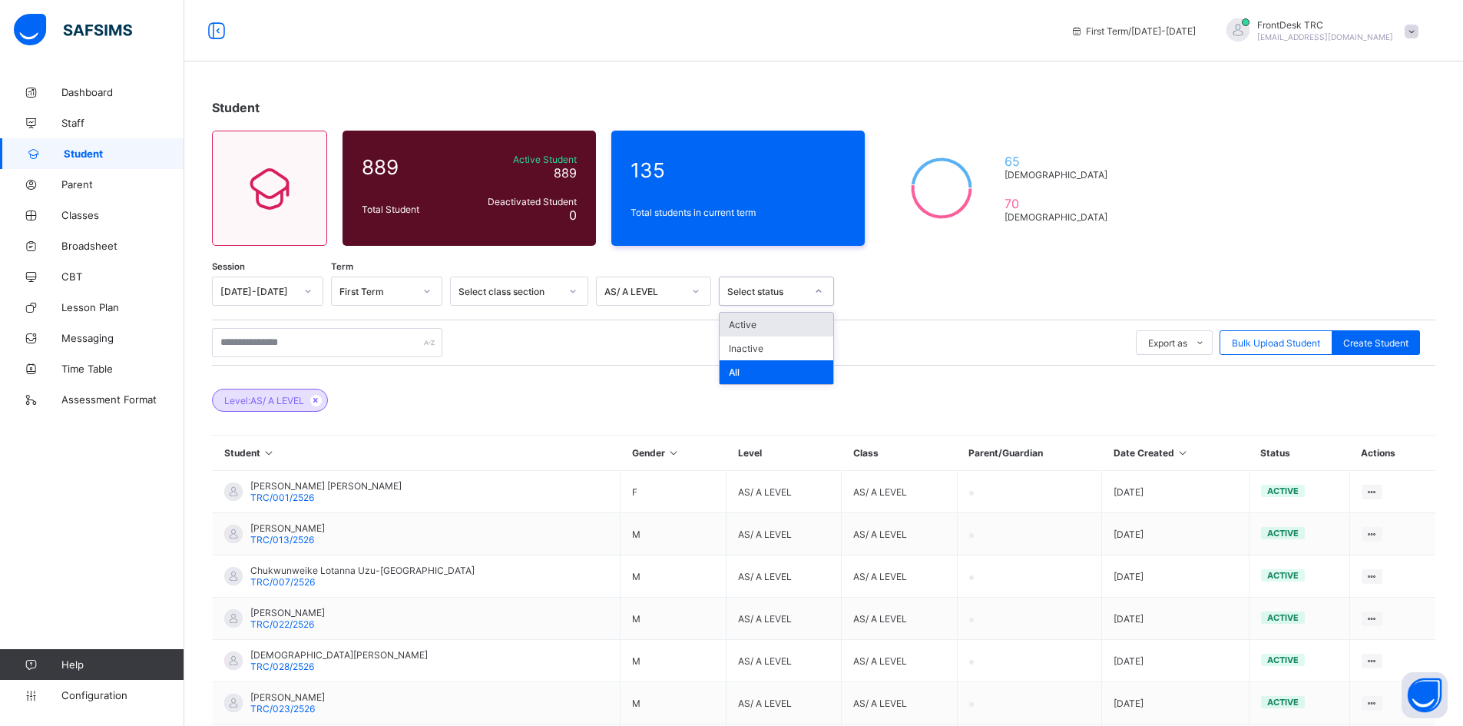
click at [785, 325] on div "Active" at bounding box center [776, 325] width 114 height 24
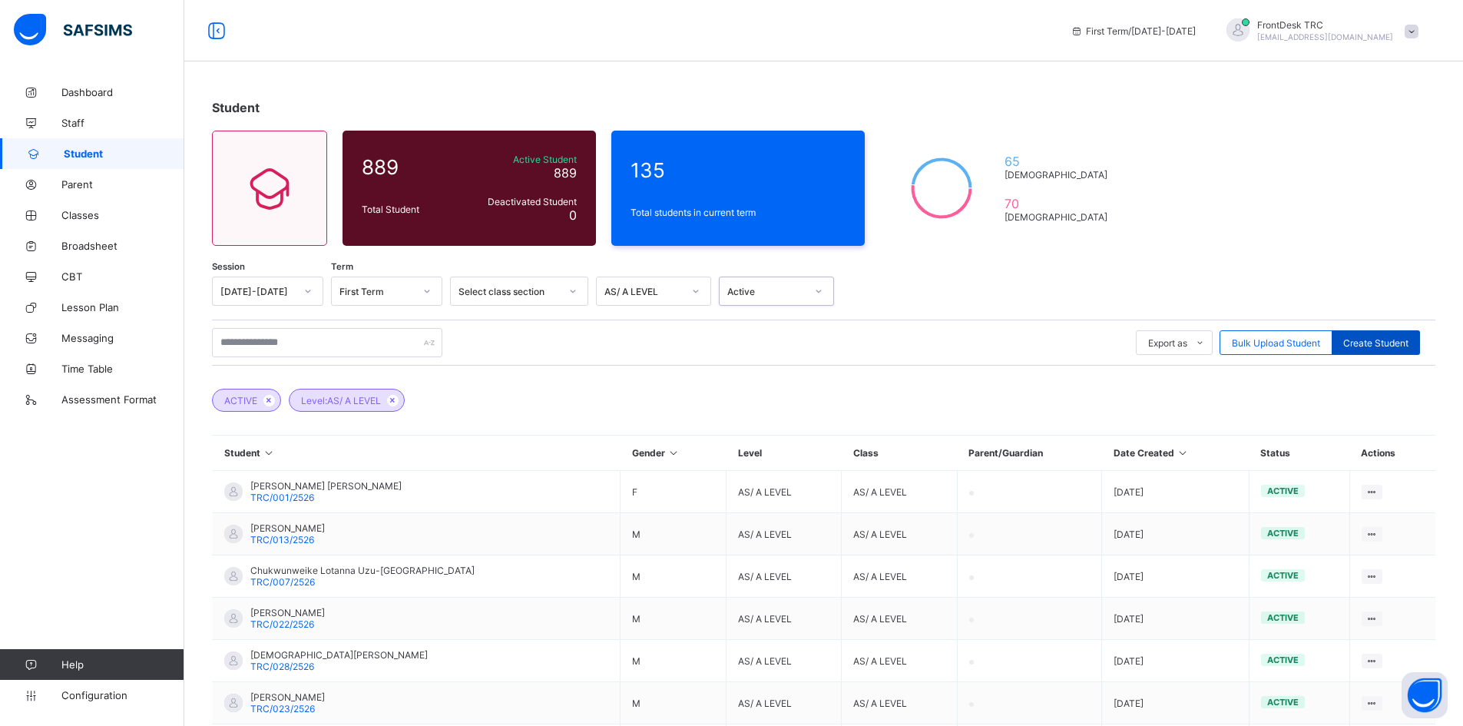
click at [1365, 342] on span "Create Student" at bounding box center [1375, 343] width 65 height 12
select select "**"
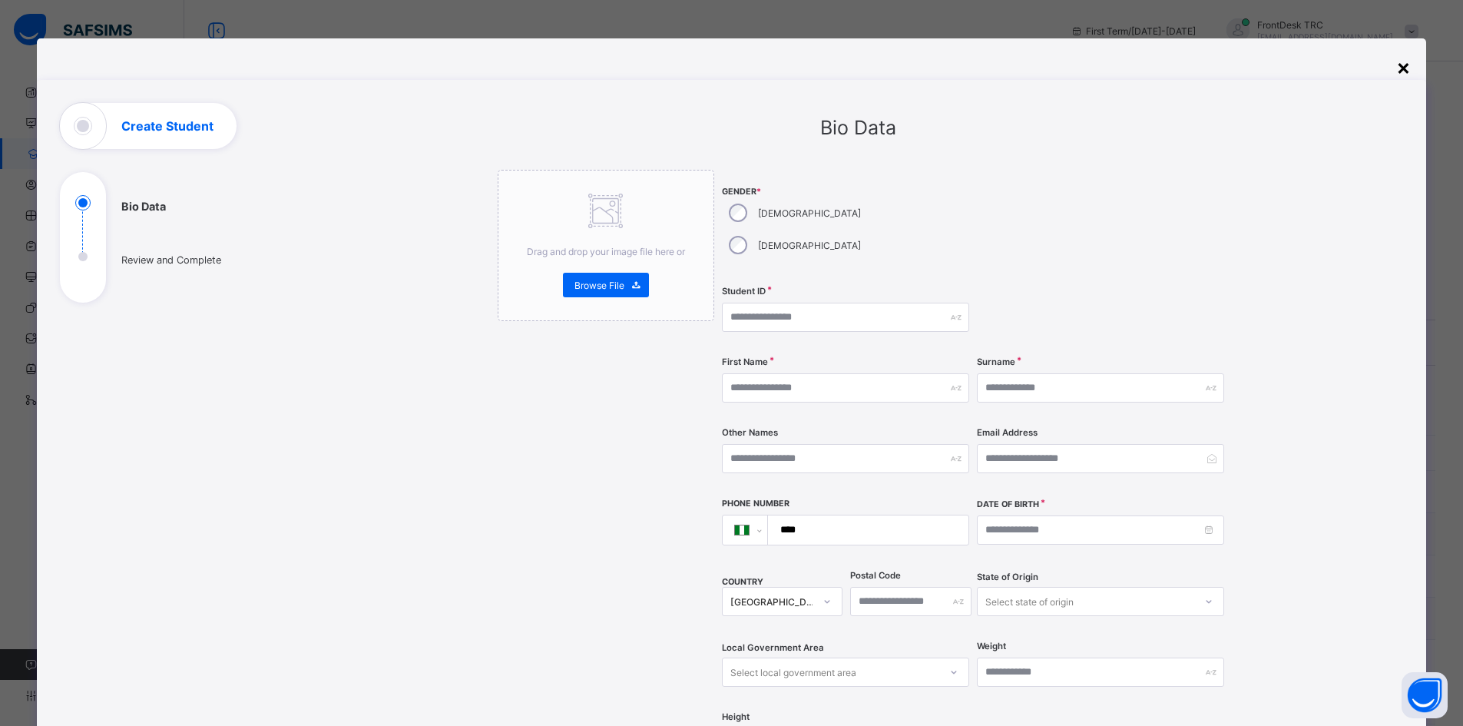
click at [1407, 66] on div "×" at bounding box center [1403, 67] width 15 height 26
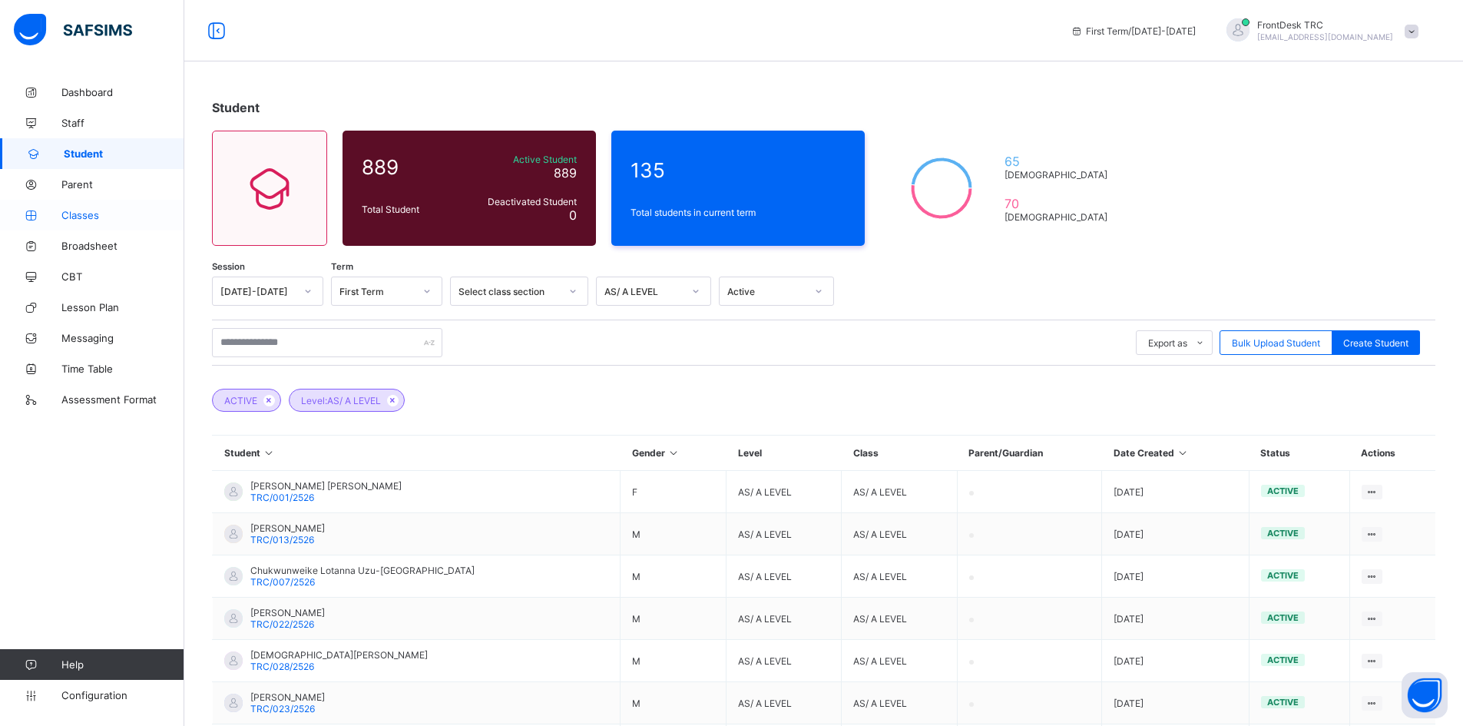
click at [97, 216] on span "Classes" at bounding box center [122, 215] width 123 height 12
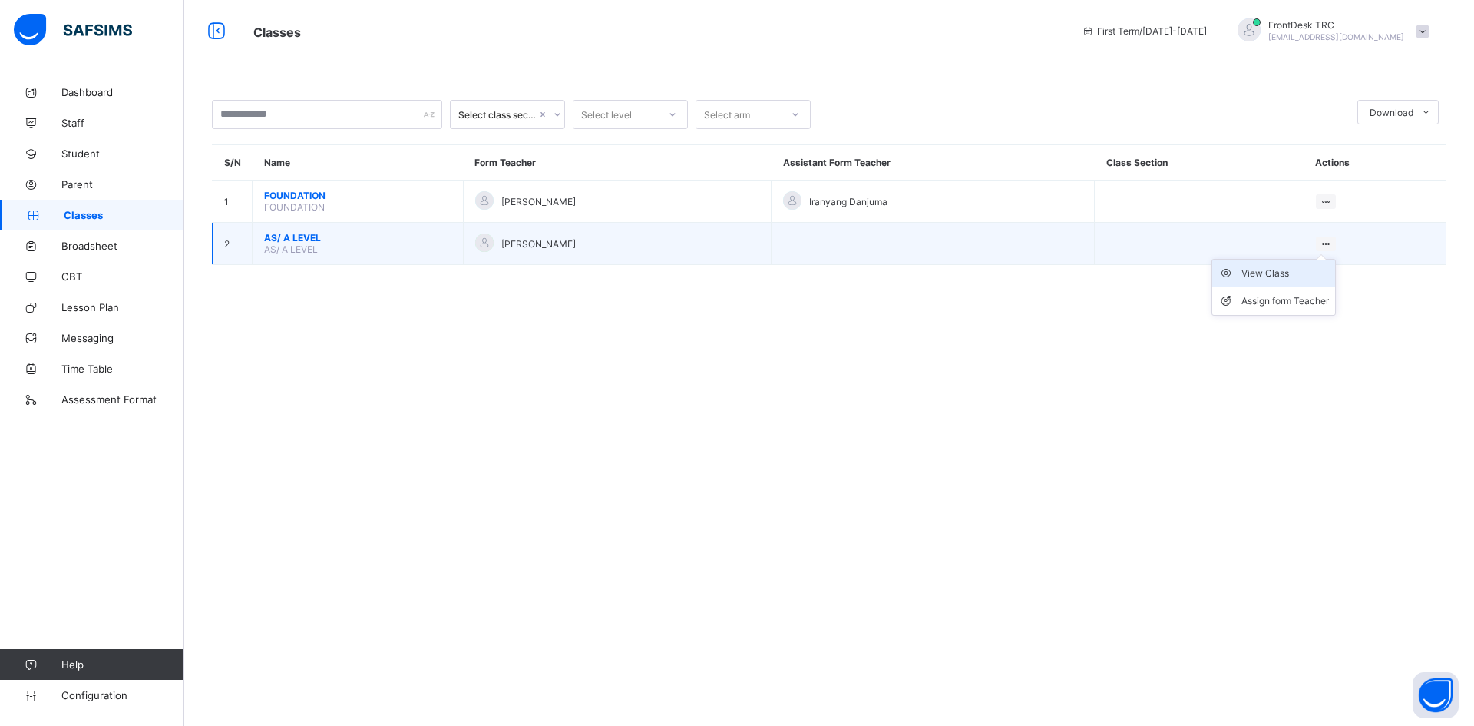
click at [1311, 270] on div "View Class" at bounding box center [1286, 273] width 88 height 15
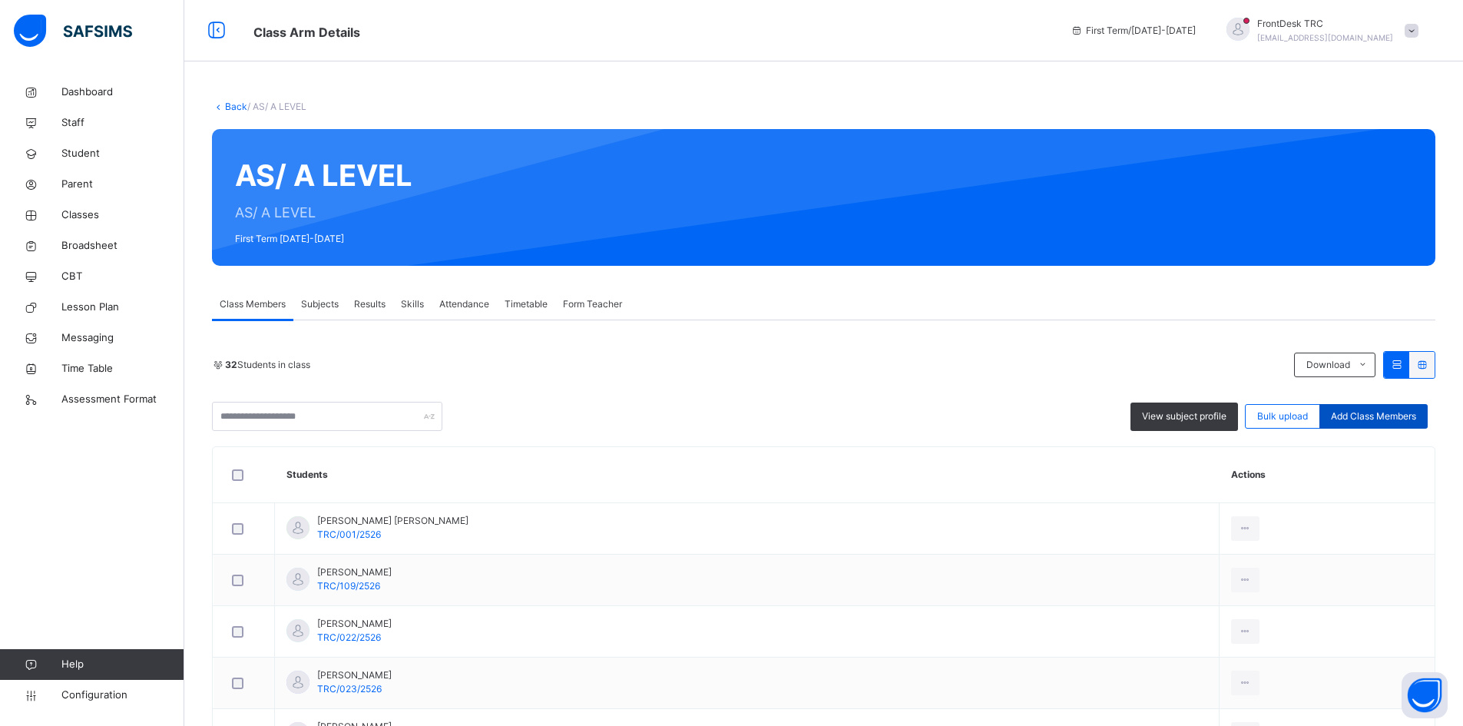
click at [1364, 419] on span "Add Class Members" at bounding box center [1373, 416] width 85 height 14
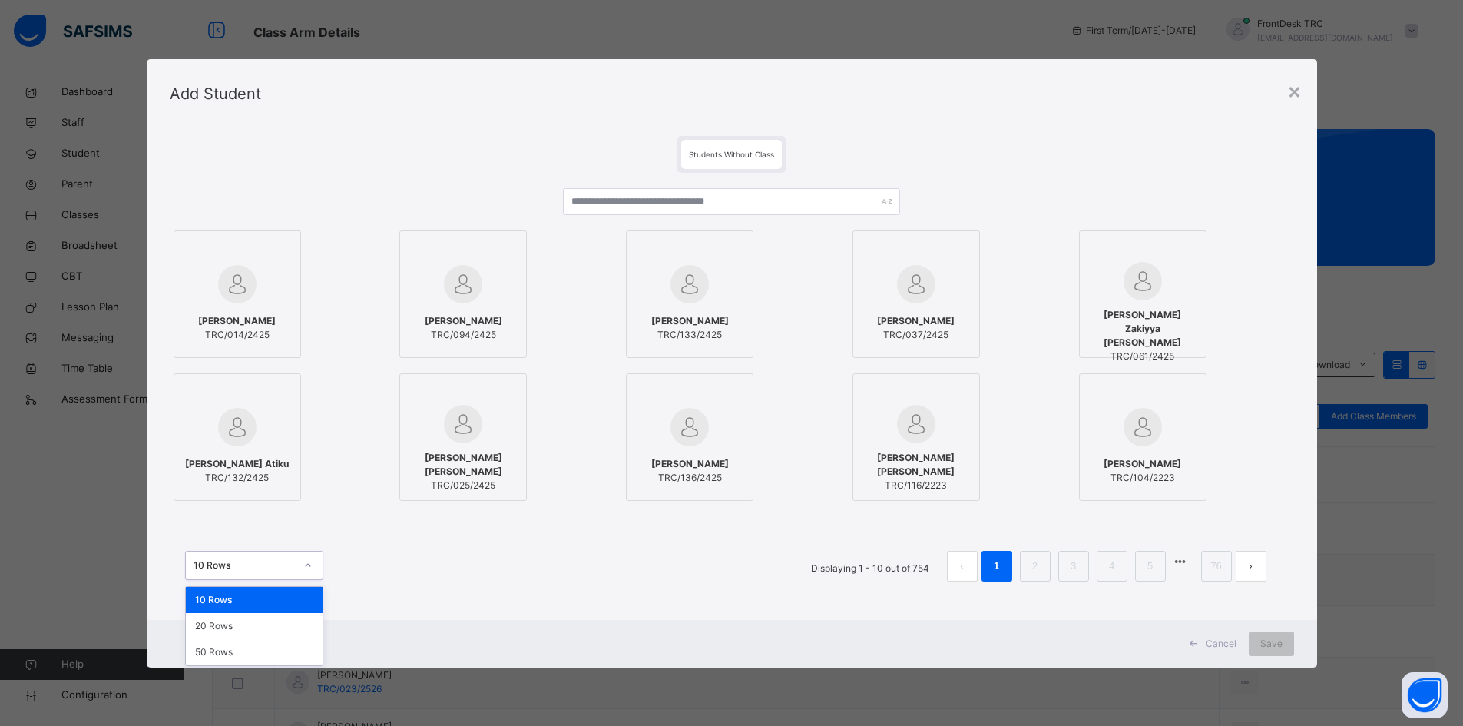
click at [306, 569] on icon at bounding box center [307, 564] width 9 height 15
click at [249, 653] on div "50 Rows" at bounding box center [254, 652] width 137 height 26
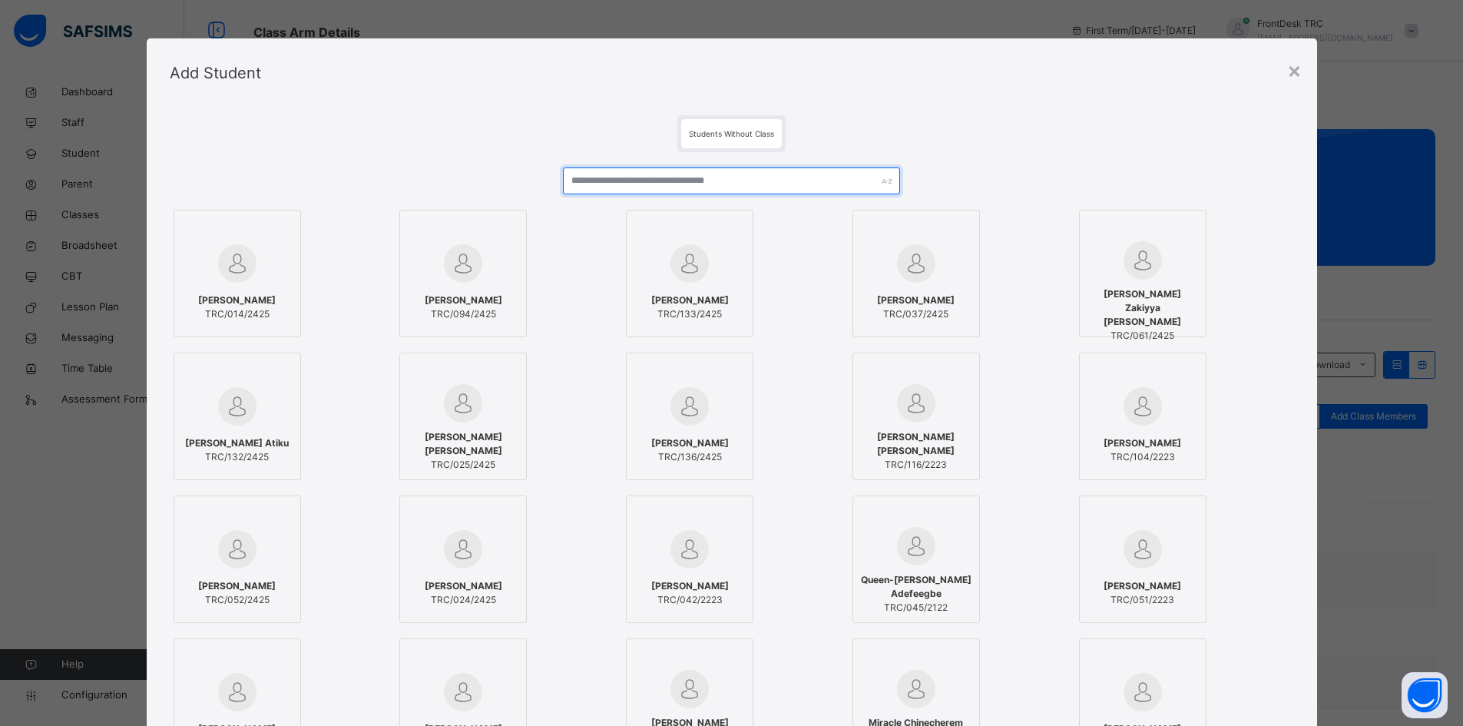
click at [593, 184] on input "text" at bounding box center [731, 180] width 337 height 27
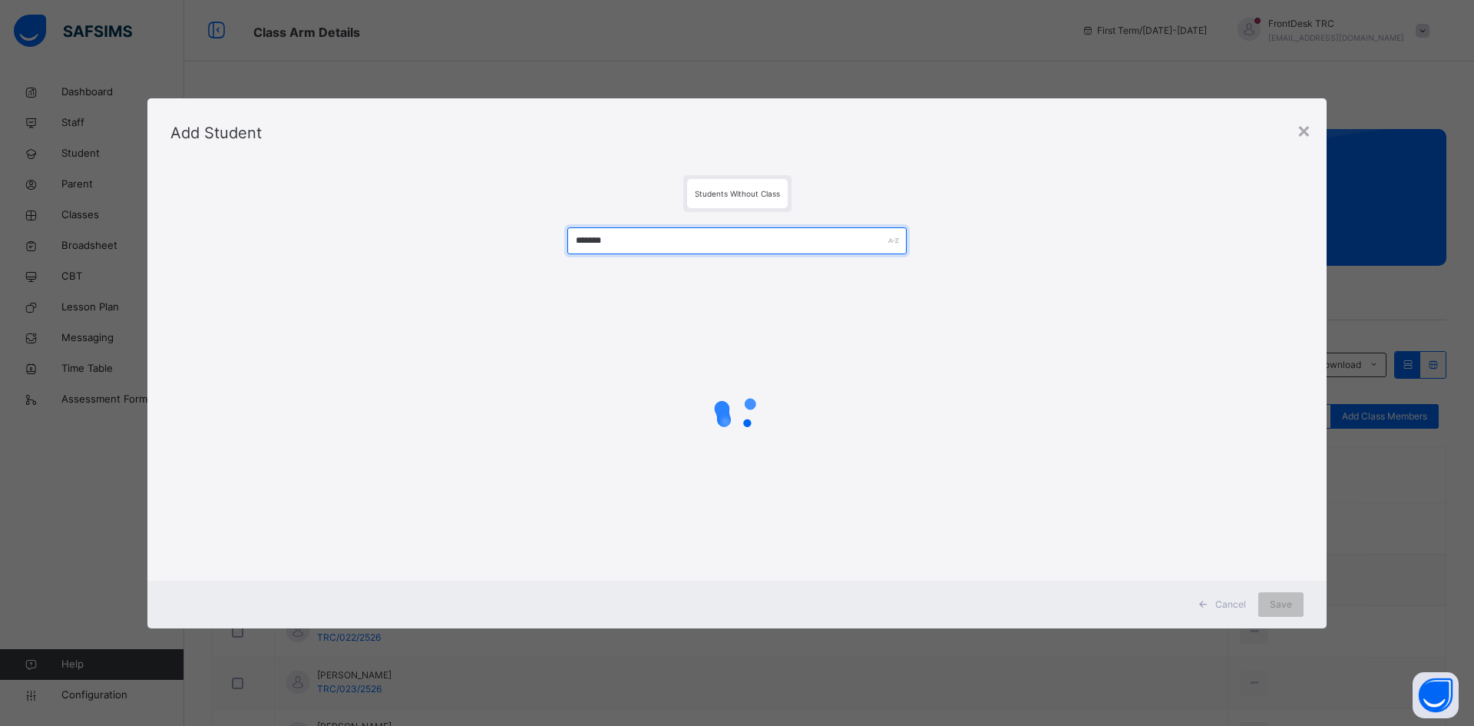
type input "*******"
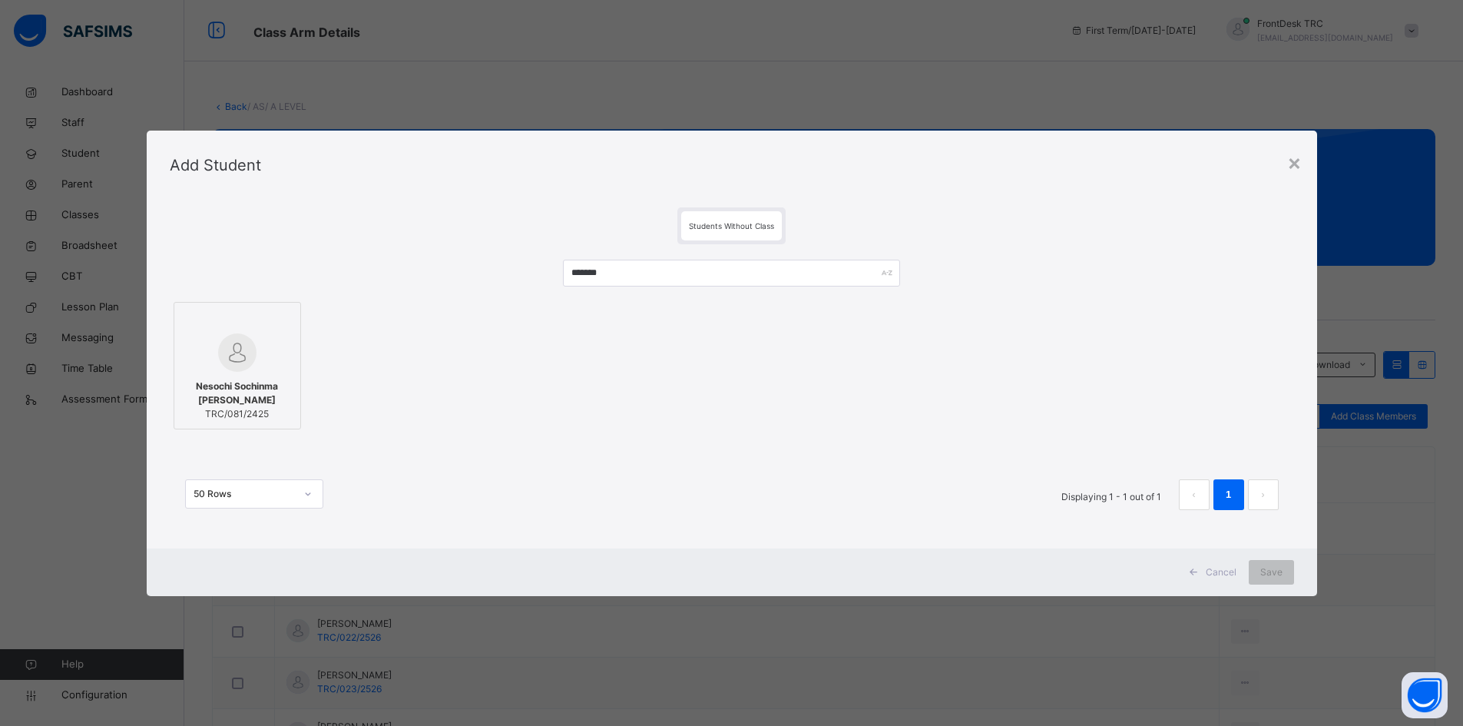
click at [256, 377] on div "Nesochi Sochinma Nwigwe TRC/081/2425" at bounding box center [237, 400] width 111 height 57
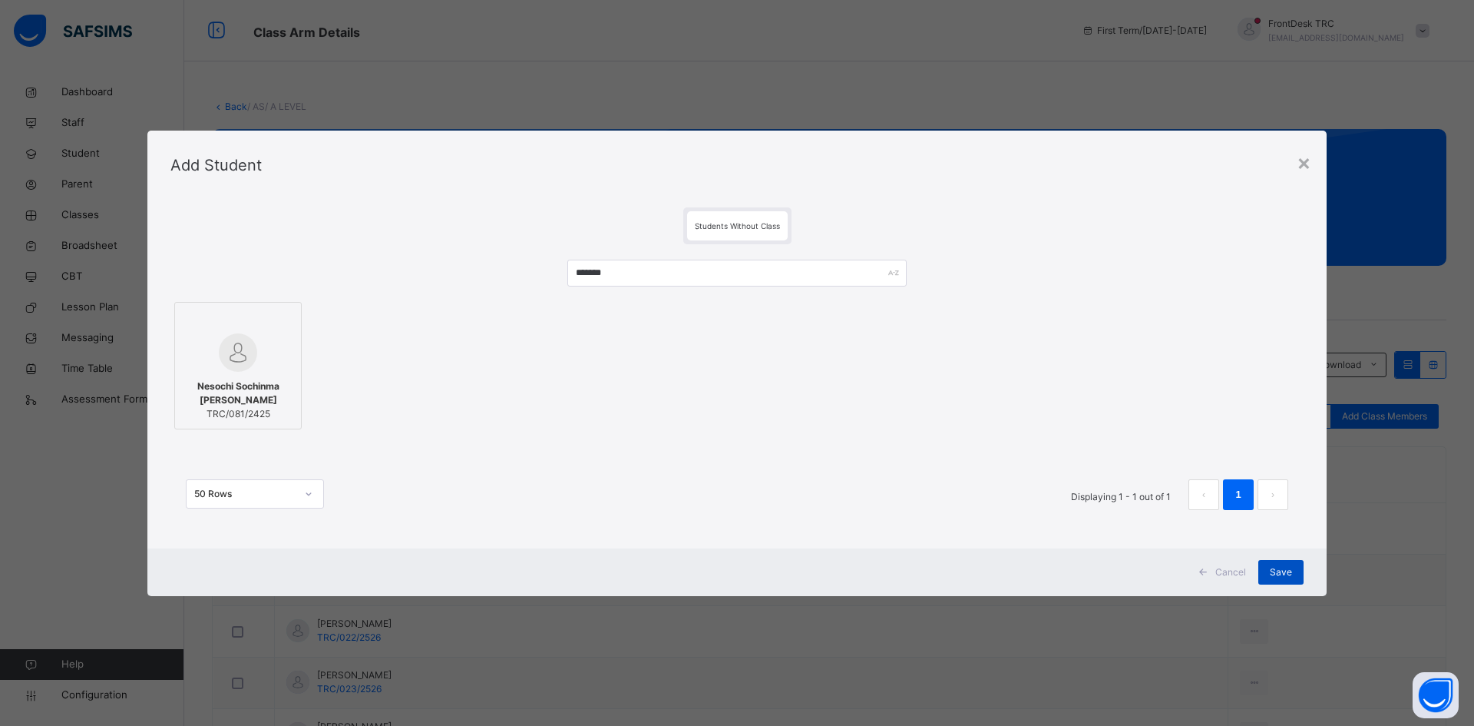
click at [1291, 572] on span "Save" at bounding box center [1281, 572] width 22 height 14
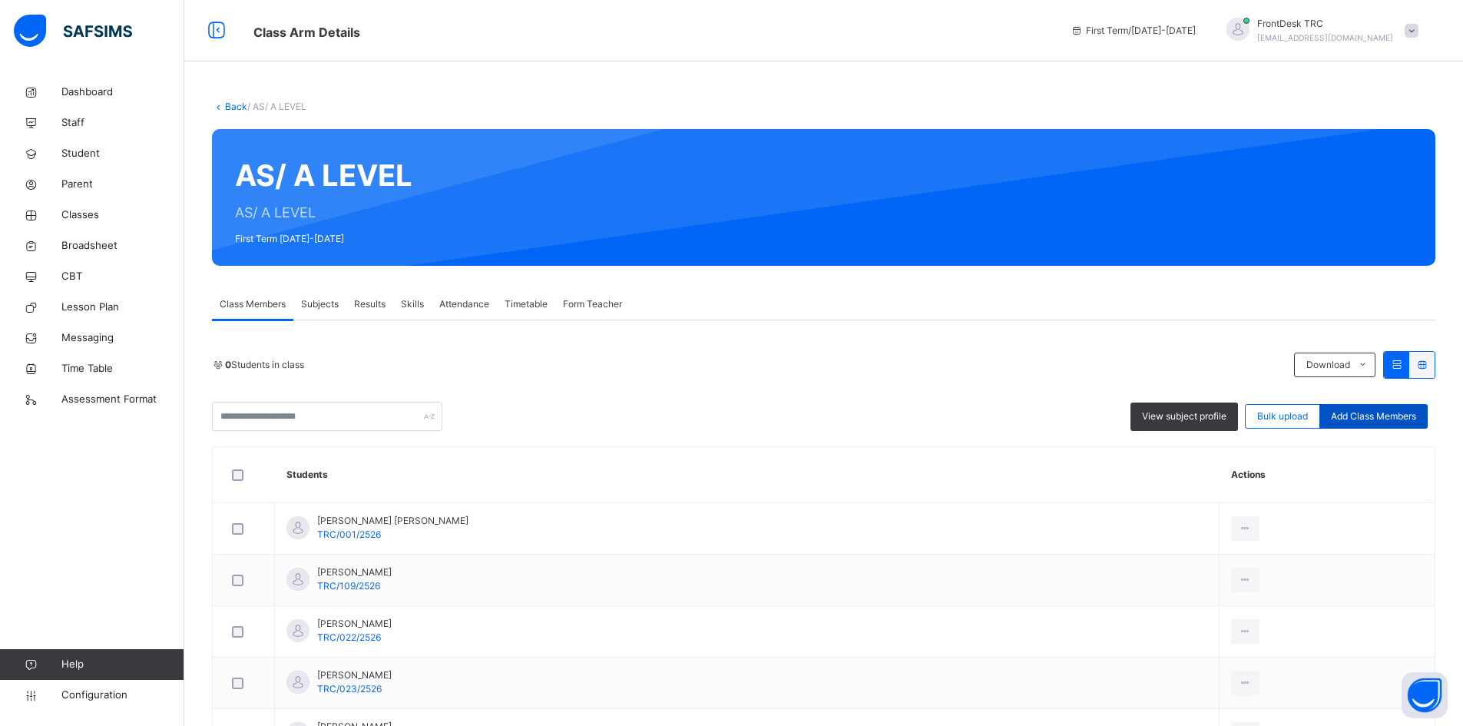
click at [1362, 420] on span "Add Class Members" at bounding box center [1373, 416] width 85 height 14
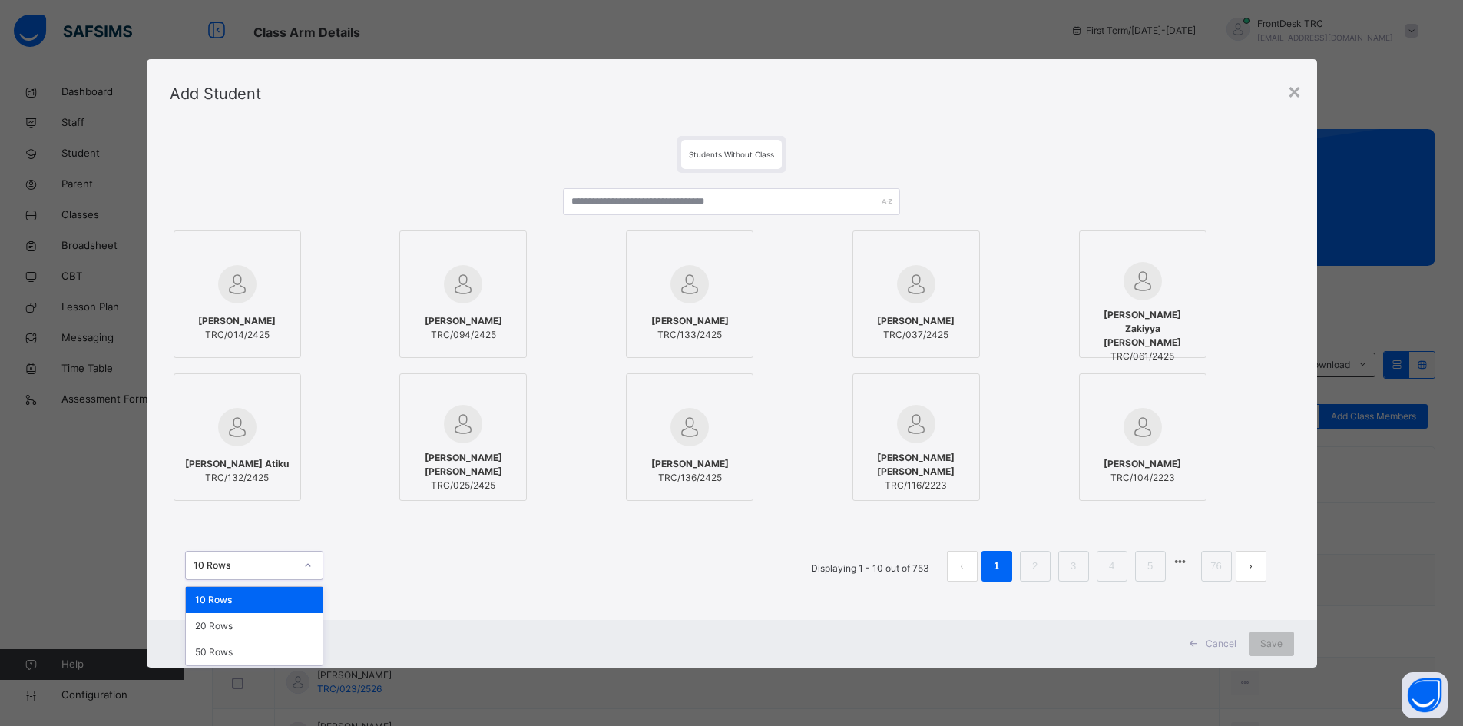
click at [306, 564] on icon at bounding box center [307, 564] width 9 height 15
click at [289, 656] on div "50 Rows" at bounding box center [254, 652] width 137 height 26
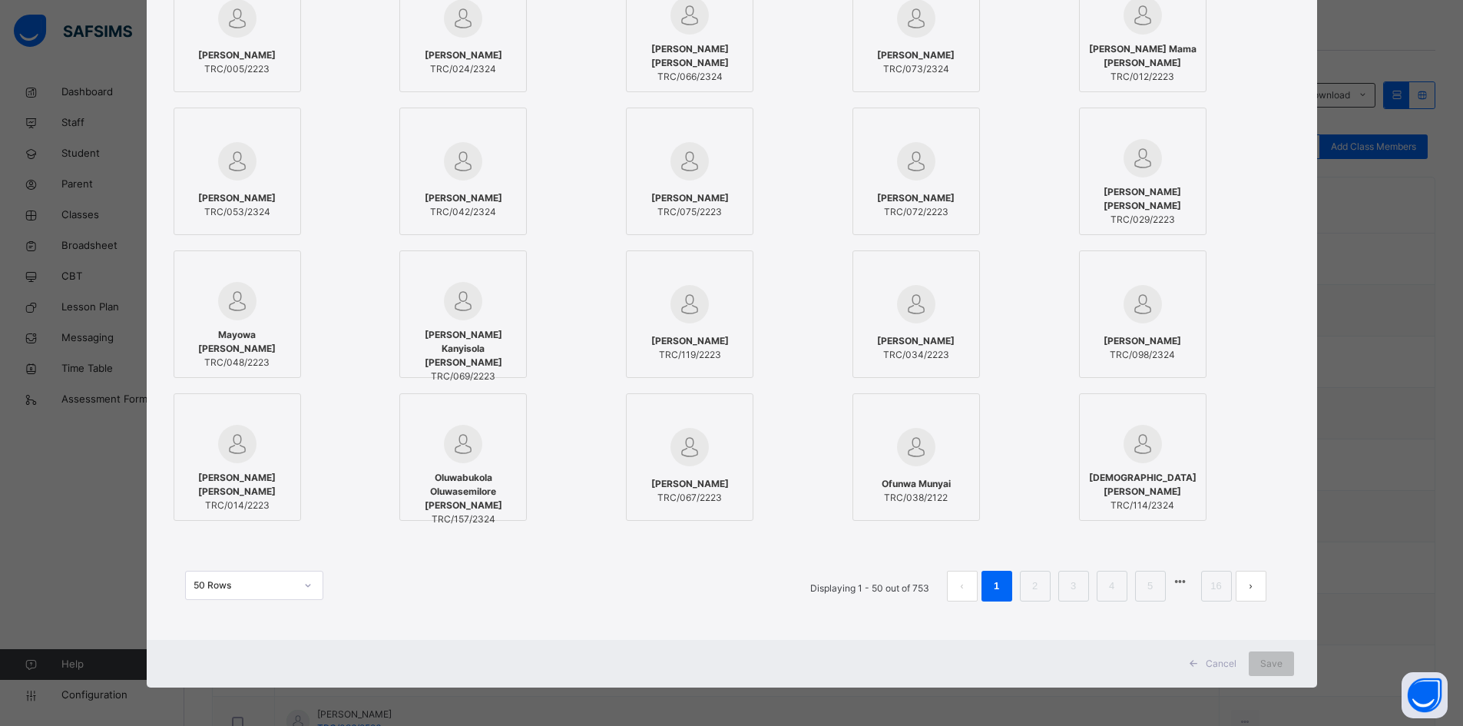
scroll to position [307, 0]
click at [1038, 587] on link "2" at bounding box center [1034, 586] width 15 height 20
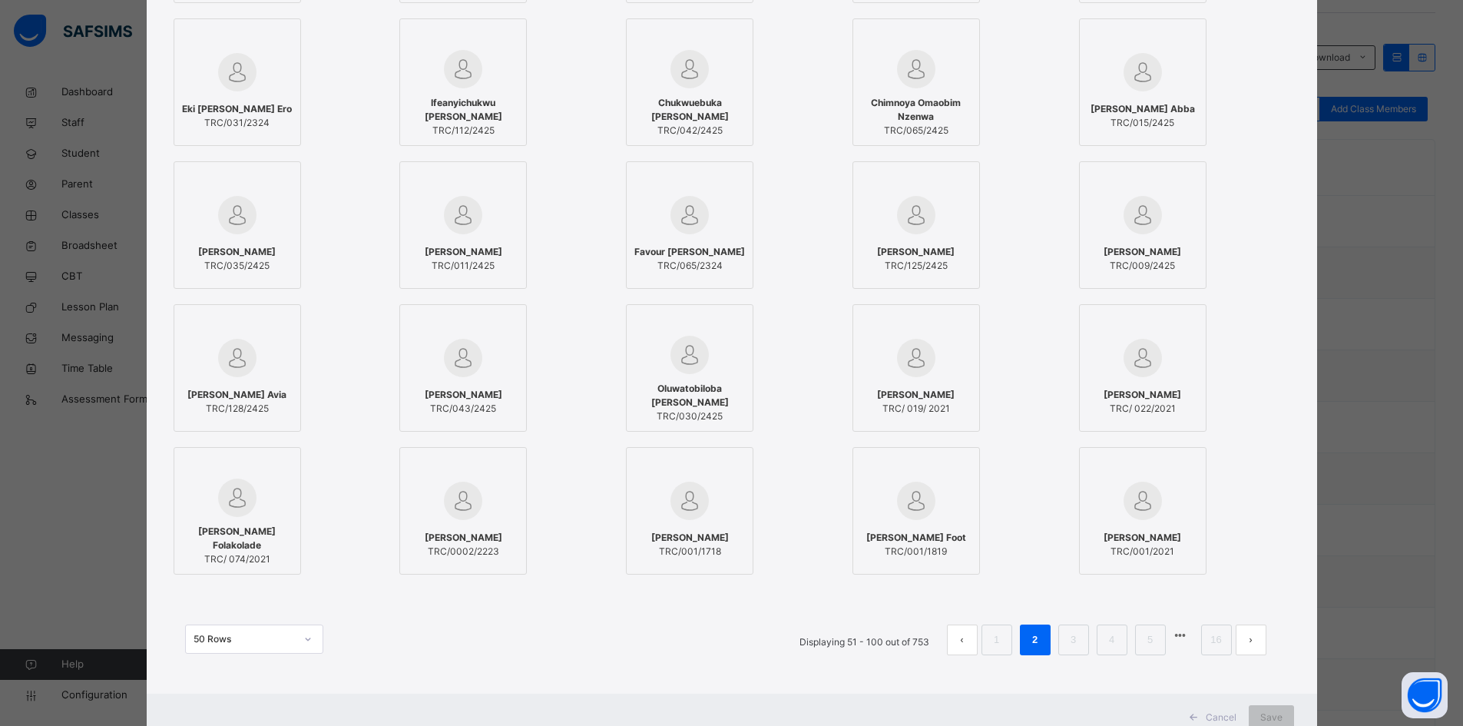
scroll to position [1075, 0]
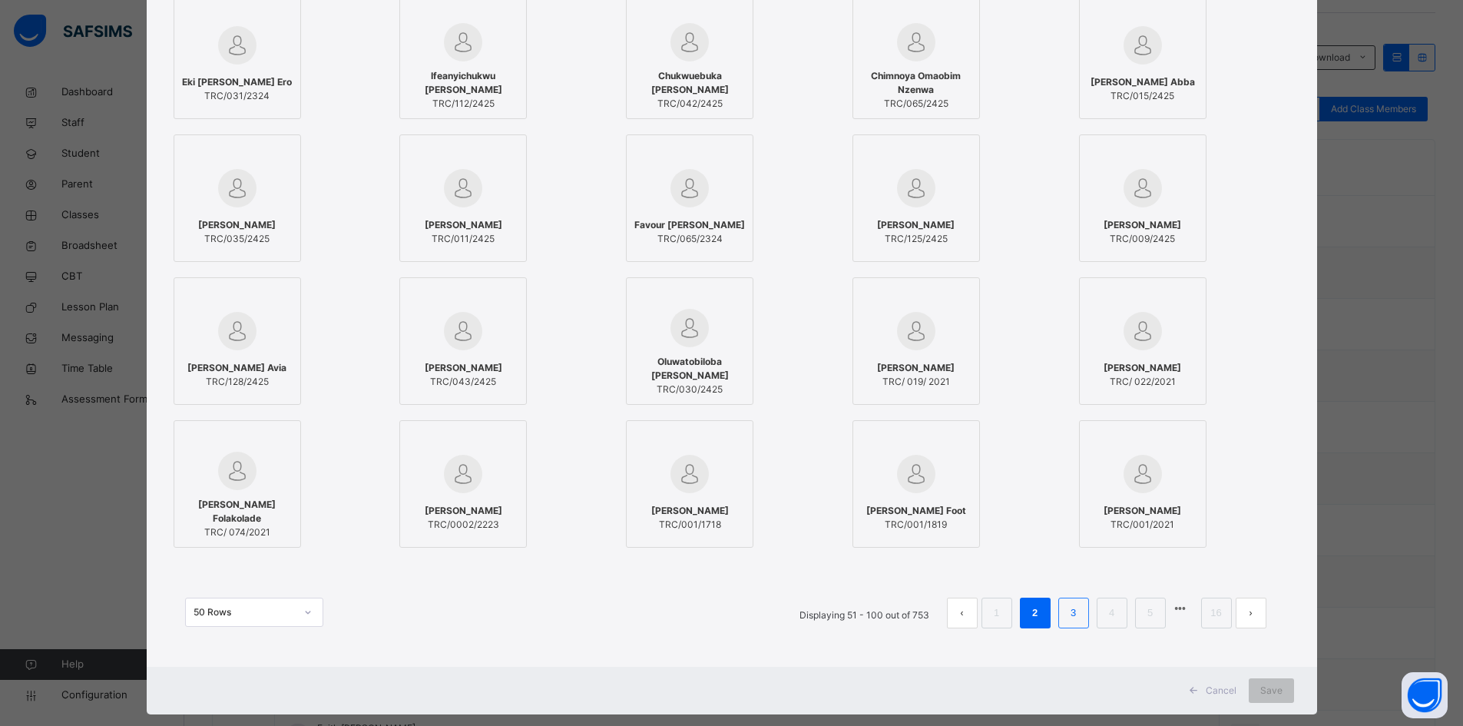
click at [1077, 621] on link "3" at bounding box center [1073, 613] width 15 height 20
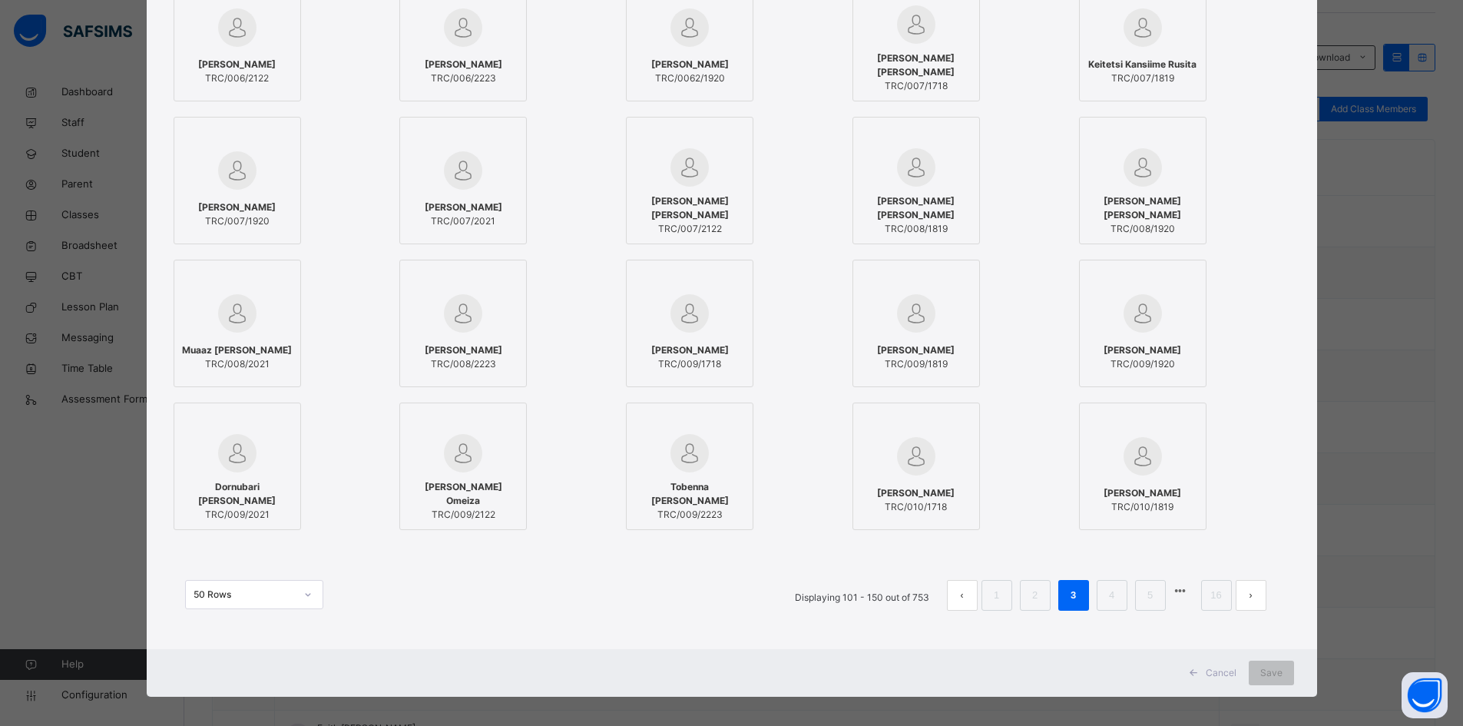
scroll to position [1102, 0]
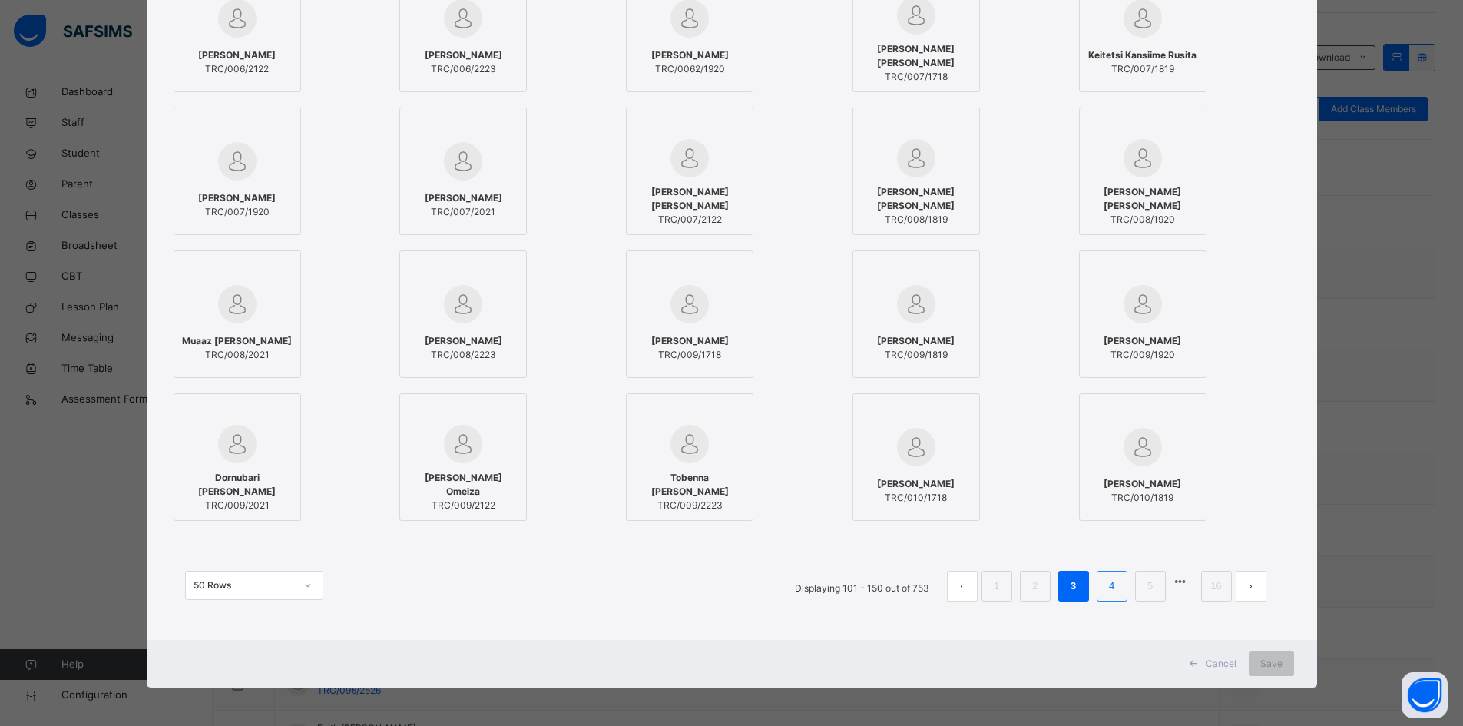
click at [1117, 587] on link "4" at bounding box center [1111, 586] width 15 height 20
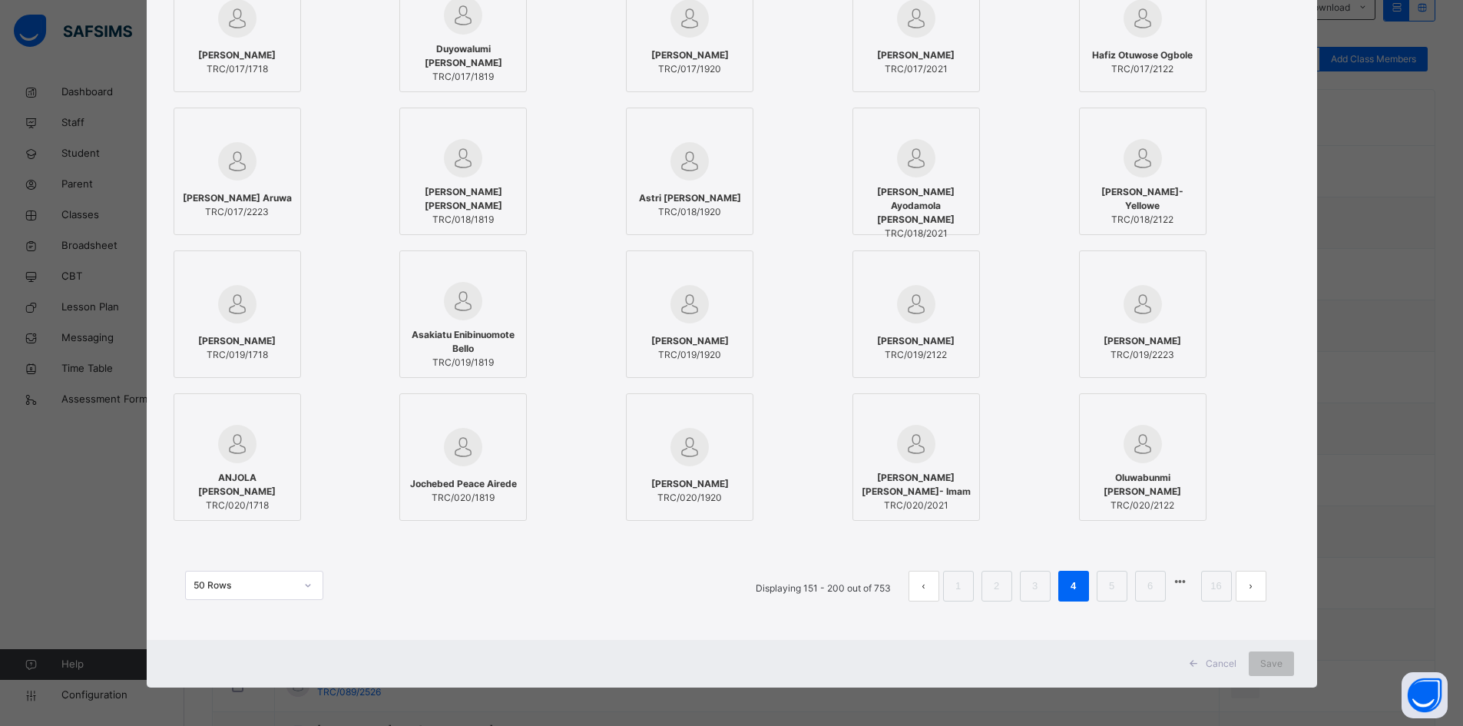
scroll to position [384, 0]
click at [1108, 581] on link "5" at bounding box center [1111, 586] width 15 height 20
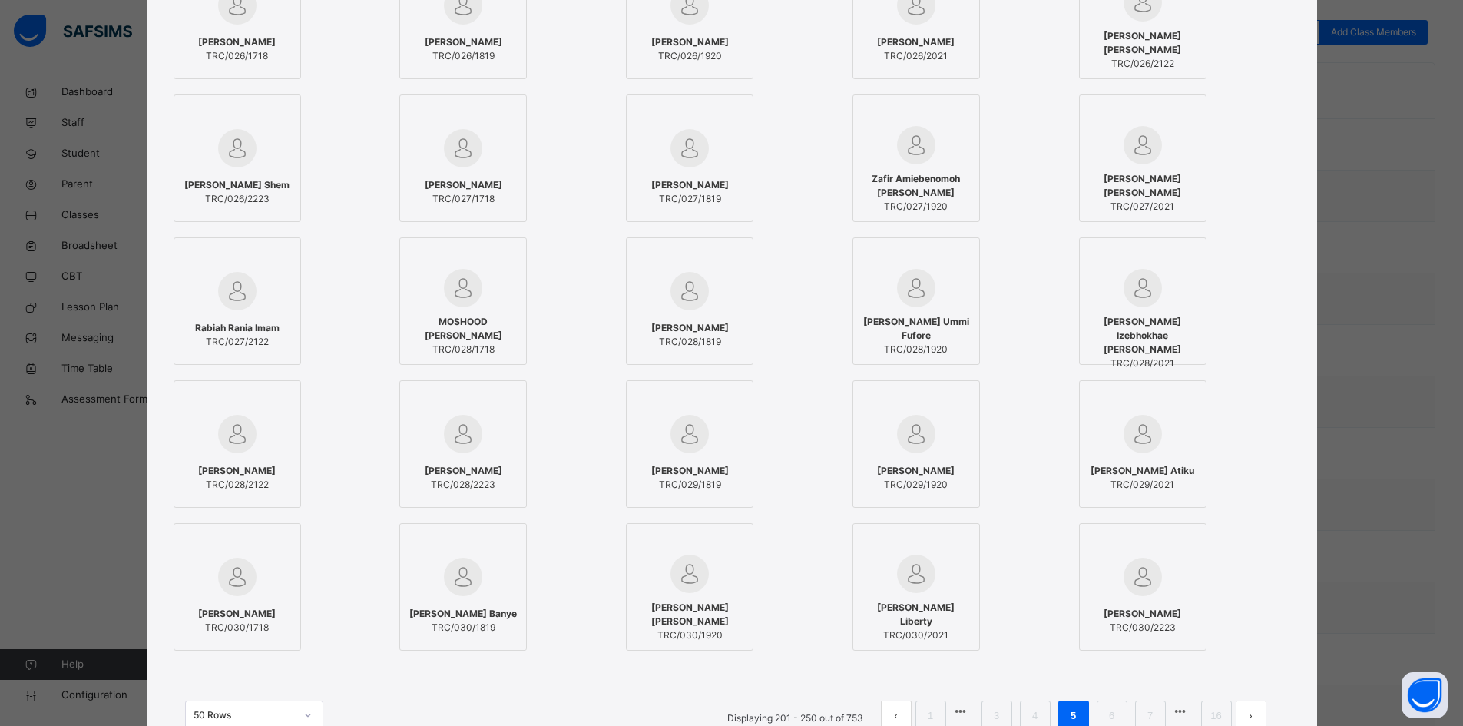
scroll to position [998, 0]
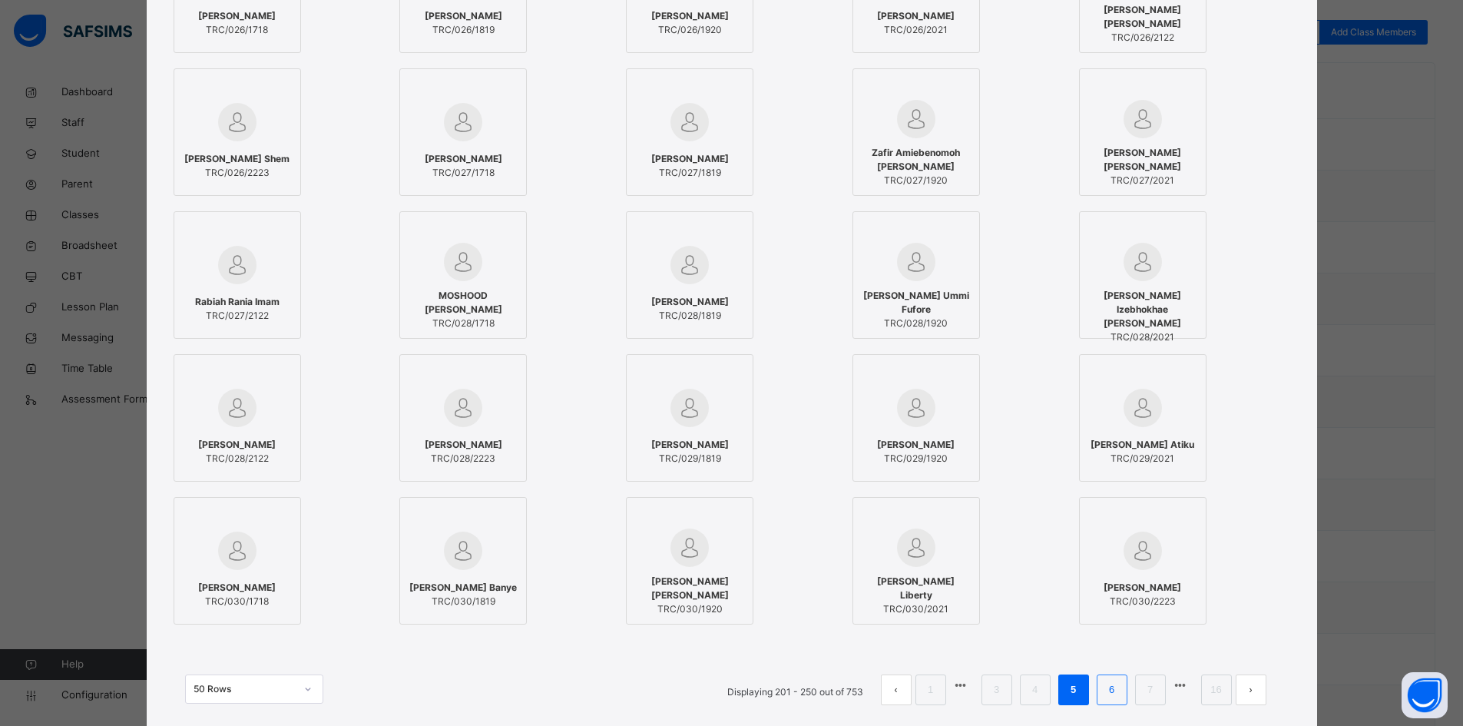
click at [1106, 694] on link "6" at bounding box center [1111, 690] width 15 height 20
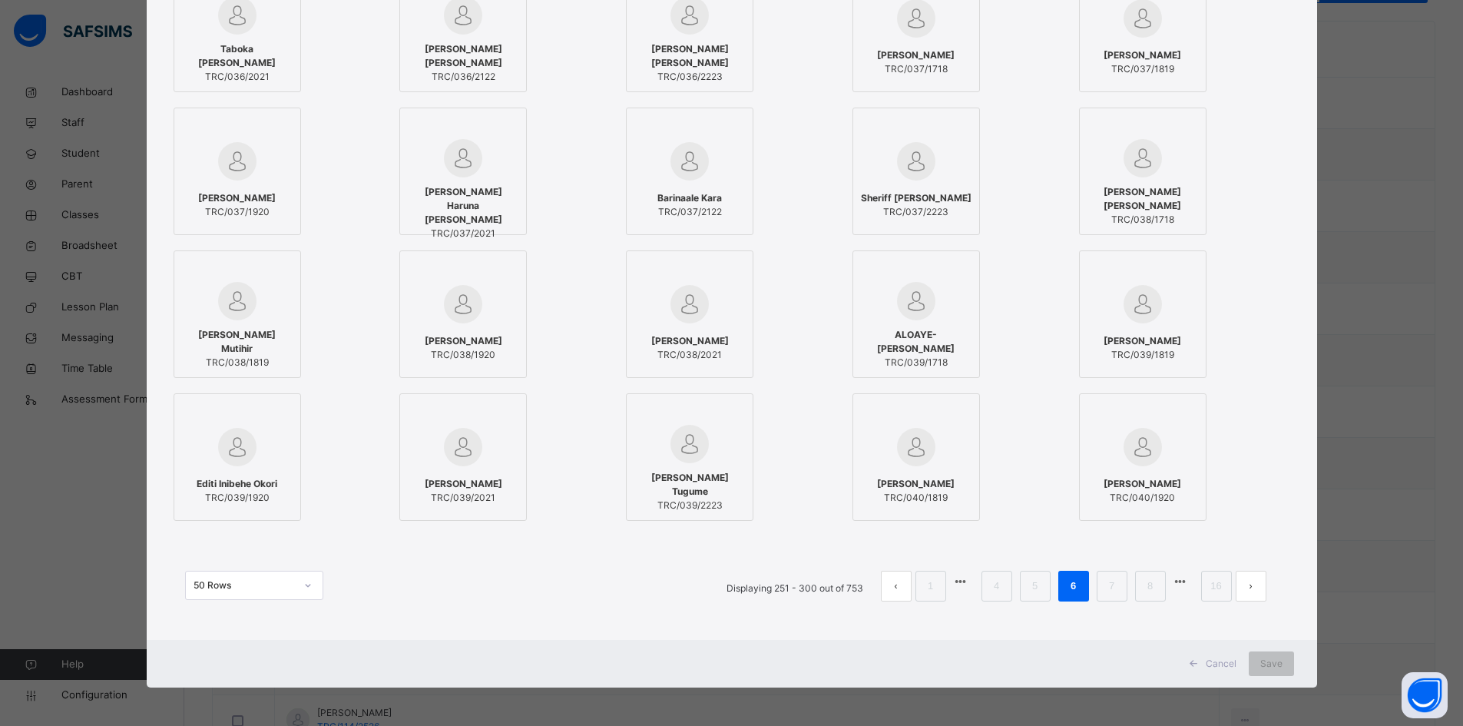
scroll to position [461, 0]
click at [1116, 588] on link "7" at bounding box center [1111, 586] width 15 height 20
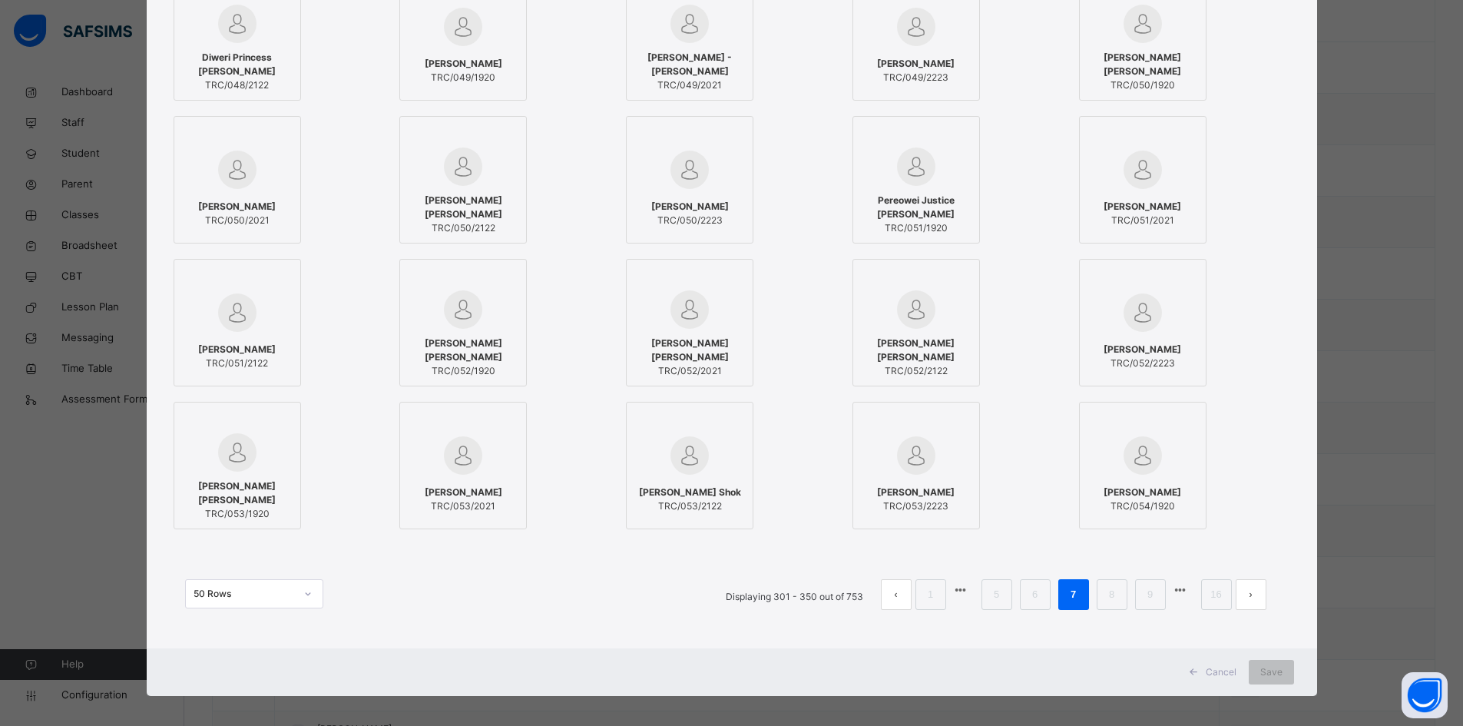
scroll to position [1102, 0]
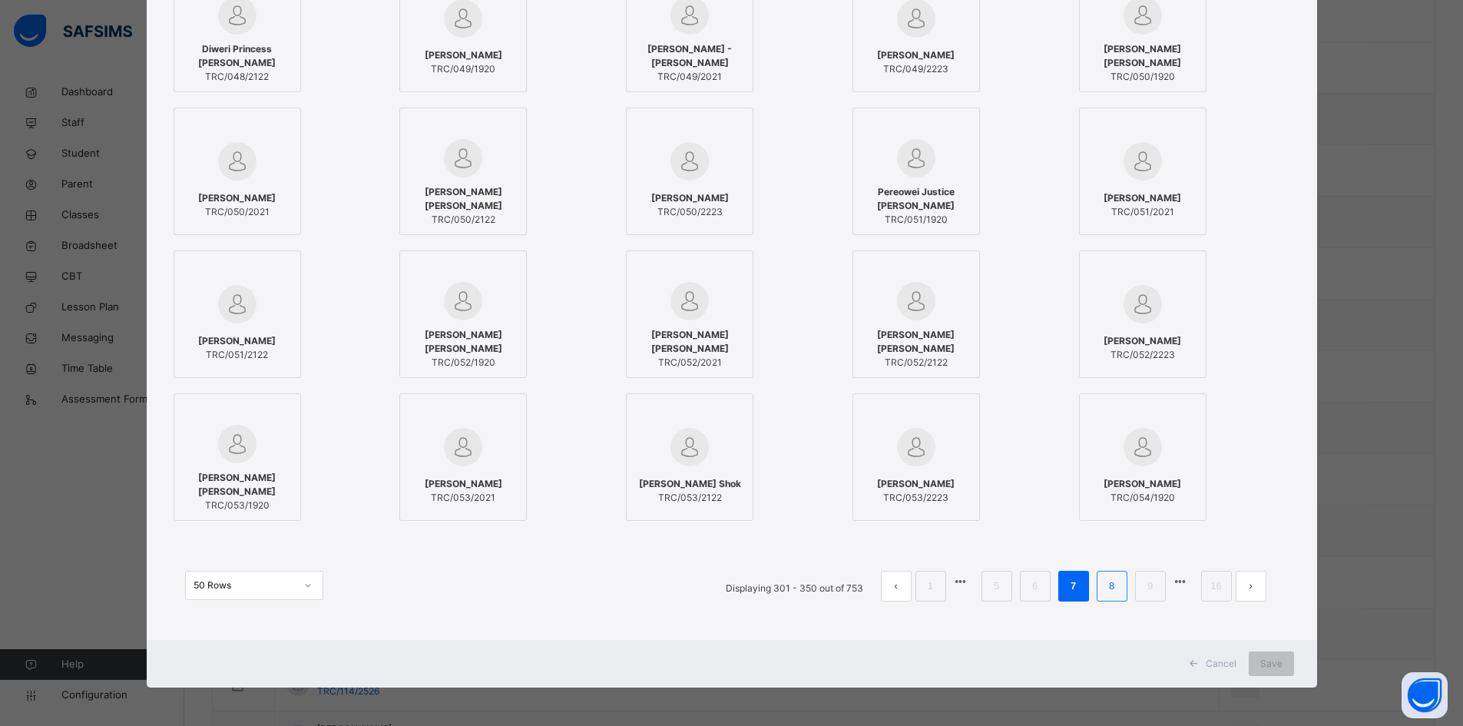
click at [1113, 585] on link "8" at bounding box center [1111, 586] width 15 height 20
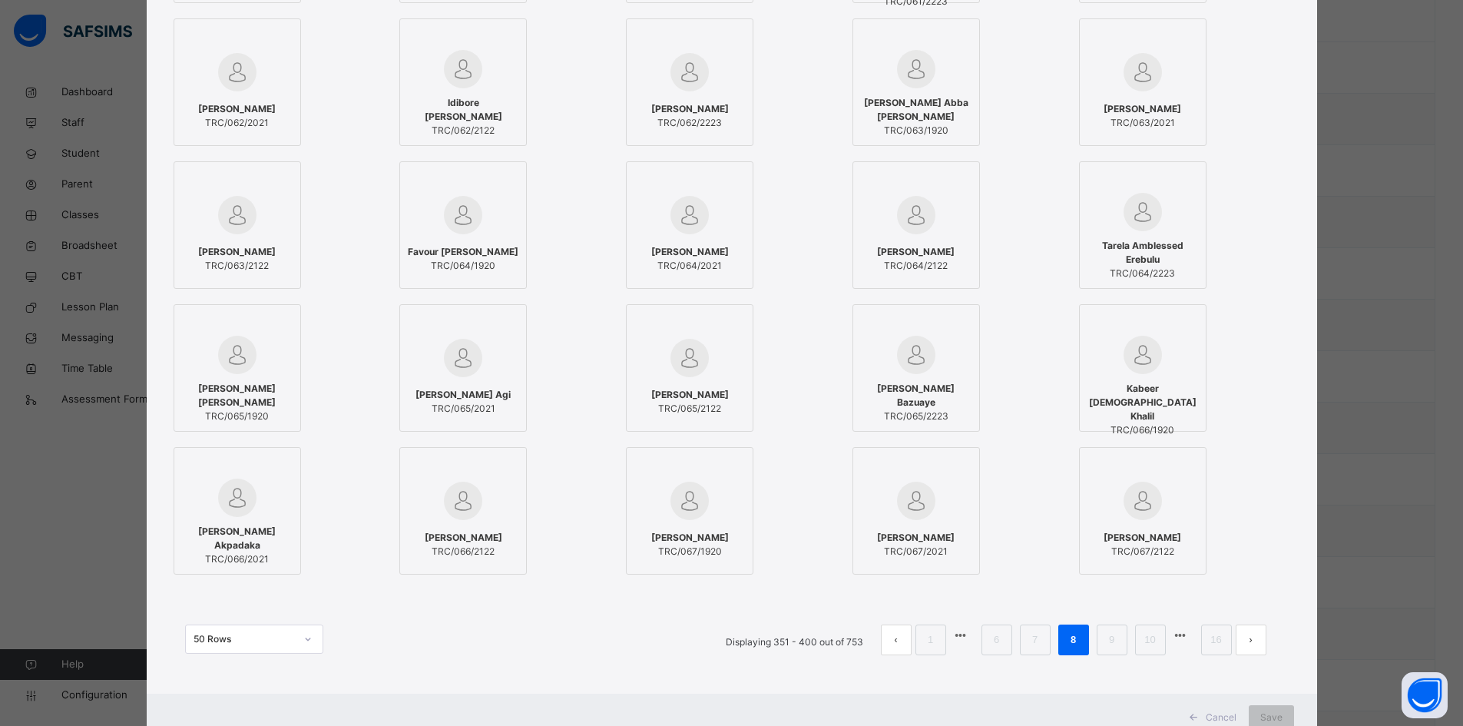
scroll to position [1075, 0]
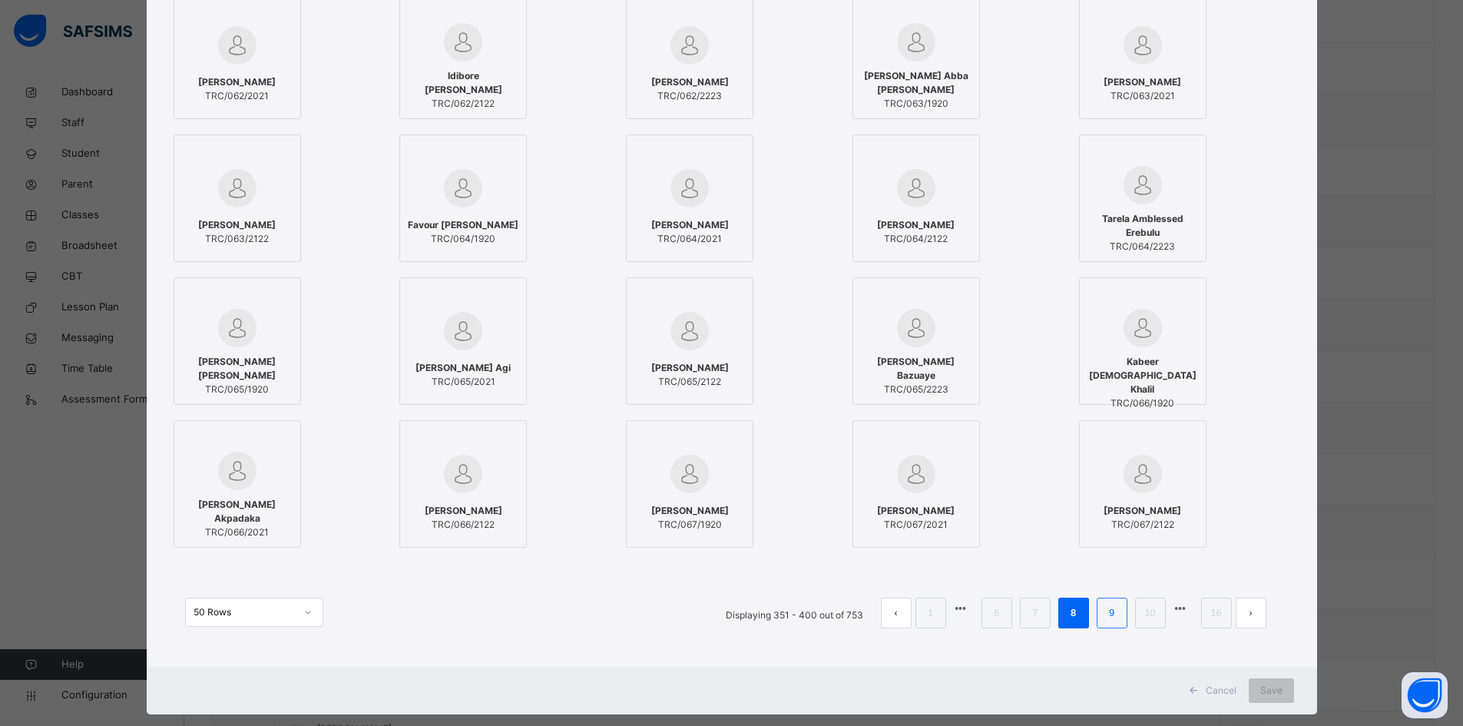
click at [1113, 613] on link "9" at bounding box center [1111, 613] width 15 height 20
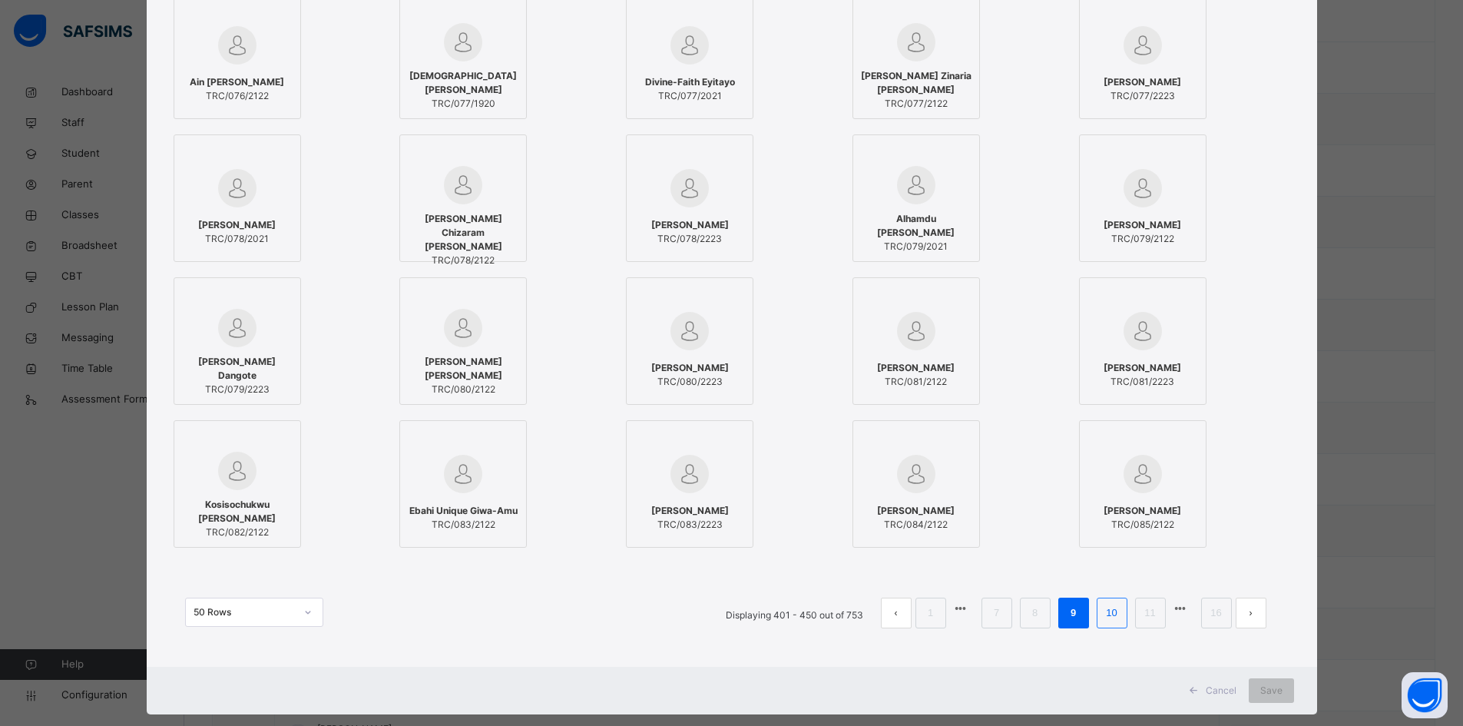
click at [1114, 610] on link "10" at bounding box center [1111, 613] width 20 height 20
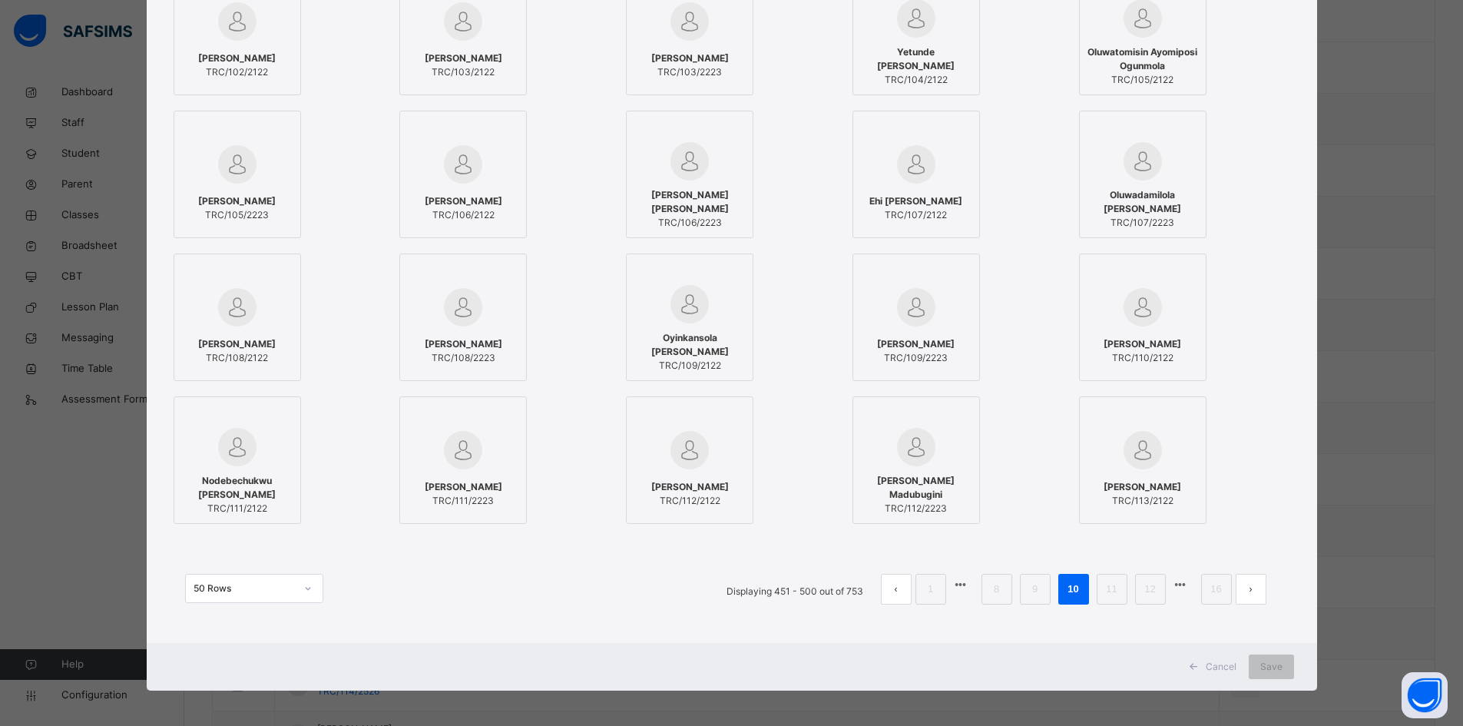
scroll to position [1102, 0]
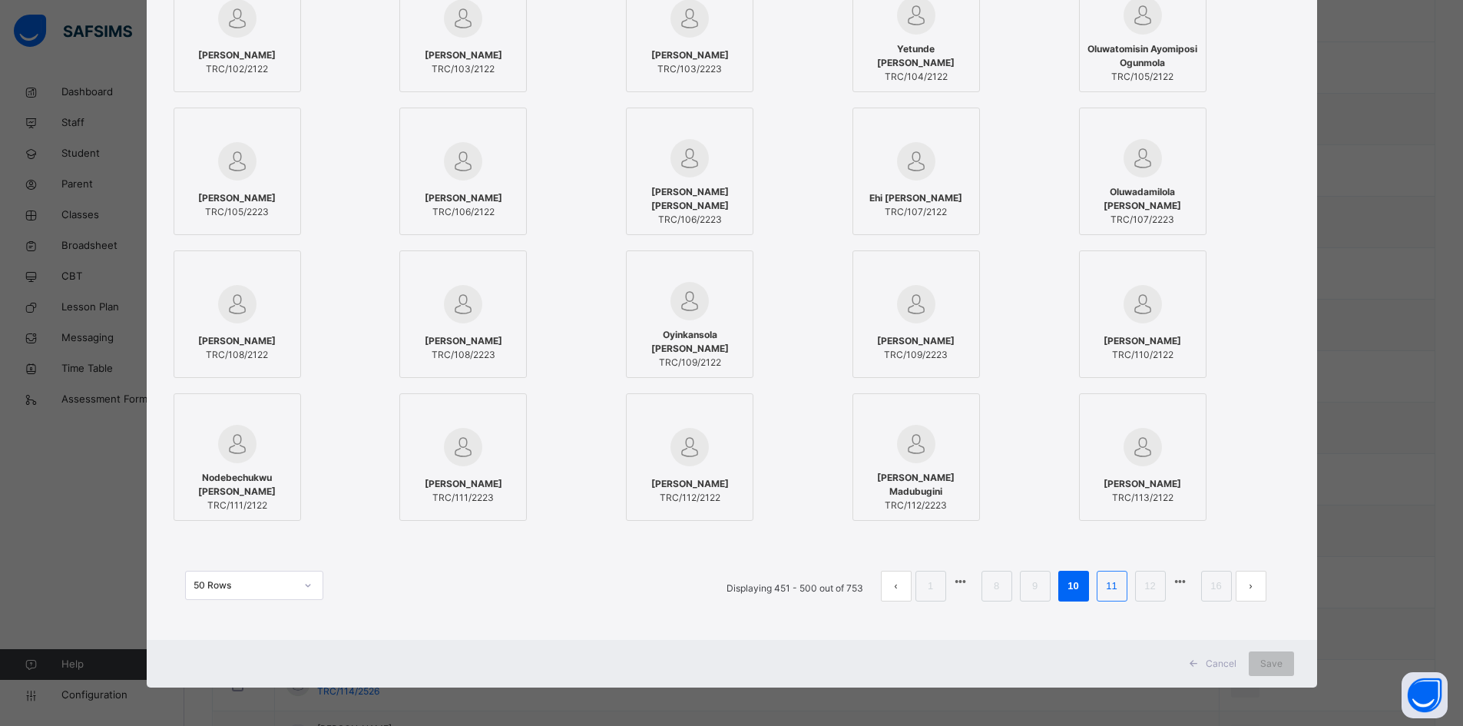
click at [1111, 587] on link "11" at bounding box center [1111, 586] width 20 height 20
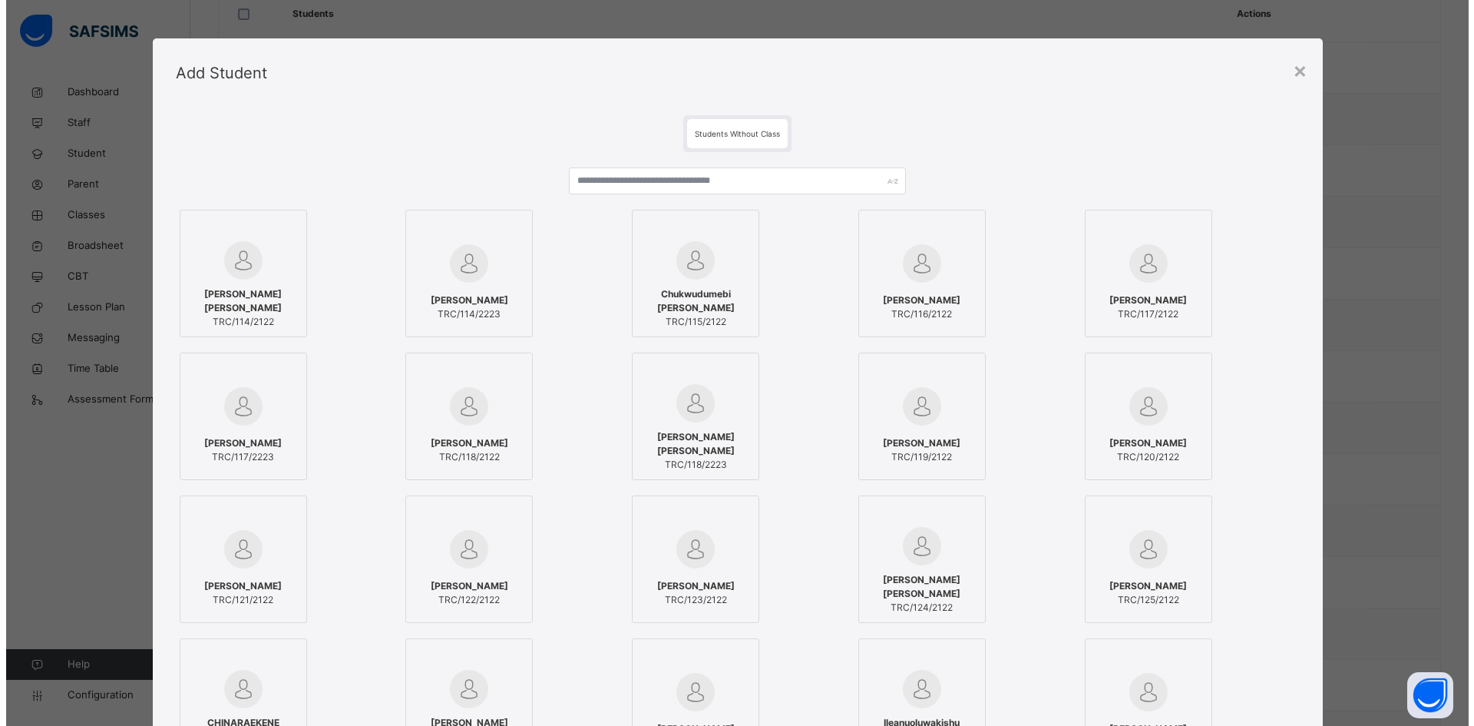
scroll to position [230, 0]
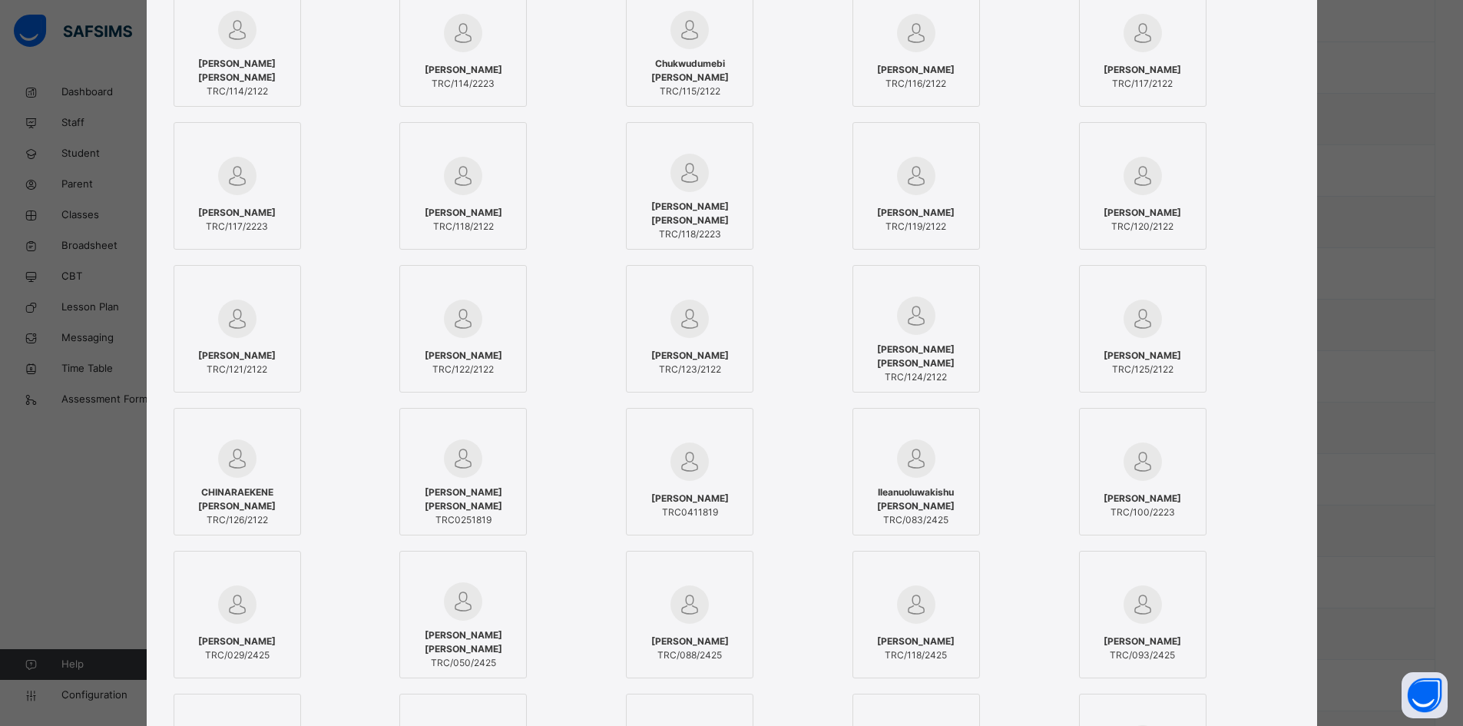
click at [915, 496] on span "Ileanuoluwakishu Kaya Ayeni" at bounding box center [916, 499] width 111 height 28
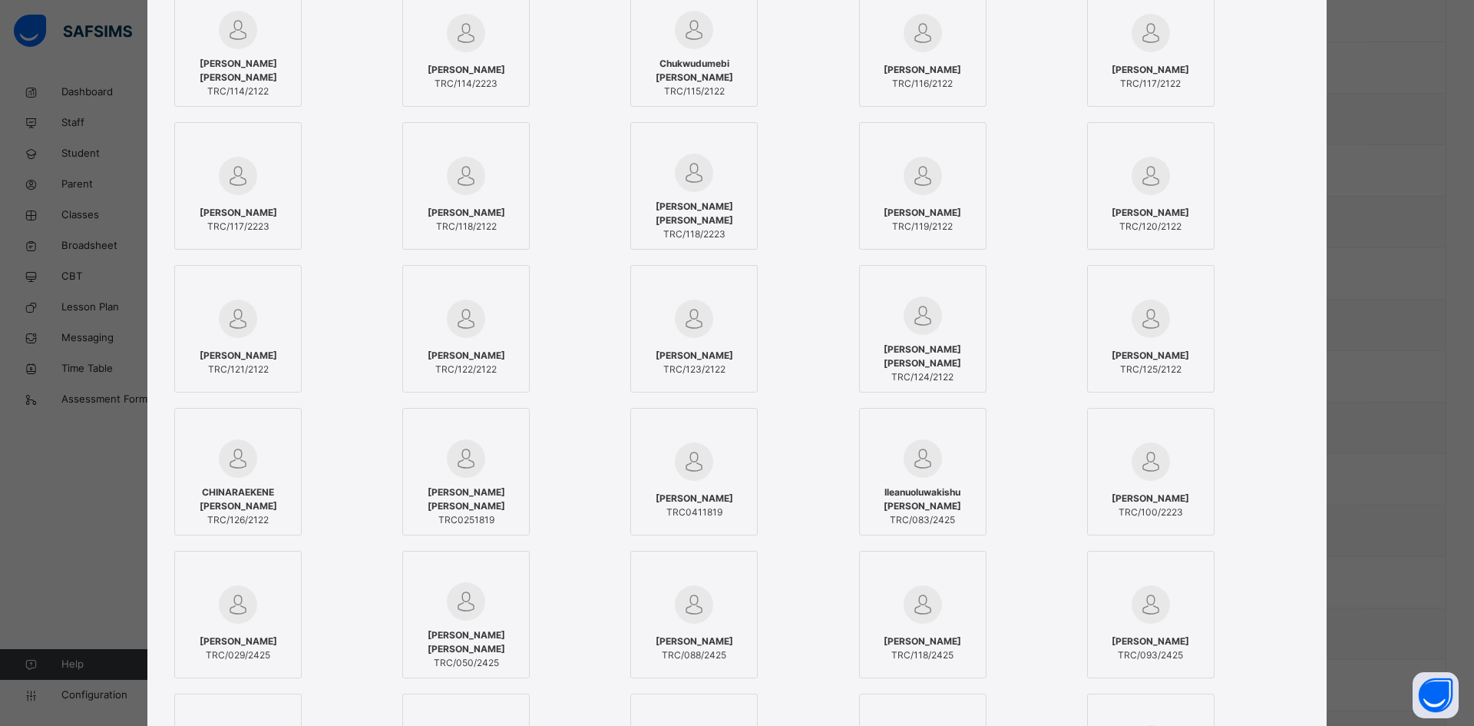
click at [729, 607] on div at bounding box center [694, 604] width 111 height 45
click at [464, 609] on img at bounding box center [466, 601] width 38 height 38
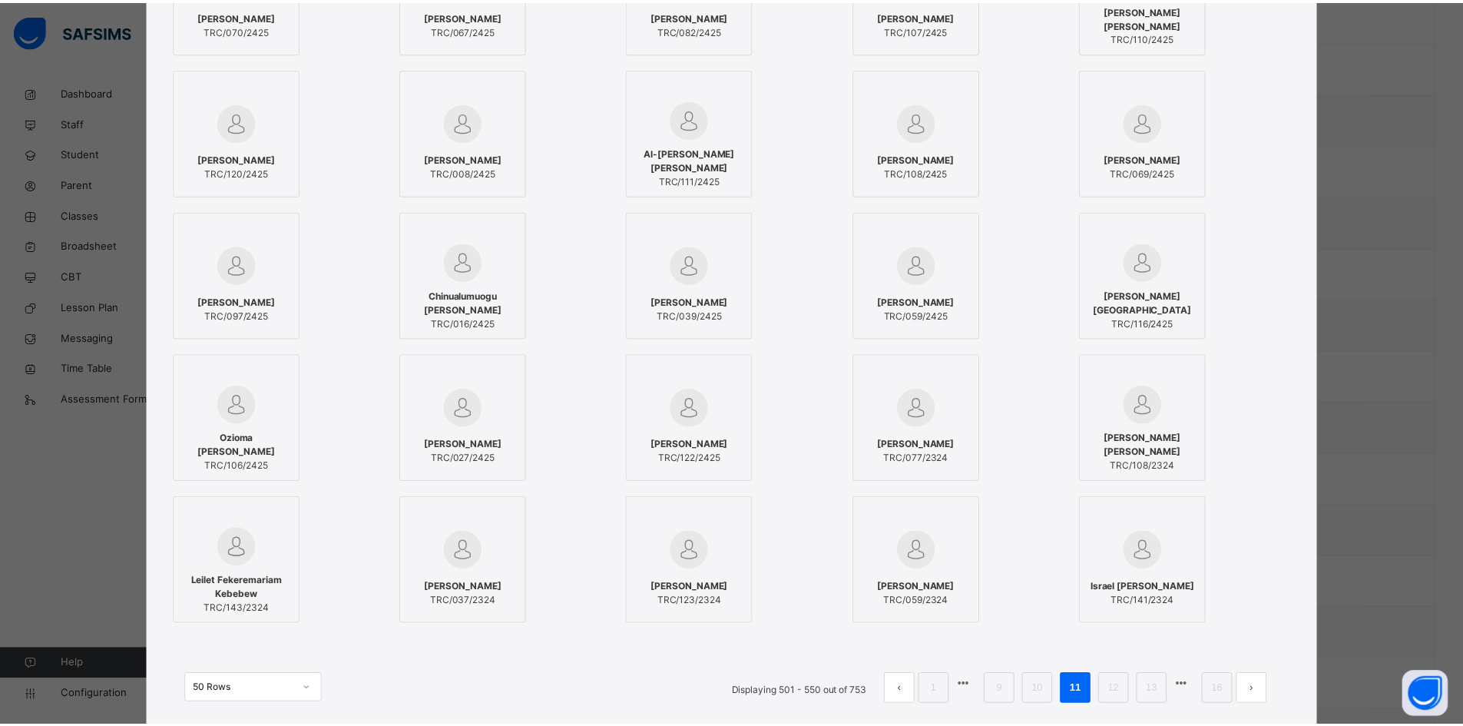
scroll to position [1075, 0]
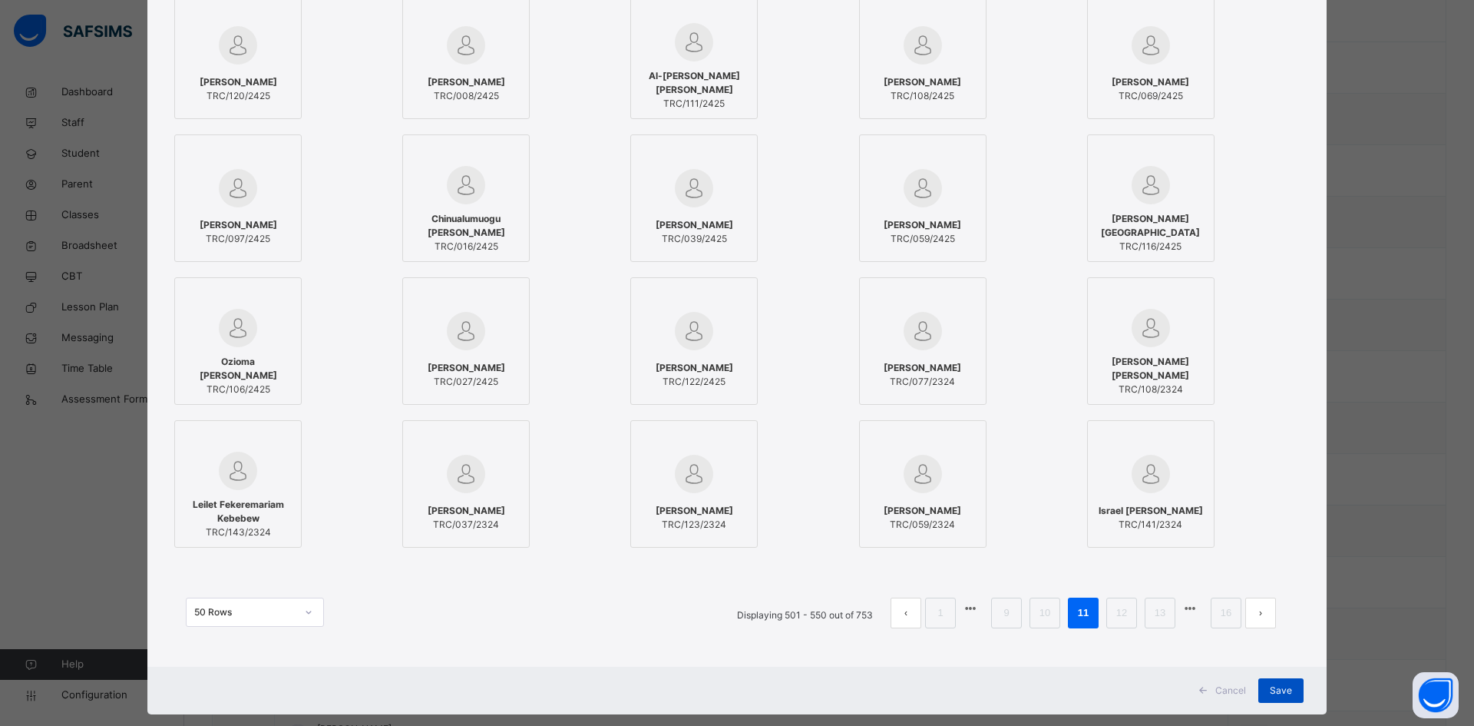
click at [1275, 694] on span "Save" at bounding box center [1281, 690] width 22 height 14
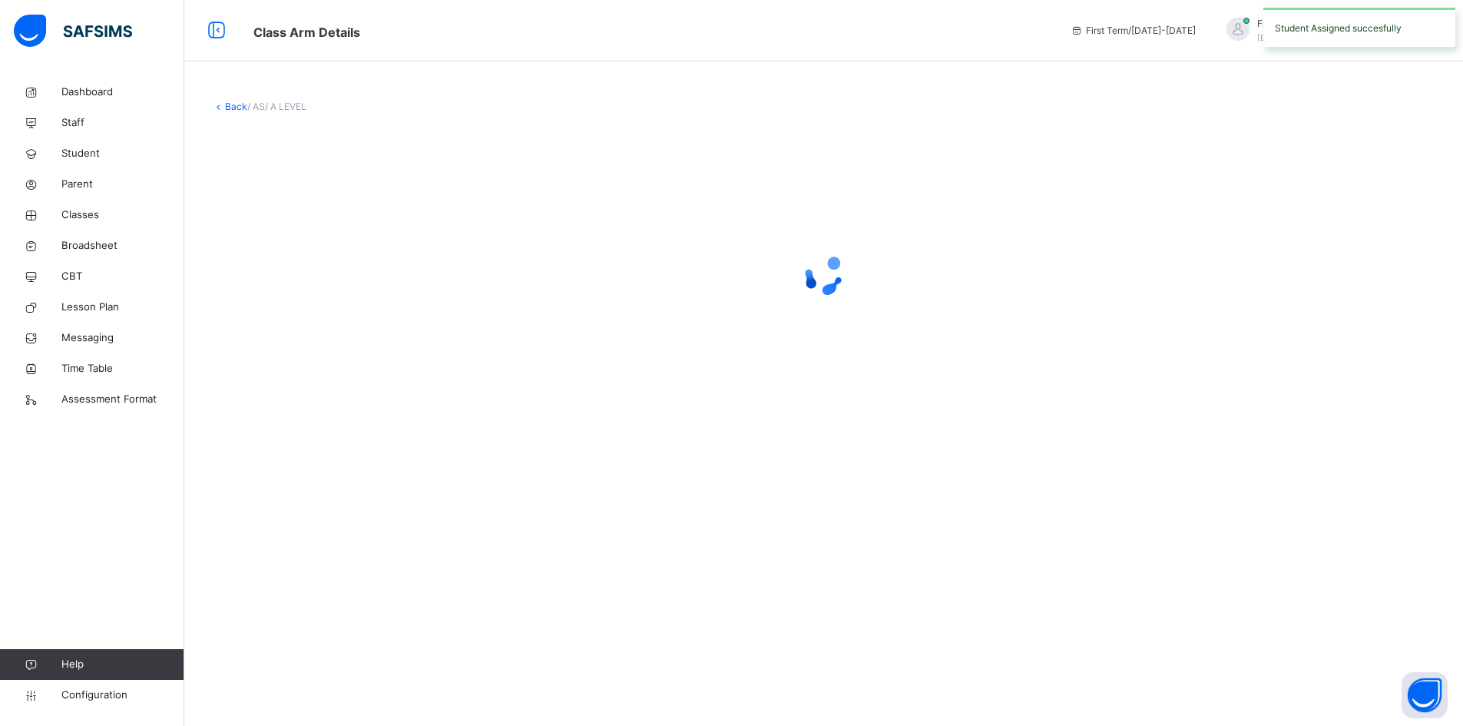
scroll to position [0, 0]
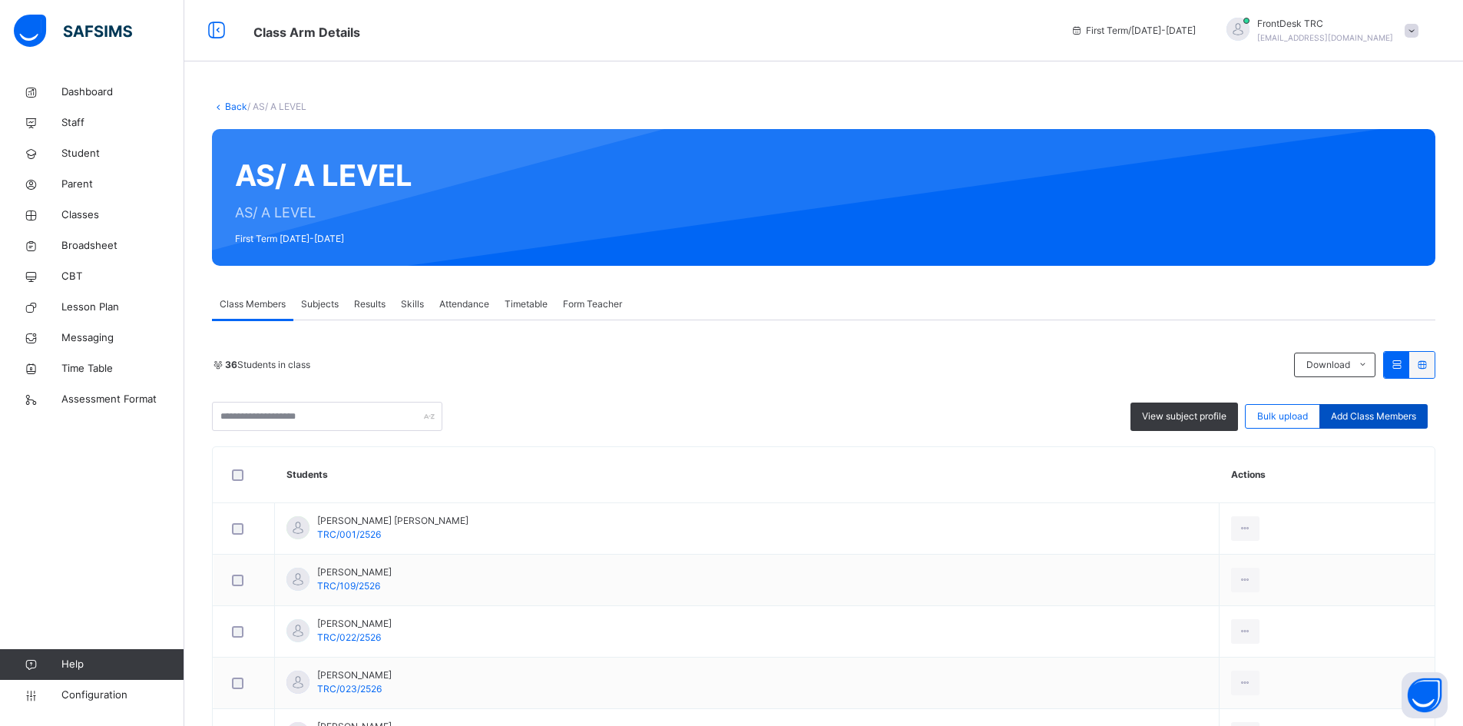
click at [1351, 417] on span "Add Class Members" at bounding box center [1373, 416] width 85 height 14
